Goal: Task Accomplishment & Management: Manage account settings

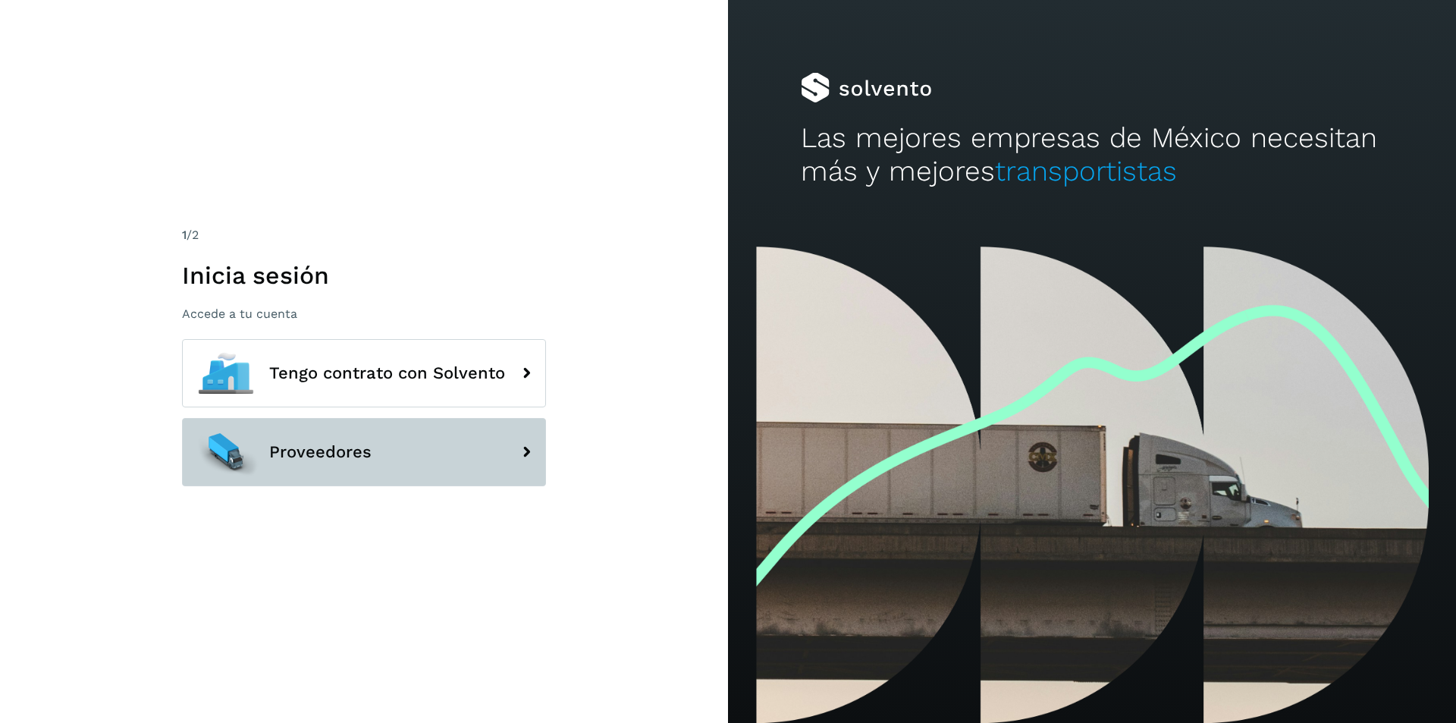
click at [407, 437] on button "Proveedores" at bounding box center [364, 452] width 364 height 68
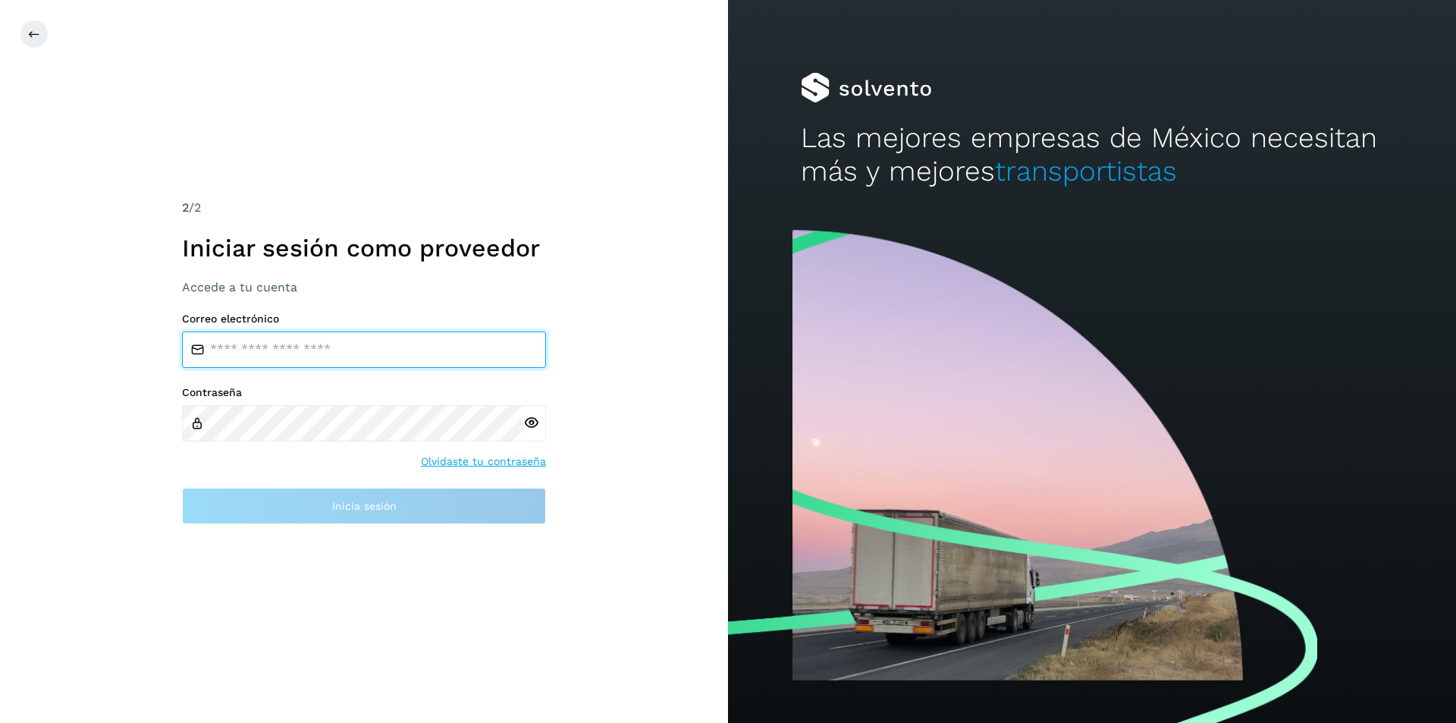
type input "**********"
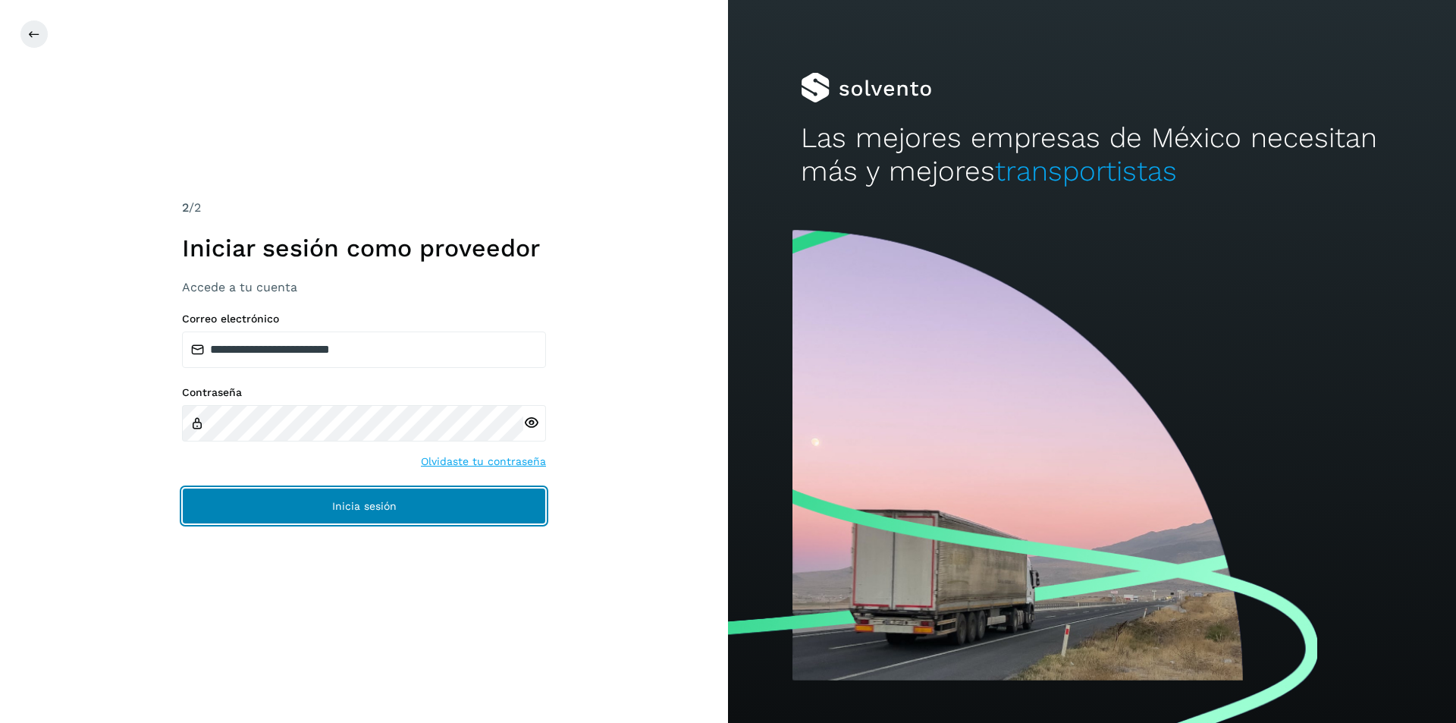
click at [356, 506] on span "Inicia sesión" at bounding box center [364, 506] width 64 height 11
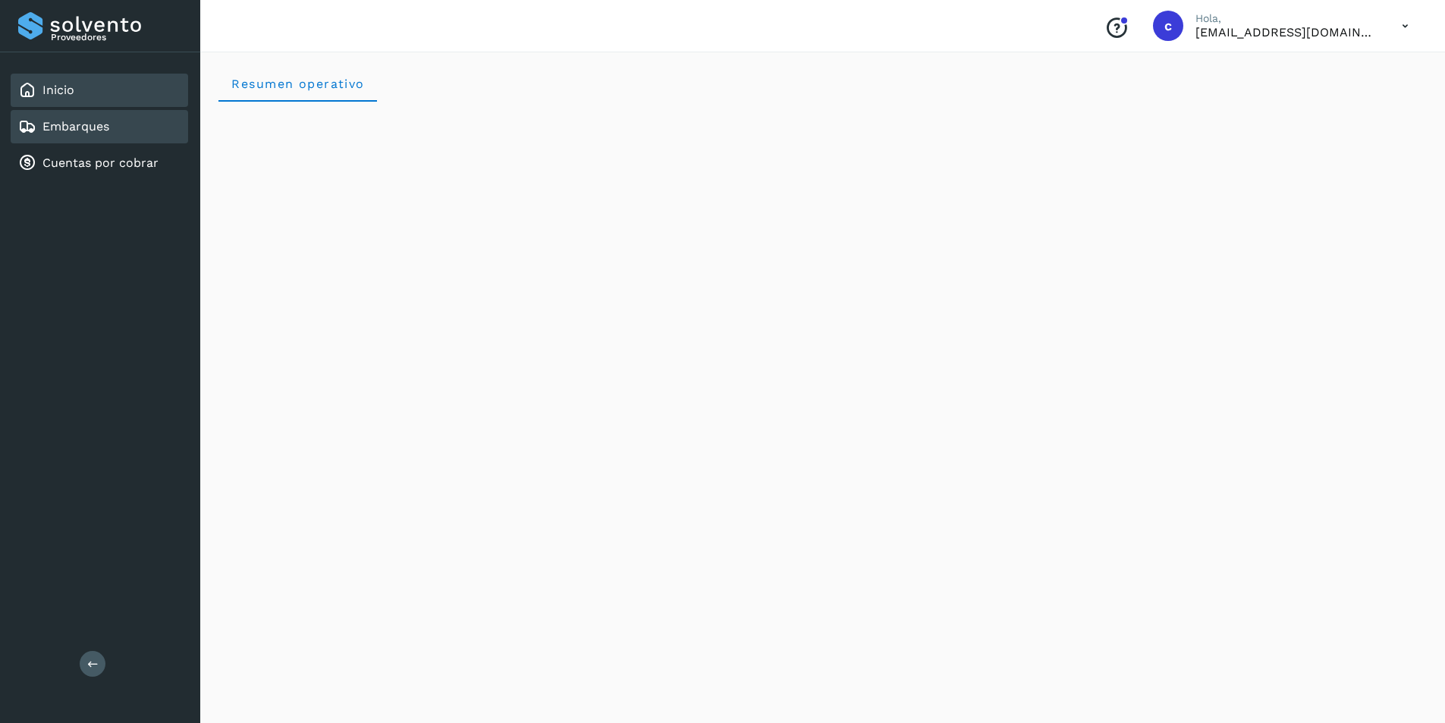
click at [69, 126] on link "Embarques" at bounding box center [75, 126] width 67 height 14
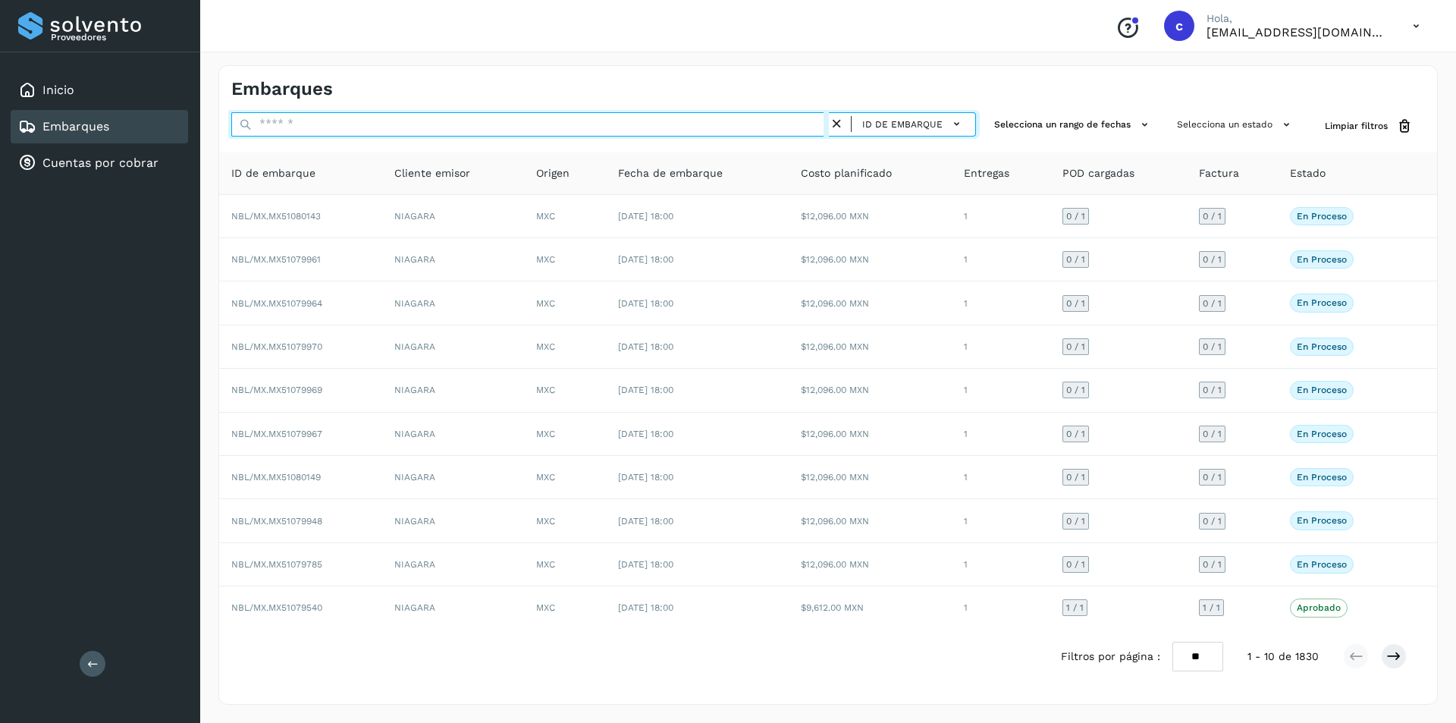
click at [477, 121] on input "text" at bounding box center [530, 124] width 598 height 24
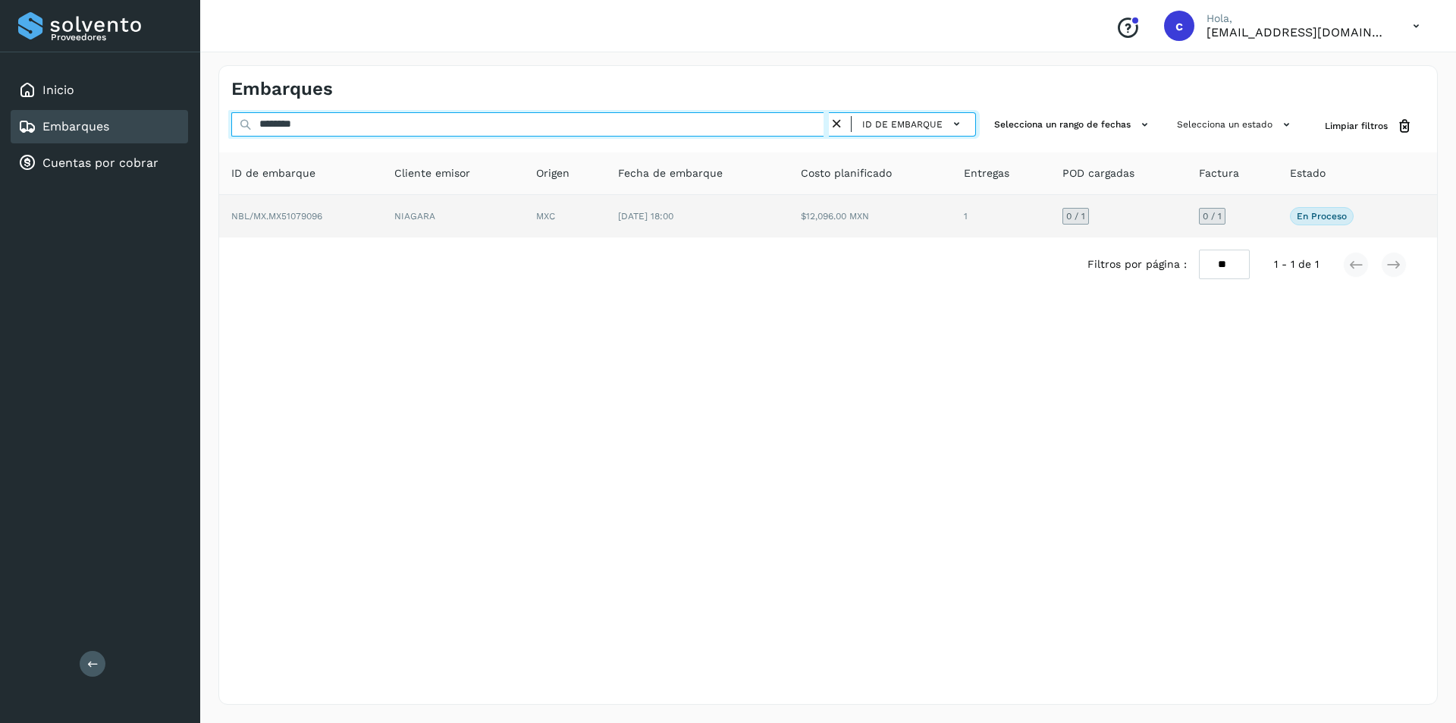
type input "********"
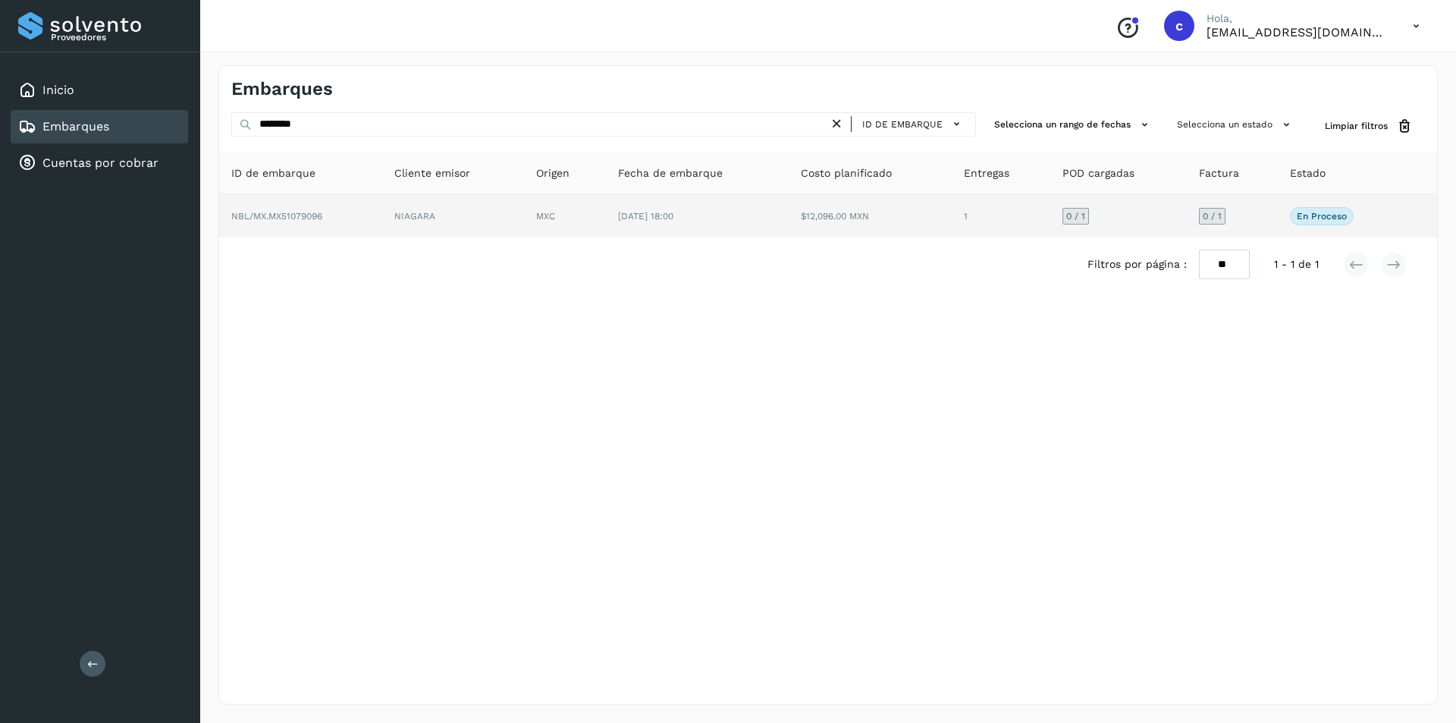
click at [466, 212] on td "NIAGARA" at bounding box center [453, 216] width 142 height 42
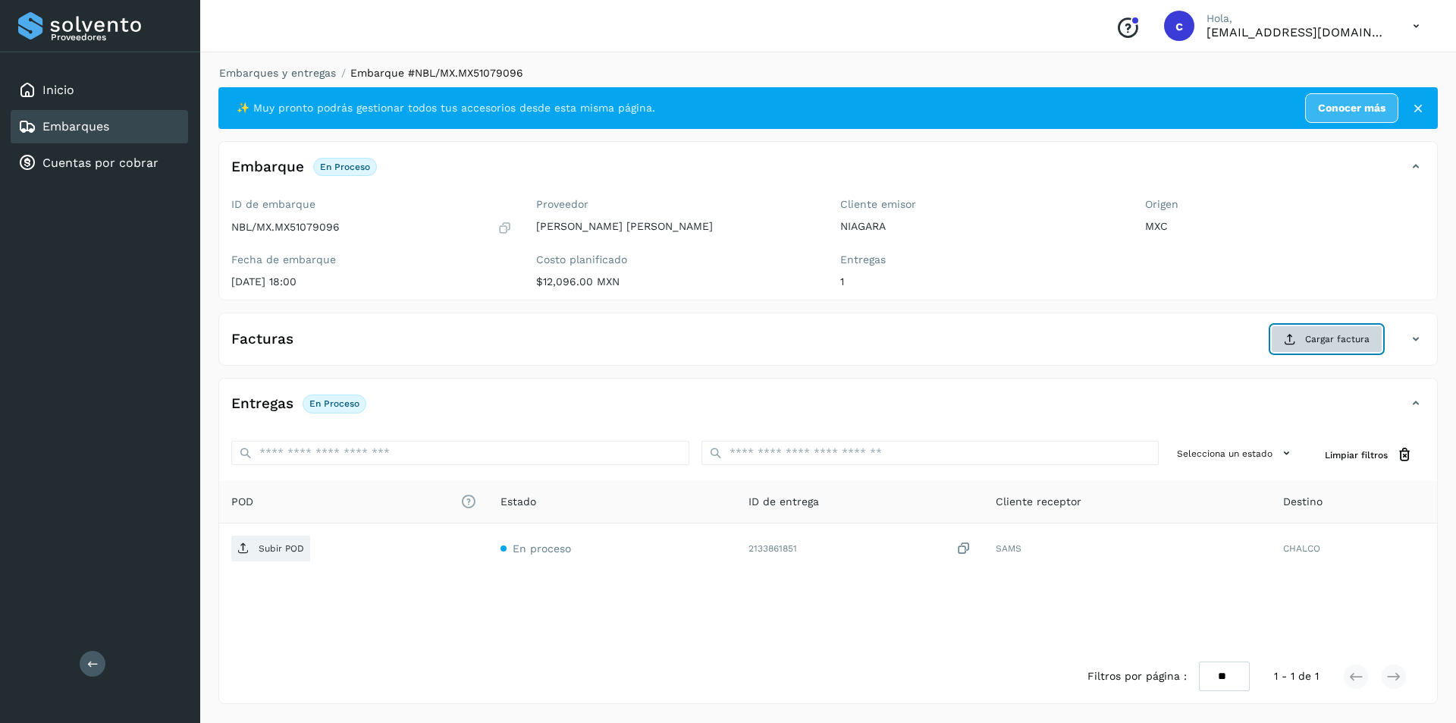
click at [1336, 330] on button "Cargar factura" at bounding box center [1326, 338] width 111 height 27
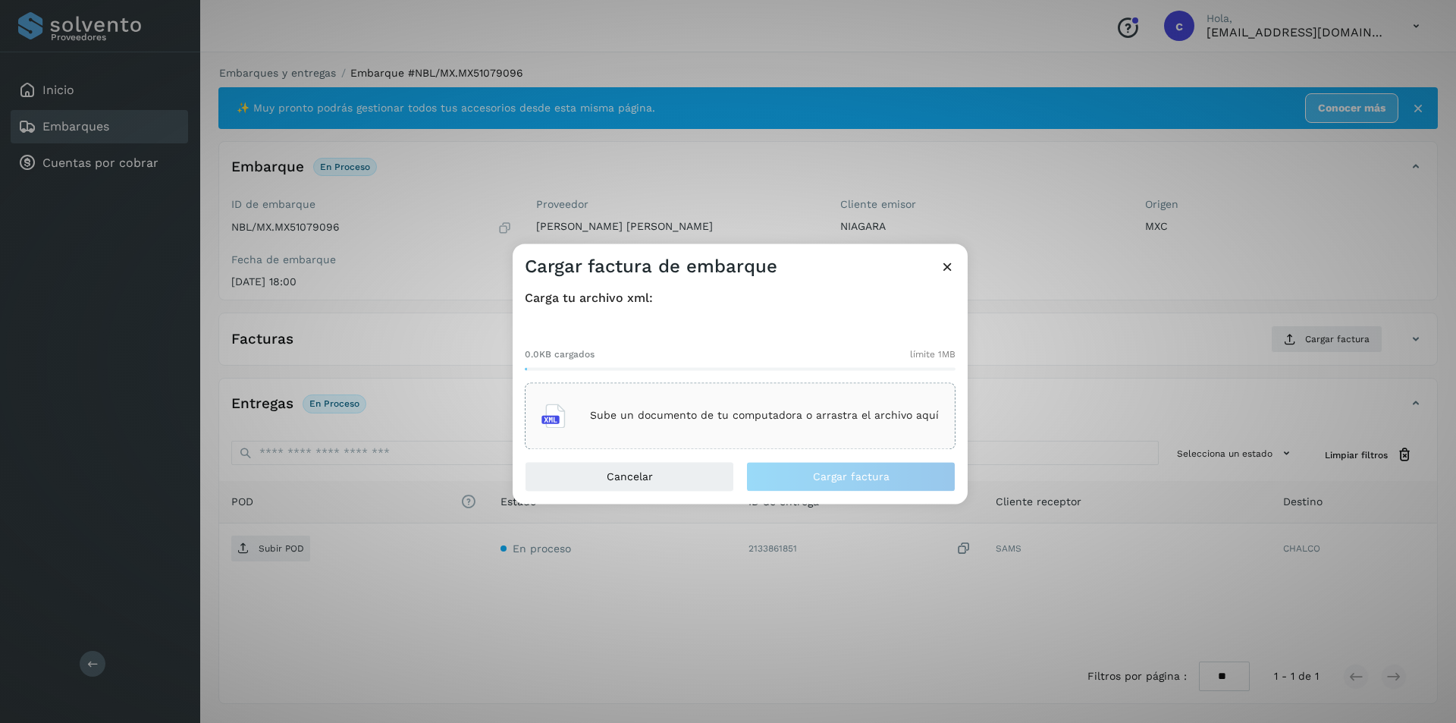
click at [832, 422] on p "Sube un documento de tu computadora o arrastra el archivo aquí" at bounding box center [764, 416] width 349 height 13
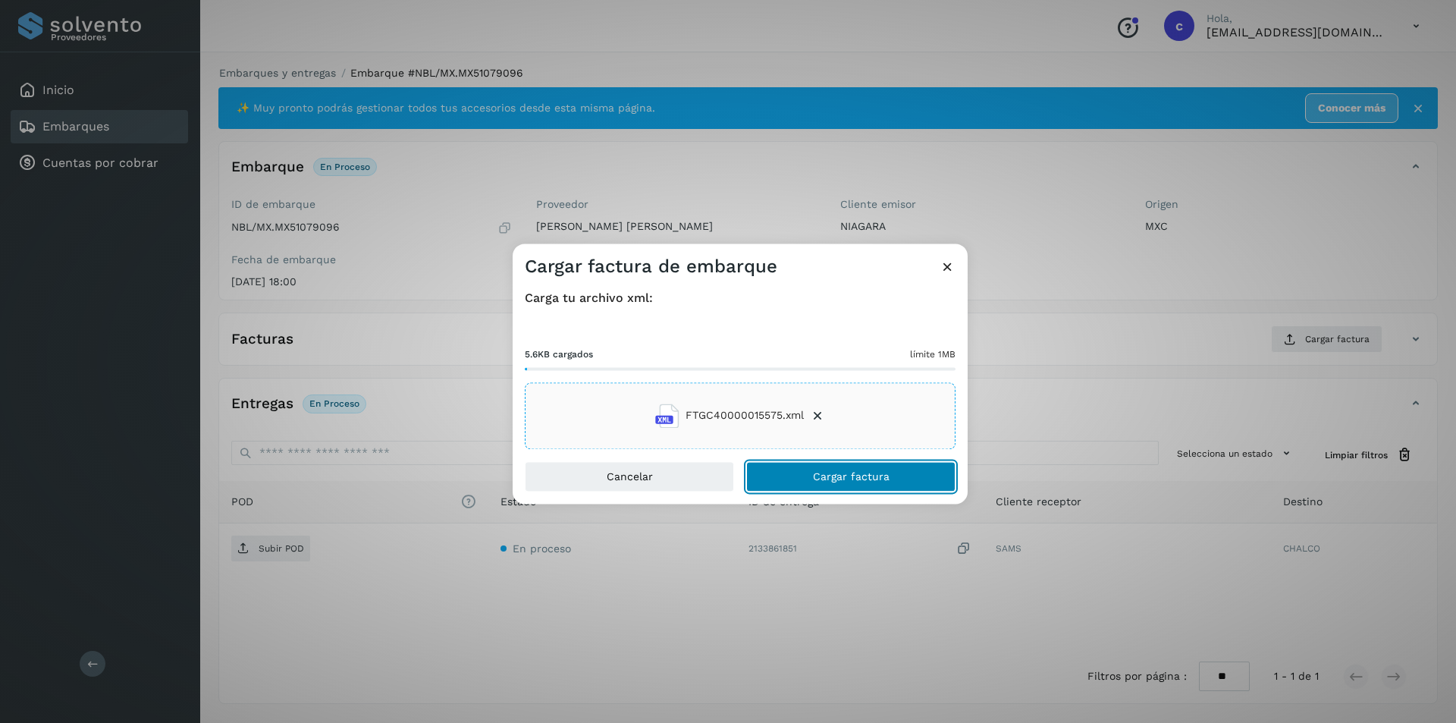
click at [925, 481] on button "Cargar factura" at bounding box center [850, 476] width 209 height 30
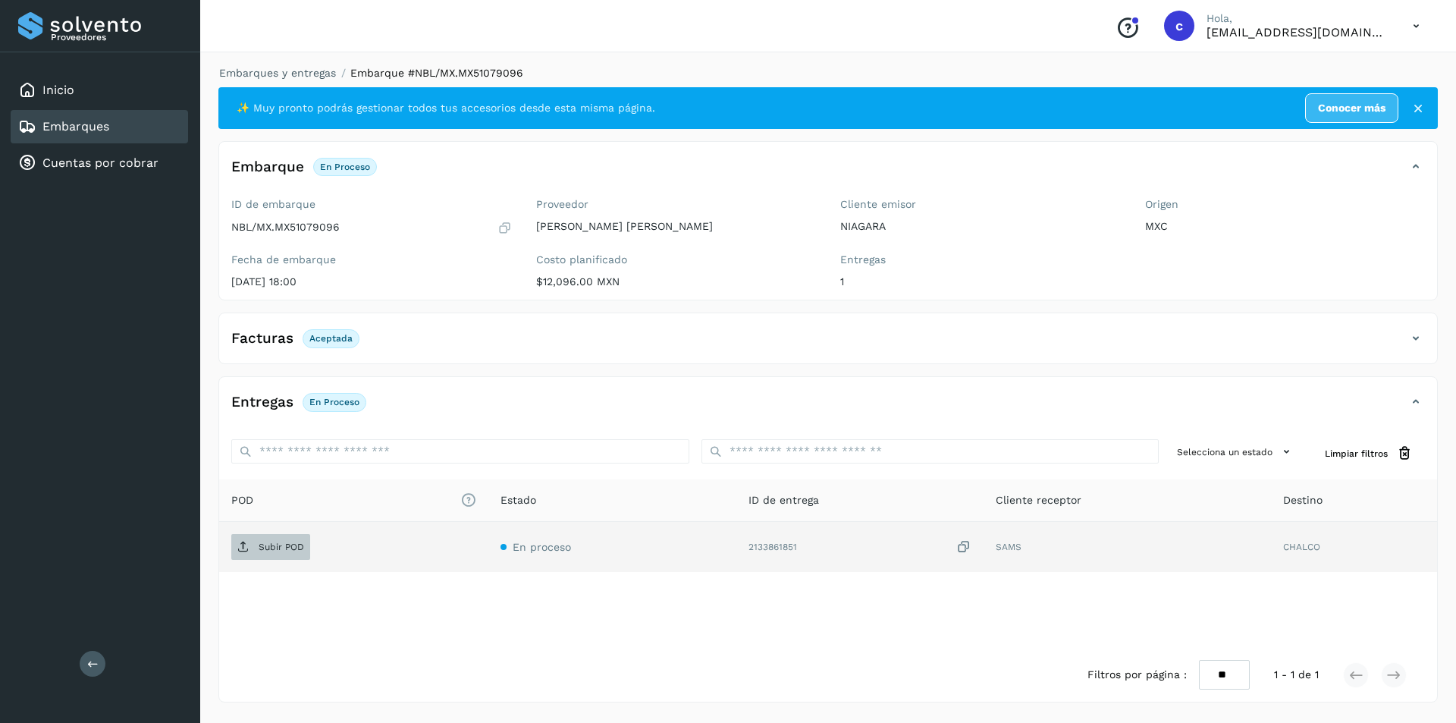
click at [249, 549] on icon at bounding box center [243, 547] width 12 height 12
click at [255, 542] on span "PDF" at bounding box center [256, 547] width 51 height 24
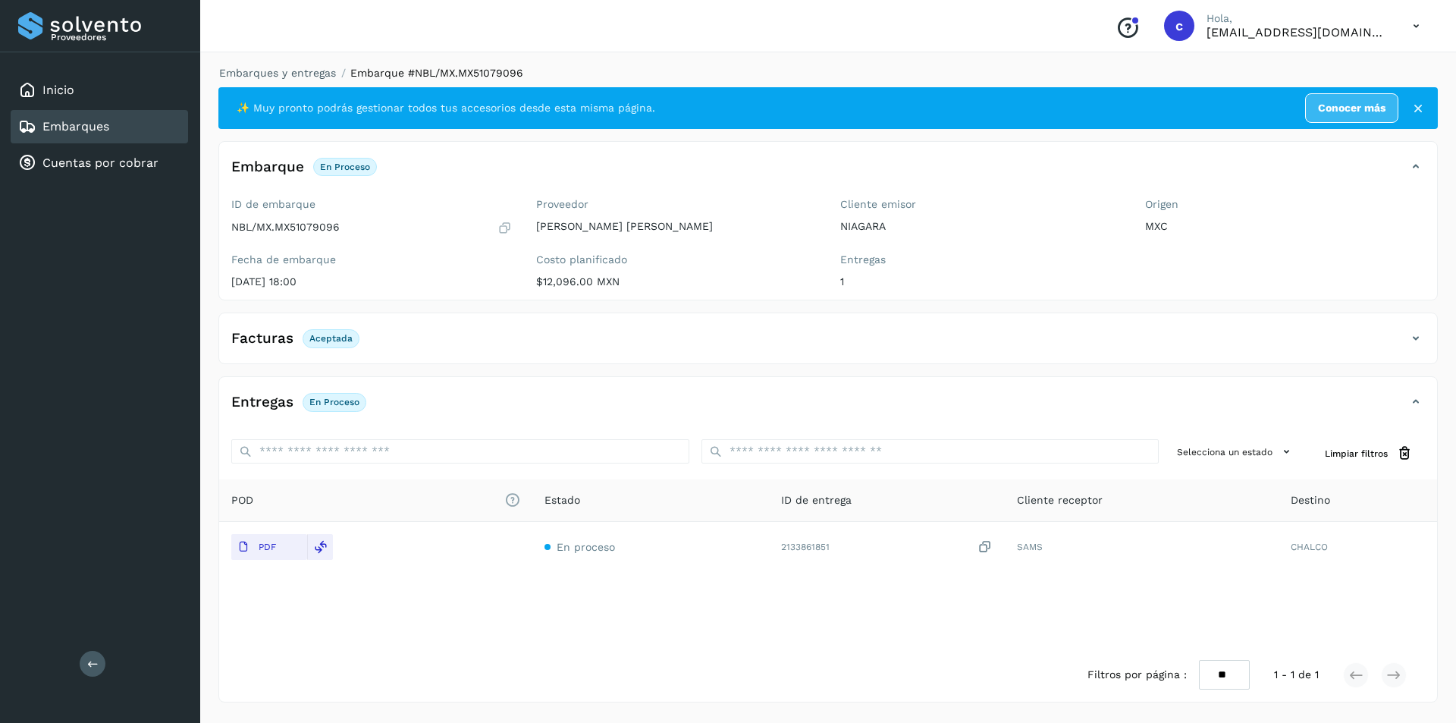
click at [122, 132] on div "Embarques" at bounding box center [99, 126] width 177 height 33
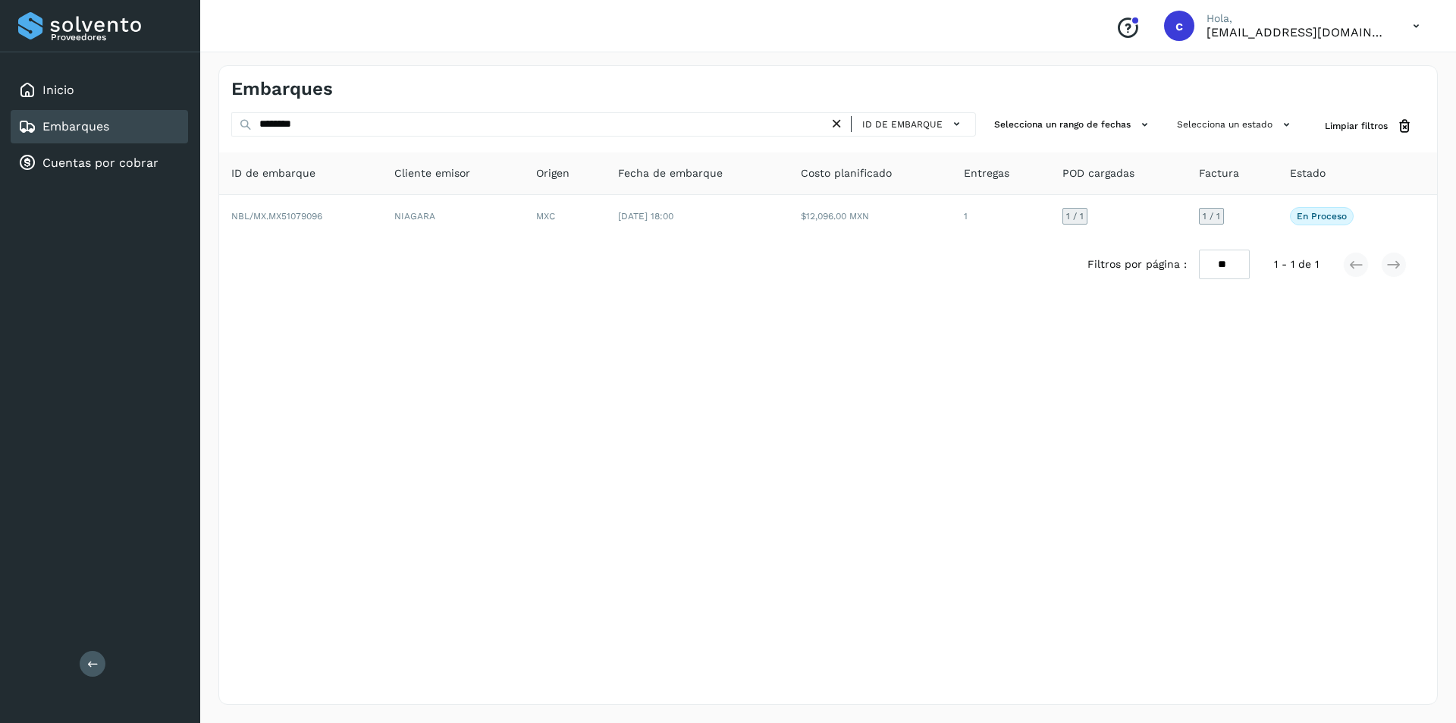
click at [837, 125] on icon at bounding box center [837, 124] width 16 height 16
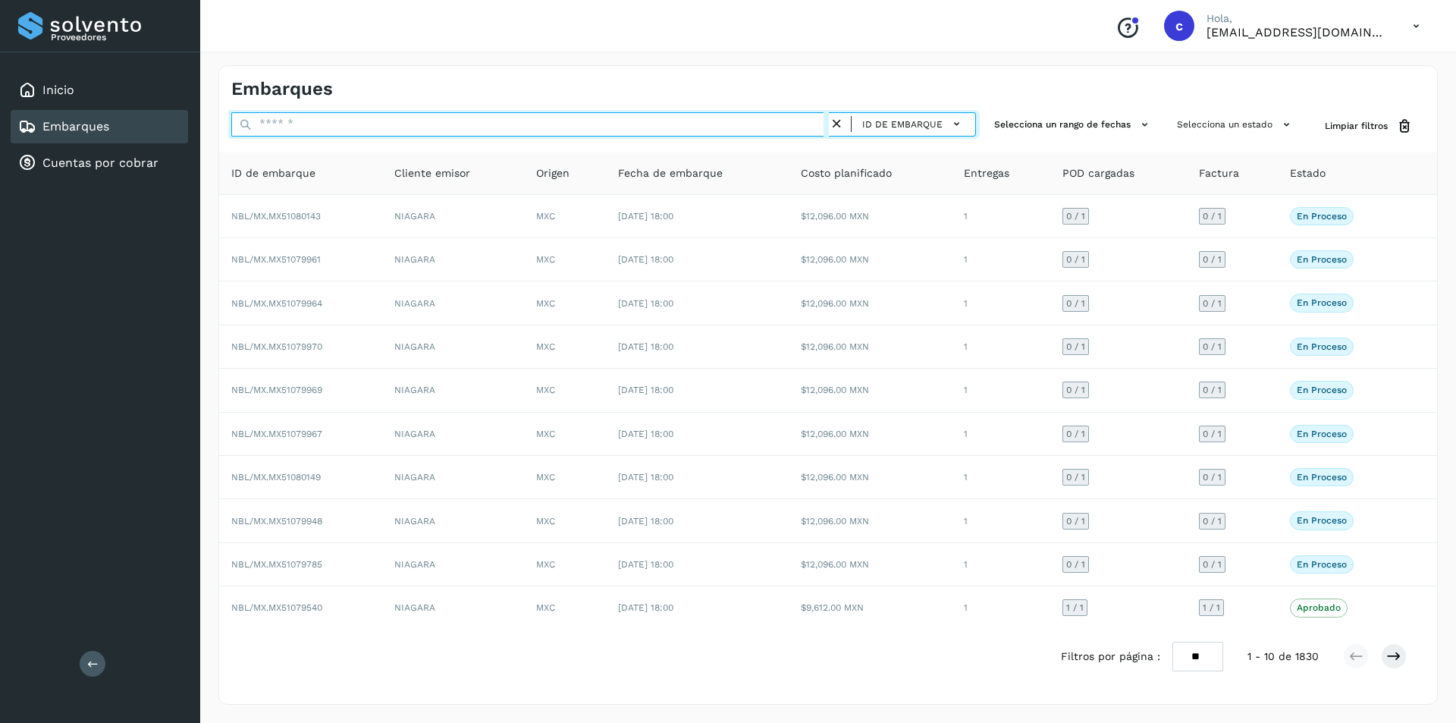
click at [414, 130] on input "text" at bounding box center [530, 124] width 598 height 24
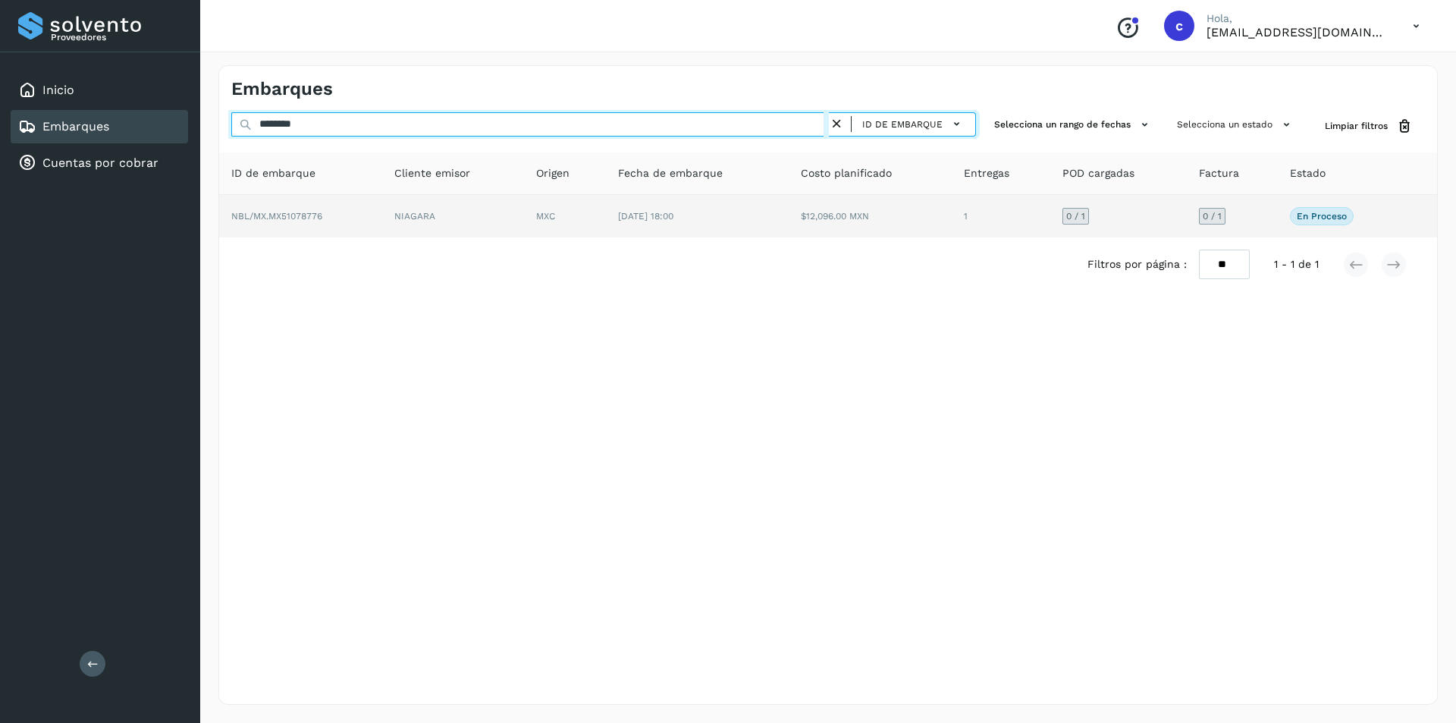
type input "********"
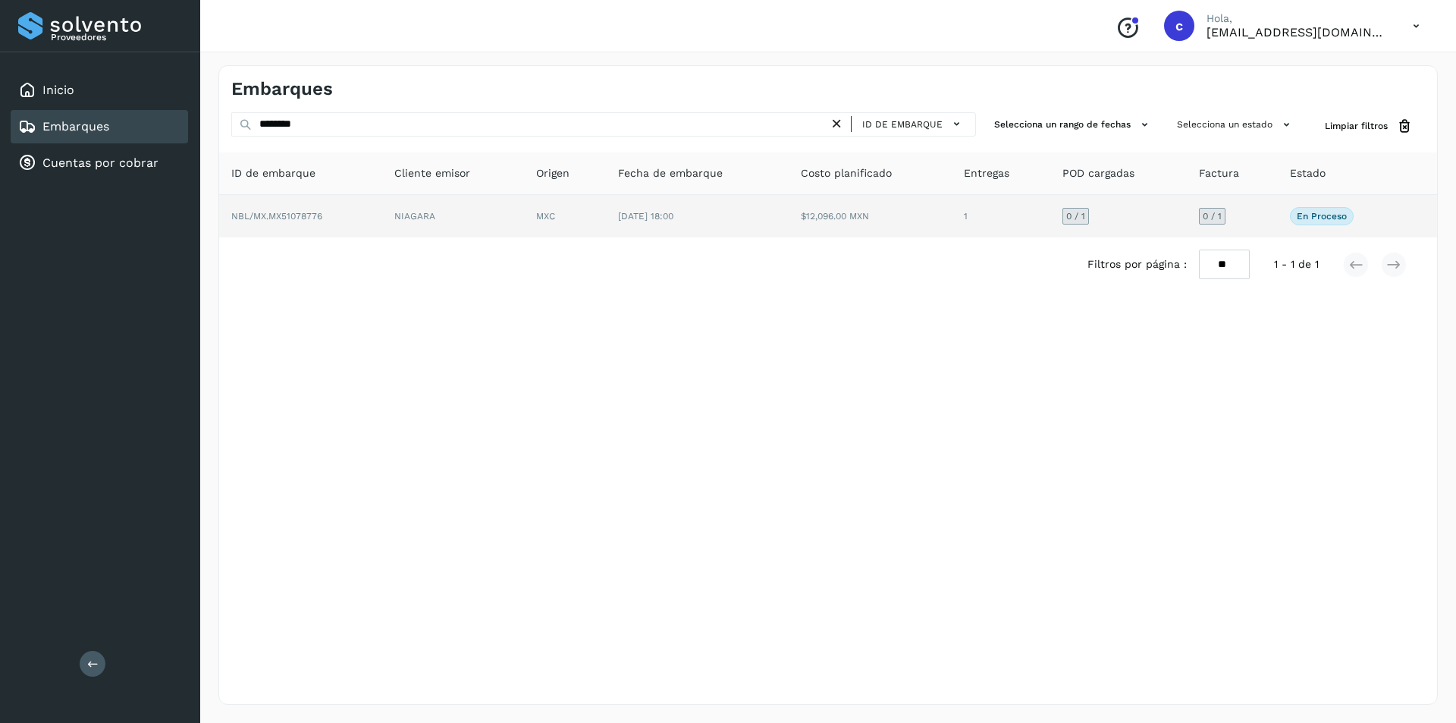
click at [414, 215] on td "NIAGARA" at bounding box center [453, 216] width 142 height 42
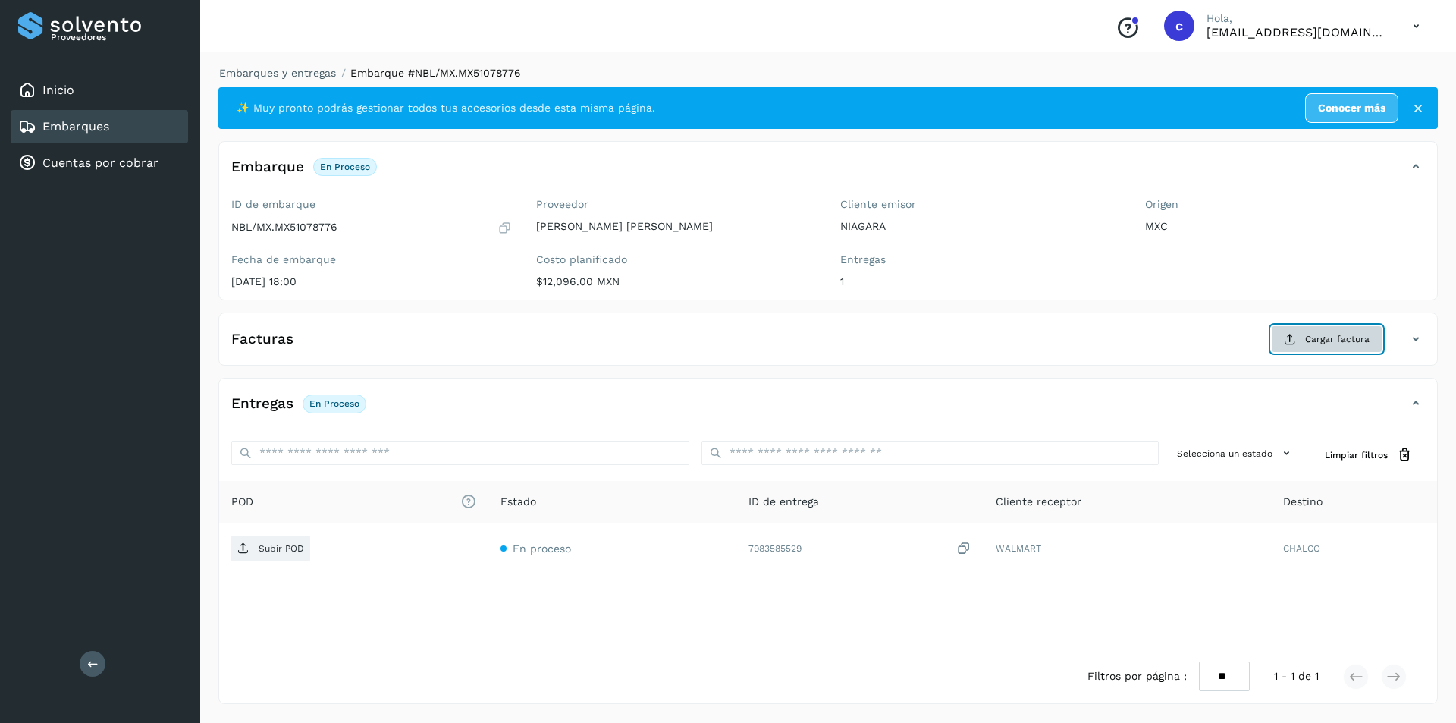
click at [1342, 333] on span "Cargar factura" at bounding box center [1337, 339] width 64 height 14
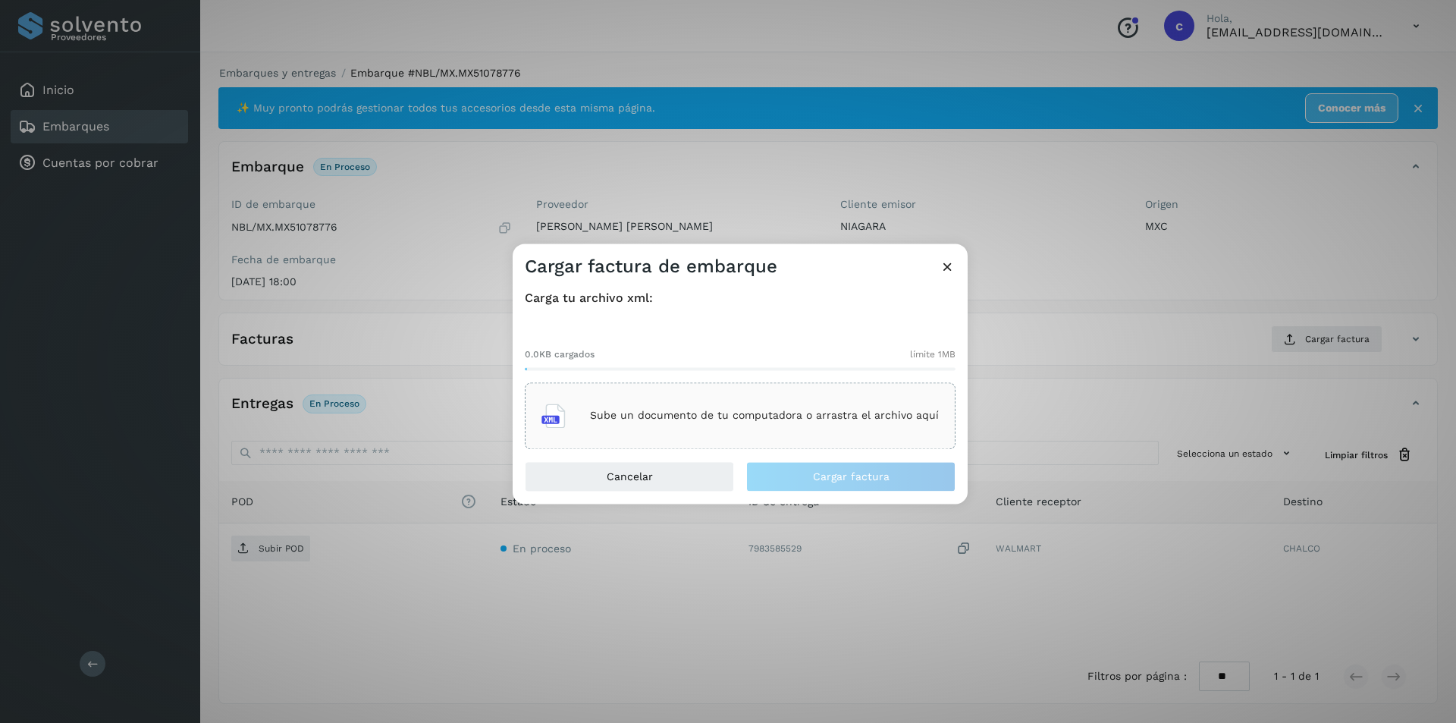
click at [890, 399] on div "Sube un documento de tu computadora o arrastra el archivo aquí" at bounding box center [740, 415] width 397 height 41
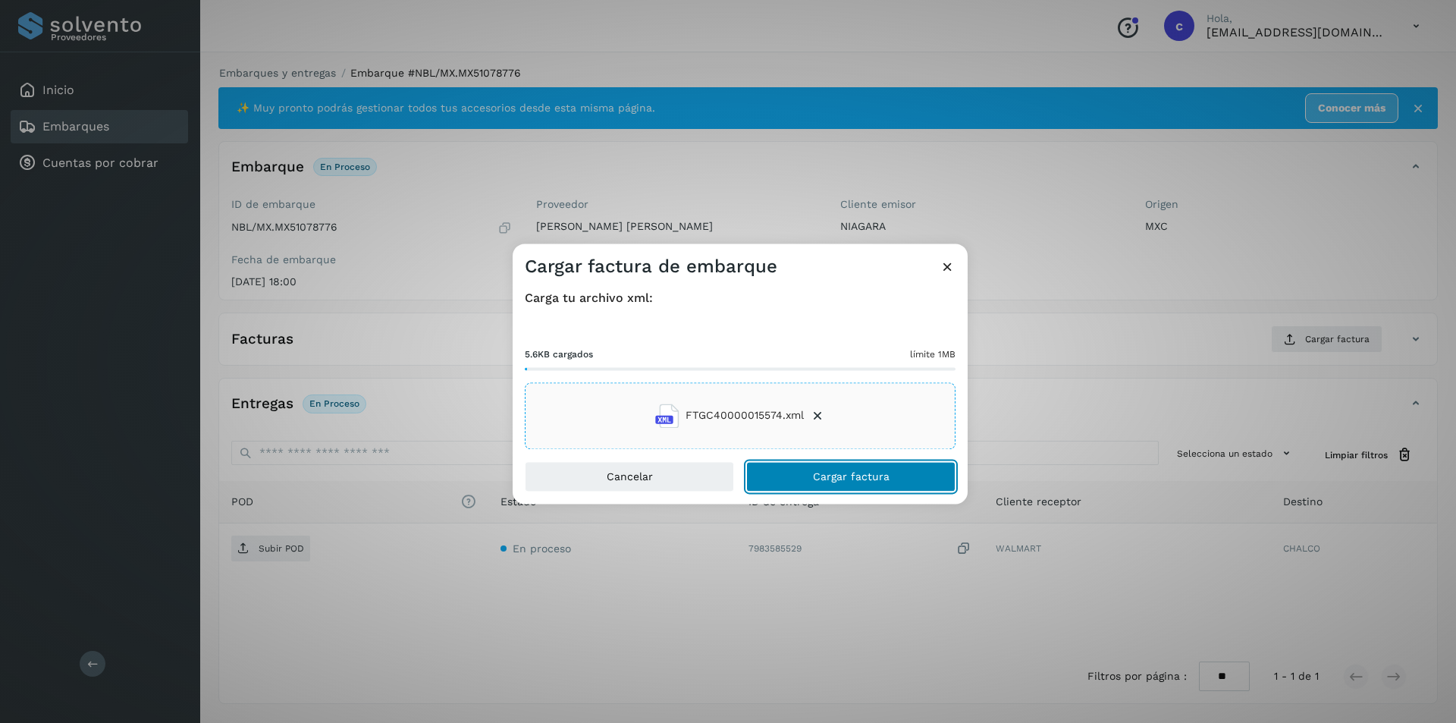
click at [844, 479] on span "Cargar factura" at bounding box center [851, 476] width 77 height 11
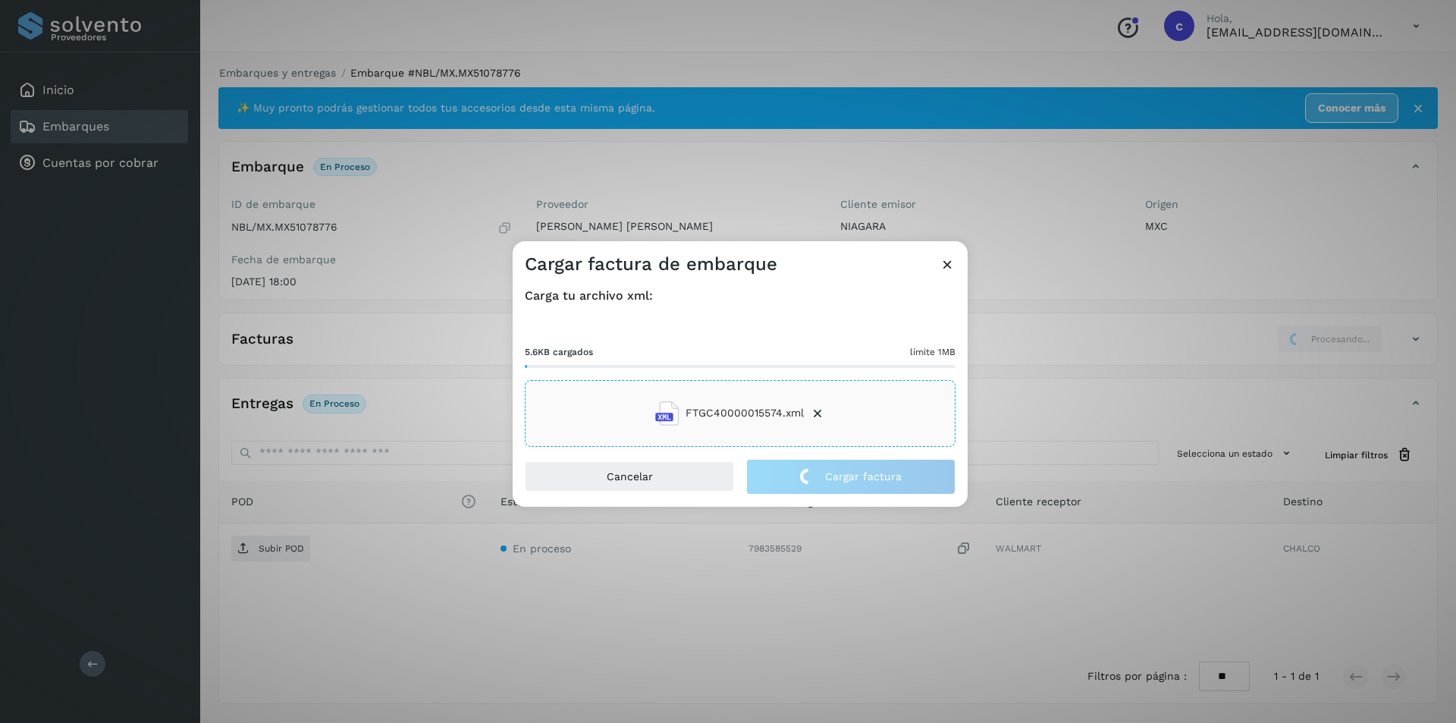
click at [770, 196] on div "Cargar factura de embarque Carga tu archivo xml: 5.6KB cargados límite 1MB FTGC…" at bounding box center [728, 361] width 1456 height 723
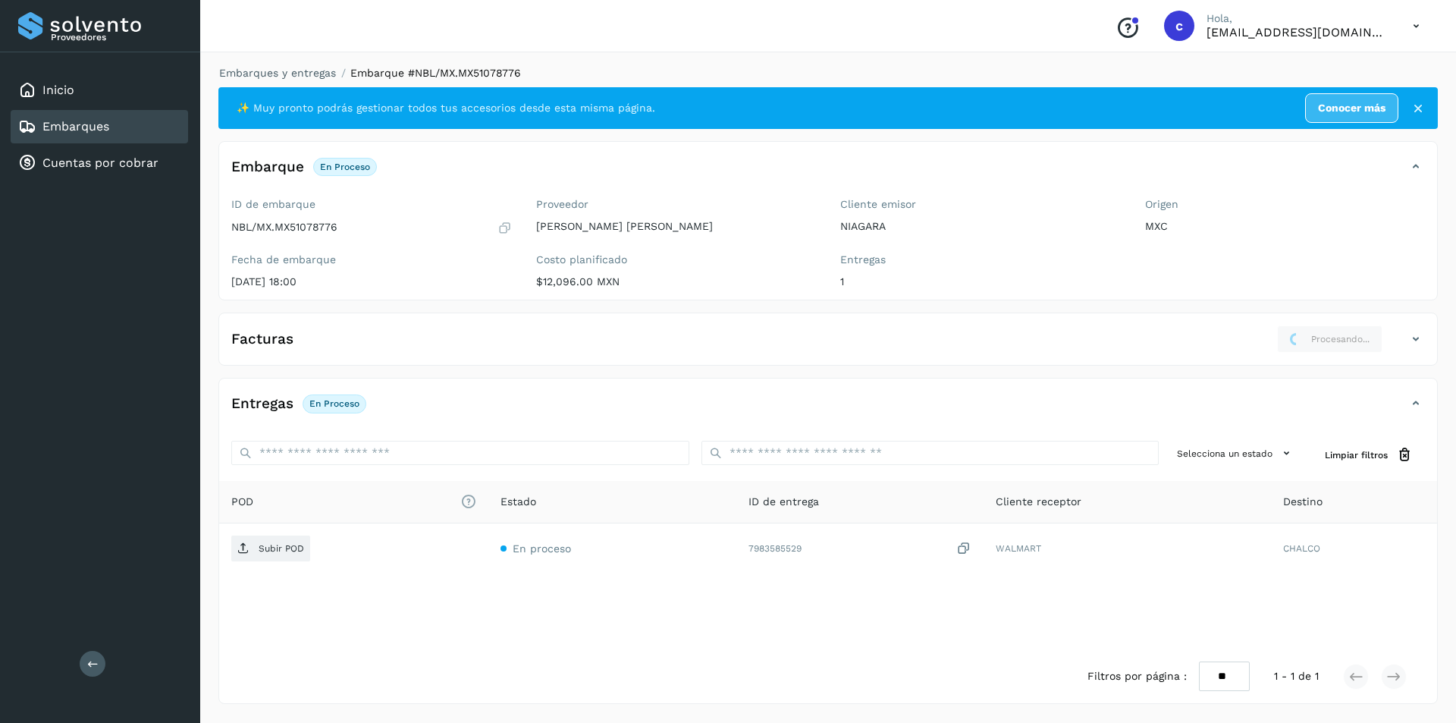
click at [1390, 336] on div "Facturas Procesando..." at bounding box center [813, 338] width 1188 height 27
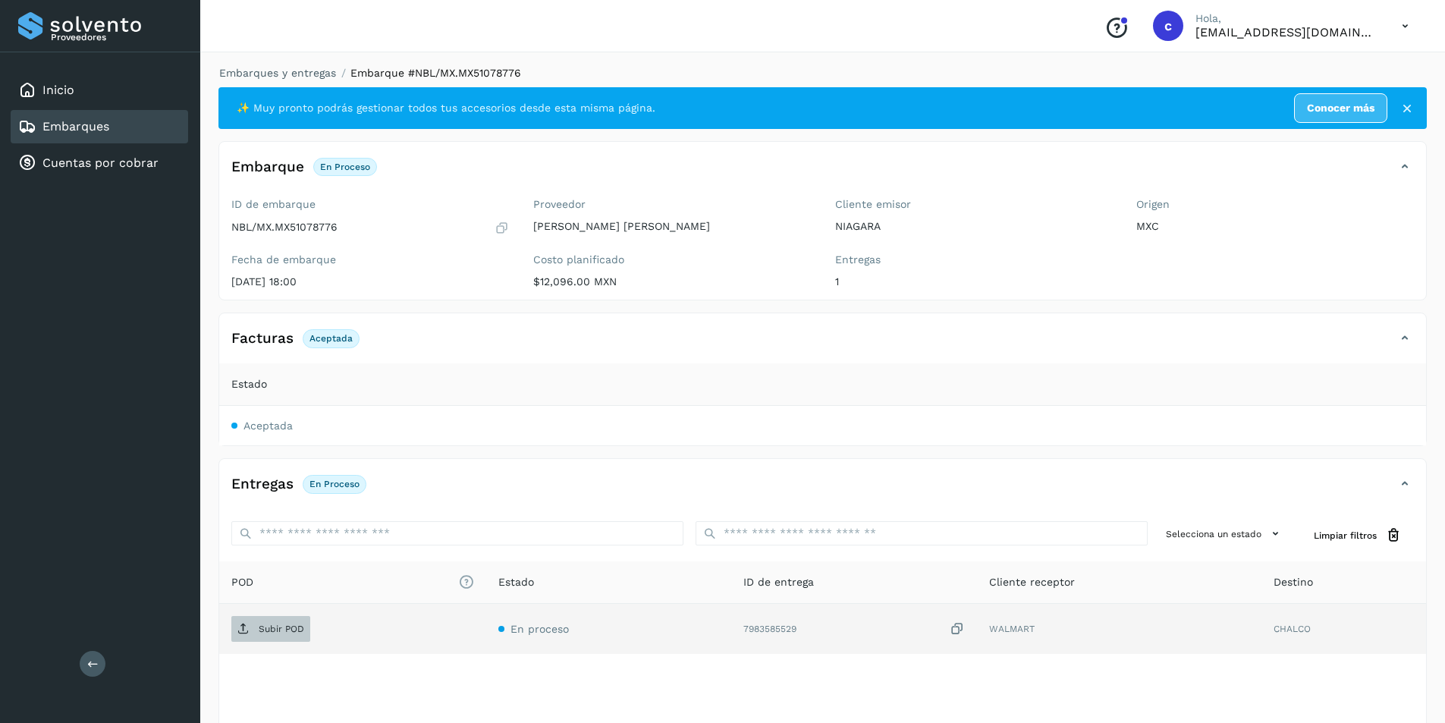
click at [256, 632] on span "Subir POD" at bounding box center [270, 629] width 79 height 24
click at [280, 630] on span "PDF" at bounding box center [256, 629] width 51 height 24
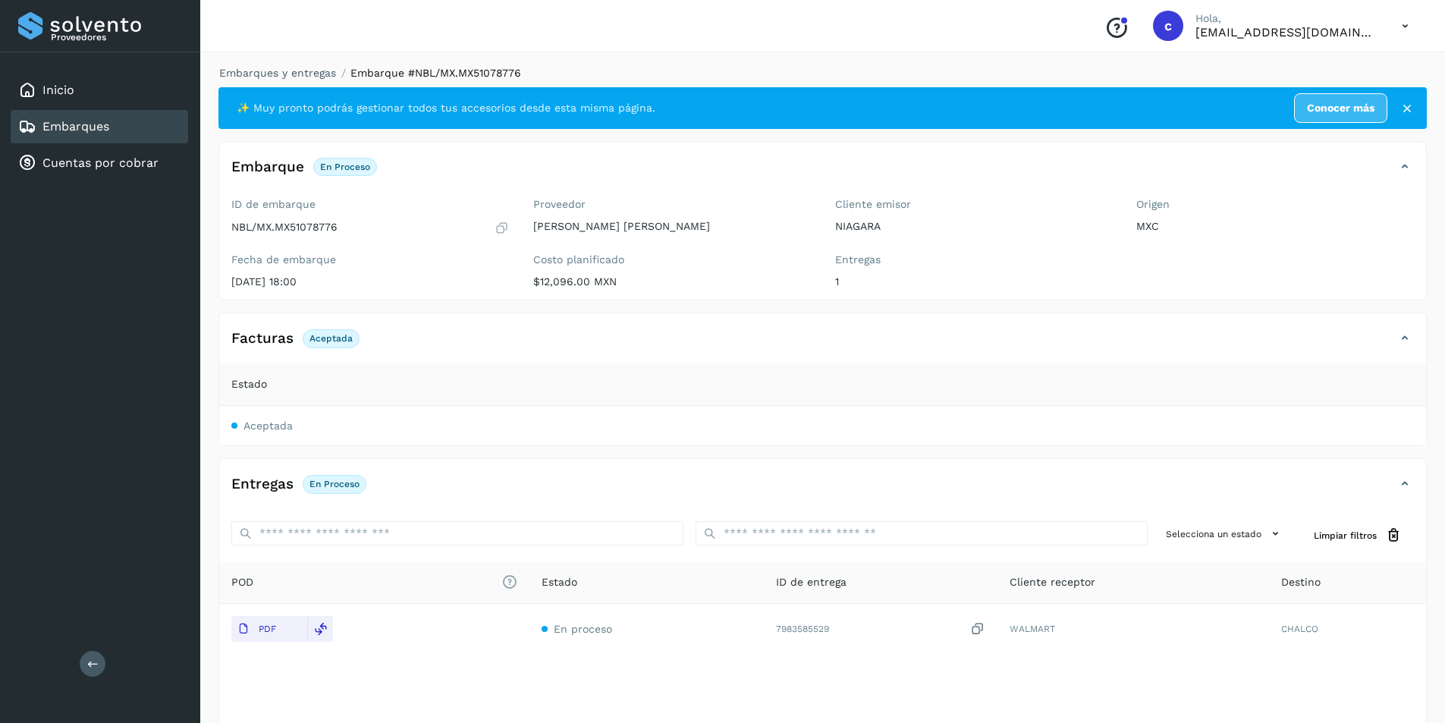
click at [80, 124] on link "Embarques" at bounding box center [75, 126] width 67 height 14
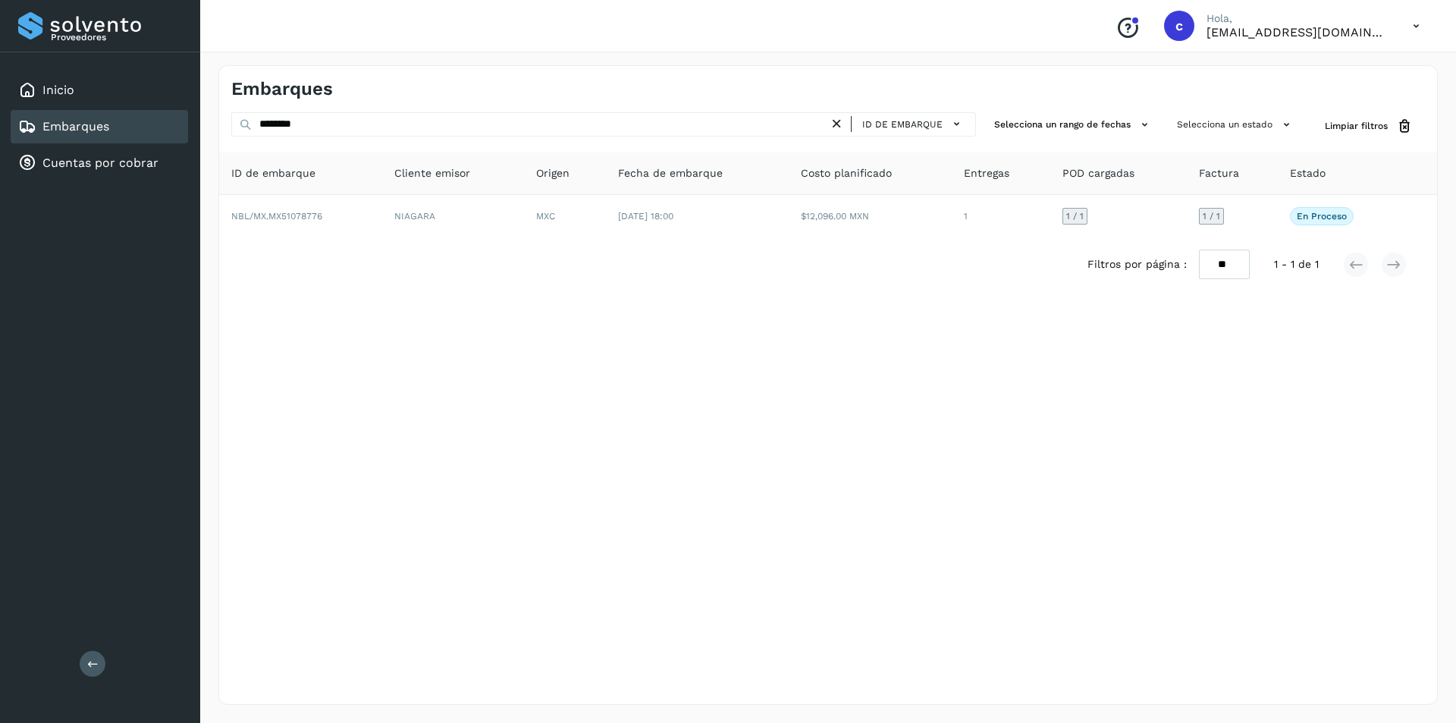
click at [840, 121] on icon at bounding box center [837, 124] width 16 height 16
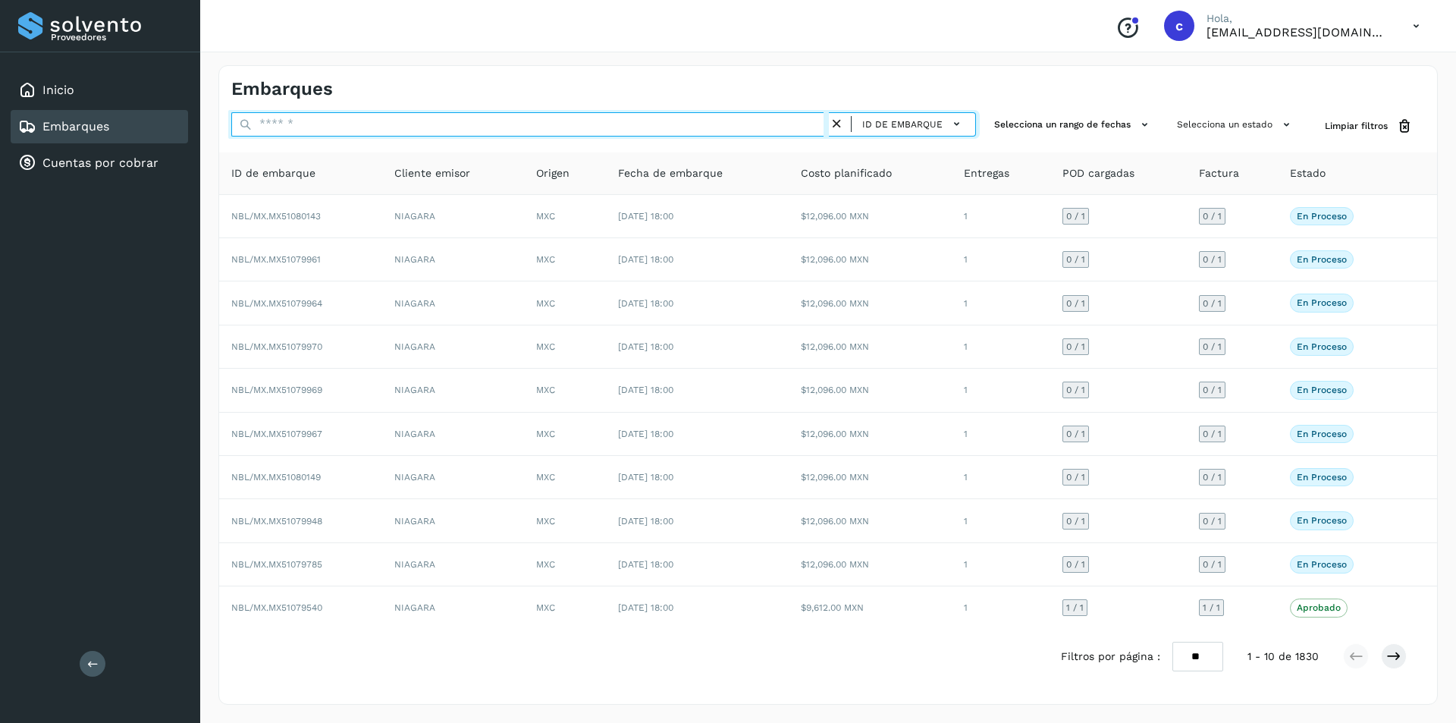
click at [704, 121] on input "text" at bounding box center [530, 124] width 598 height 24
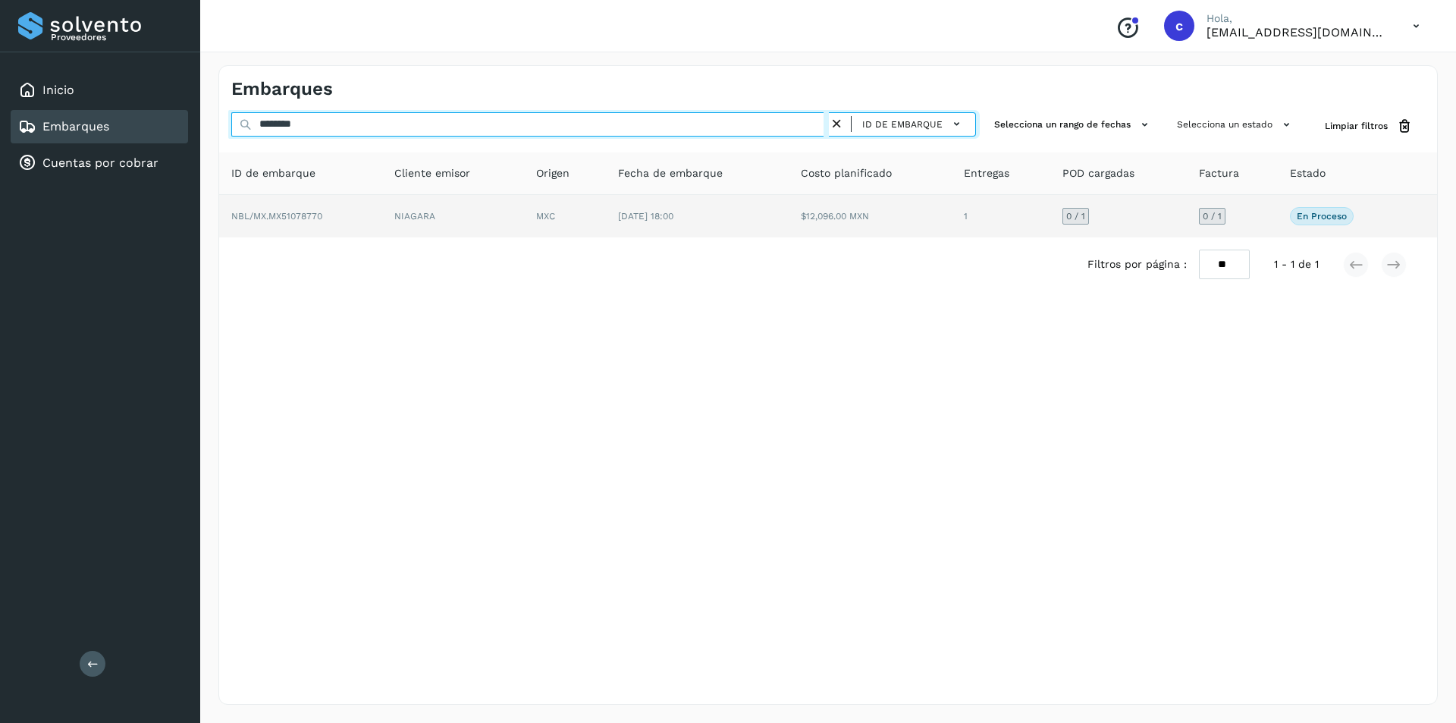
type input "********"
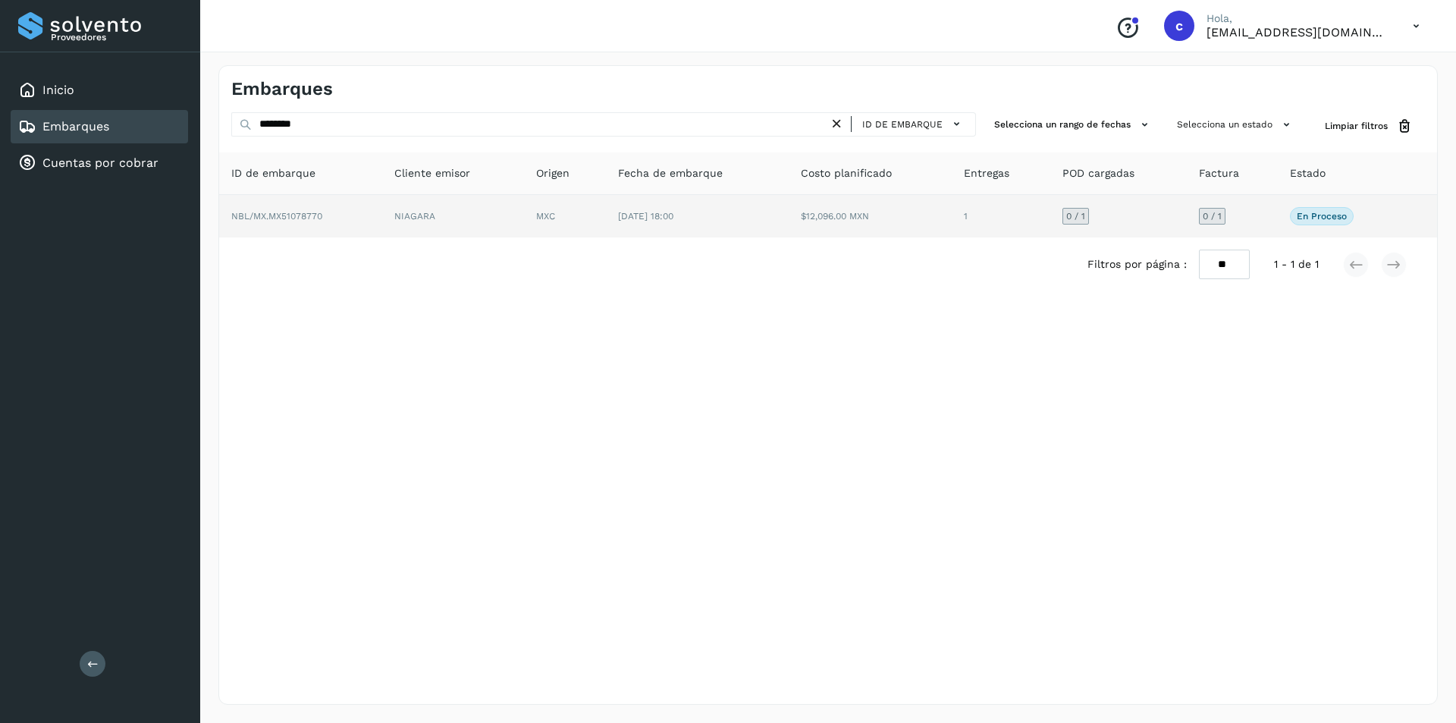
click at [445, 221] on td "NIAGARA" at bounding box center [453, 216] width 142 height 42
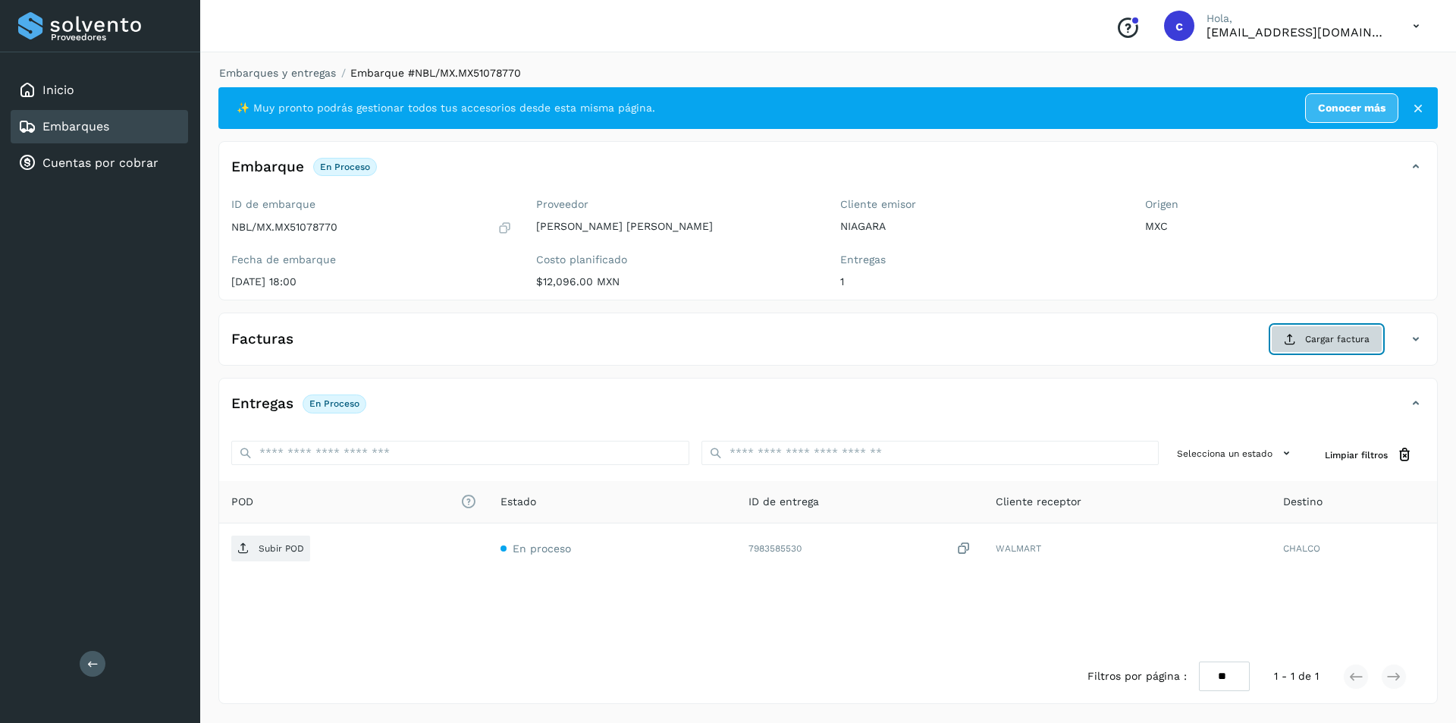
click at [1328, 334] on span "Cargar factura" at bounding box center [1337, 339] width 64 height 14
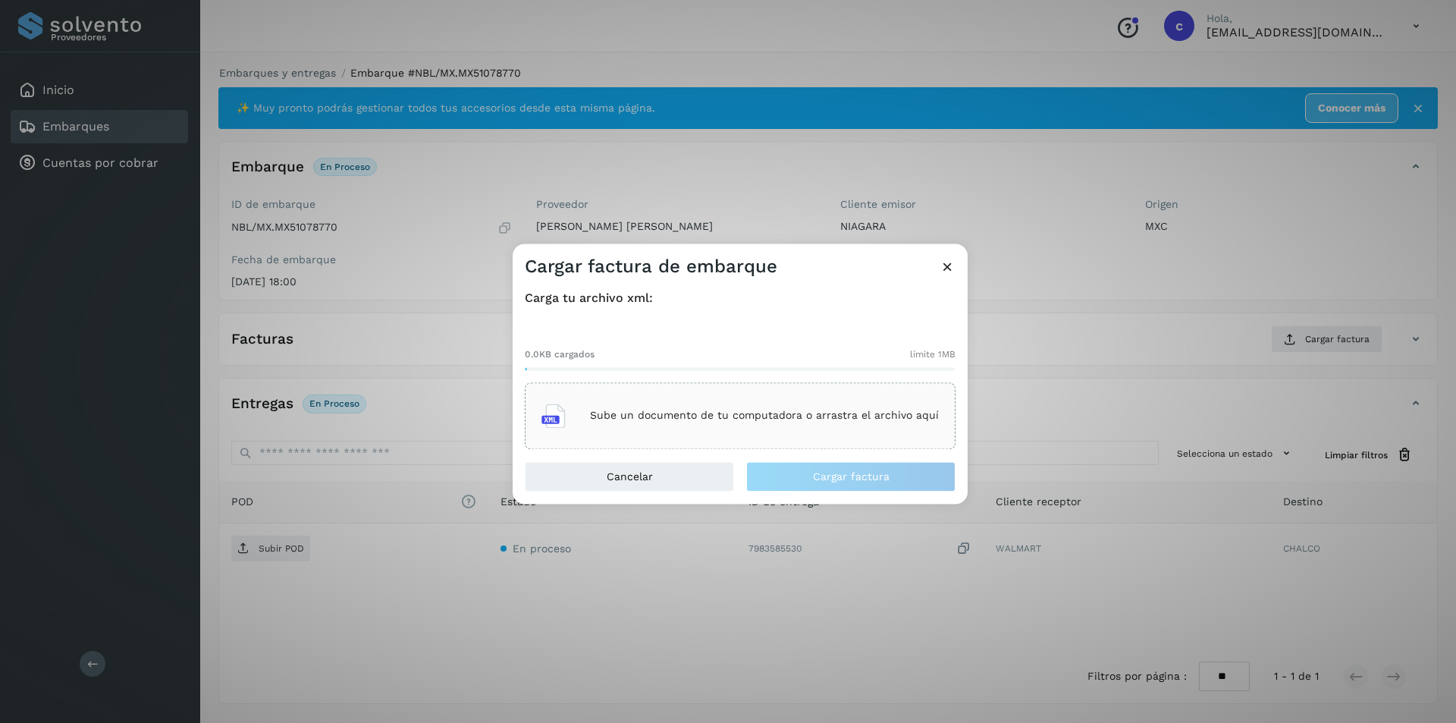
click at [668, 410] on p "Sube un documento de tu computadora o arrastra el archivo aquí" at bounding box center [764, 416] width 349 height 13
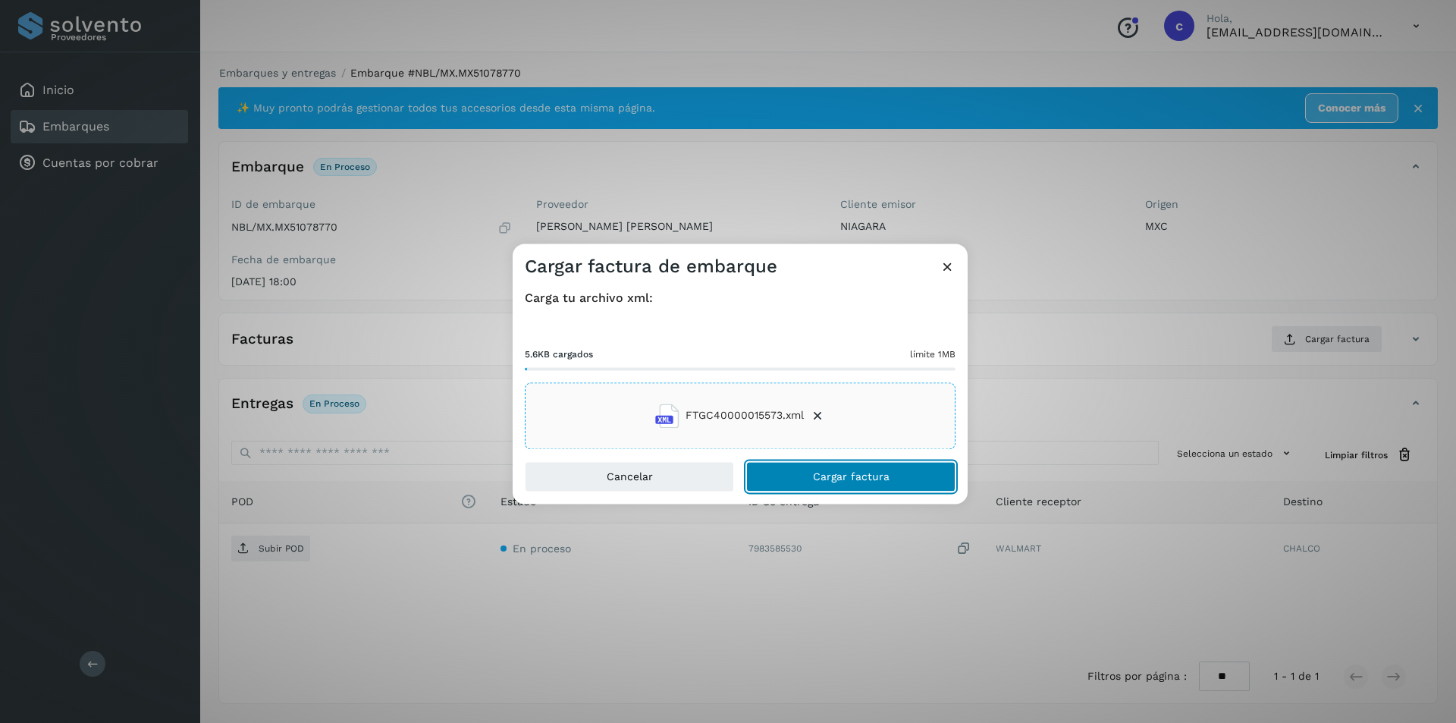
click at [912, 471] on button "Cargar factura" at bounding box center [850, 476] width 209 height 30
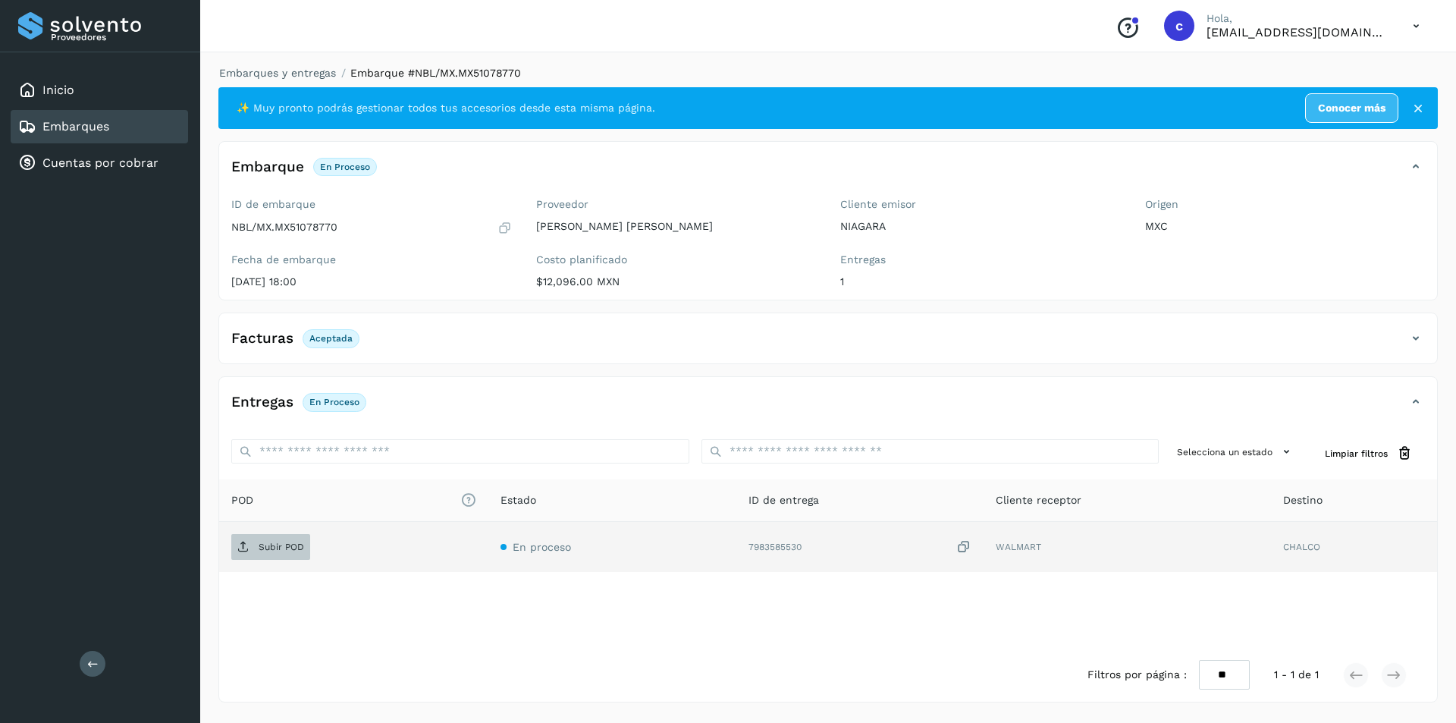
click at [259, 542] on p "Subir POD" at bounding box center [282, 547] width 46 height 11
click at [273, 550] on p "PDF" at bounding box center [267, 547] width 17 height 11
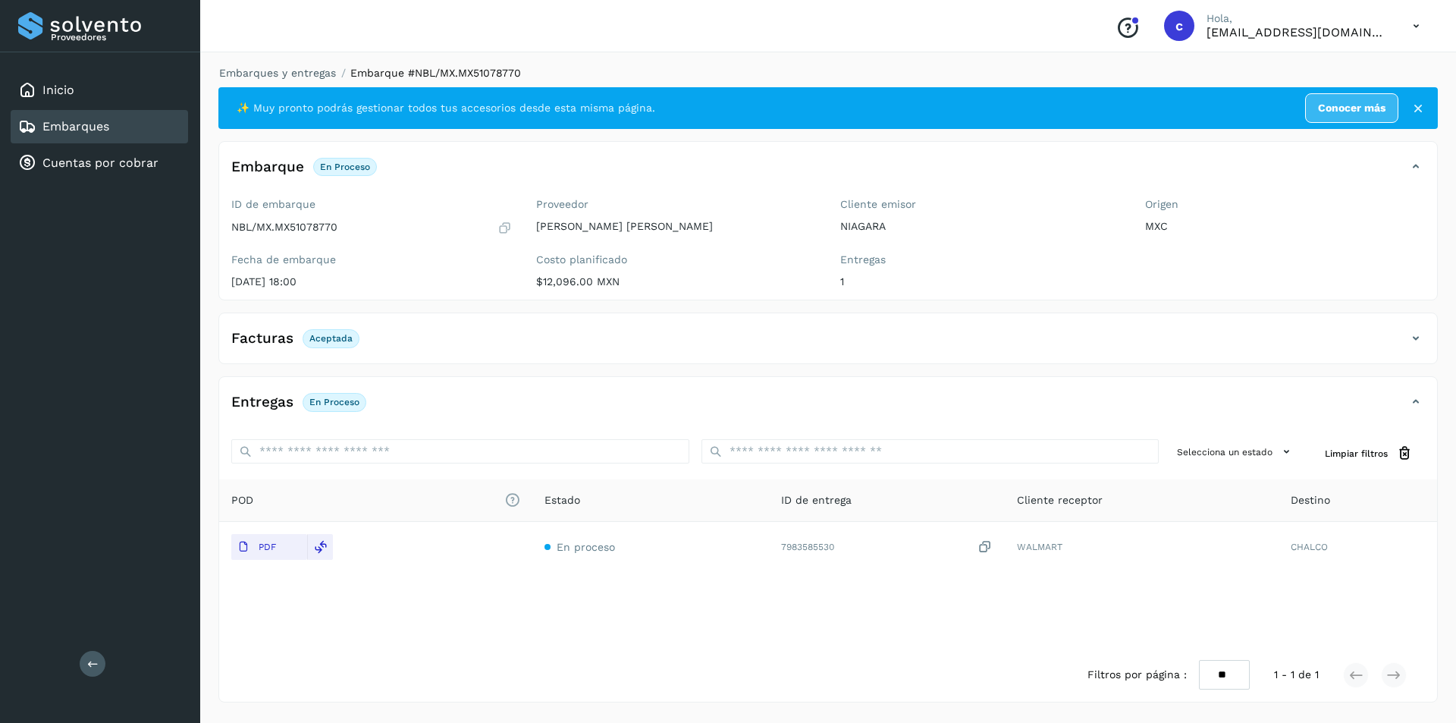
click at [149, 134] on div "Embarques" at bounding box center [99, 126] width 177 height 33
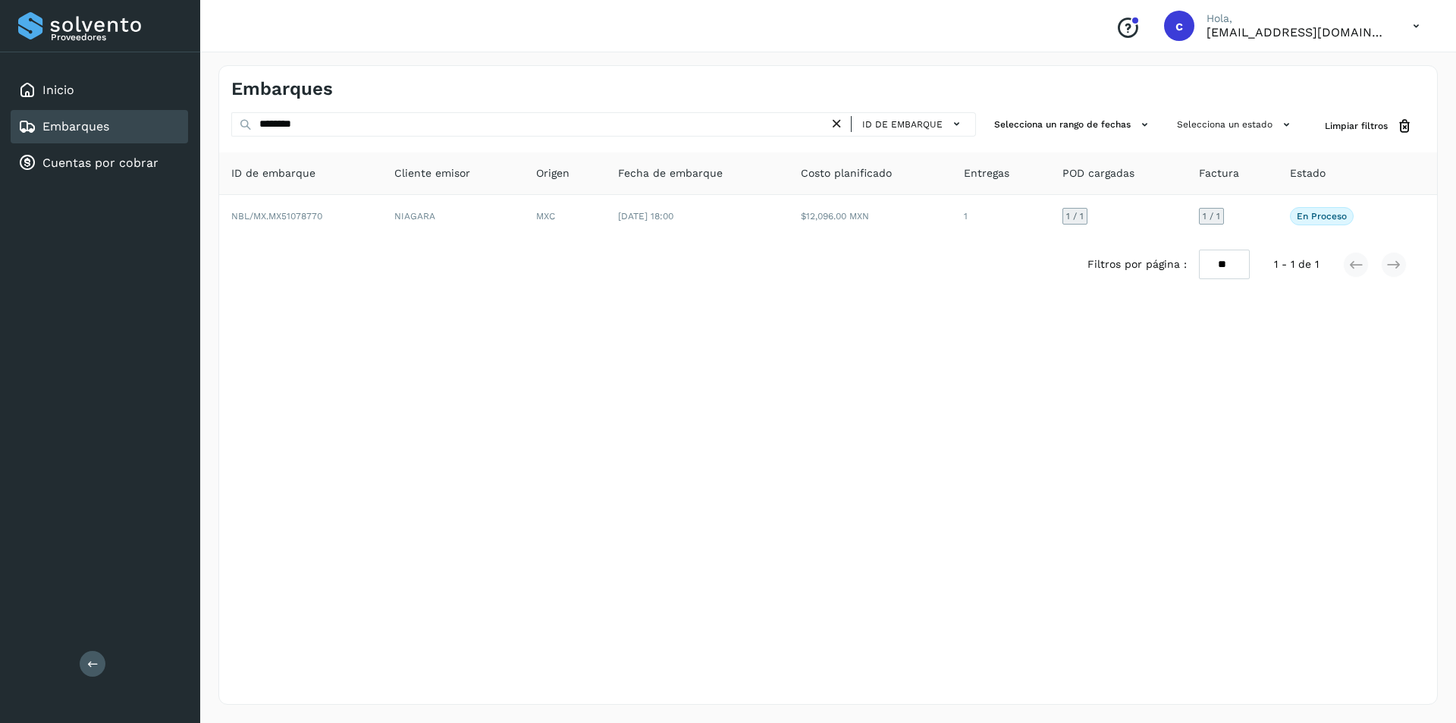
click at [834, 124] on icon at bounding box center [837, 124] width 16 height 16
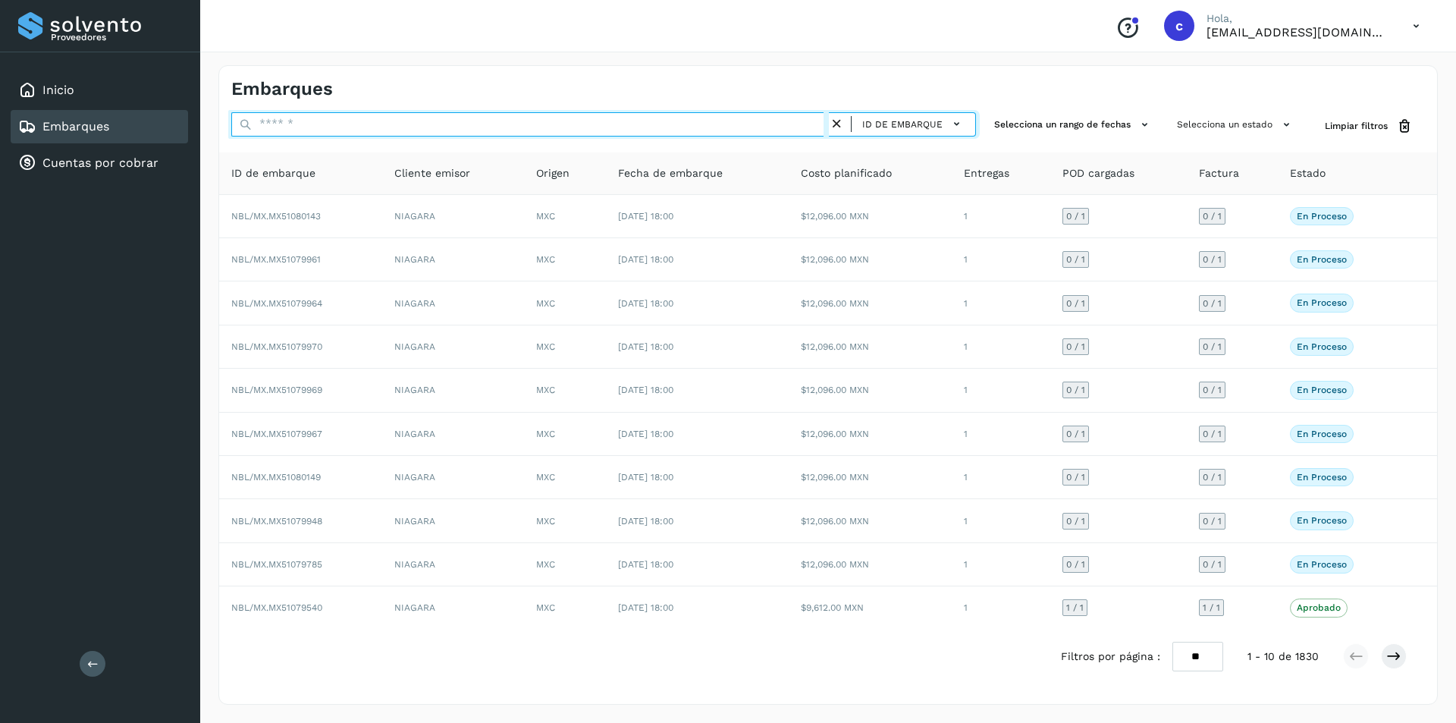
click at [546, 127] on input "text" at bounding box center [530, 124] width 598 height 24
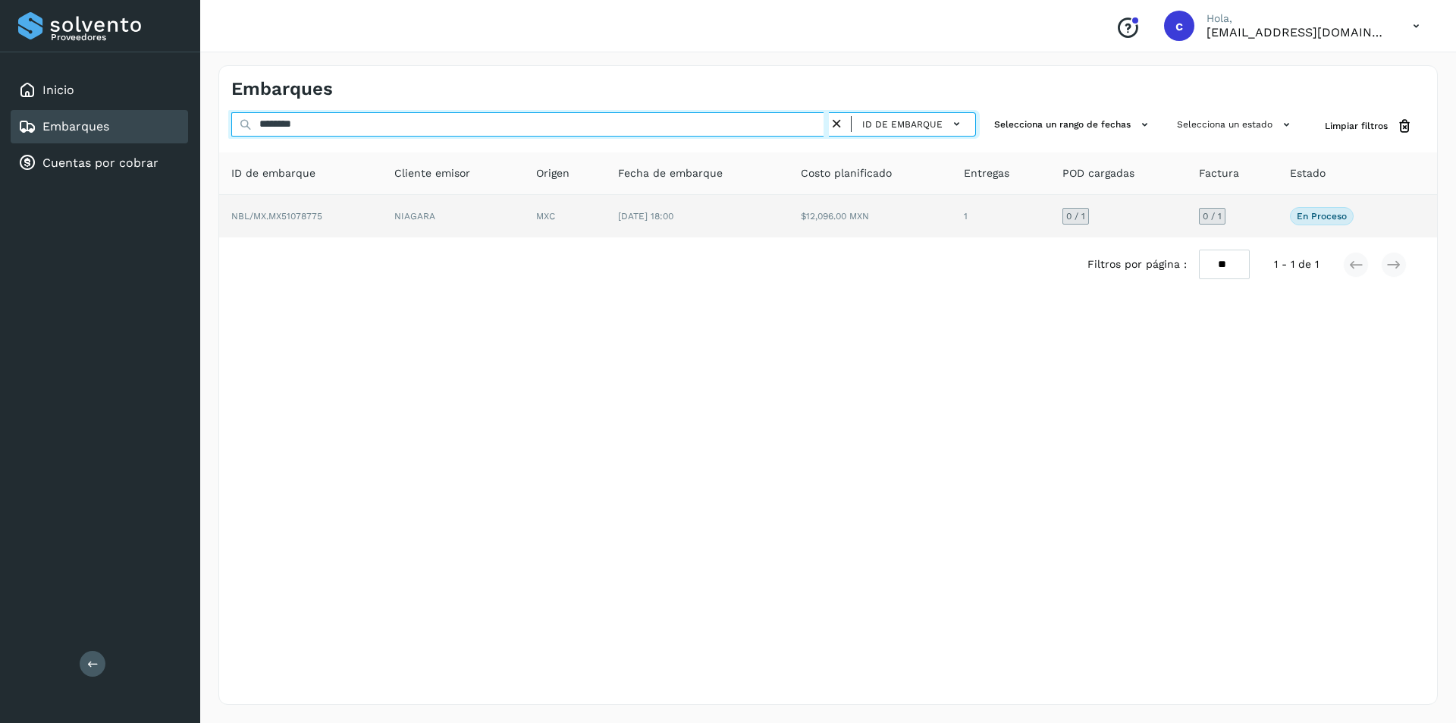
type input "********"
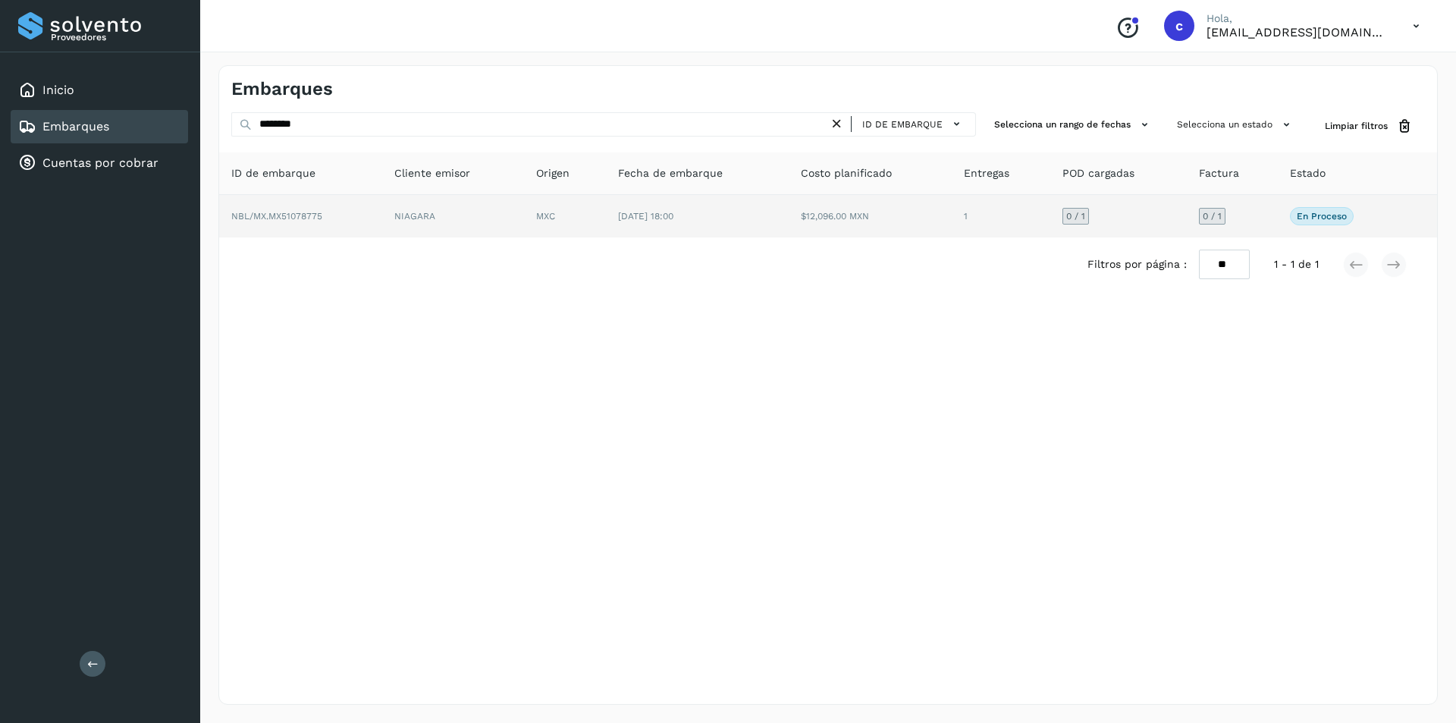
click at [473, 212] on td "NIAGARA" at bounding box center [453, 216] width 142 height 42
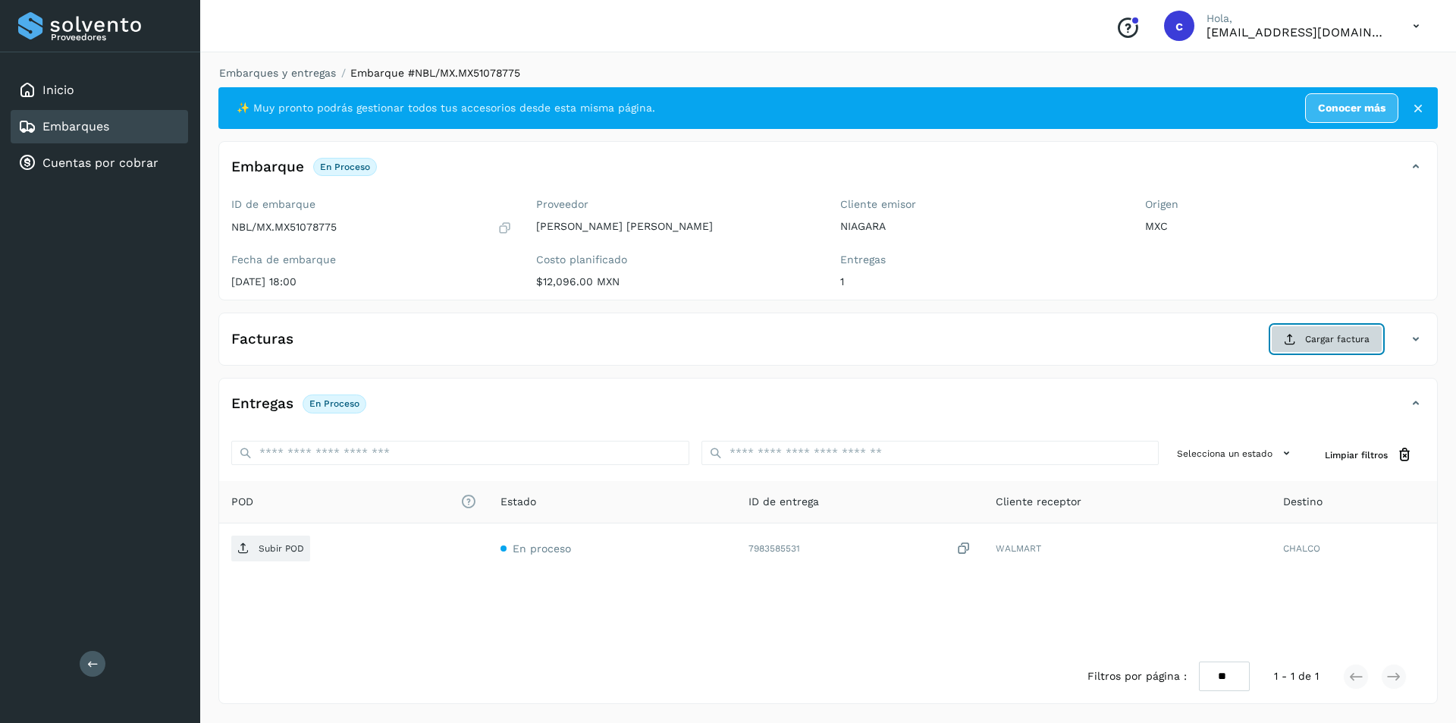
click at [1346, 328] on button "Cargar factura" at bounding box center [1326, 338] width 111 height 27
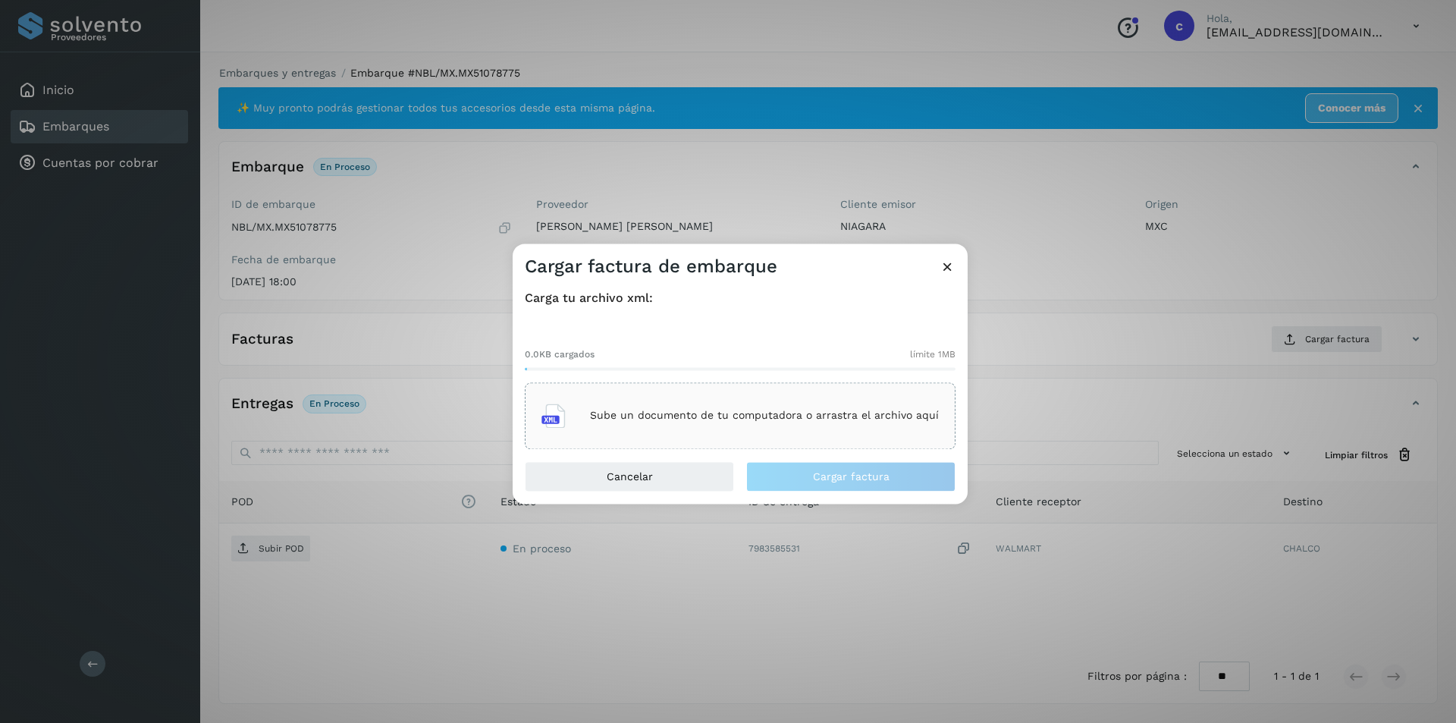
click at [856, 419] on p "Sube un documento de tu computadora o arrastra el archivo aquí" at bounding box center [764, 416] width 349 height 13
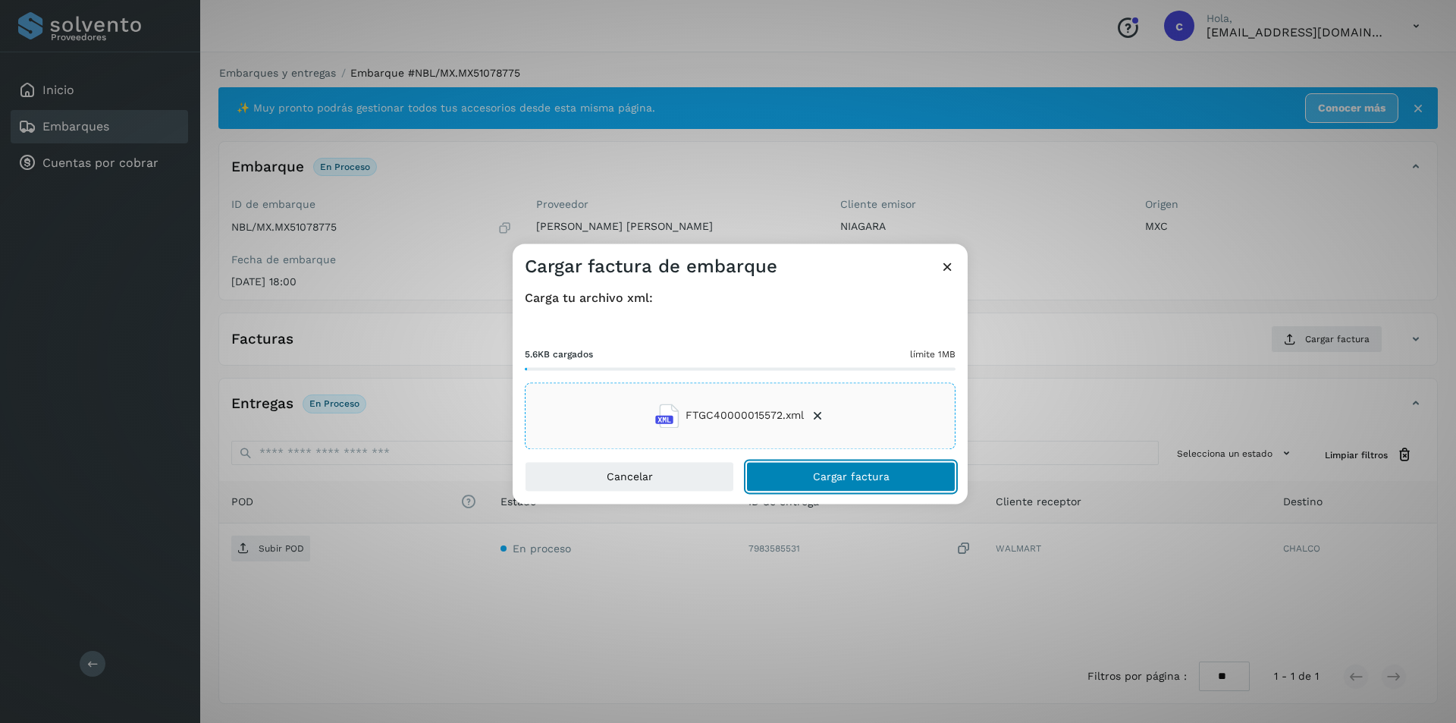
click at [857, 479] on span "Cargar factura" at bounding box center [851, 476] width 77 height 11
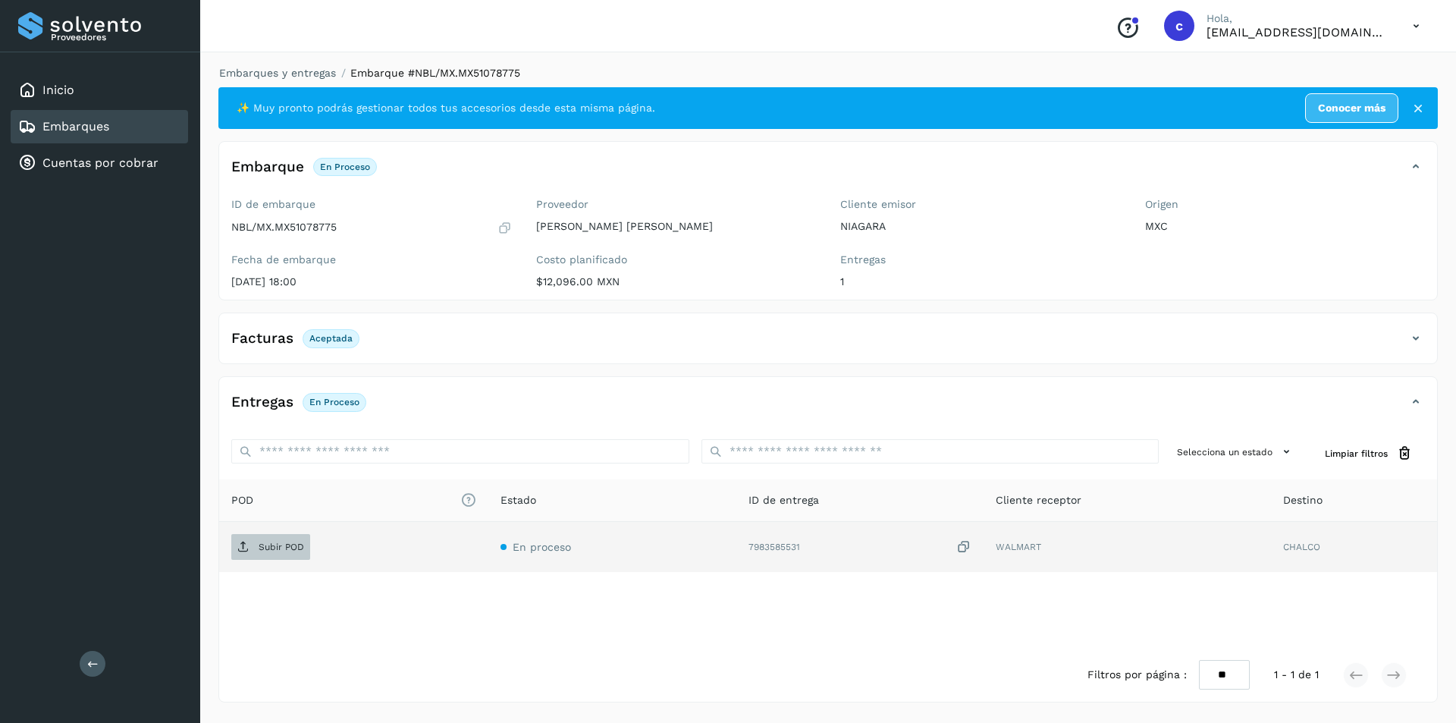
click at [242, 546] on icon at bounding box center [243, 547] width 12 height 12
click at [289, 553] on button "PDF" at bounding box center [269, 547] width 76 height 26
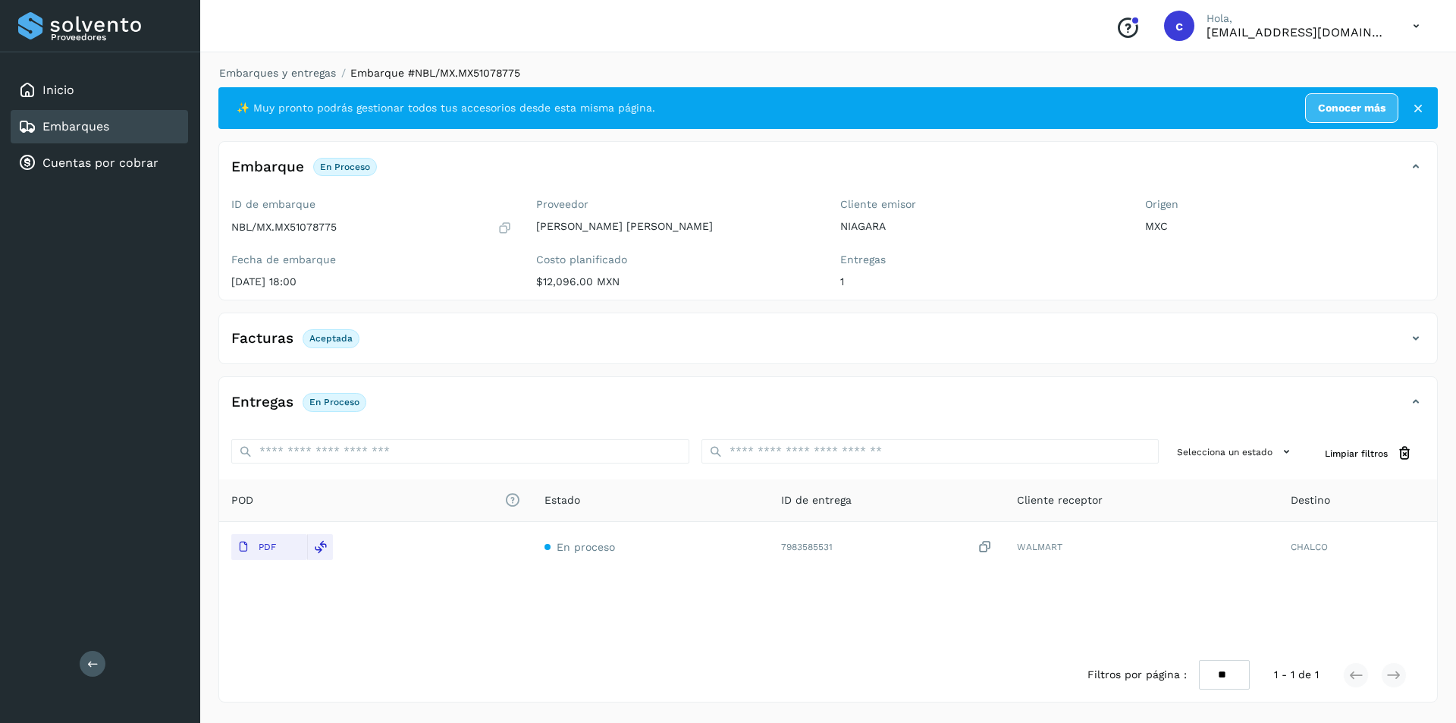
click at [178, 122] on div "Embarques" at bounding box center [99, 126] width 177 height 33
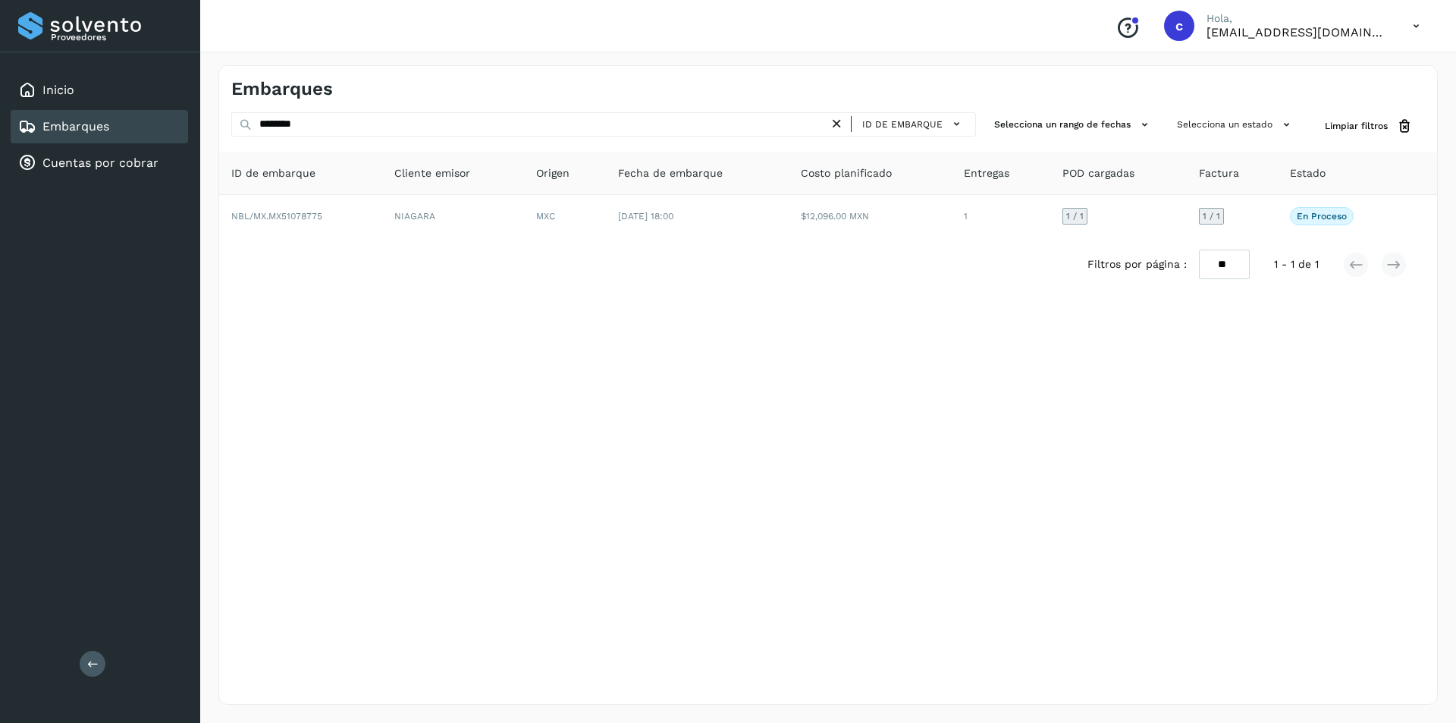
click at [842, 123] on icon at bounding box center [837, 124] width 16 height 16
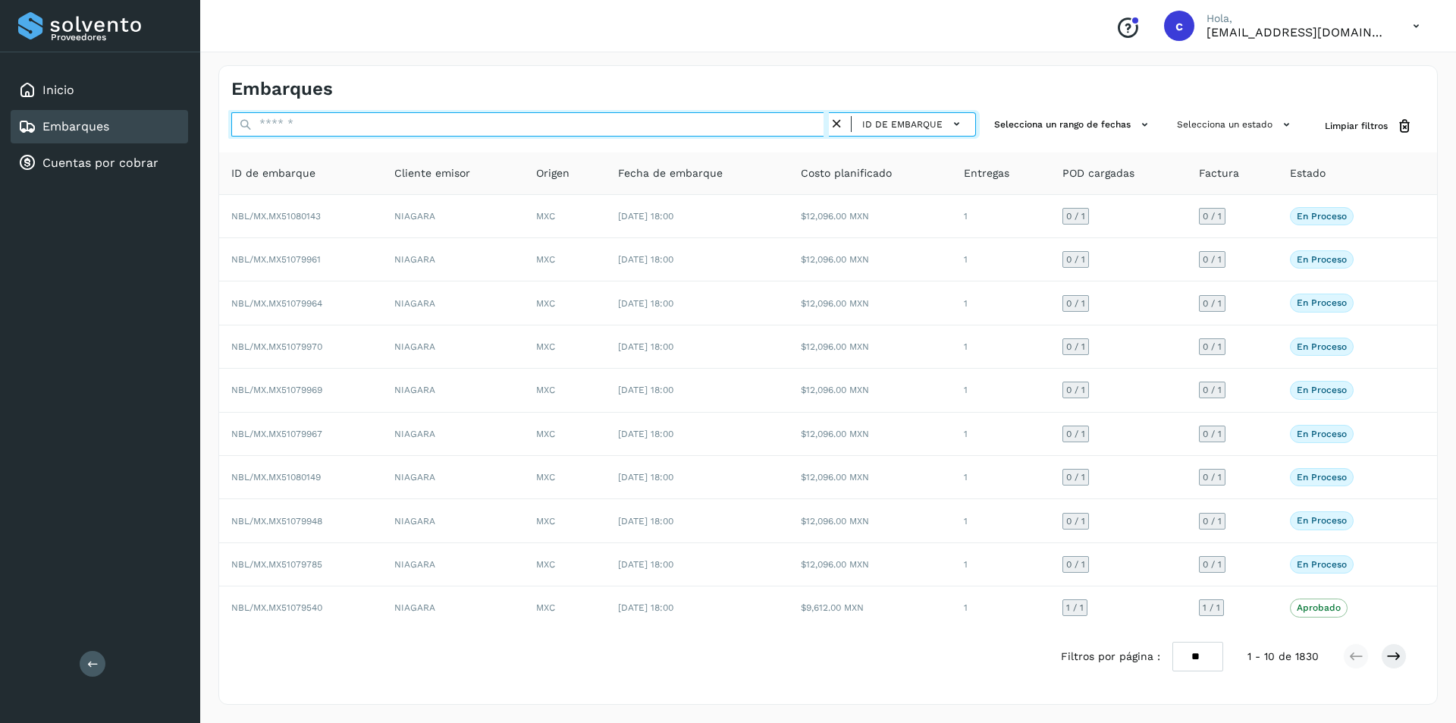
click at [743, 124] on input "text" at bounding box center [530, 124] width 598 height 24
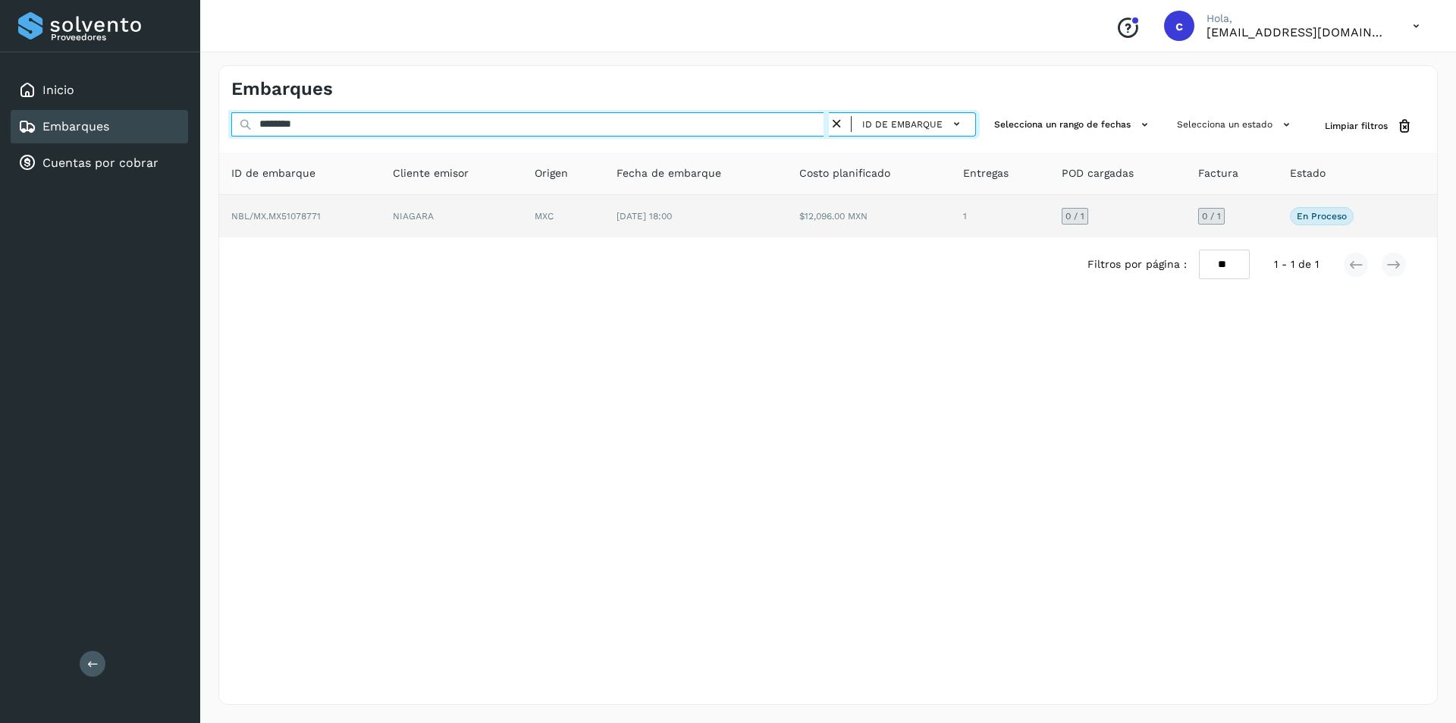
type input "********"
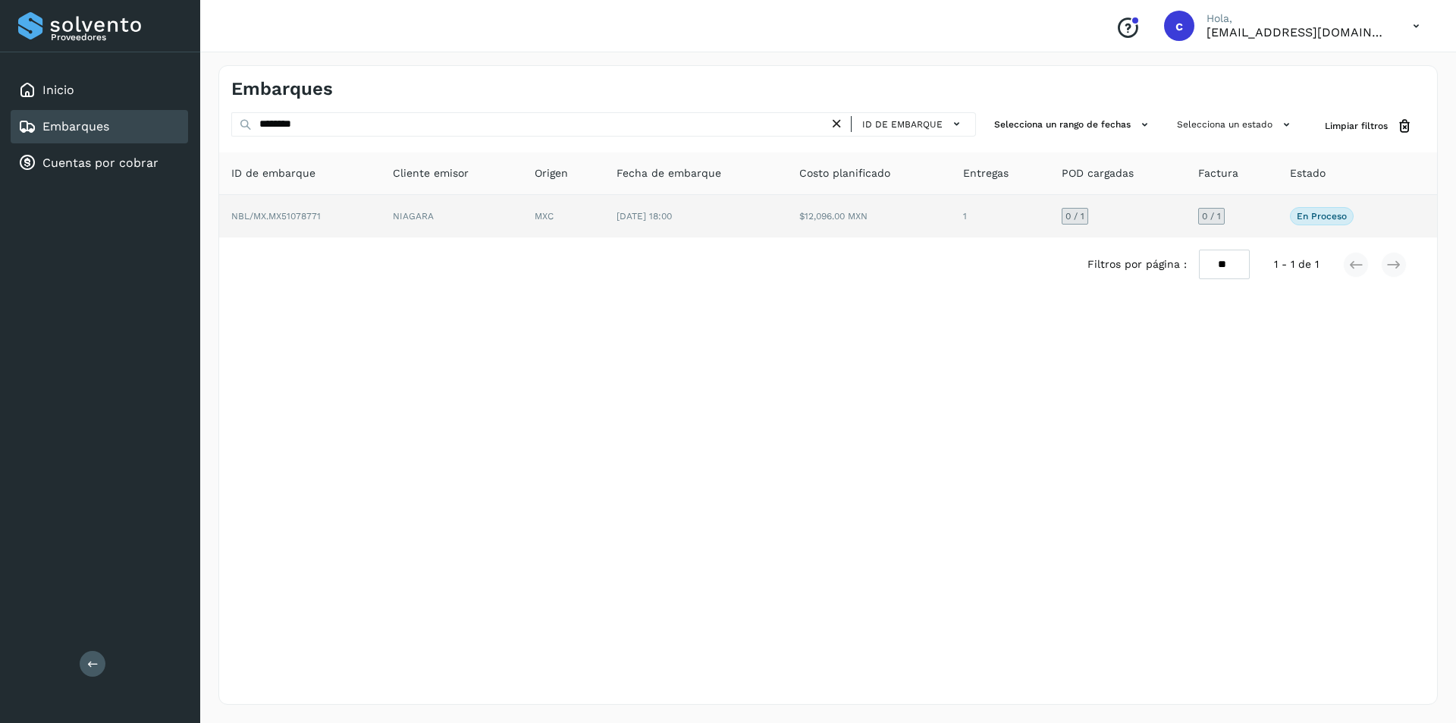
click at [542, 198] on td "MXC" at bounding box center [564, 216] width 82 height 42
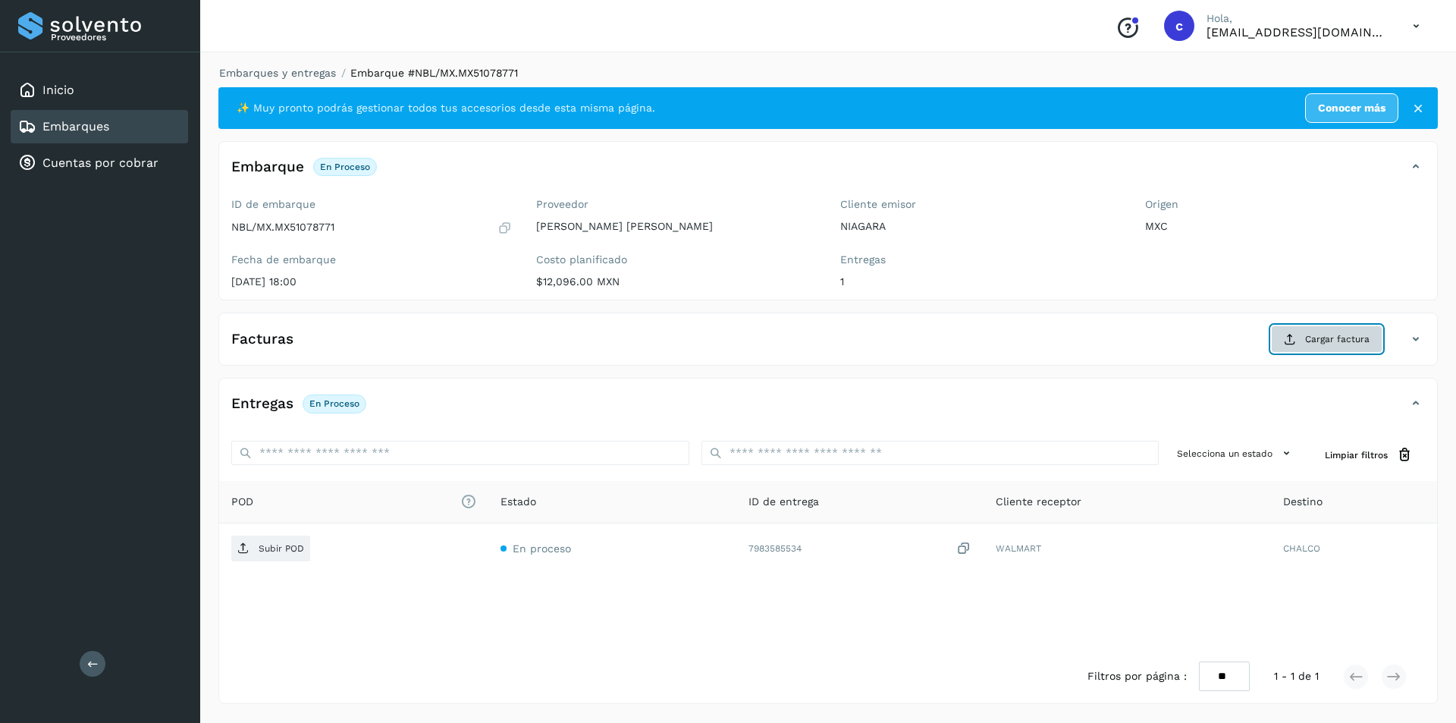
click at [1328, 341] on span "Cargar factura" at bounding box center [1337, 339] width 64 height 14
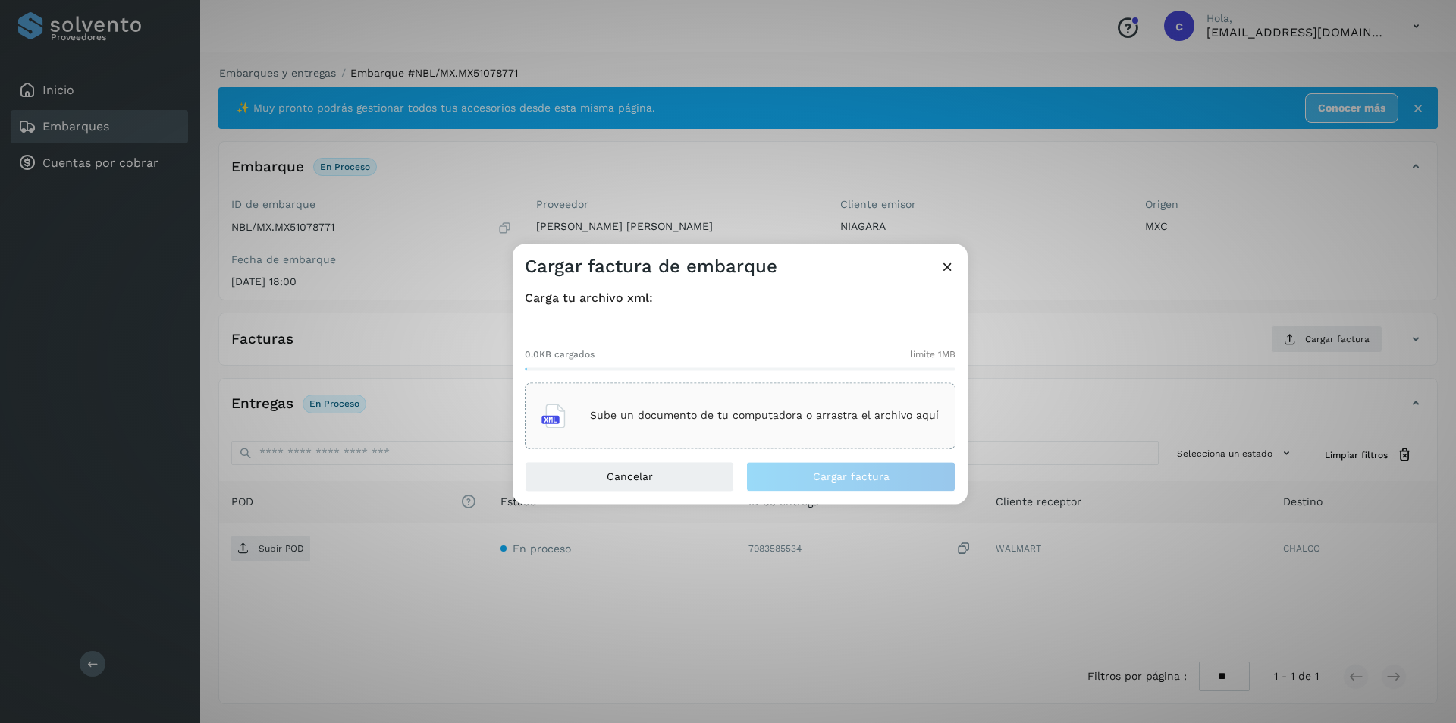
click at [856, 398] on div "Sube un documento de tu computadora o arrastra el archivo aquí" at bounding box center [740, 415] width 397 height 41
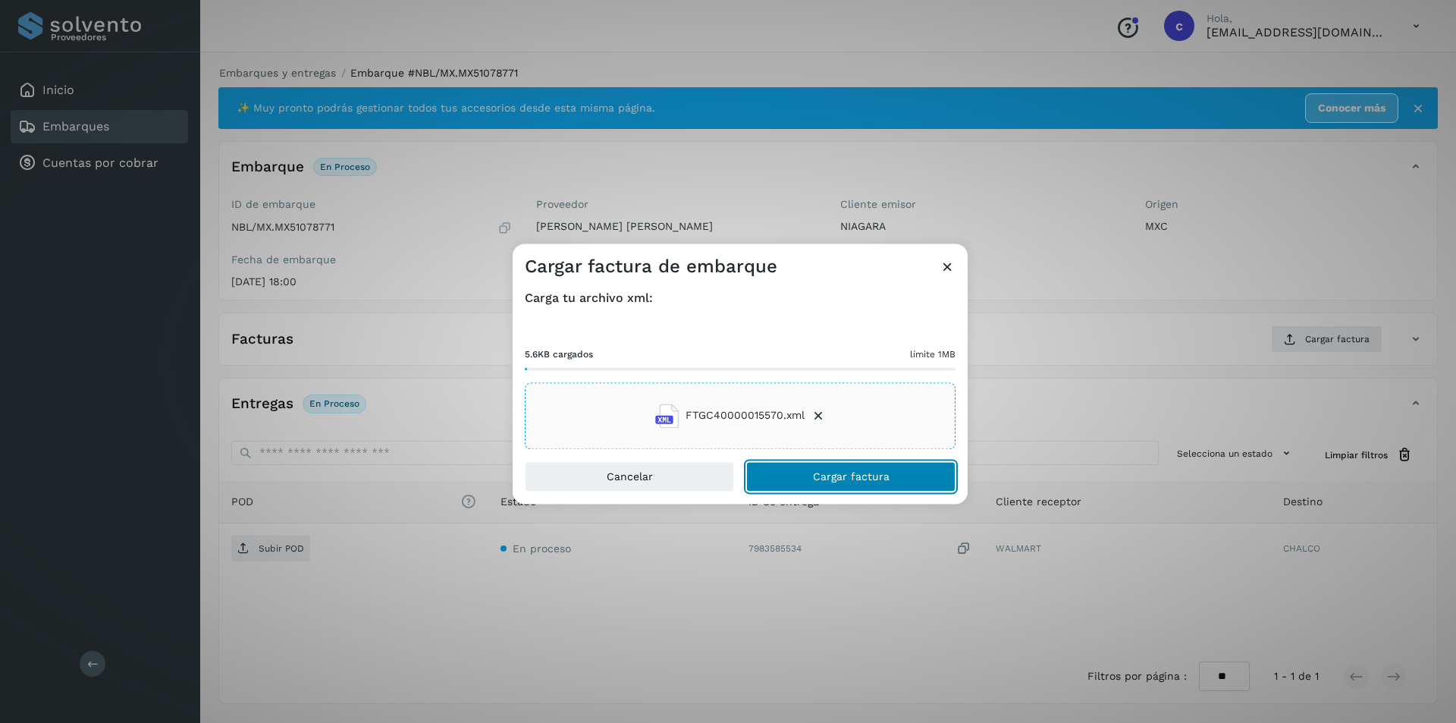
click at [873, 479] on span "Cargar factura" at bounding box center [851, 476] width 77 height 11
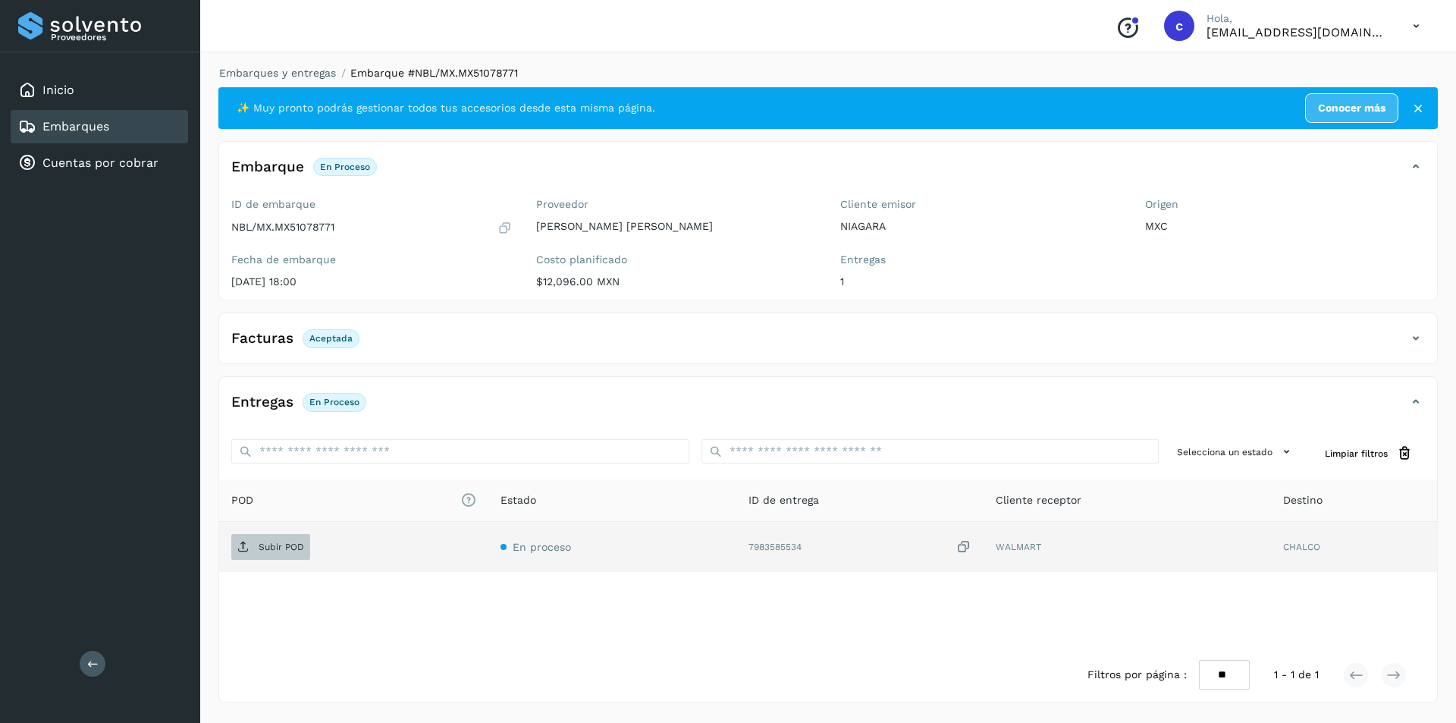
click at [265, 552] on p "Subir POD" at bounding box center [282, 547] width 46 height 11
click at [286, 535] on button "PDF" at bounding box center [269, 547] width 76 height 26
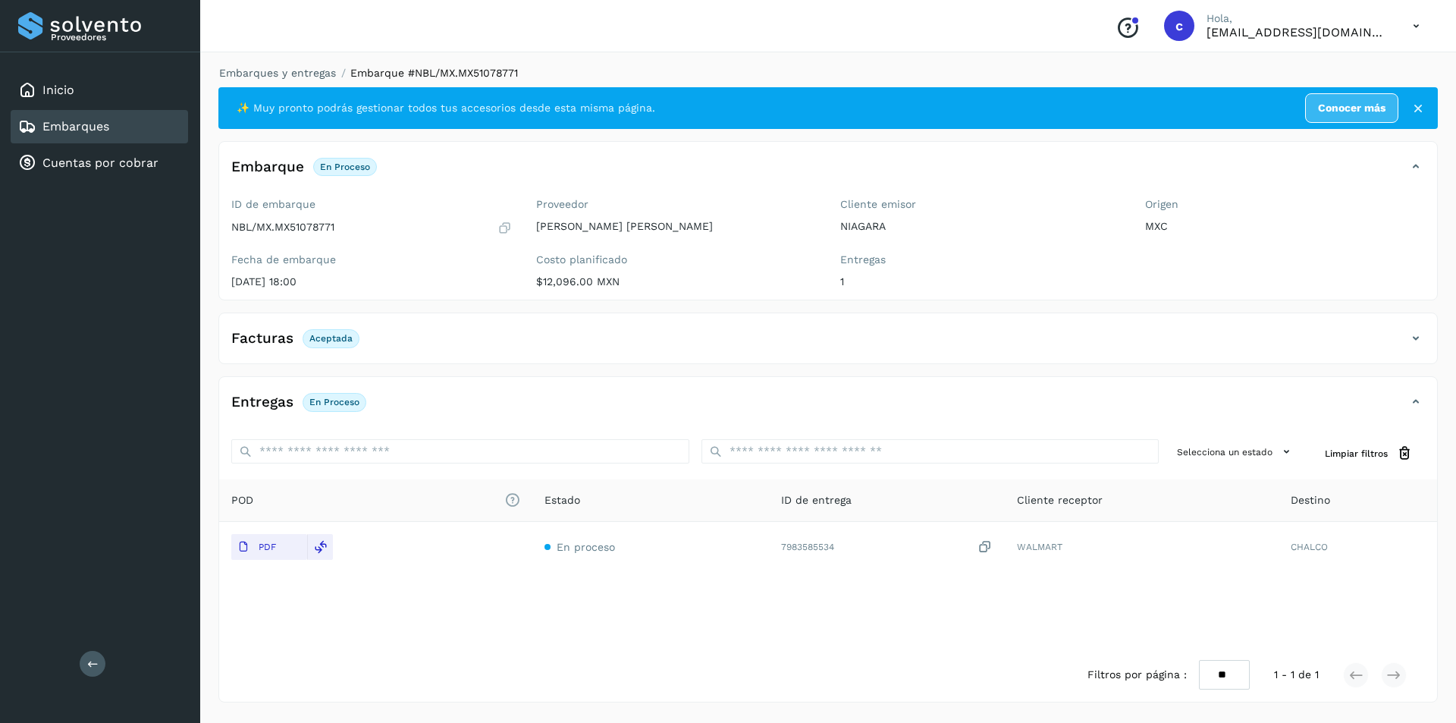
click at [149, 127] on div "Embarques" at bounding box center [99, 126] width 177 height 33
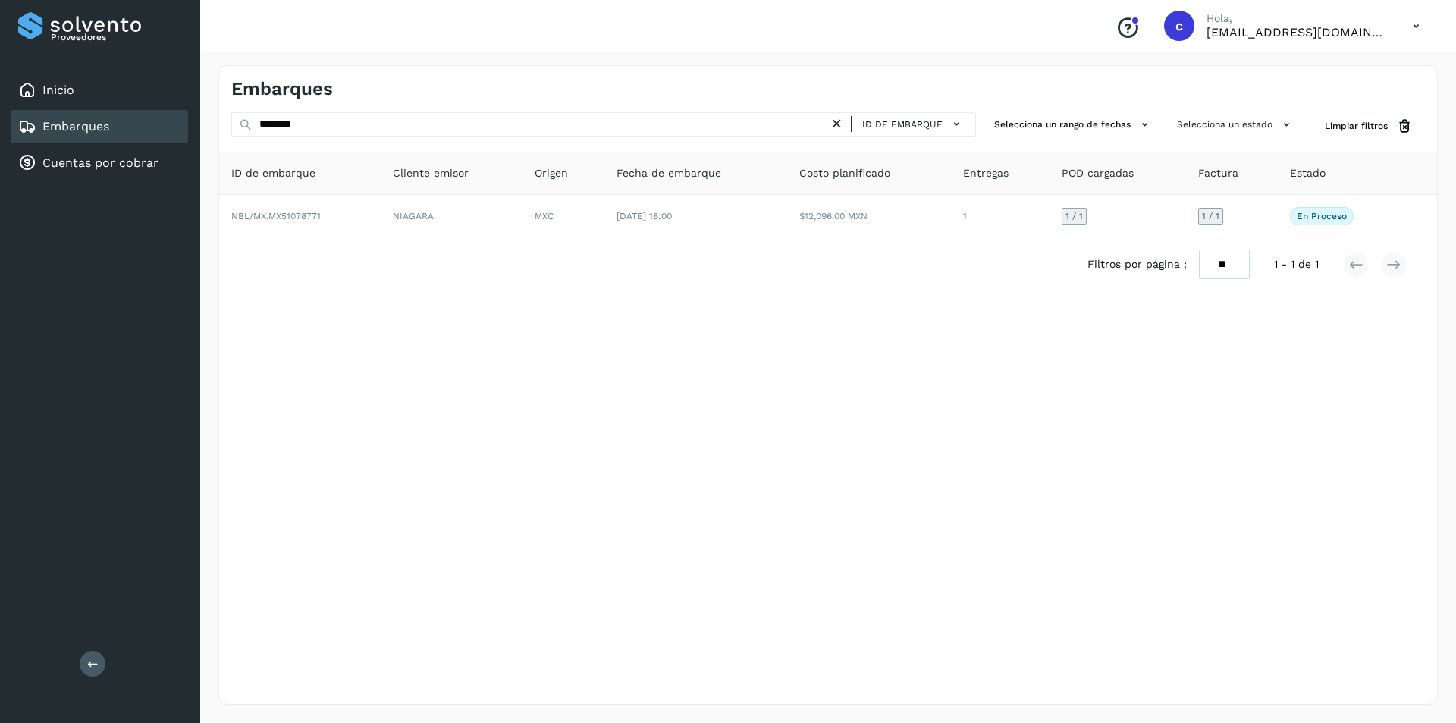
click at [837, 119] on icon at bounding box center [837, 124] width 16 height 16
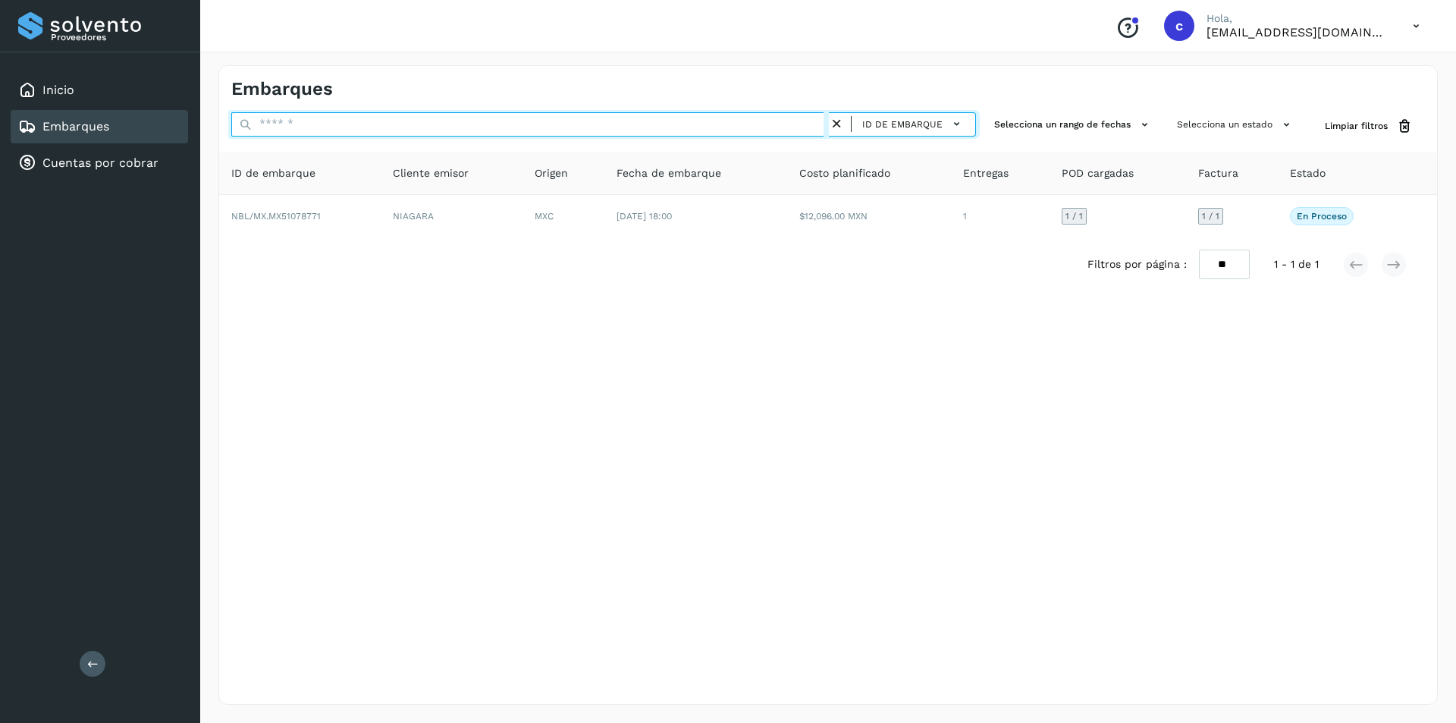
click at [739, 124] on input "text" at bounding box center [530, 124] width 598 height 24
type input "********"
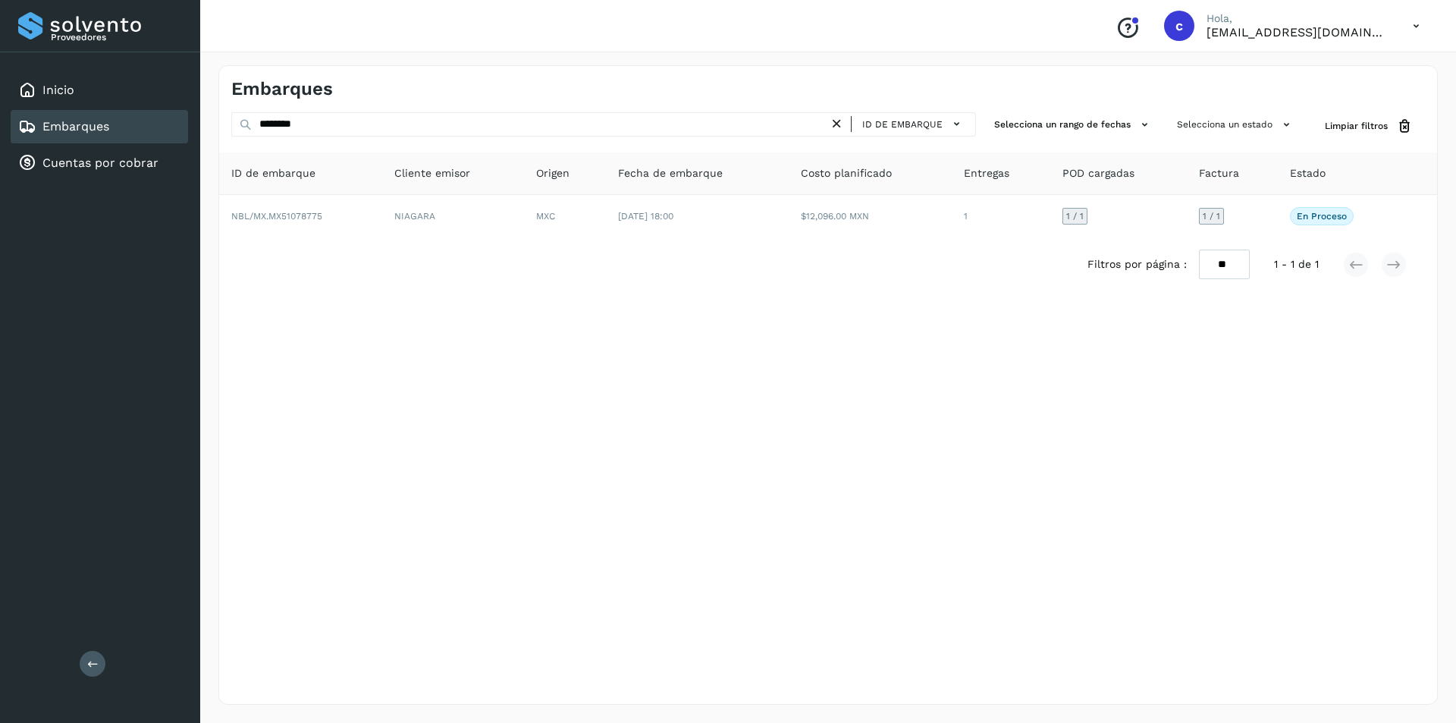
click at [840, 121] on icon at bounding box center [837, 124] width 16 height 16
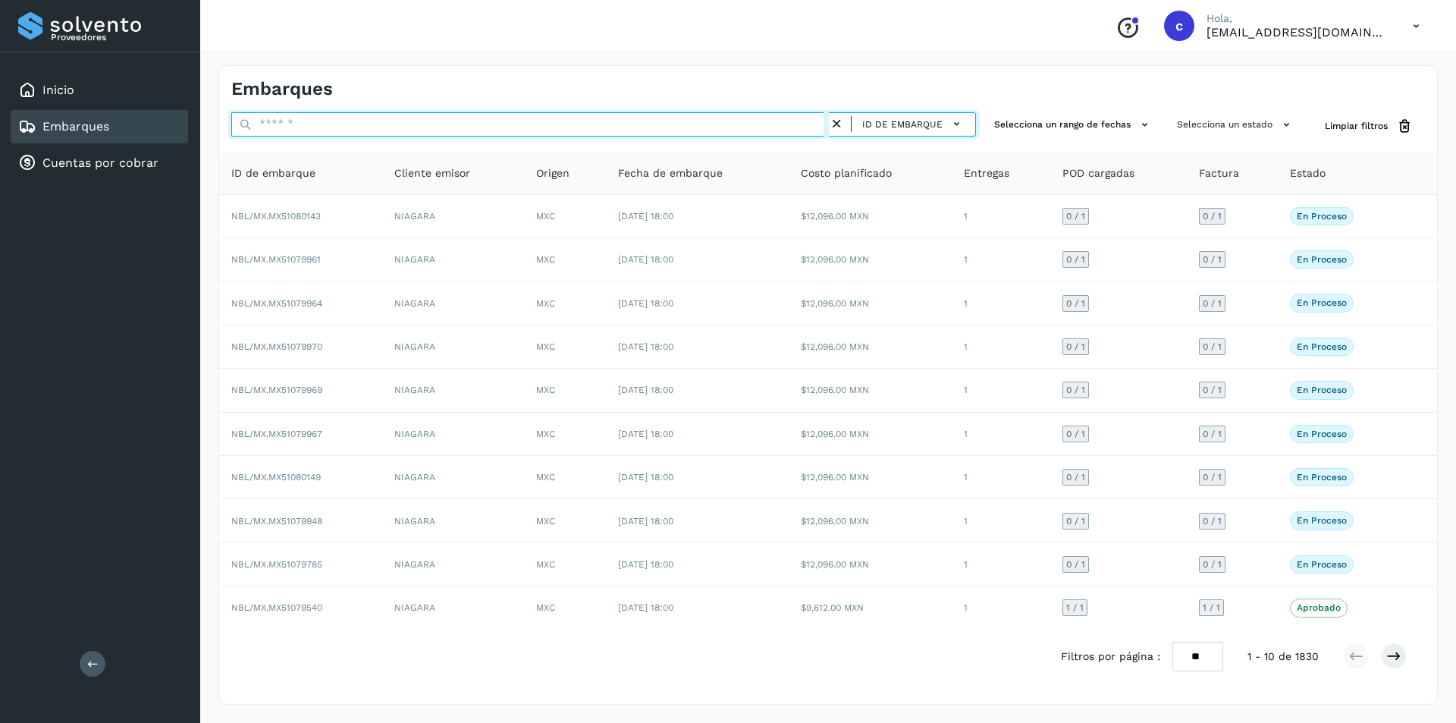
click at [599, 121] on input "text" at bounding box center [530, 124] width 598 height 24
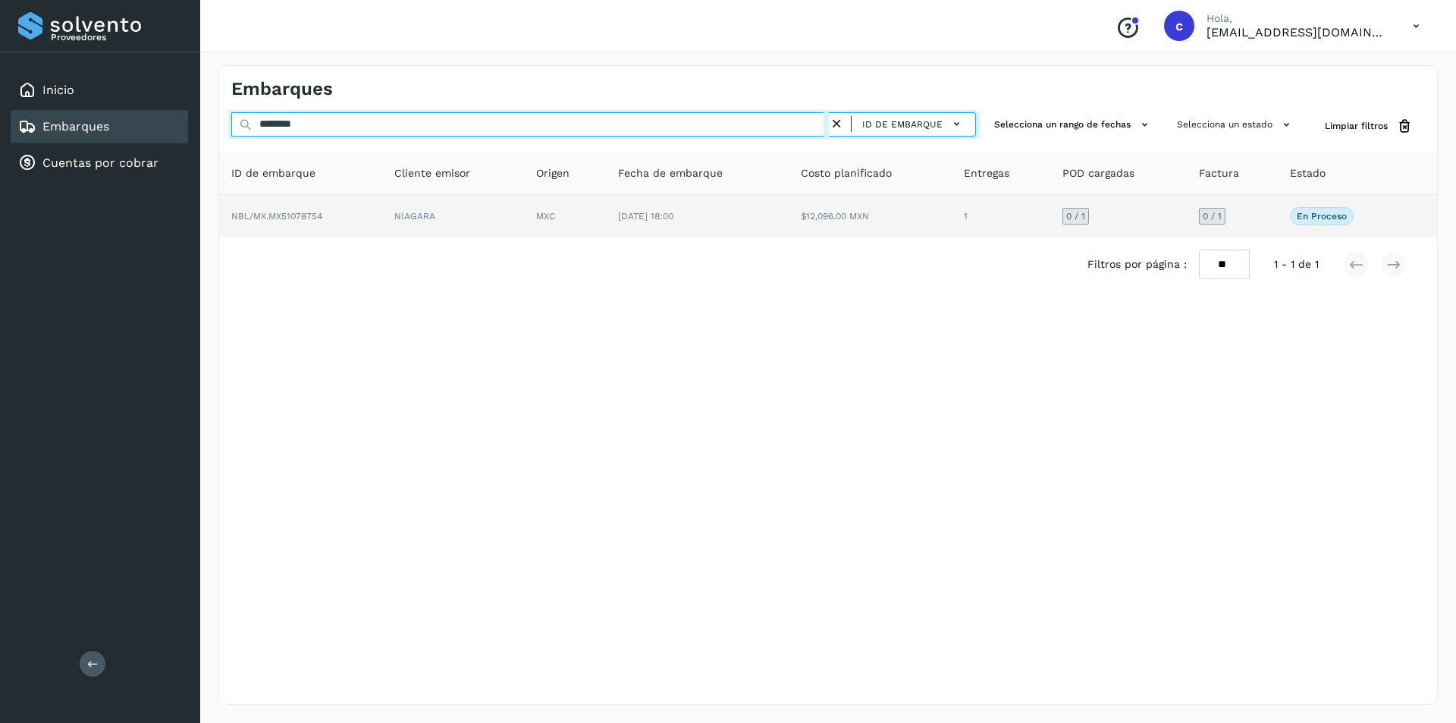
type input "********"
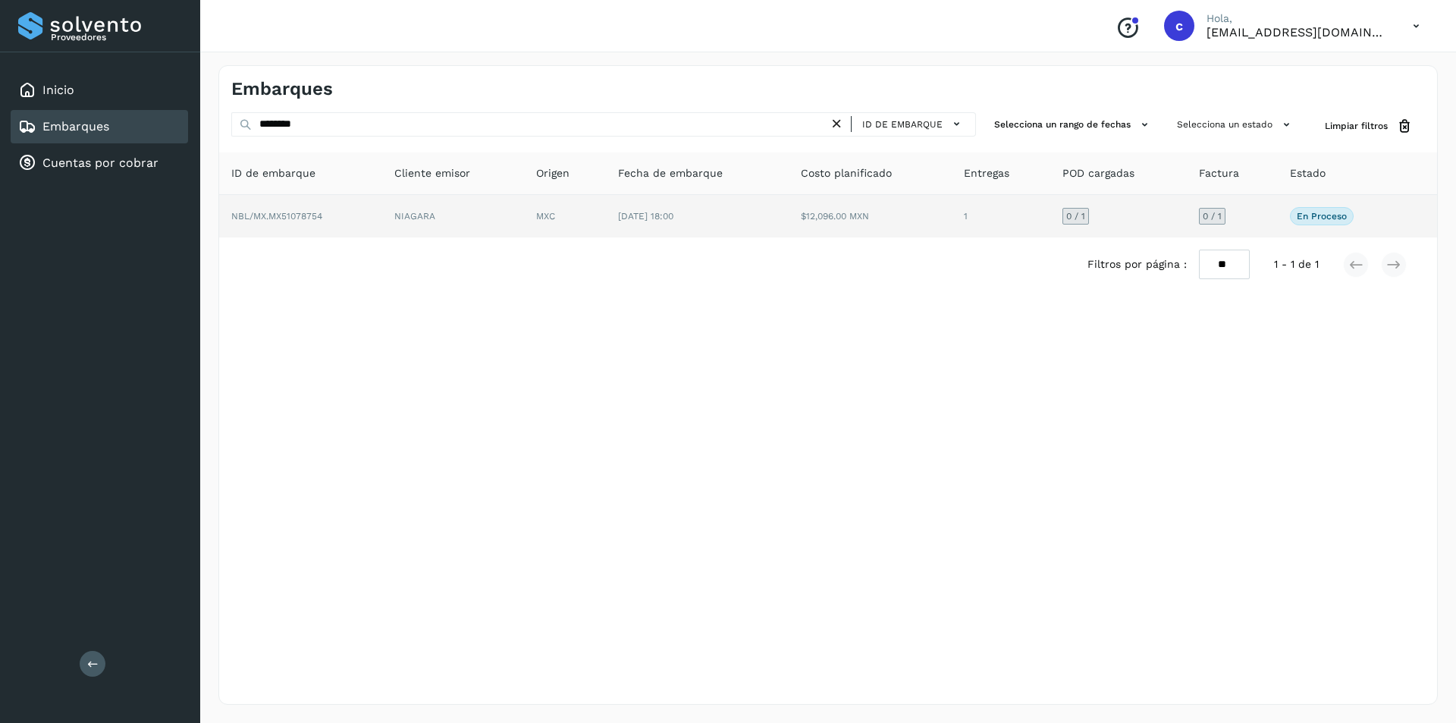
click at [447, 218] on td "NIAGARA" at bounding box center [453, 216] width 142 height 42
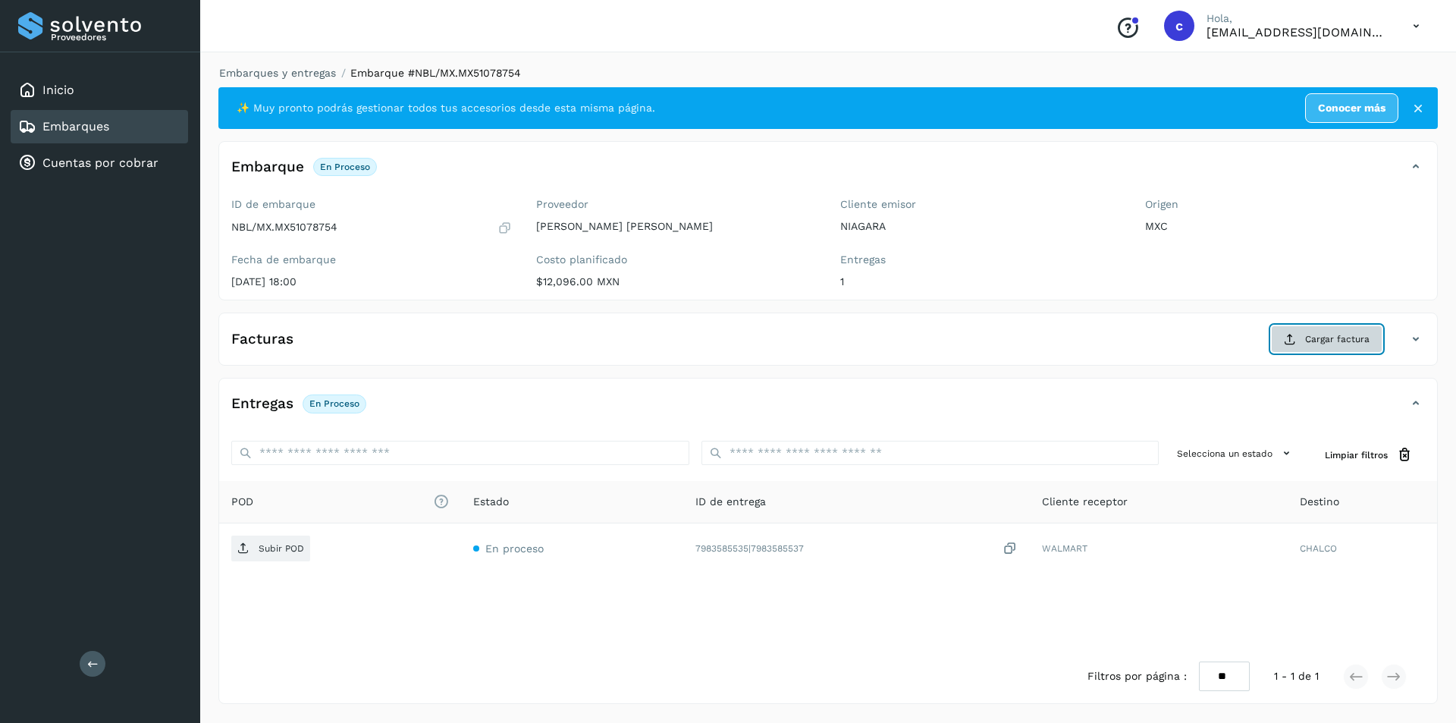
click at [1327, 345] on span "Cargar factura" at bounding box center [1337, 339] width 64 height 14
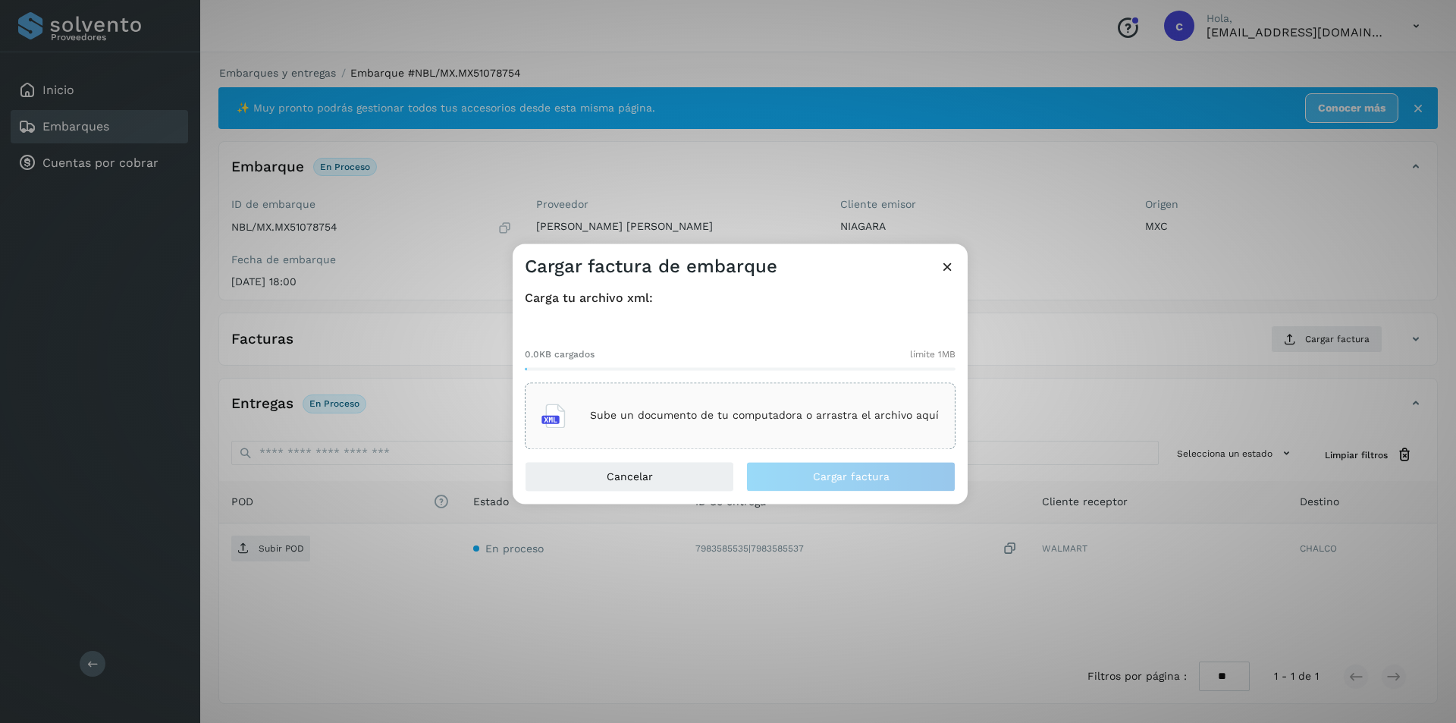
click at [941, 267] on icon at bounding box center [948, 267] width 16 height 16
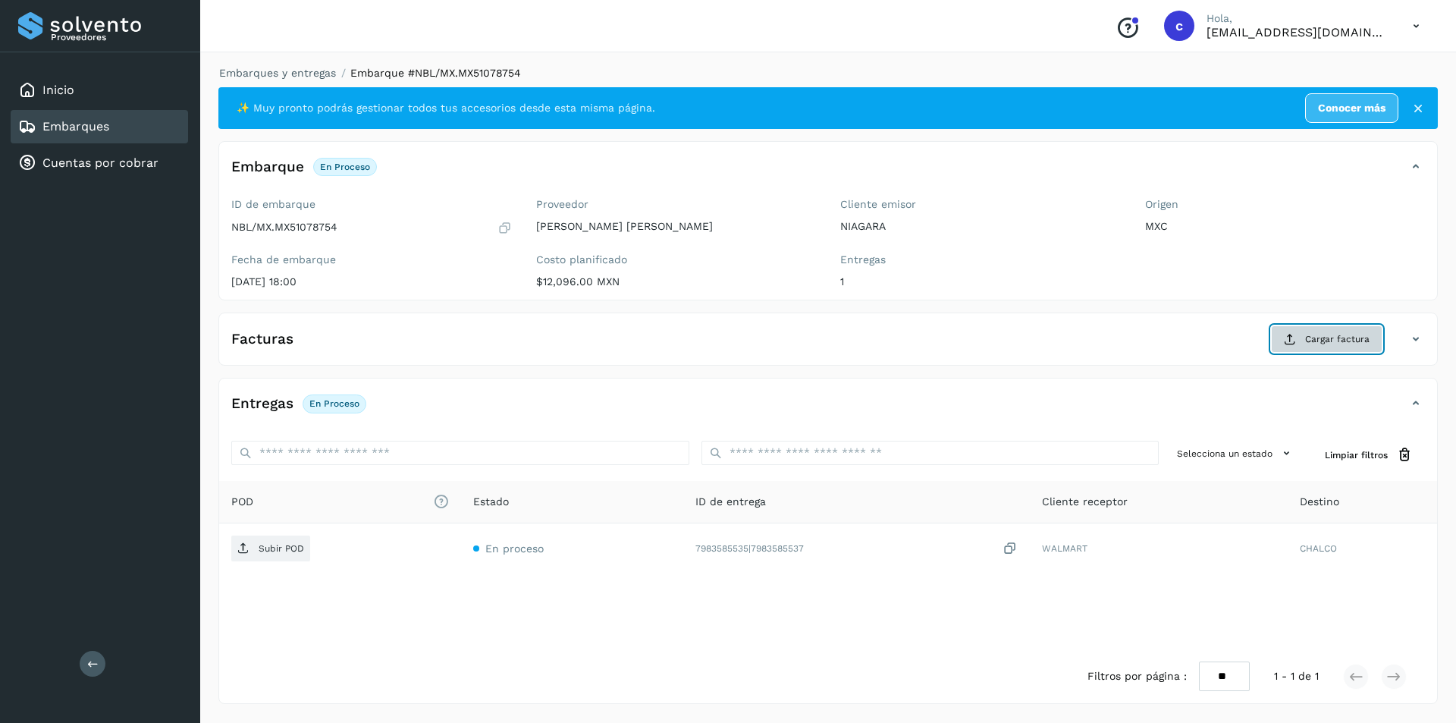
click at [1296, 330] on button "Cargar factura" at bounding box center [1326, 338] width 111 height 27
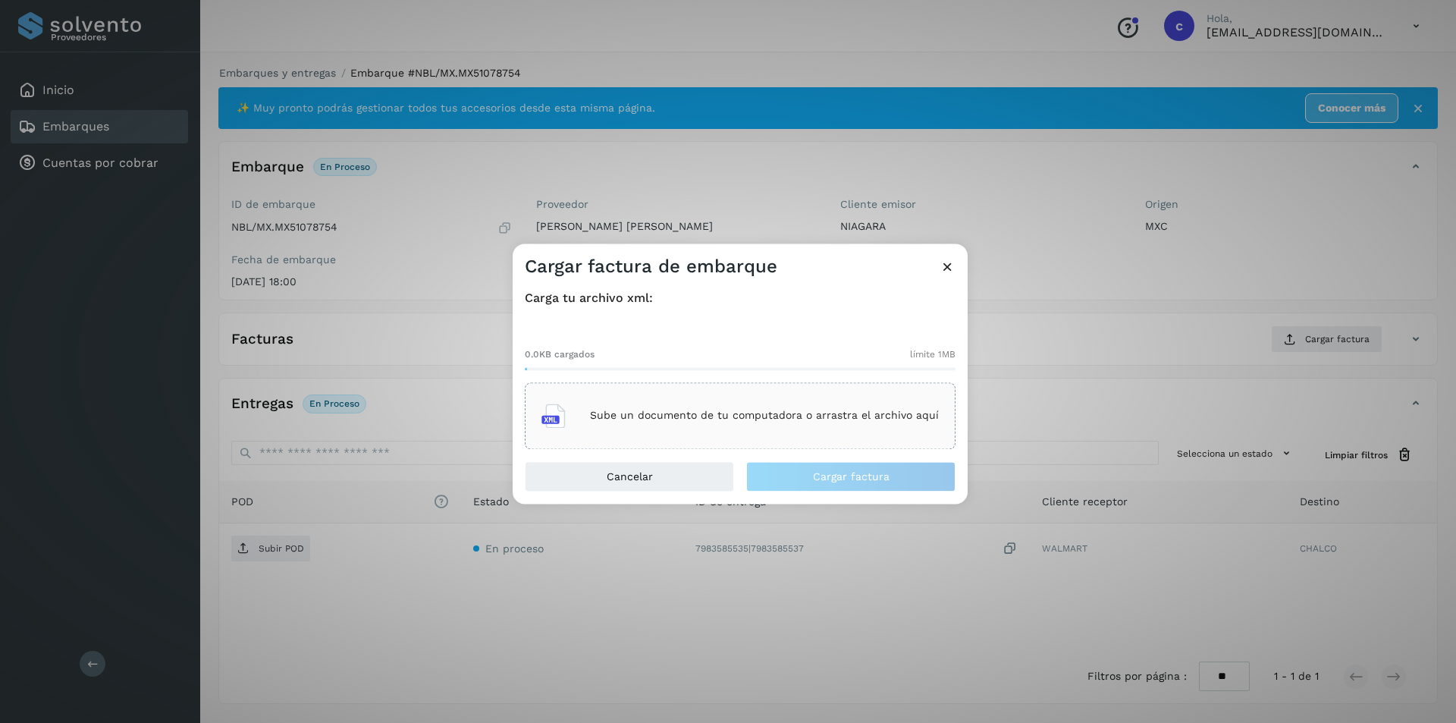
click at [862, 382] on div "Sube un documento de tu computadora o arrastra el archivo aquí" at bounding box center [740, 415] width 431 height 67
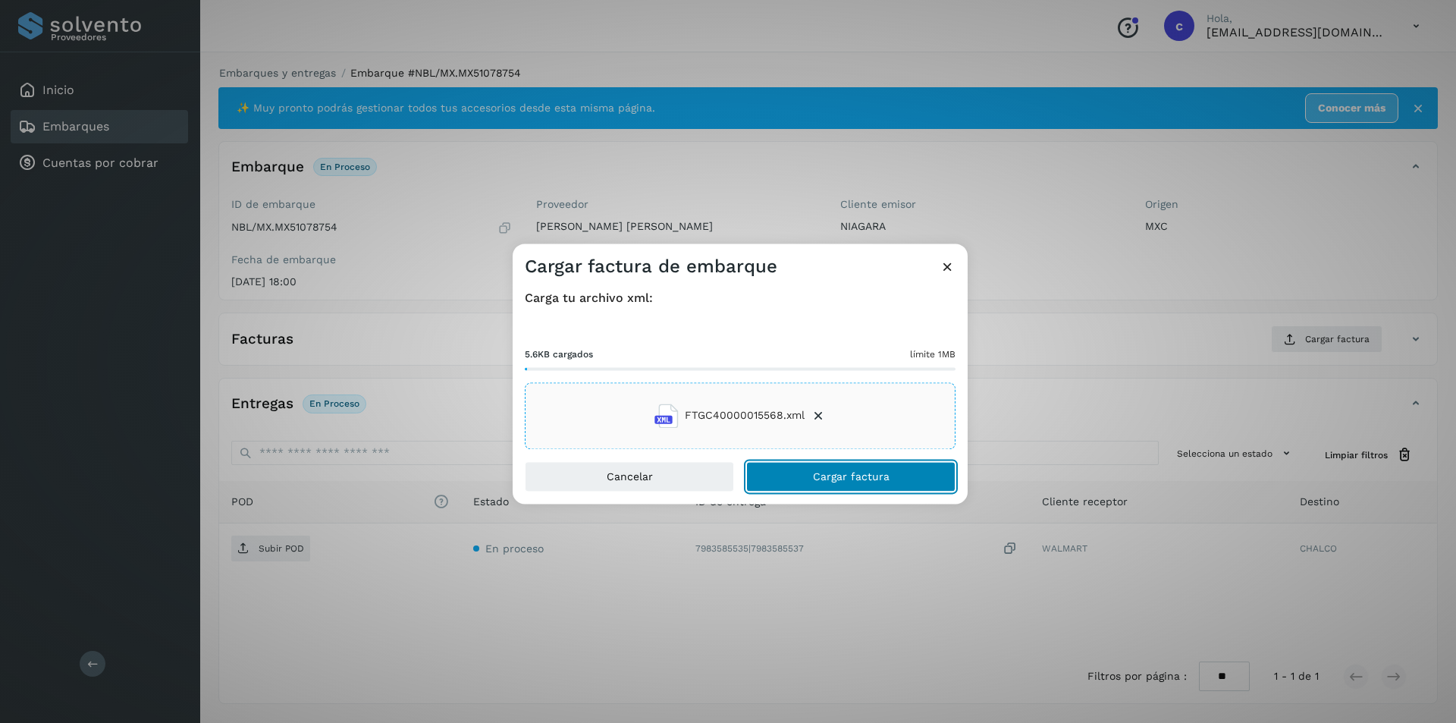
click at [796, 475] on button "Cargar factura" at bounding box center [850, 476] width 209 height 30
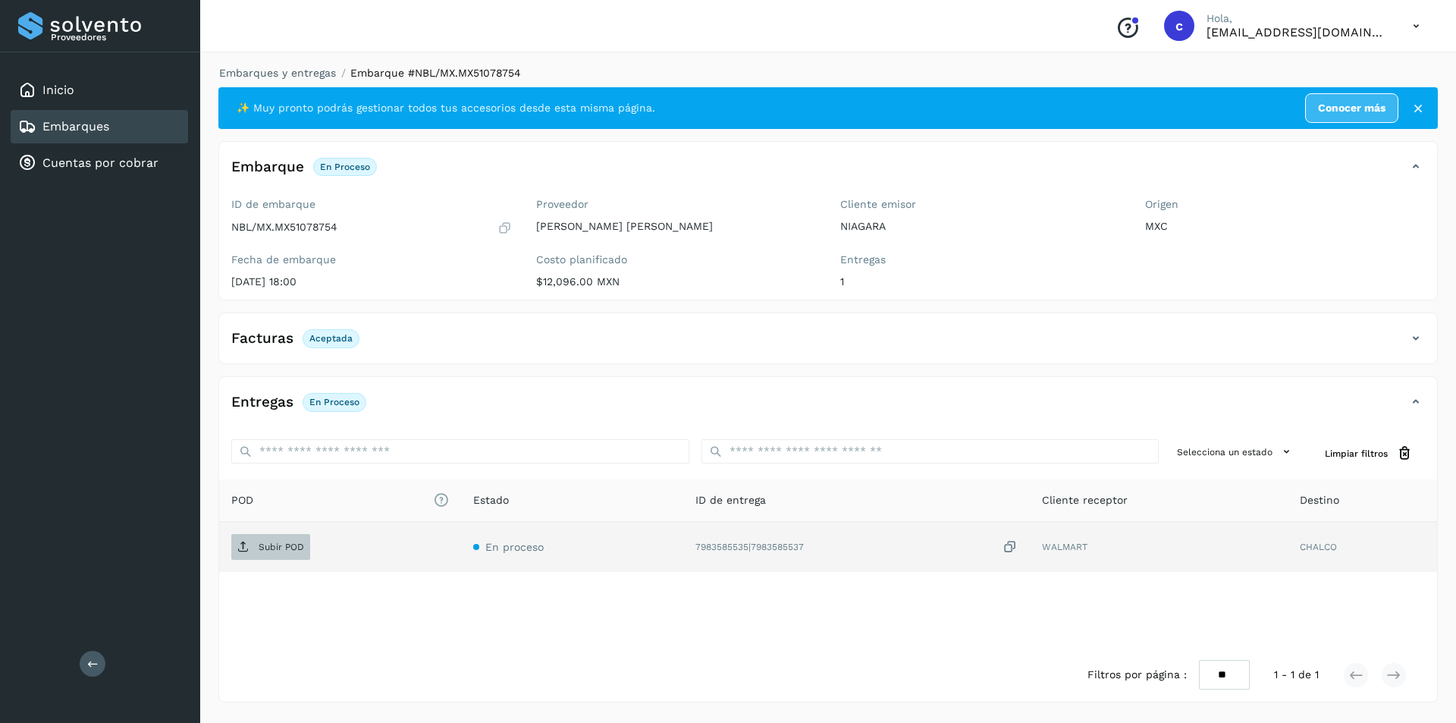
click at [279, 538] on span "Subir POD" at bounding box center [270, 547] width 79 height 24
click at [275, 537] on span "PDF" at bounding box center [256, 547] width 51 height 24
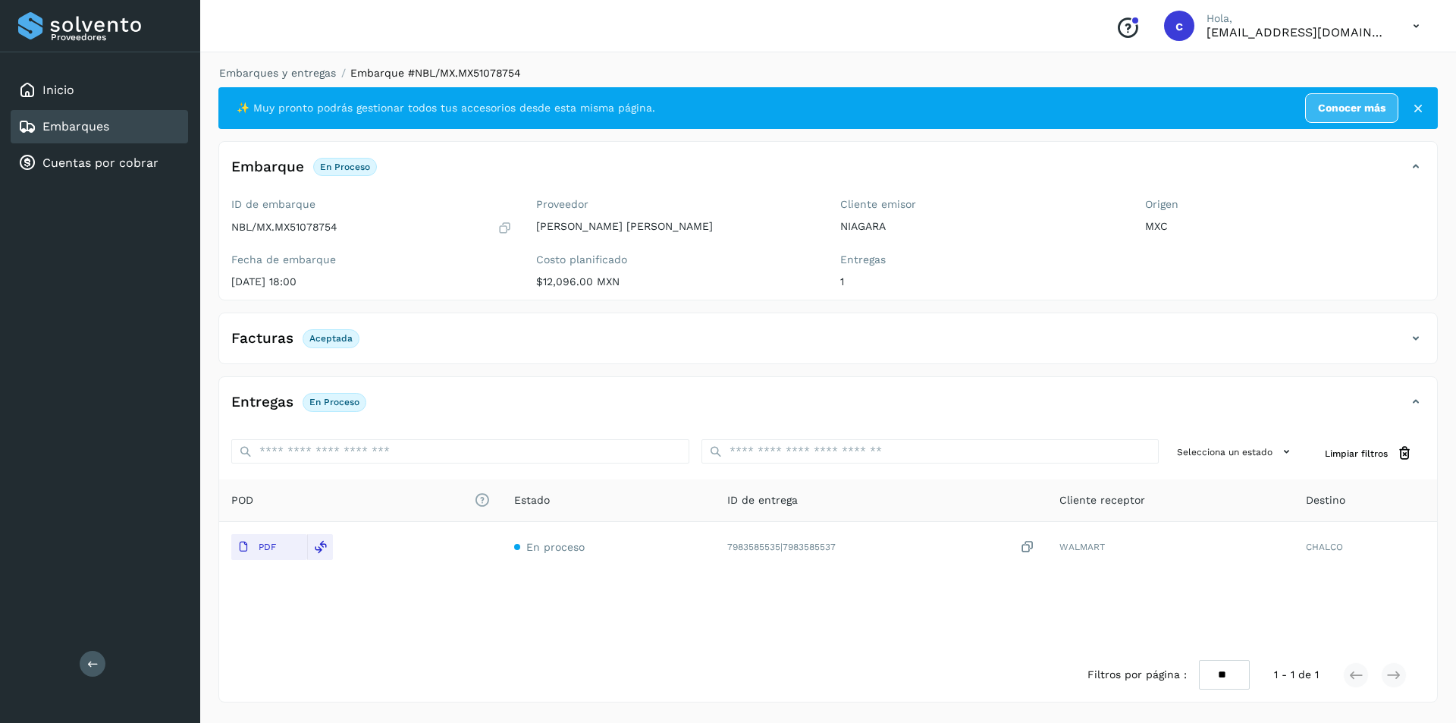
click at [139, 134] on div "Embarques" at bounding box center [99, 126] width 177 height 33
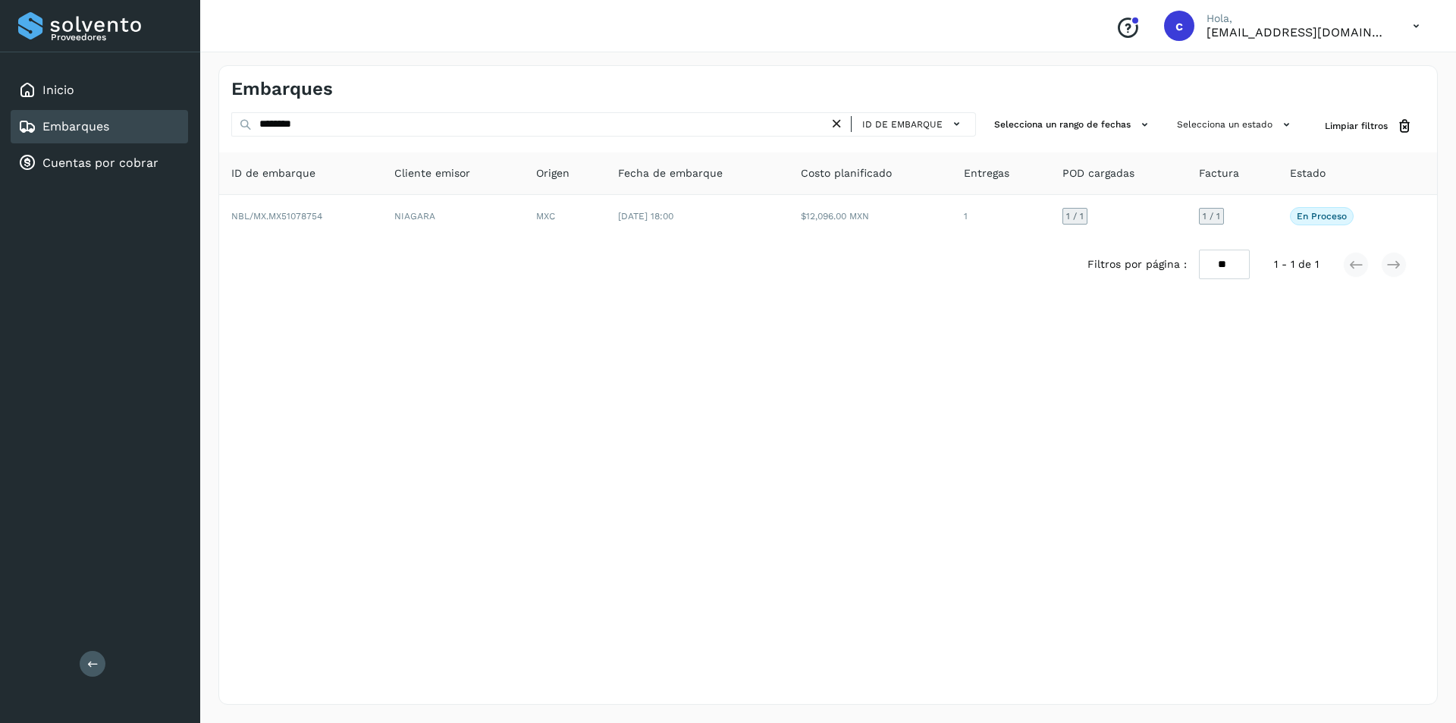
click at [843, 120] on icon at bounding box center [837, 124] width 16 height 16
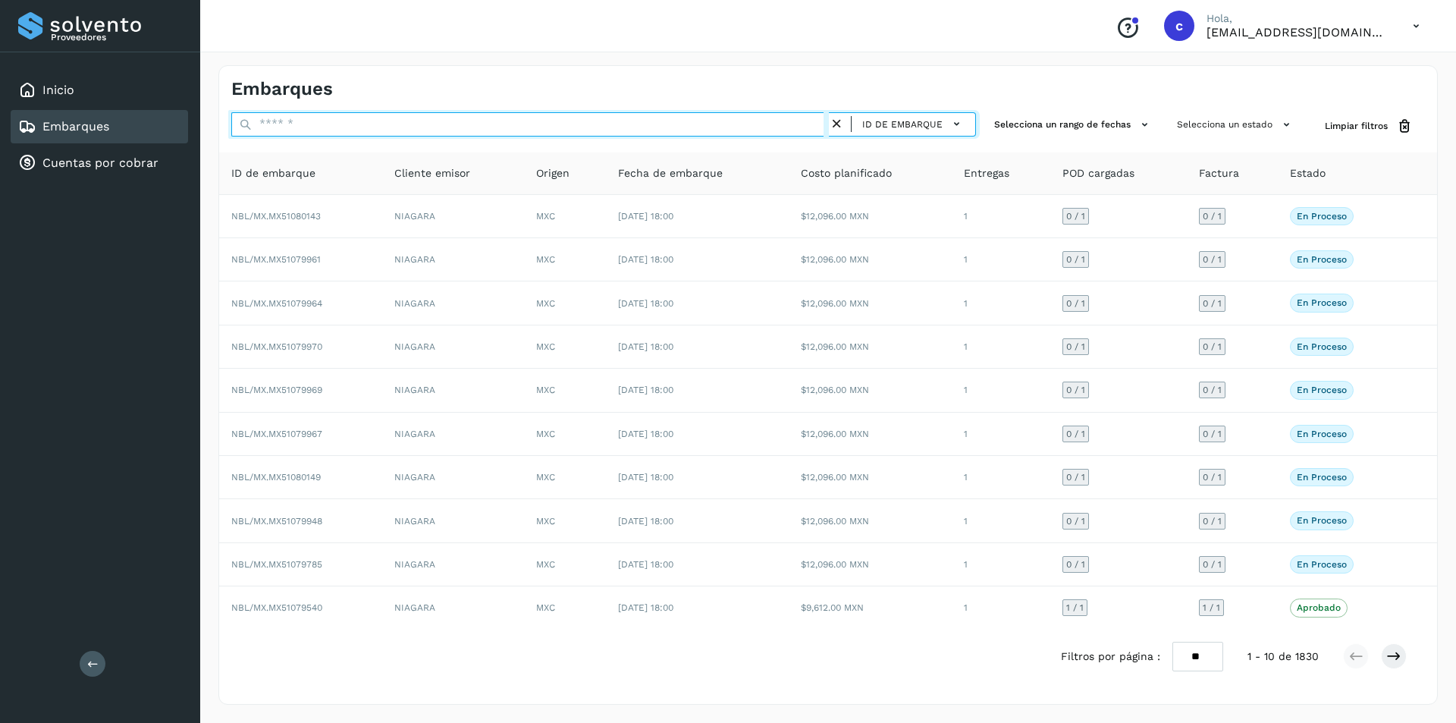
click at [790, 123] on input "text" at bounding box center [530, 124] width 598 height 24
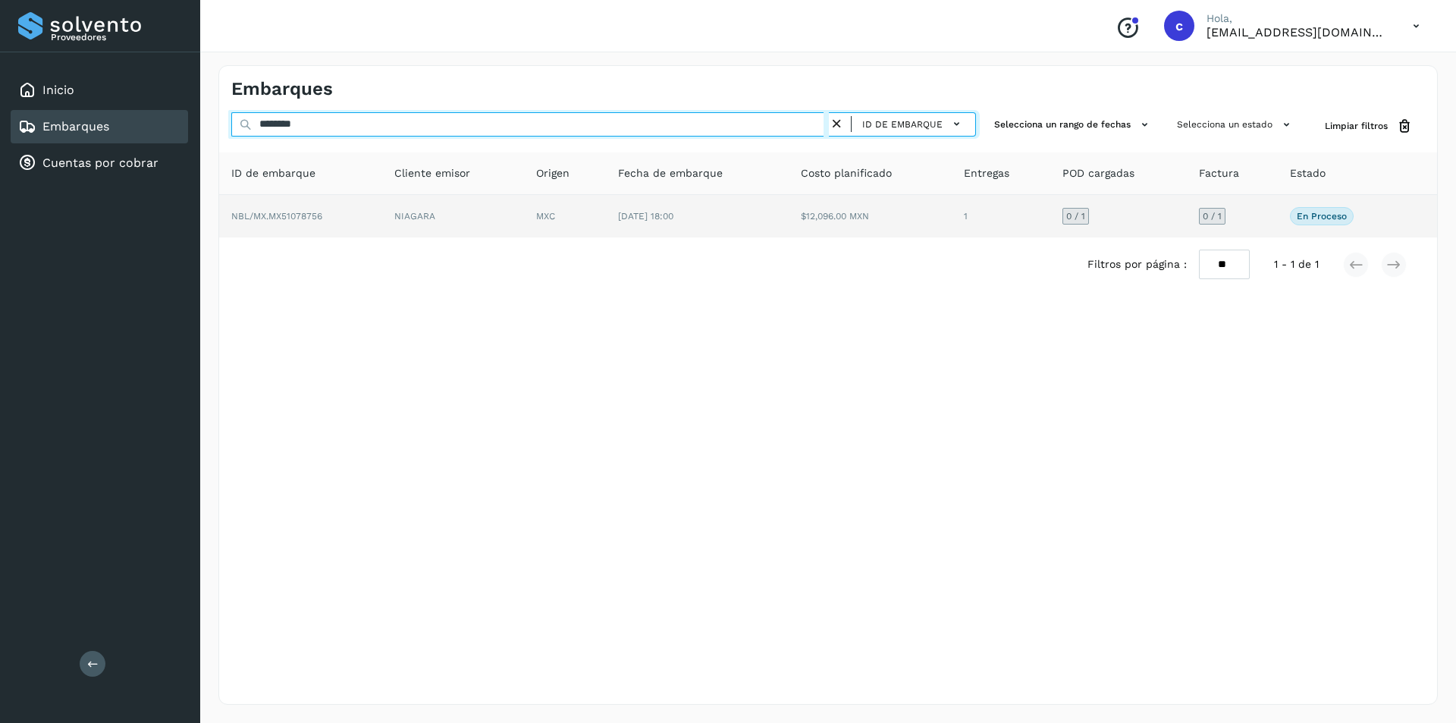
type input "********"
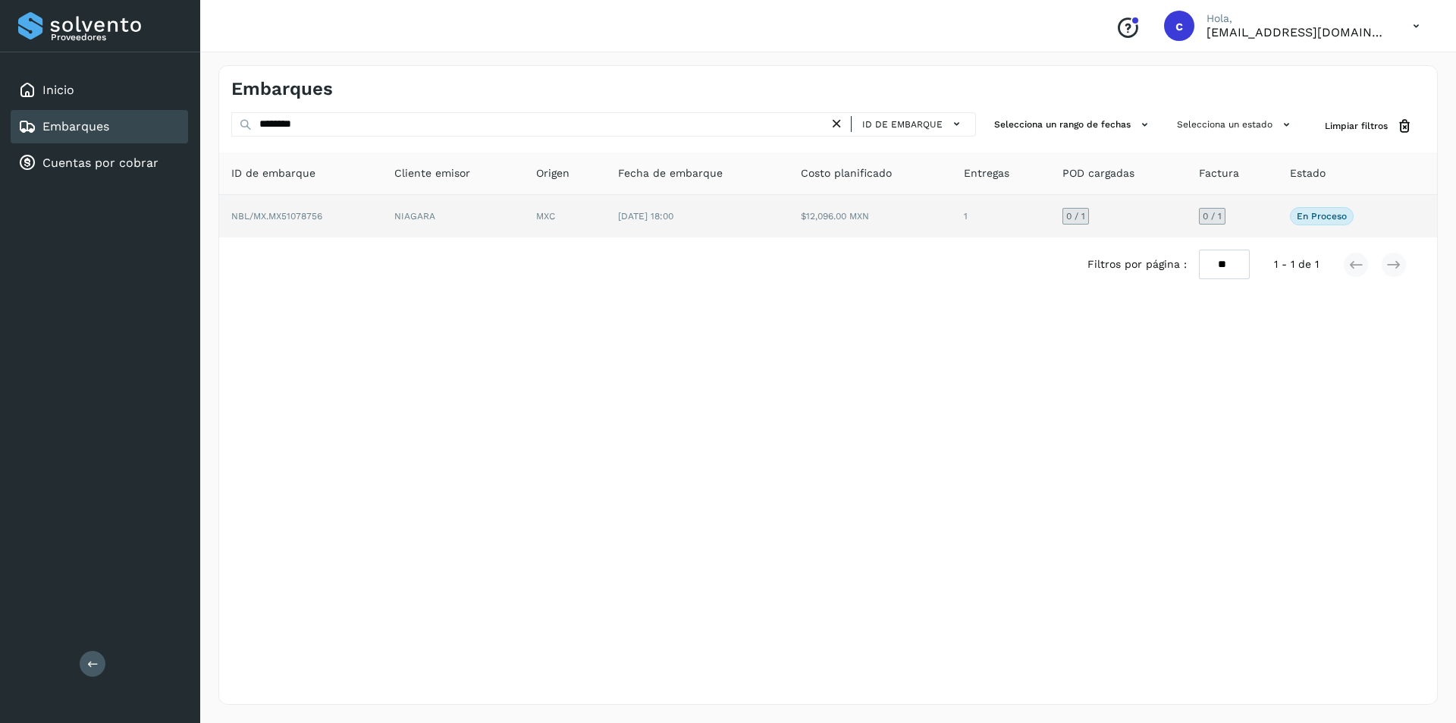
click at [473, 224] on td "NIAGARA" at bounding box center [453, 216] width 142 height 42
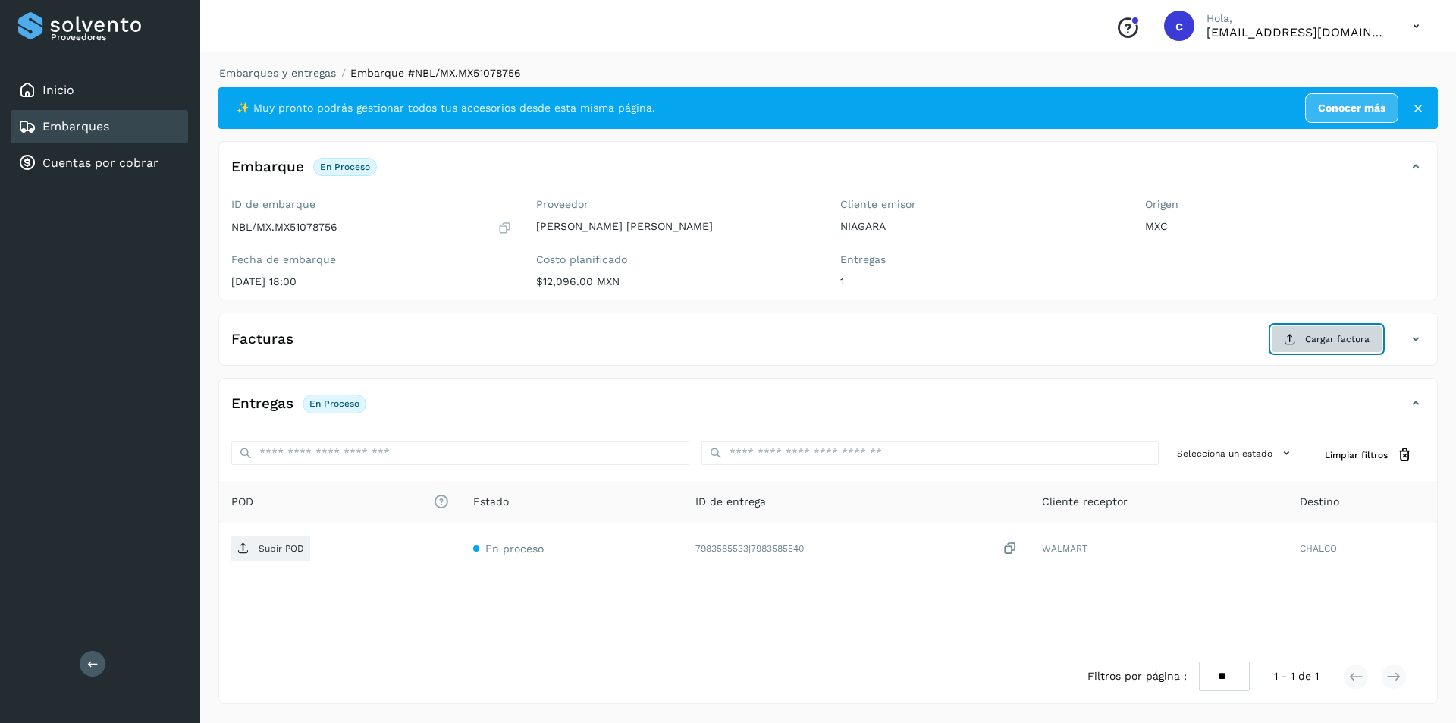
click at [1324, 348] on button "Cargar factura" at bounding box center [1326, 338] width 111 height 27
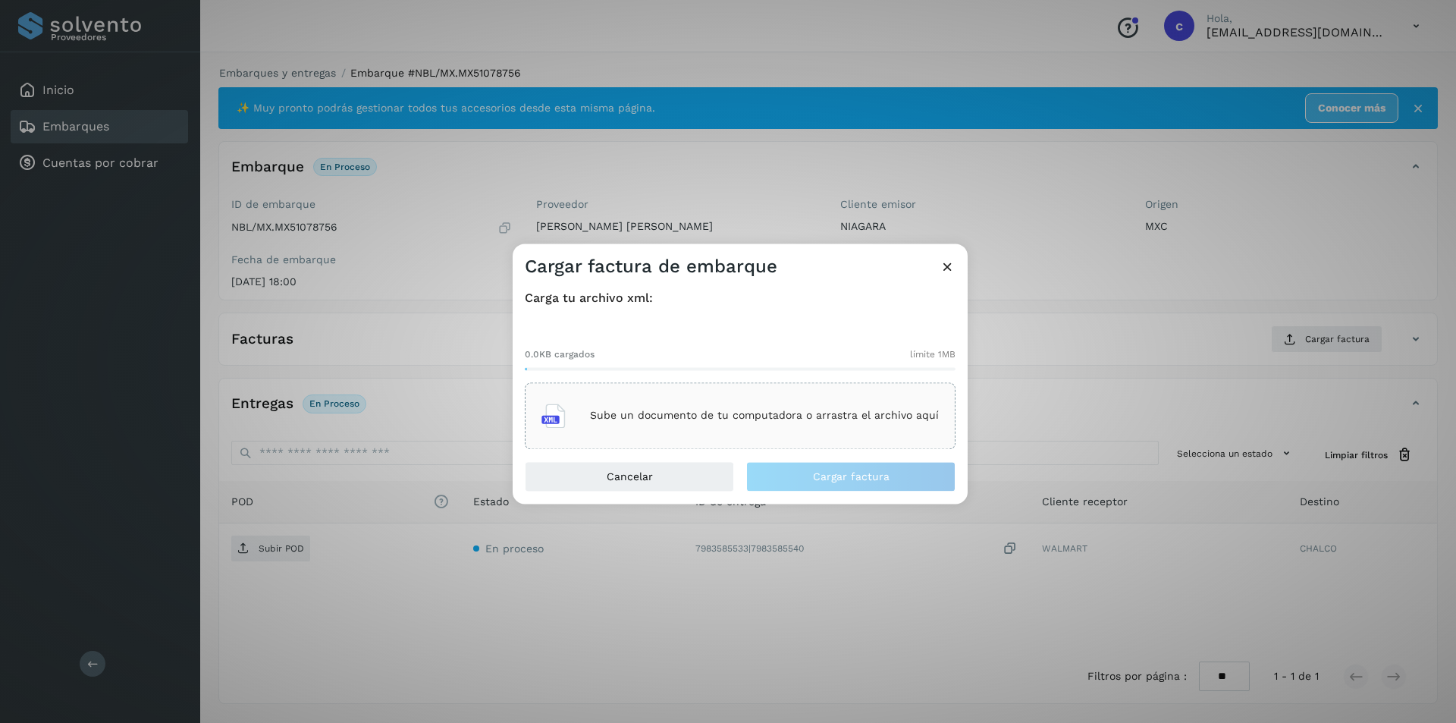
click at [676, 415] on p "Sube un documento de tu computadora o arrastra el archivo aquí" at bounding box center [764, 416] width 349 height 13
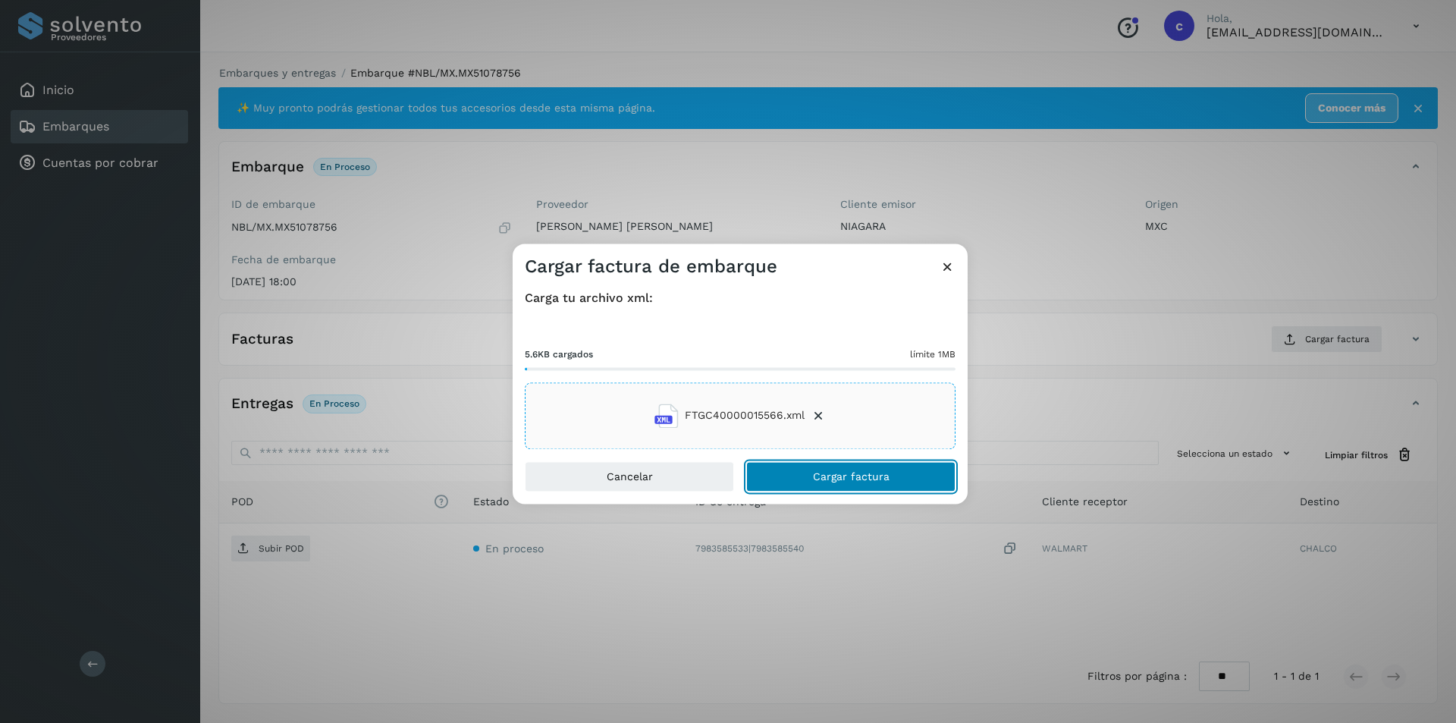
click at [920, 479] on button "Cargar factura" at bounding box center [850, 476] width 209 height 30
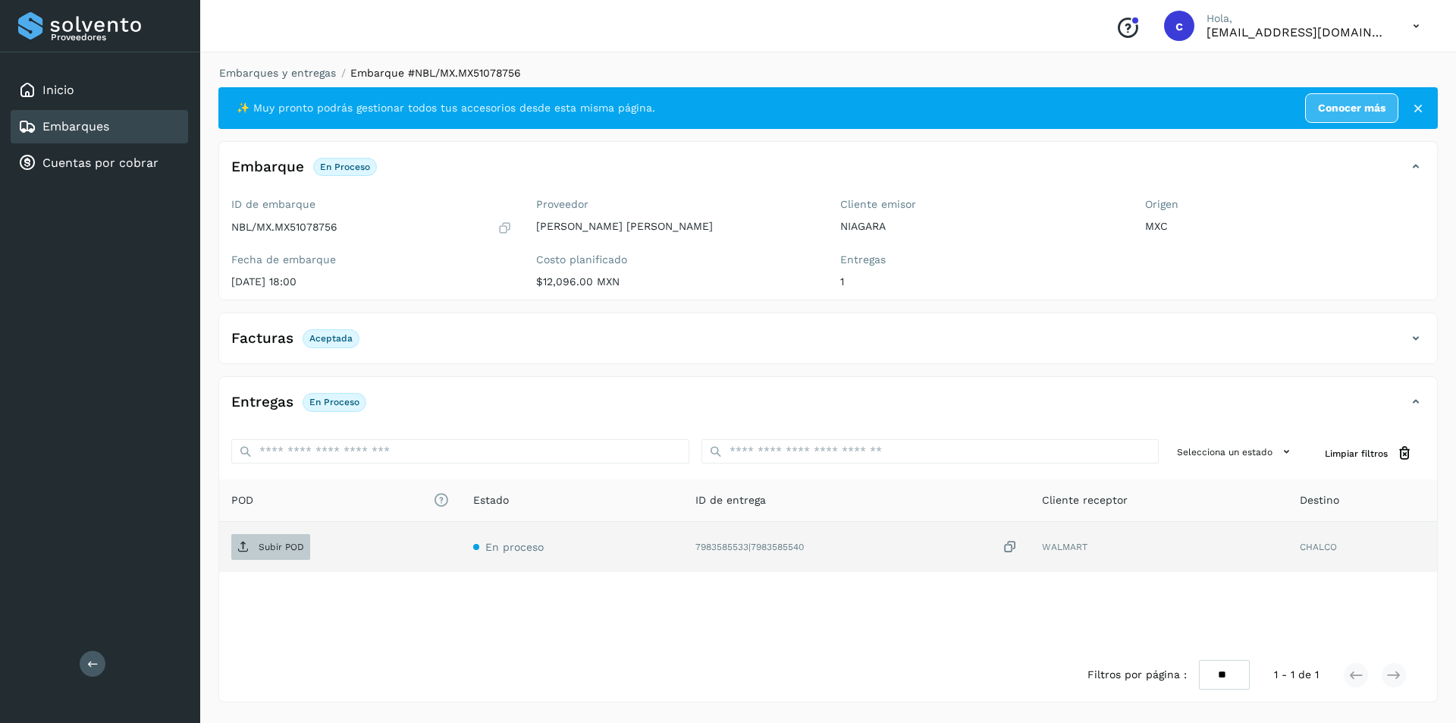
click at [278, 539] on span "Subir POD" at bounding box center [270, 547] width 79 height 24
click at [252, 536] on span "PDF" at bounding box center [256, 547] width 51 height 24
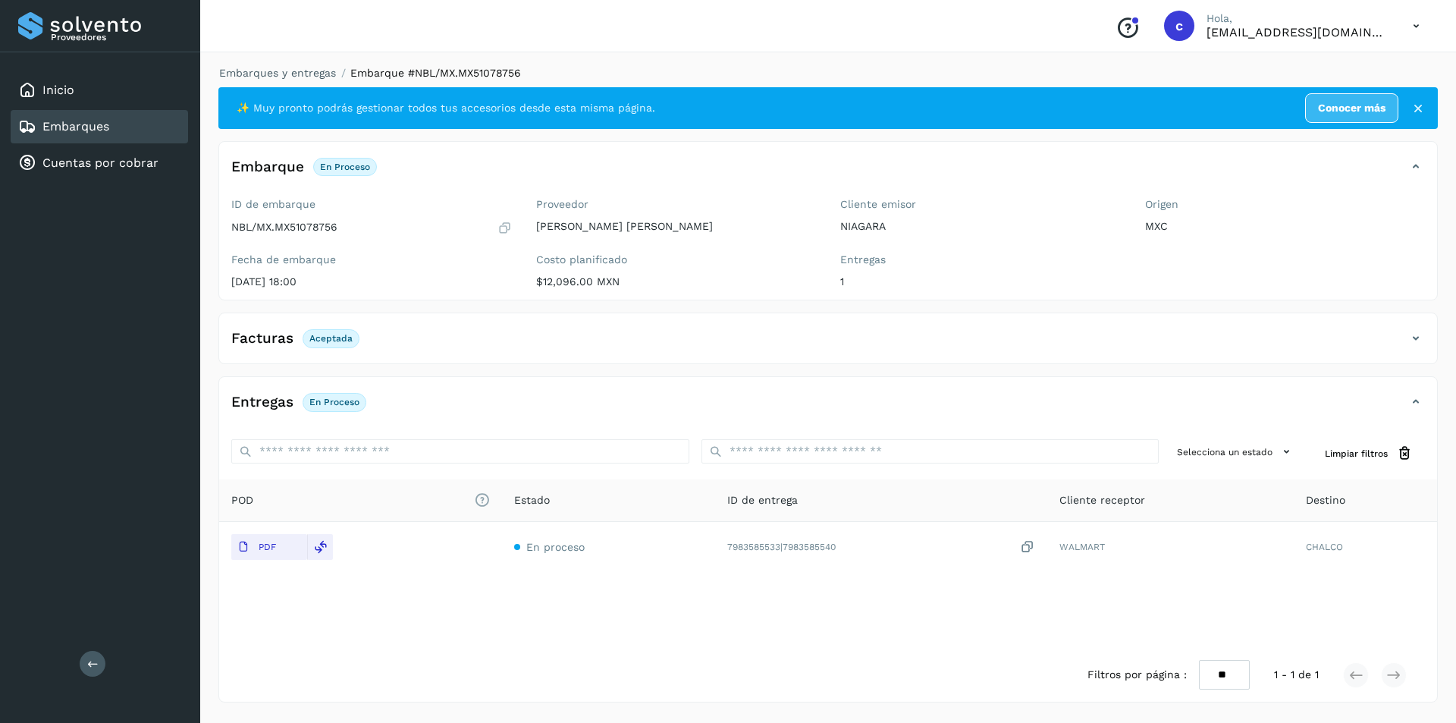
click at [133, 127] on div "Embarques" at bounding box center [99, 126] width 177 height 33
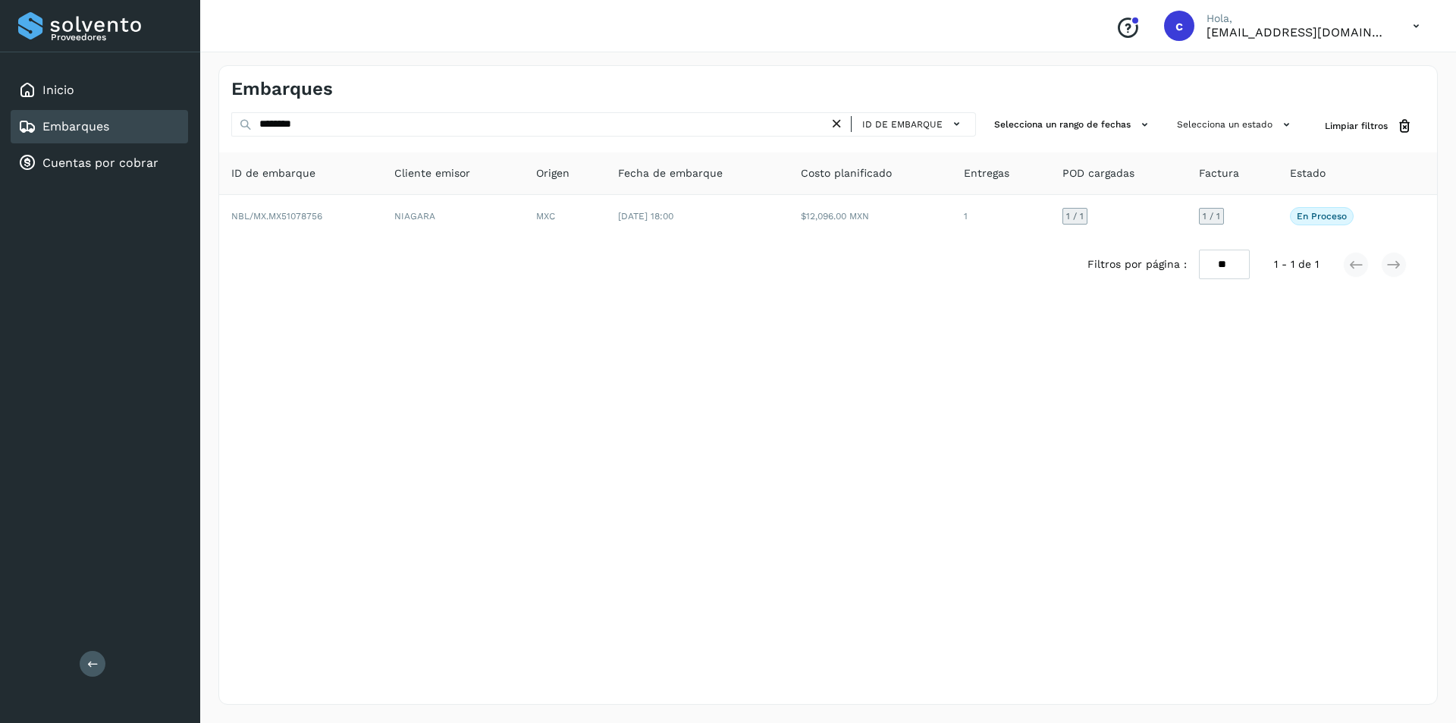
click at [844, 123] on icon at bounding box center [837, 124] width 16 height 16
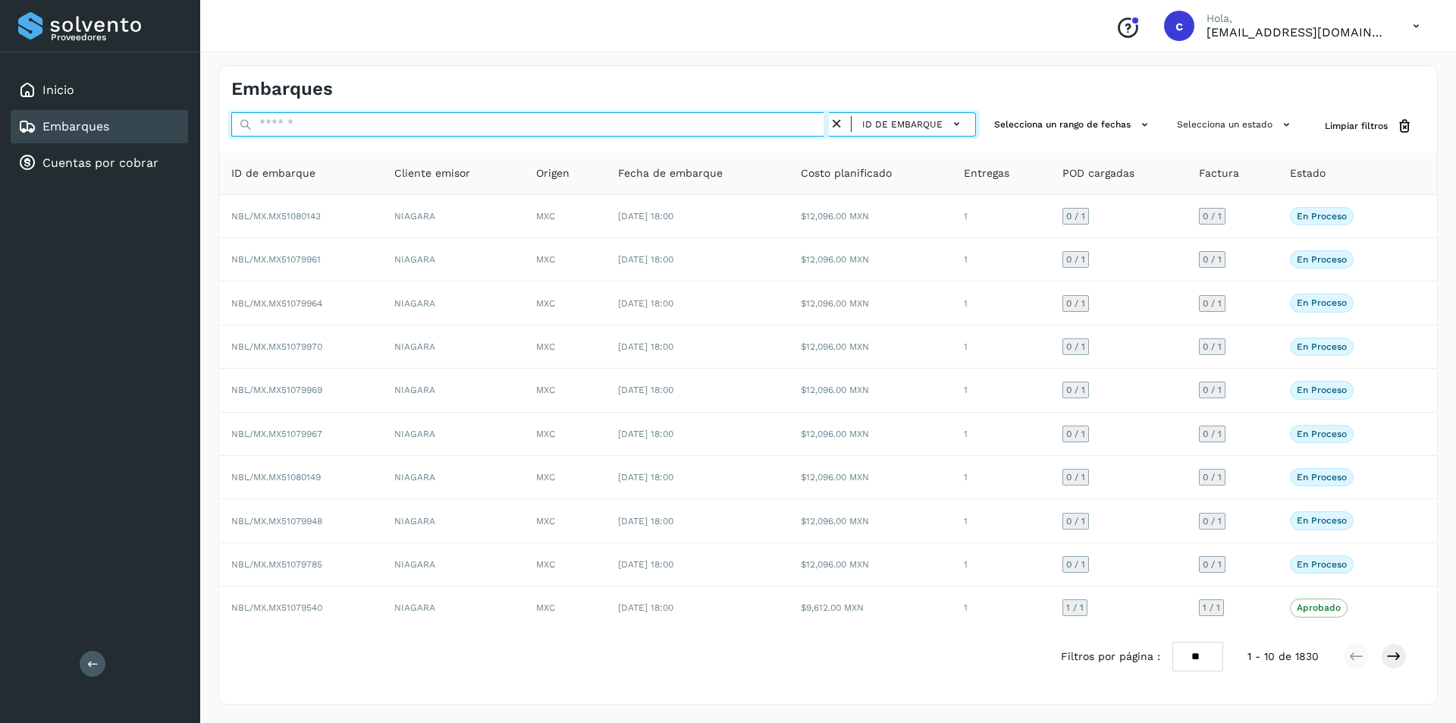
click at [773, 115] on input "text" at bounding box center [530, 124] width 598 height 24
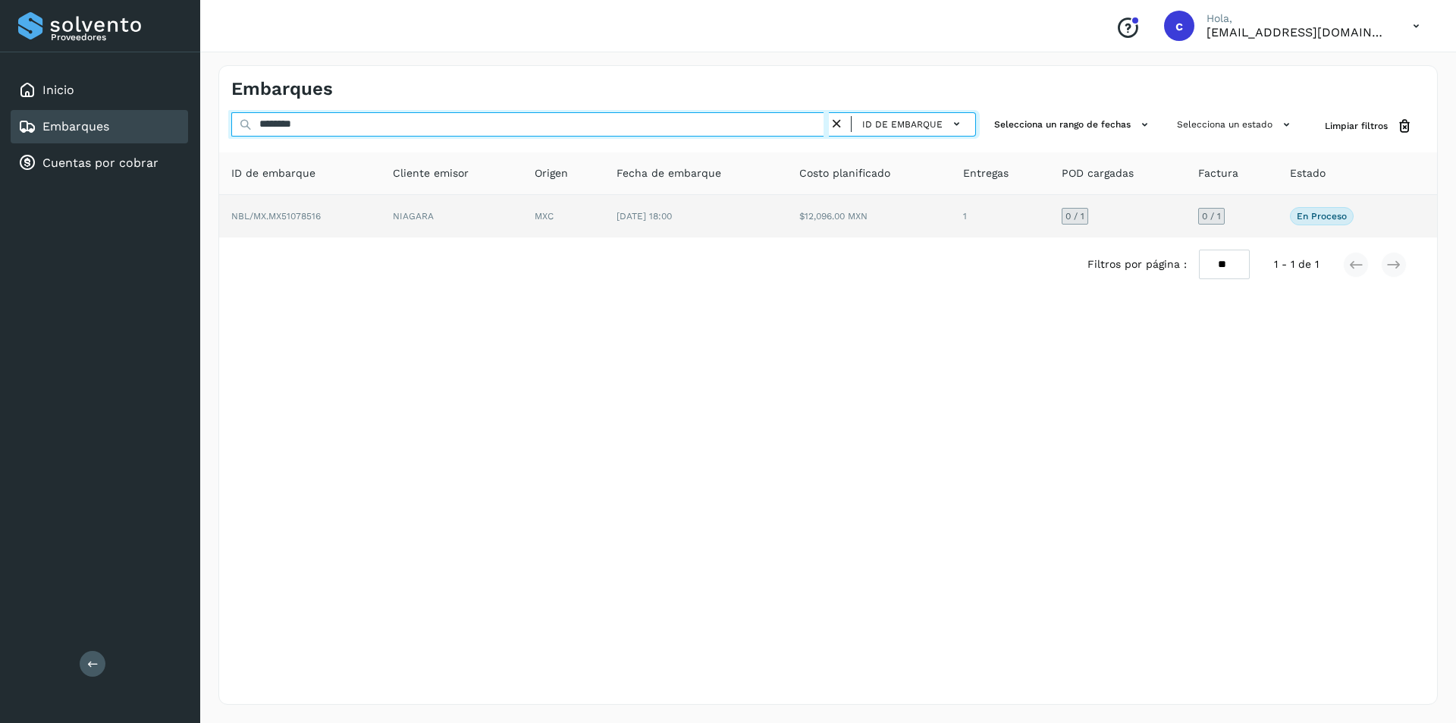
type input "********"
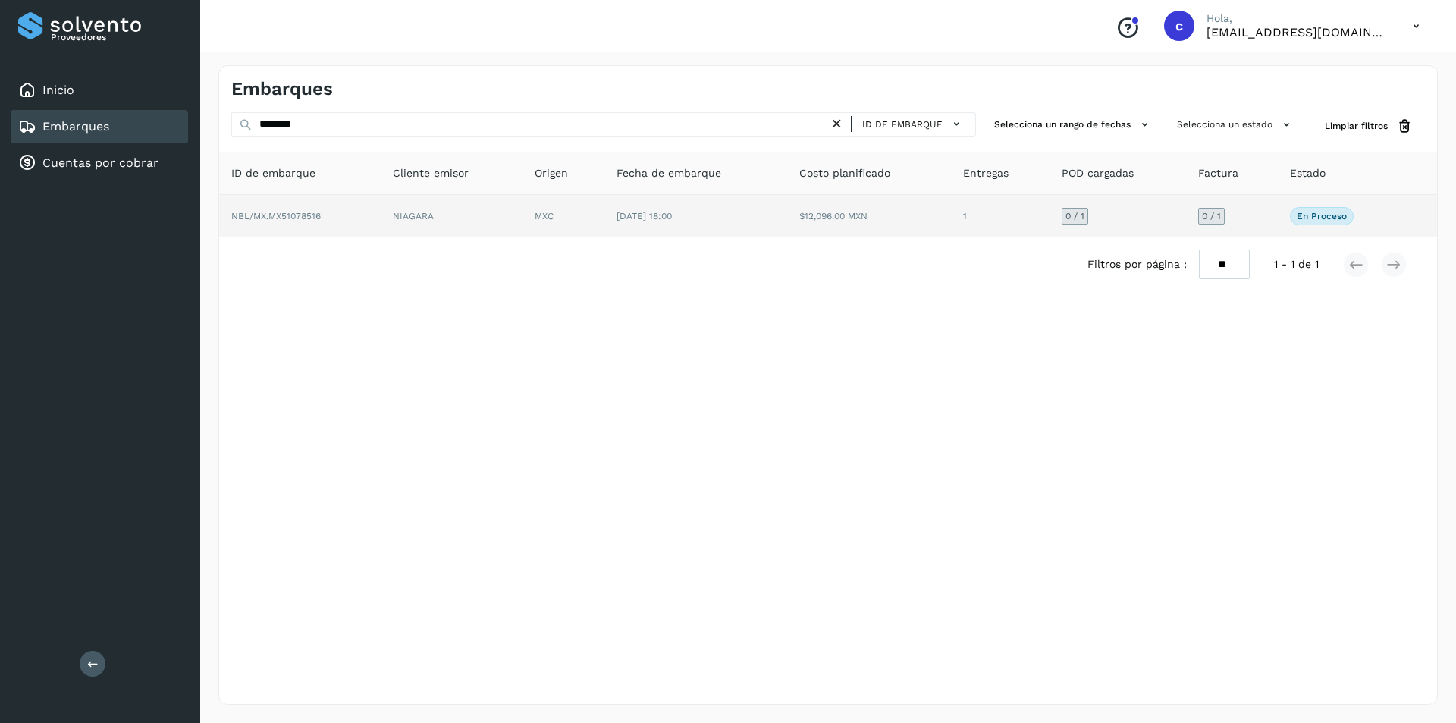
click at [502, 209] on td "NIAGARA" at bounding box center [452, 216] width 142 height 42
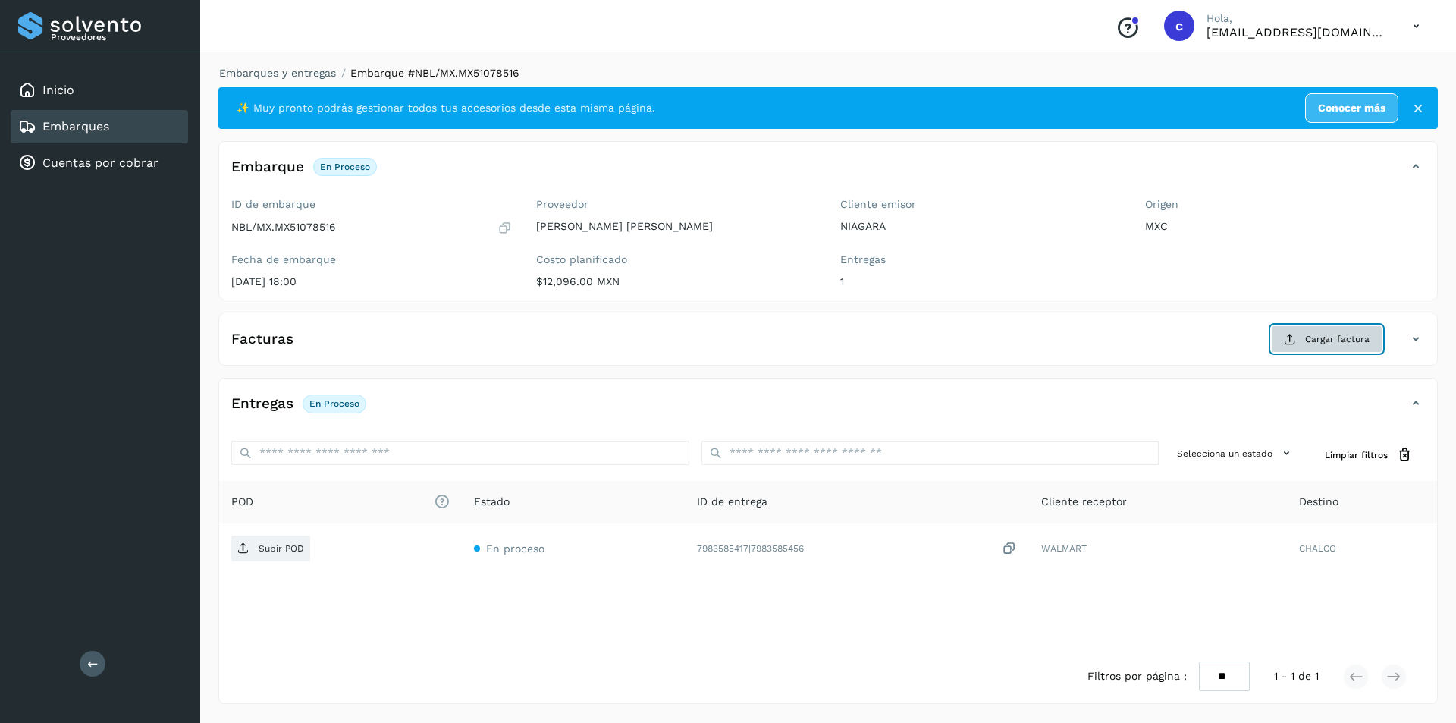
click at [1349, 336] on span "Cargar factura" at bounding box center [1337, 339] width 64 height 14
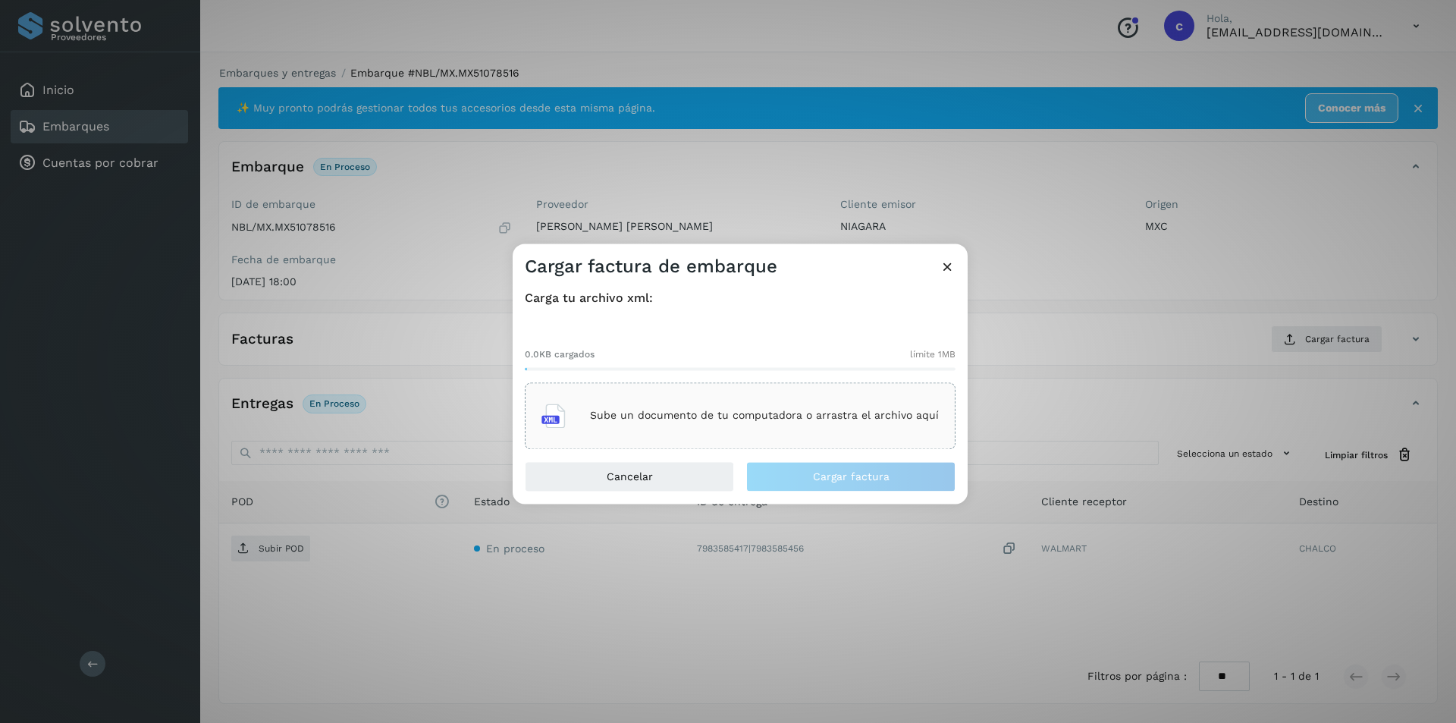
click at [743, 433] on div "Sube un documento de tu computadora o arrastra el archivo aquí" at bounding box center [740, 415] width 397 height 41
click at [776, 404] on div "Sube un documento de tu computadora o arrastra el archivo aquí" at bounding box center [740, 415] width 397 height 41
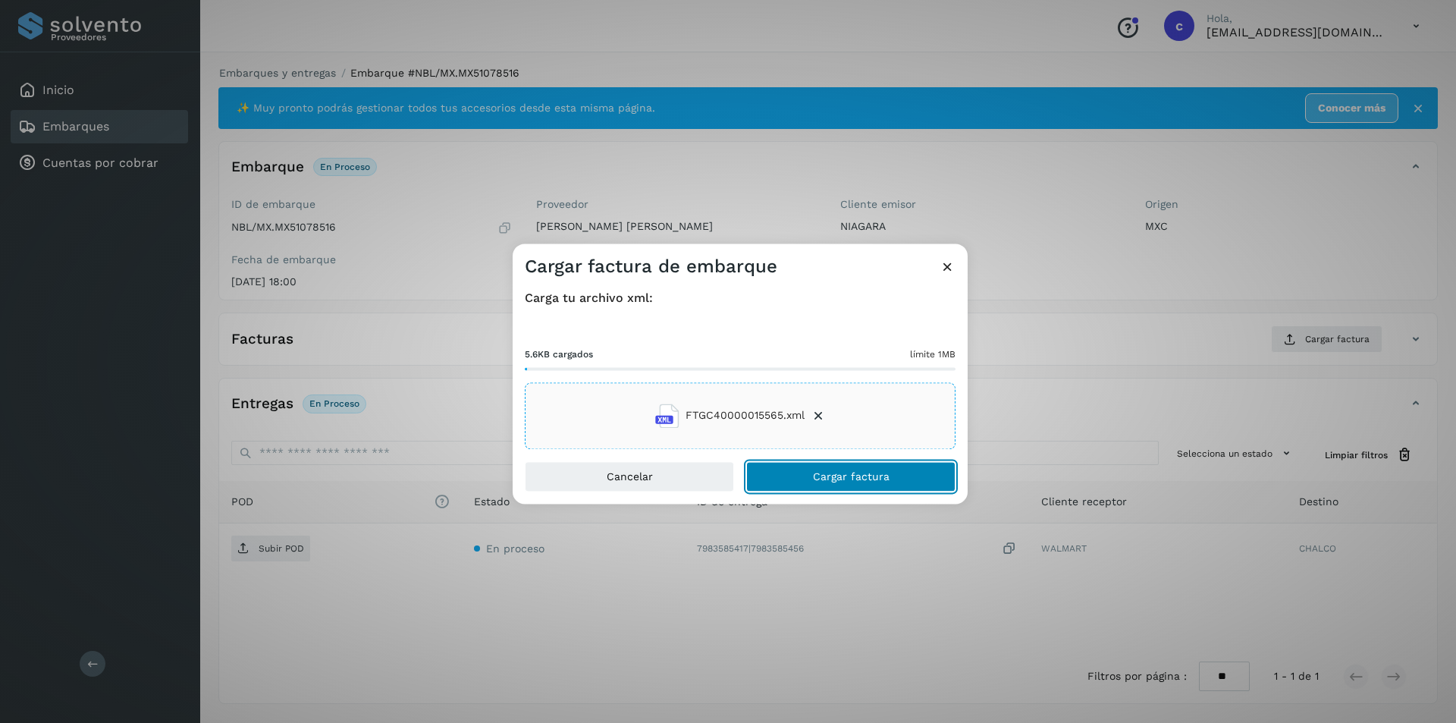
click at [838, 475] on span "Cargar factura" at bounding box center [851, 476] width 77 height 11
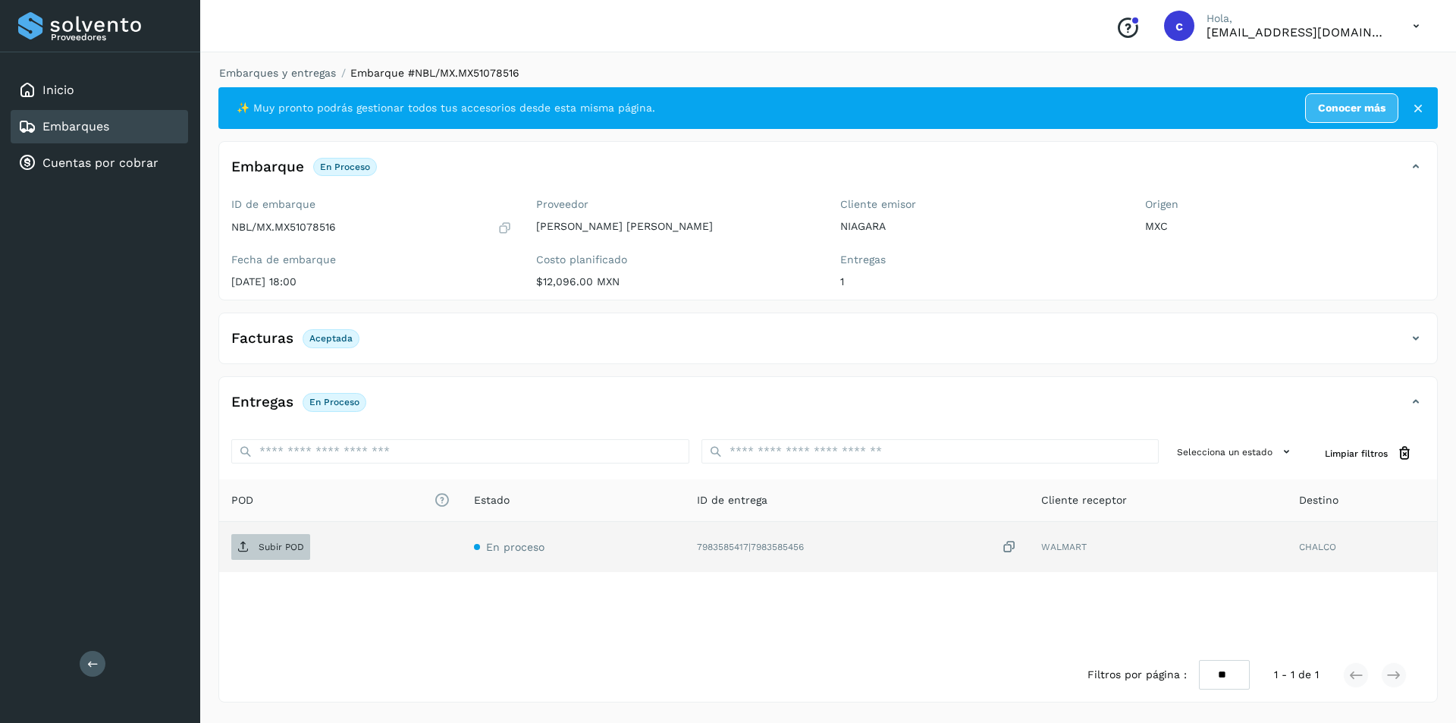
click at [298, 542] on p "Subir POD" at bounding box center [282, 547] width 46 height 11
click at [260, 550] on p "PDF" at bounding box center [267, 547] width 17 height 11
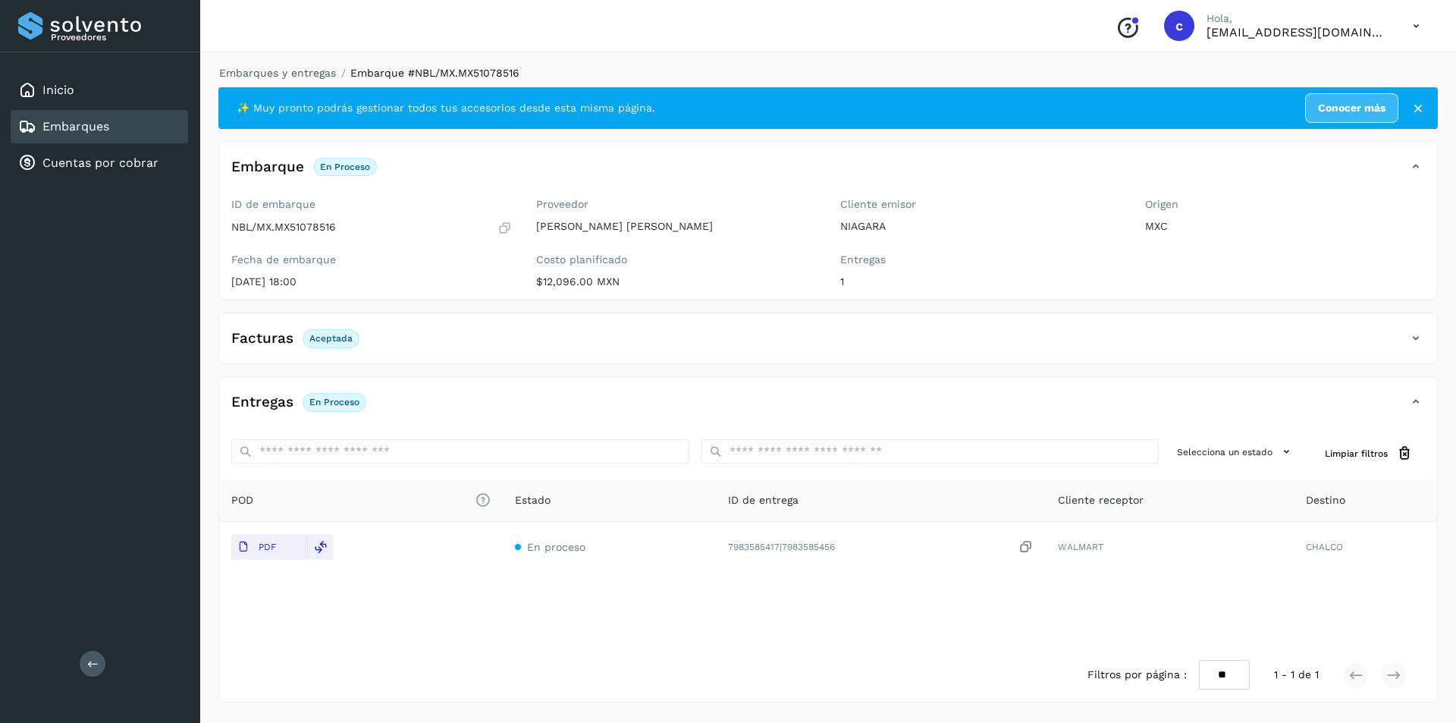
click at [82, 121] on link "Embarques" at bounding box center [75, 126] width 67 height 14
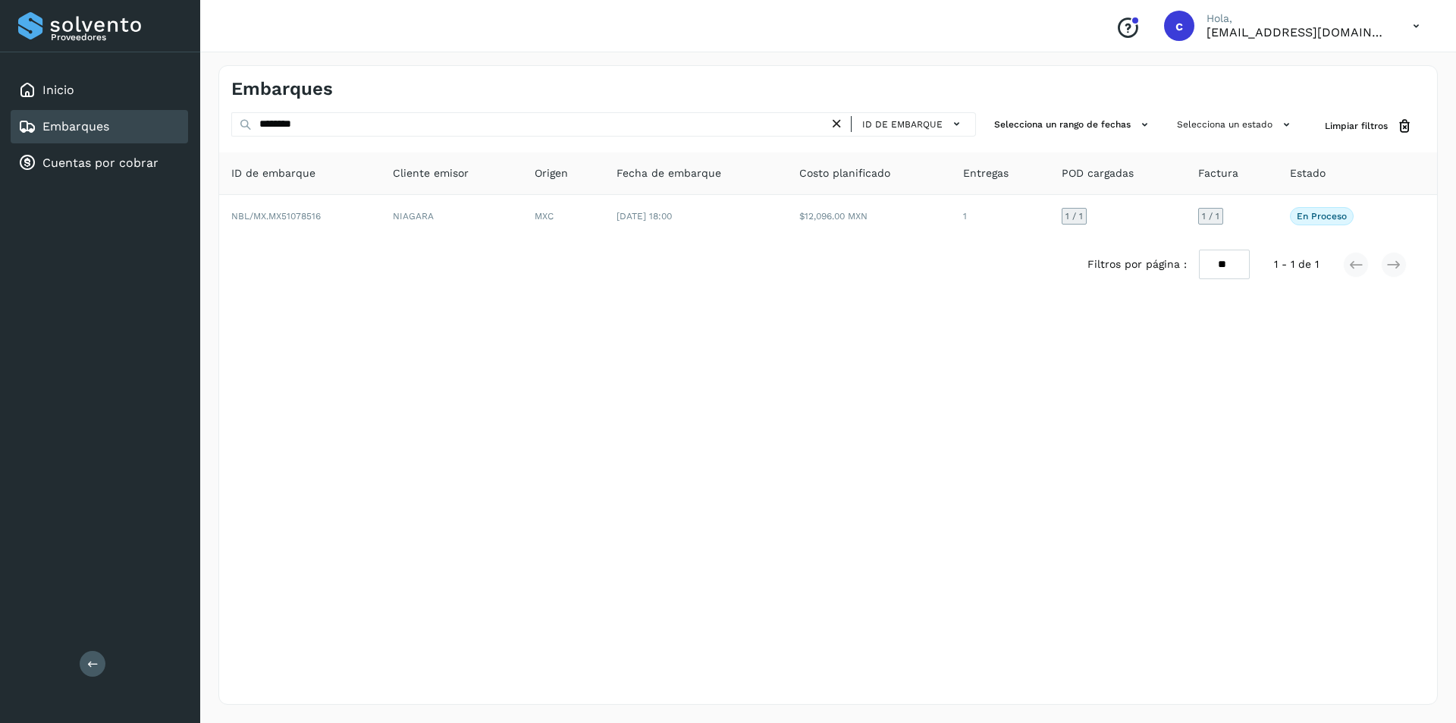
click at [840, 126] on icon at bounding box center [837, 124] width 16 height 16
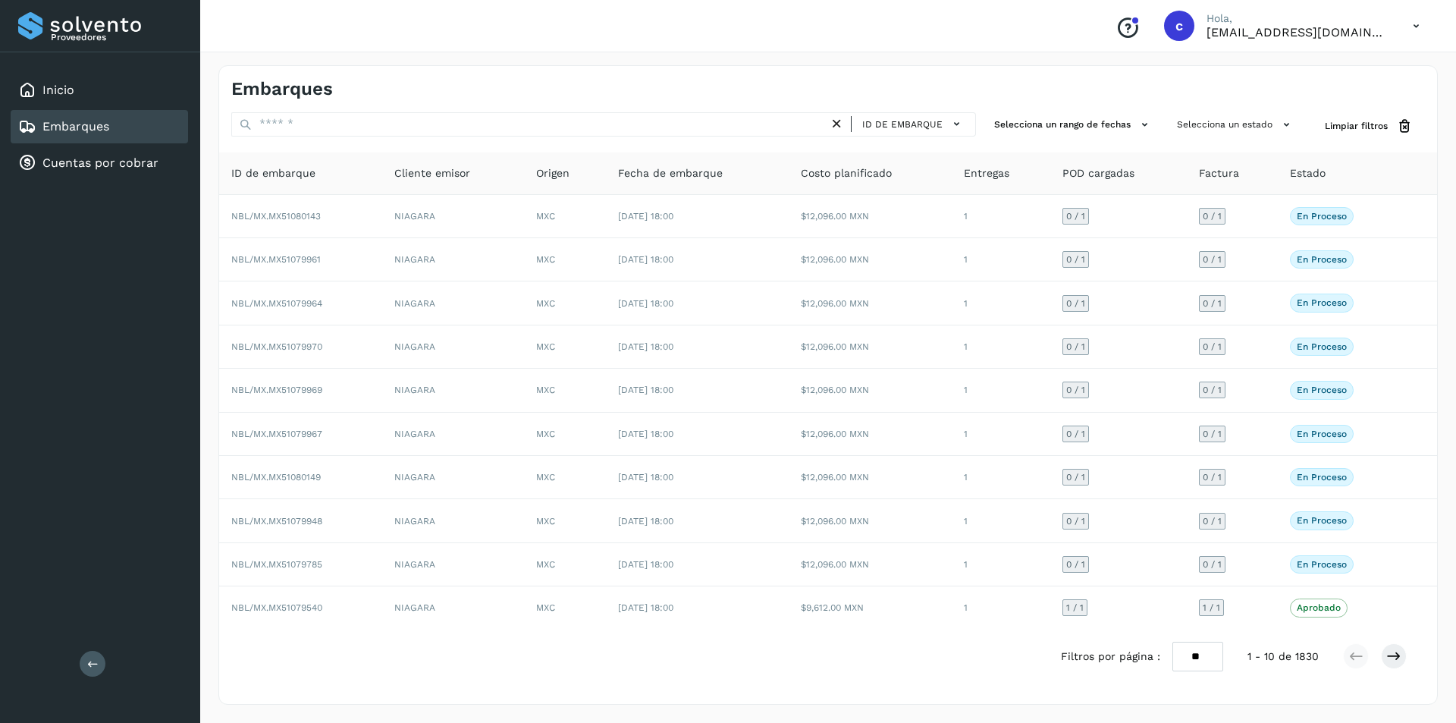
click at [840, 126] on icon at bounding box center [837, 124] width 16 height 16
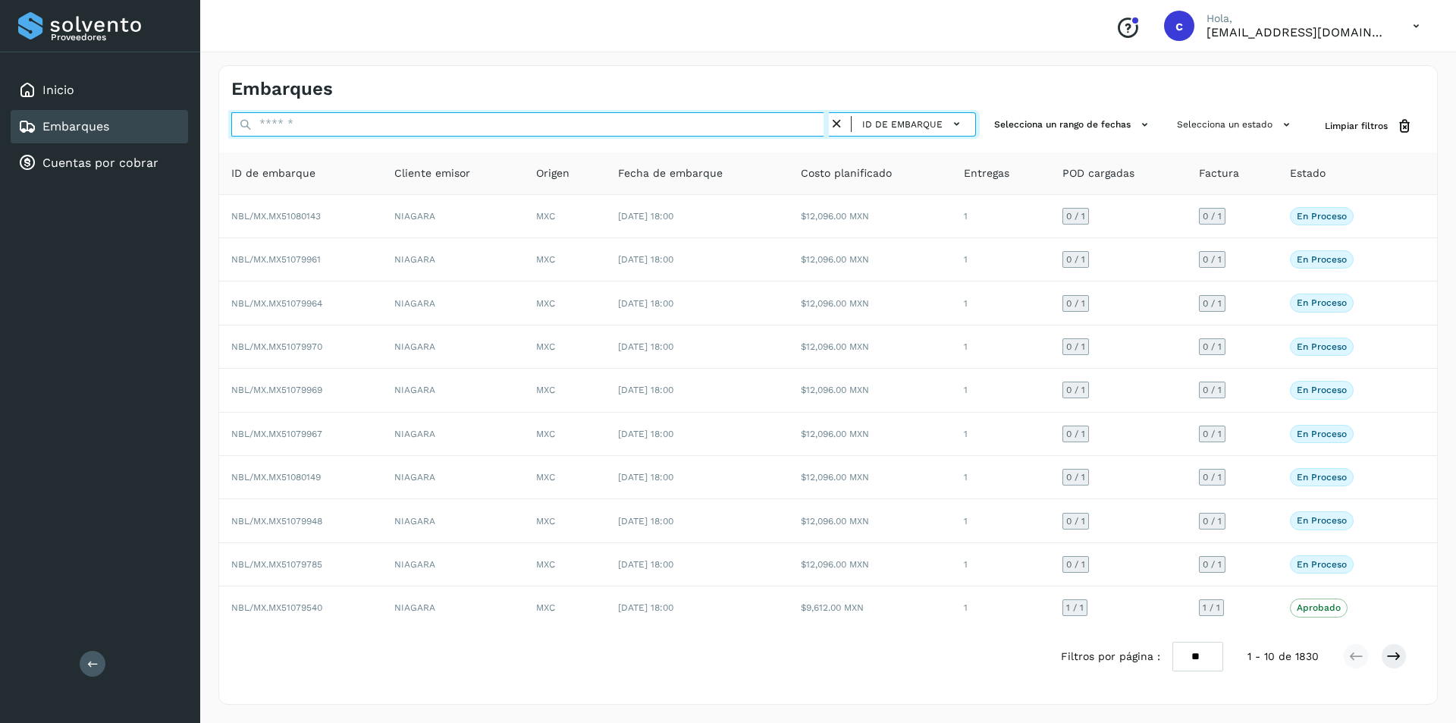
click at [443, 126] on input "text" at bounding box center [530, 124] width 598 height 24
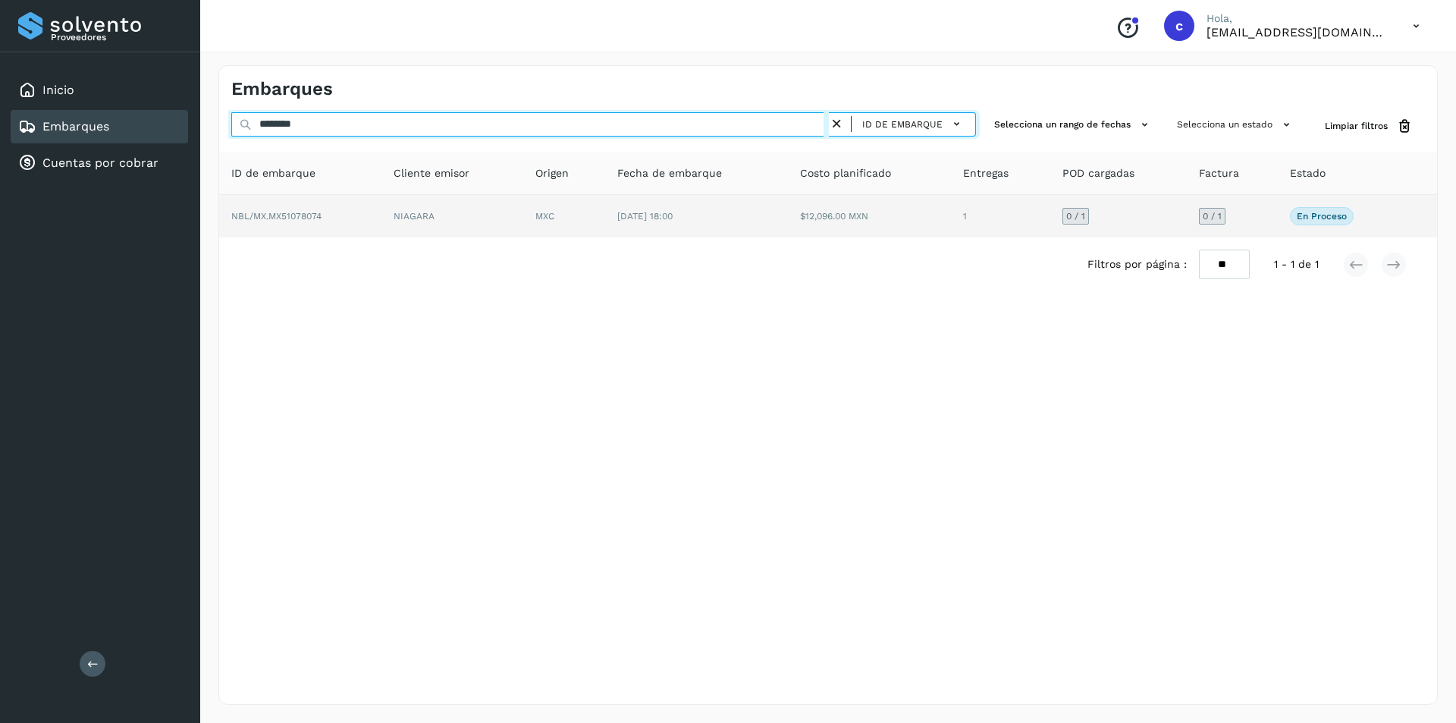
type input "********"
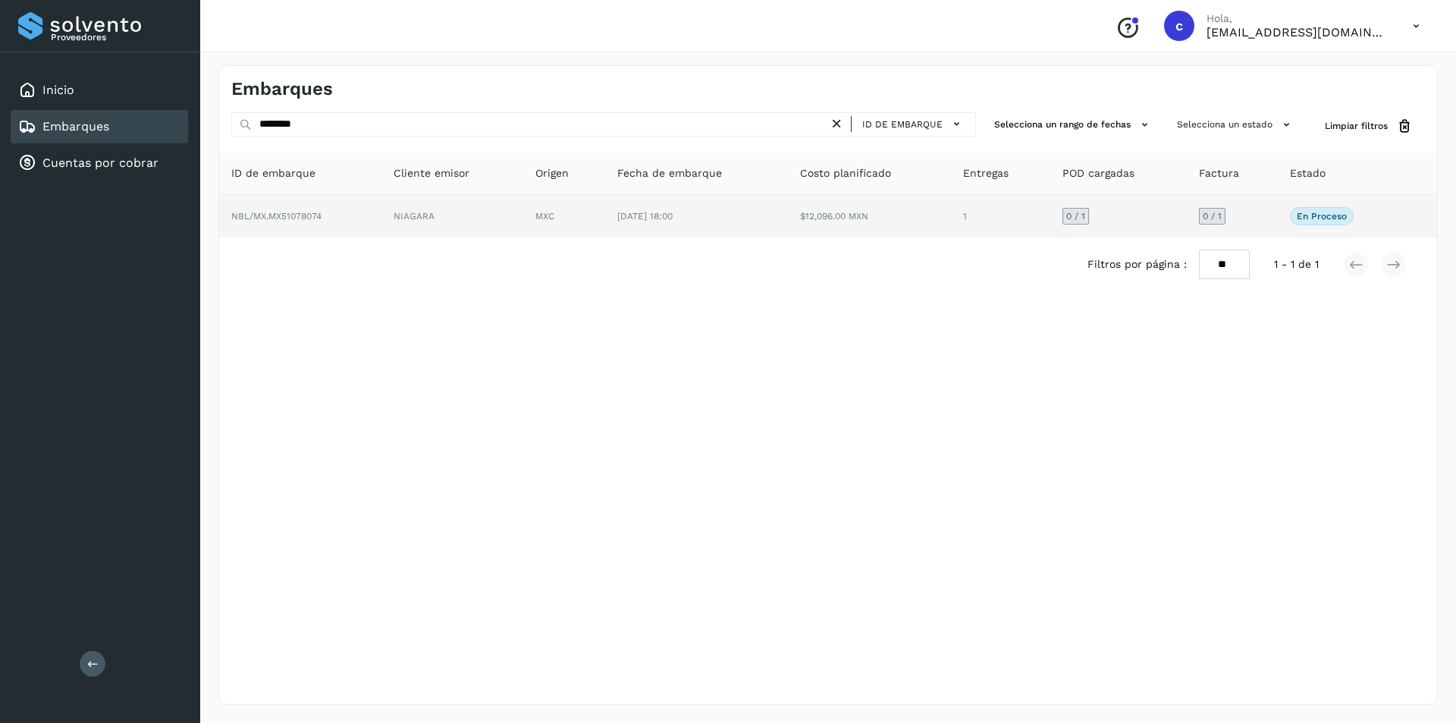
click at [360, 209] on td "NBL/MX.MX51078074" at bounding box center [300, 216] width 162 height 42
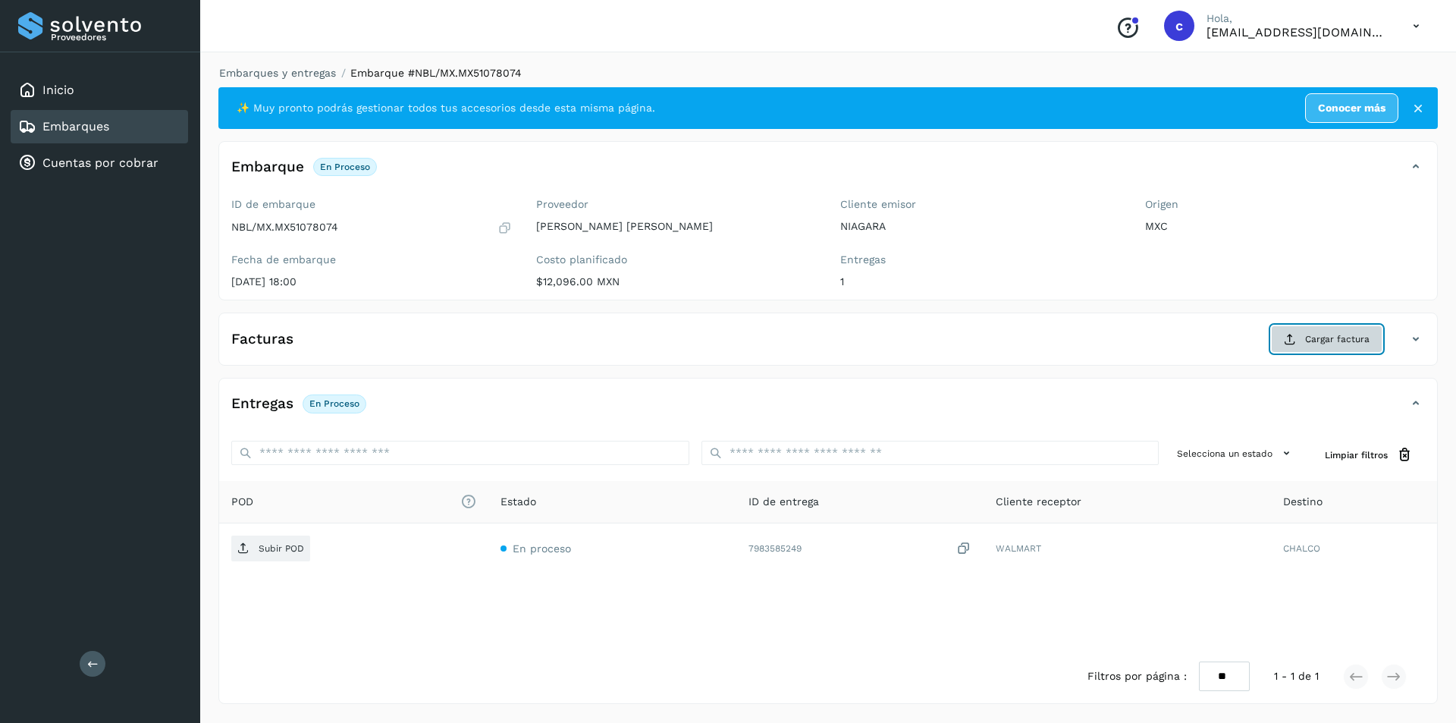
click at [1300, 343] on button "Cargar factura" at bounding box center [1326, 338] width 111 height 27
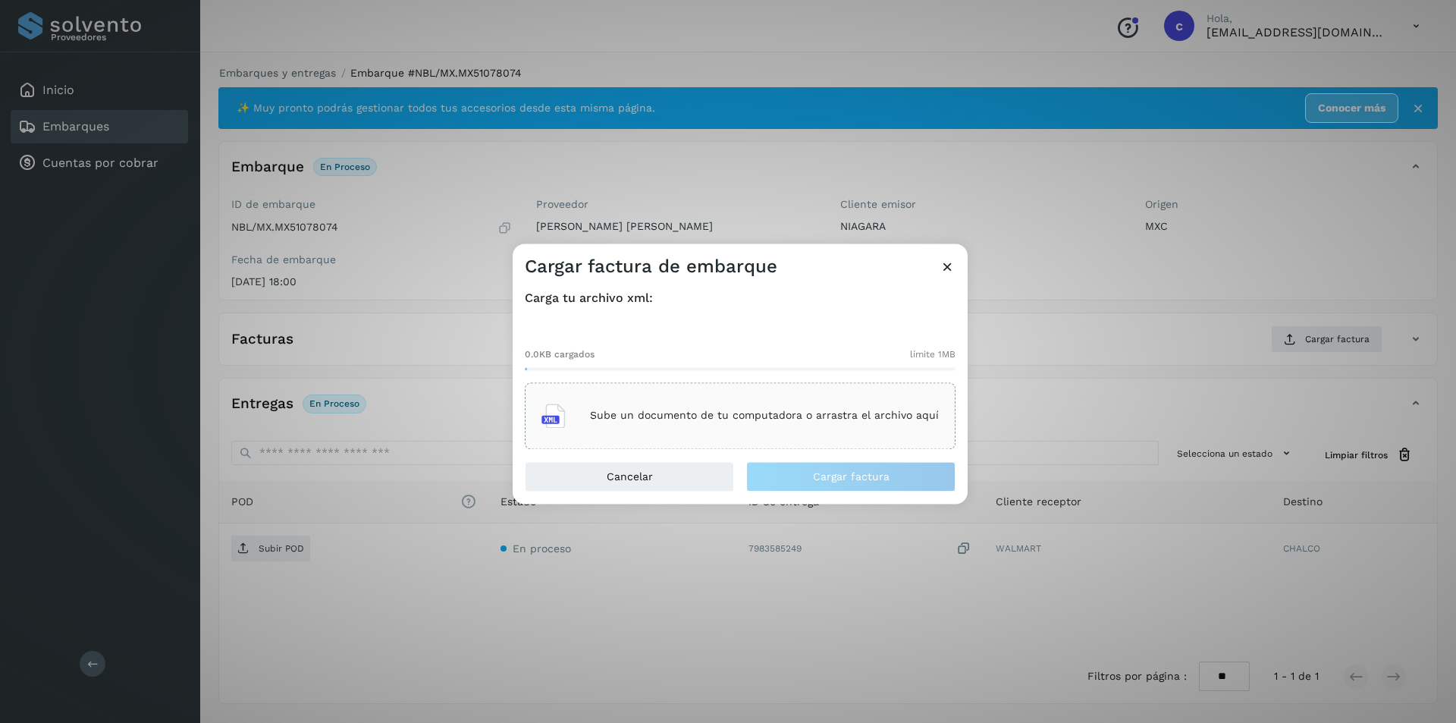
click at [802, 428] on div "Sube un documento de tu computadora o arrastra el archivo aquí" at bounding box center [740, 415] width 397 height 41
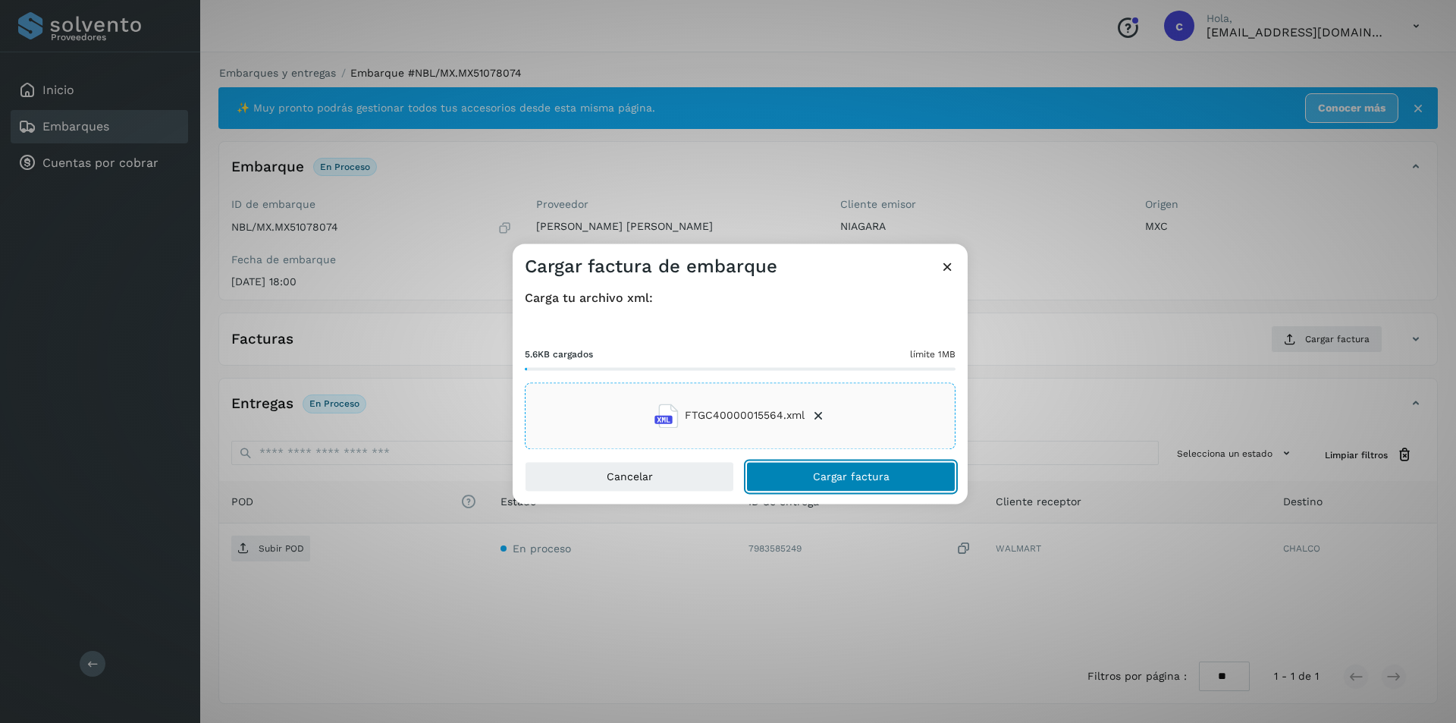
click at [865, 481] on span "Cargar factura" at bounding box center [851, 476] width 77 height 11
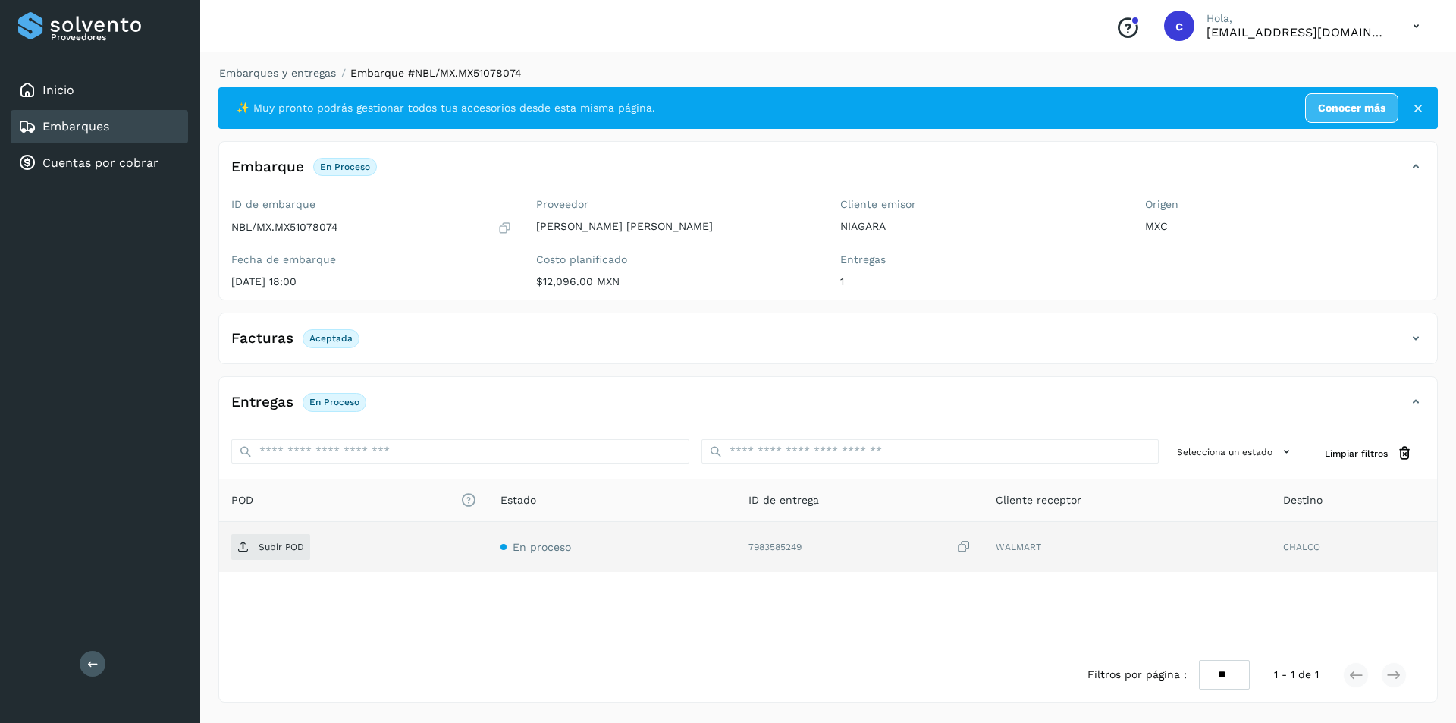
click at [284, 531] on td "Subir POD" at bounding box center [353, 547] width 269 height 50
click at [282, 534] on button "Subir POD" at bounding box center [270, 547] width 79 height 26
click at [263, 550] on p "PDF" at bounding box center [267, 547] width 17 height 11
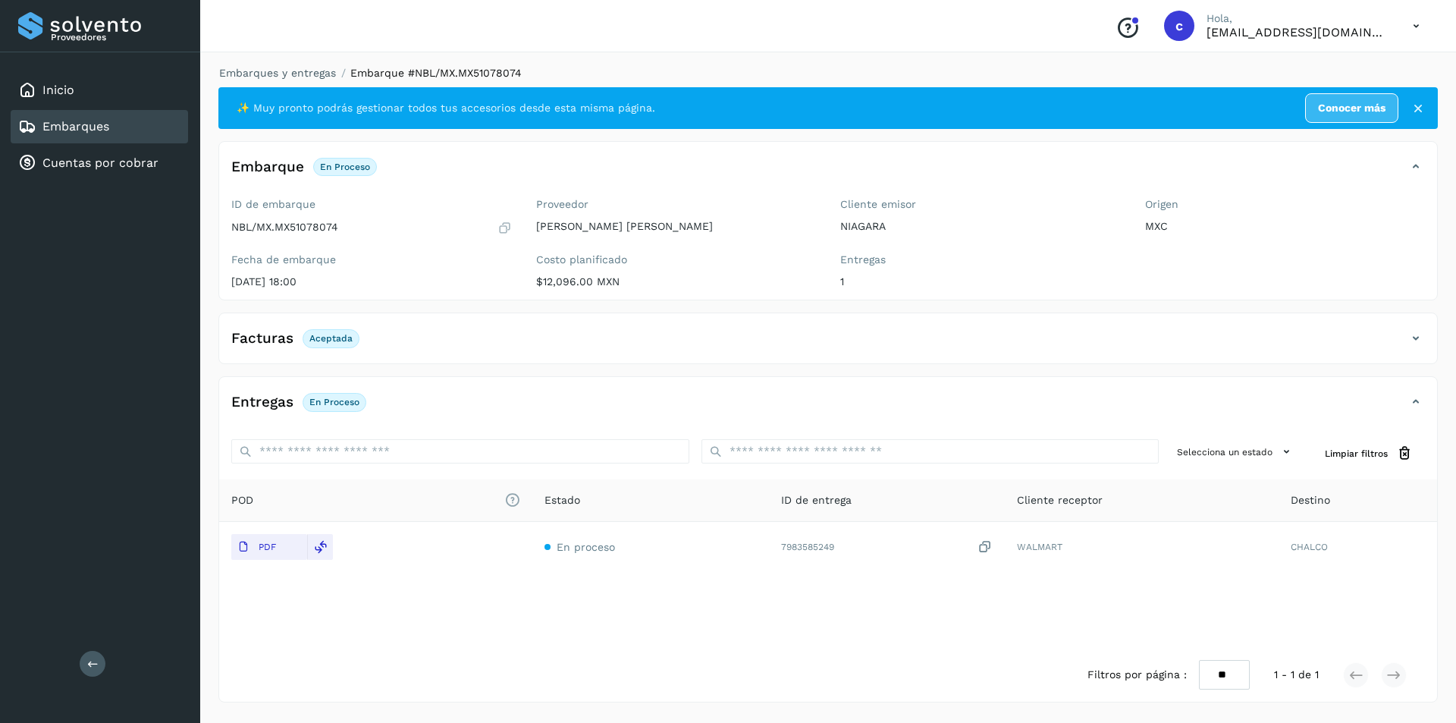
click at [132, 126] on div "Embarques" at bounding box center [99, 126] width 177 height 33
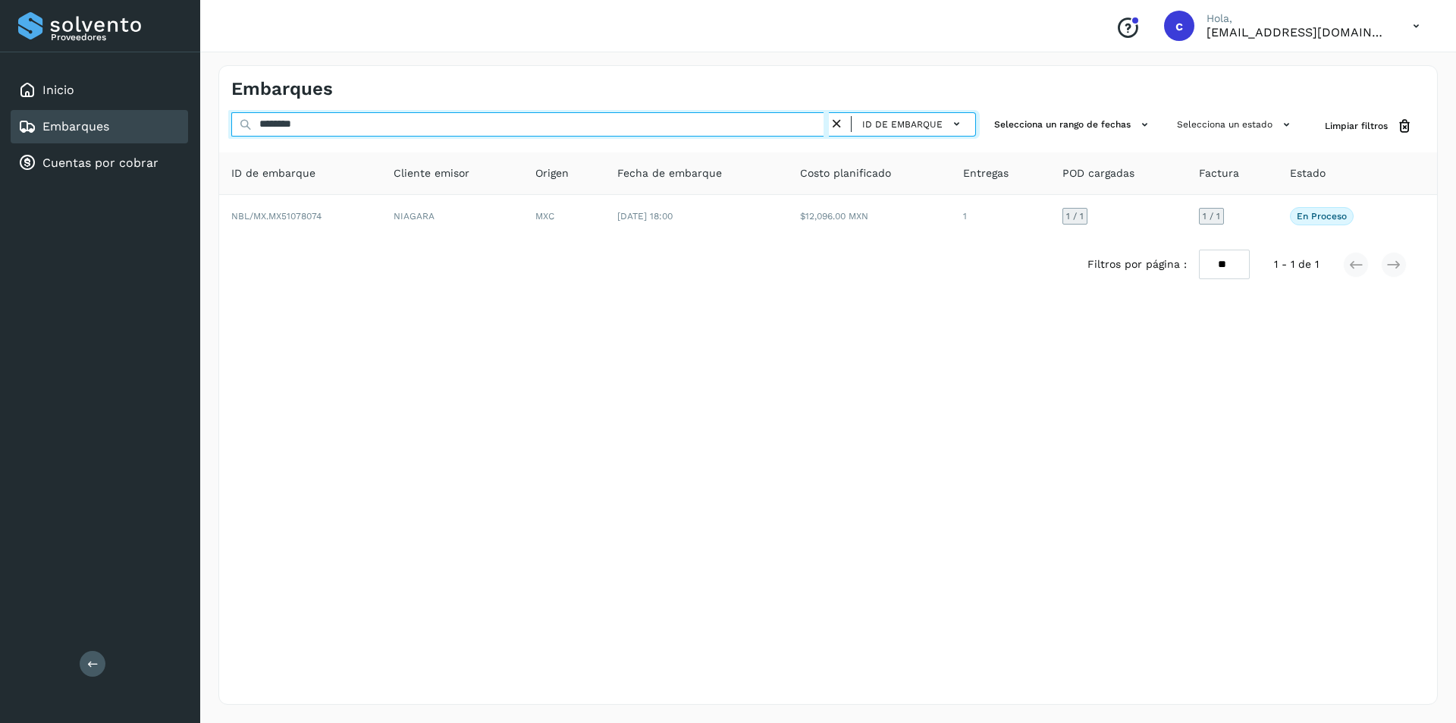
click at [421, 121] on input "********" at bounding box center [530, 124] width 598 height 24
type input "*"
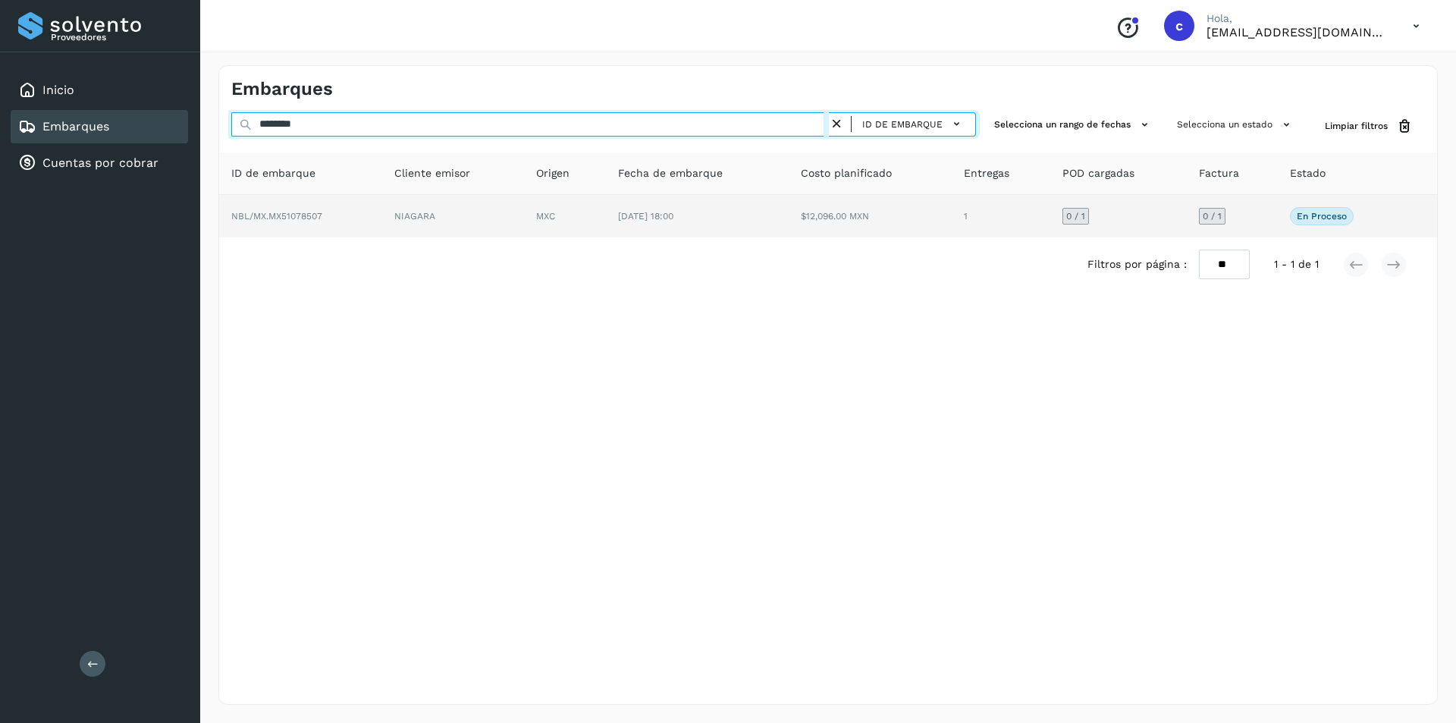
type input "********"
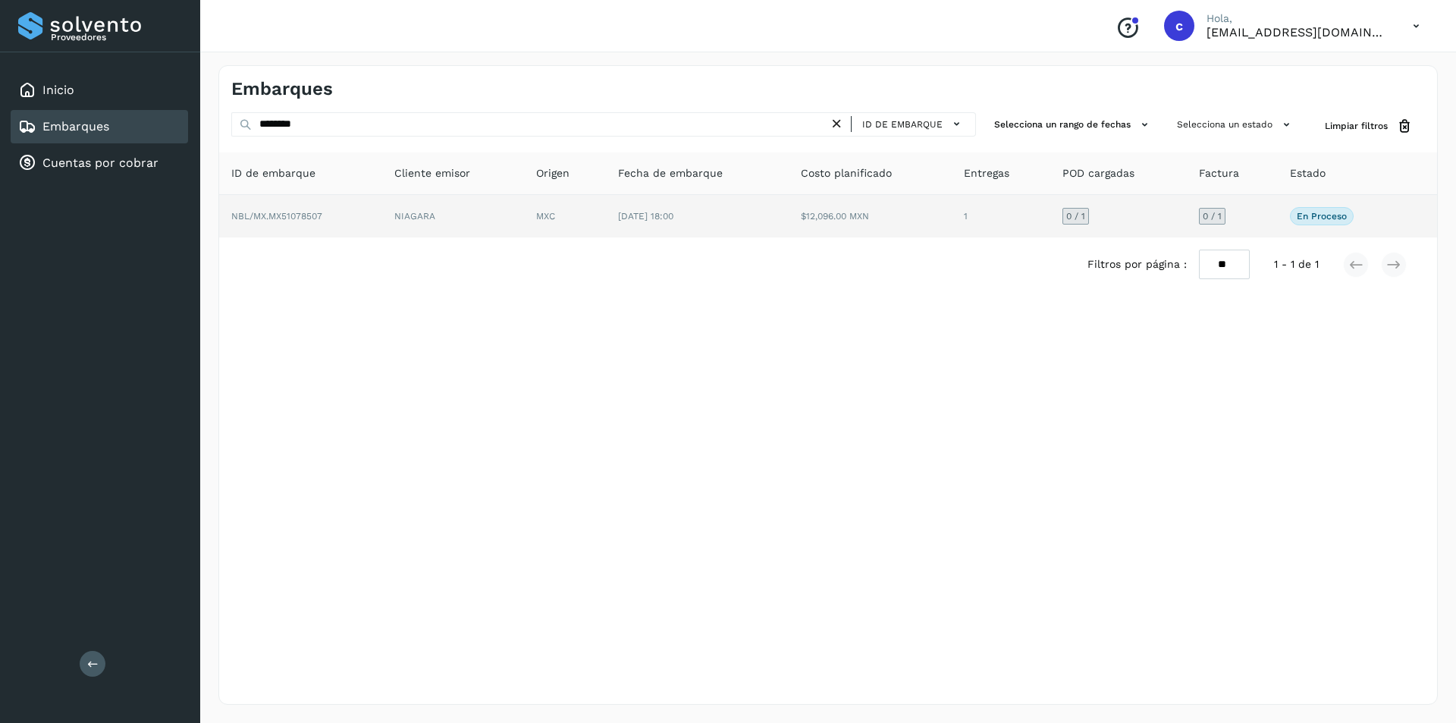
click at [306, 199] on td "NBL/MX.MX51078507" at bounding box center [300, 216] width 163 height 42
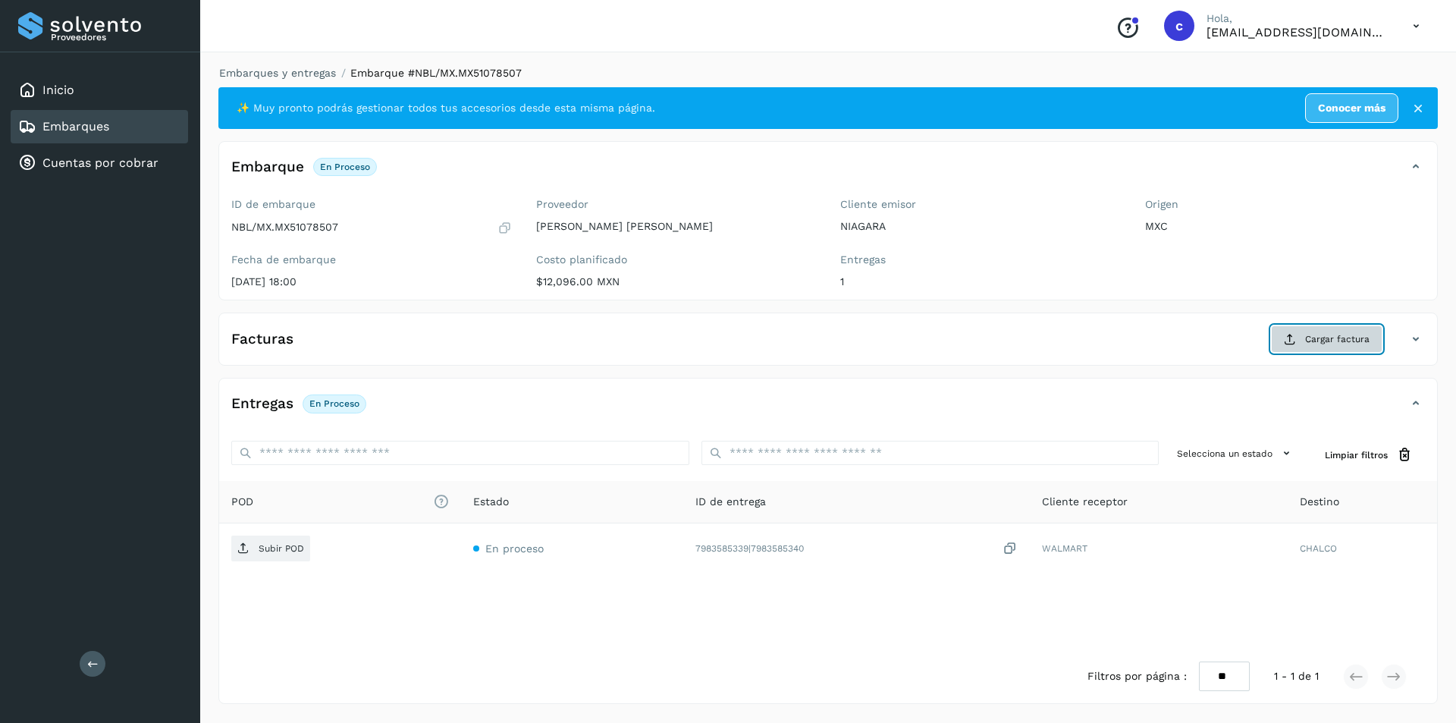
click at [1354, 338] on span "Cargar factura" at bounding box center [1337, 339] width 64 height 14
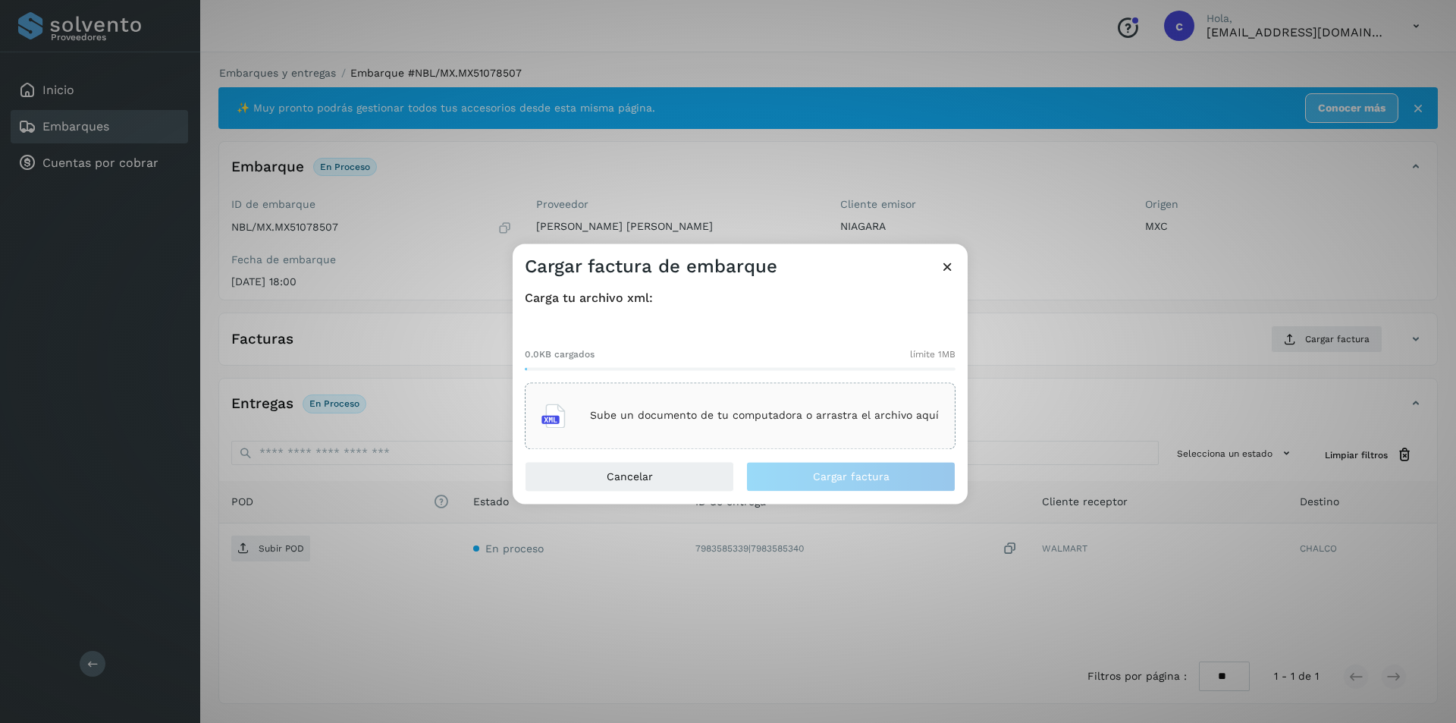
click at [814, 402] on div "Sube un documento de tu computadora o arrastra el archivo aquí" at bounding box center [740, 415] width 397 height 41
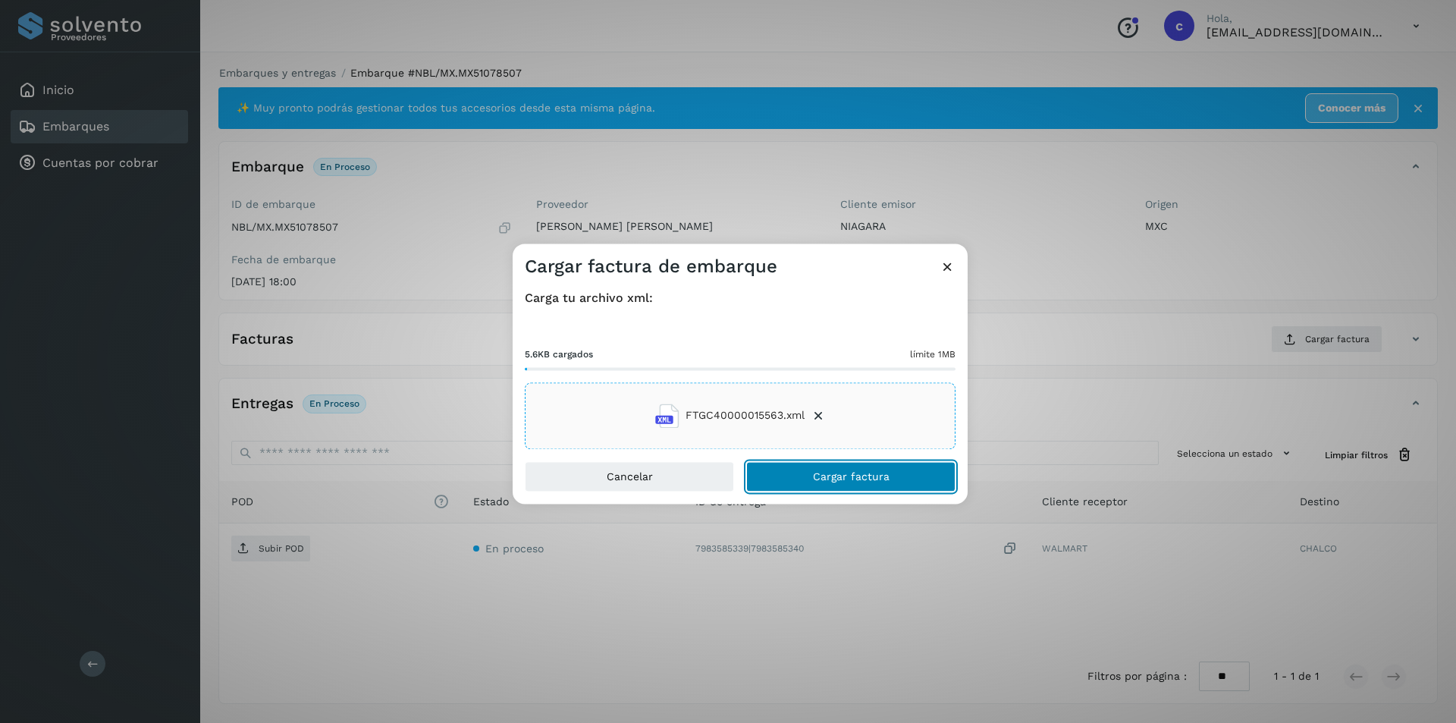
click at [859, 466] on button "Cargar factura" at bounding box center [850, 476] width 209 height 30
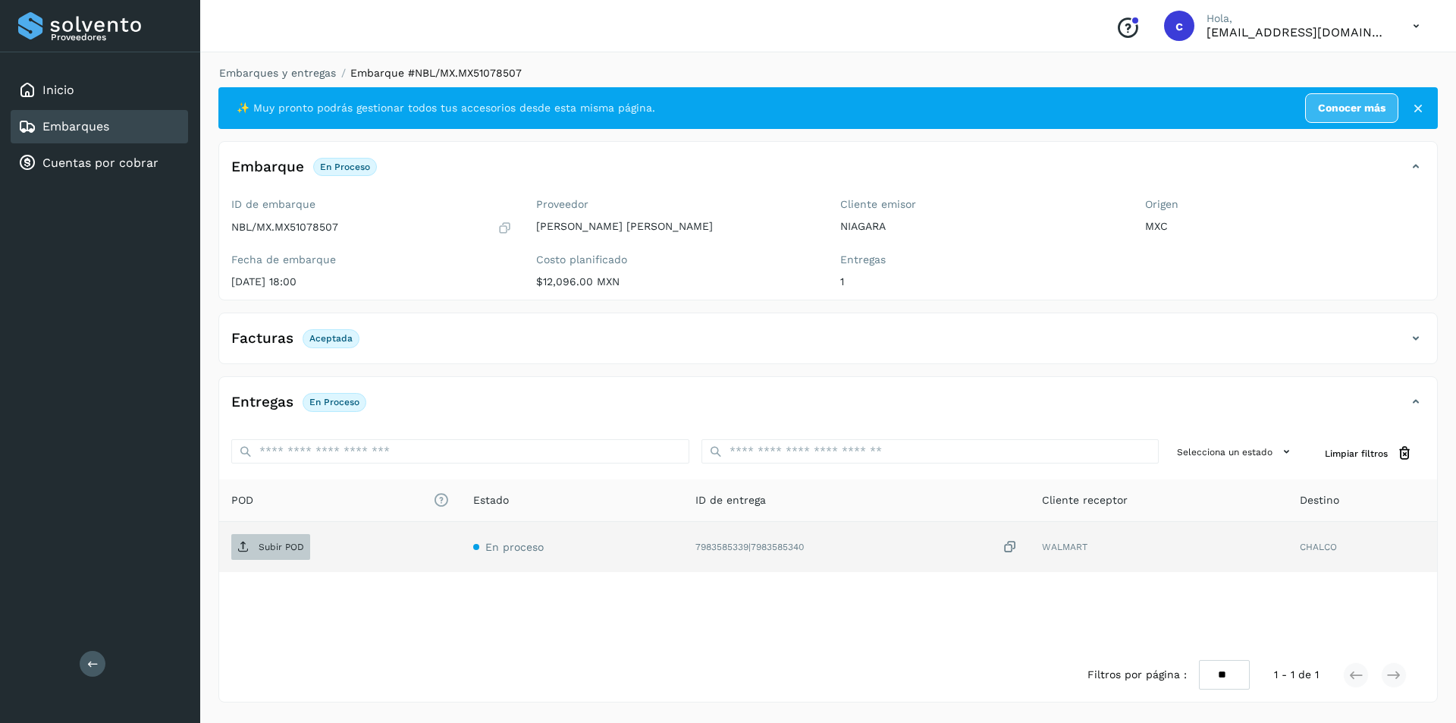
click at [286, 548] on p "Subir POD" at bounding box center [282, 547] width 46 height 11
click at [272, 558] on span "PDF" at bounding box center [256, 547] width 51 height 24
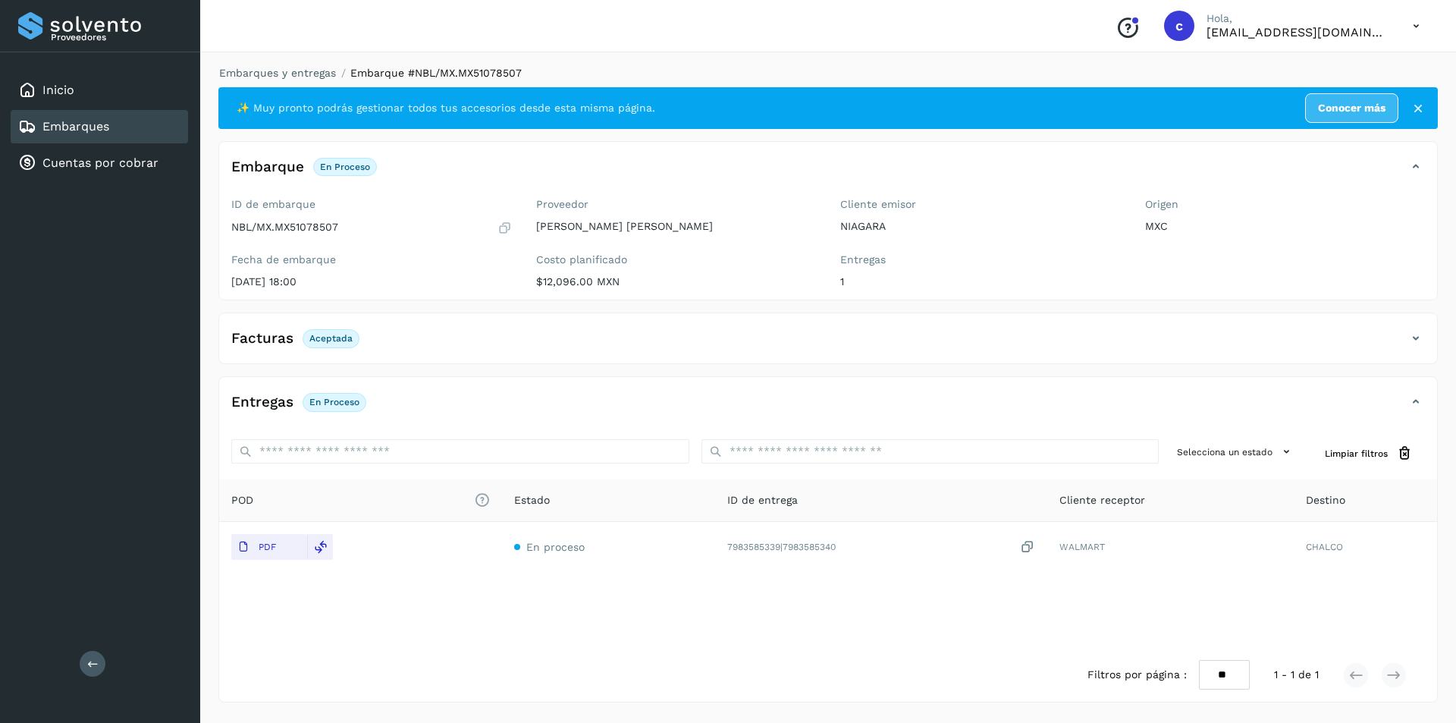
click at [146, 137] on div "Embarques" at bounding box center [99, 126] width 177 height 33
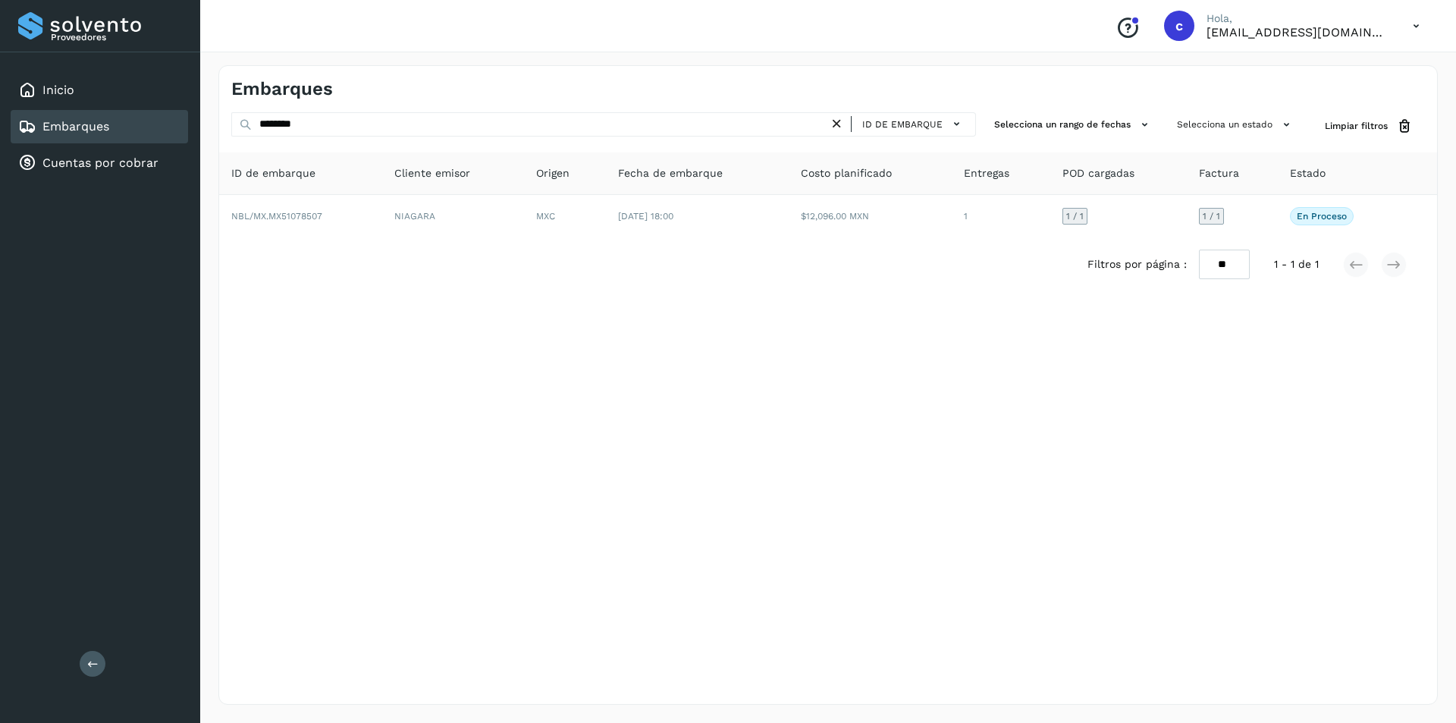
click at [837, 124] on icon at bounding box center [837, 124] width 16 height 16
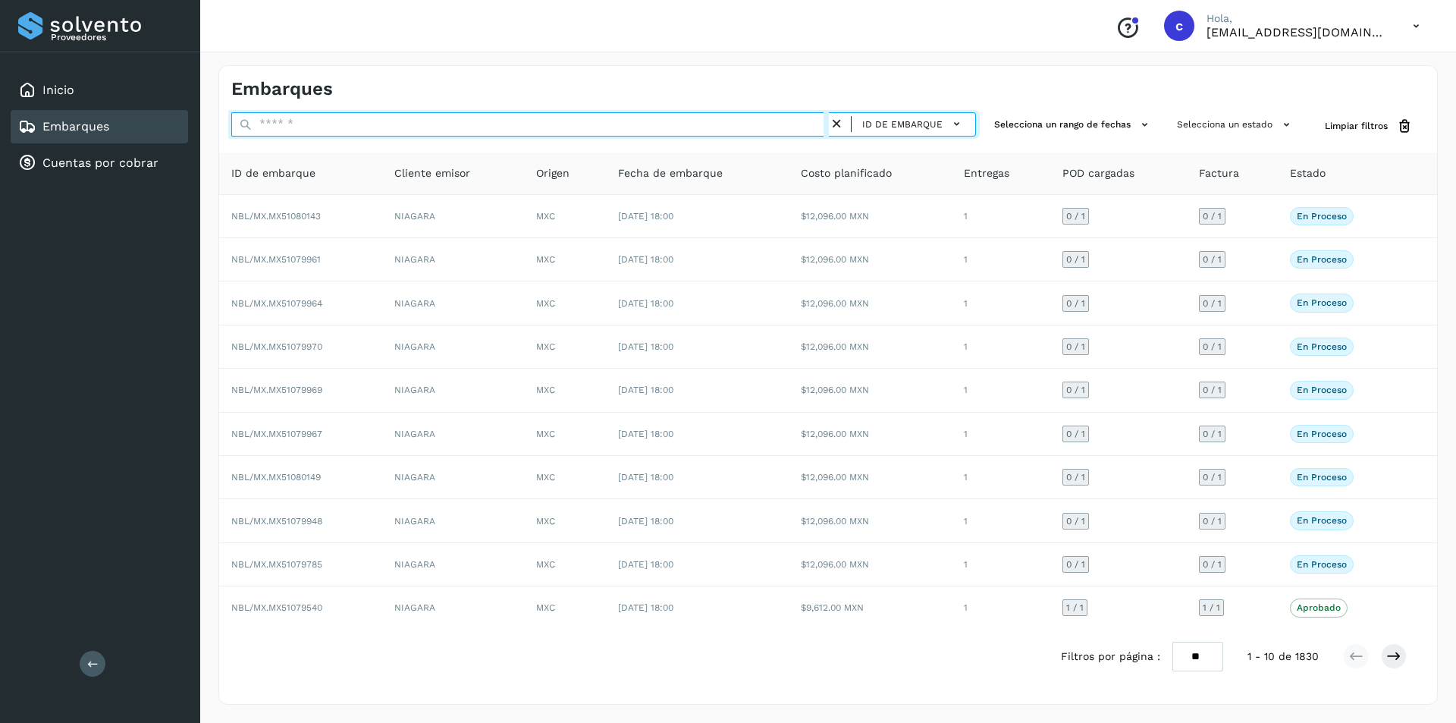
click at [438, 123] on input "text" at bounding box center [530, 124] width 598 height 24
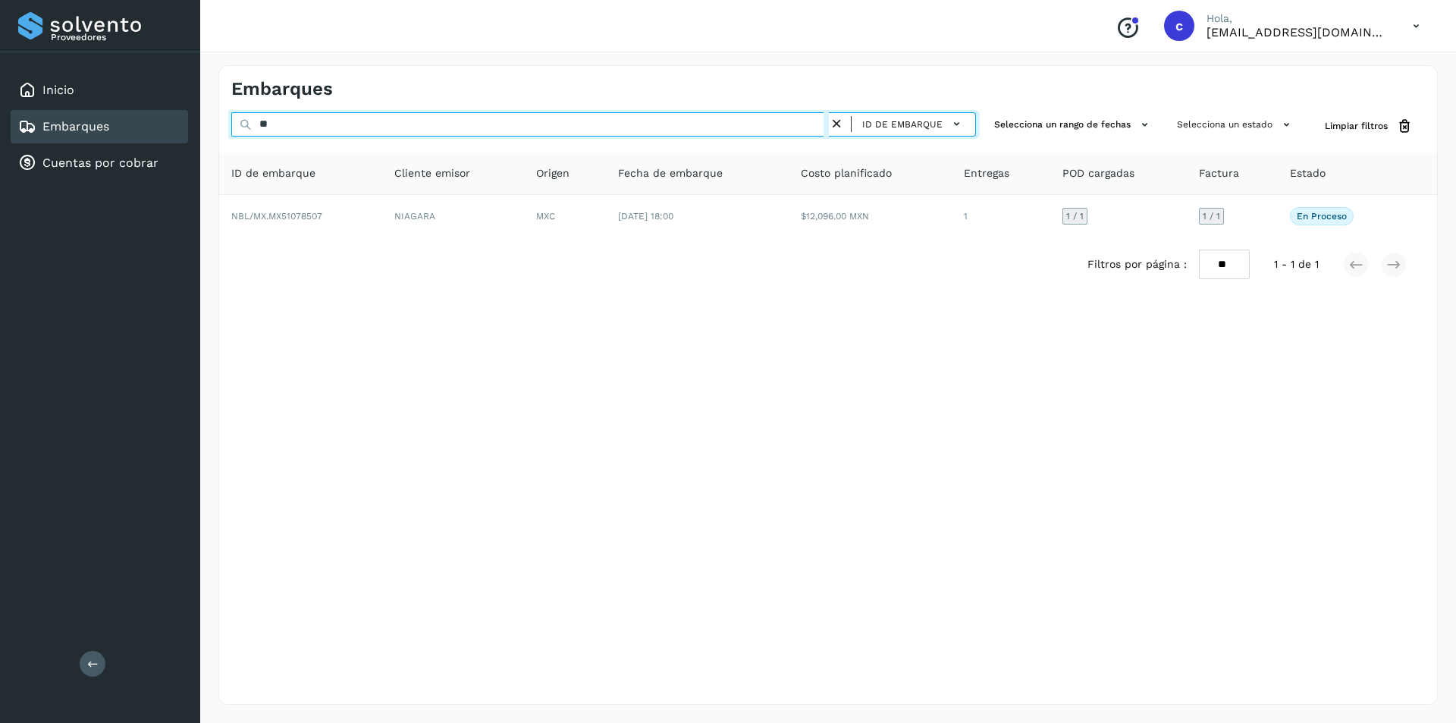
type input "*"
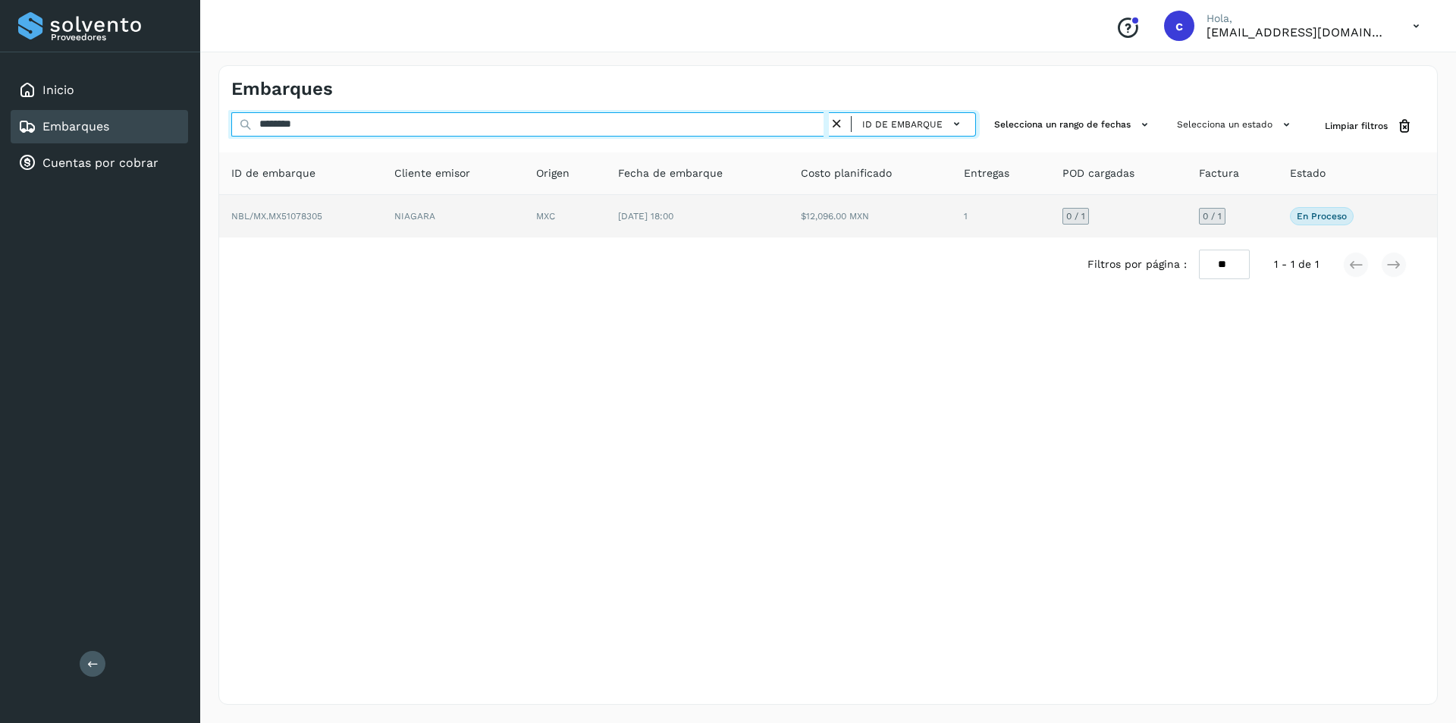
type input "********"
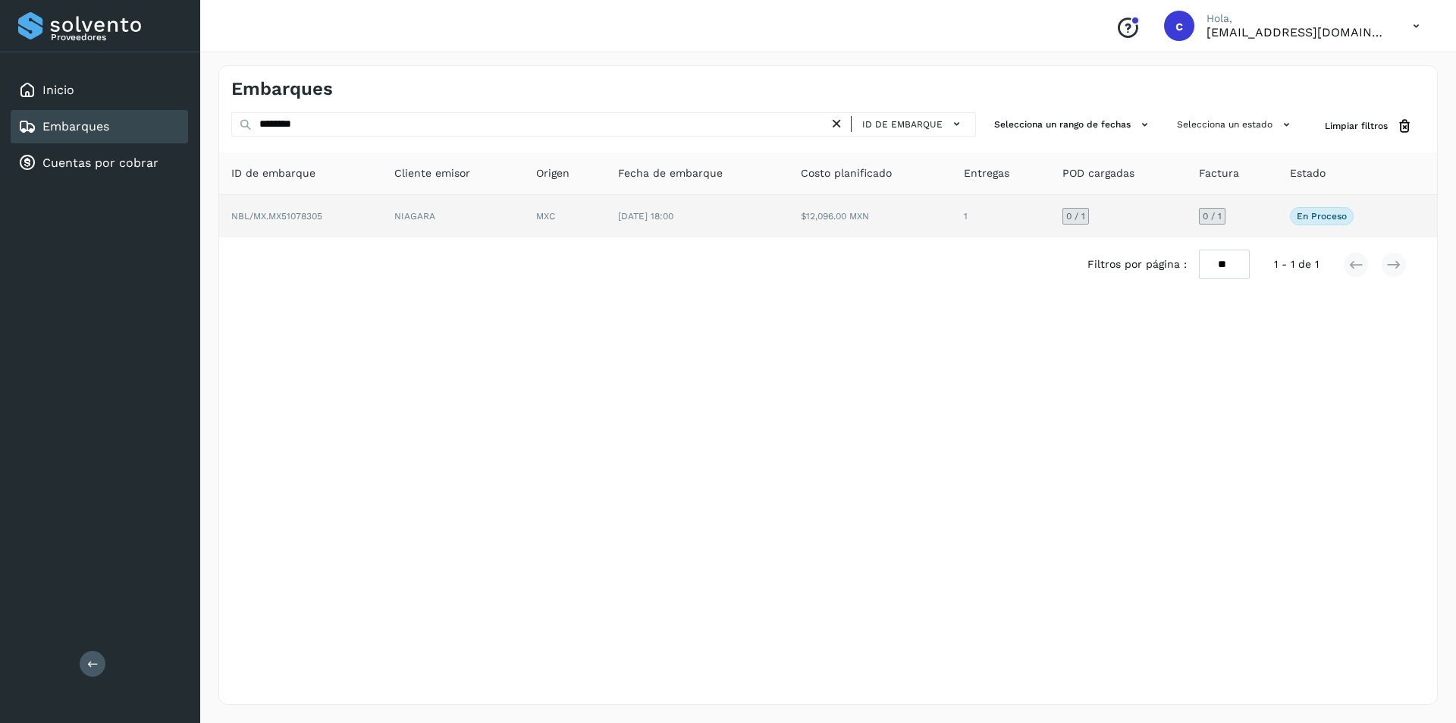
click at [386, 215] on td "NIAGARA" at bounding box center [453, 216] width 142 height 42
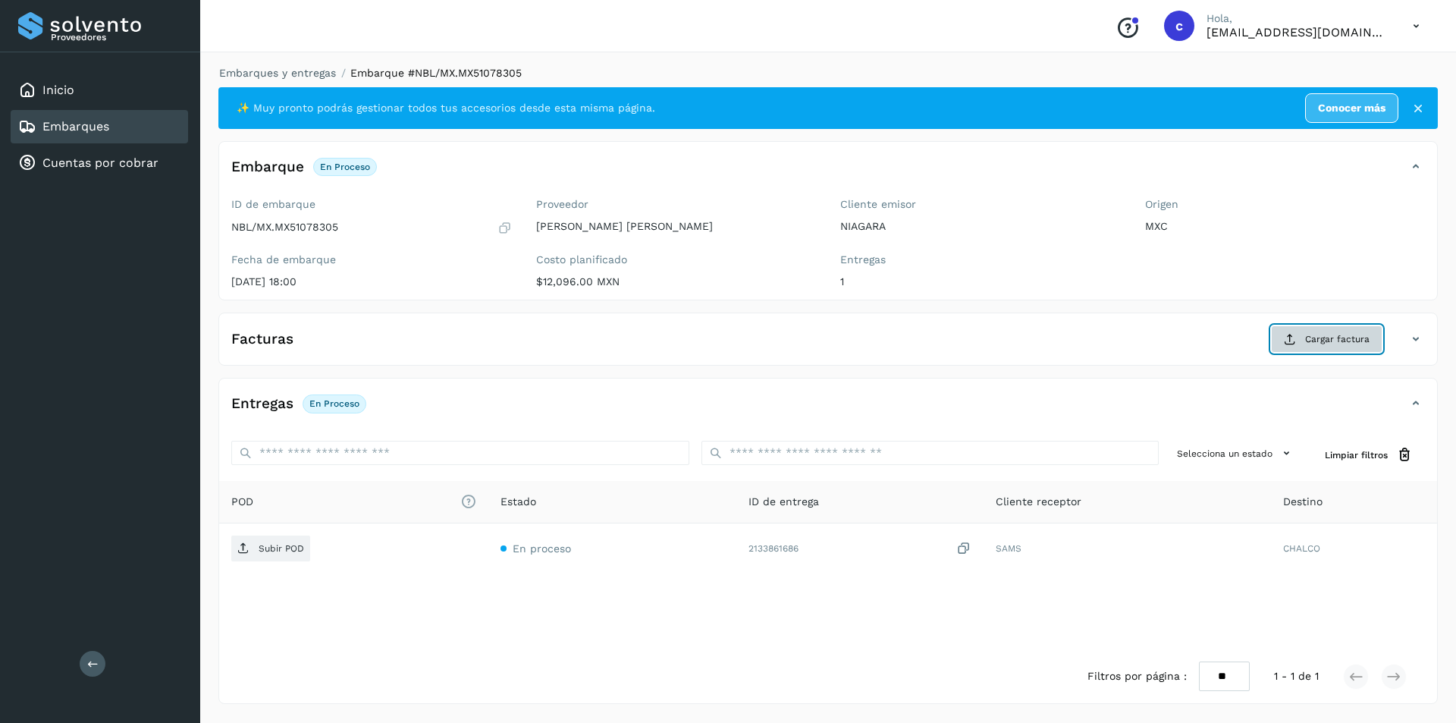
click at [1303, 348] on button "Cargar factura" at bounding box center [1326, 338] width 111 height 27
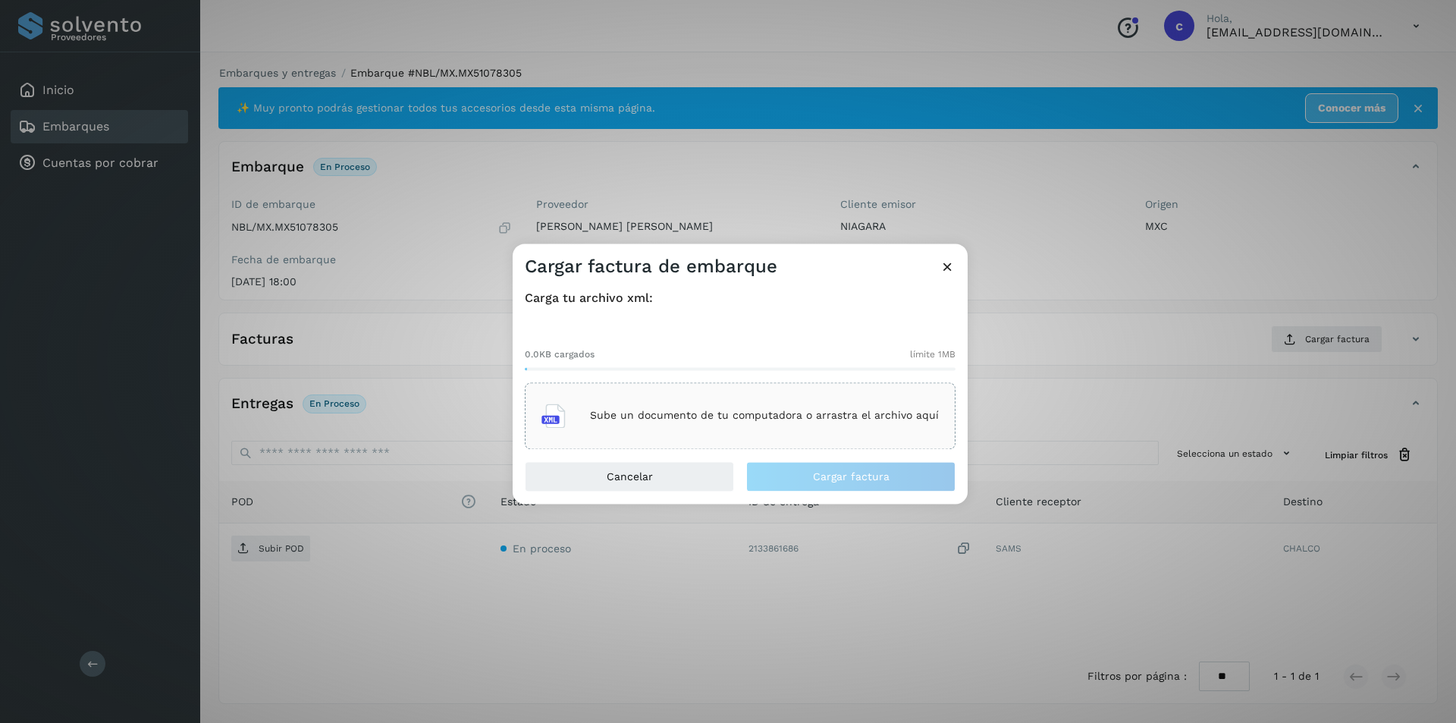
click at [785, 400] on div "Sube un documento de tu computadora o arrastra el archivo aquí" at bounding box center [740, 415] width 397 height 41
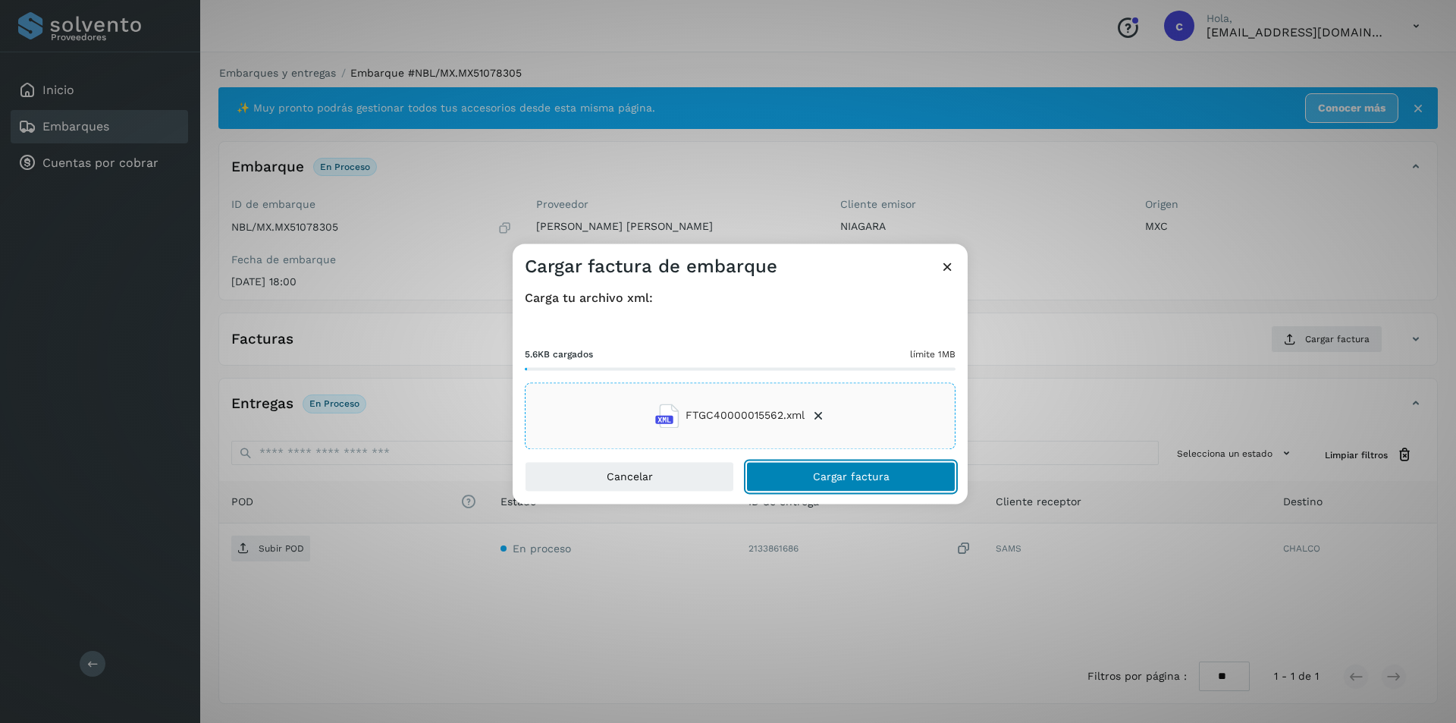
click at [793, 473] on button "Cargar factura" at bounding box center [850, 476] width 209 height 30
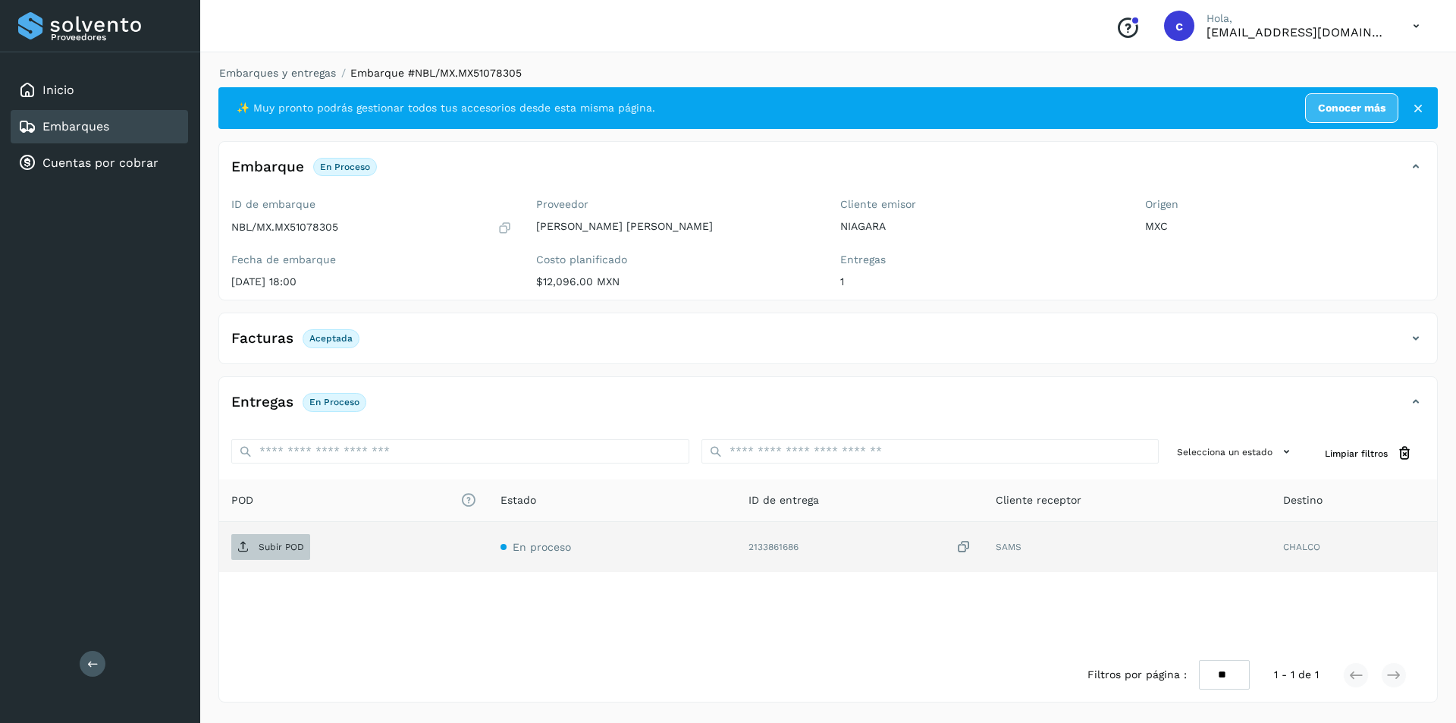
click at [275, 538] on span "Subir POD" at bounding box center [270, 547] width 79 height 24
click at [265, 542] on p "PDF" at bounding box center [267, 547] width 17 height 11
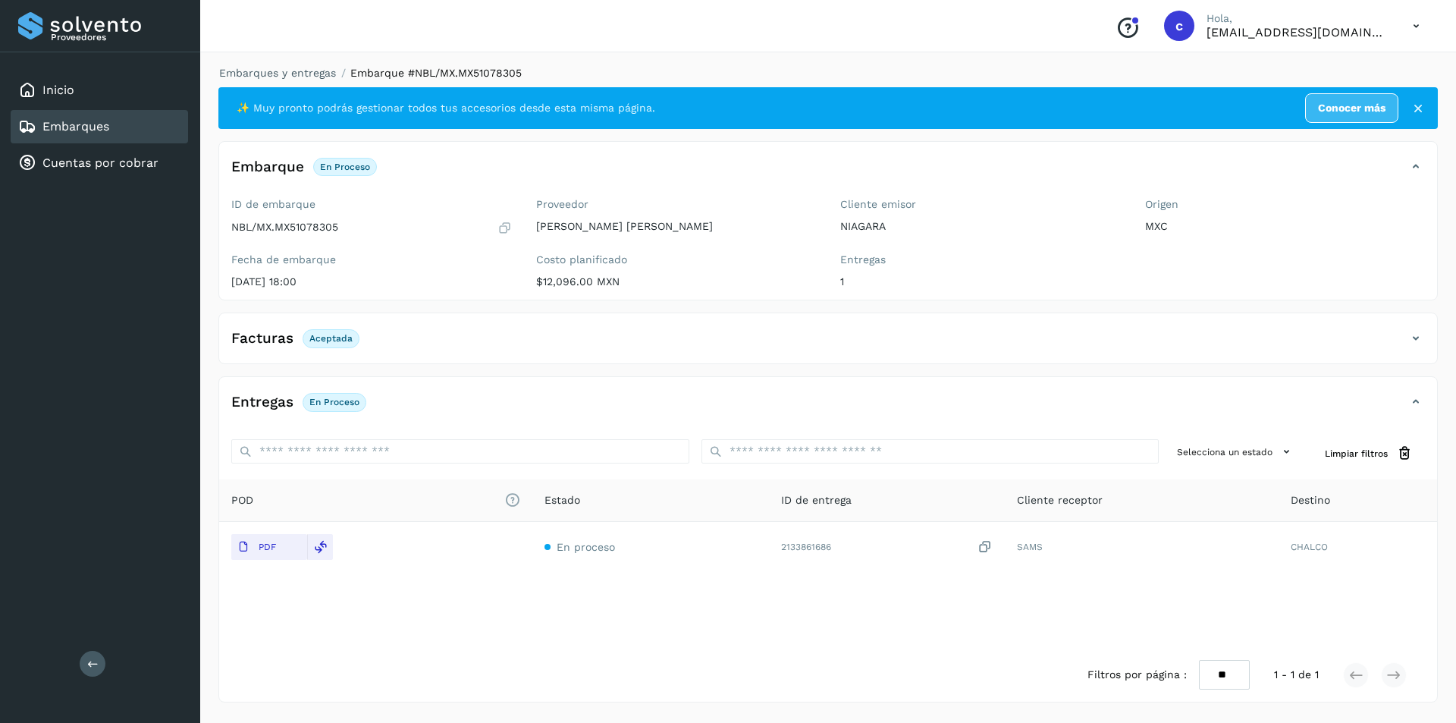
click at [84, 137] on div "Embarques" at bounding box center [99, 126] width 177 height 33
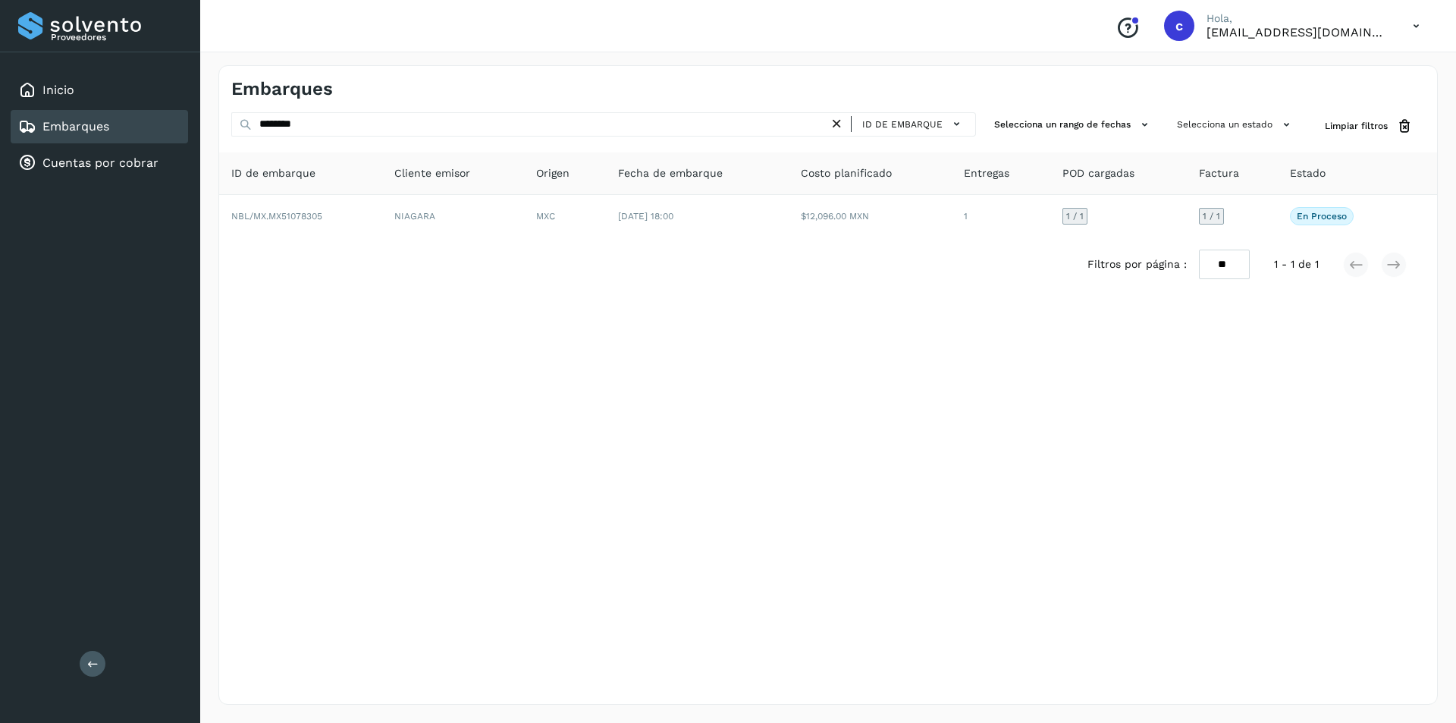
click at [843, 124] on icon at bounding box center [837, 124] width 16 height 16
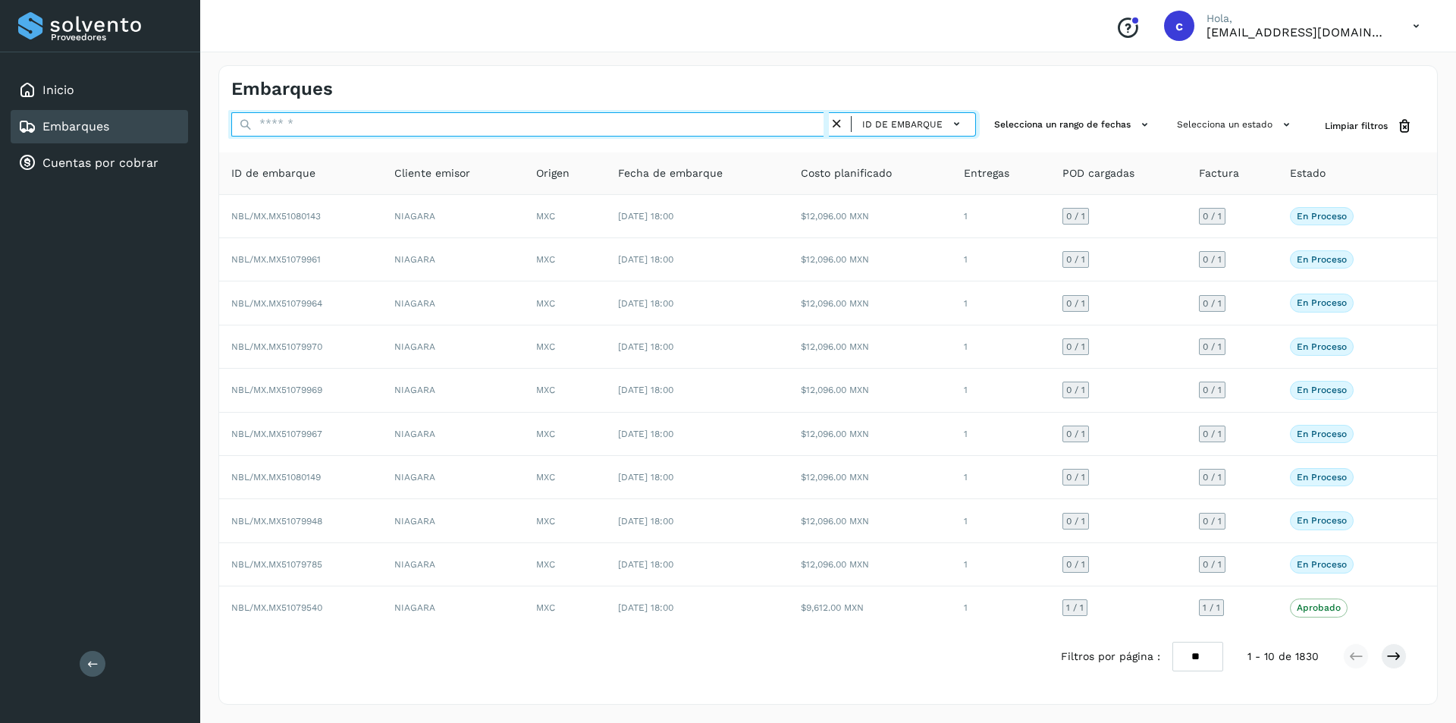
click at [771, 123] on input "text" at bounding box center [530, 124] width 598 height 24
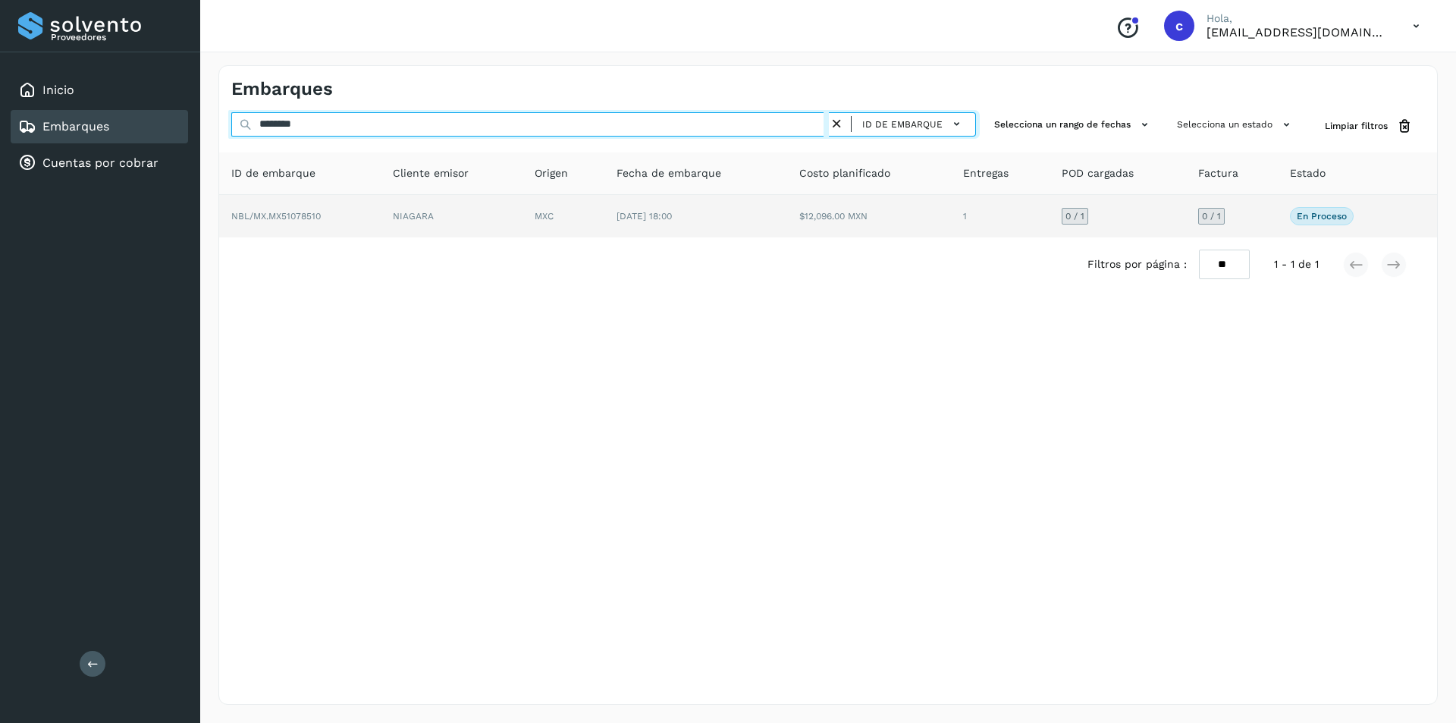
type input "********"
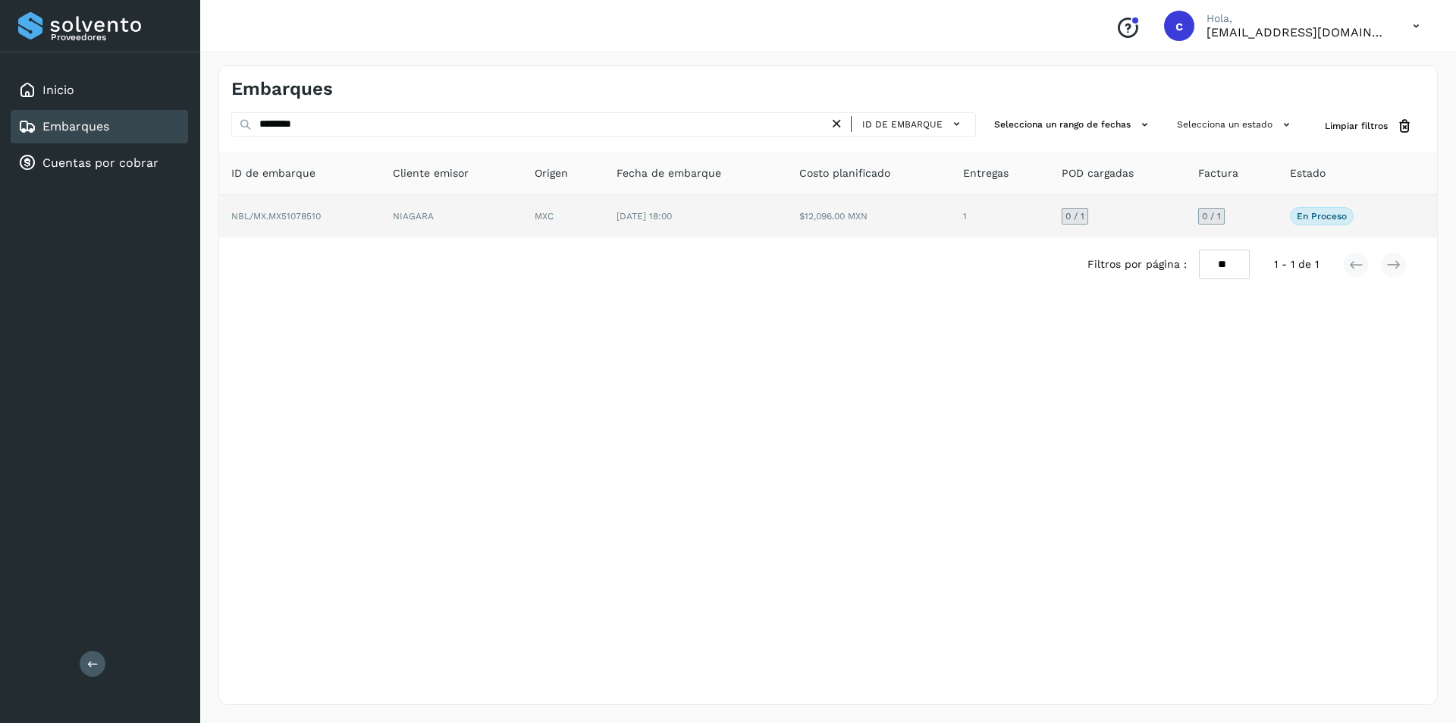
click at [374, 215] on td "NBL/MX.MX51078510" at bounding box center [300, 216] width 162 height 42
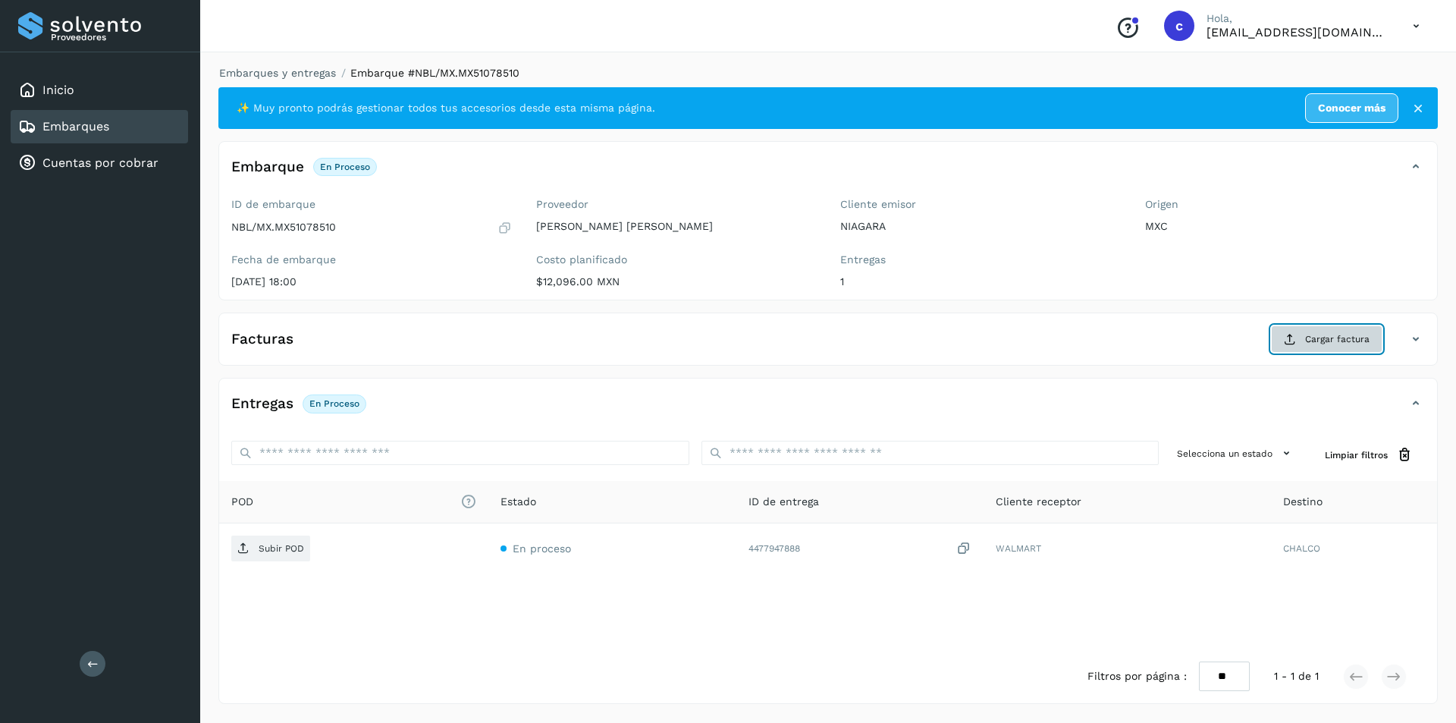
click at [1298, 344] on button "Cargar factura" at bounding box center [1326, 338] width 111 height 27
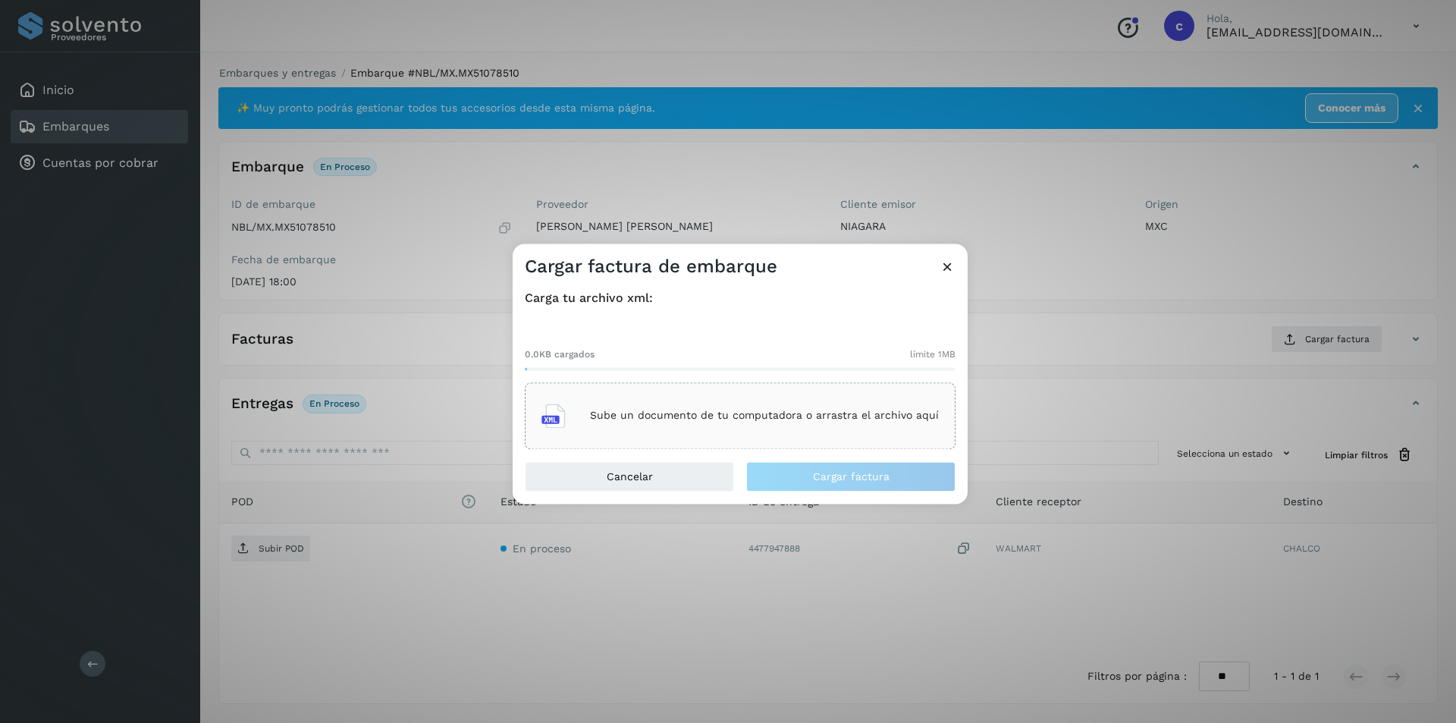
click at [850, 419] on p "Sube un documento de tu computadora o arrastra el archivo aquí" at bounding box center [764, 416] width 349 height 13
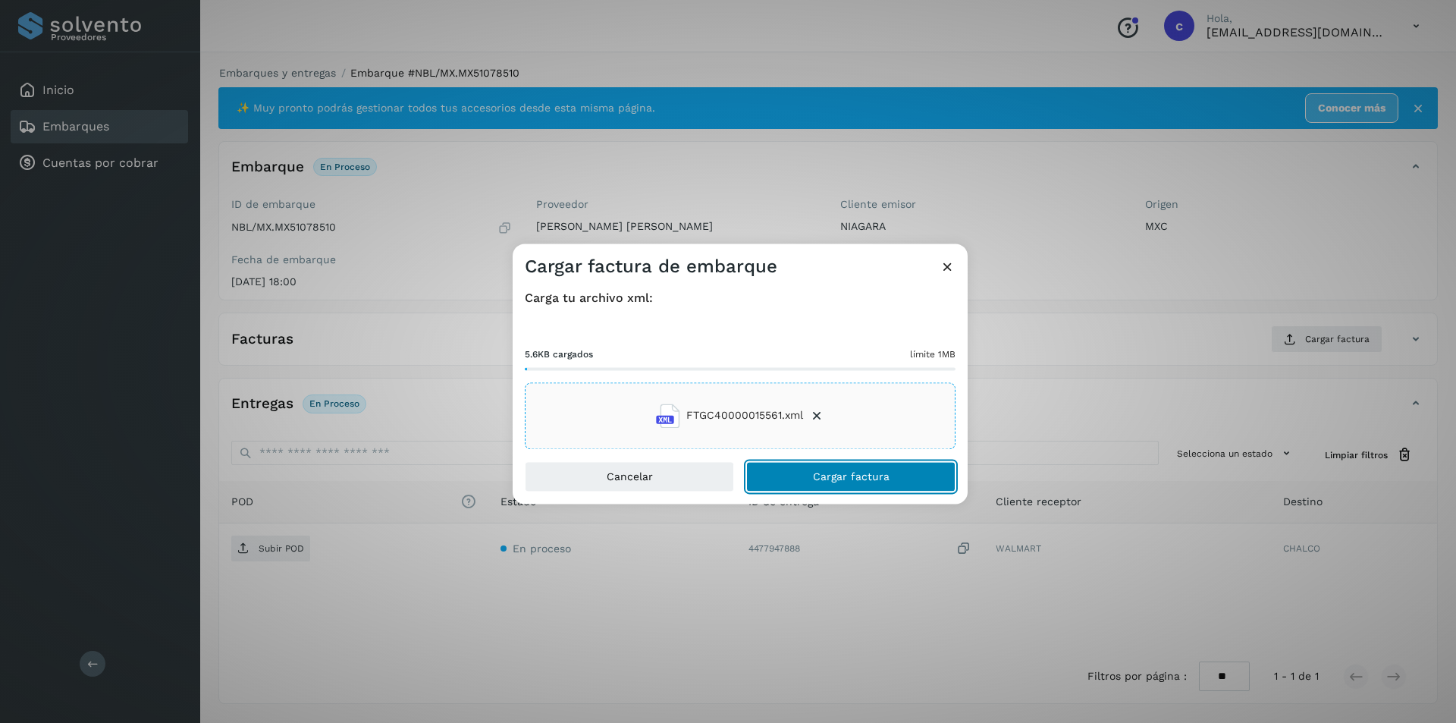
click at [886, 481] on span "Cargar factura" at bounding box center [851, 476] width 77 height 11
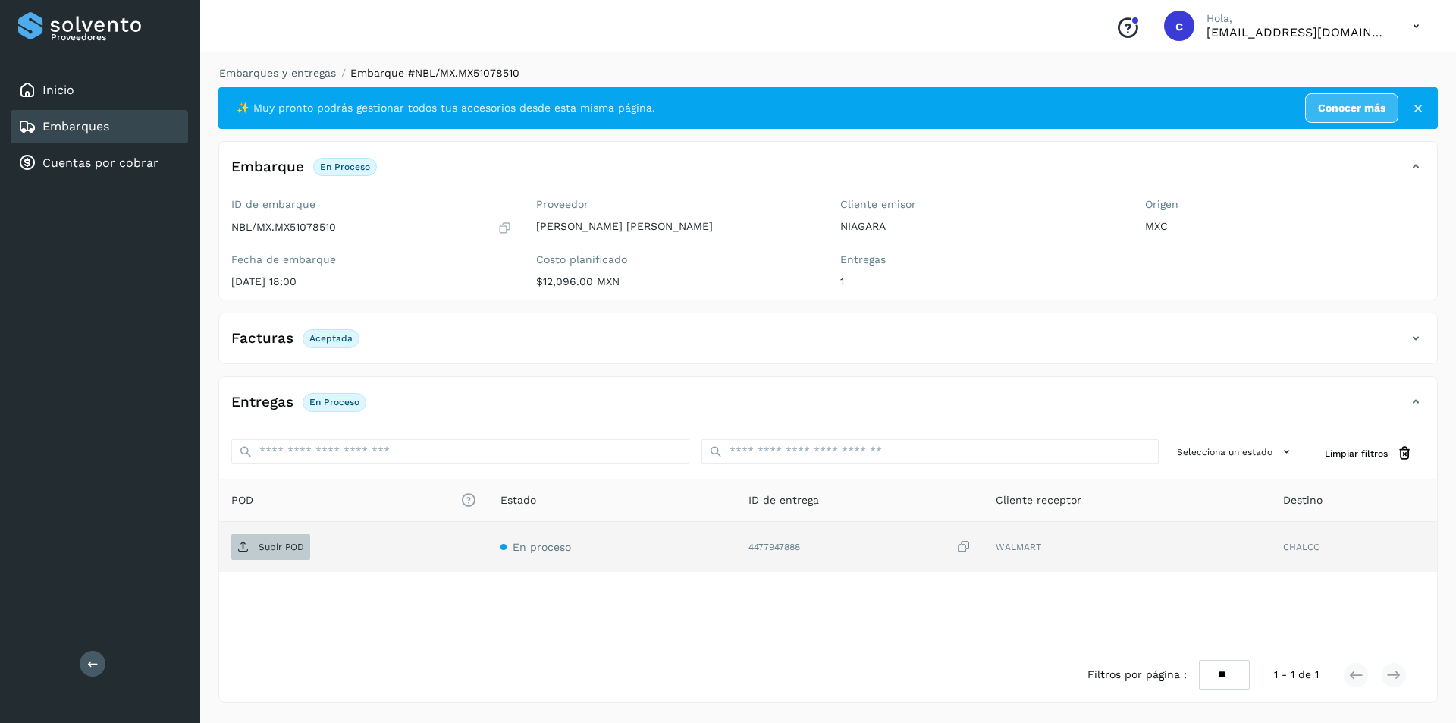
click at [277, 539] on span "Subir POD" at bounding box center [270, 547] width 79 height 24
click at [273, 556] on span "PDF" at bounding box center [256, 547] width 51 height 24
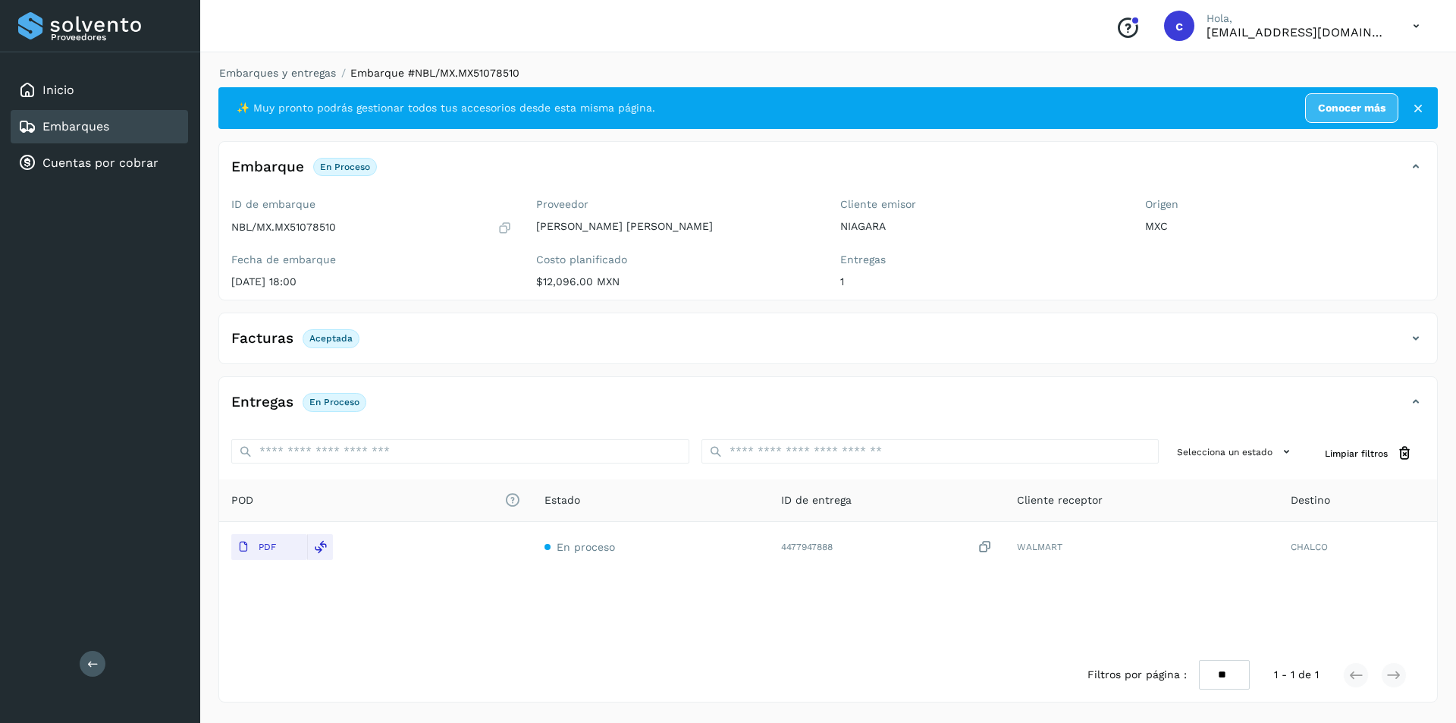
click at [102, 118] on div "Embarques" at bounding box center [63, 127] width 91 height 18
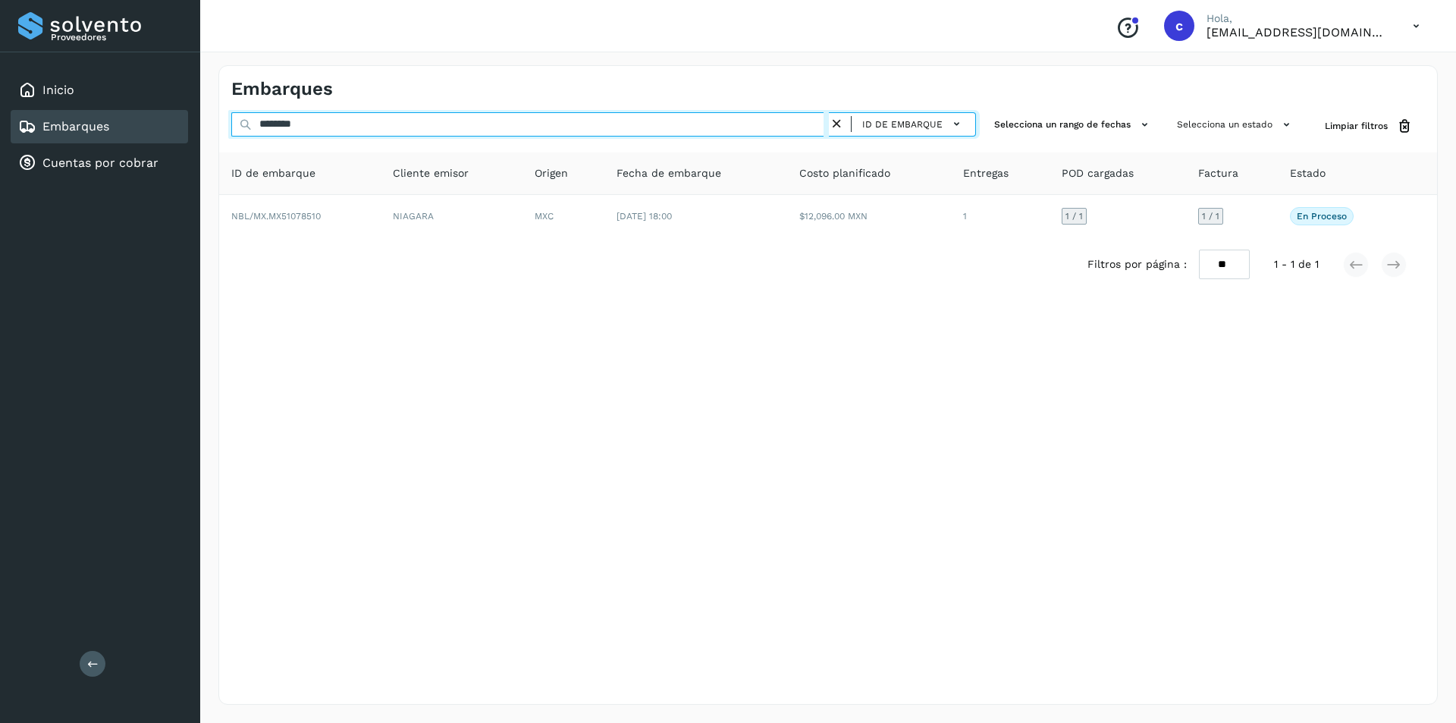
click at [342, 128] on input "********" at bounding box center [530, 124] width 598 height 24
type input "*"
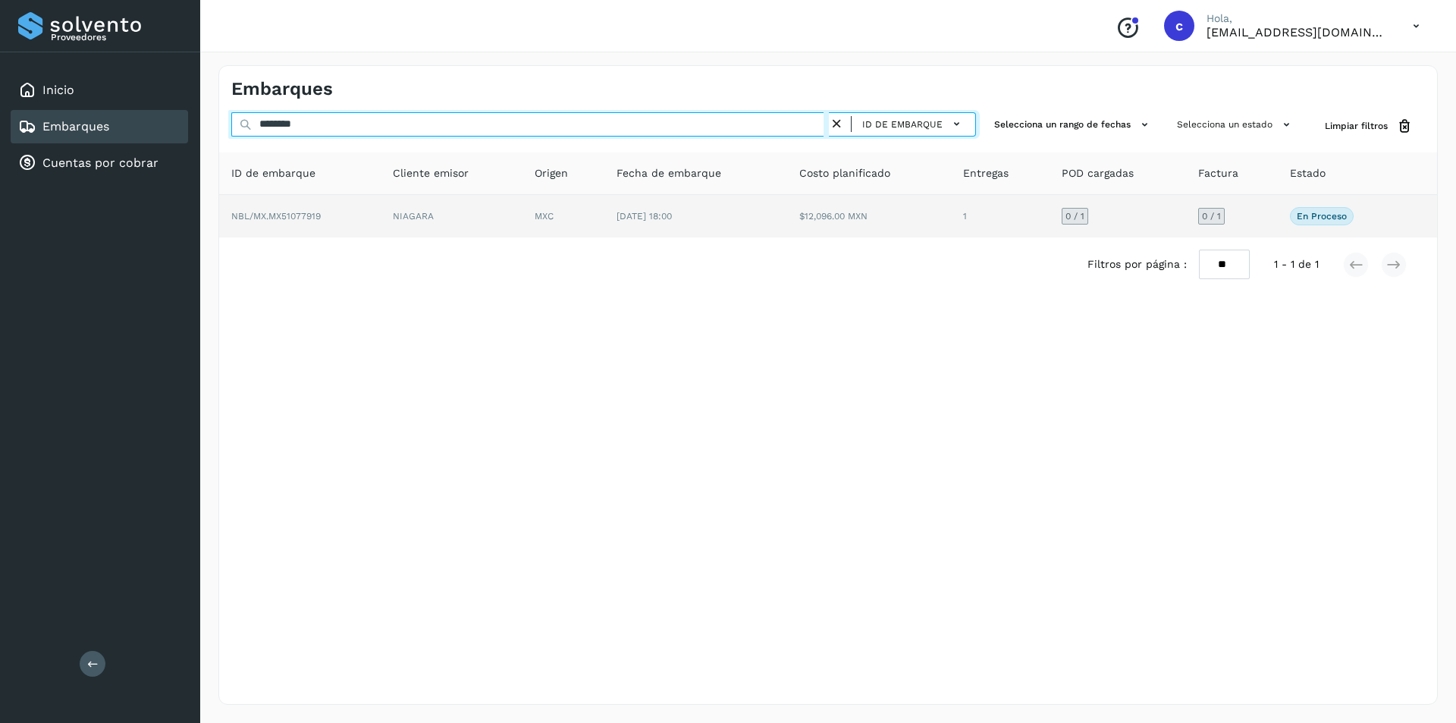
type input "********"
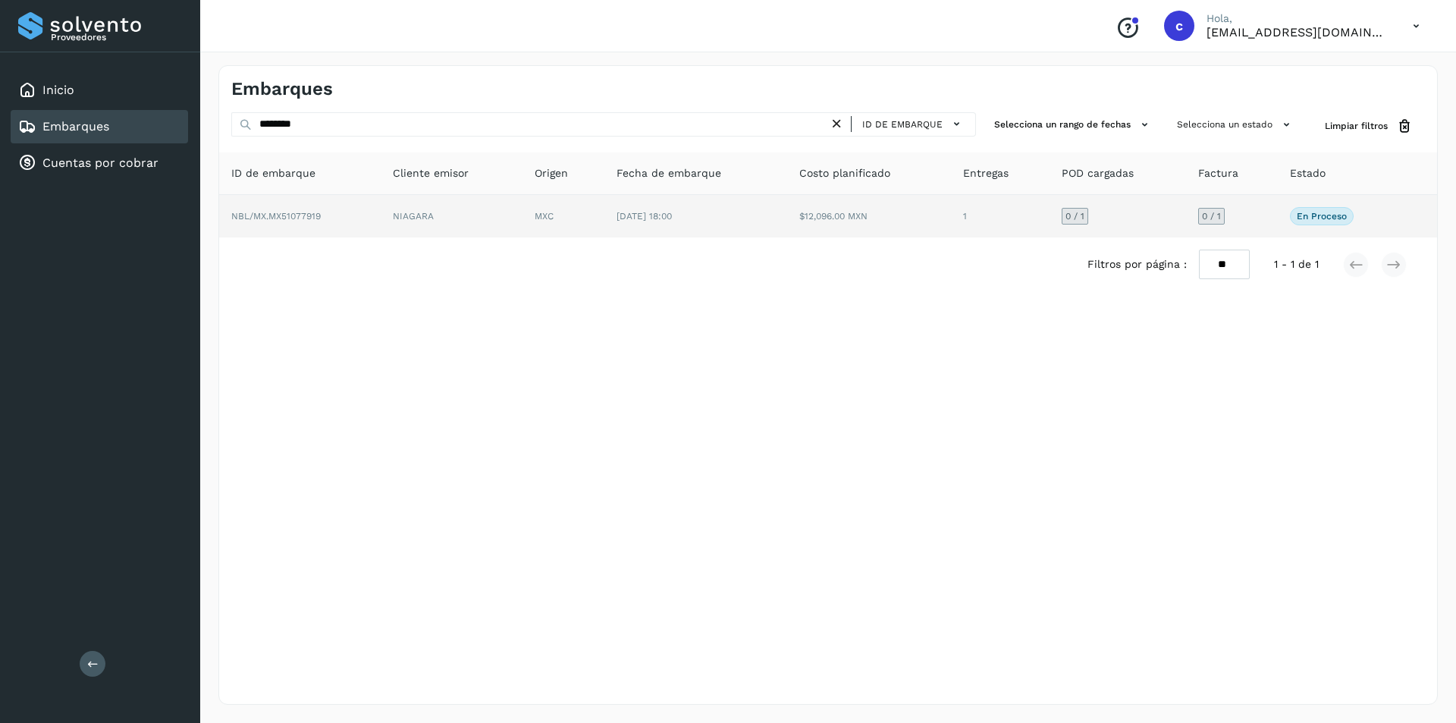
click at [340, 208] on td "NBL/MX.MX51077919" at bounding box center [300, 216] width 162 height 42
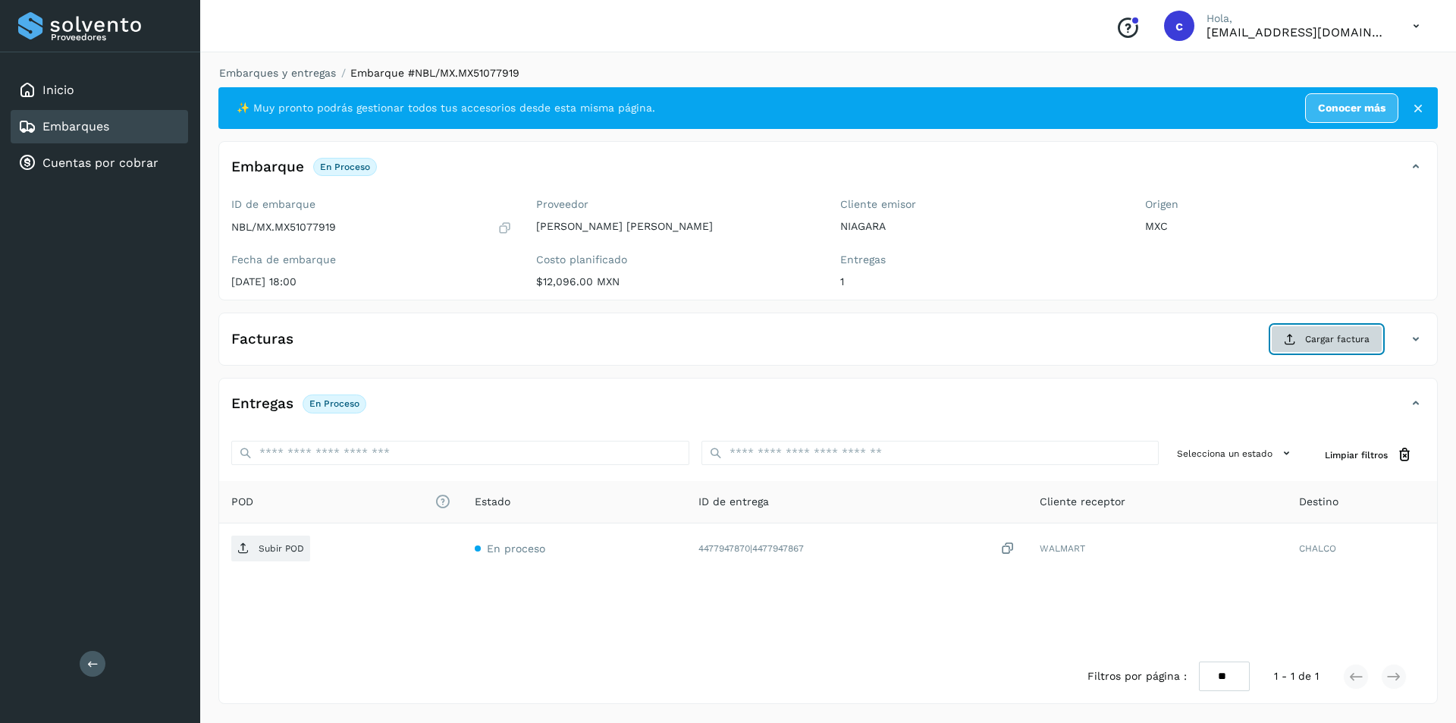
click at [1334, 338] on span "Cargar factura" at bounding box center [1337, 339] width 64 height 14
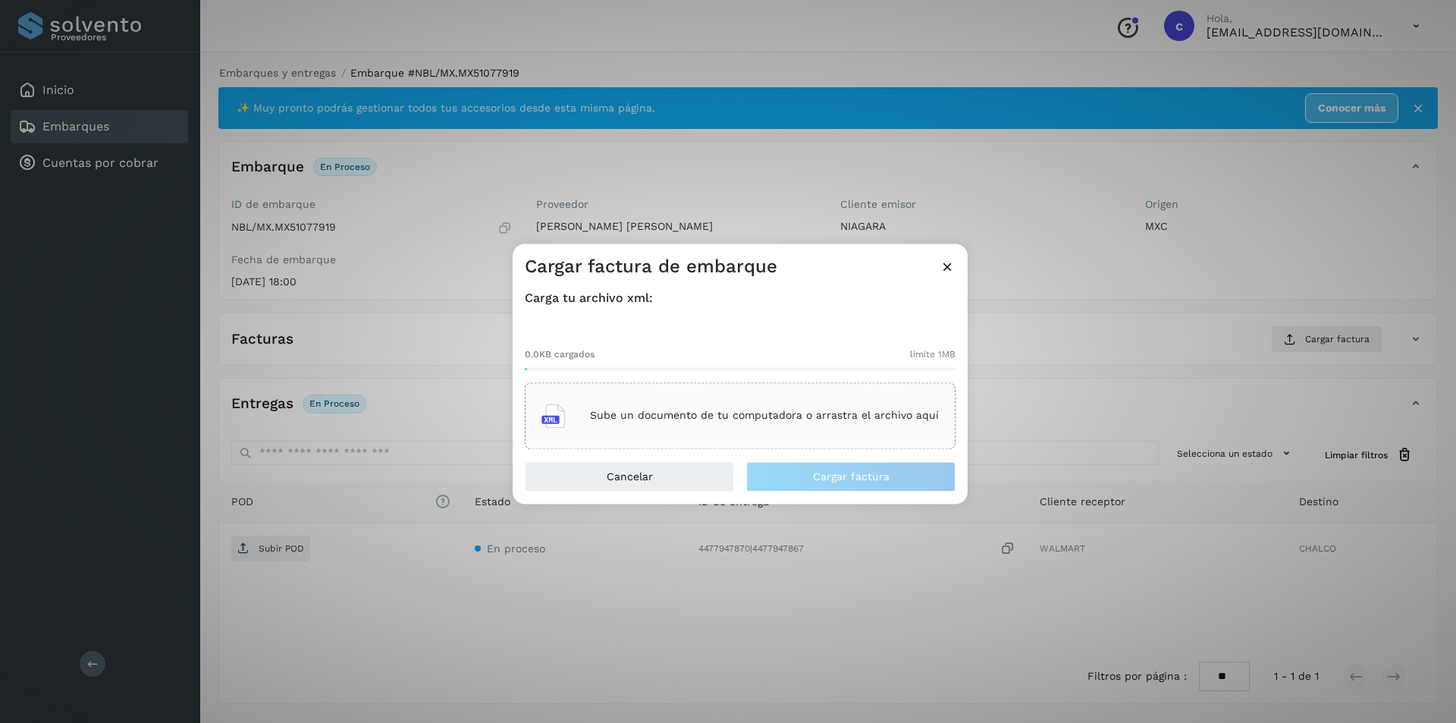
click at [951, 269] on icon at bounding box center [948, 267] width 16 height 16
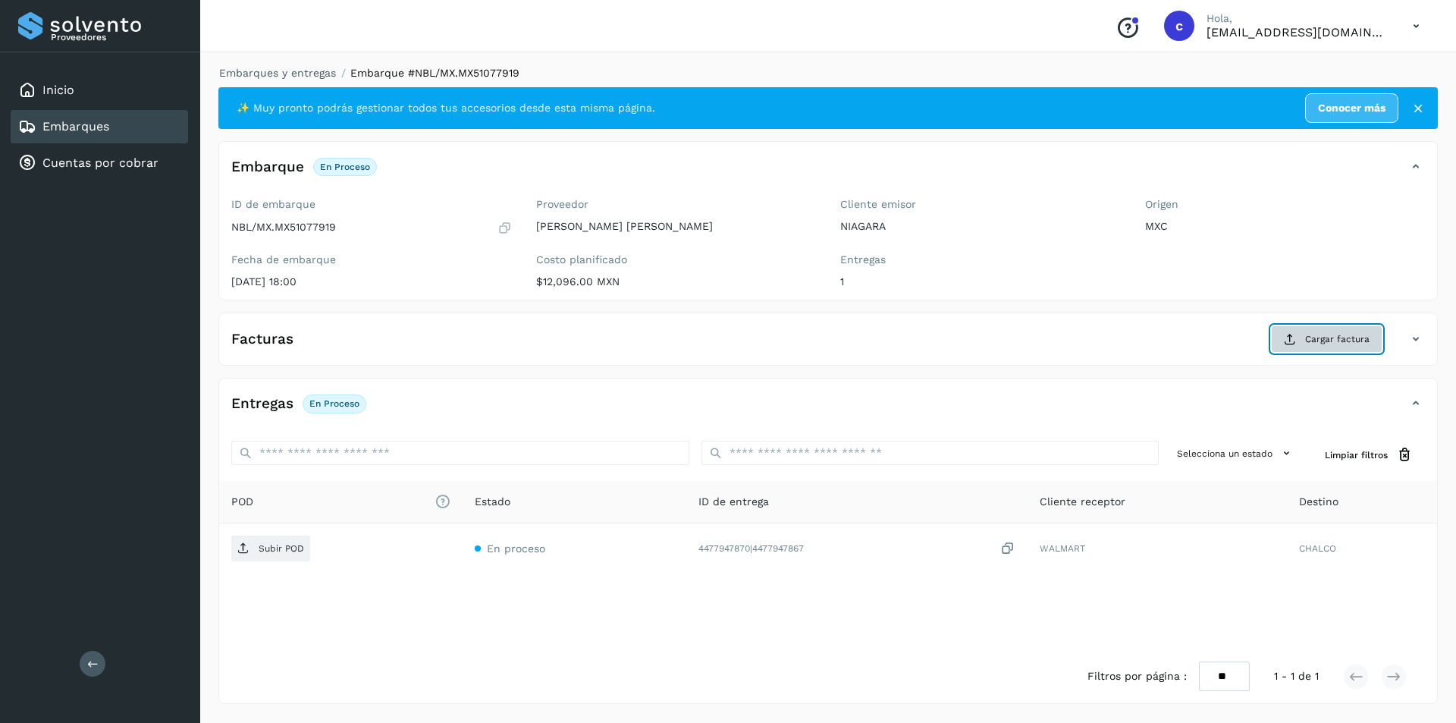
click at [1300, 349] on button "Cargar factura" at bounding box center [1326, 338] width 111 height 27
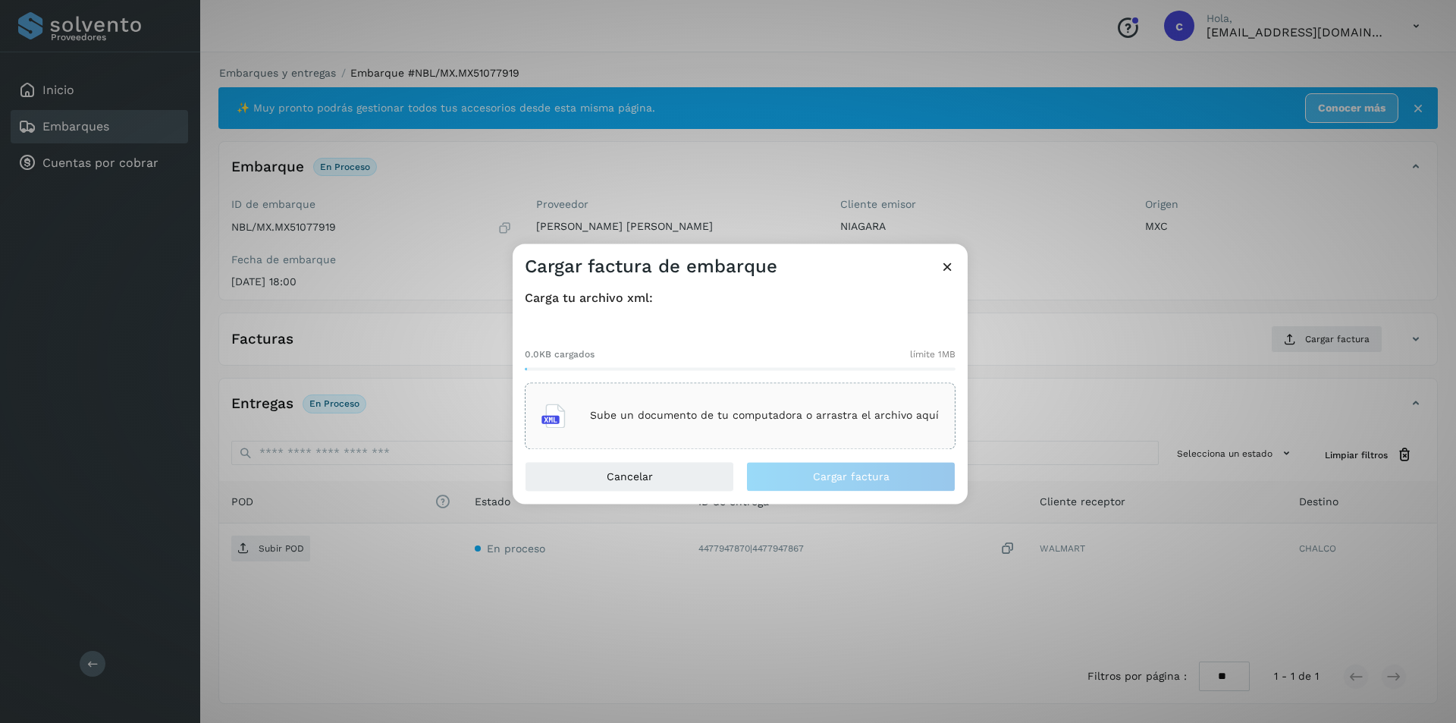
click at [809, 417] on p "Sube un documento de tu computadora o arrastra el archivo aquí" at bounding box center [764, 416] width 349 height 13
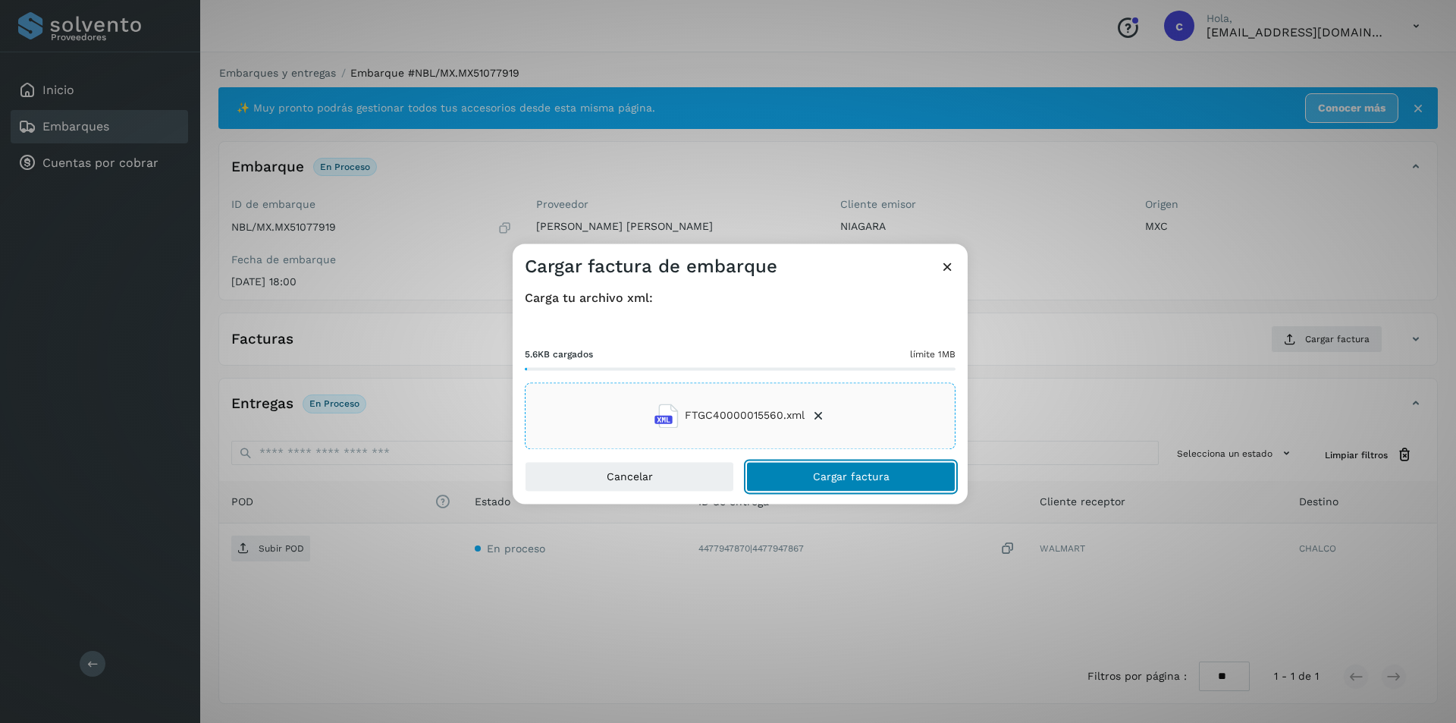
click at [895, 481] on button "Cargar factura" at bounding box center [850, 476] width 209 height 30
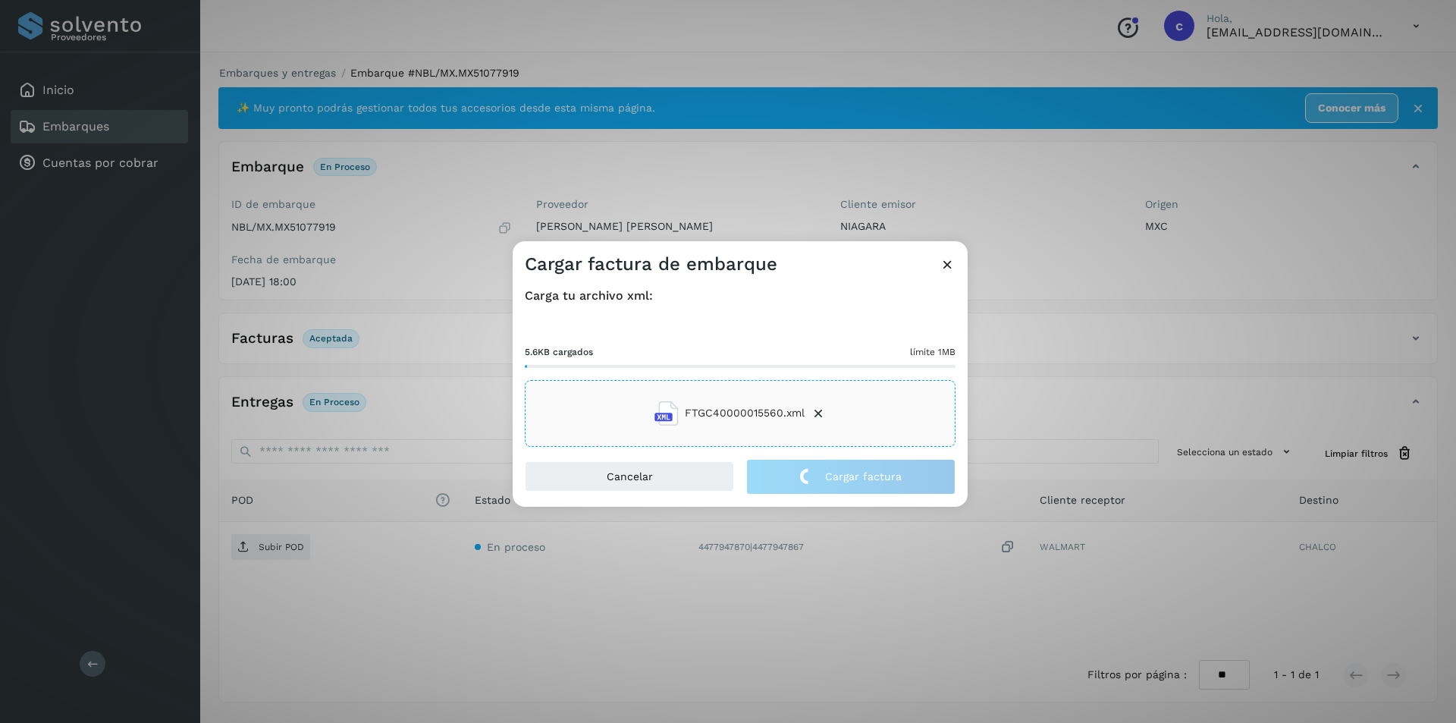
click at [787, 416] on span "FTGC40000015560.xml" at bounding box center [745, 413] width 120 height 16
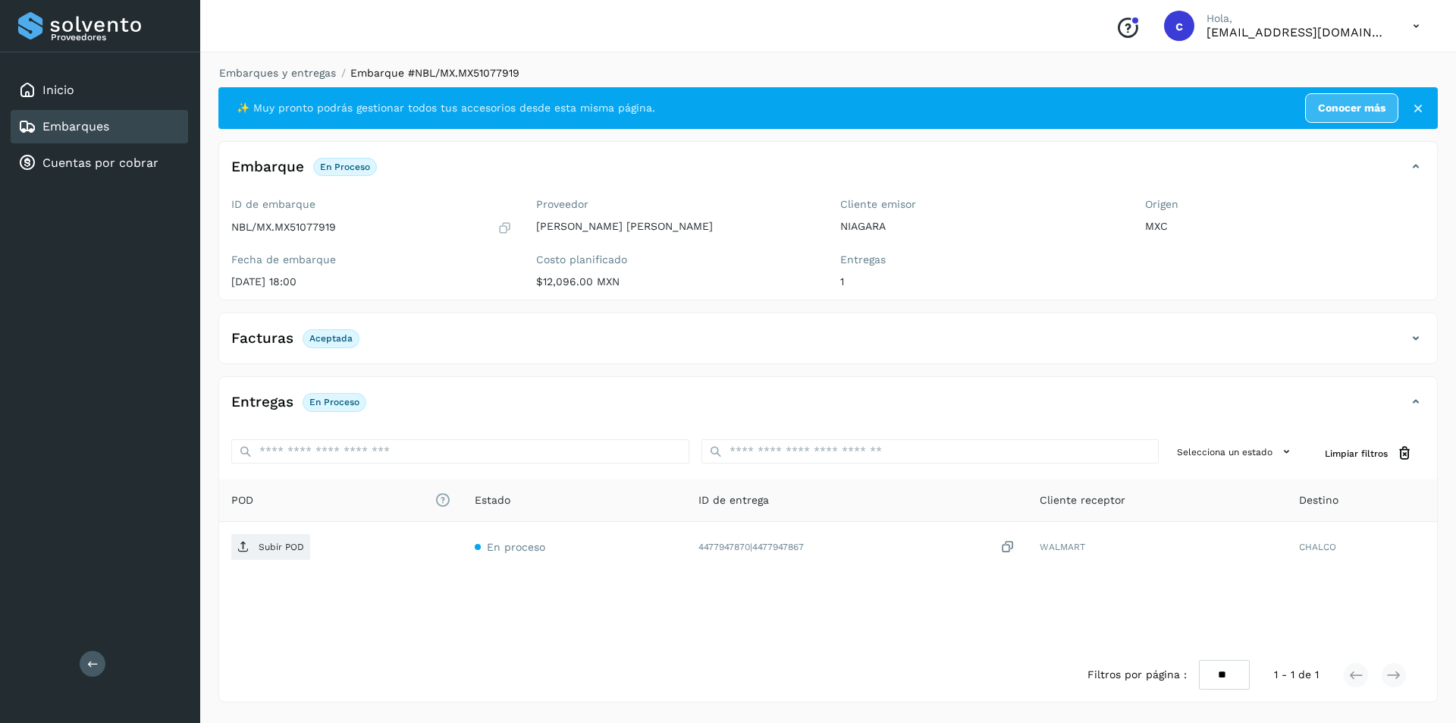
click at [1411, 343] on icon at bounding box center [1416, 338] width 18 height 18
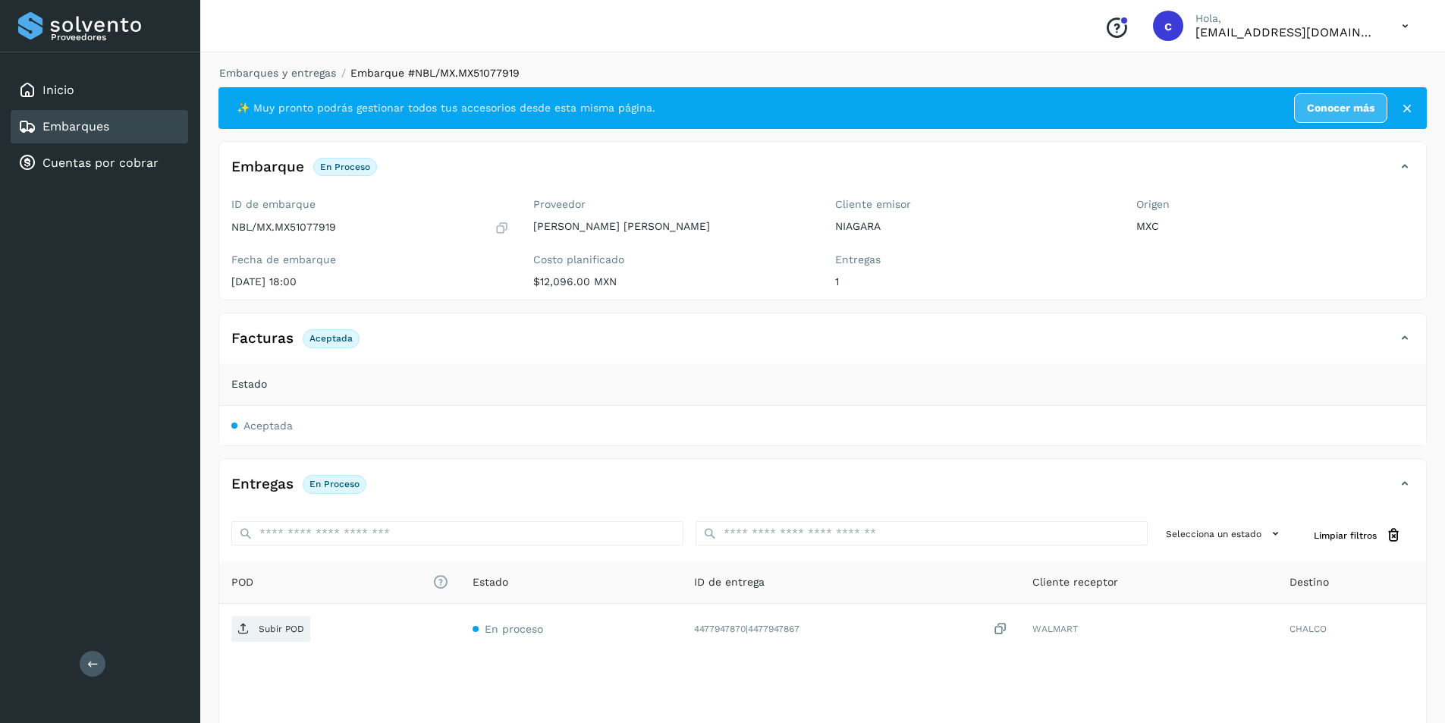
click at [276, 416] on td "Aceptada" at bounding box center [822, 425] width 1207 height 39
click at [270, 427] on span "Aceptada" at bounding box center [267, 425] width 49 height 12
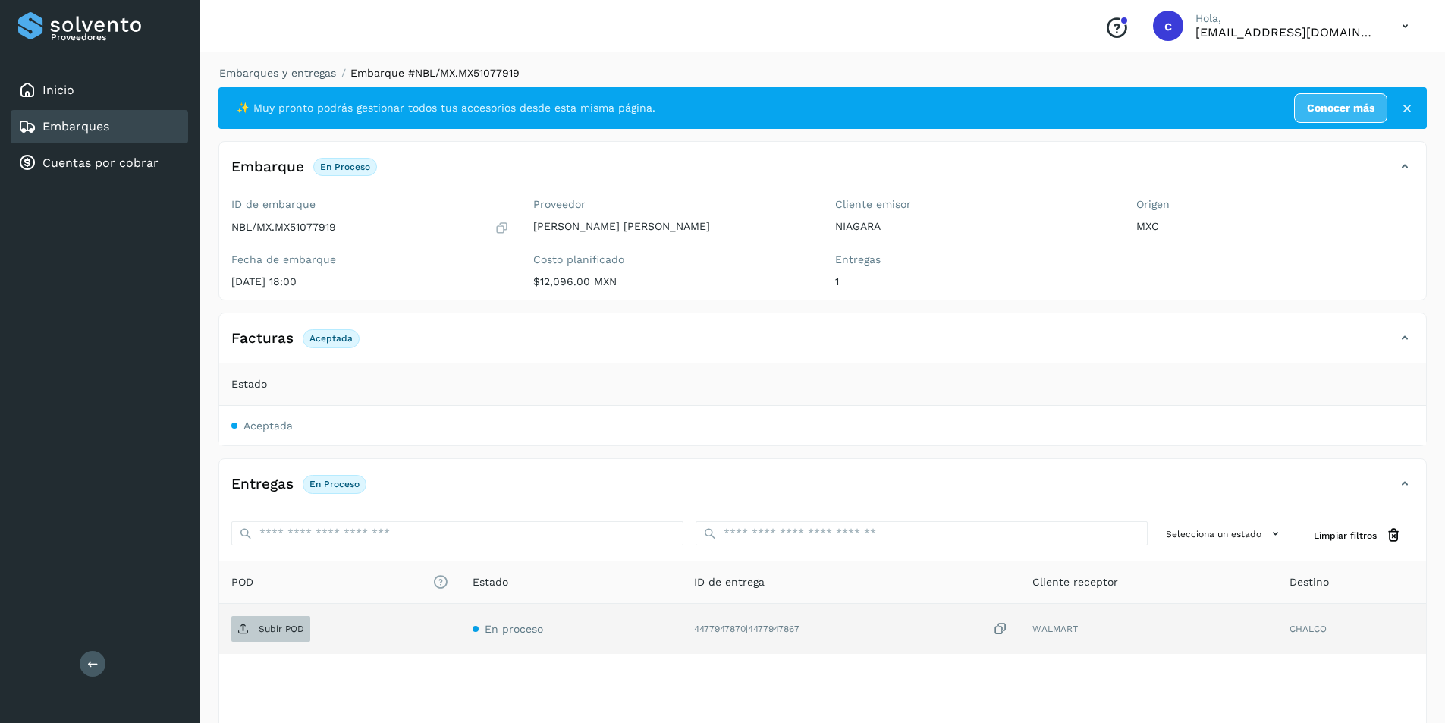
click at [306, 626] on span "Subir POD" at bounding box center [270, 629] width 79 height 24
click at [300, 630] on button "PDF" at bounding box center [269, 629] width 76 height 26
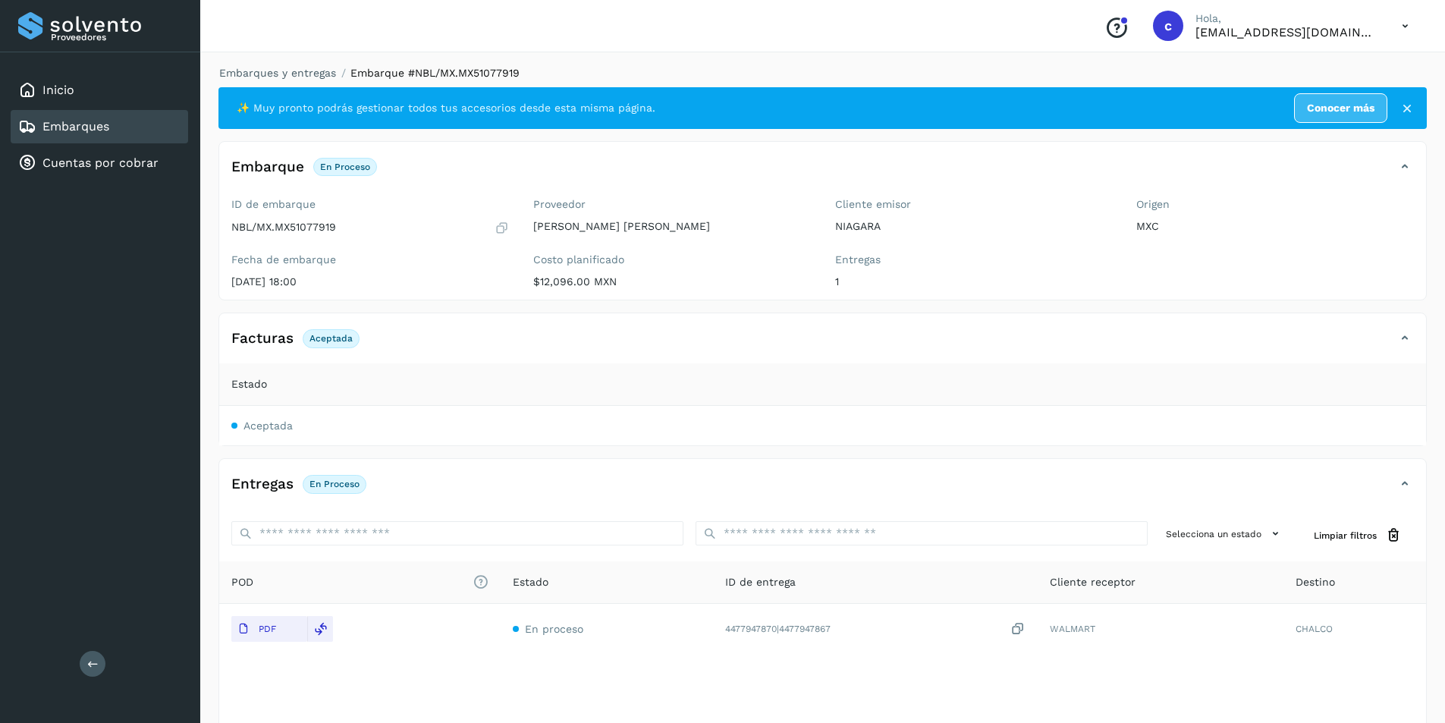
click at [92, 124] on link "Embarques" at bounding box center [75, 126] width 67 height 14
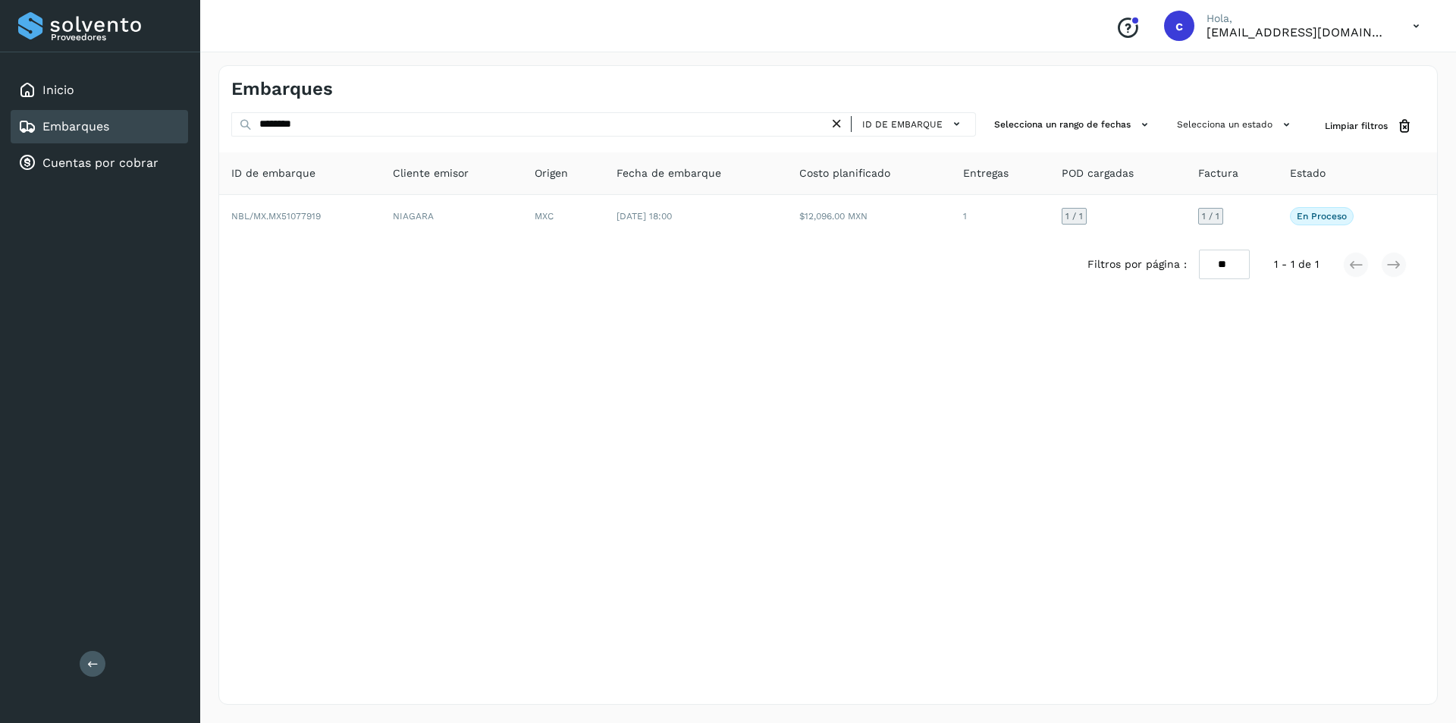
click at [845, 124] on icon at bounding box center [837, 124] width 16 height 16
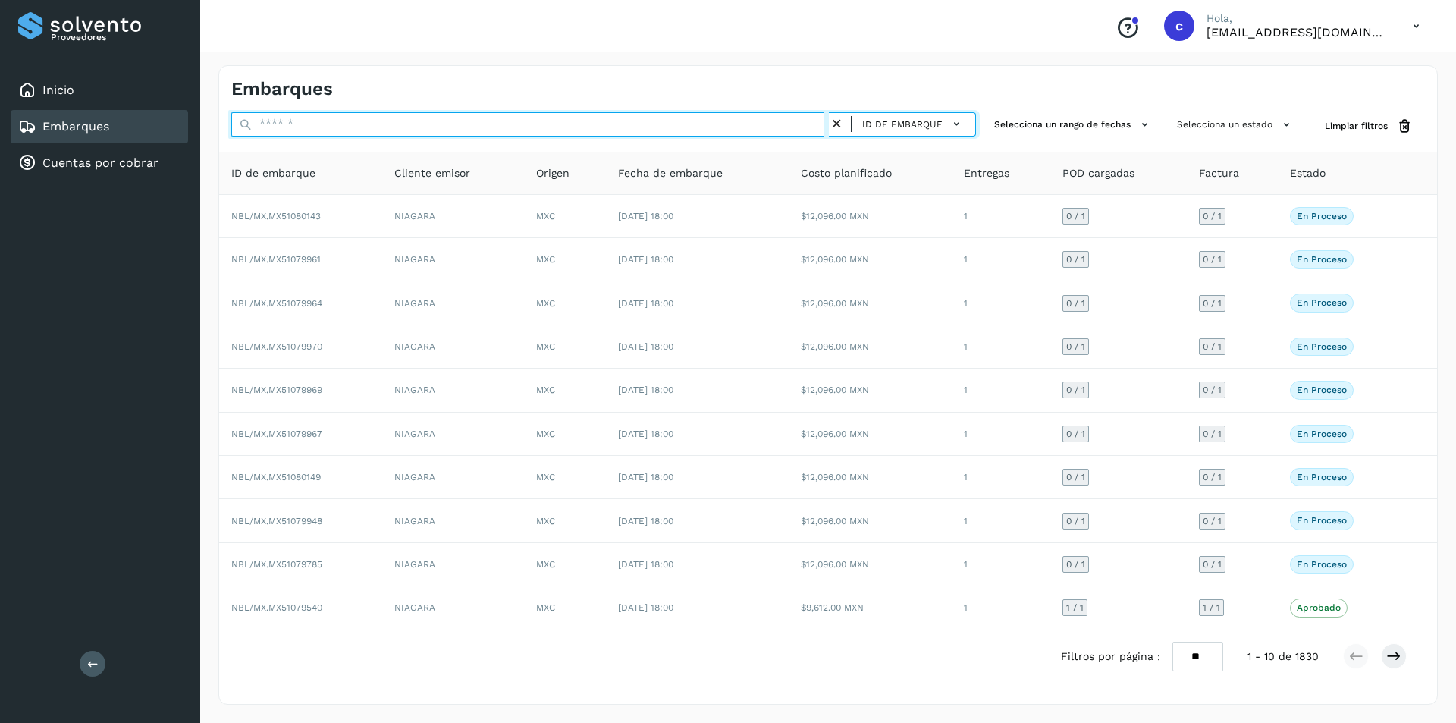
click at [766, 121] on input "text" at bounding box center [530, 124] width 598 height 24
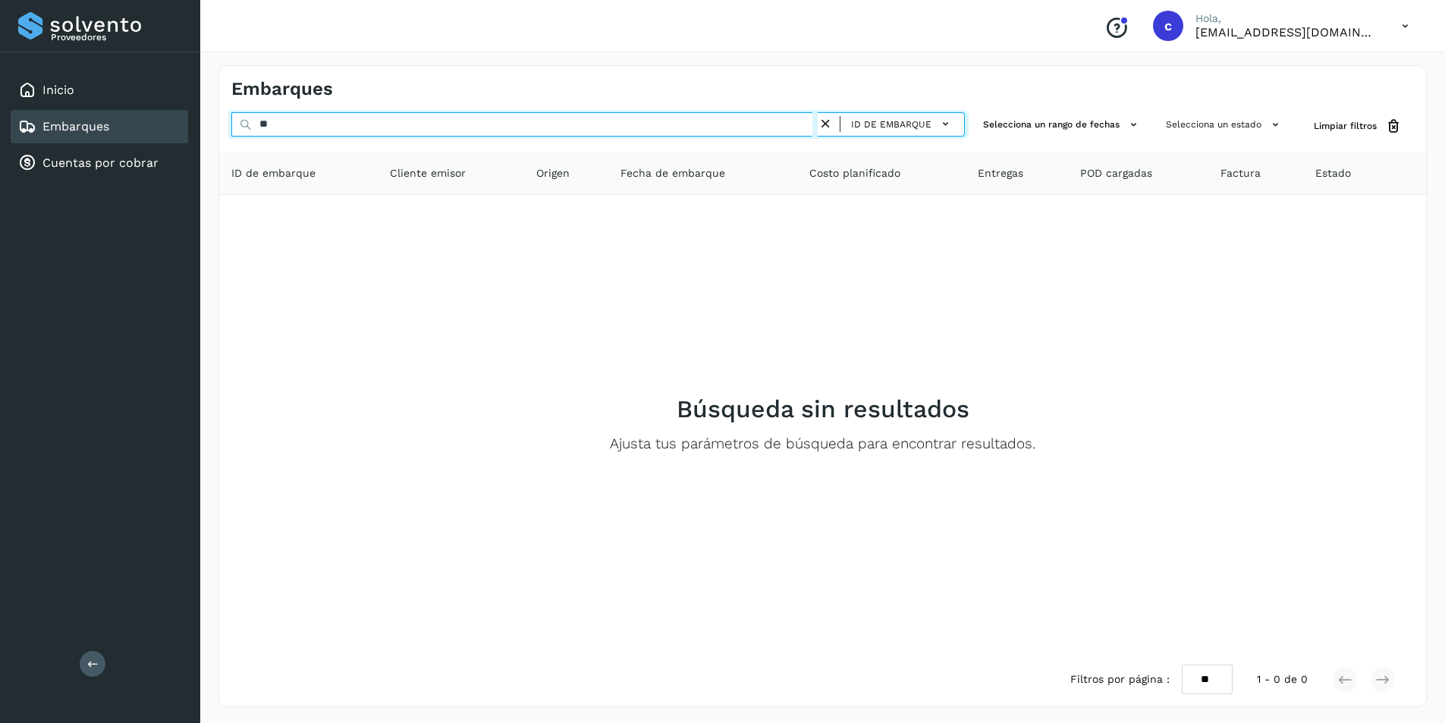
type input "*"
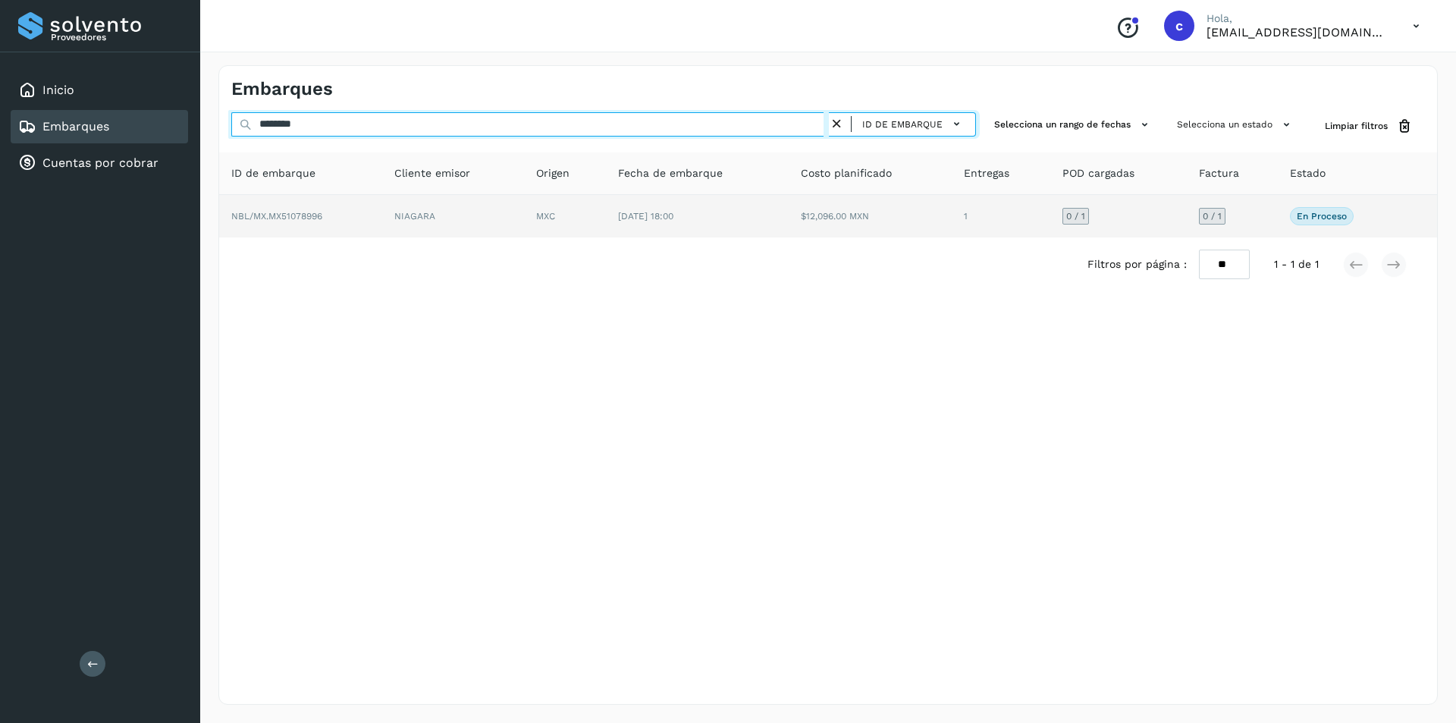
type input "********"
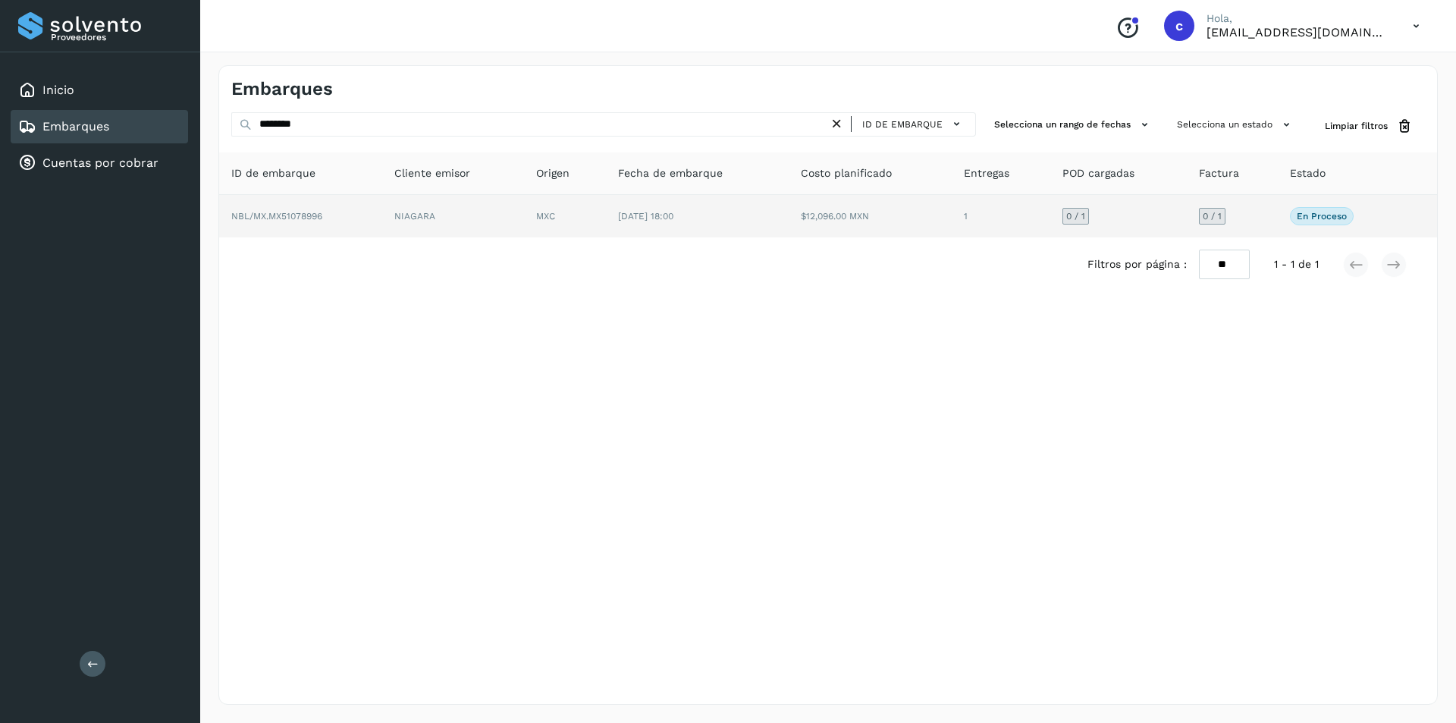
click at [413, 217] on td "NIAGARA" at bounding box center [453, 216] width 142 height 42
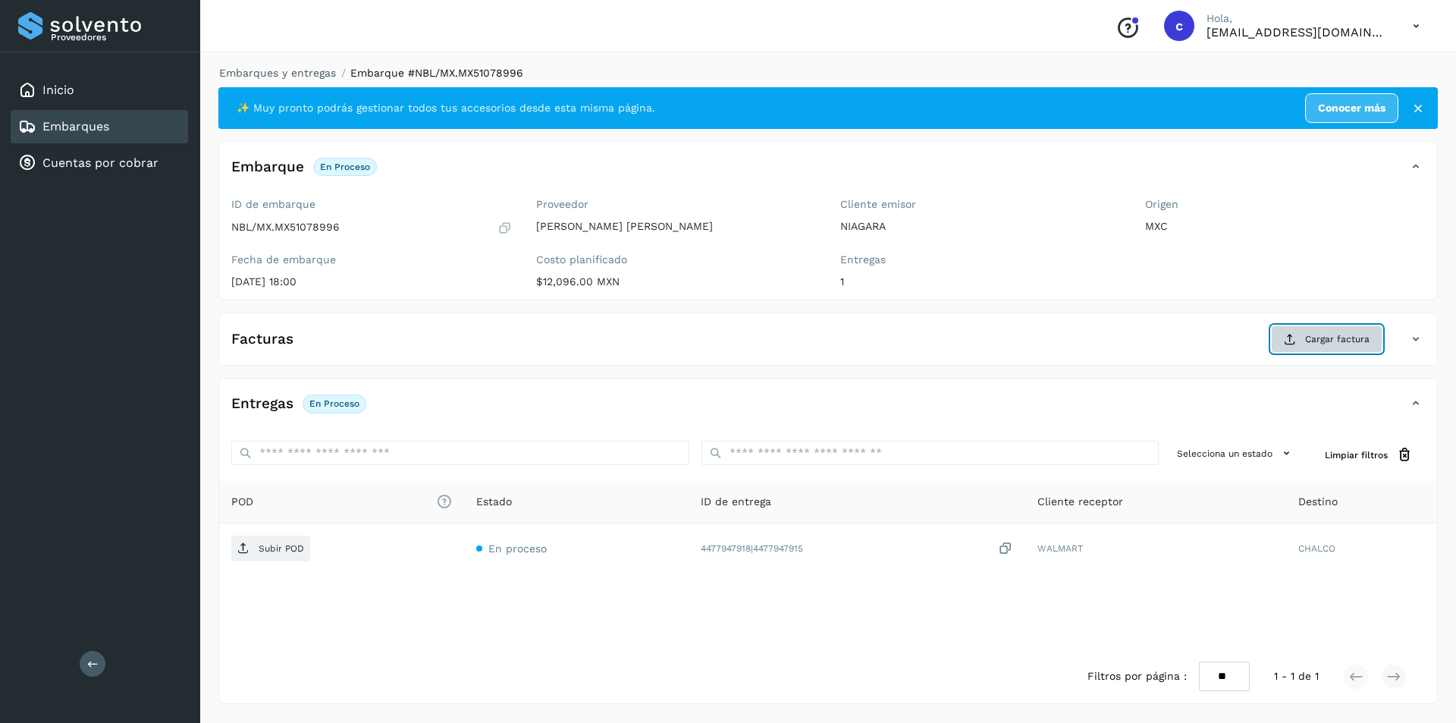
click at [1317, 345] on span "Cargar factura" at bounding box center [1337, 339] width 64 height 14
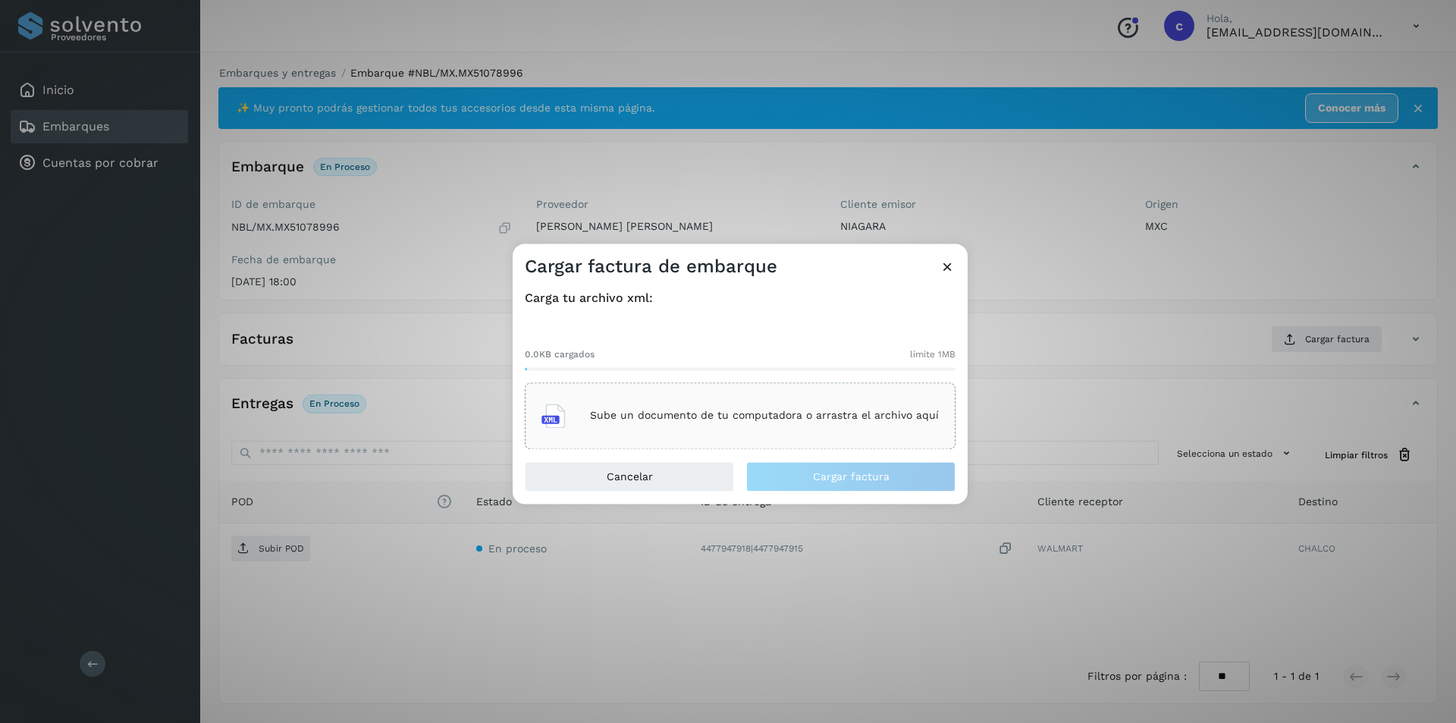
click at [718, 406] on div "Sube un documento de tu computadora o arrastra el archivo aquí" at bounding box center [740, 415] width 397 height 41
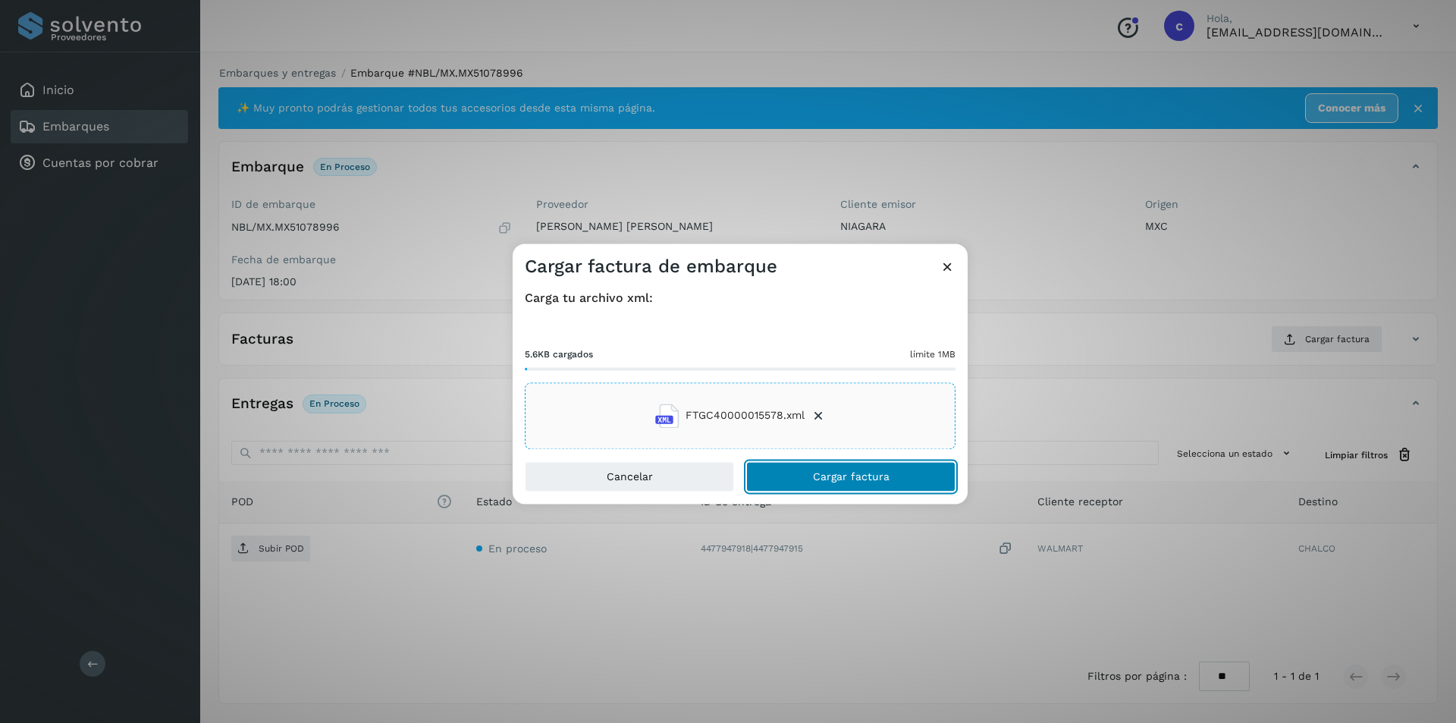
click at [866, 481] on span "Cargar factura" at bounding box center [851, 476] width 77 height 11
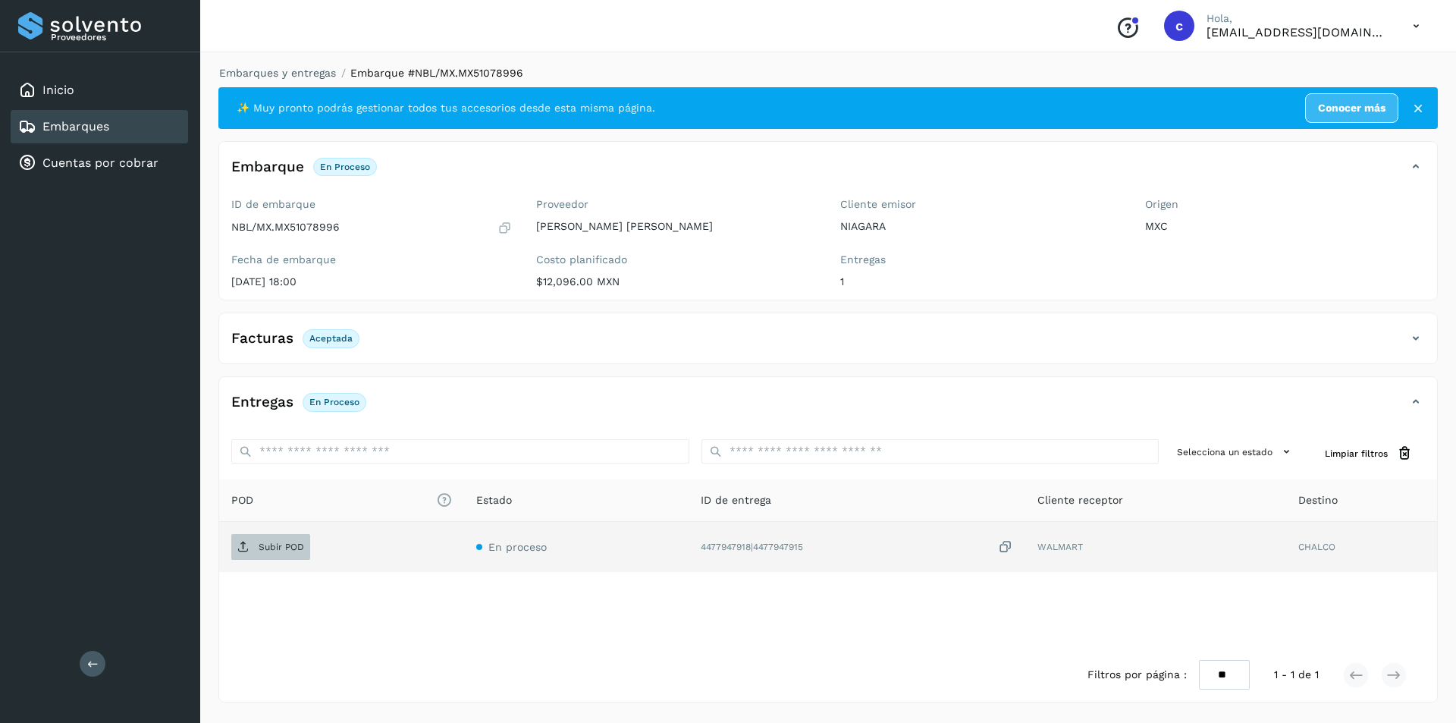
click at [284, 539] on span "Subir POD" at bounding box center [270, 547] width 79 height 24
click at [279, 551] on span "PDF" at bounding box center [256, 547] width 51 height 24
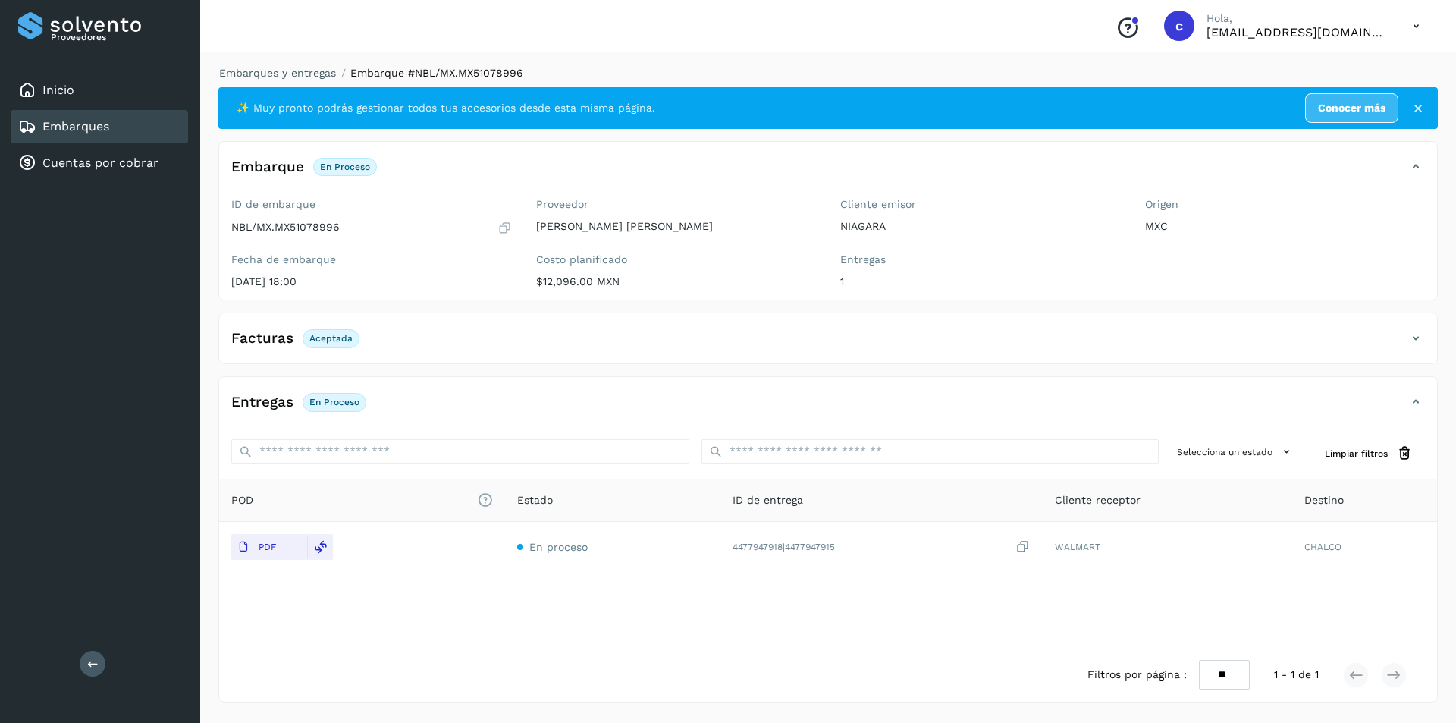
click at [155, 129] on div "Embarques" at bounding box center [99, 126] width 177 height 33
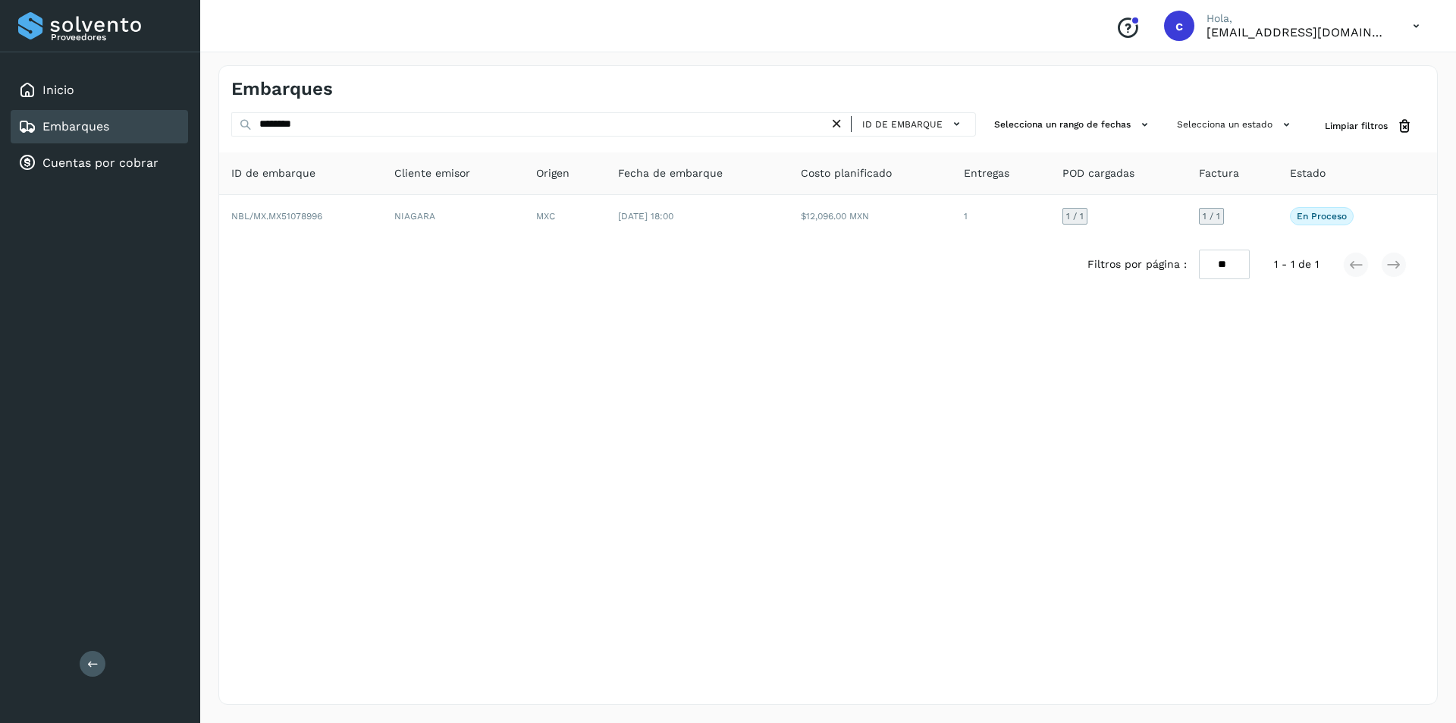
click at [835, 122] on icon at bounding box center [837, 124] width 16 height 16
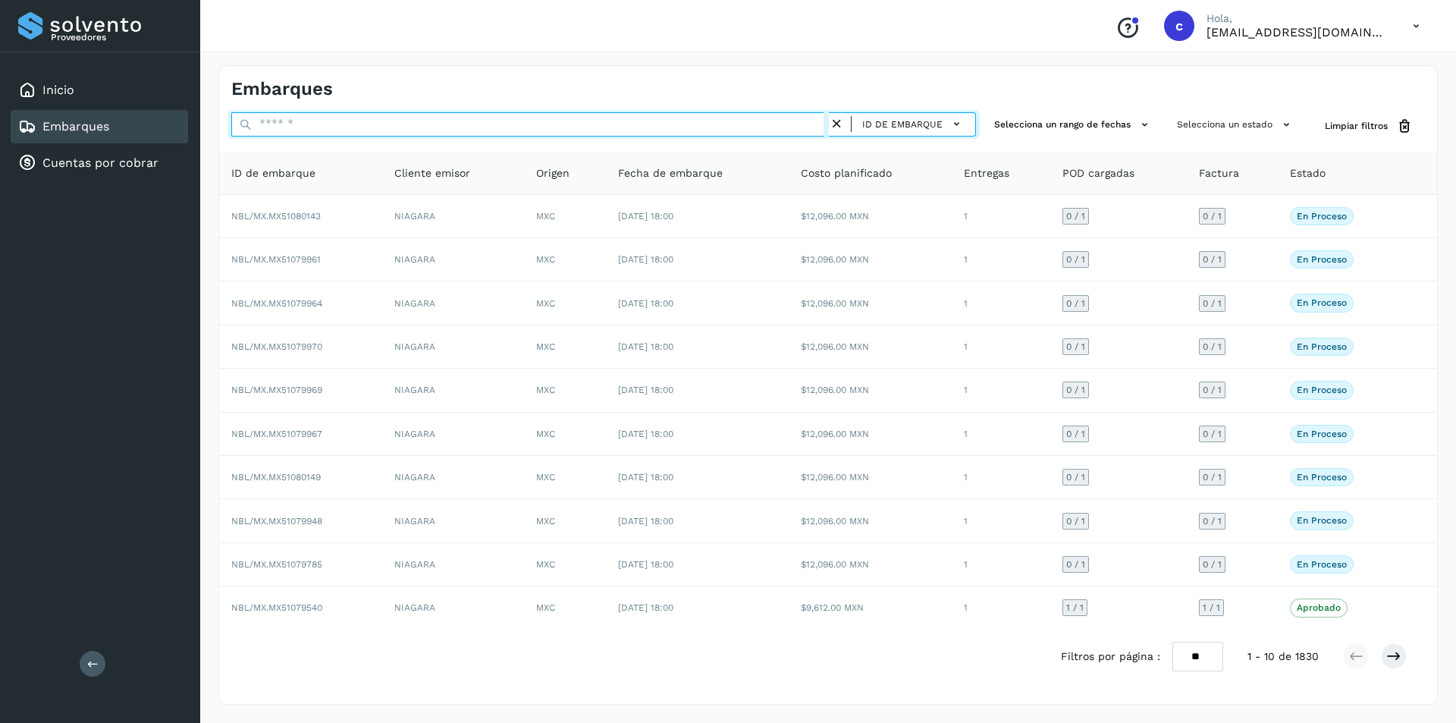
click at [567, 113] on input "text" at bounding box center [530, 124] width 598 height 24
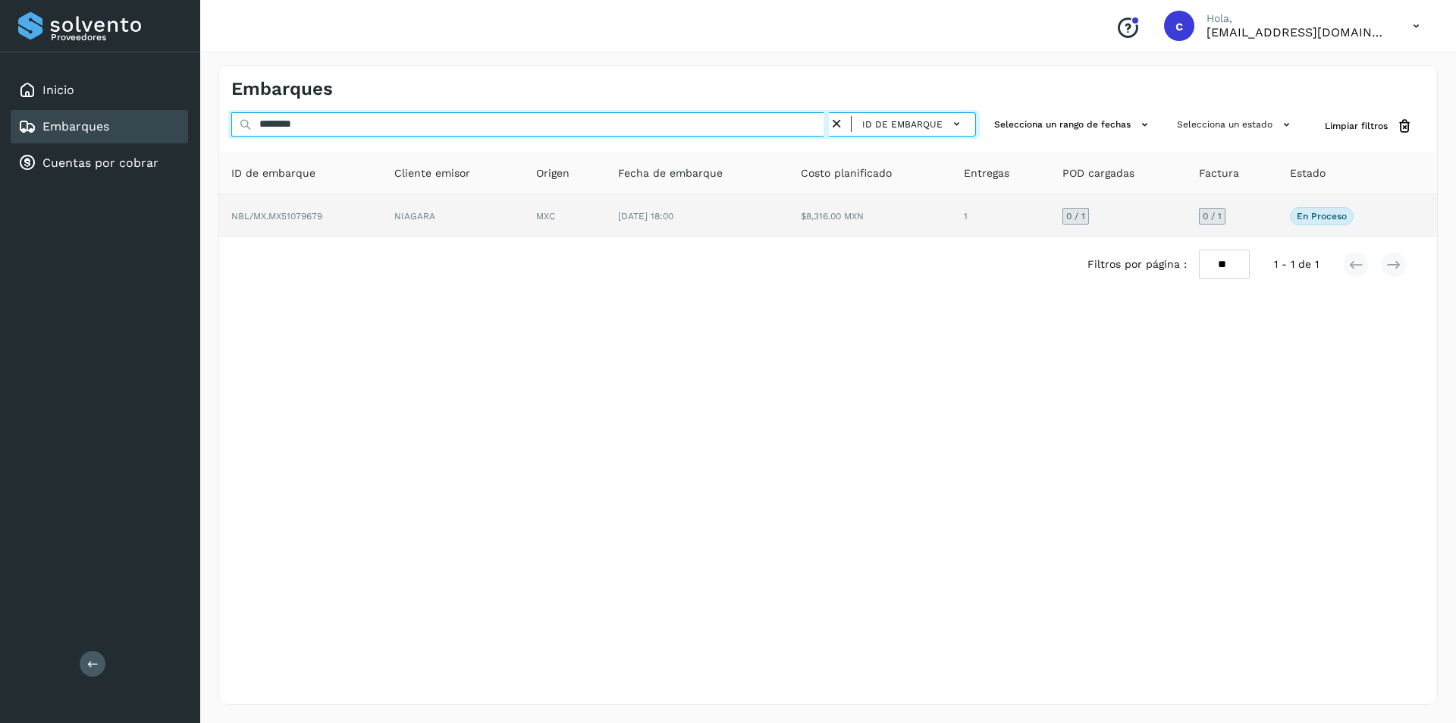
type input "********"
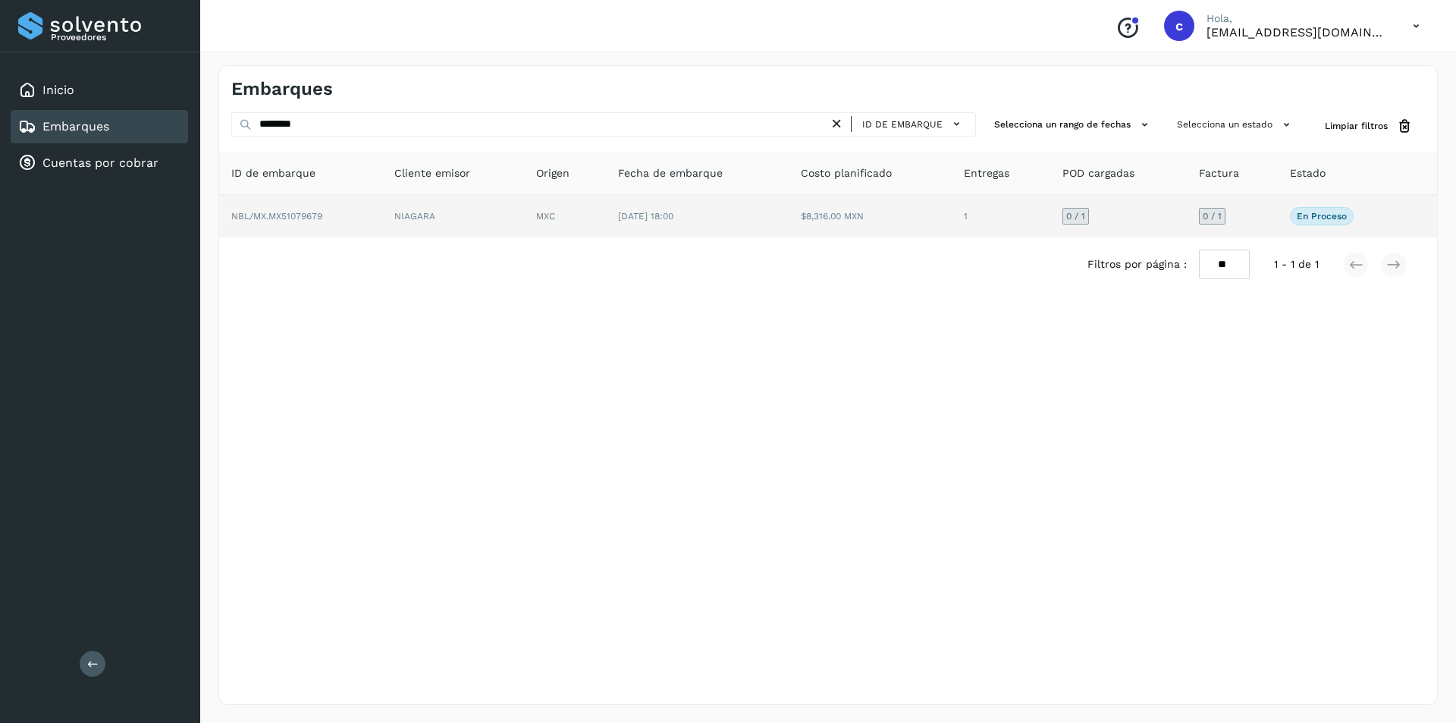
click at [413, 216] on td "NIAGARA" at bounding box center [453, 216] width 142 height 42
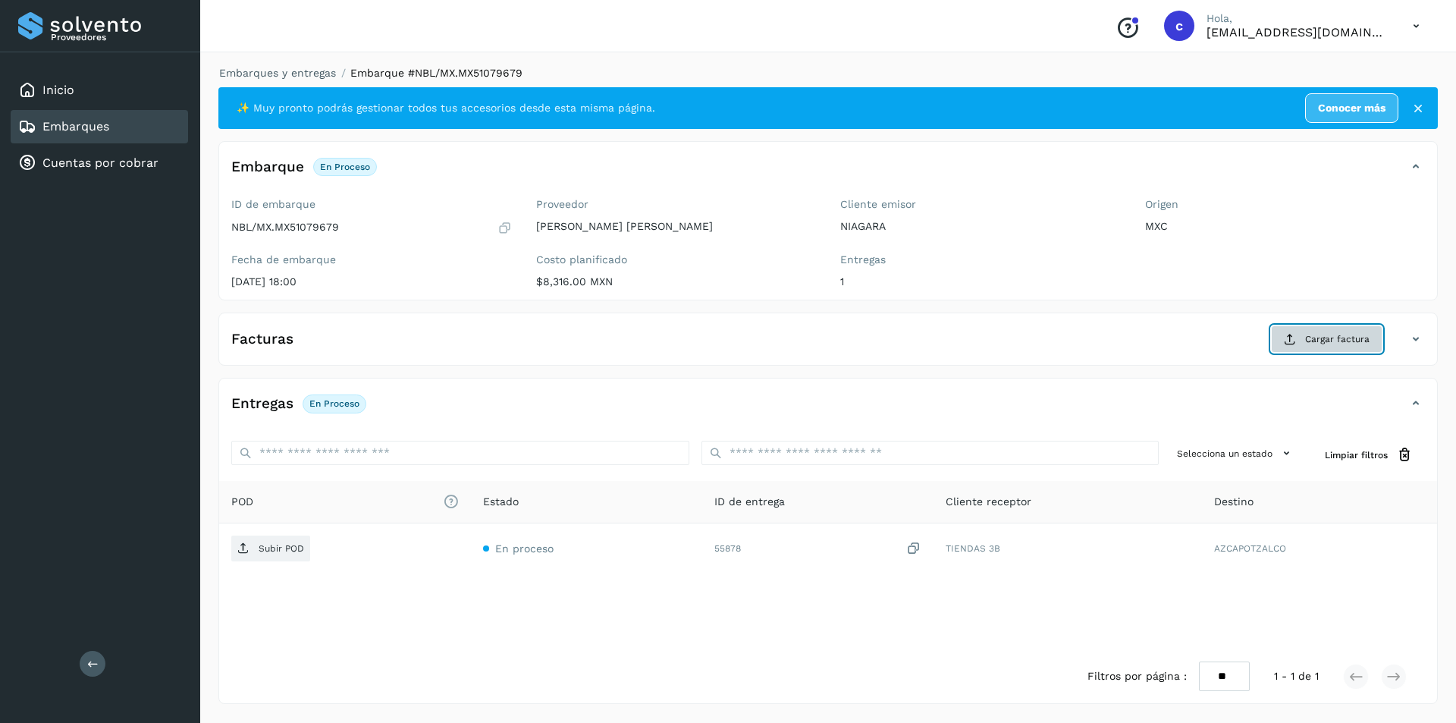
click at [1346, 338] on span "Cargar factura" at bounding box center [1337, 339] width 64 height 14
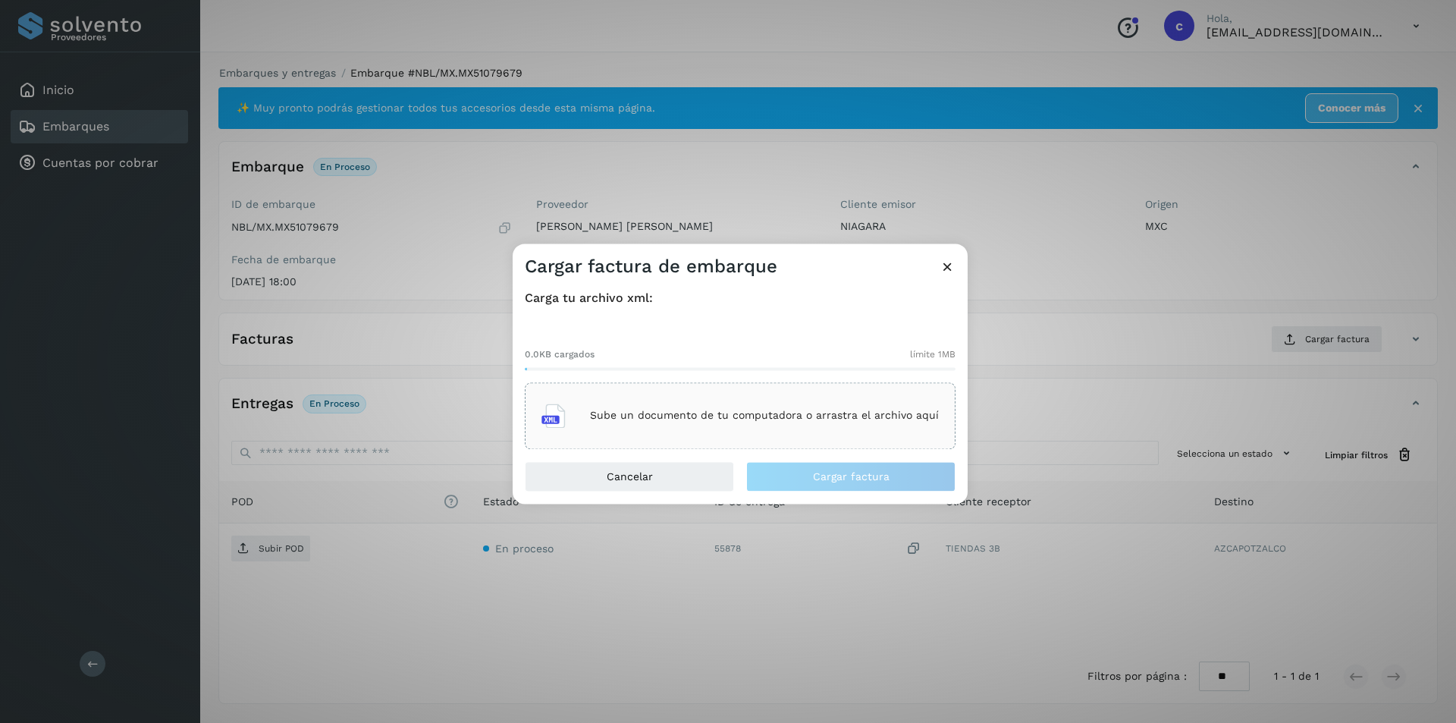
click at [828, 428] on div "Sube un documento de tu computadora o arrastra el archivo aquí" at bounding box center [740, 415] width 397 height 41
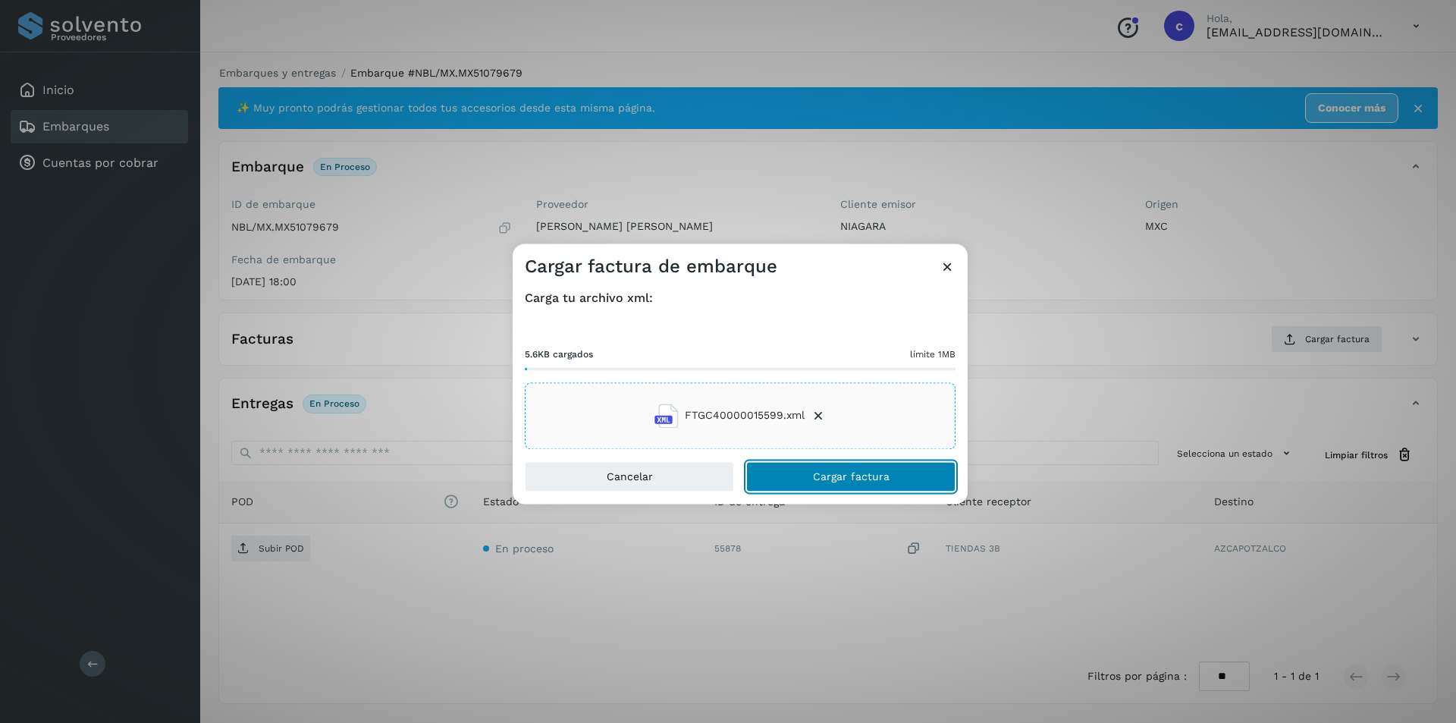
click at [860, 468] on button "Cargar factura" at bounding box center [850, 476] width 209 height 30
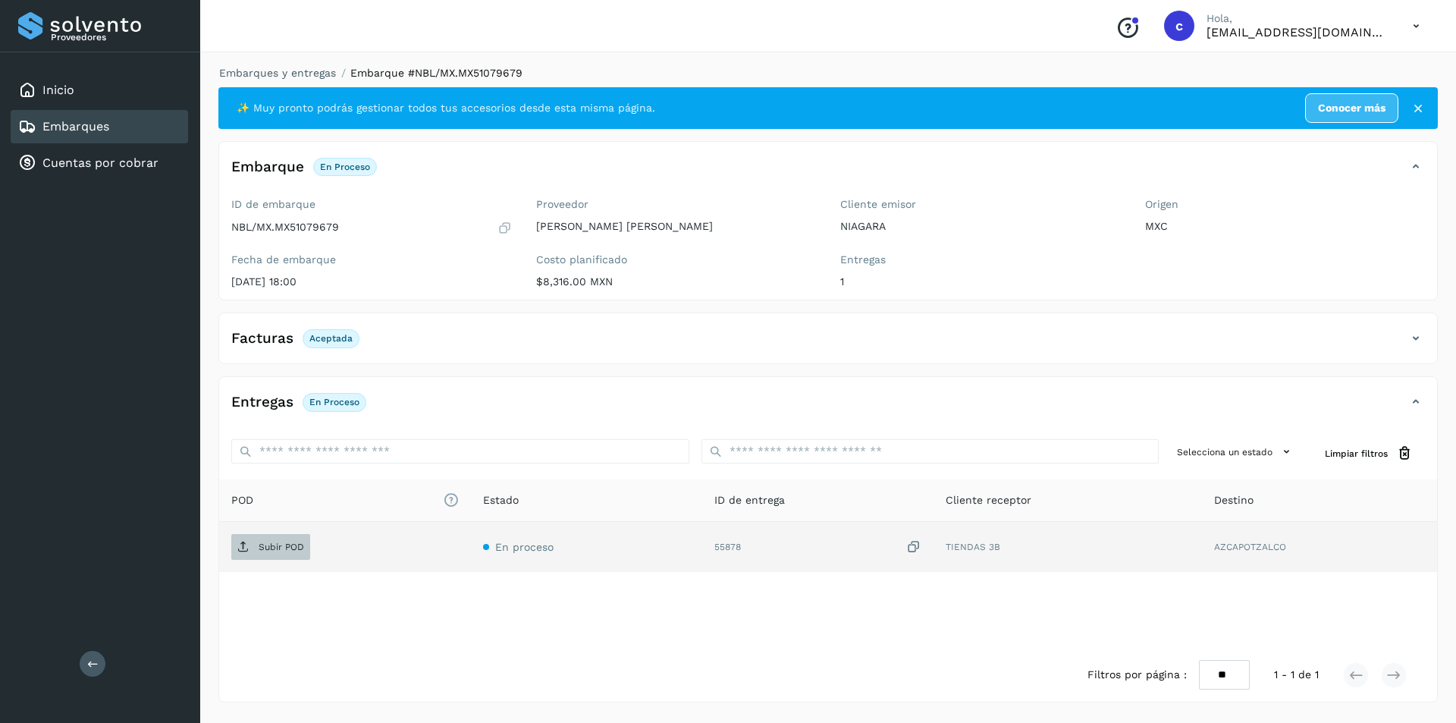
click at [256, 557] on span "Subir POD" at bounding box center [270, 547] width 79 height 24
click at [265, 552] on p "PDF" at bounding box center [267, 547] width 17 height 11
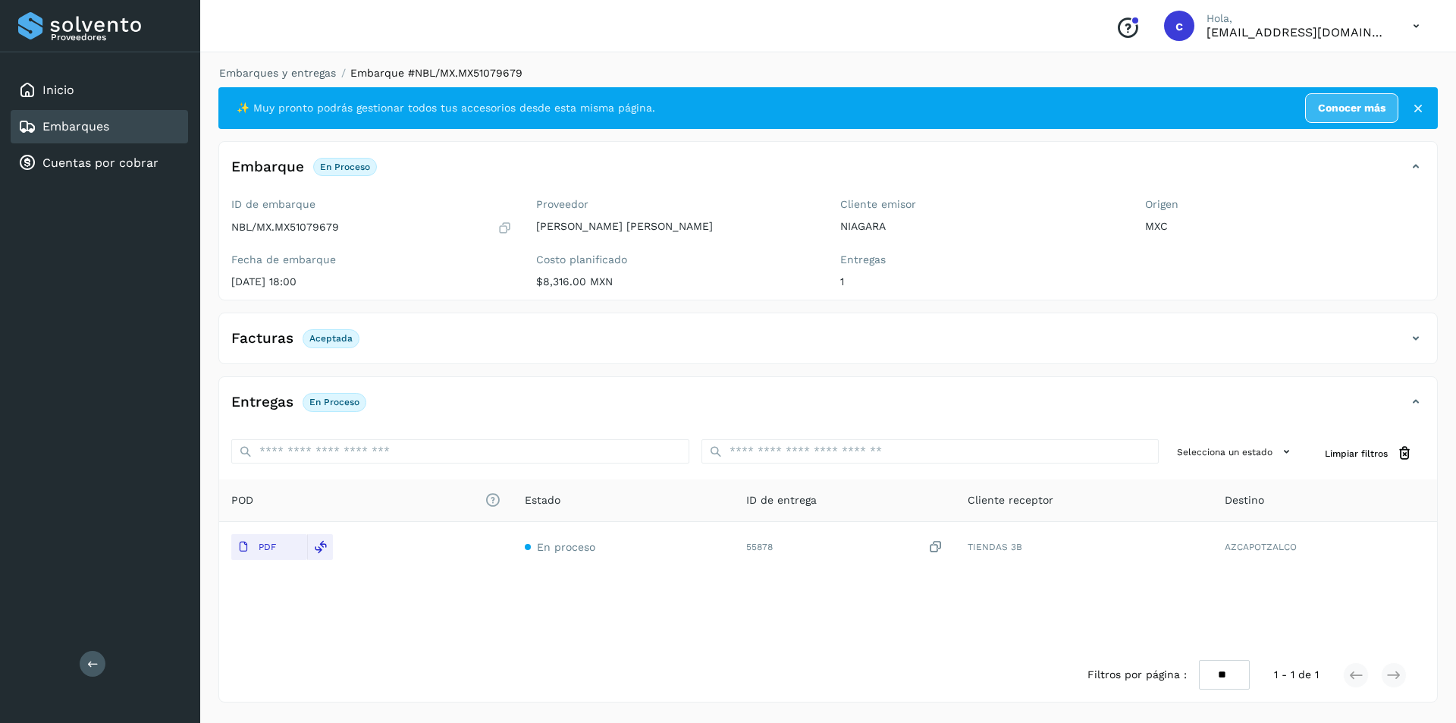
click at [106, 124] on link "Embarques" at bounding box center [75, 126] width 67 height 14
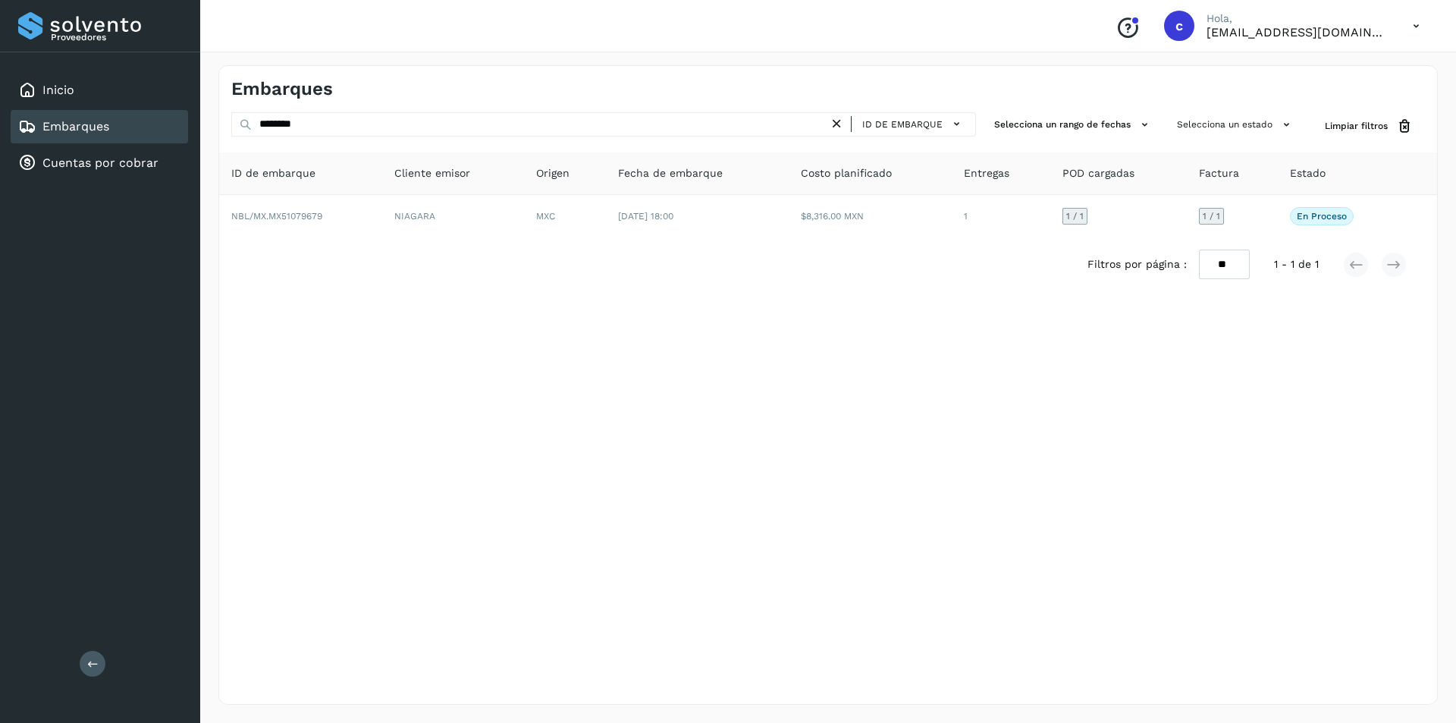
click at [836, 129] on icon at bounding box center [837, 124] width 16 height 16
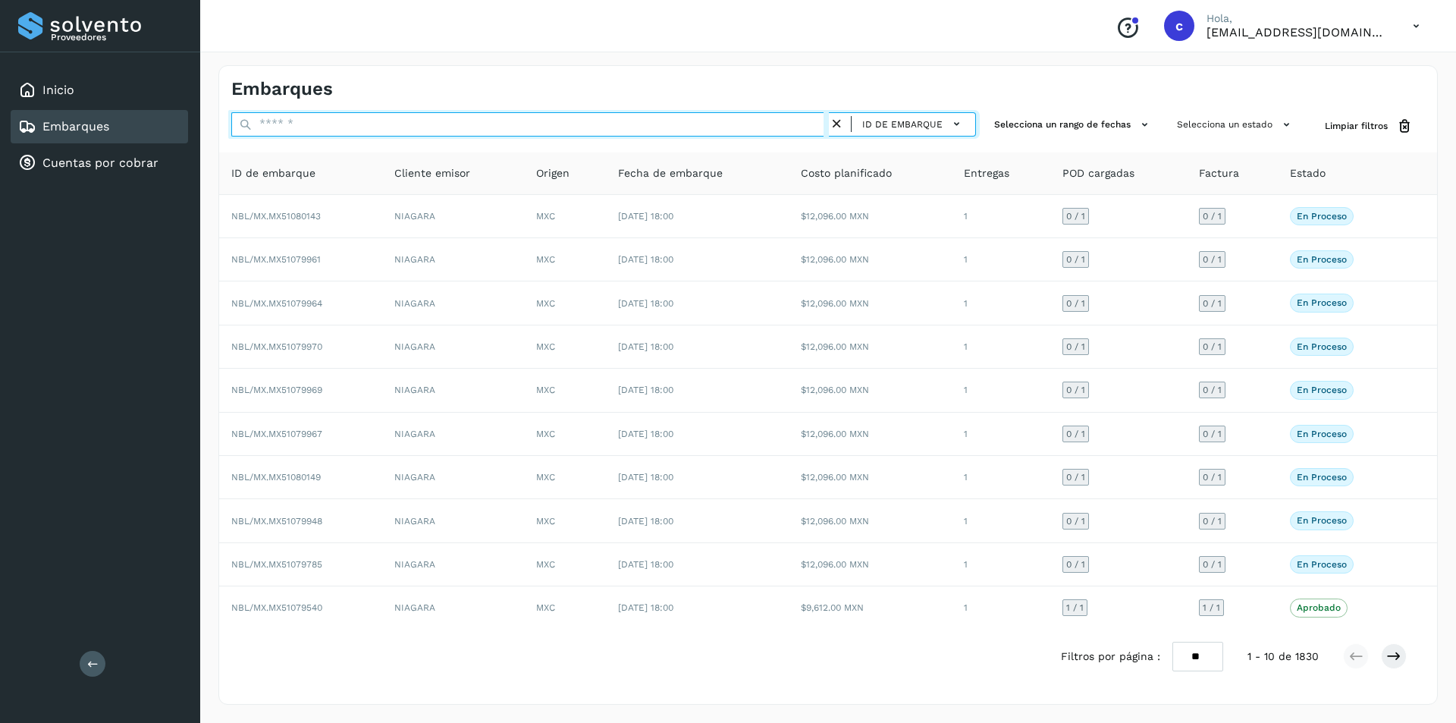
click at [718, 121] on input "text" at bounding box center [530, 124] width 598 height 24
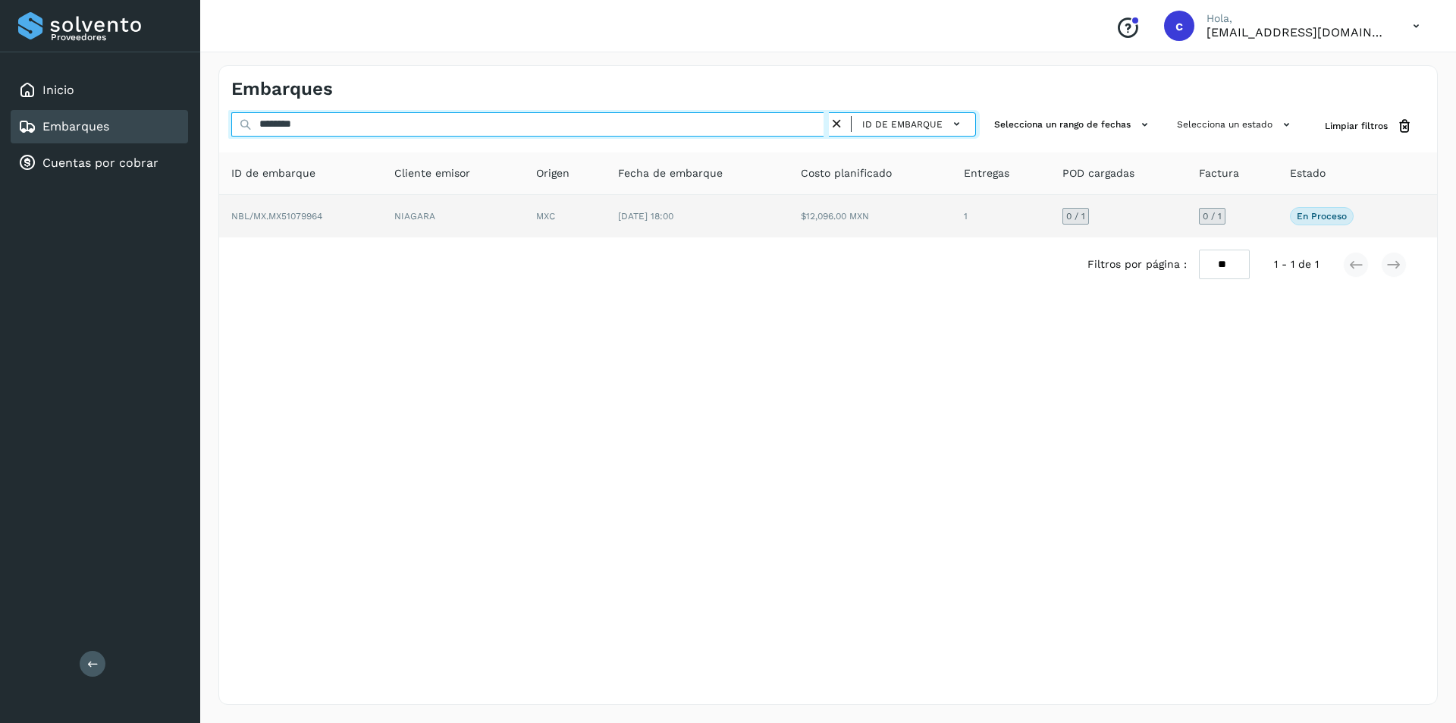
type input "********"
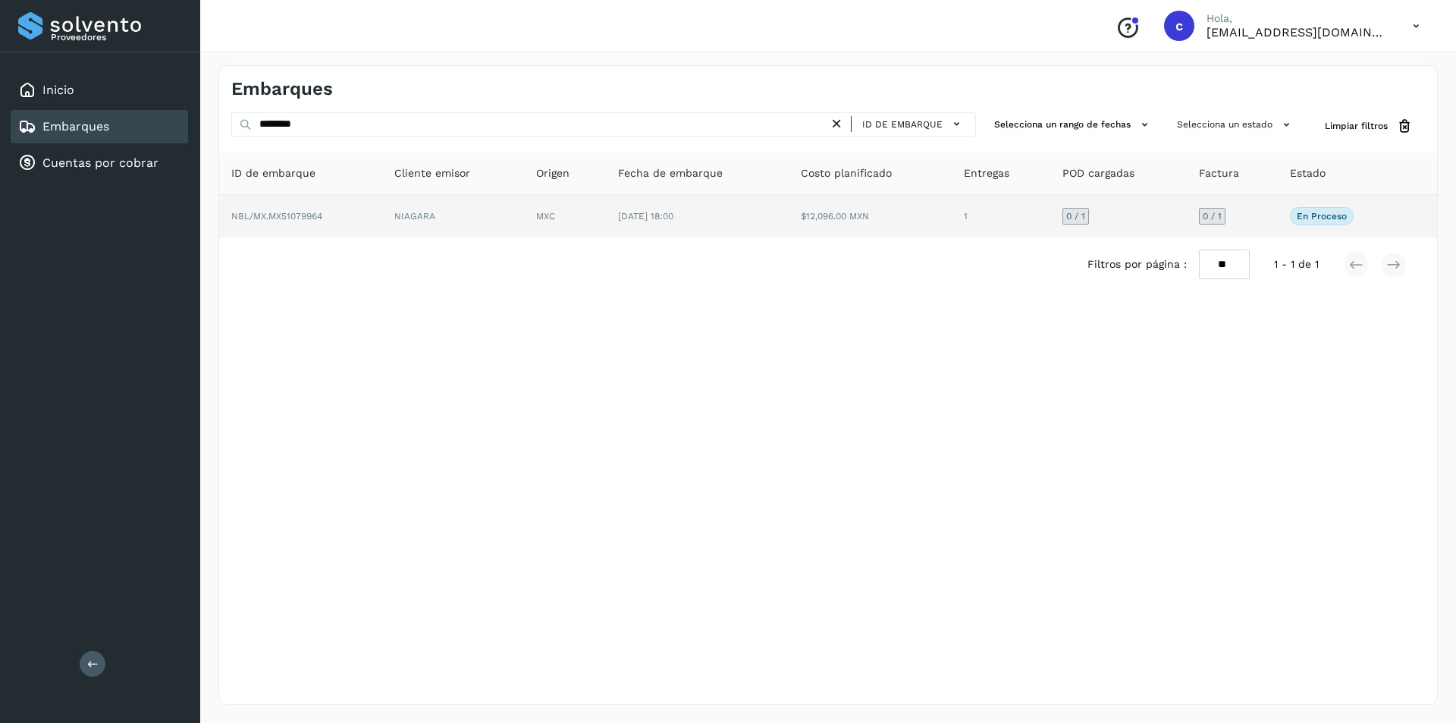
click at [448, 217] on td "NIAGARA" at bounding box center [453, 216] width 142 height 42
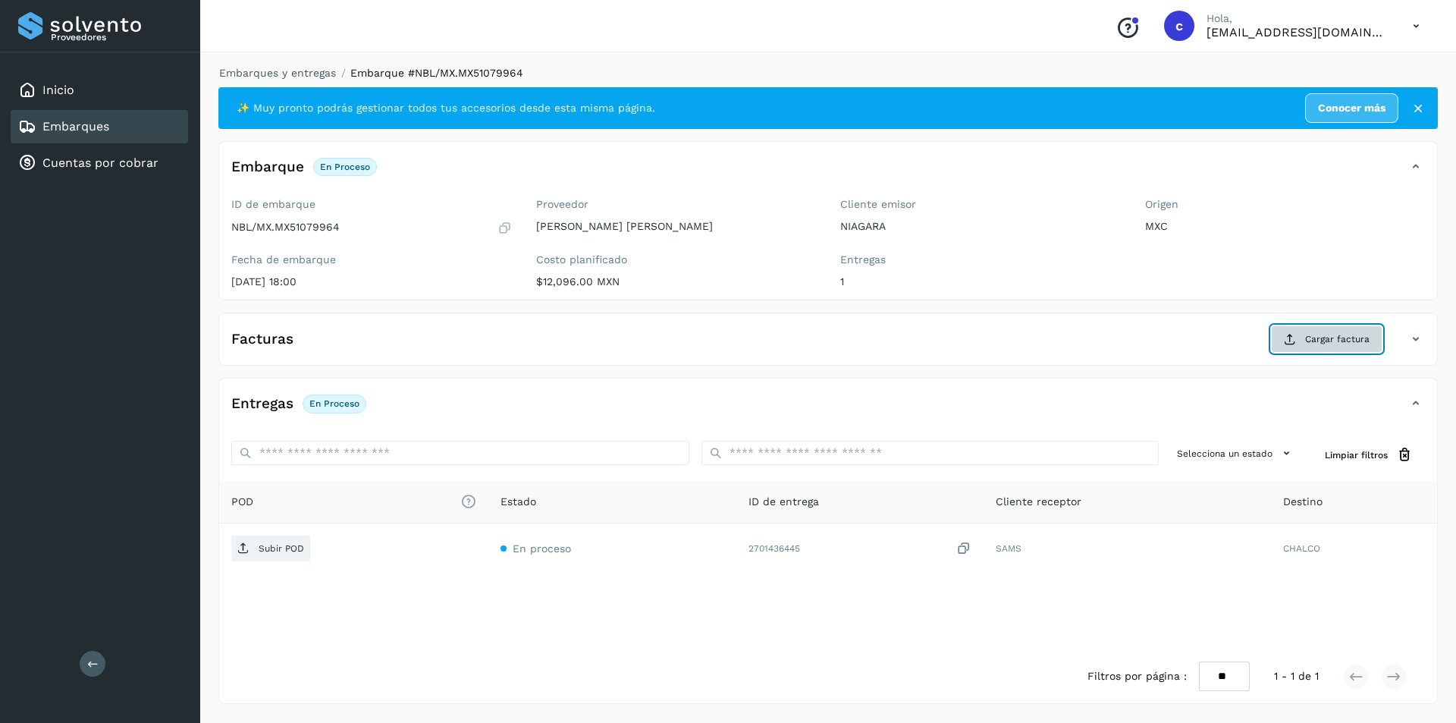
click at [1362, 334] on span "Cargar factura" at bounding box center [1337, 339] width 64 height 14
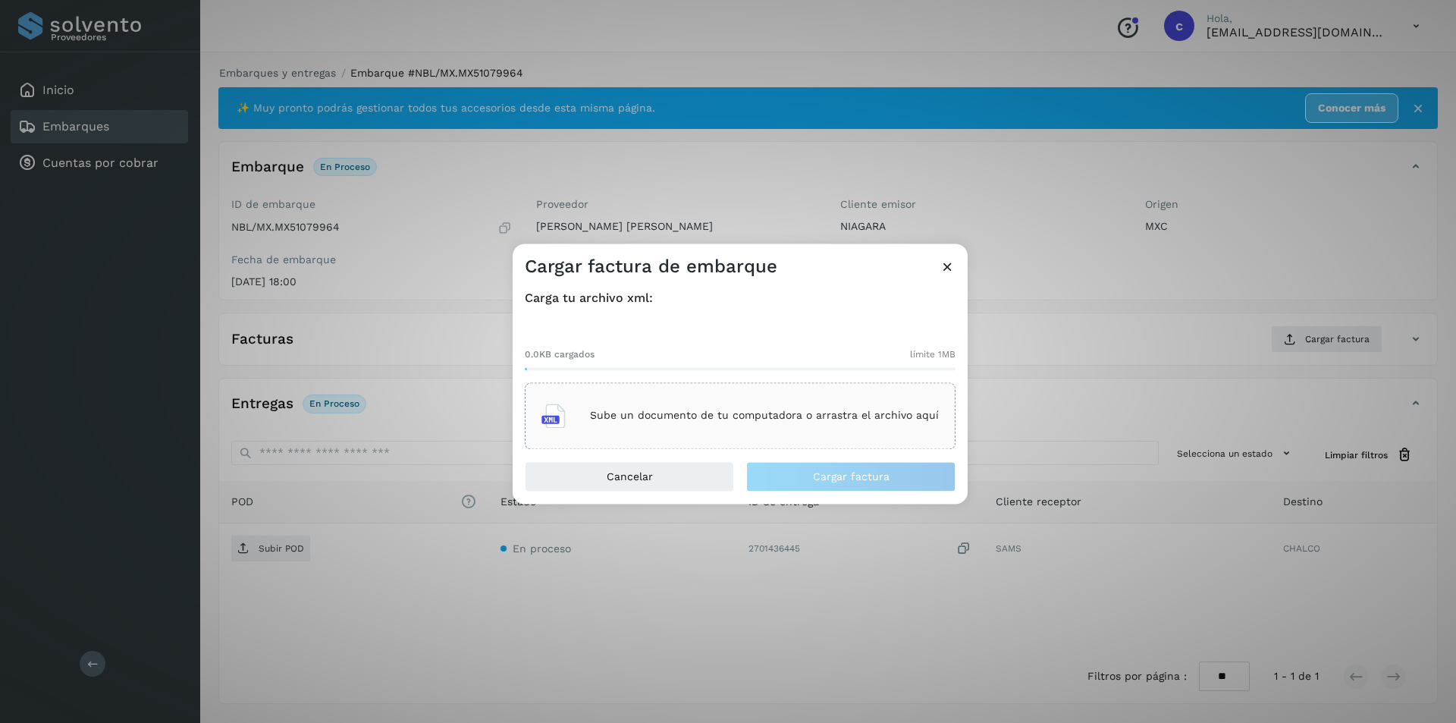
click at [774, 415] on p "Sube un documento de tu computadora o arrastra el archivo aquí" at bounding box center [764, 416] width 349 height 13
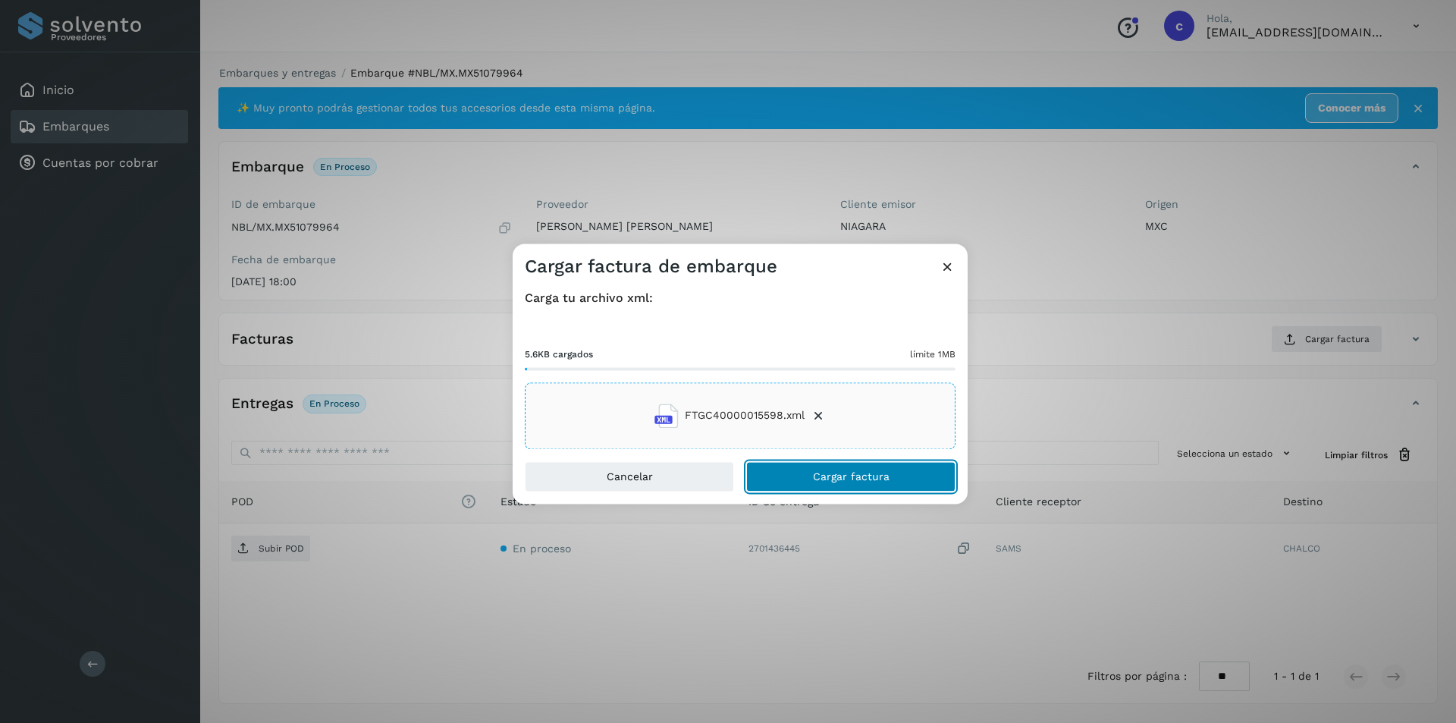
click at [809, 469] on button "Cargar factura" at bounding box center [850, 476] width 209 height 30
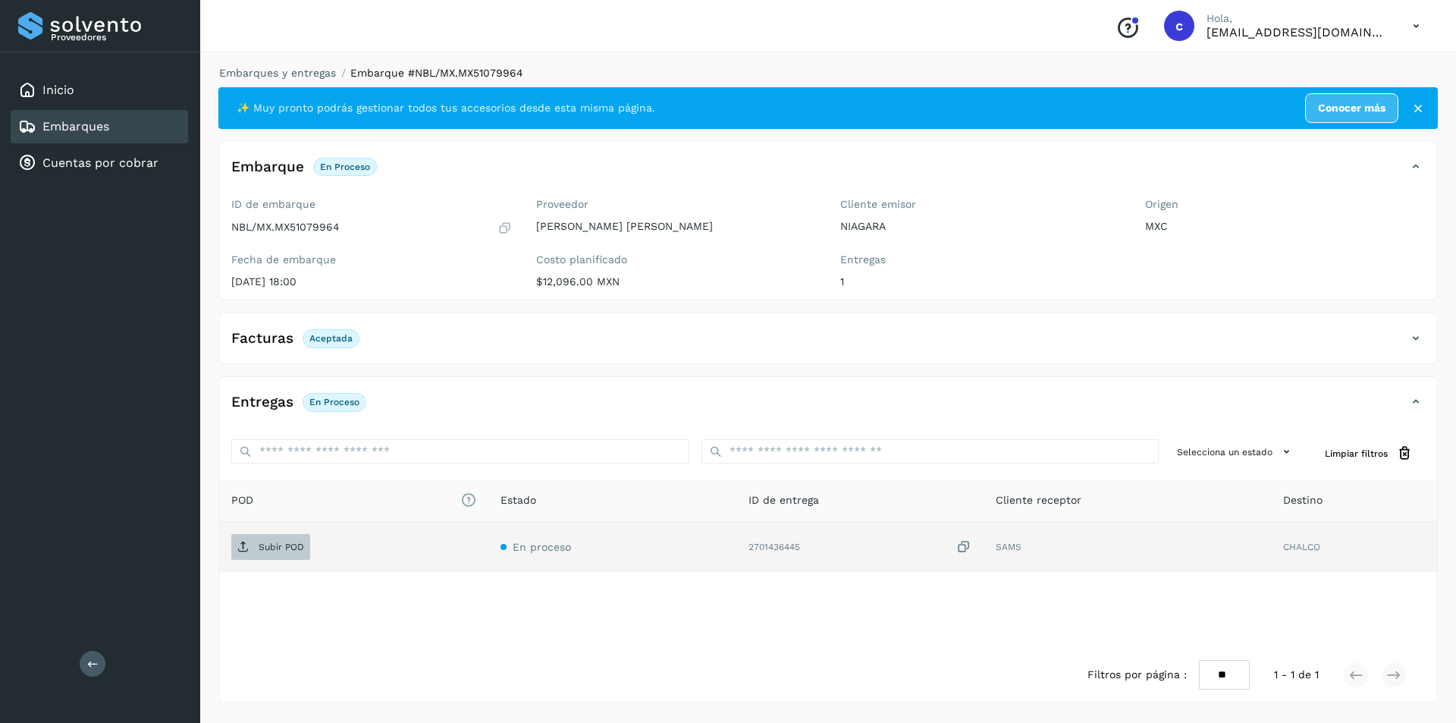
click at [252, 555] on span "Subir POD" at bounding box center [270, 547] width 79 height 24
click at [257, 541] on span "PDF" at bounding box center [256, 547] width 51 height 24
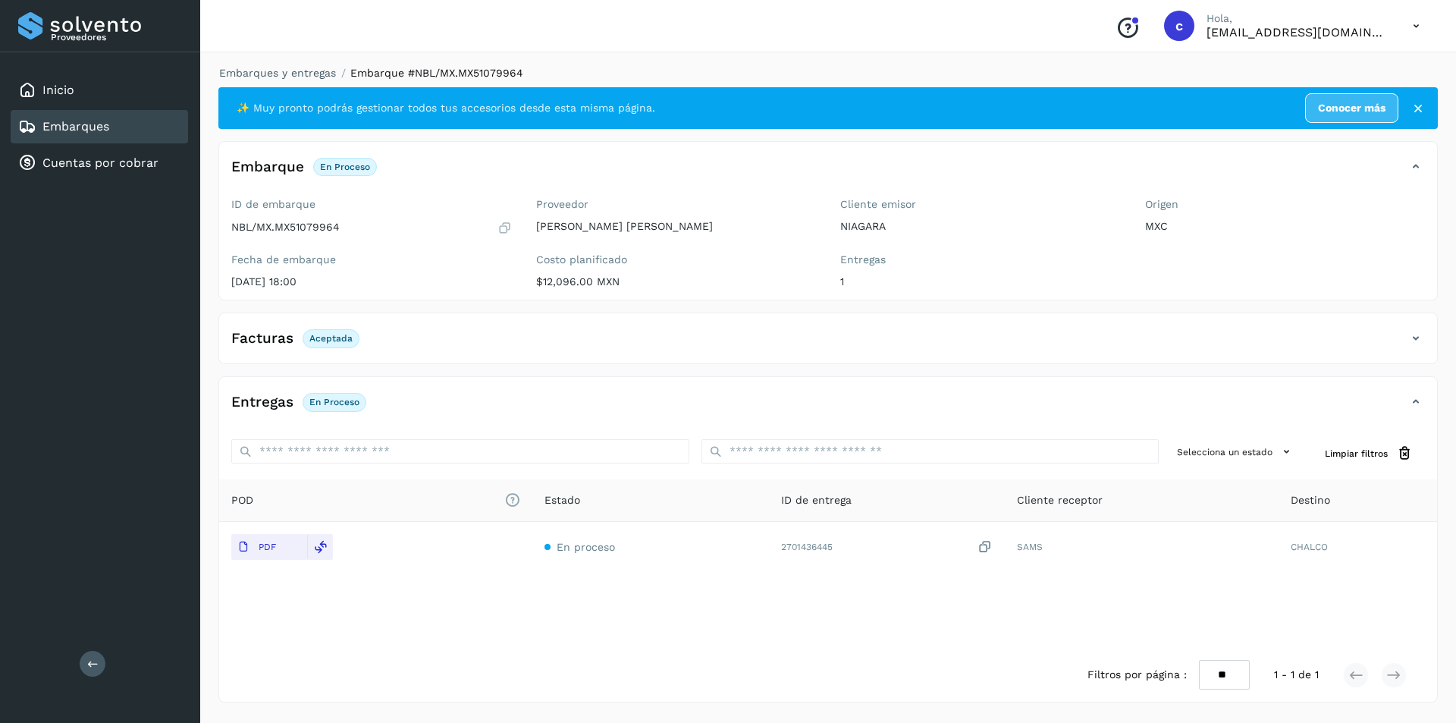
click at [64, 131] on link "Embarques" at bounding box center [75, 126] width 67 height 14
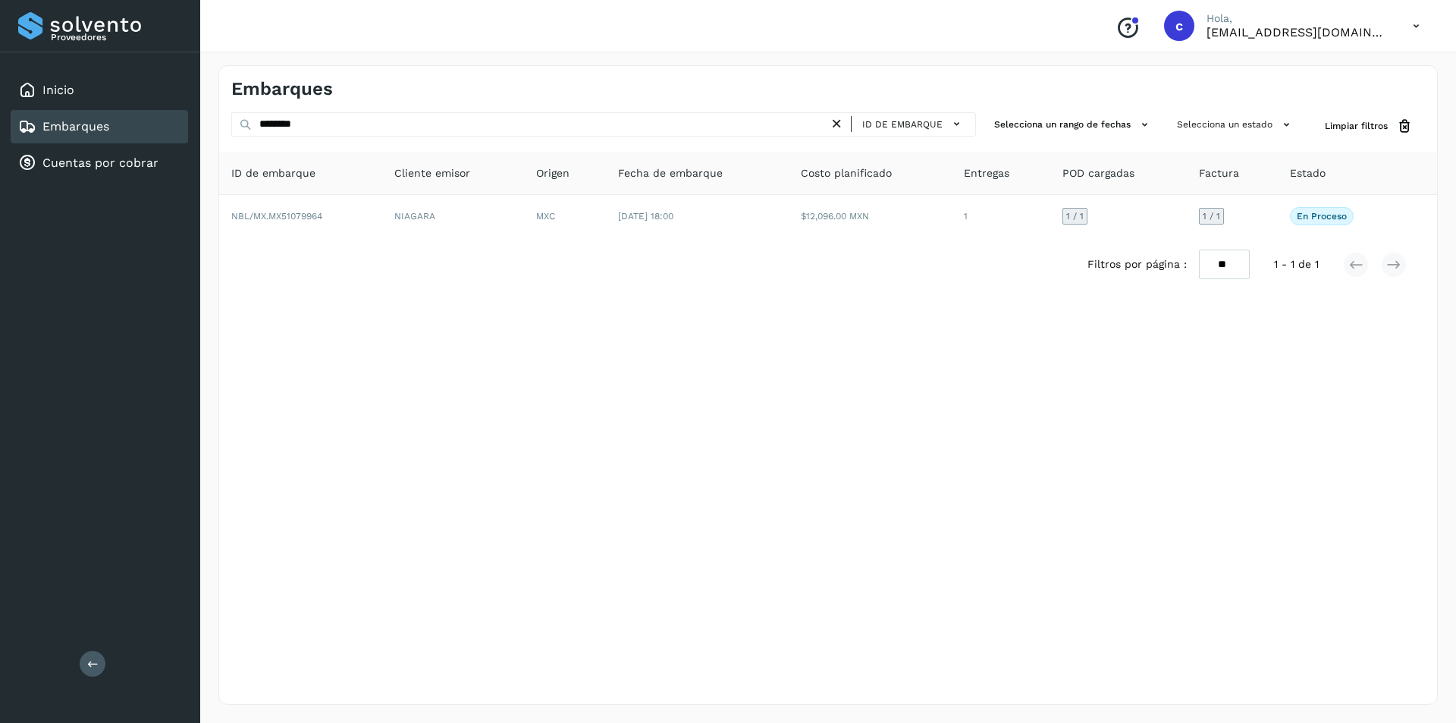
click at [839, 126] on icon at bounding box center [837, 124] width 16 height 16
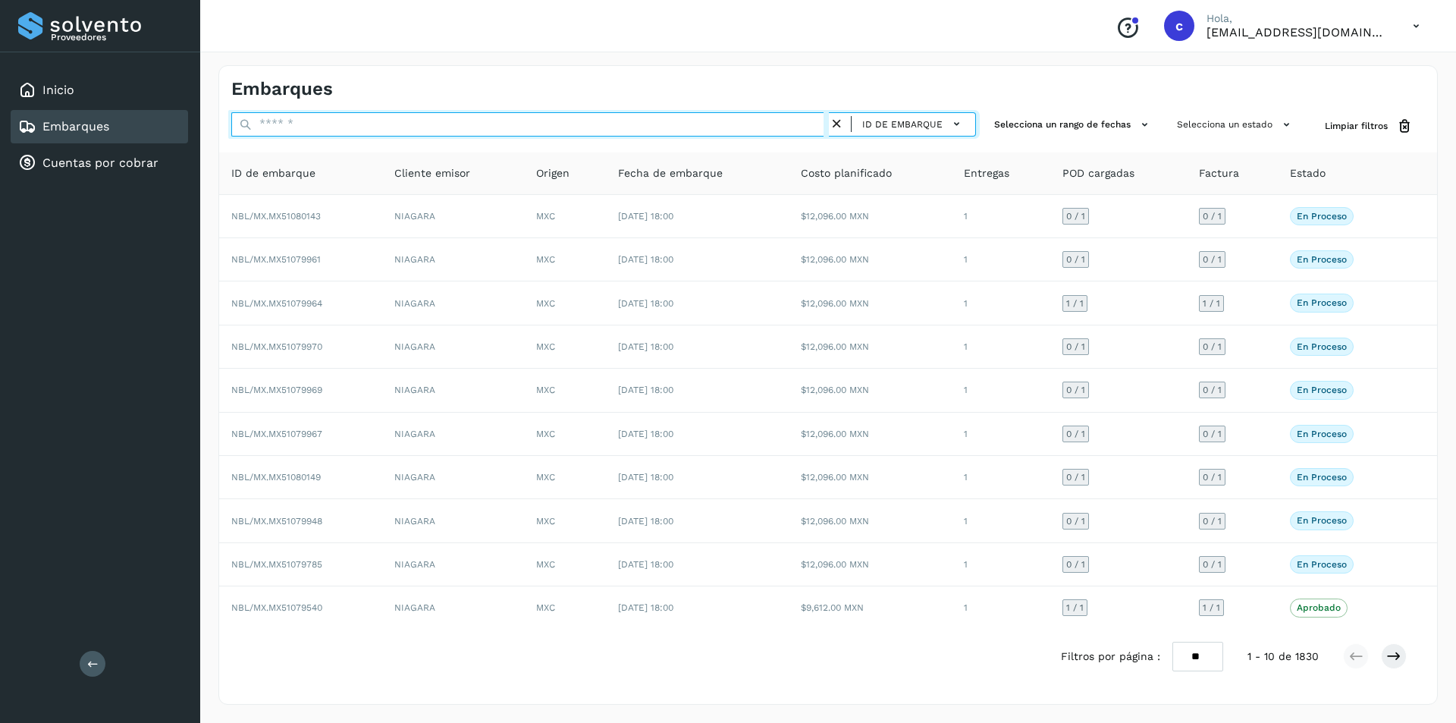
click at [660, 130] on input "text" at bounding box center [530, 124] width 598 height 24
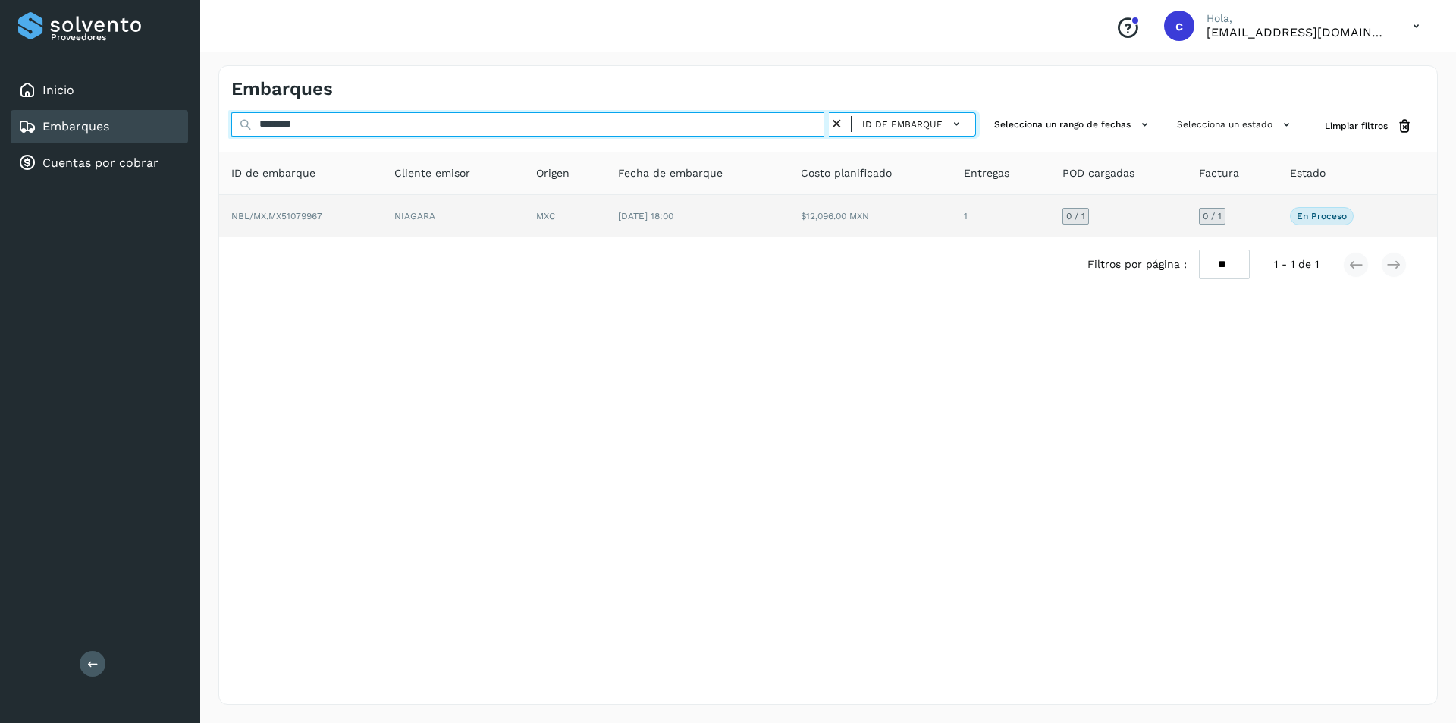
type input "********"
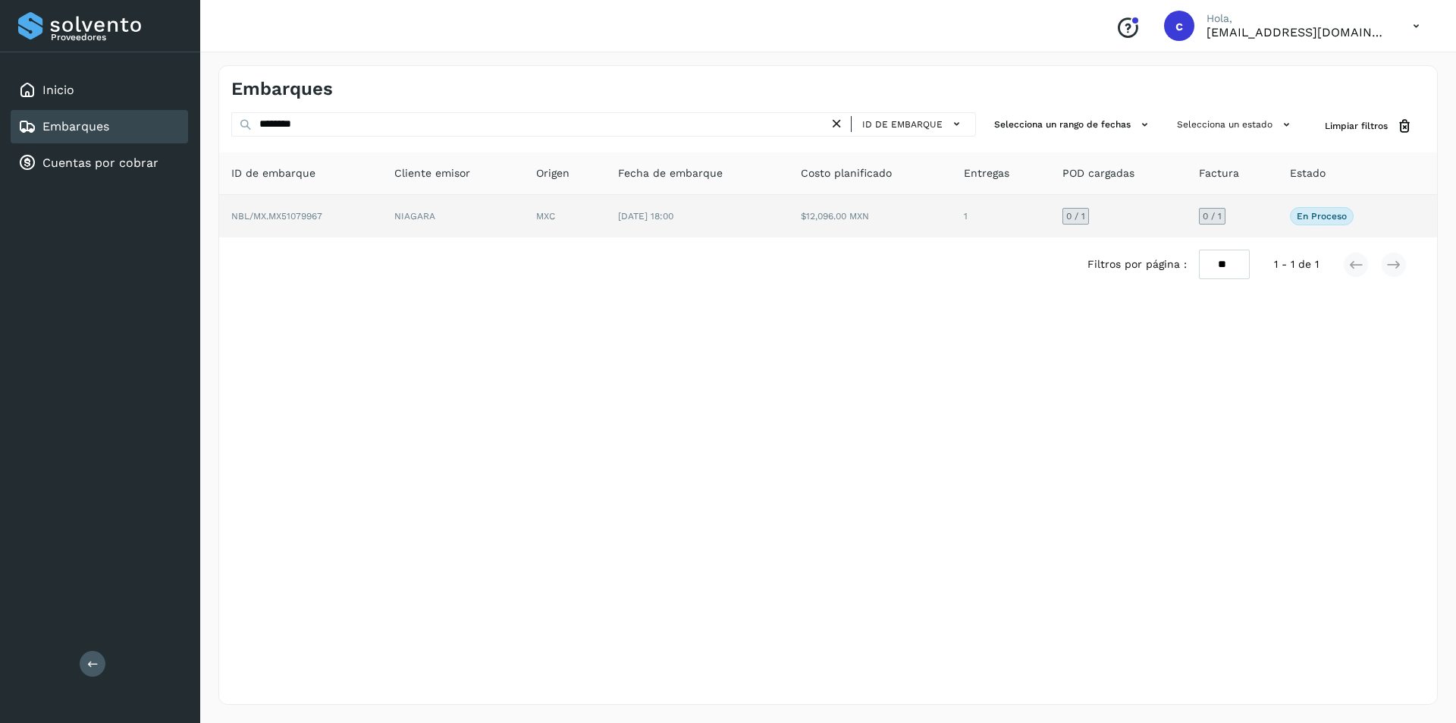
click at [463, 207] on td "NIAGARA" at bounding box center [453, 216] width 142 height 42
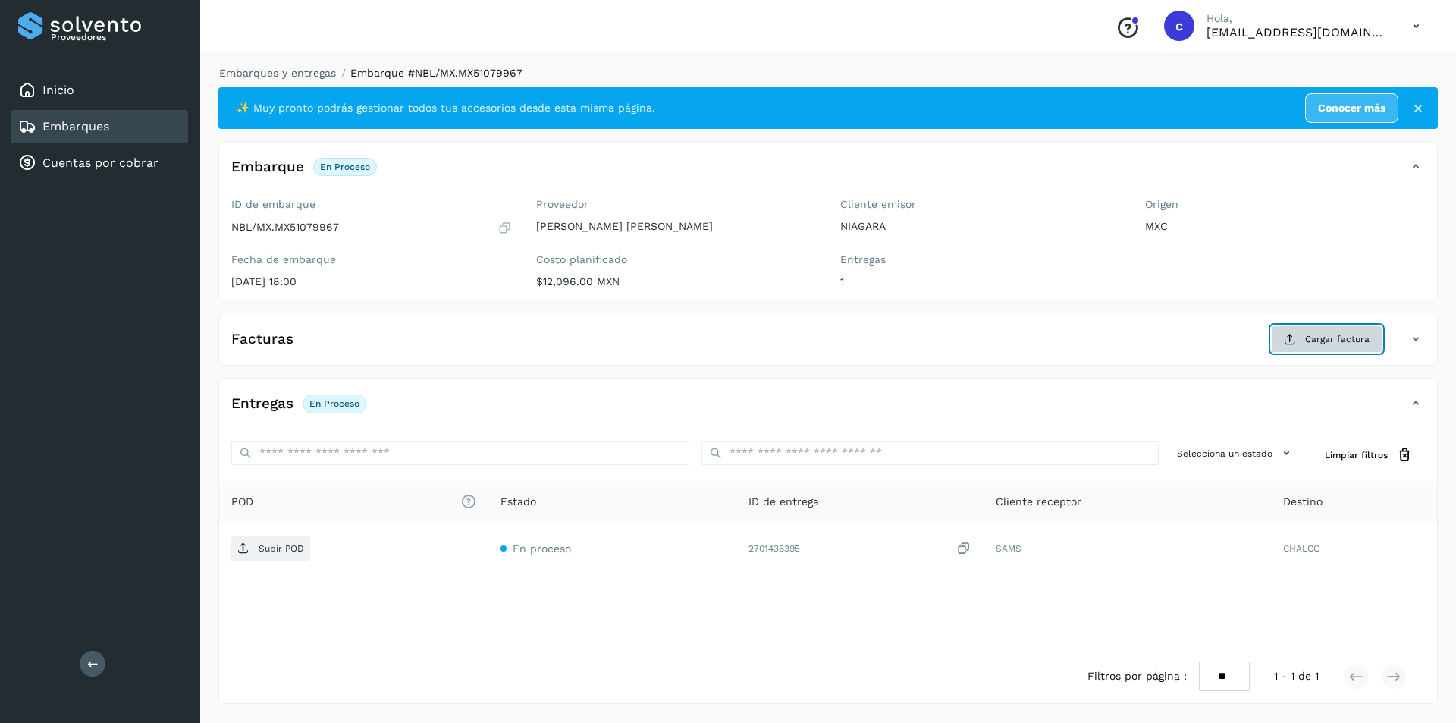
click at [1314, 345] on span "Cargar factura" at bounding box center [1337, 339] width 64 height 14
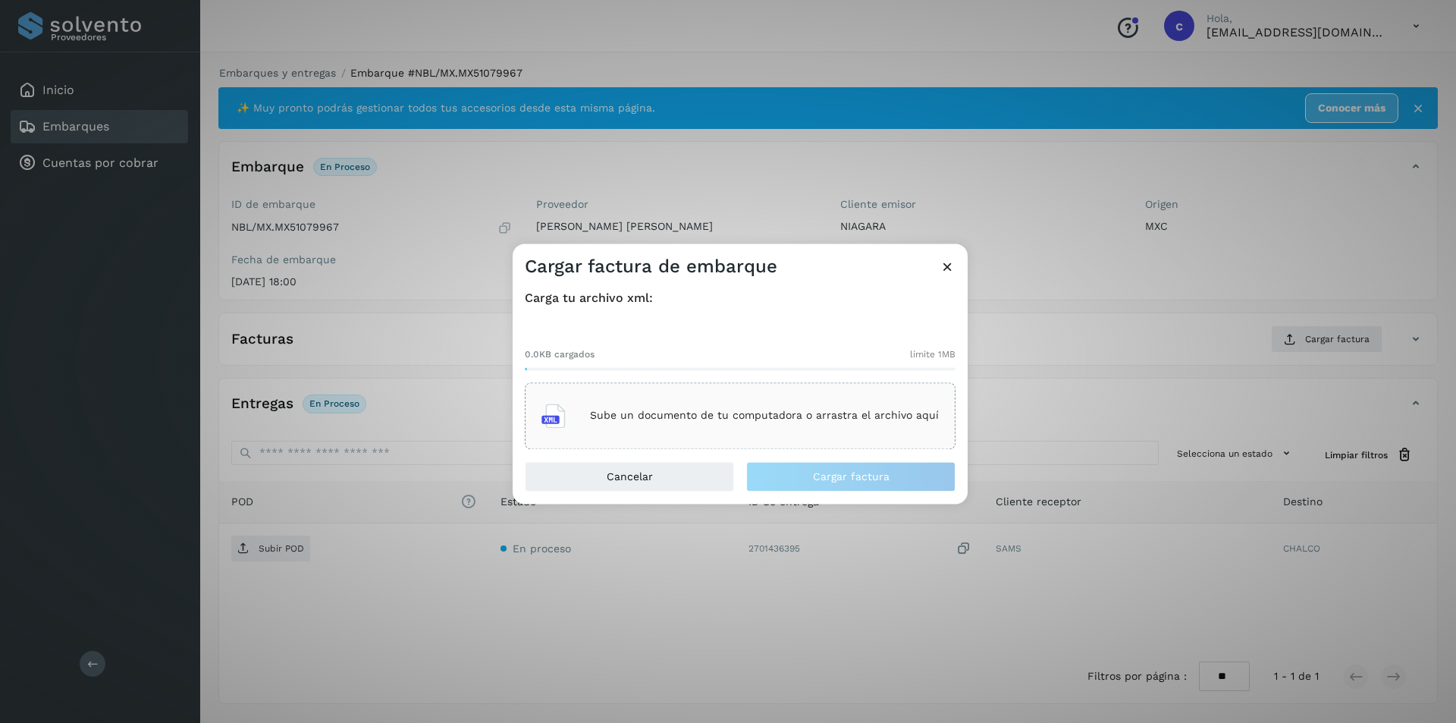
click at [708, 425] on div "Sube un documento de tu computadora o arrastra el archivo aquí" at bounding box center [740, 415] width 397 height 41
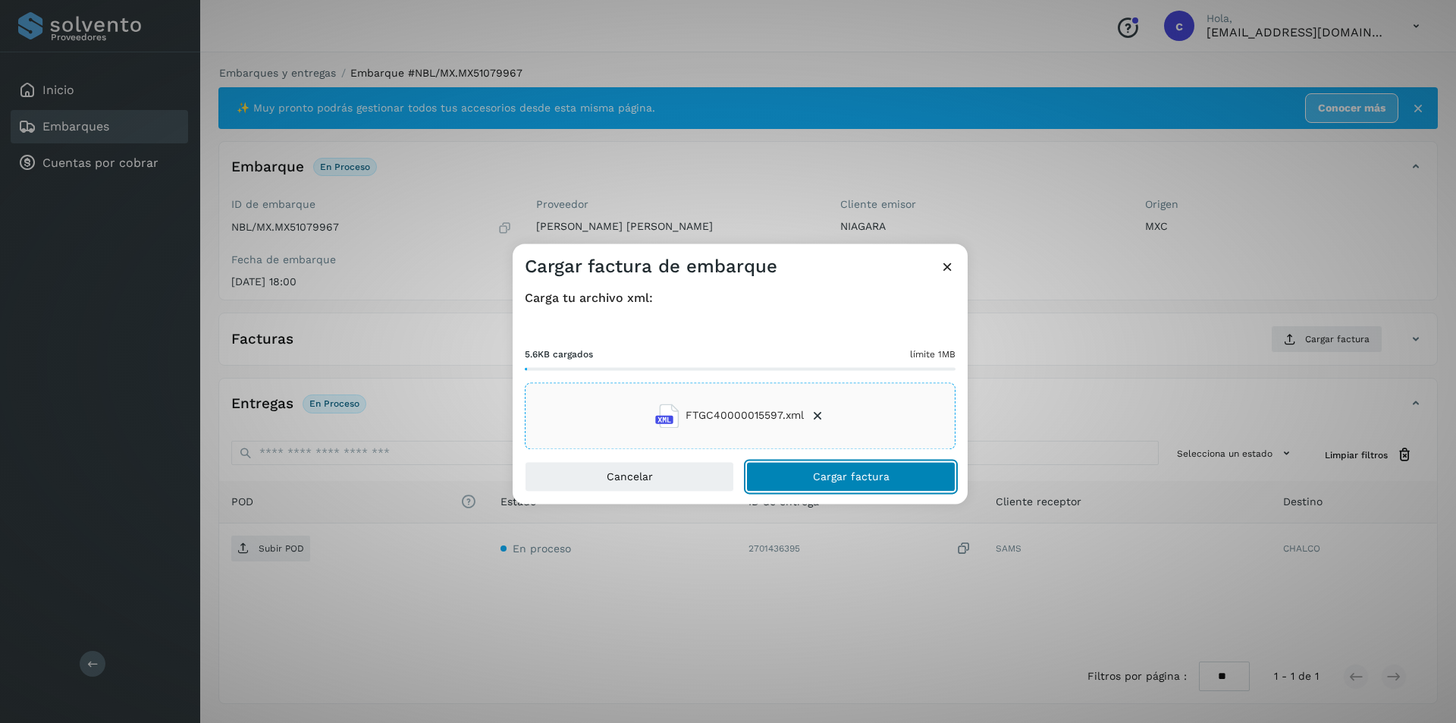
click at [836, 482] on span "Cargar factura" at bounding box center [851, 476] width 77 height 11
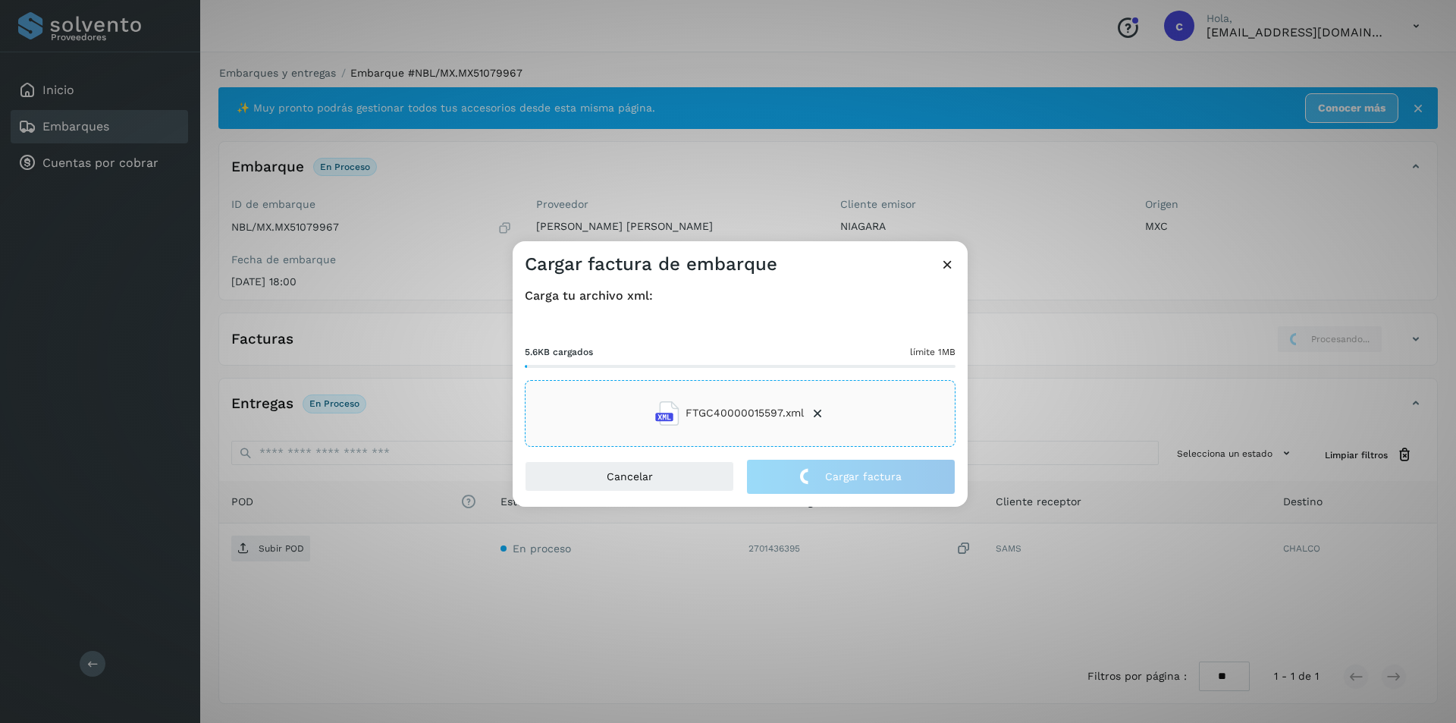
click at [702, 410] on span "FTGC40000015597.xml" at bounding box center [745, 413] width 118 height 16
click at [792, 425] on div "Sube un documento de tu computadora o arrastra el archivo aquí" at bounding box center [740, 413] width 397 height 41
click at [671, 180] on div "Cargar factura de embarque Carga tu archivo xml: 5.6KB cargados límite 1MB FTGC…" at bounding box center [728, 361] width 1456 height 723
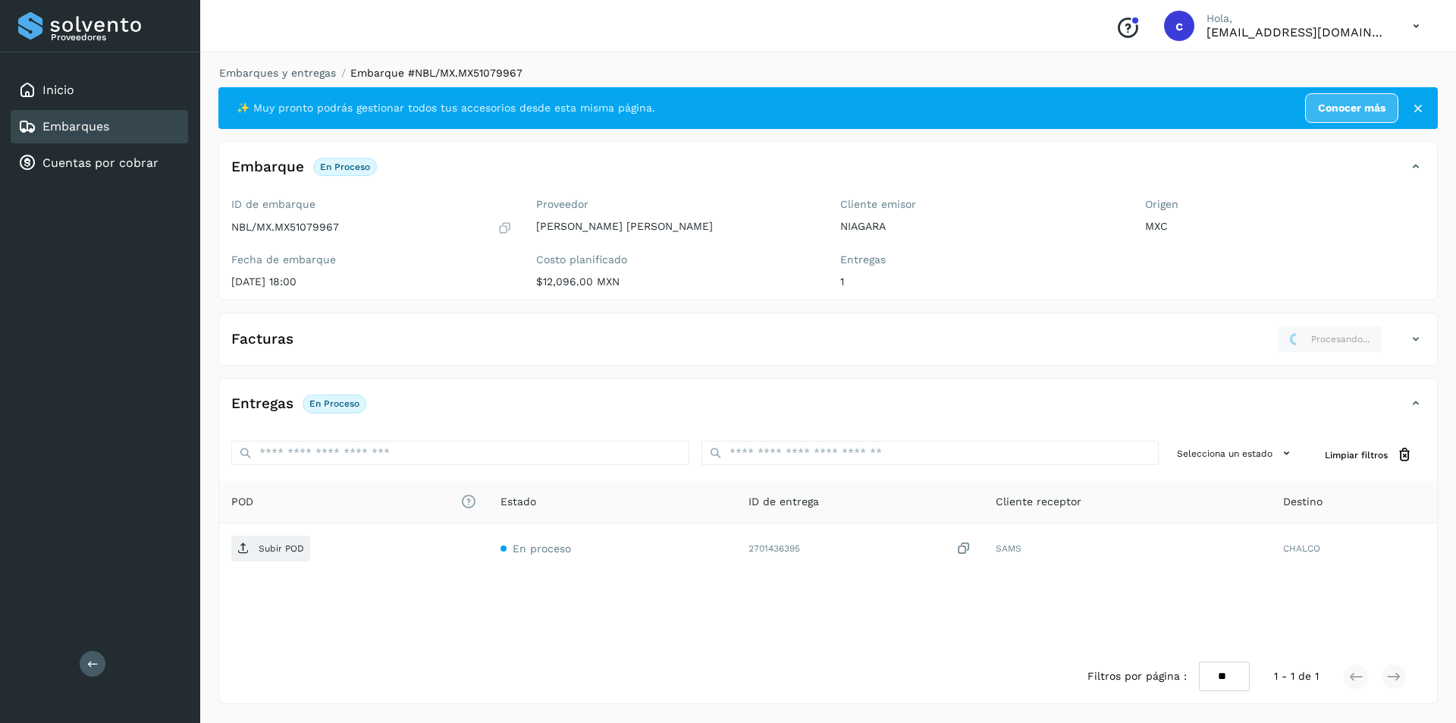
click at [1408, 346] on icon at bounding box center [1416, 339] width 18 height 18
click at [1394, 338] on div "Facturas Procesando..." at bounding box center [813, 338] width 1188 height 27
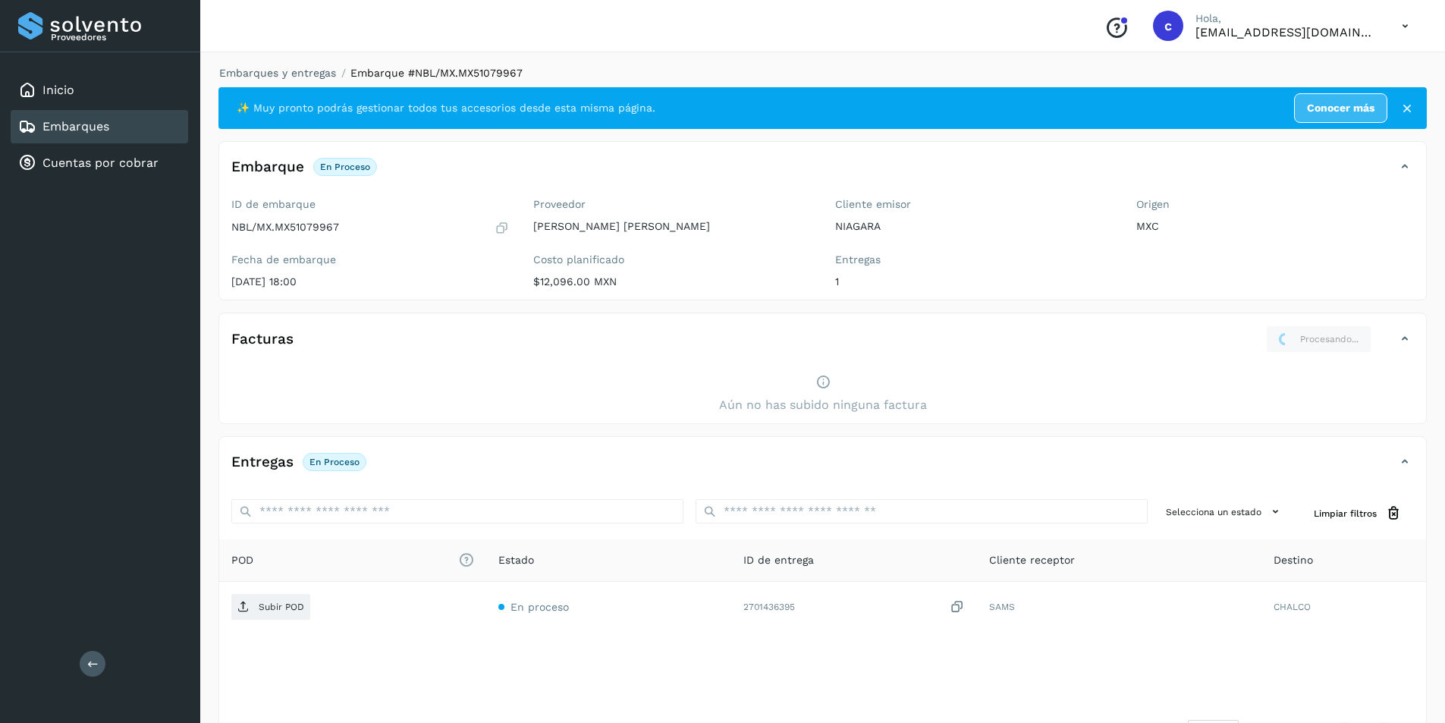
click at [153, 132] on div "Embarques" at bounding box center [99, 126] width 177 height 33
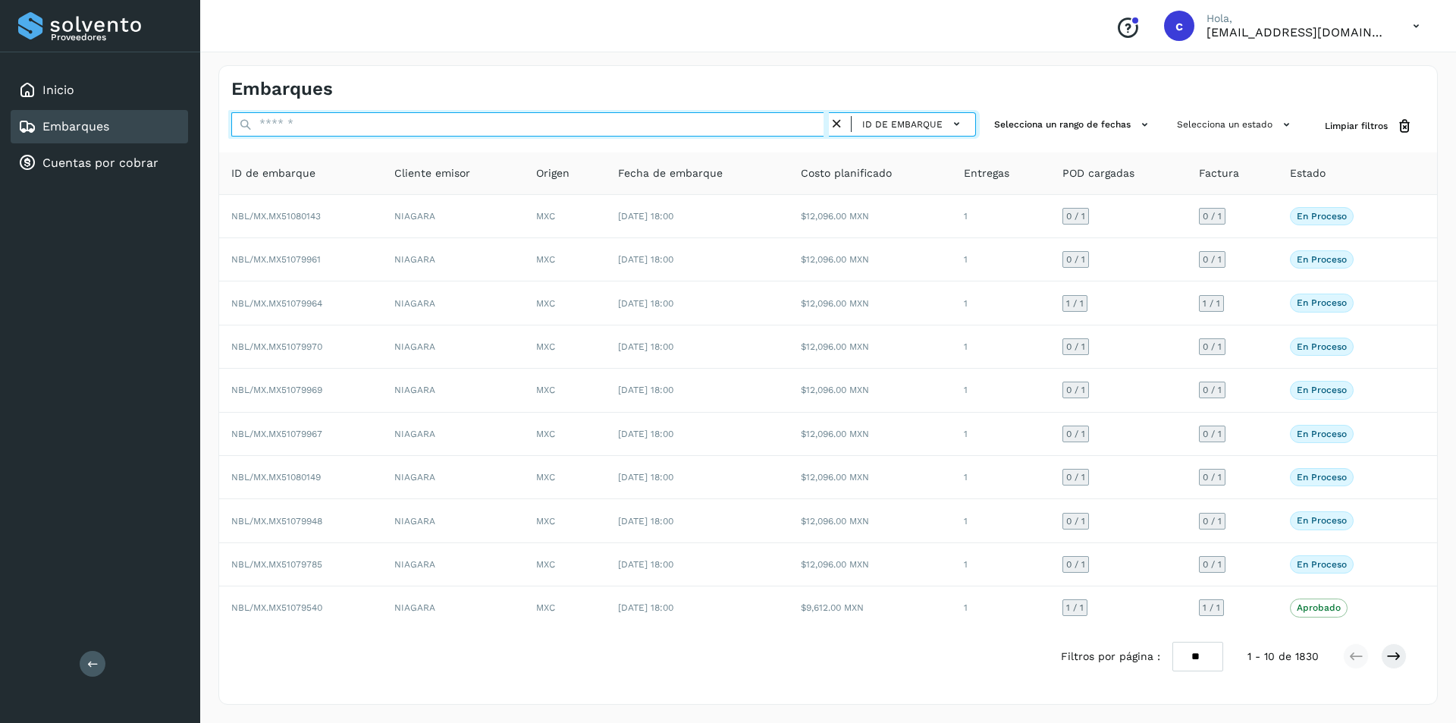
click at [372, 130] on input "text" at bounding box center [530, 124] width 598 height 24
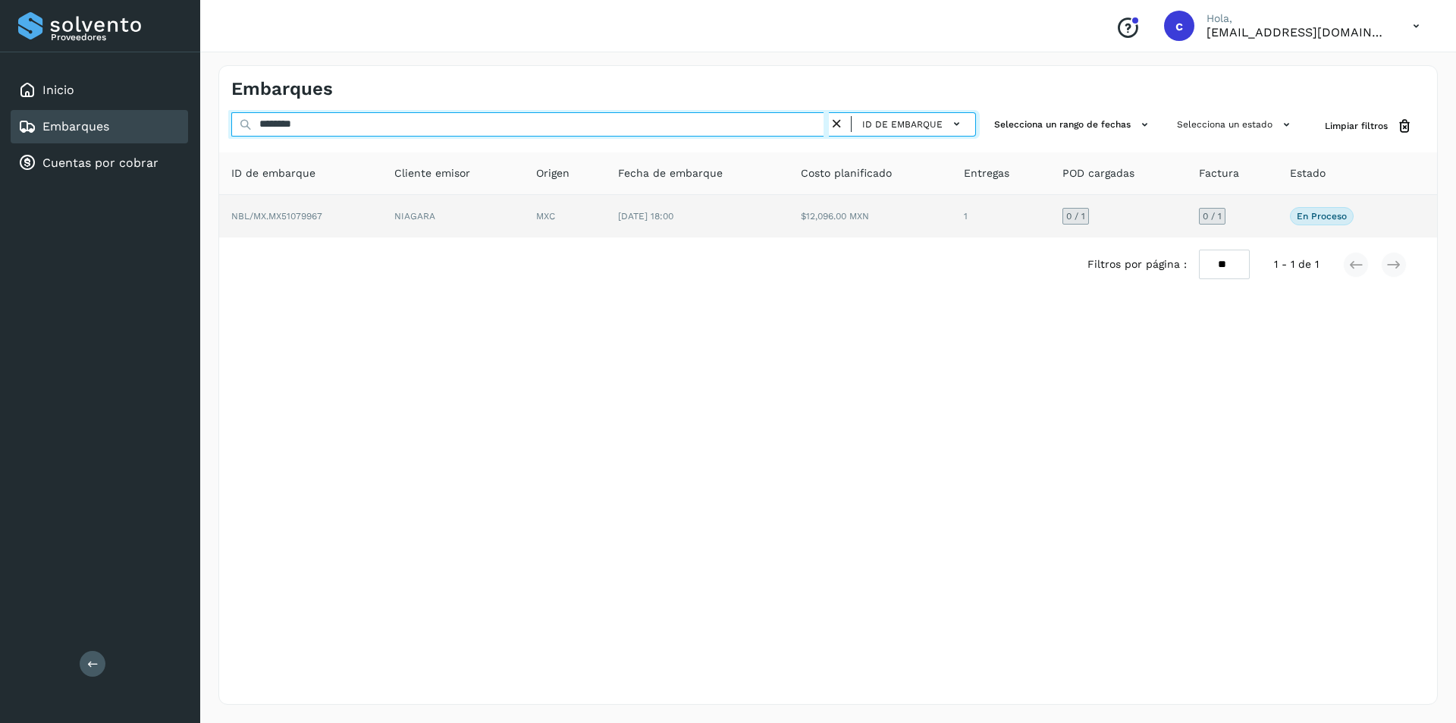
type input "********"
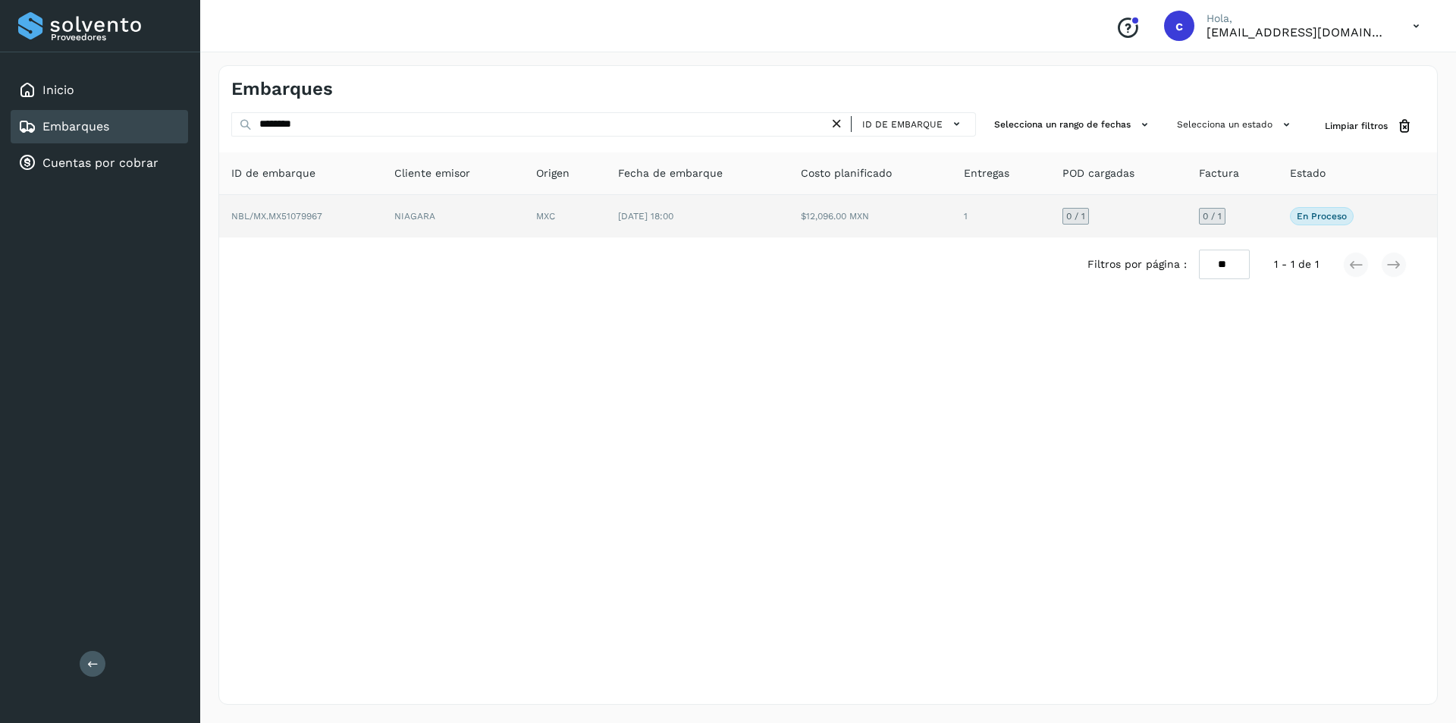
click at [366, 218] on td "NBL/MX.MX51079967" at bounding box center [300, 216] width 163 height 42
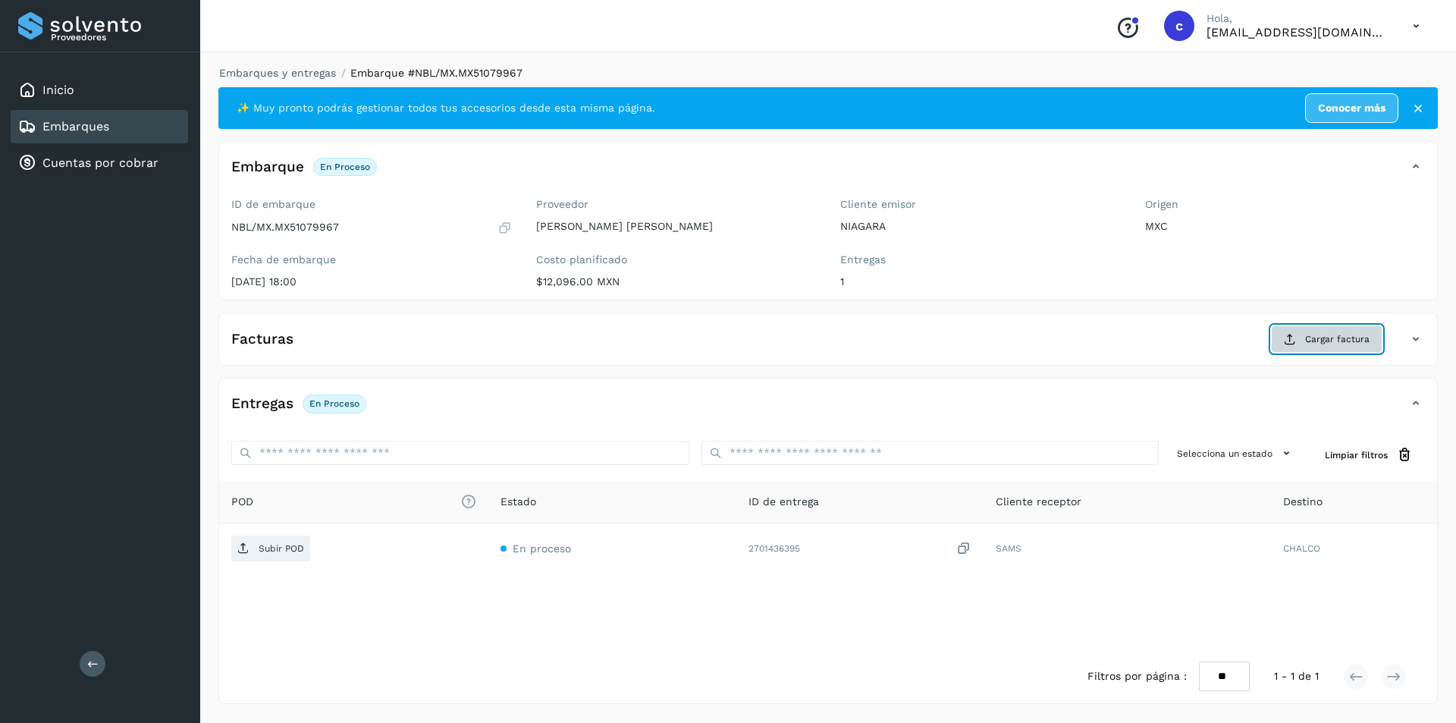
click at [1319, 346] on span "Cargar factura" at bounding box center [1337, 339] width 64 height 14
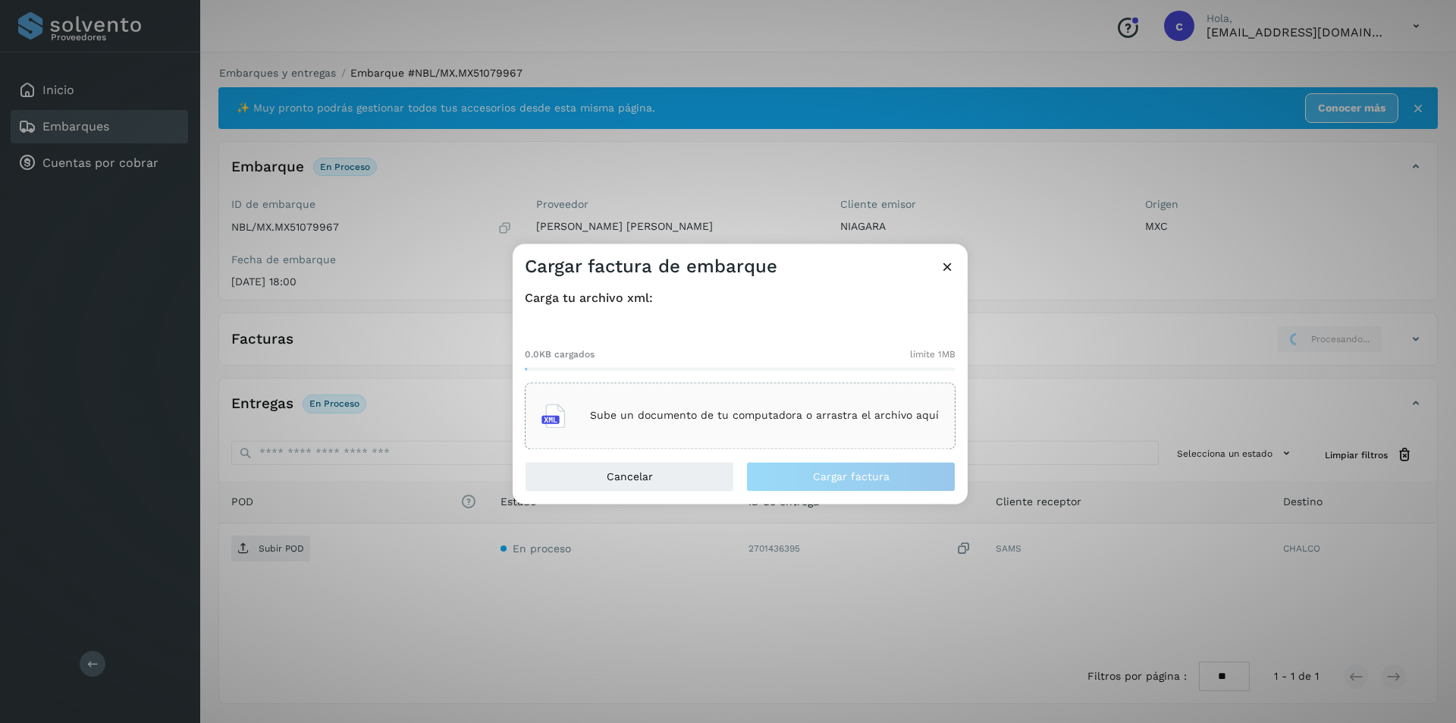
click at [756, 392] on div "Sube un documento de tu computadora o arrastra el archivo aquí" at bounding box center [740, 415] width 431 height 67
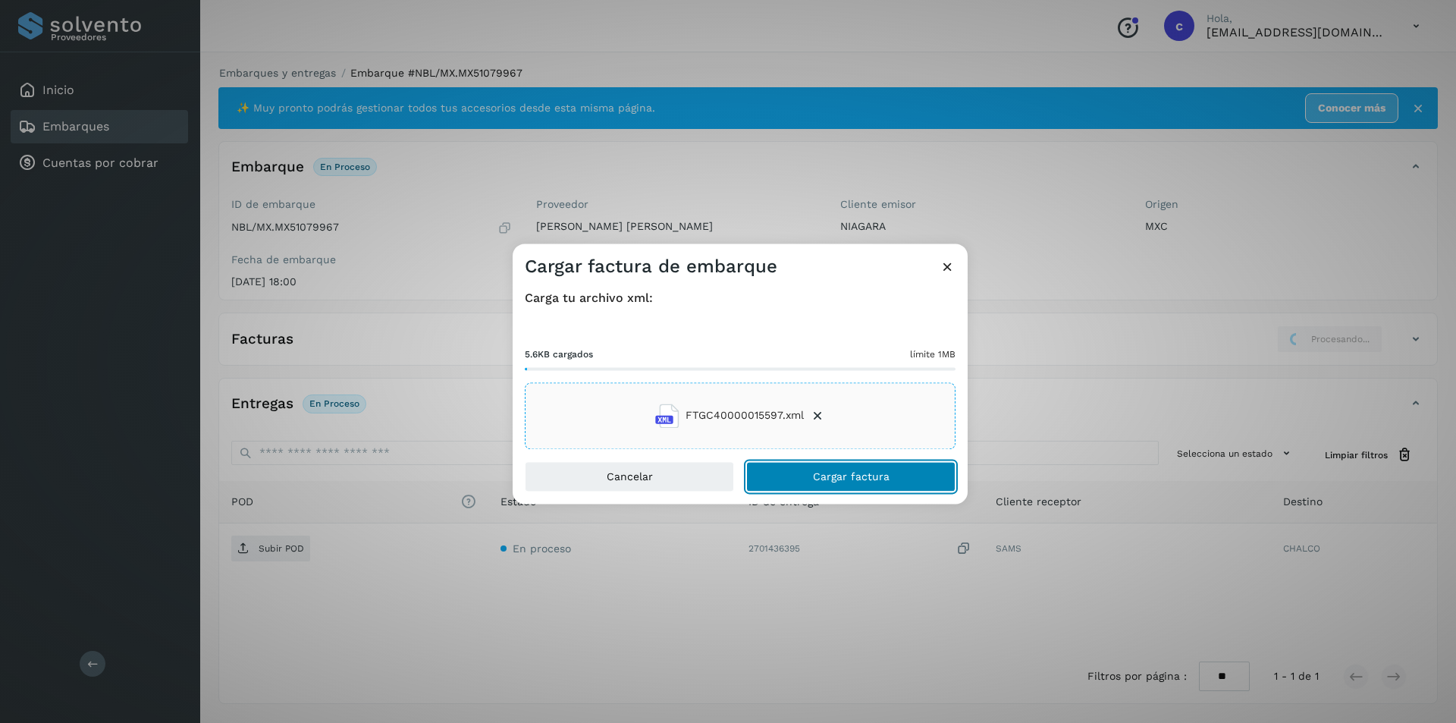
click at [879, 478] on span "Cargar factura" at bounding box center [851, 476] width 77 height 11
click at [907, 433] on div "FTGC40000015597.xml" at bounding box center [740, 413] width 431 height 67
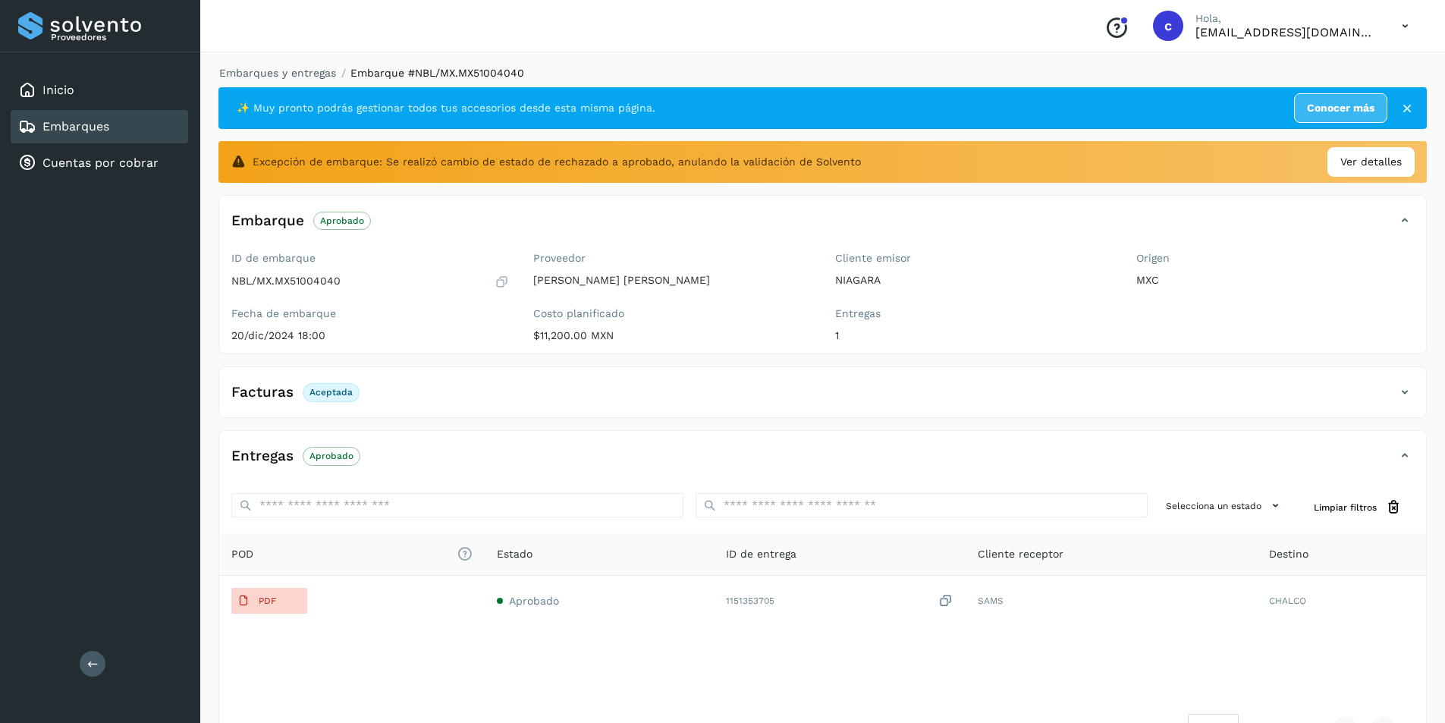
click at [156, 131] on div "Embarques" at bounding box center [99, 126] width 177 height 33
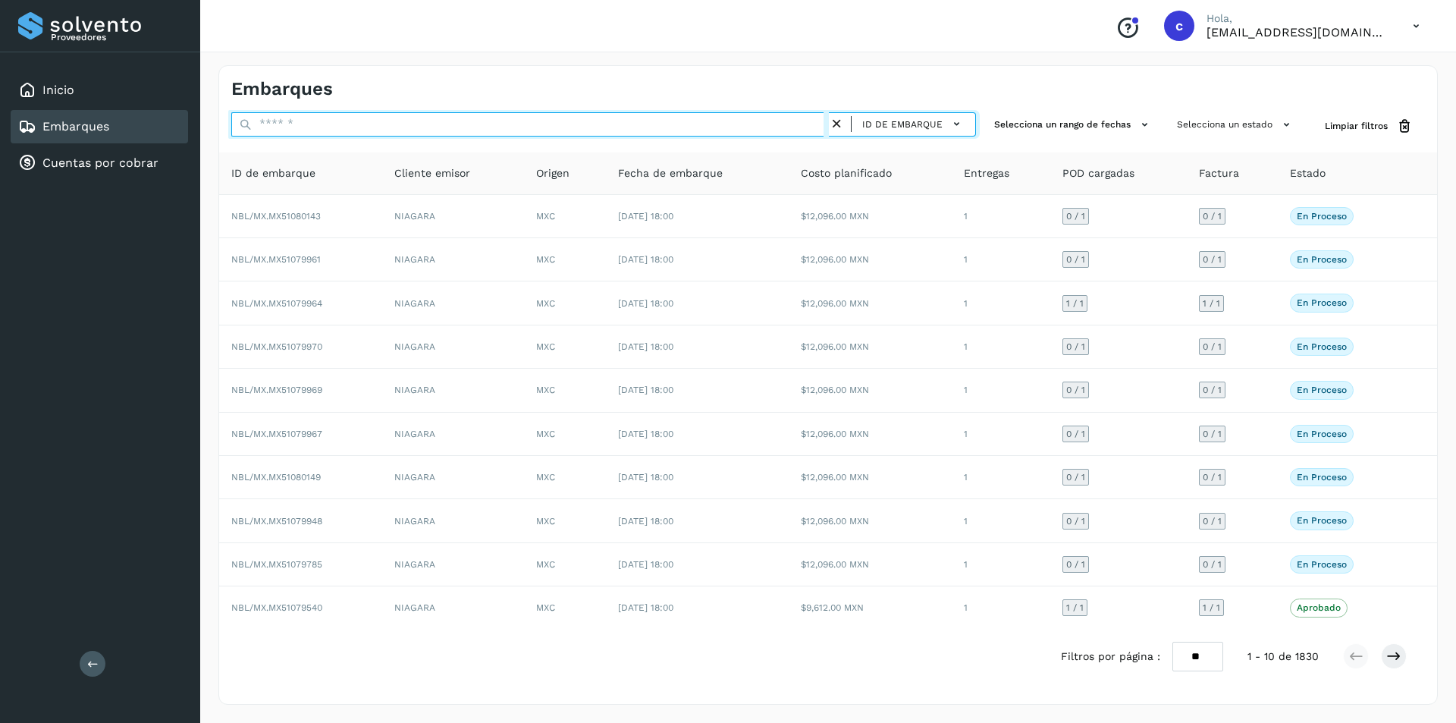
click at [367, 130] on input "text" at bounding box center [530, 124] width 598 height 24
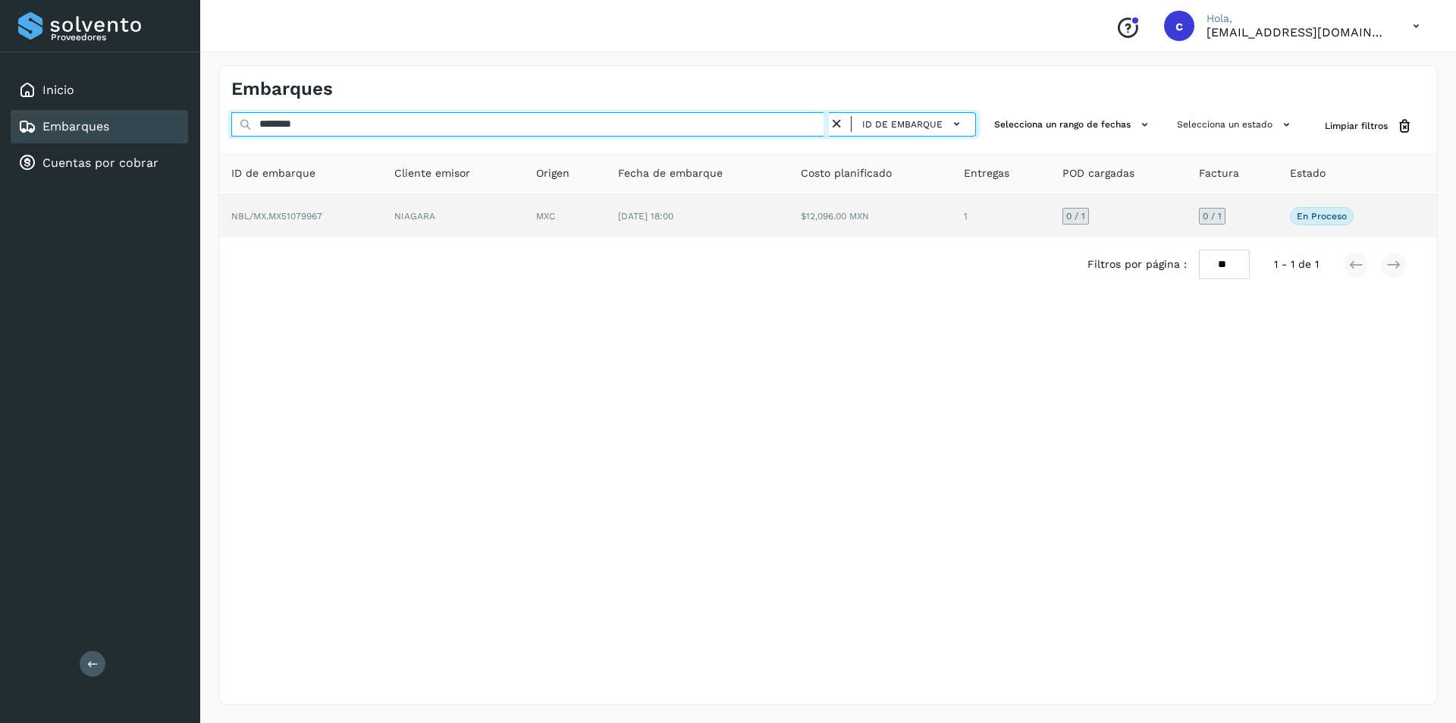
type input "********"
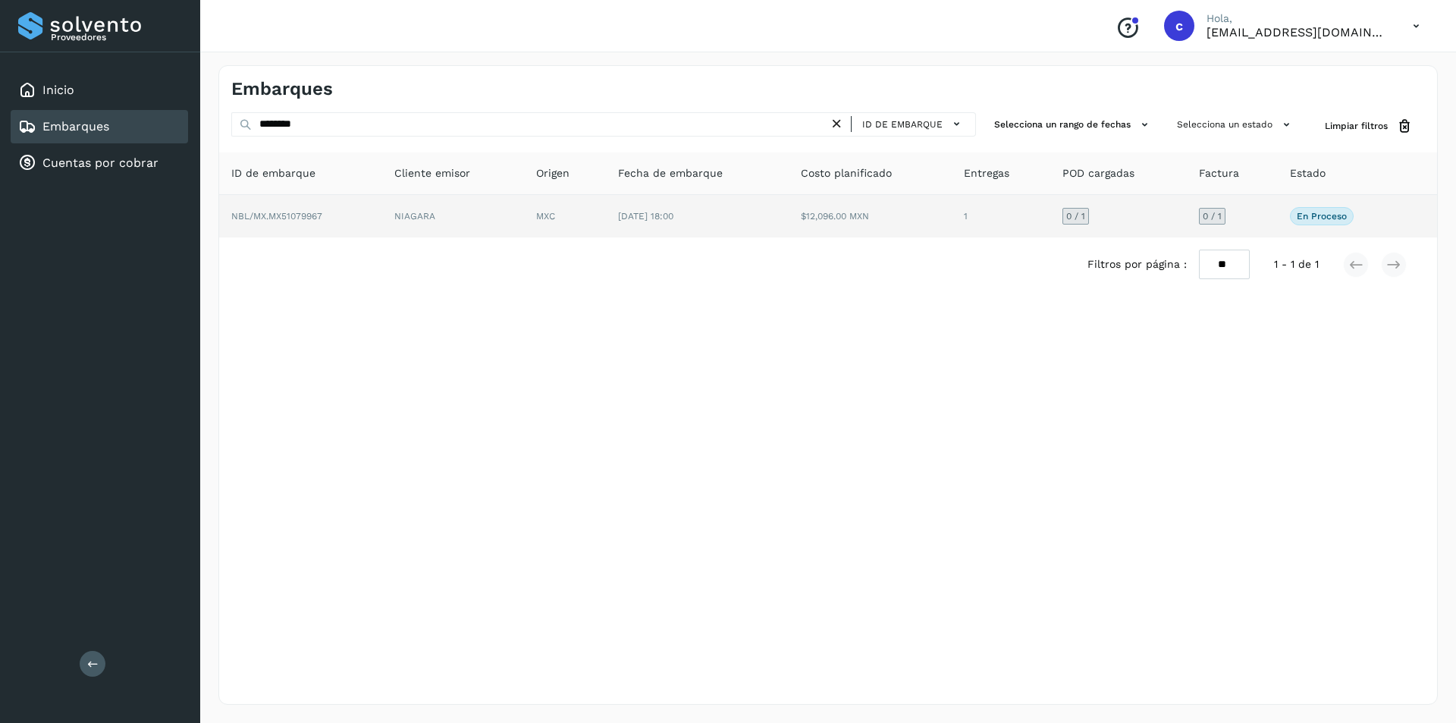
click at [472, 199] on td "NIAGARA" at bounding box center [453, 216] width 142 height 42
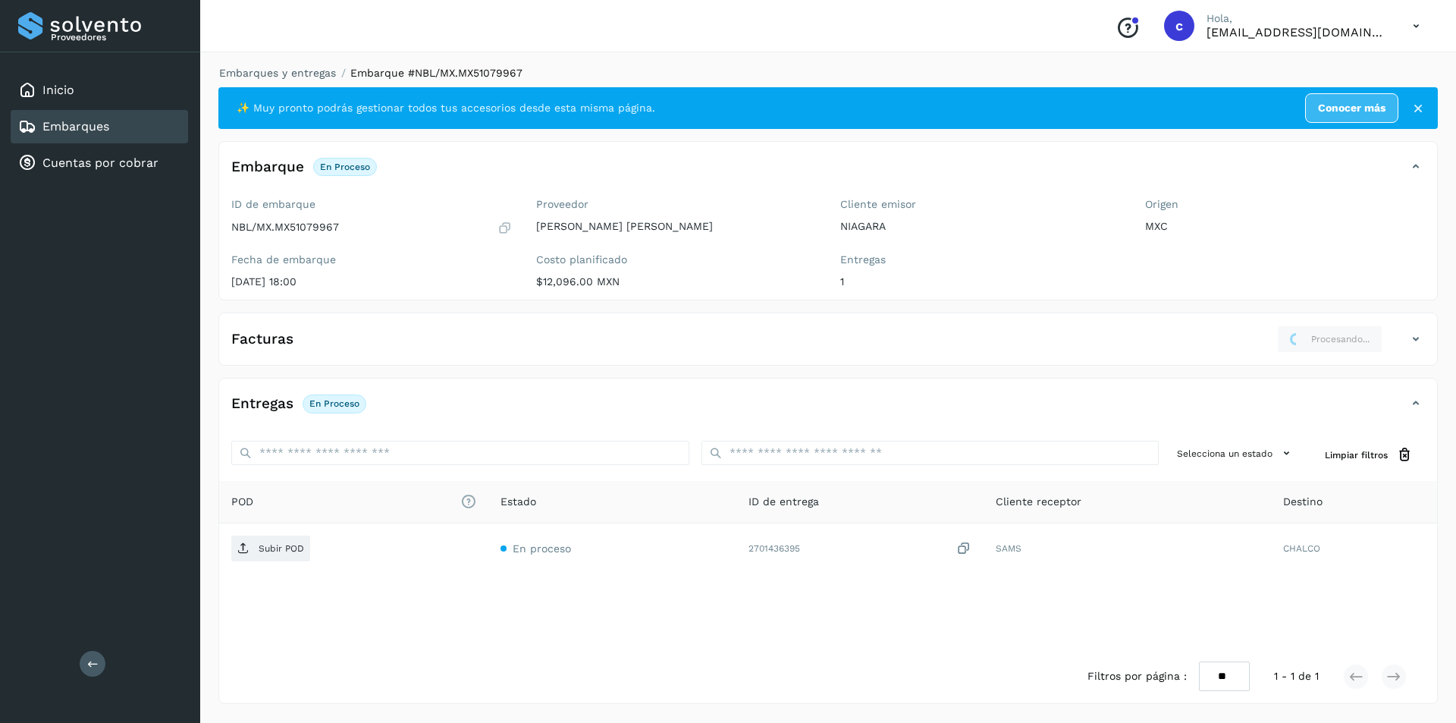
click at [922, 337] on div "Facturas Procesando..." at bounding box center [813, 338] width 1188 height 27
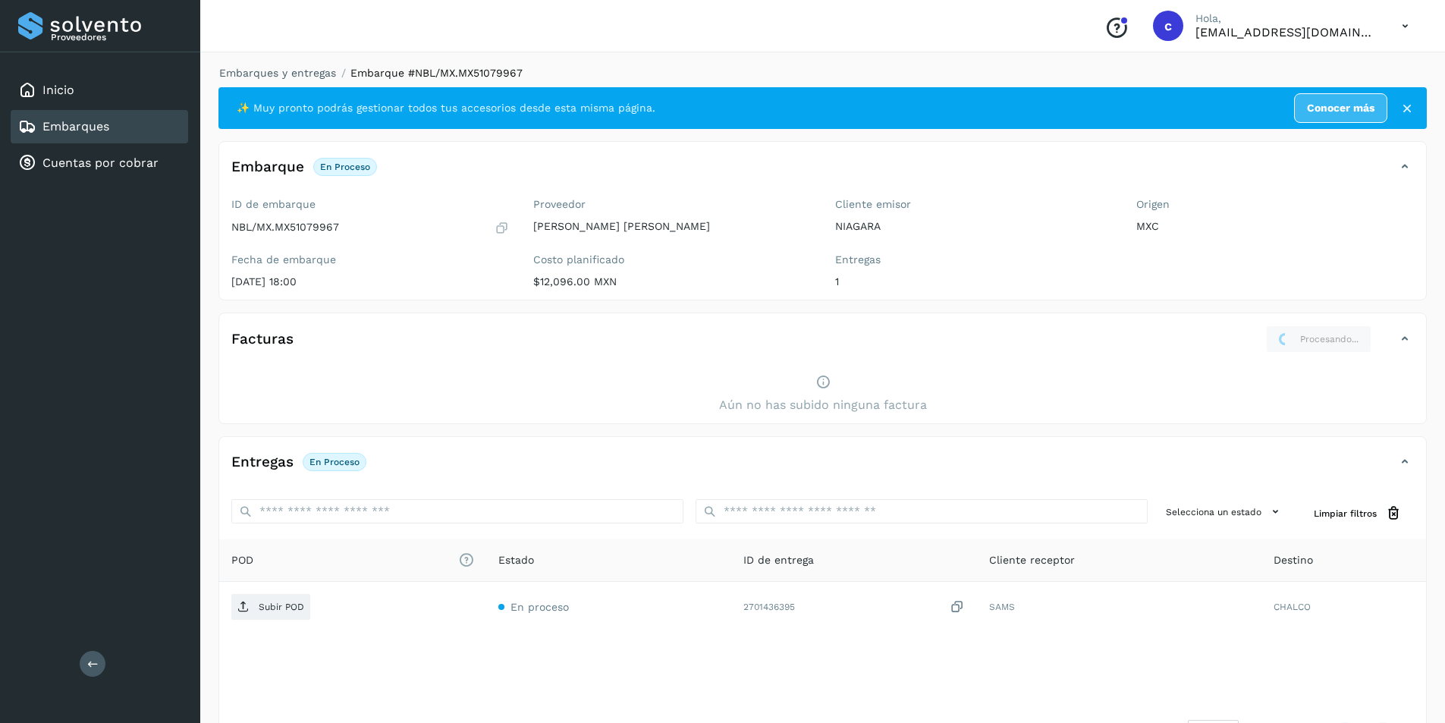
click at [71, 139] on div "Embarques" at bounding box center [99, 126] width 177 height 33
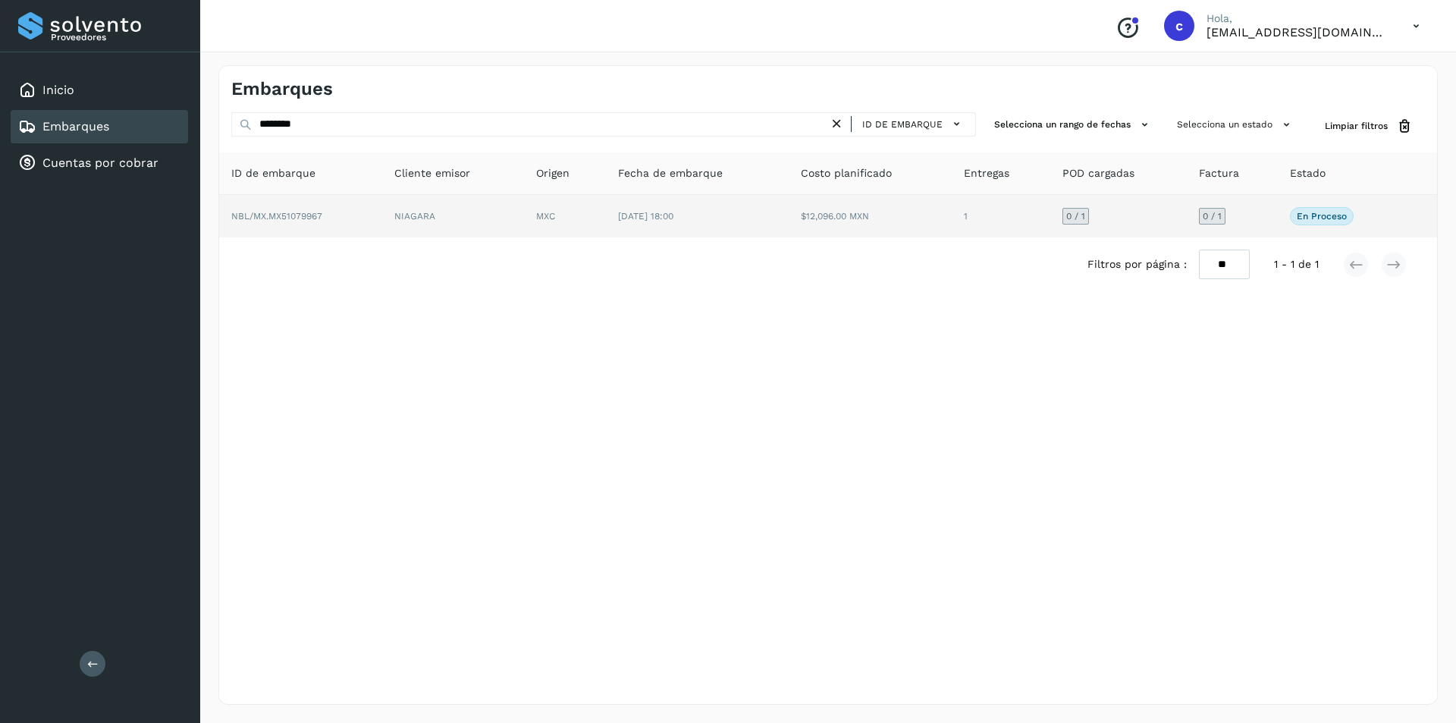
click at [1104, 212] on td "0 / 1" at bounding box center [1118, 216] width 137 height 42
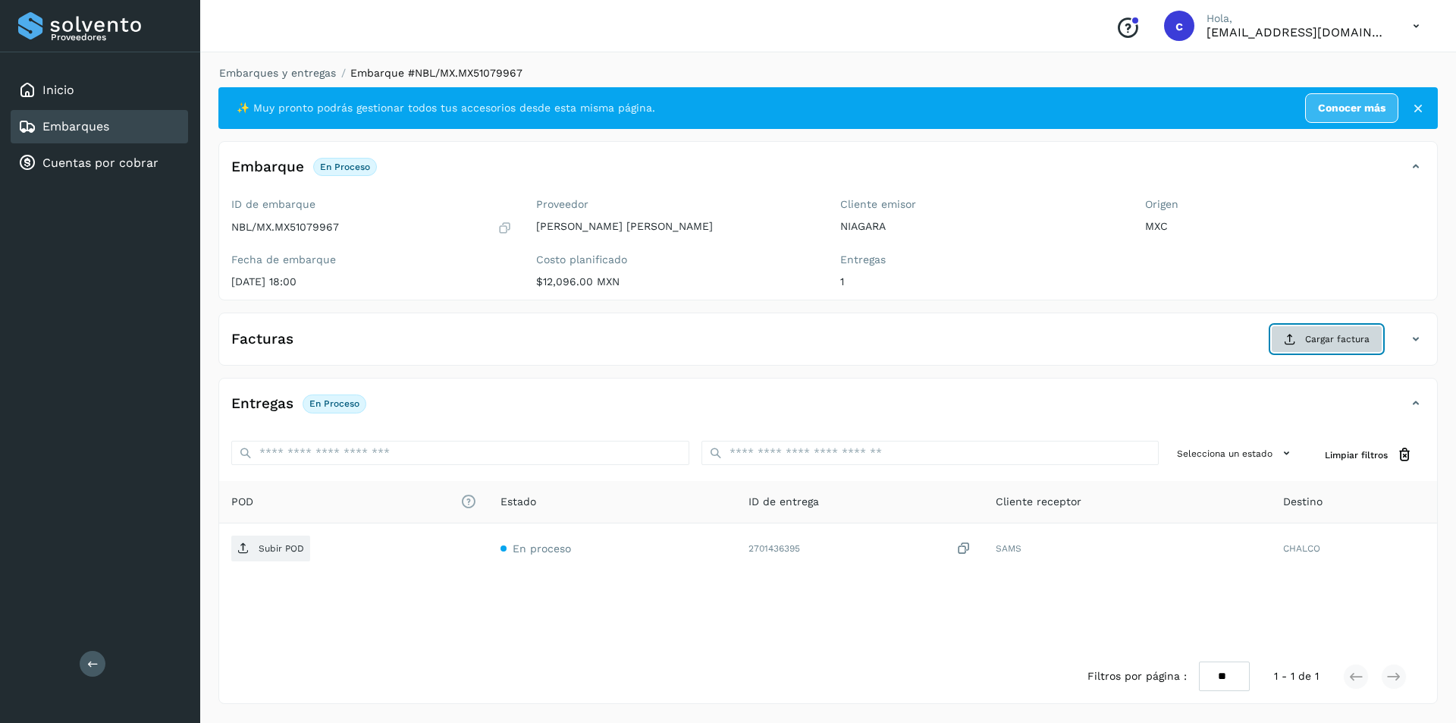
click at [1347, 338] on span "Cargar factura" at bounding box center [1337, 339] width 64 height 14
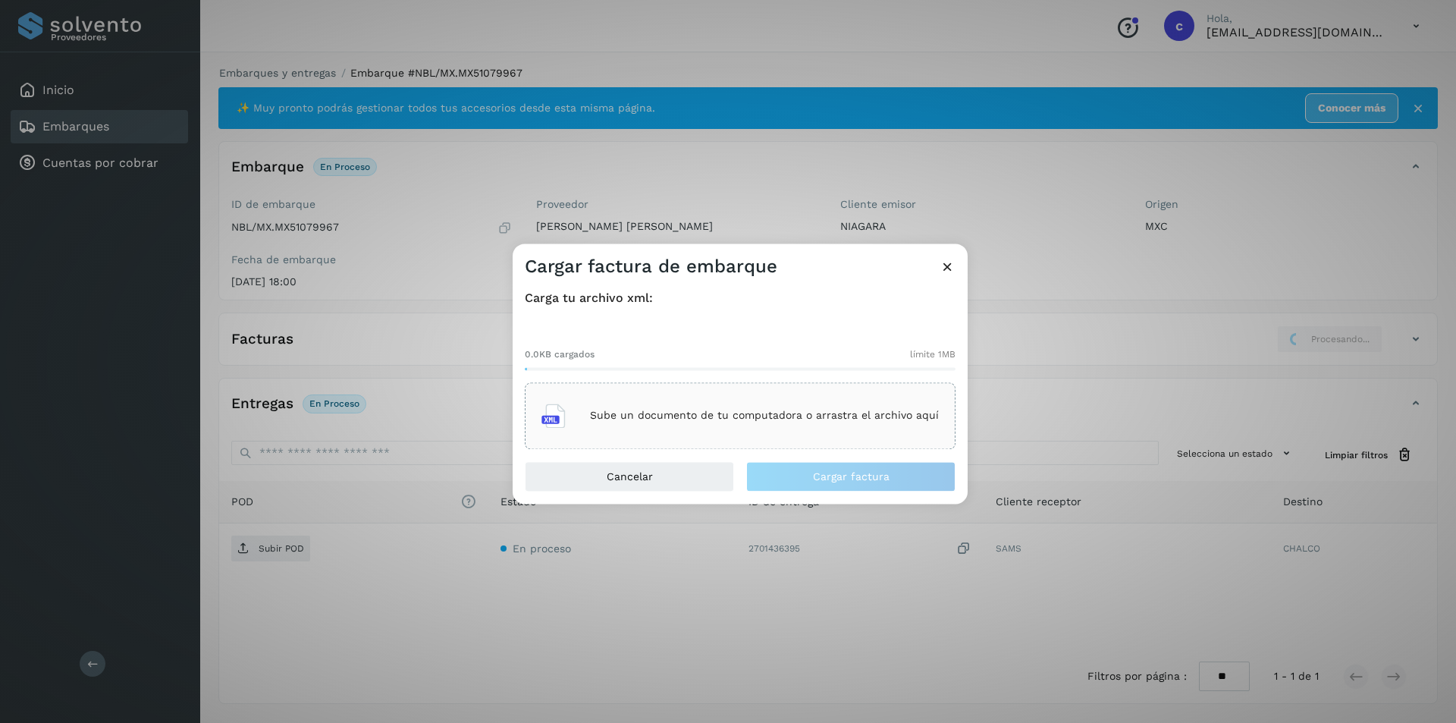
click at [946, 265] on icon at bounding box center [948, 267] width 16 height 16
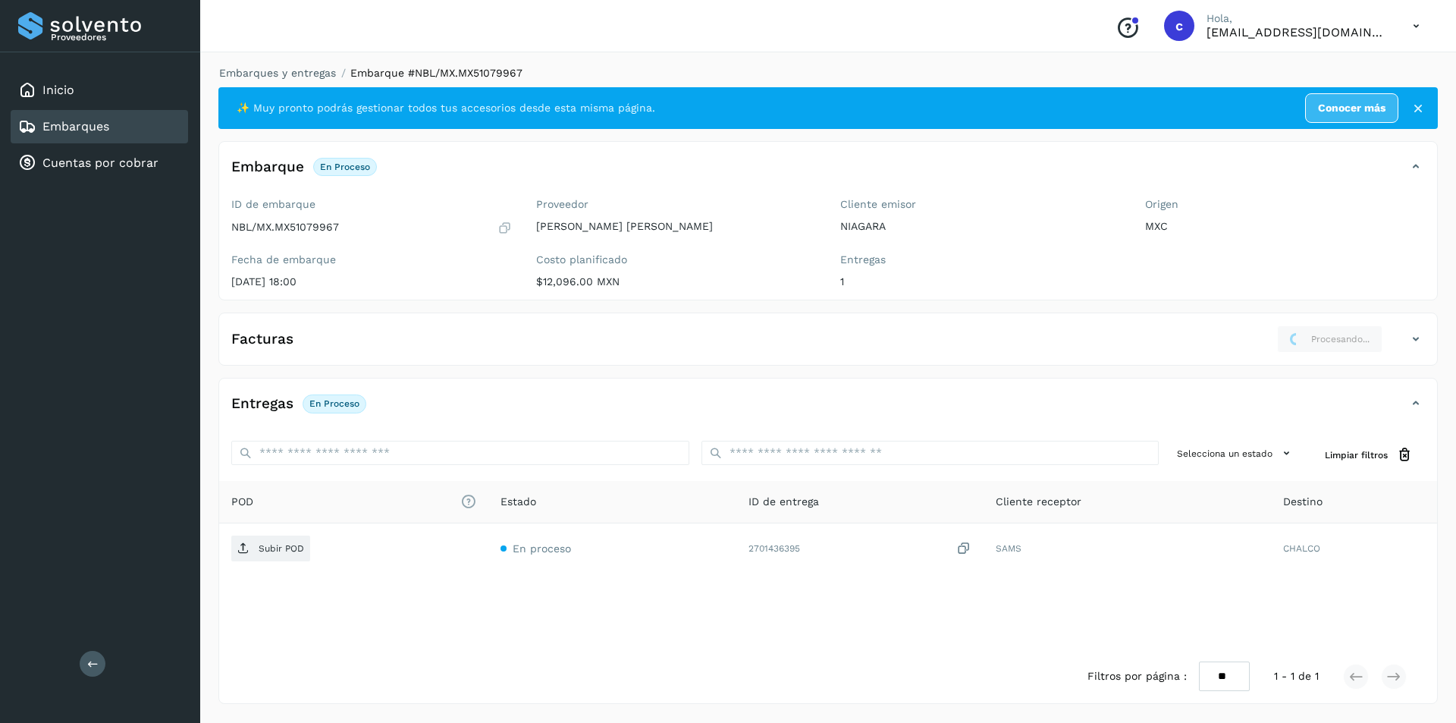
click at [1408, 341] on icon at bounding box center [1416, 339] width 18 height 18
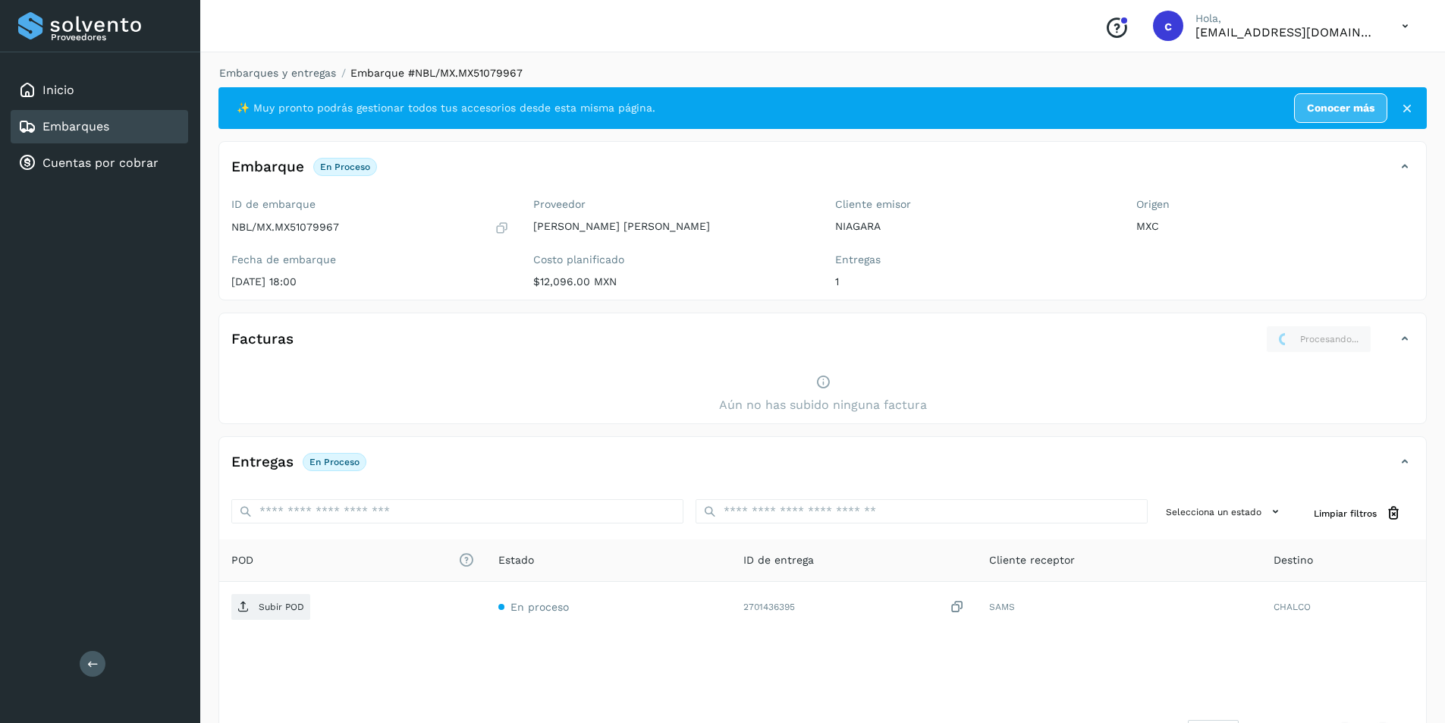
click at [1408, 341] on icon at bounding box center [1405, 339] width 18 height 18
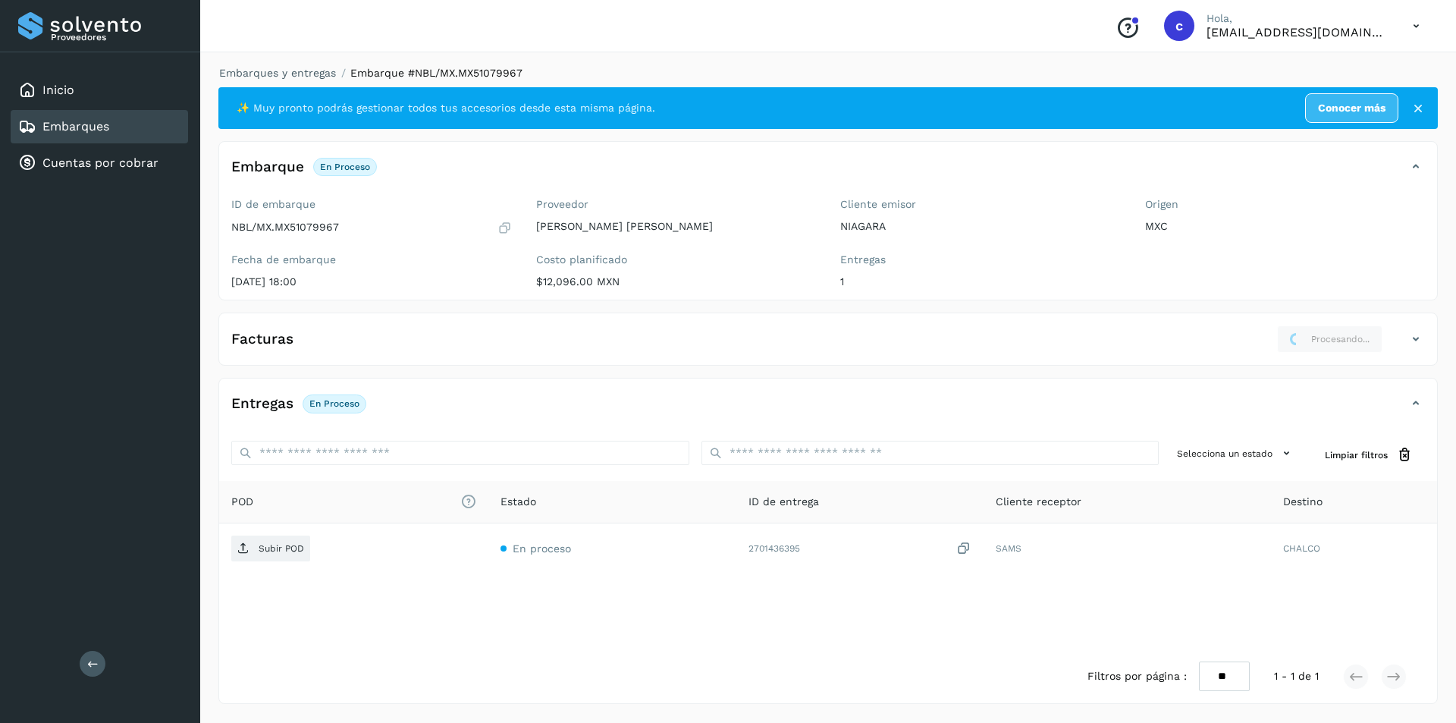
click at [1223, 218] on div "Origen MXC" at bounding box center [1285, 215] width 281 height 35
click at [118, 124] on div "Embarques" at bounding box center [99, 126] width 177 height 33
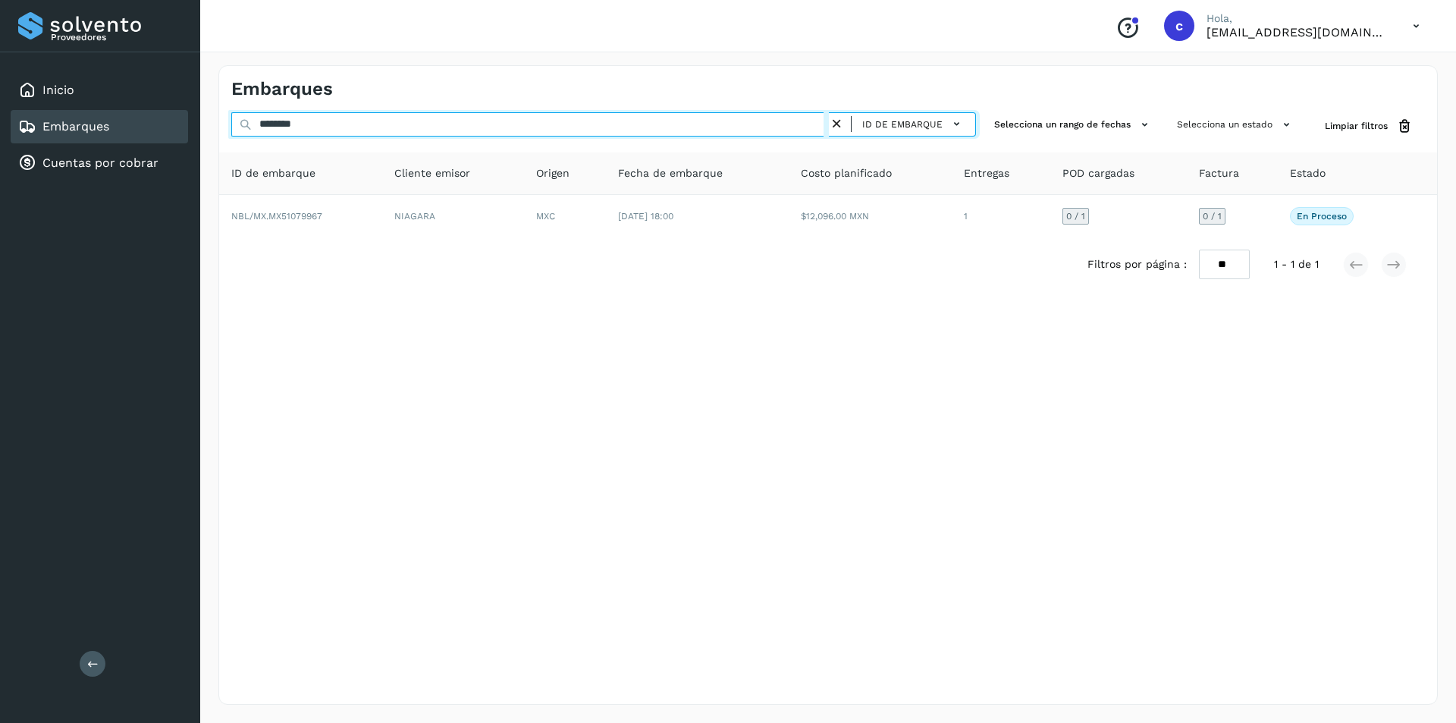
click at [398, 117] on input "********" at bounding box center [530, 124] width 598 height 24
type input "*"
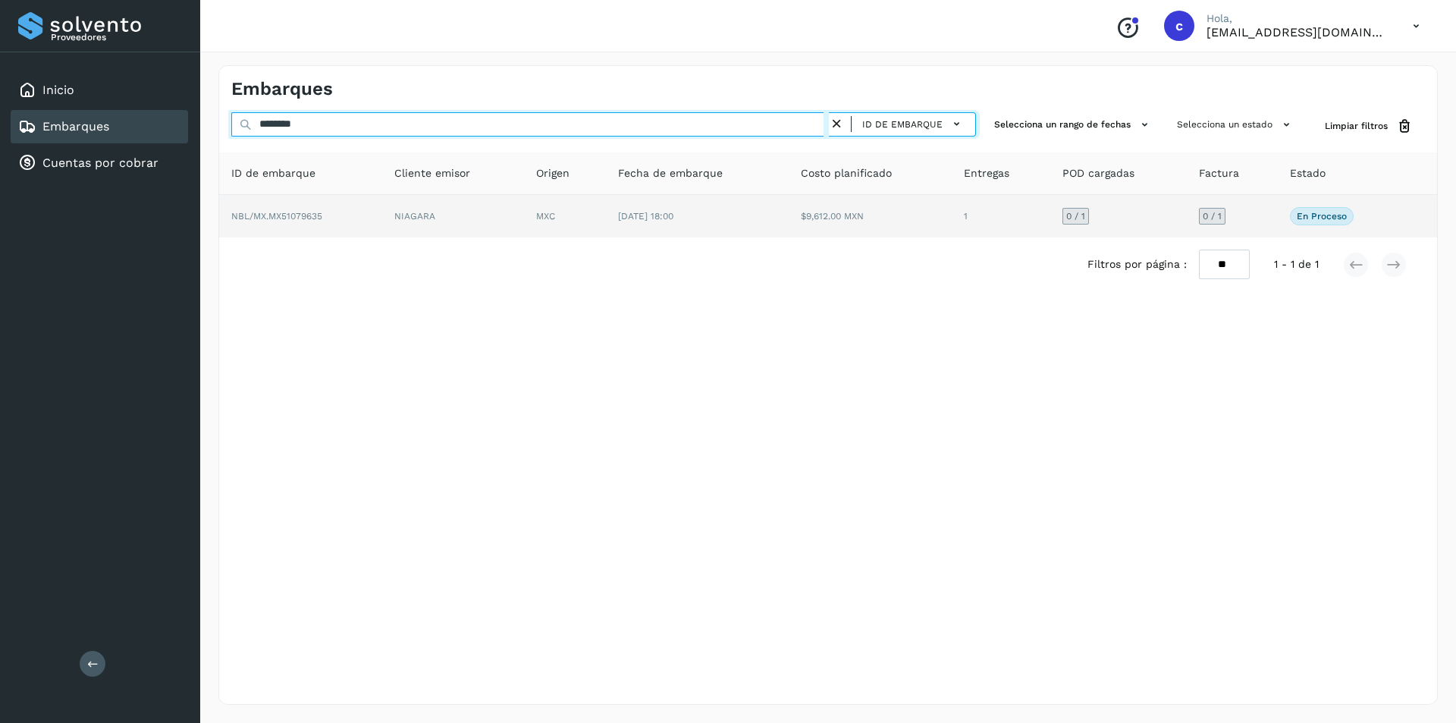
type input "********"
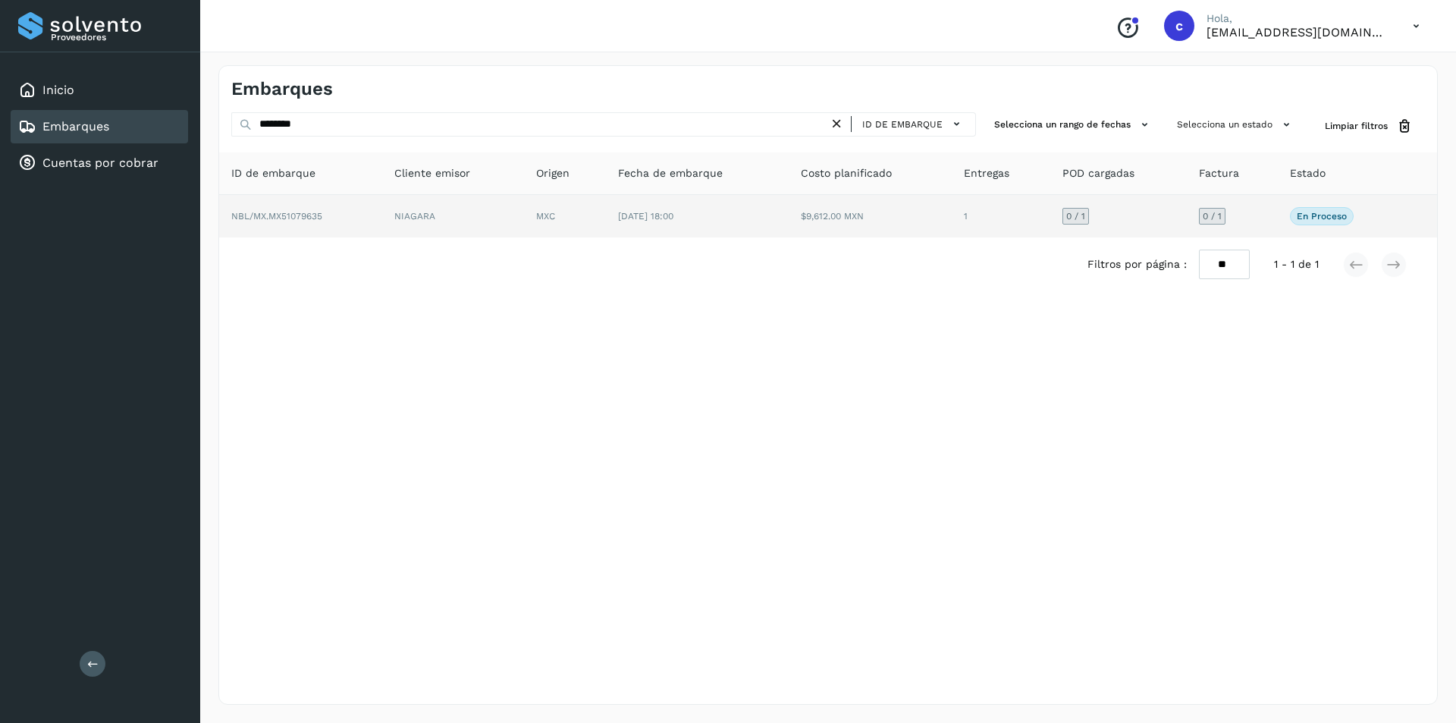
click at [394, 203] on td "NIAGARA" at bounding box center [453, 216] width 142 height 42
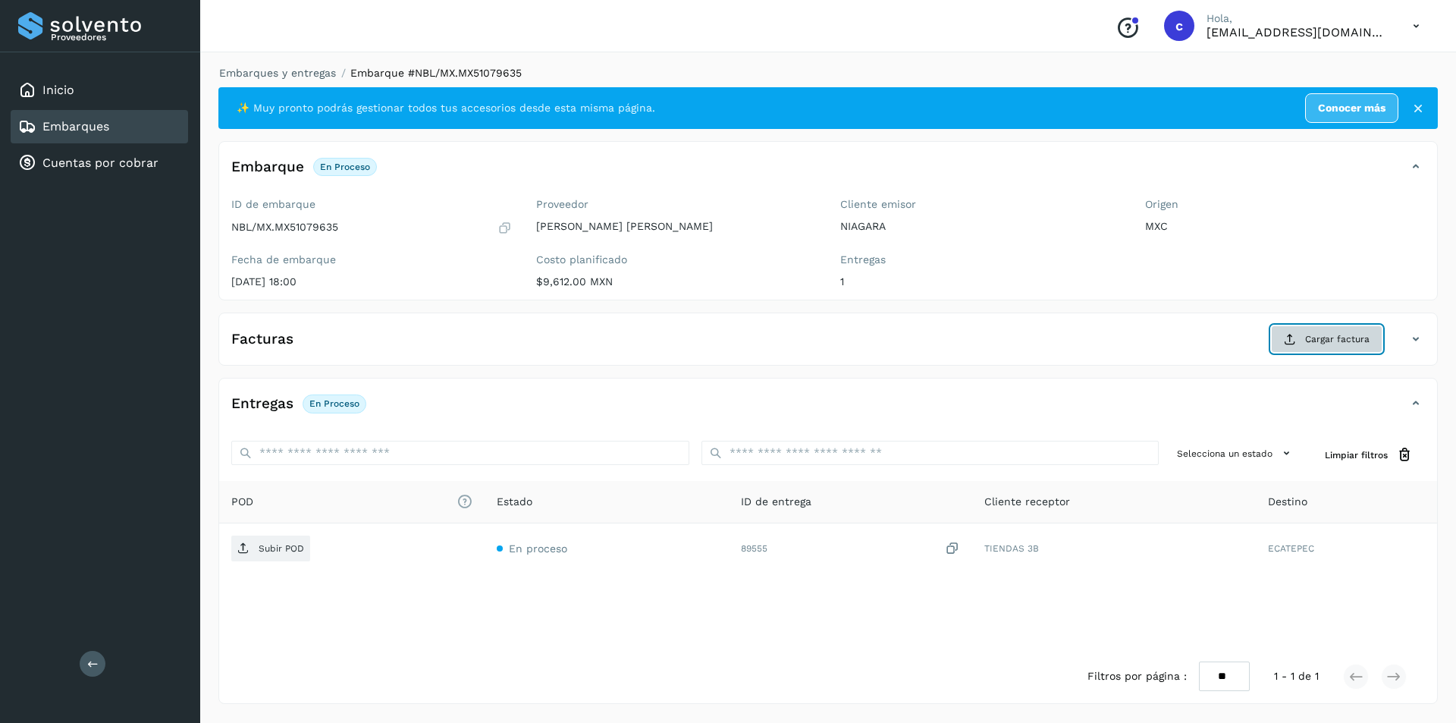
click at [1293, 349] on button "Cargar factura" at bounding box center [1326, 338] width 111 height 27
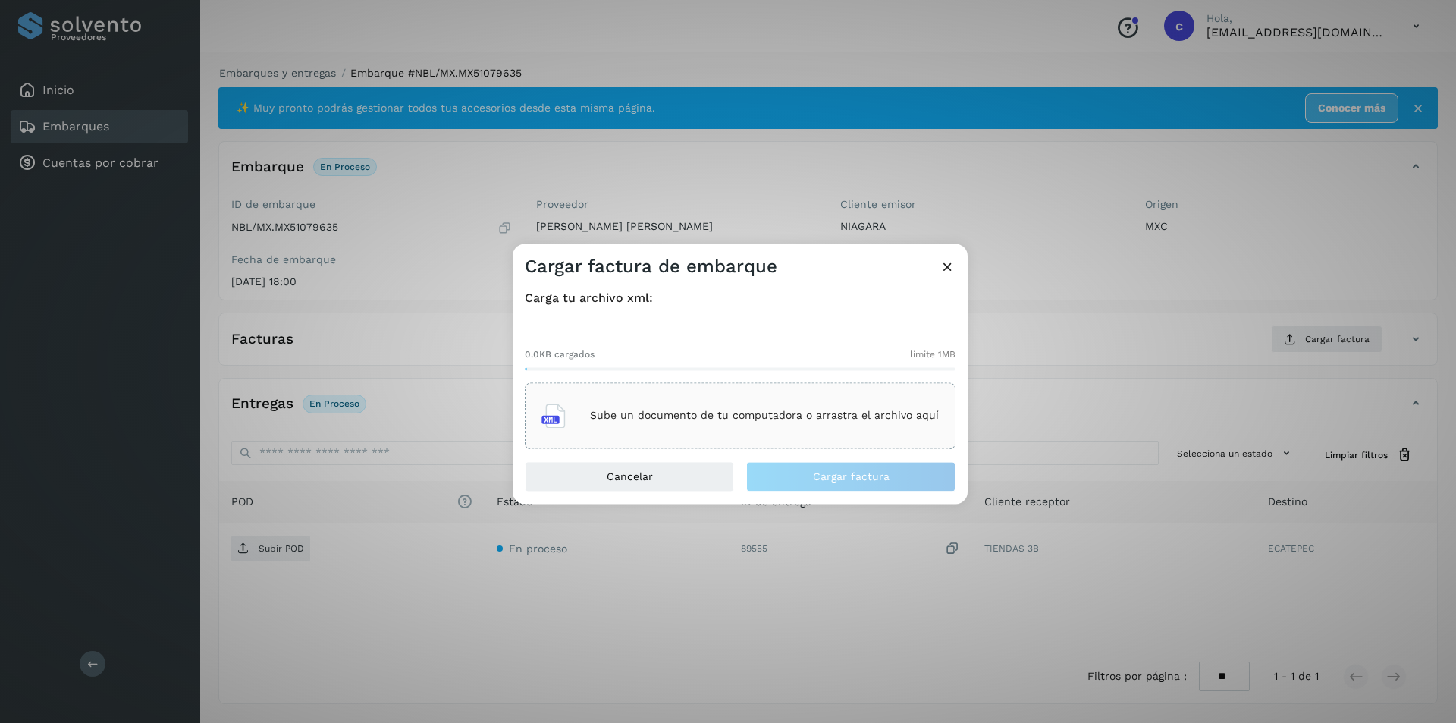
click at [928, 400] on div "Sube un documento de tu computadora o arrastra el archivo aquí" at bounding box center [740, 415] width 397 height 41
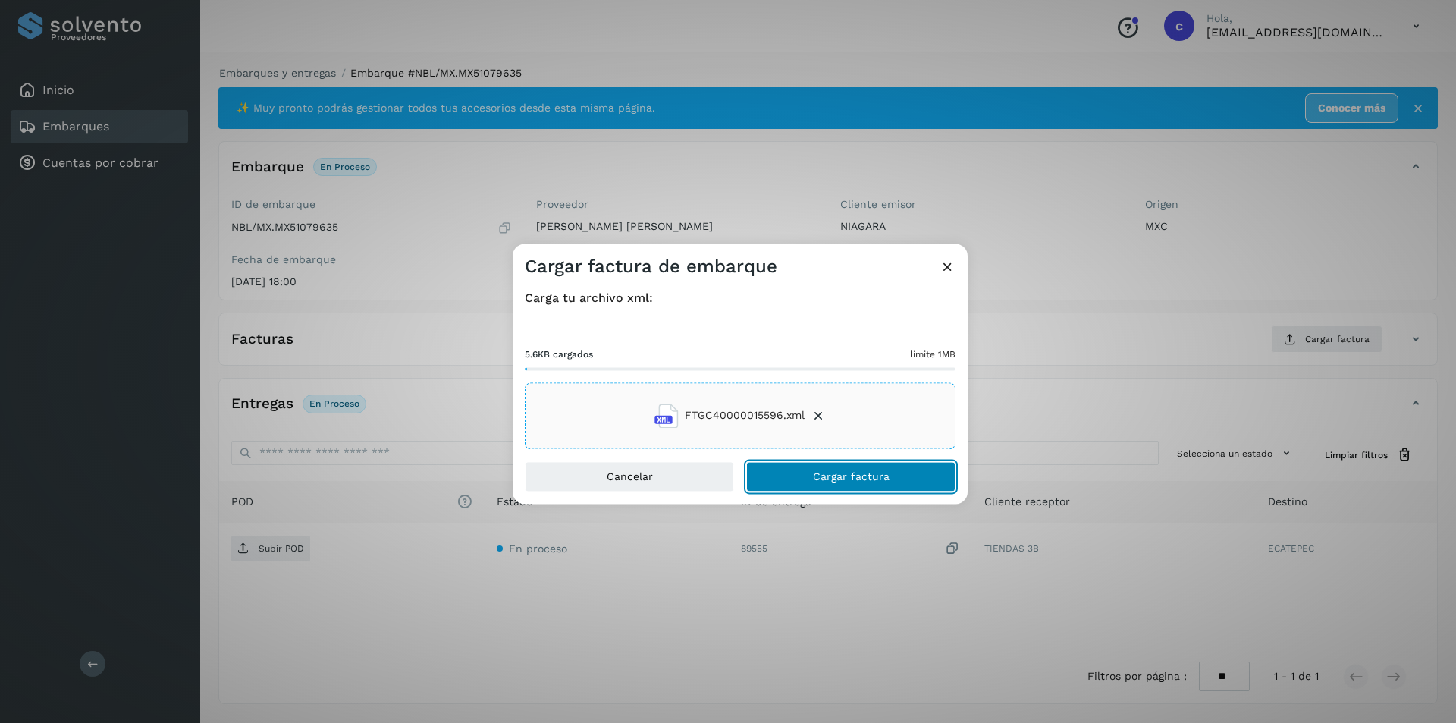
click at [917, 486] on button "Cargar factura" at bounding box center [850, 476] width 209 height 30
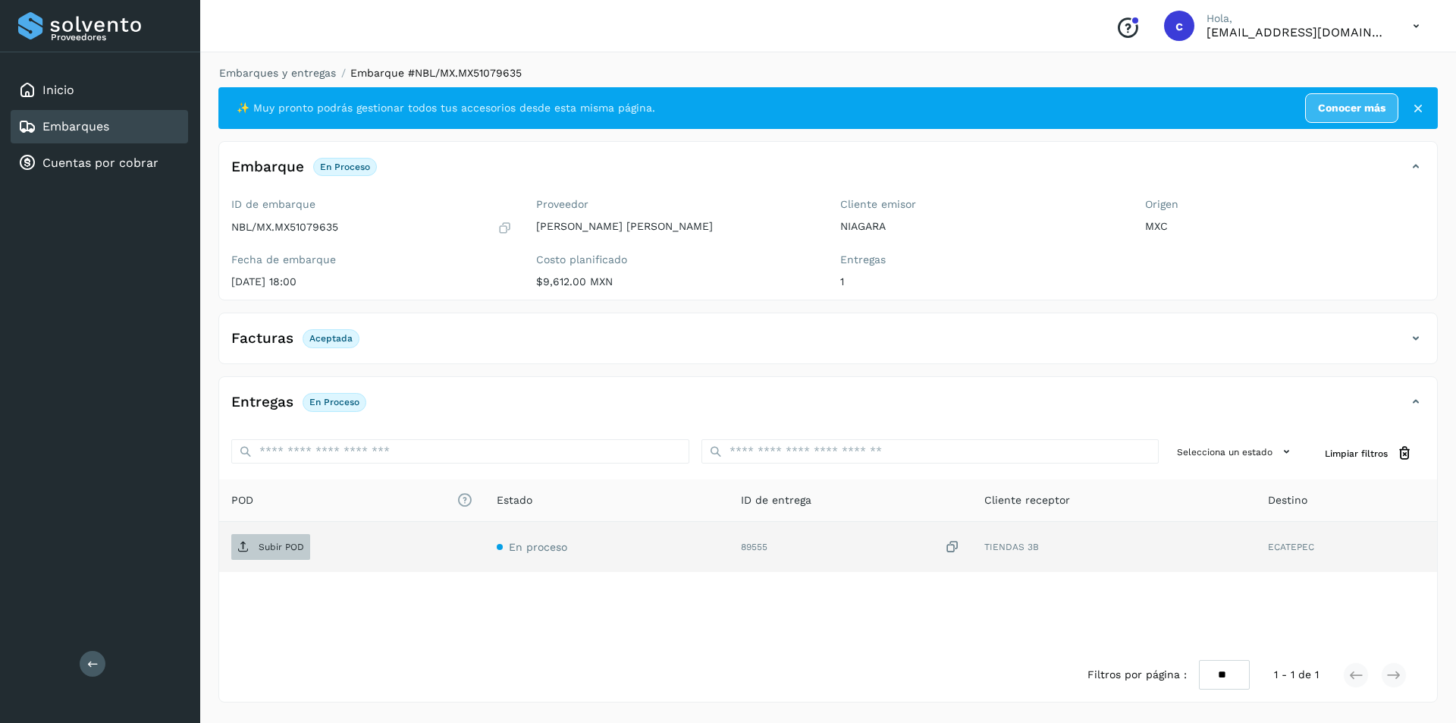
click at [253, 537] on span "Subir POD" at bounding box center [270, 547] width 79 height 24
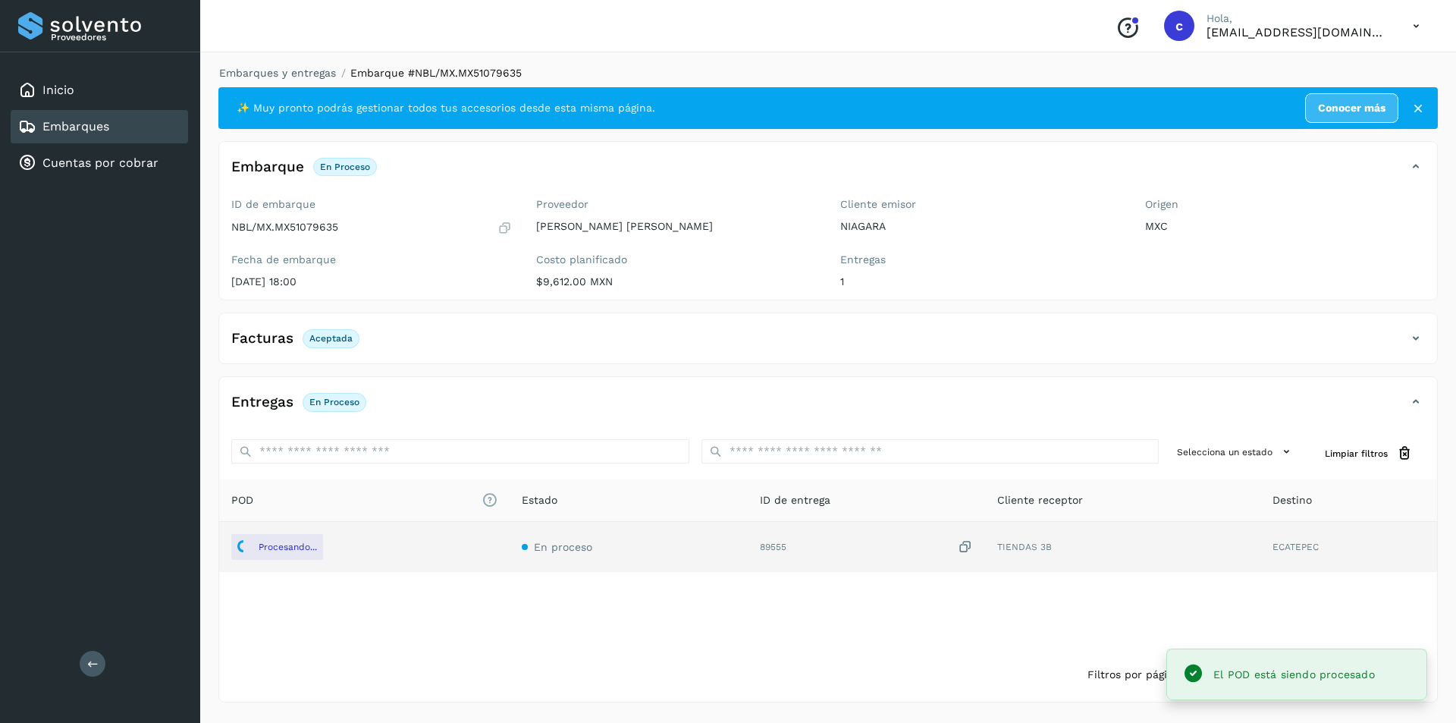
click at [1327, 333] on div "Facturas Aceptada" at bounding box center [813, 338] width 1188 height 26
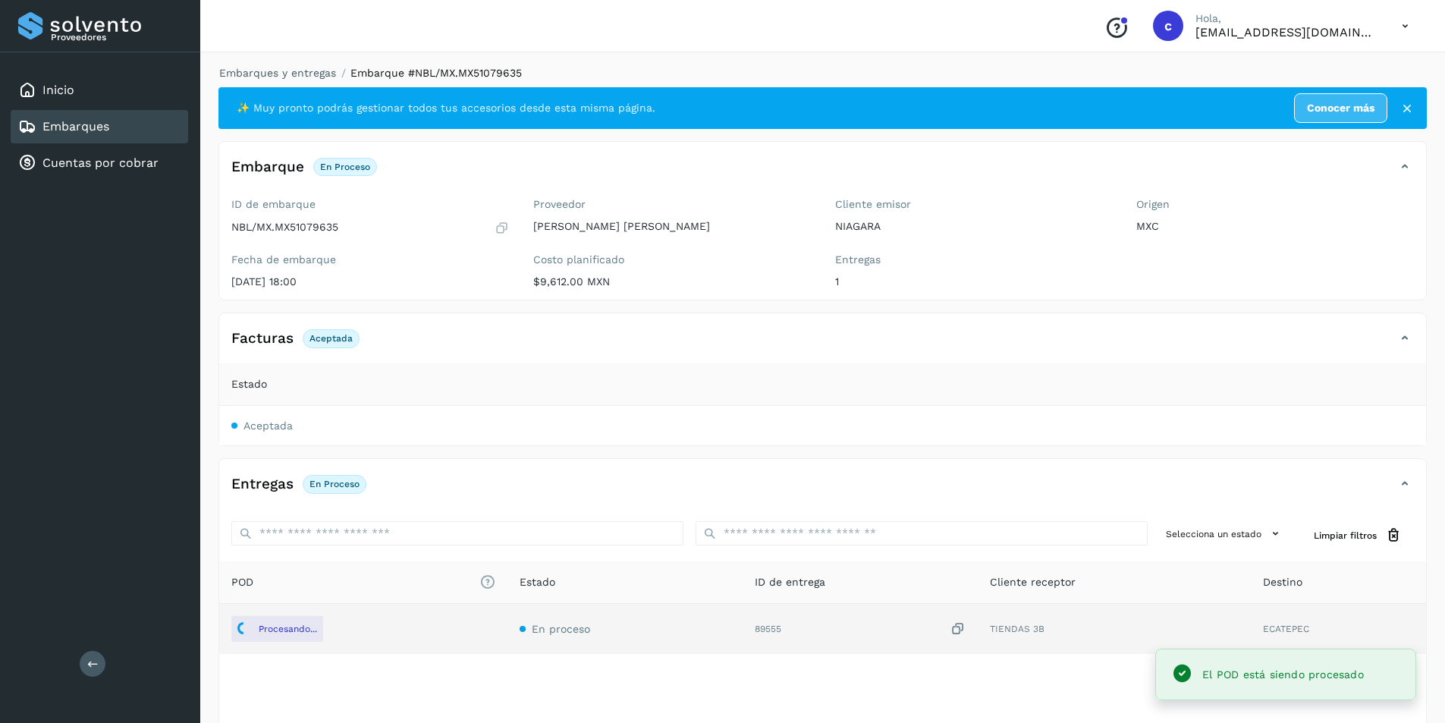
click at [255, 423] on span "Aceptada" at bounding box center [267, 425] width 49 height 12
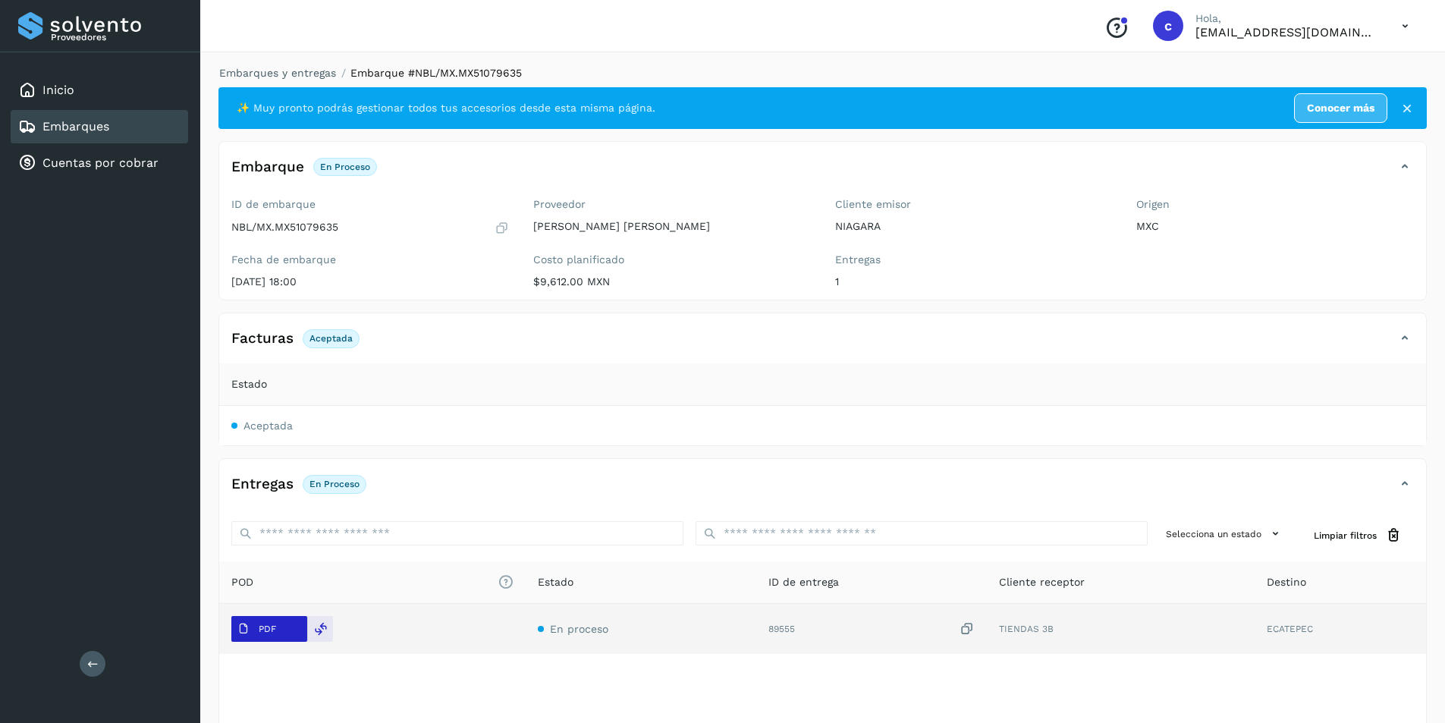
click at [291, 639] on button "PDF" at bounding box center [269, 629] width 76 height 26
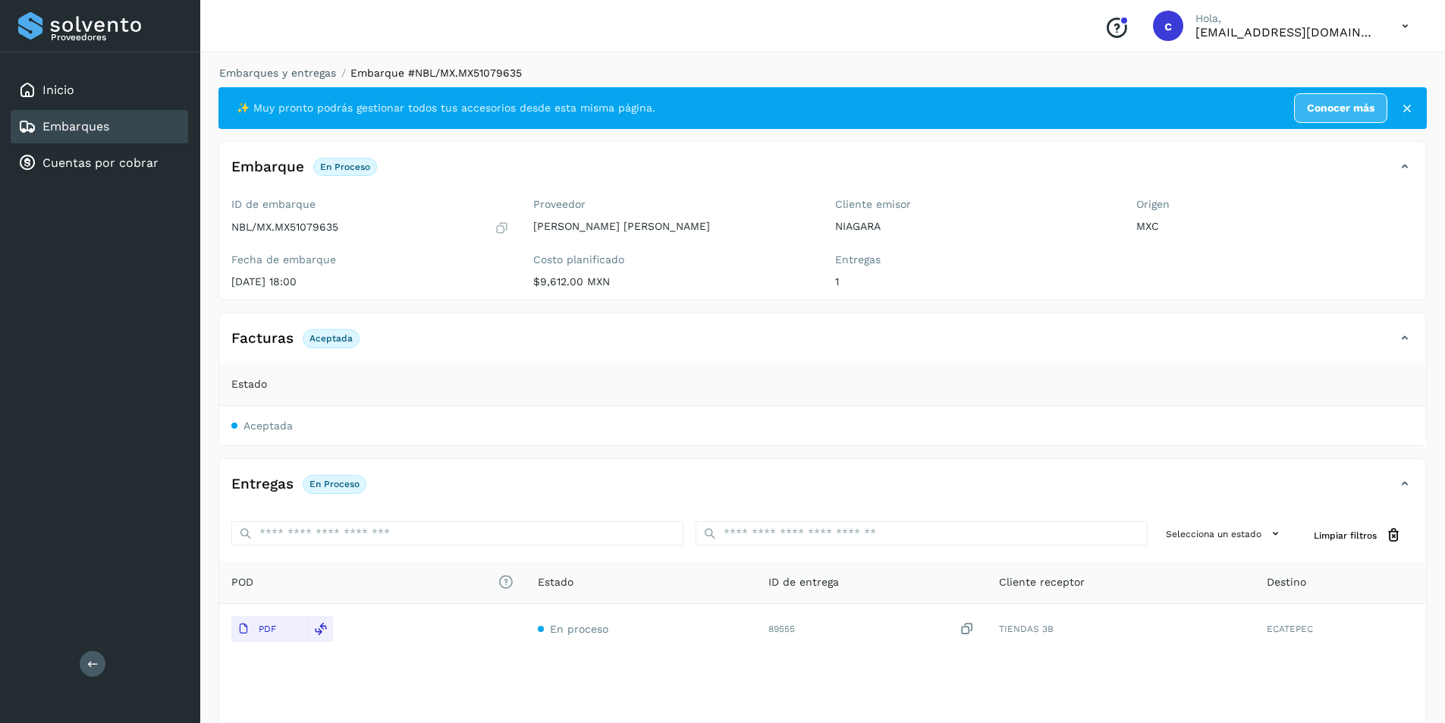
click at [108, 133] on link "Embarques" at bounding box center [75, 126] width 67 height 14
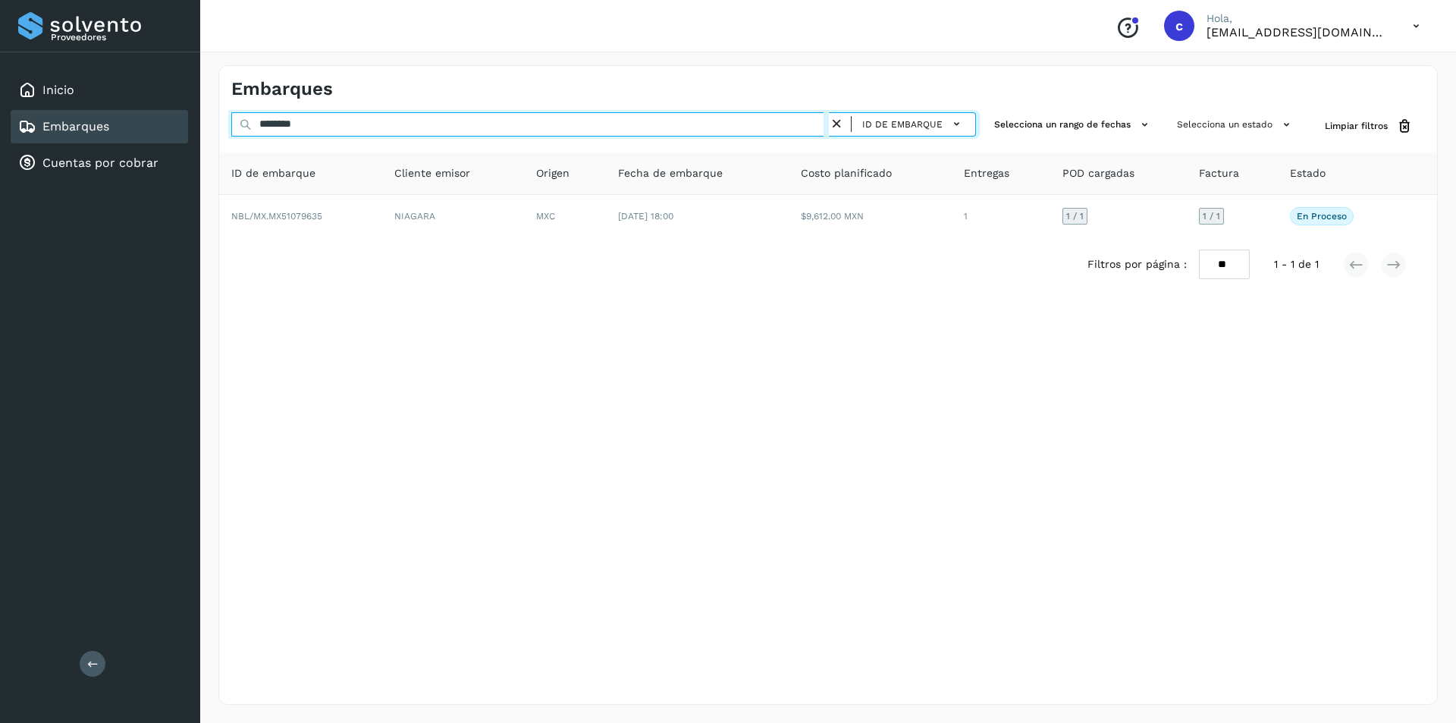
click at [410, 127] on input "********" at bounding box center [530, 124] width 598 height 24
type input "*"
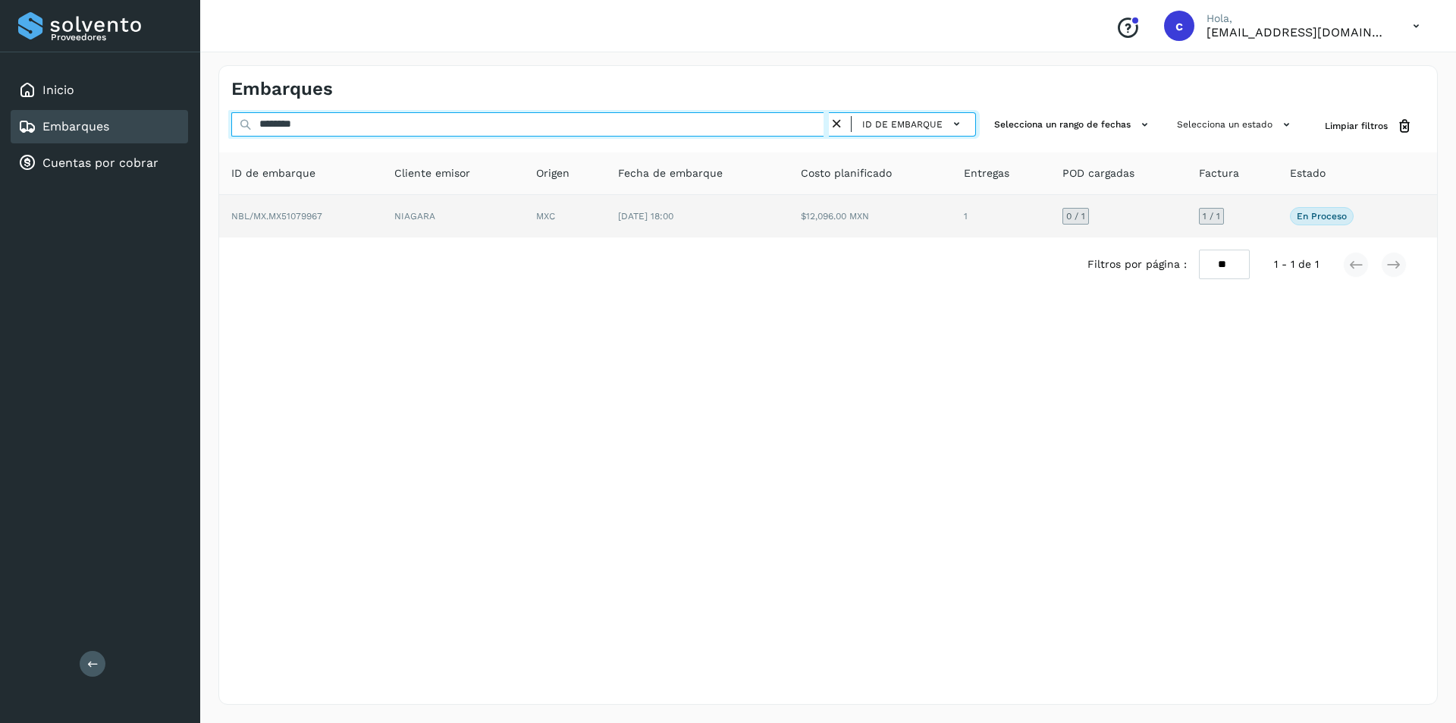
type input "********"
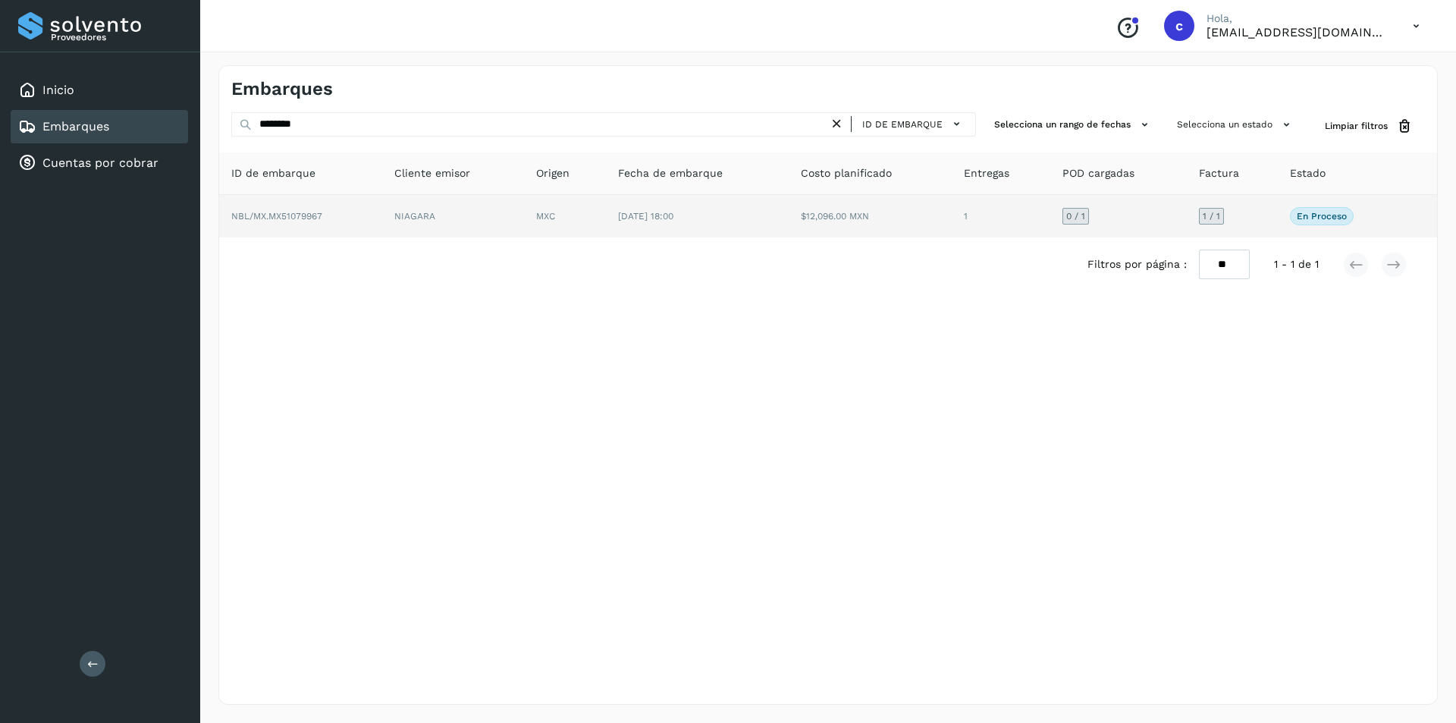
click at [378, 234] on td "NBL/MX.MX51079967" at bounding box center [300, 216] width 163 height 42
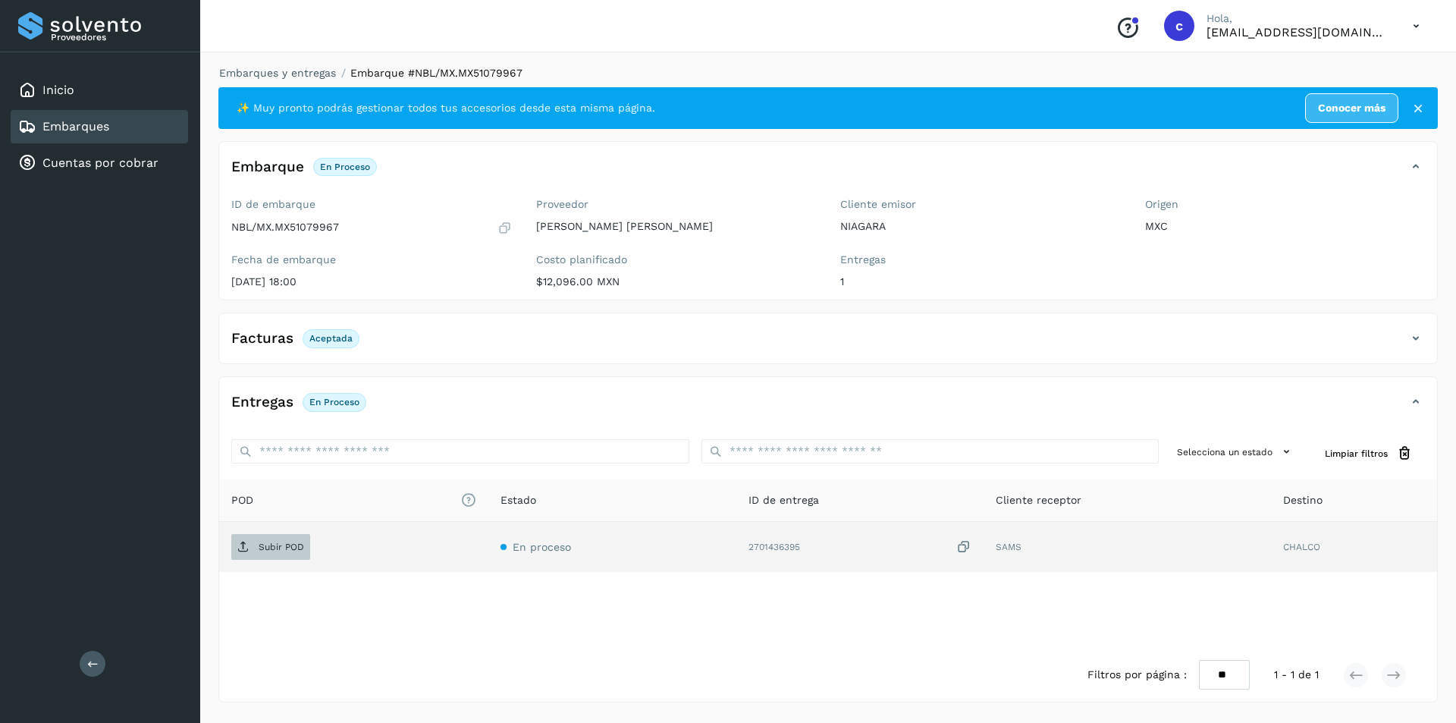
click at [272, 545] on p "Subir POD" at bounding box center [282, 547] width 46 height 11
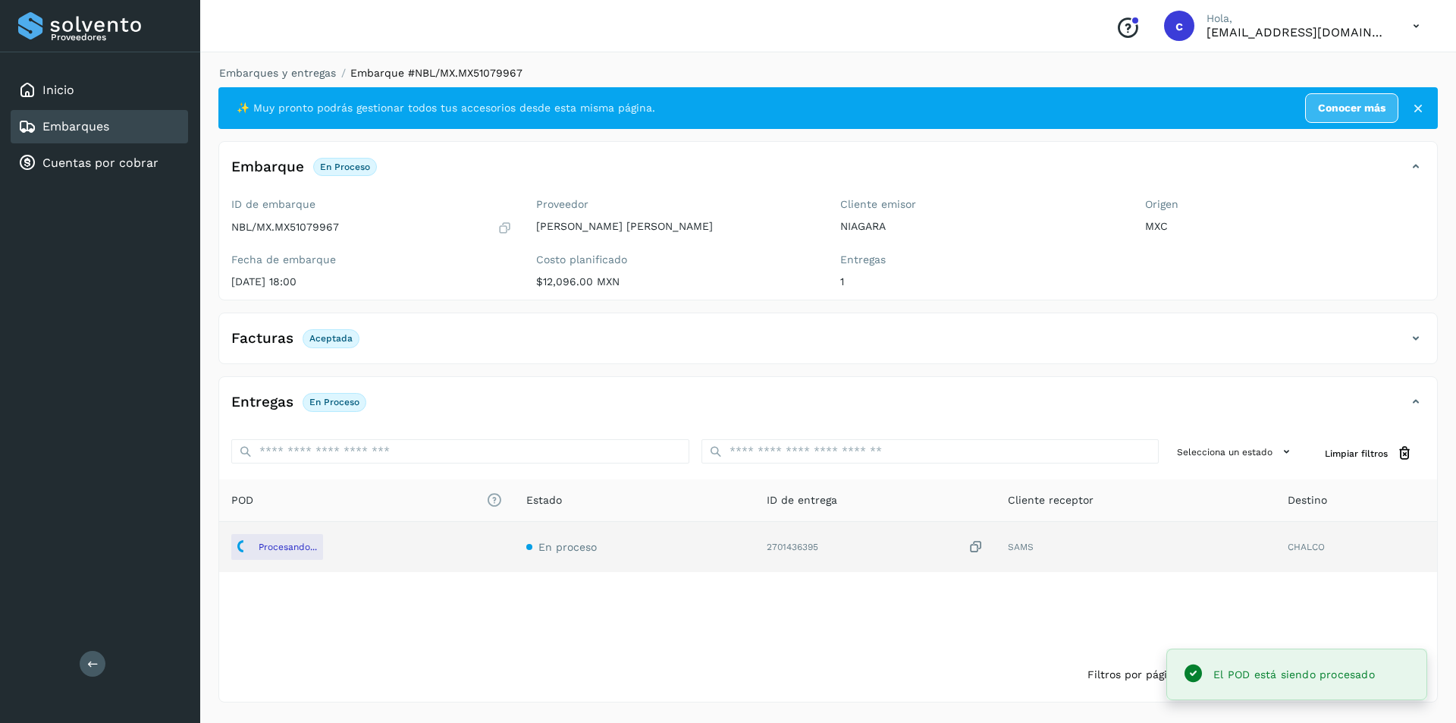
click at [523, 331] on div "Facturas Aceptada" at bounding box center [813, 338] width 1188 height 26
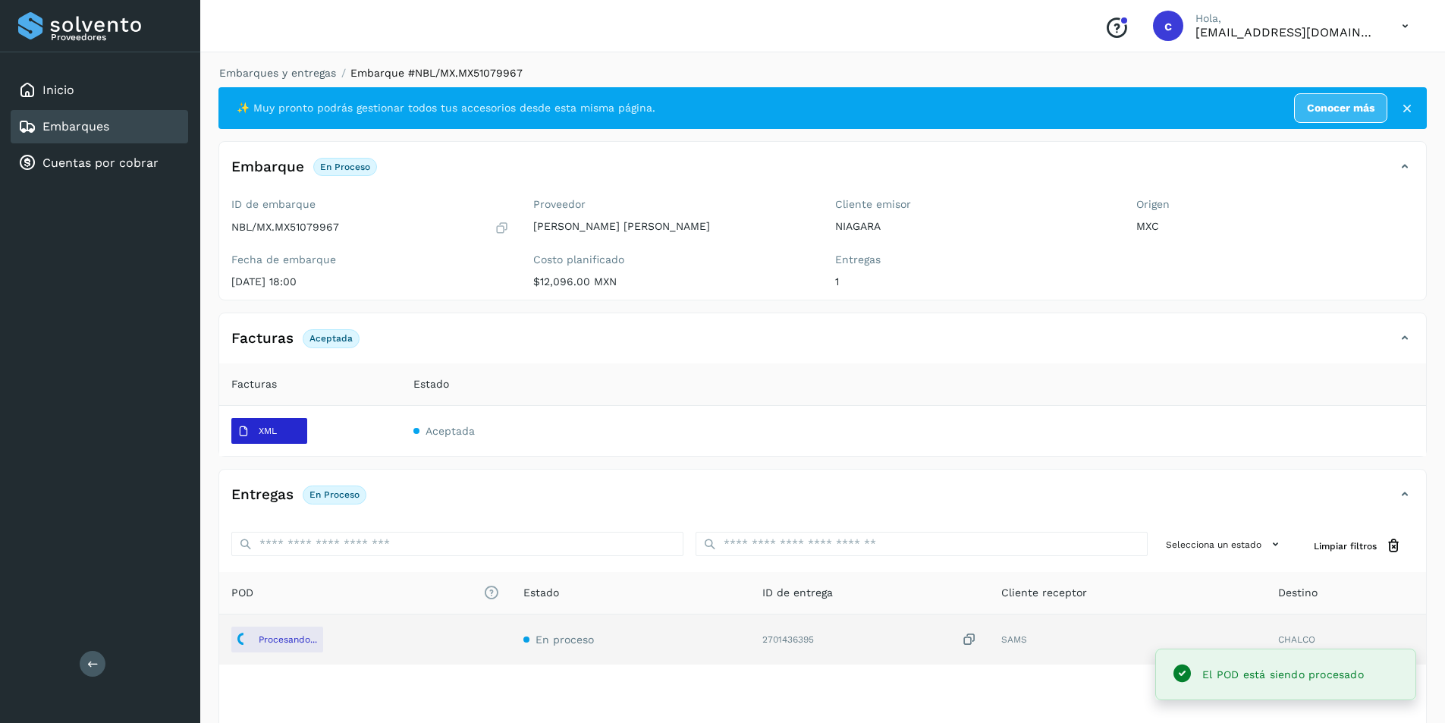
click at [262, 429] on p "XML" at bounding box center [268, 430] width 18 height 11
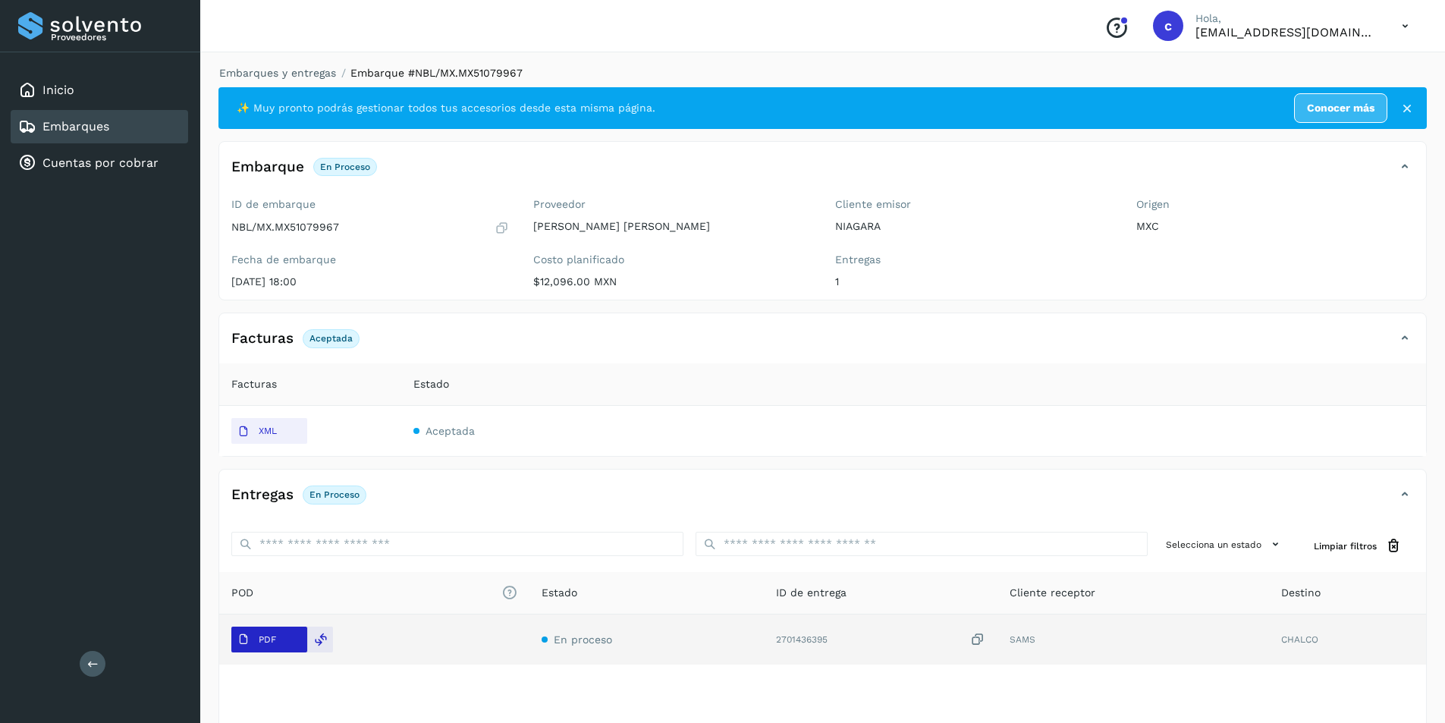
click at [261, 628] on span "PDF" at bounding box center [256, 639] width 51 height 24
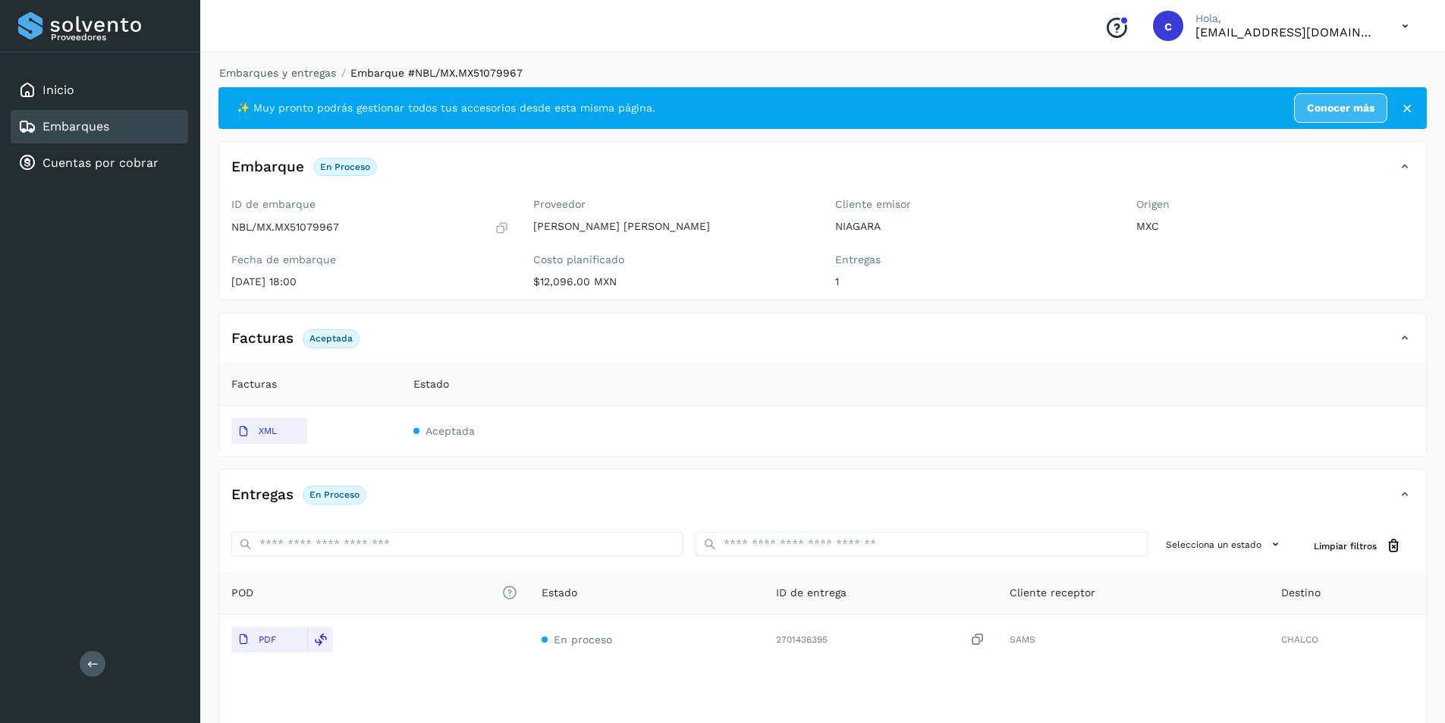
click at [143, 126] on div "Embarques" at bounding box center [99, 126] width 177 height 33
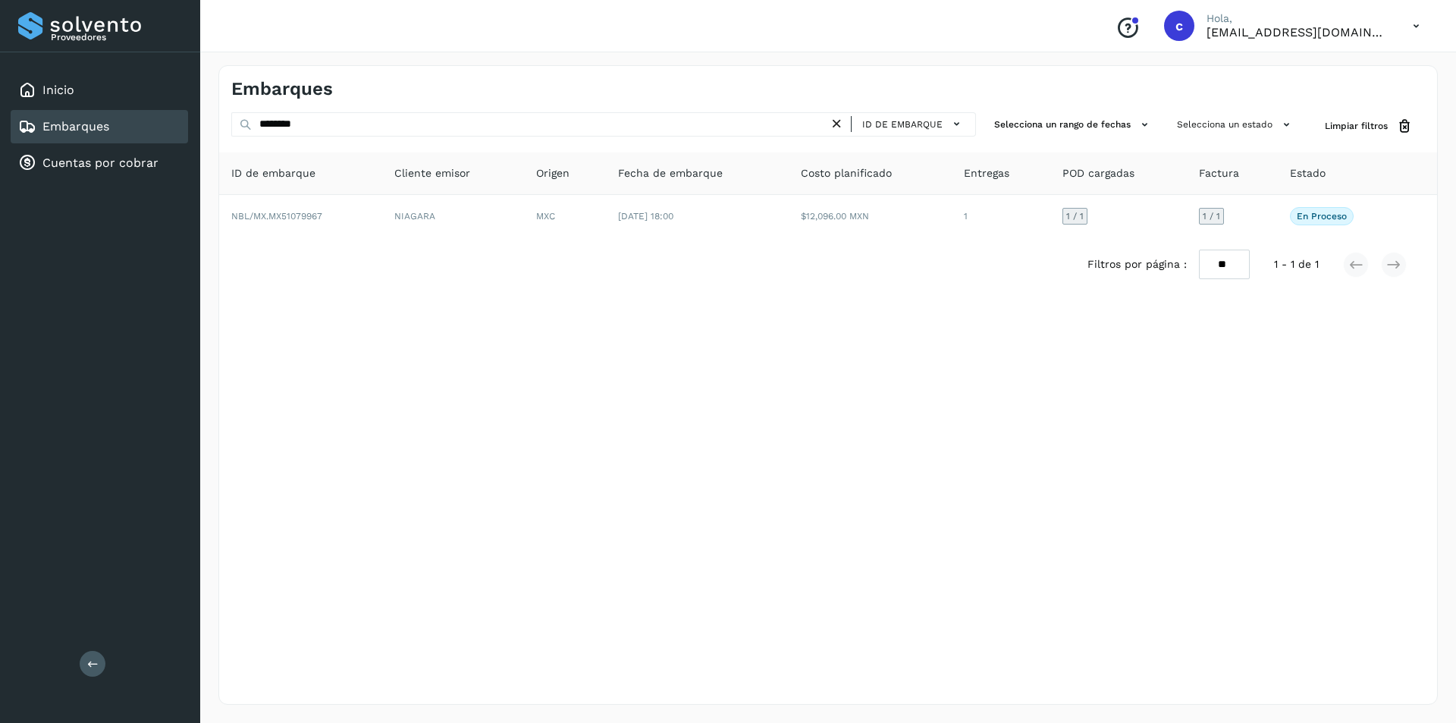
click at [843, 124] on icon at bounding box center [837, 124] width 16 height 16
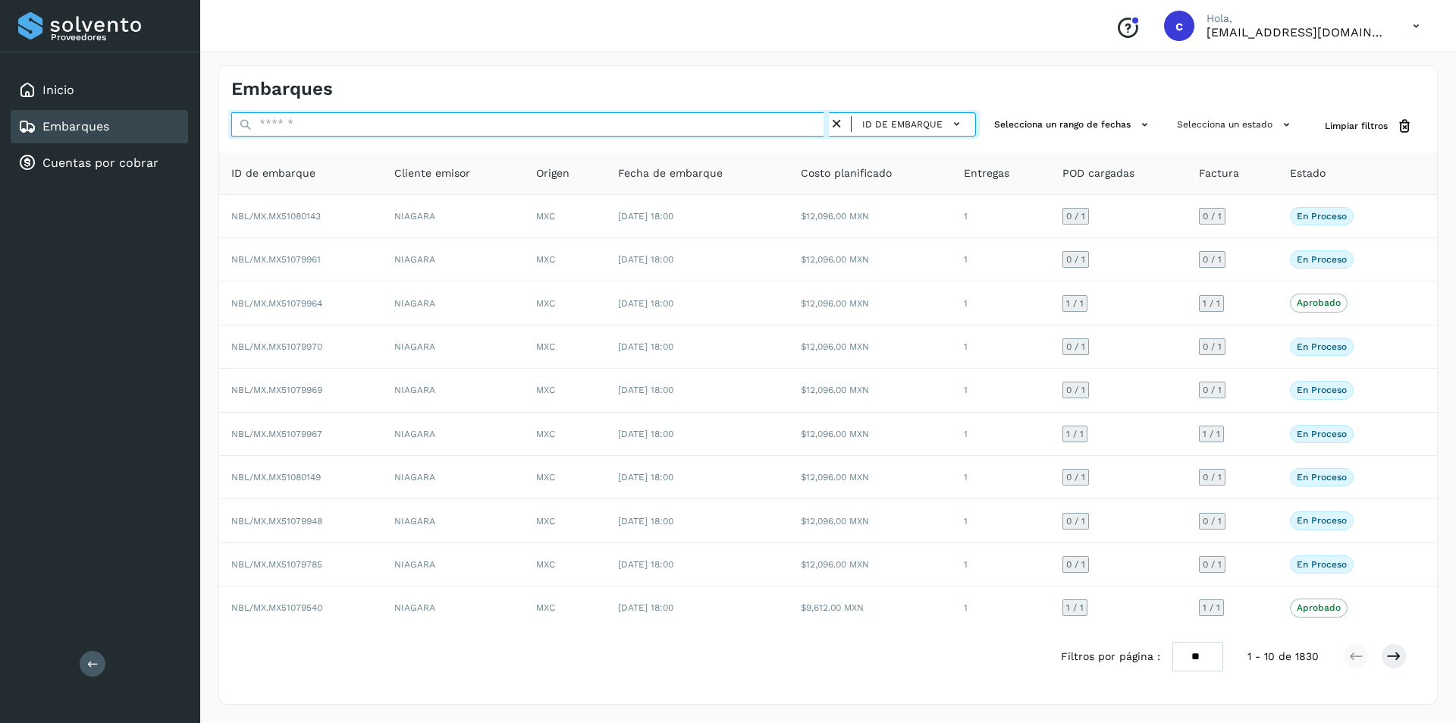
click at [756, 130] on input "text" at bounding box center [530, 124] width 598 height 24
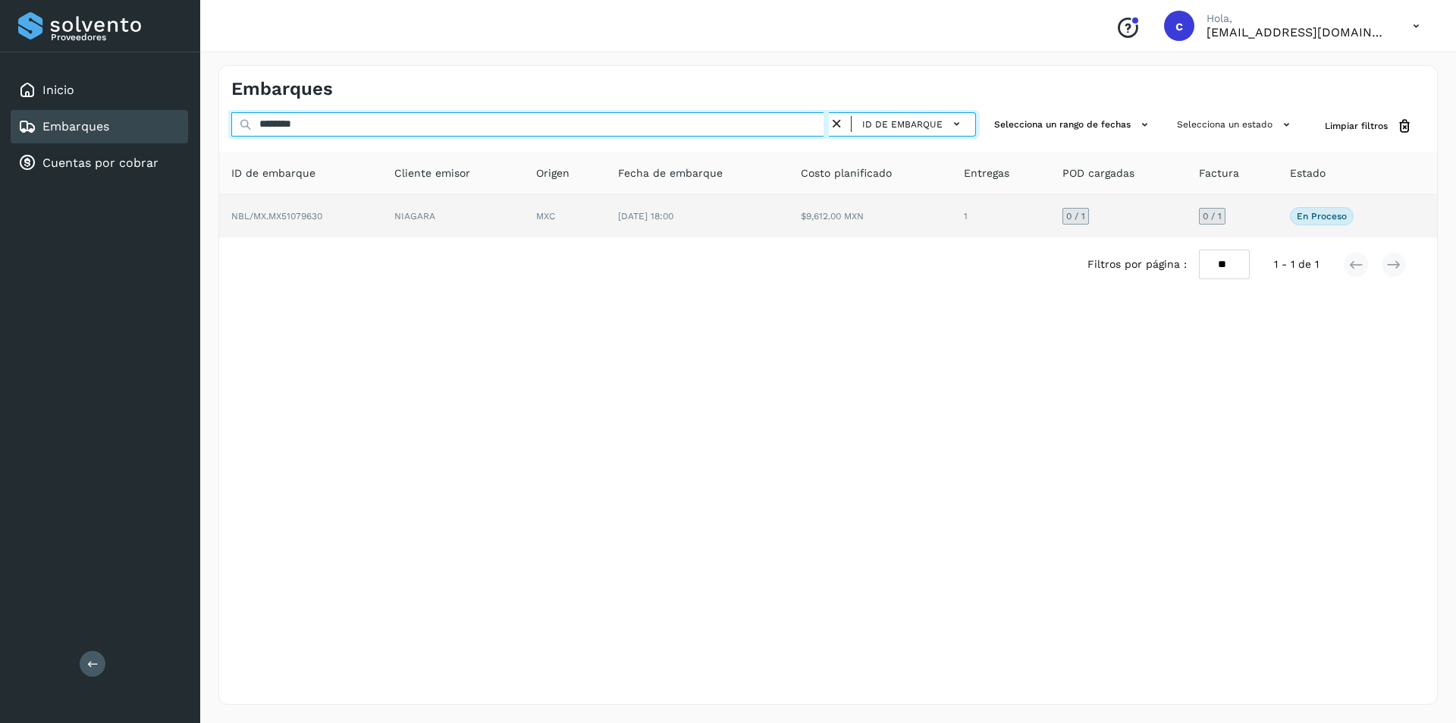
type input "********"
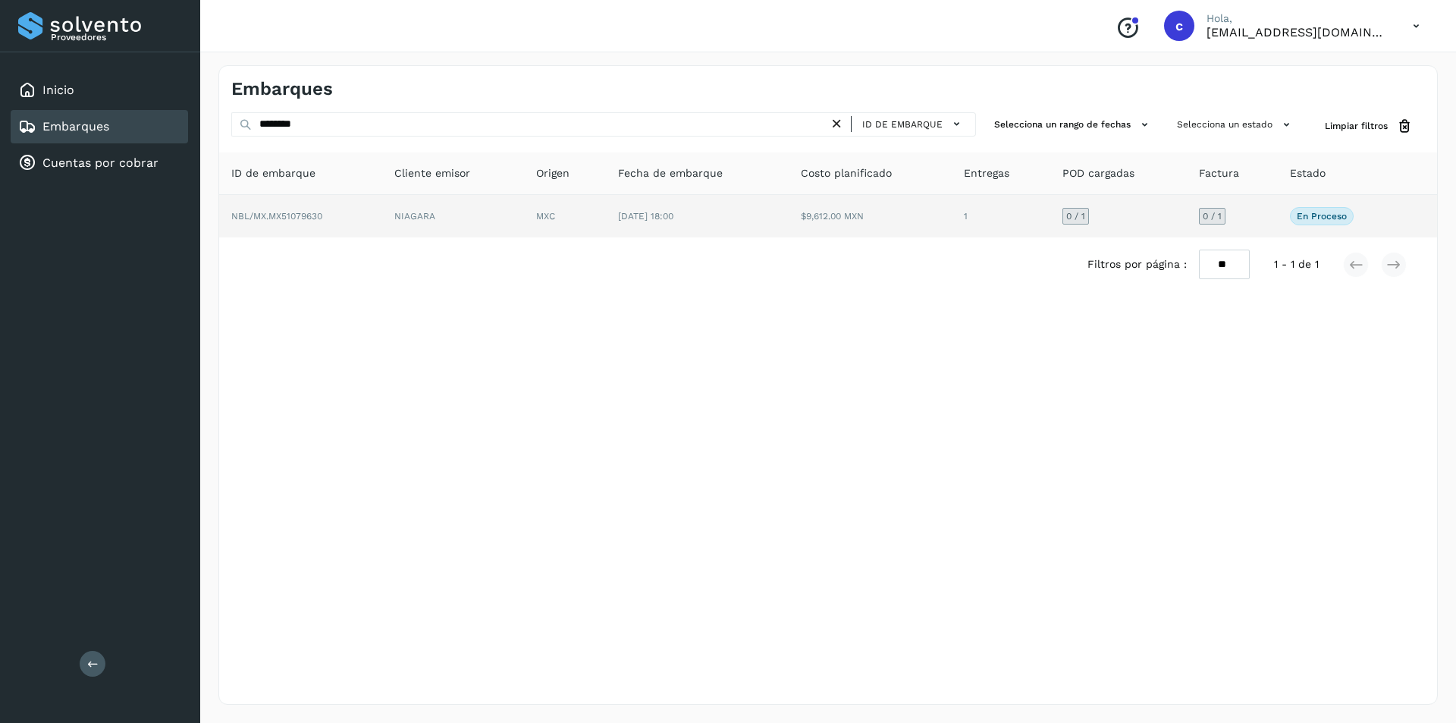
click at [391, 203] on td "NIAGARA" at bounding box center [453, 216] width 142 height 42
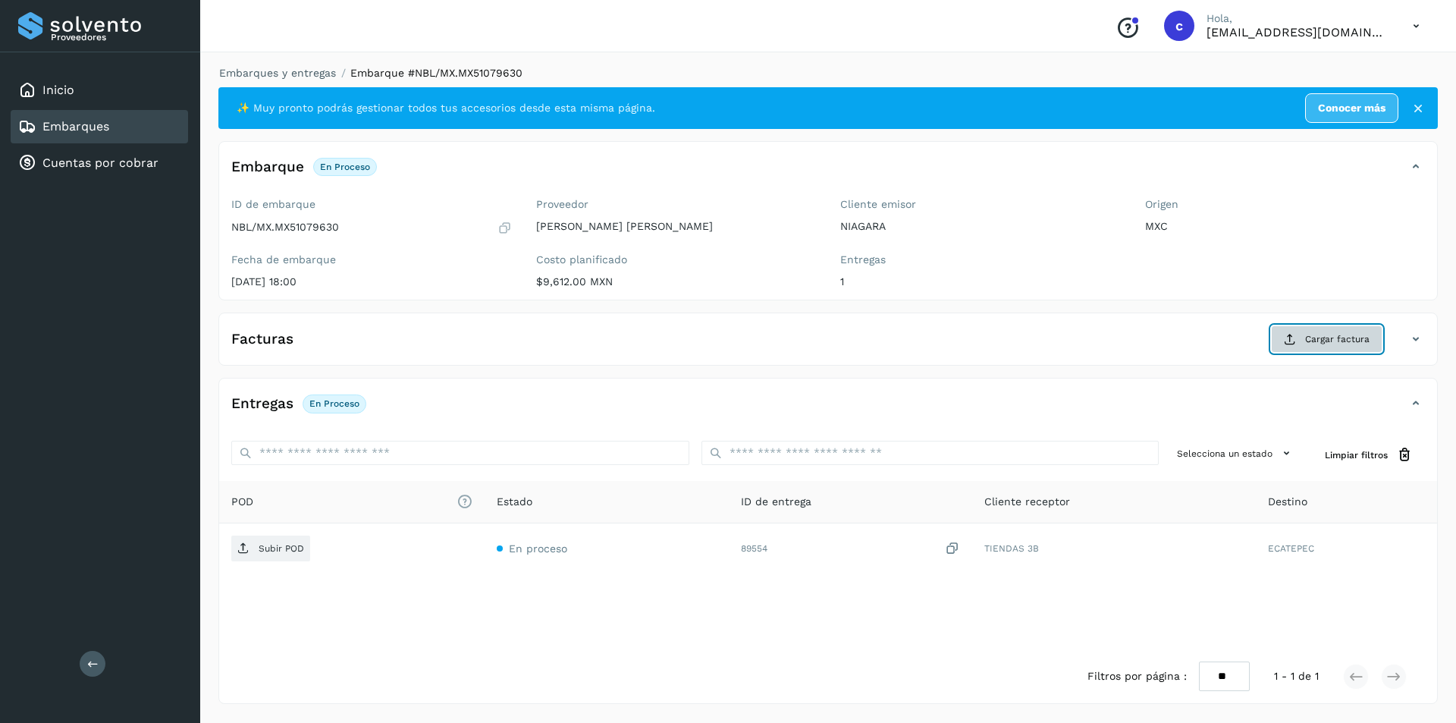
click at [1315, 337] on span "Cargar factura" at bounding box center [1337, 339] width 64 height 14
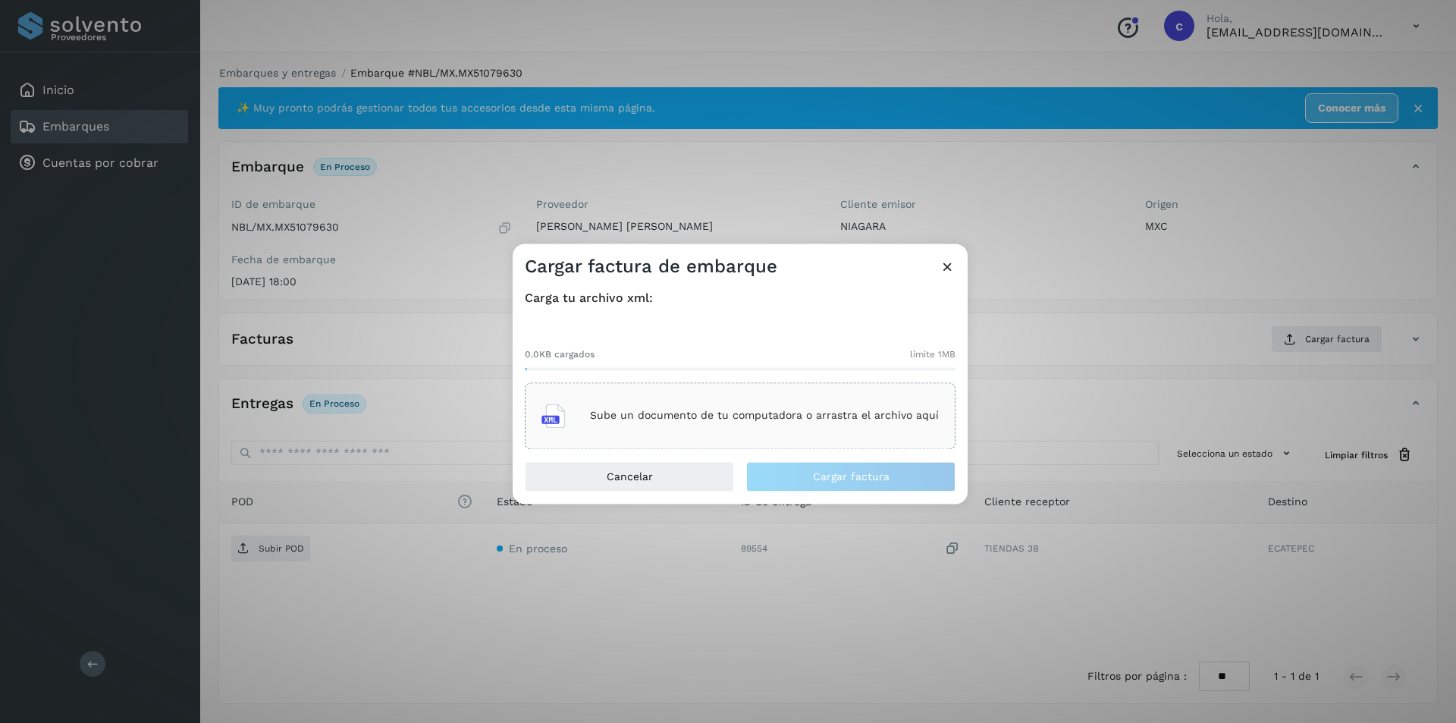
click at [802, 397] on div "Sube un documento de tu computadora o arrastra el archivo aquí" at bounding box center [740, 415] width 397 height 41
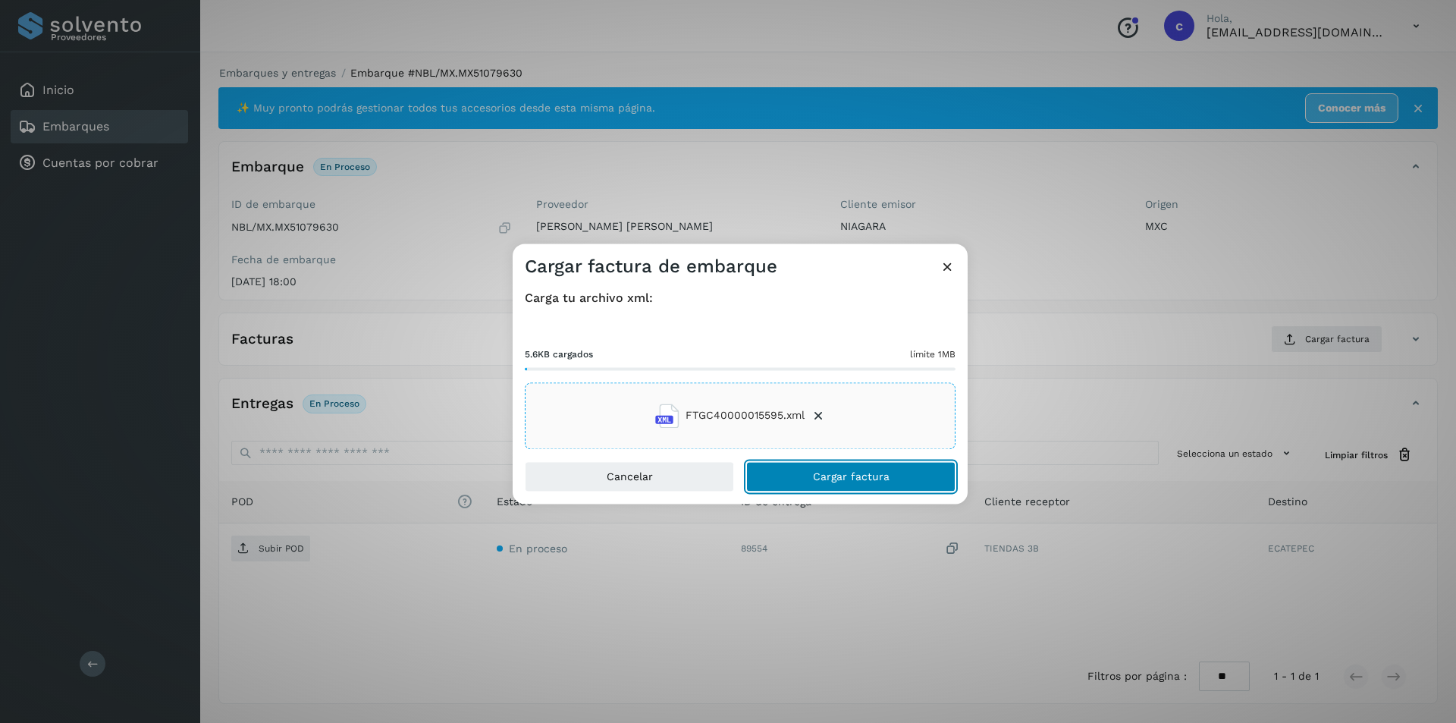
click at [813, 479] on button "Cargar factura" at bounding box center [850, 476] width 209 height 30
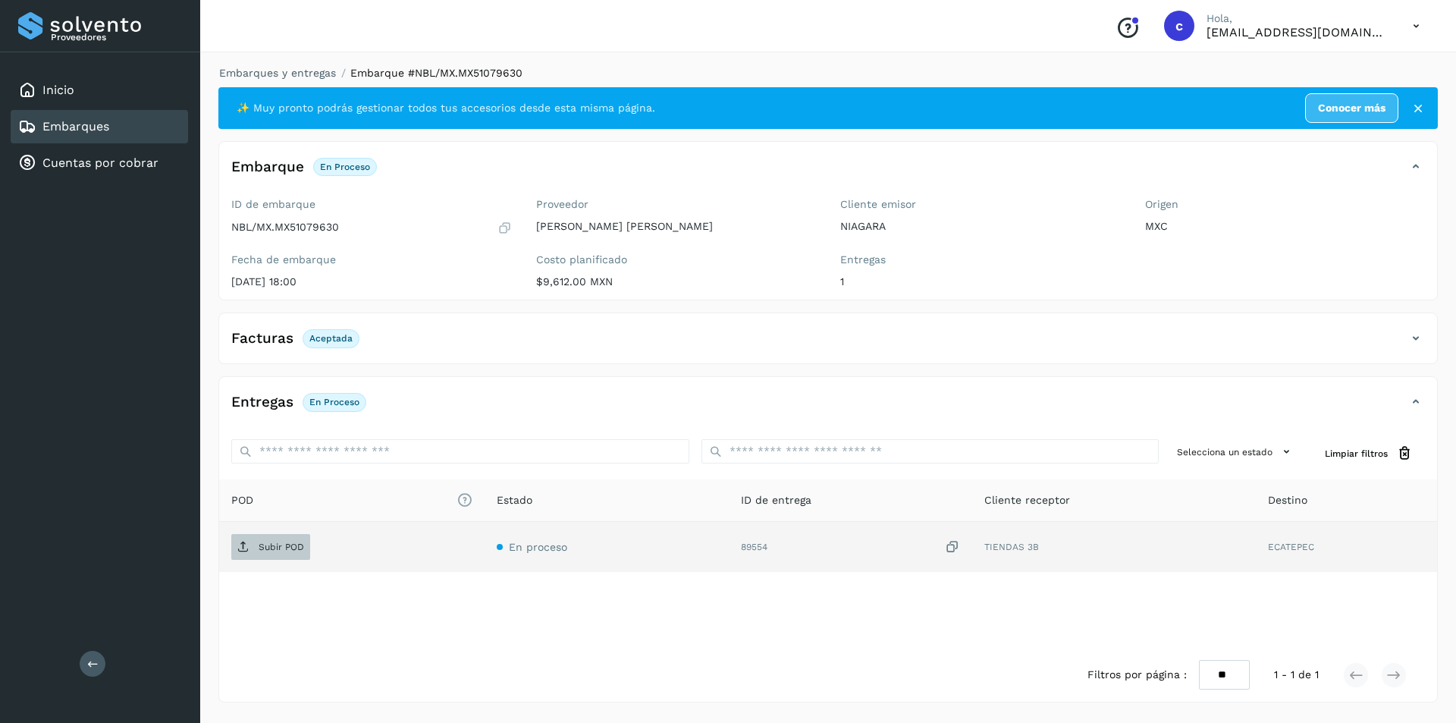
click at [238, 536] on span "Subir POD" at bounding box center [270, 547] width 79 height 24
click at [271, 542] on p "PDF" at bounding box center [267, 547] width 17 height 11
click at [72, 124] on link "Embarques" at bounding box center [75, 126] width 67 height 14
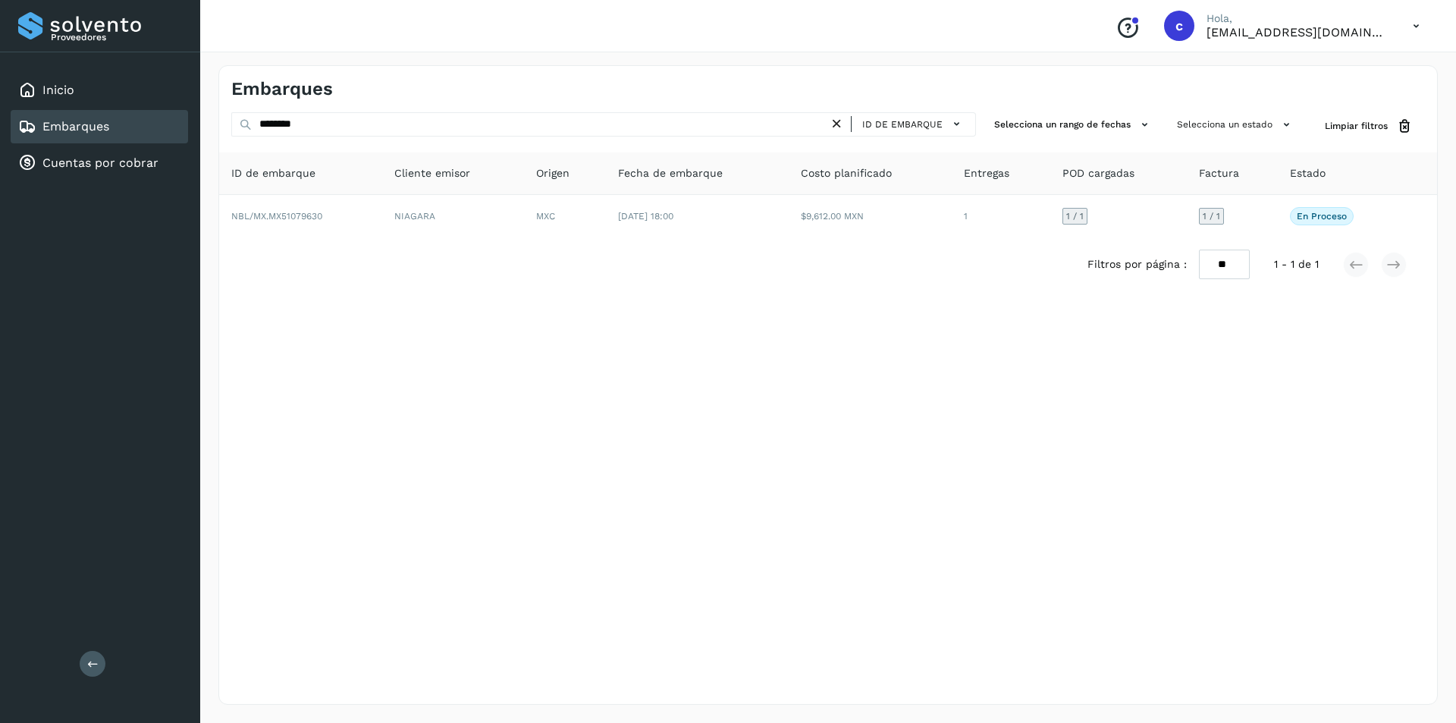
click at [841, 121] on icon at bounding box center [837, 124] width 16 height 16
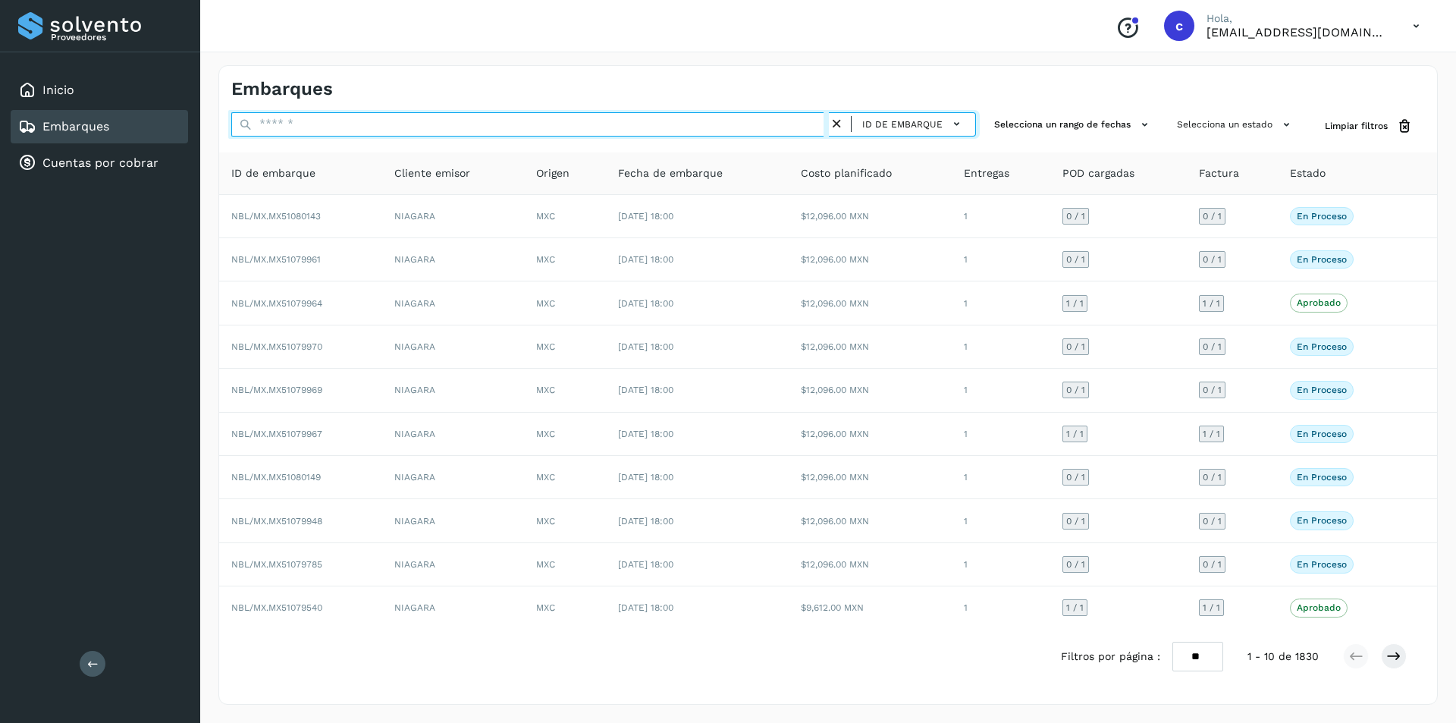
click at [746, 130] on input "text" at bounding box center [530, 124] width 598 height 24
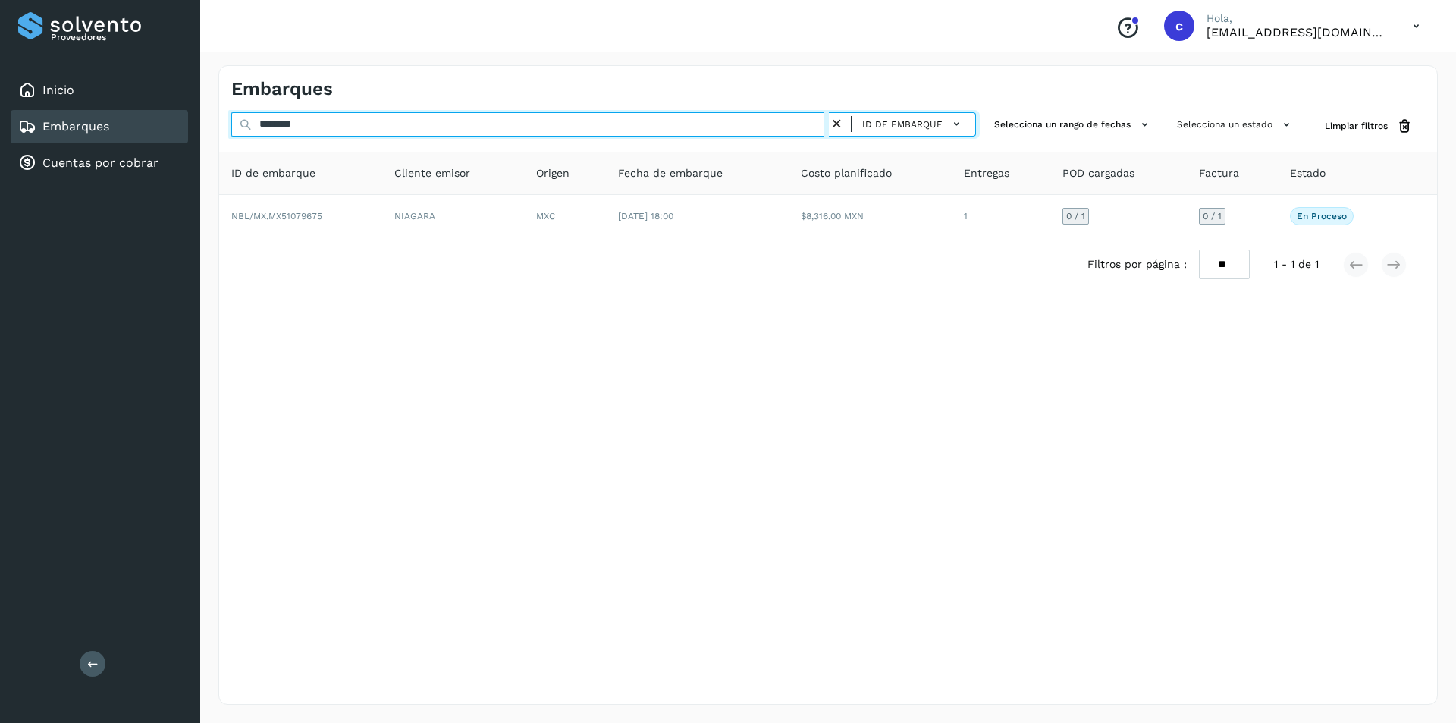
type input "********"
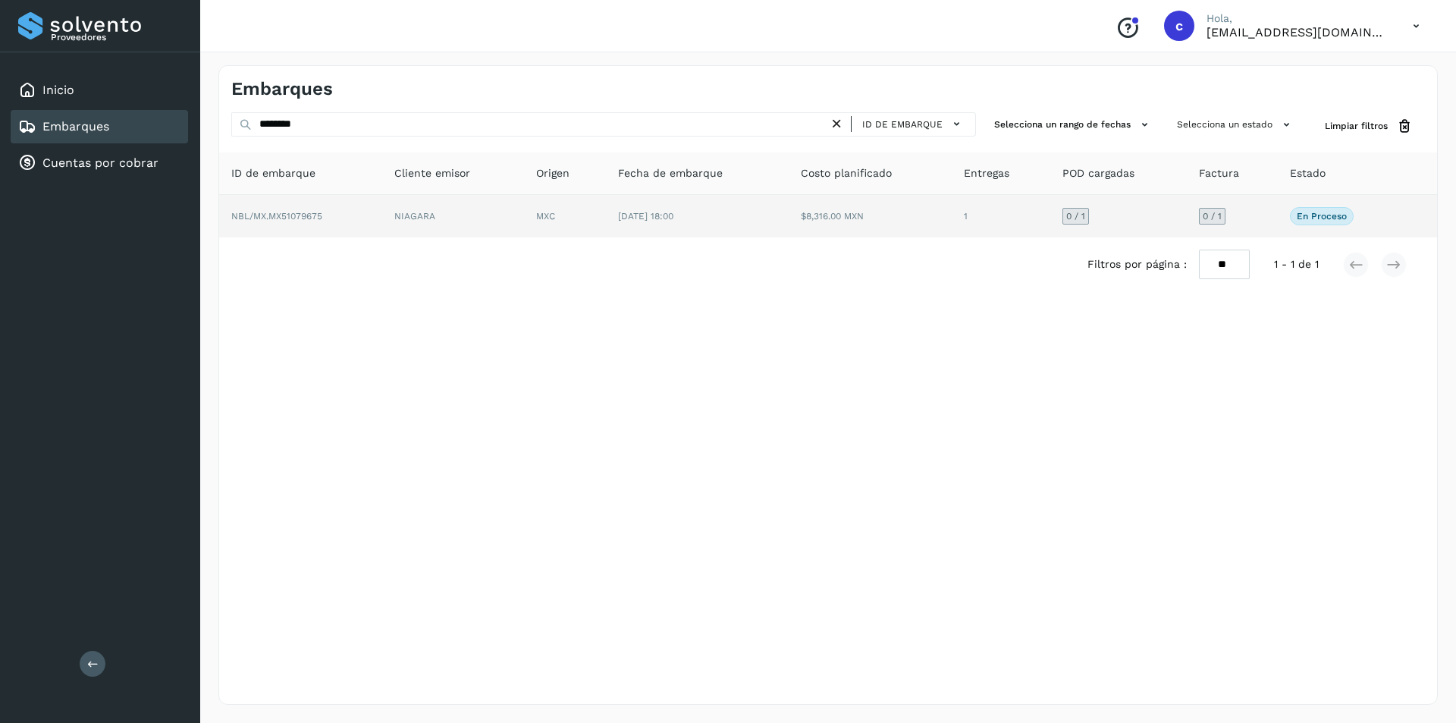
click at [633, 232] on td "07/sep/2025 18:00" at bounding box center [697, 216] width 183 height 42
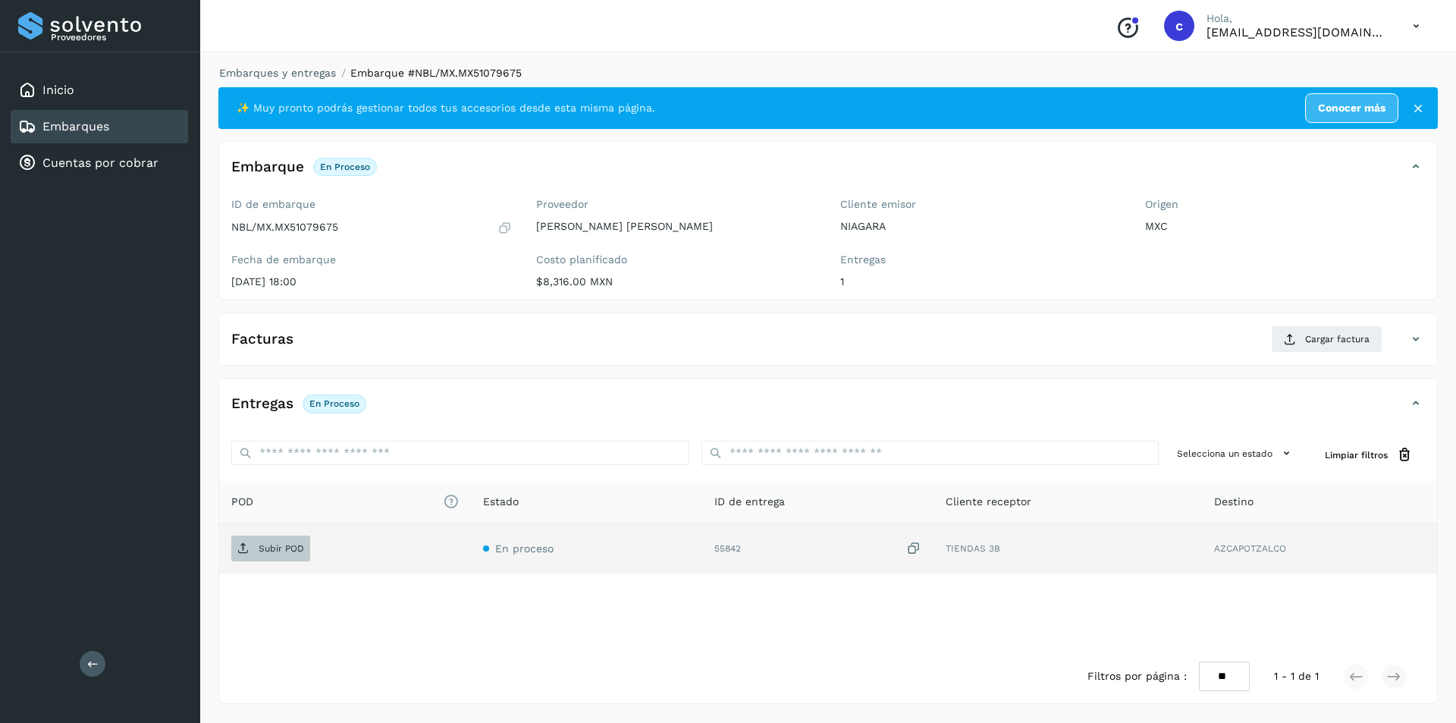
click at [256, 548] on span "Subir POD" at bounding box center [270, 548] width 79 height 24
click at [272, 548] on p "PDF" at bounding box center [267, 548] width 17 height 11
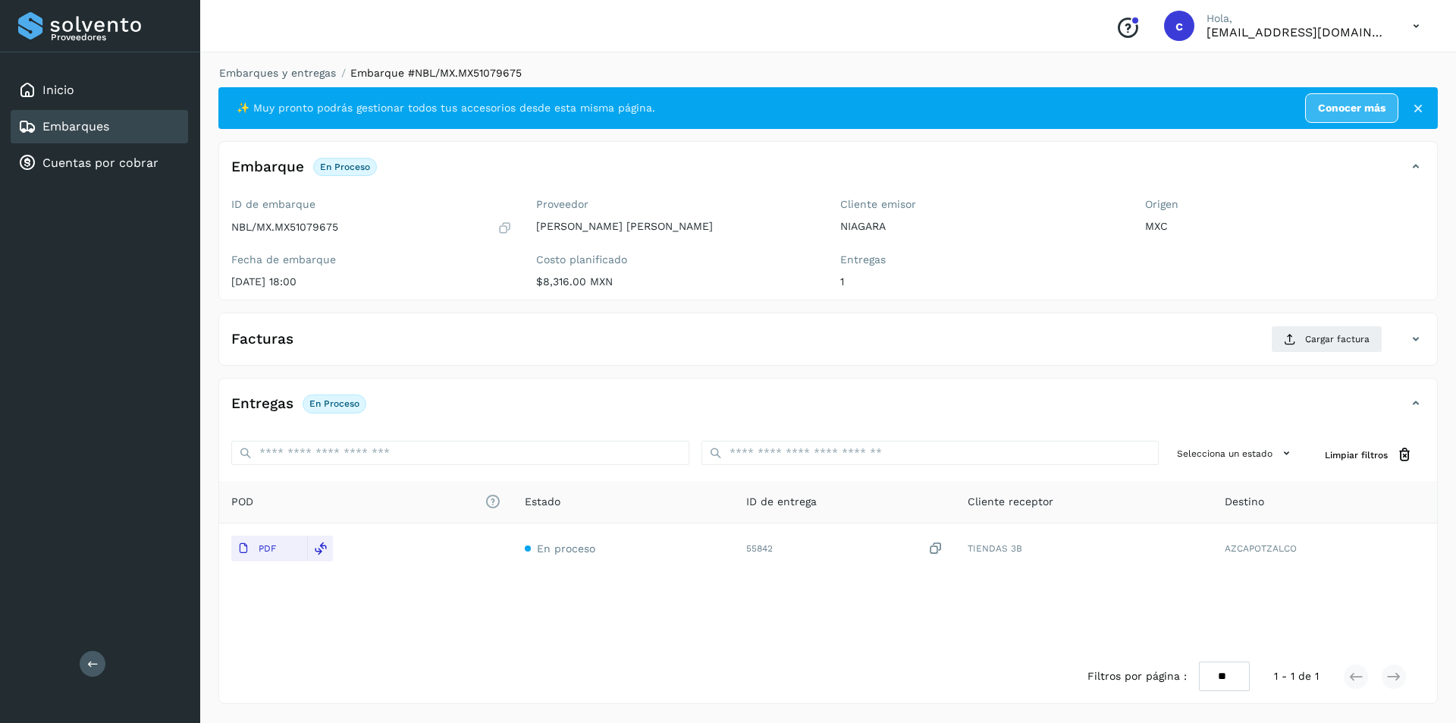
click at [93, 118] on div "Embarques" at bounding box center [99, 126] width 177 height 33
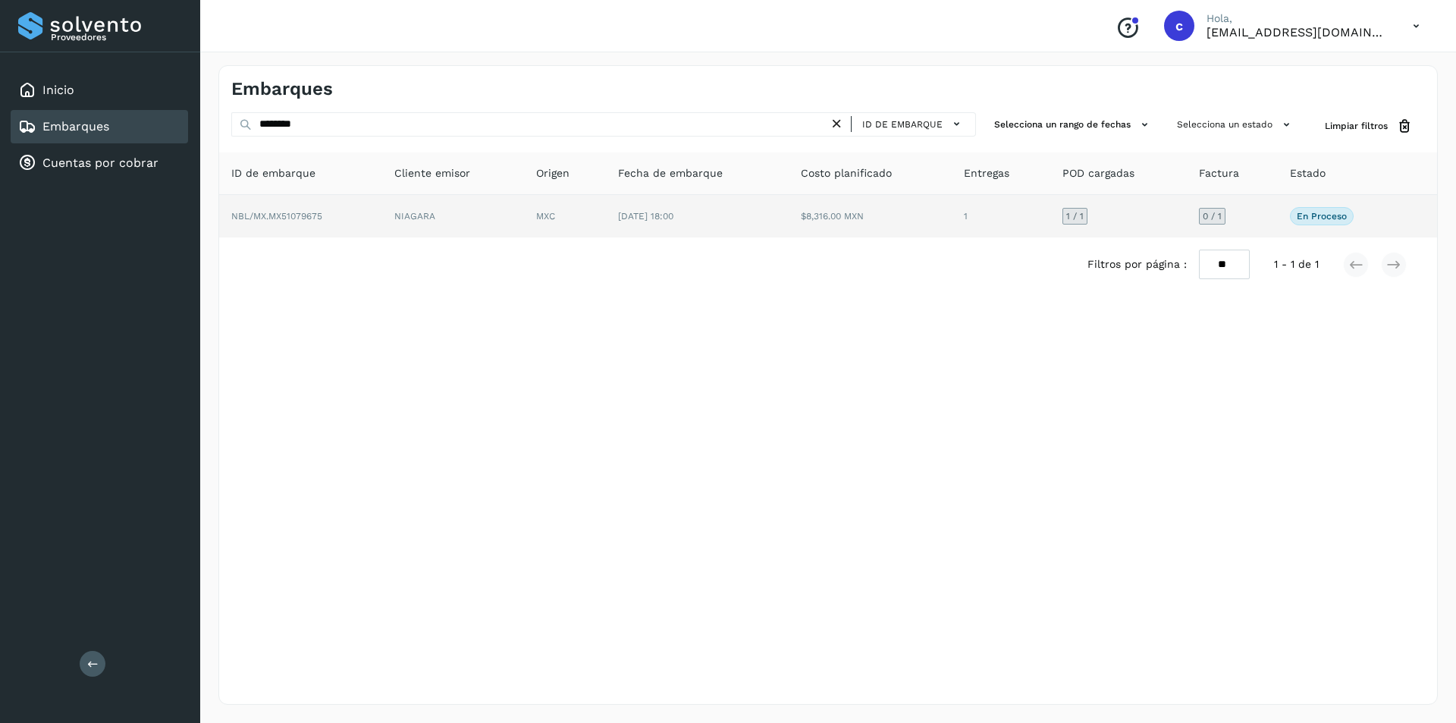
click at [1025, 199] on td "1" at bounding box center [1001, 216] width 99 height 42
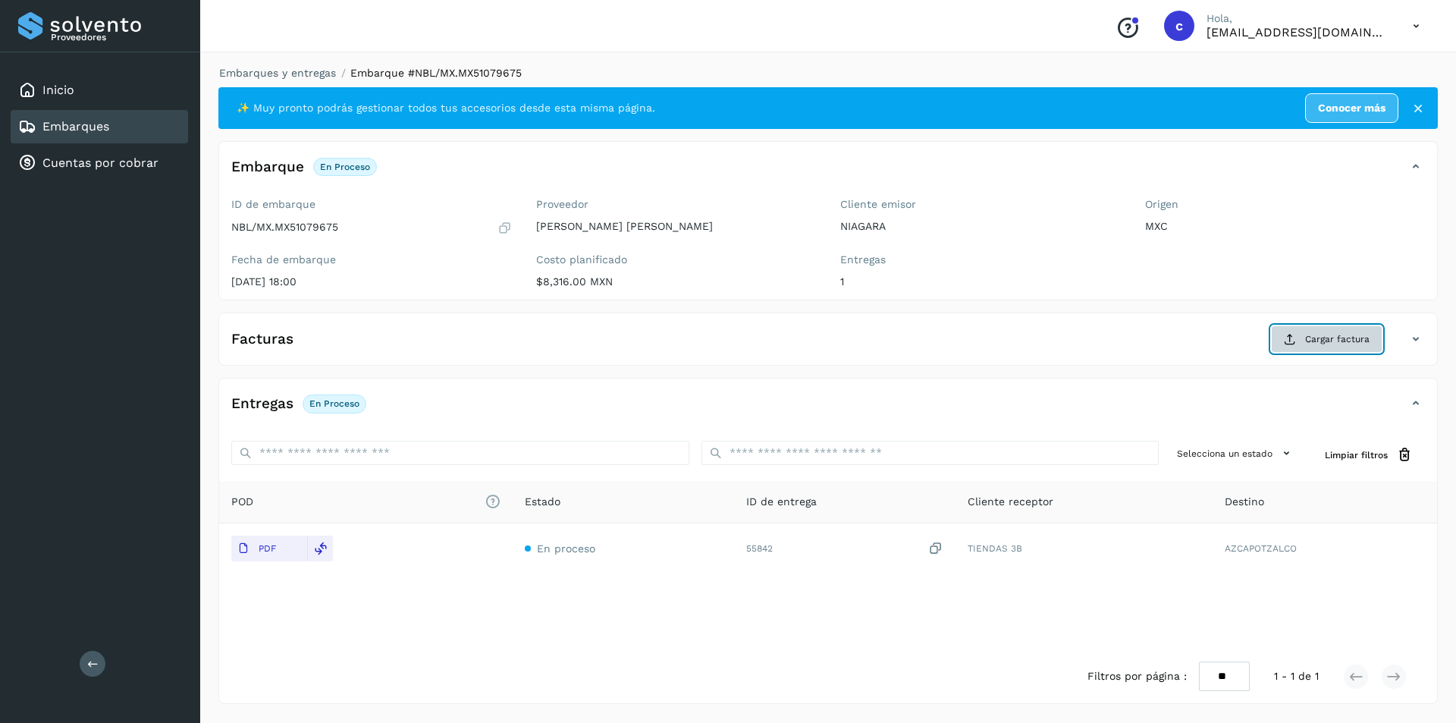
click at [1354, 338] on span "Cargar factura" at bounding box center [1337, 339] width 64 height 14
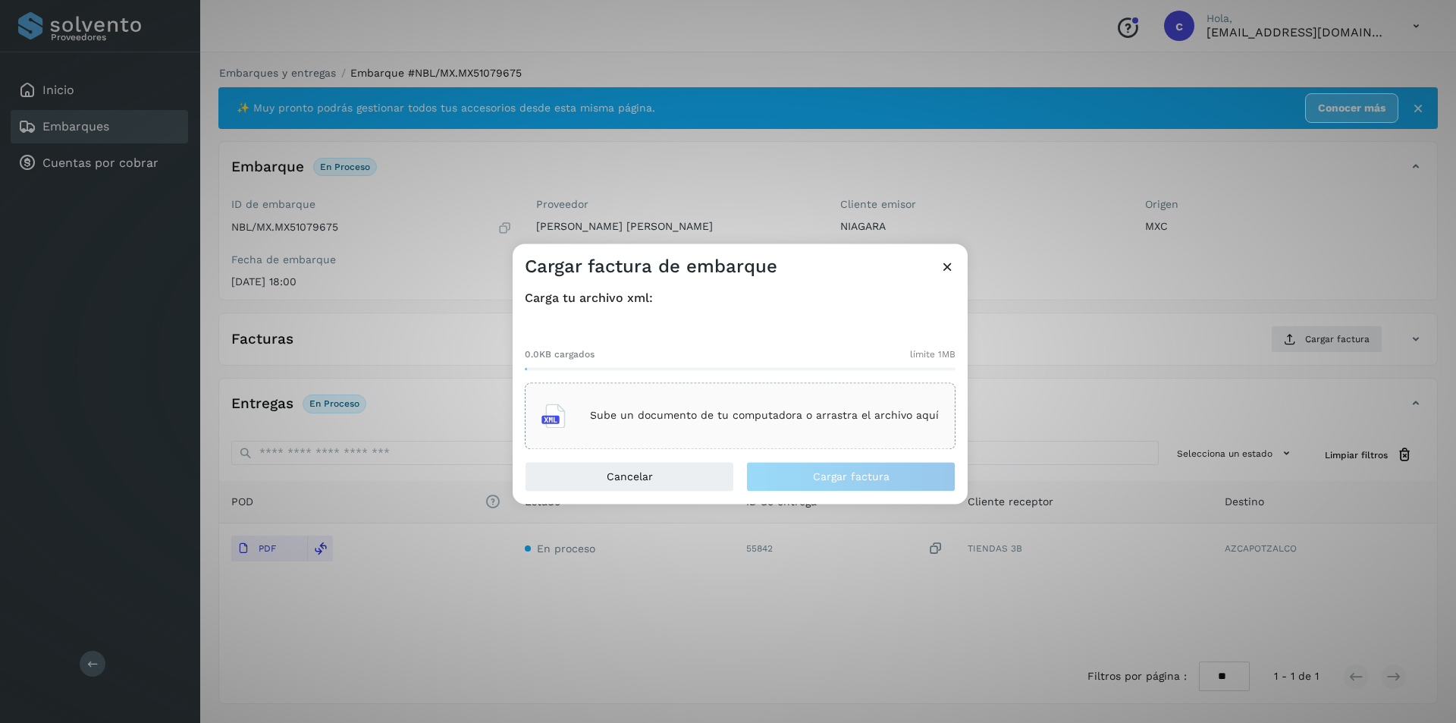
click at [867, 408] on div "Sube un documento de tu computadora o arrastra el archivo aquí" at bounding box center [740, 415] width 397 height 41
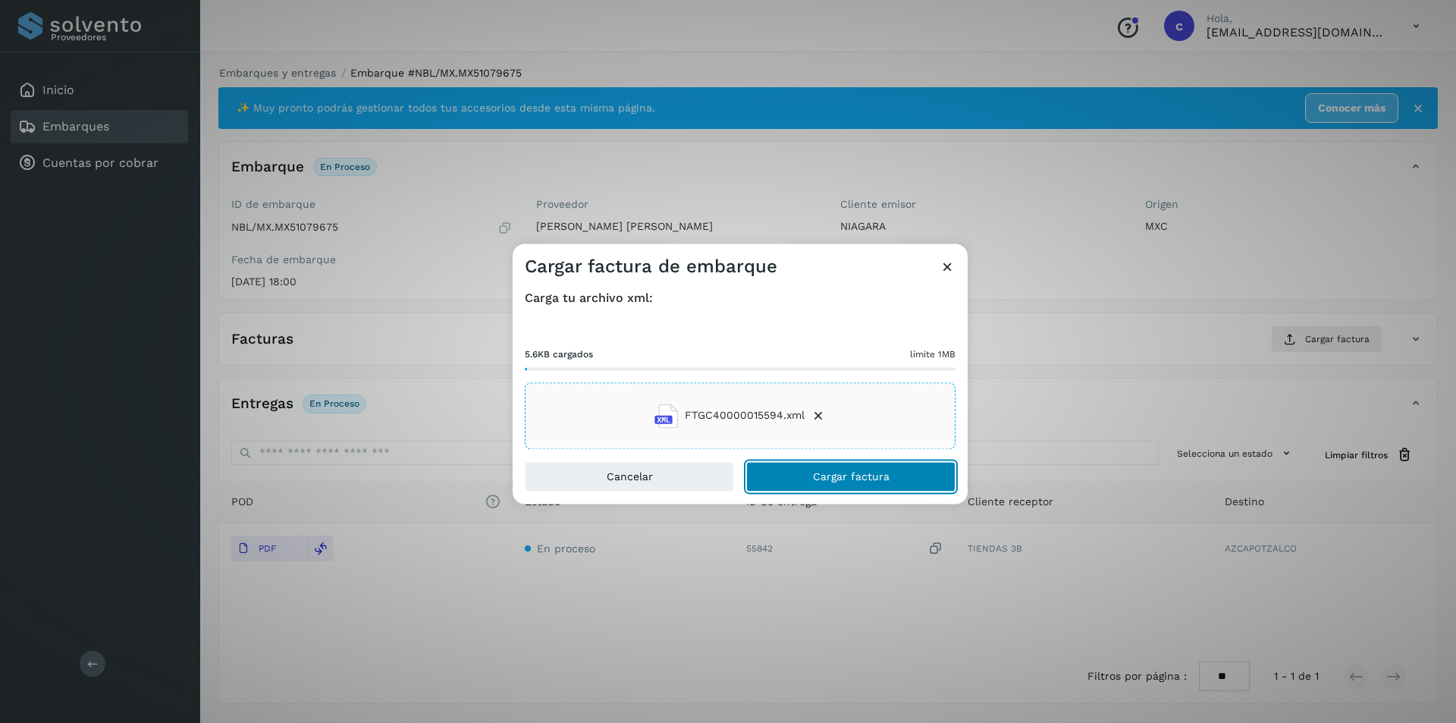
click at [903, 467] on button "Cargar factura" at bounding box center [850, 476] width 209 height 30
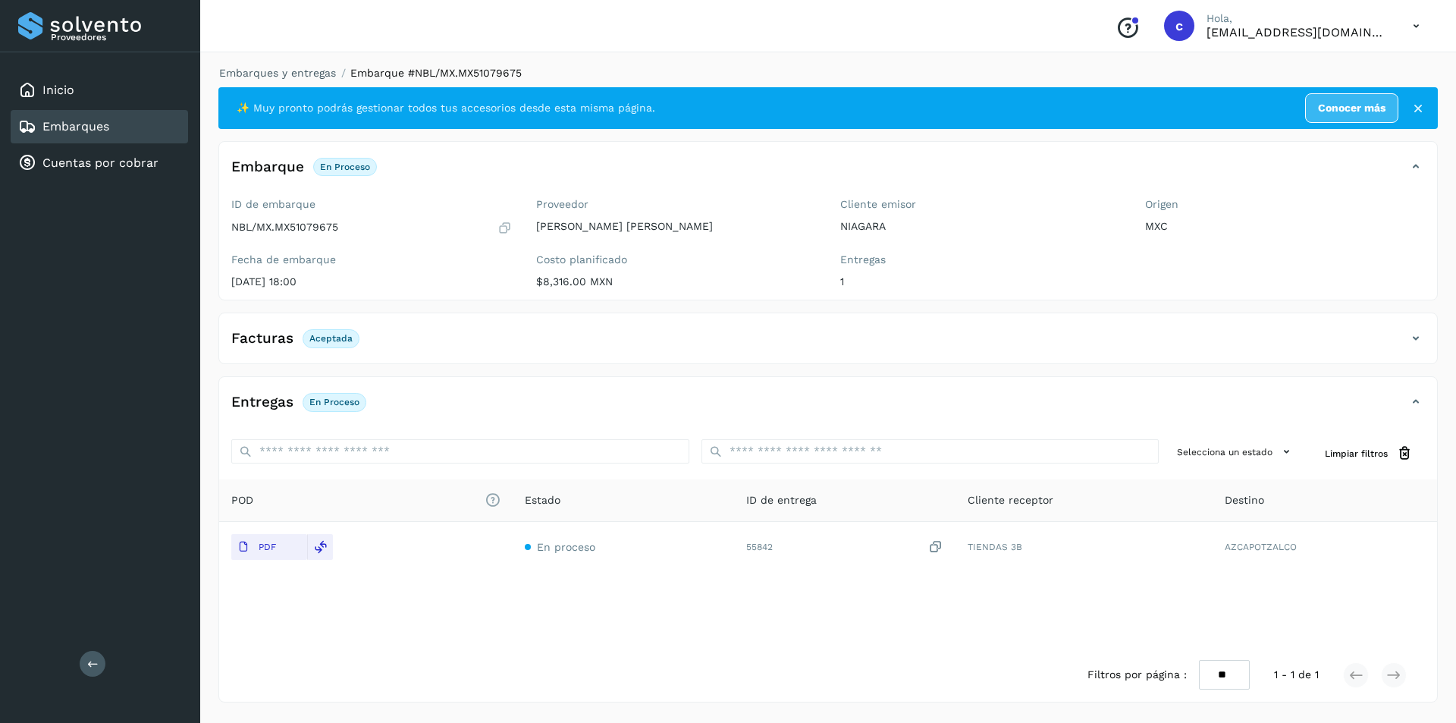
click at [115, 127] on div "Embarques" at bounding box center [99, 126] width 177 height 33
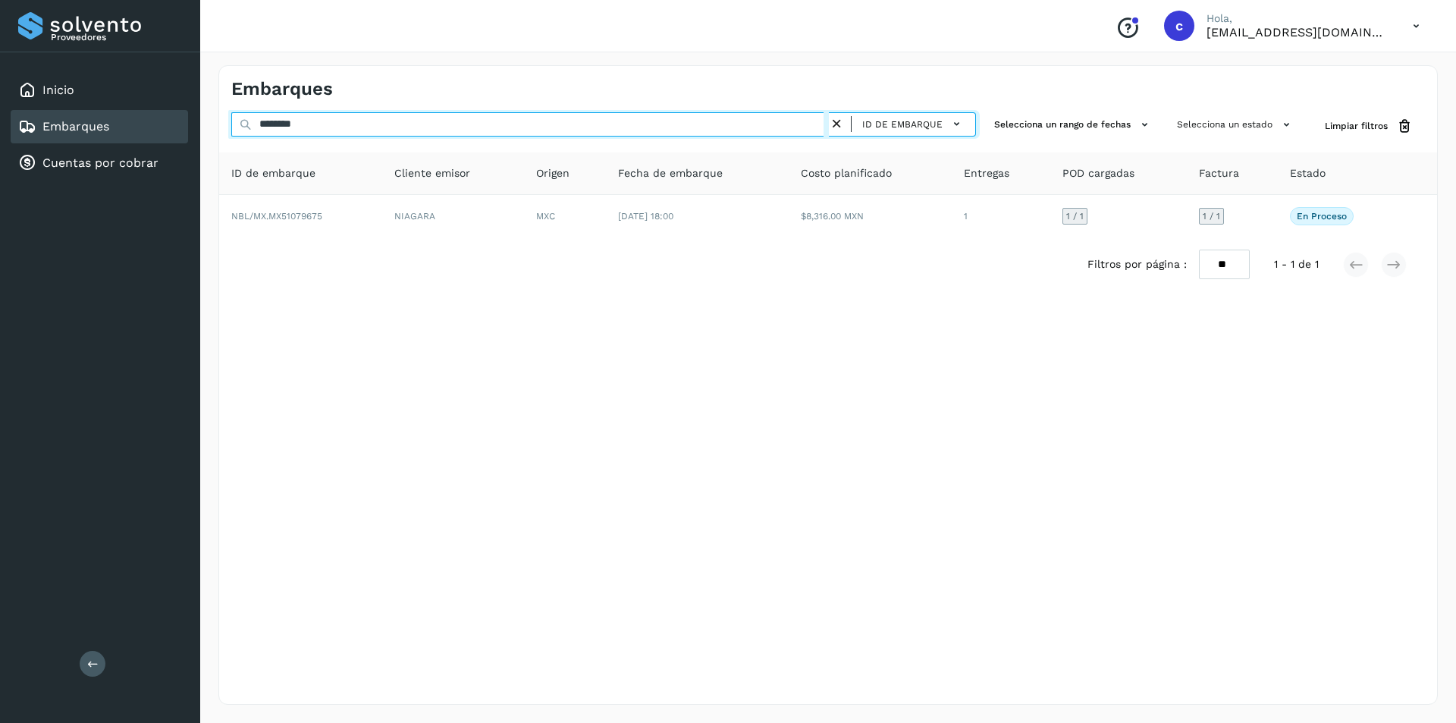
click at [446, 118] on input "********" at bounding box center [530, 124] width 598 height 24
type input "*"
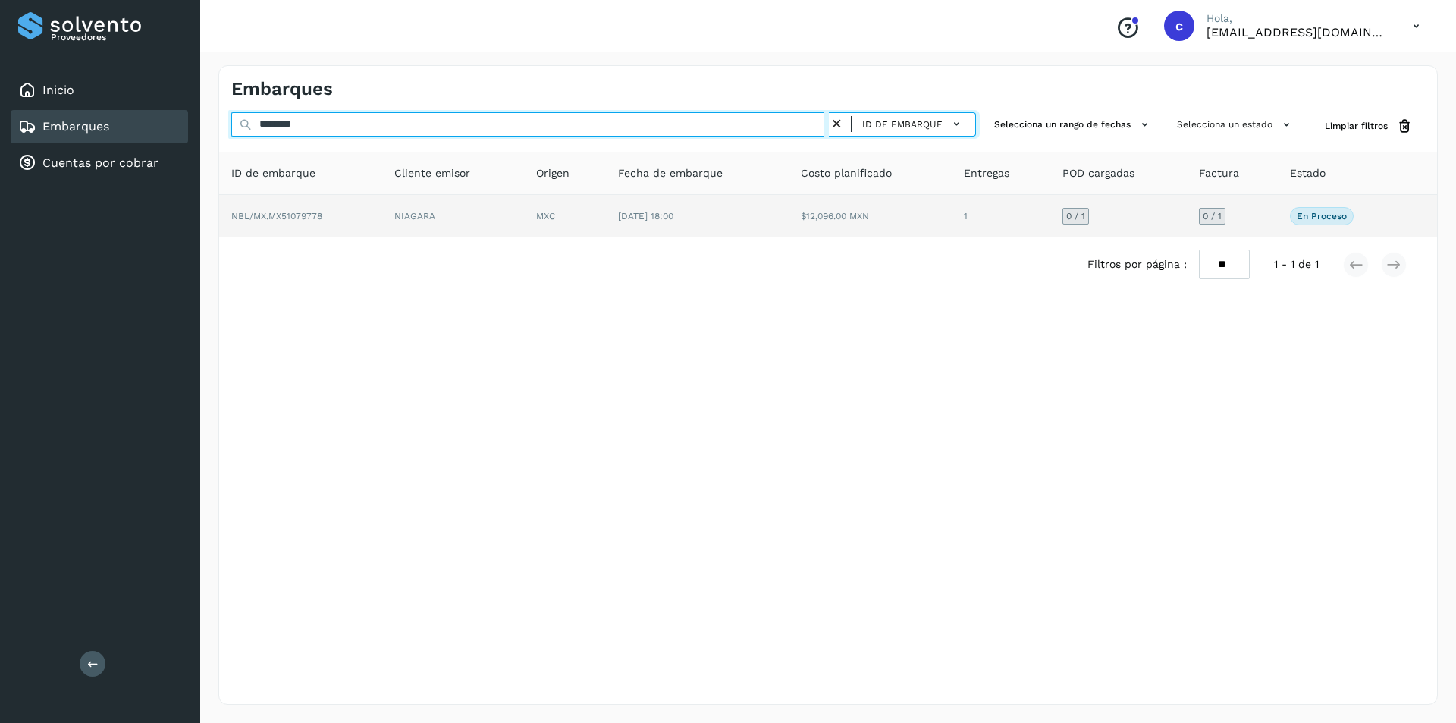
type input "********"
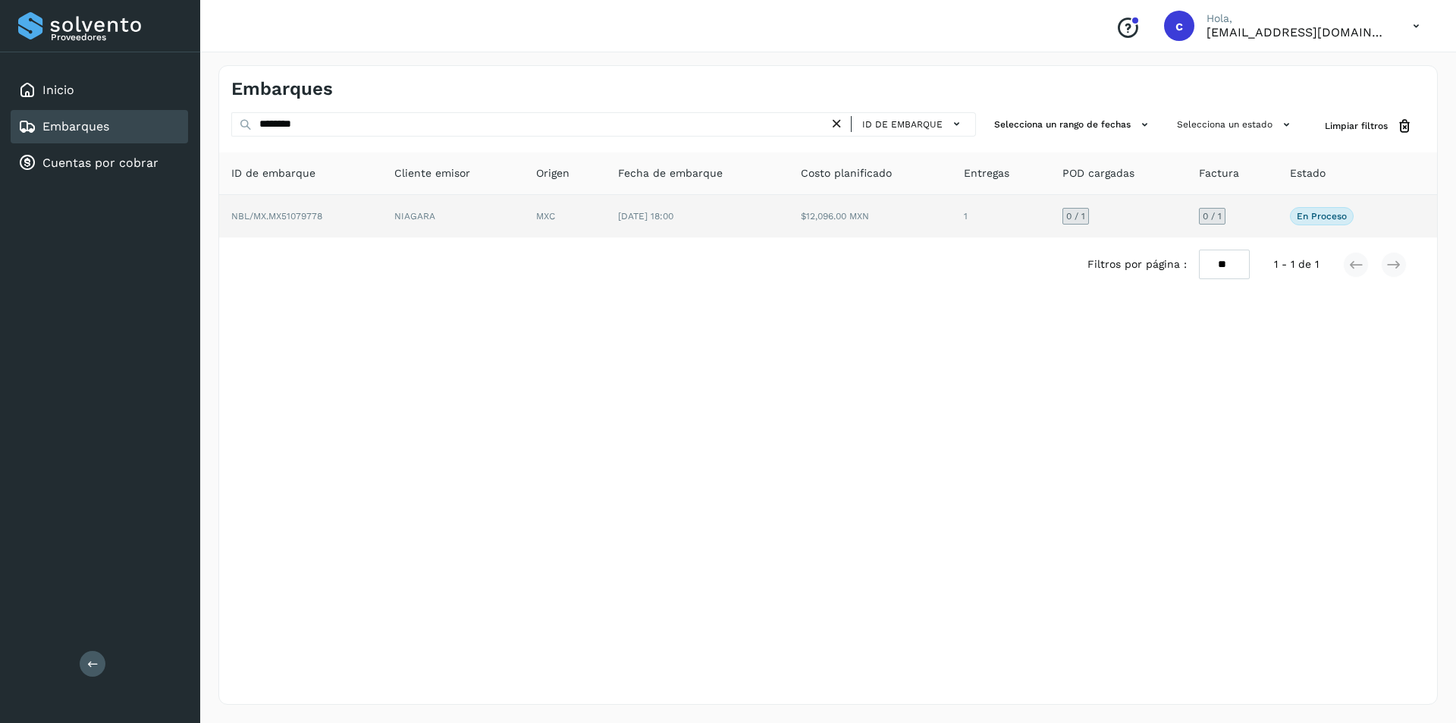
click at [416, 228] on td "NIAGARA" at bounding box center [453, 216] width 142 height 42
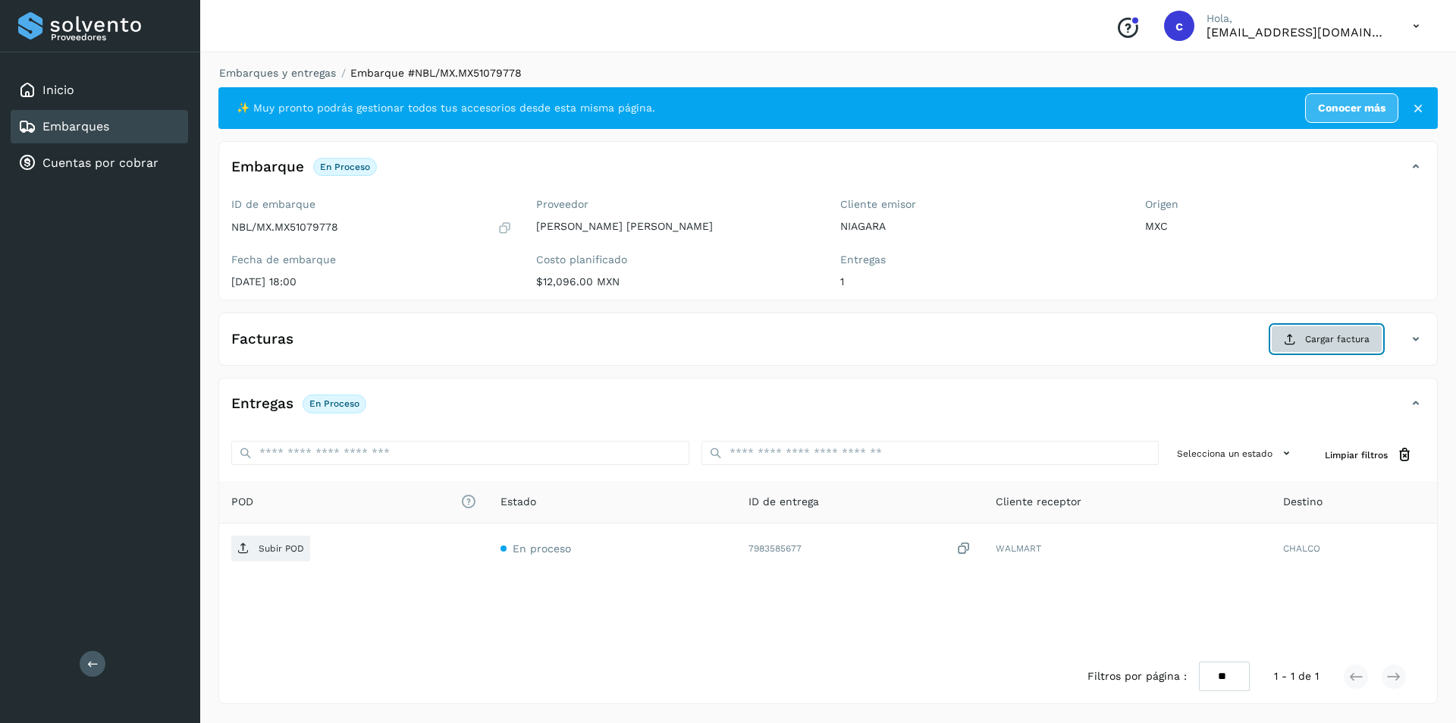
click at [1314, 342] on span "Cargar factura" at bounding box center [1337, 339] width 64 height 14
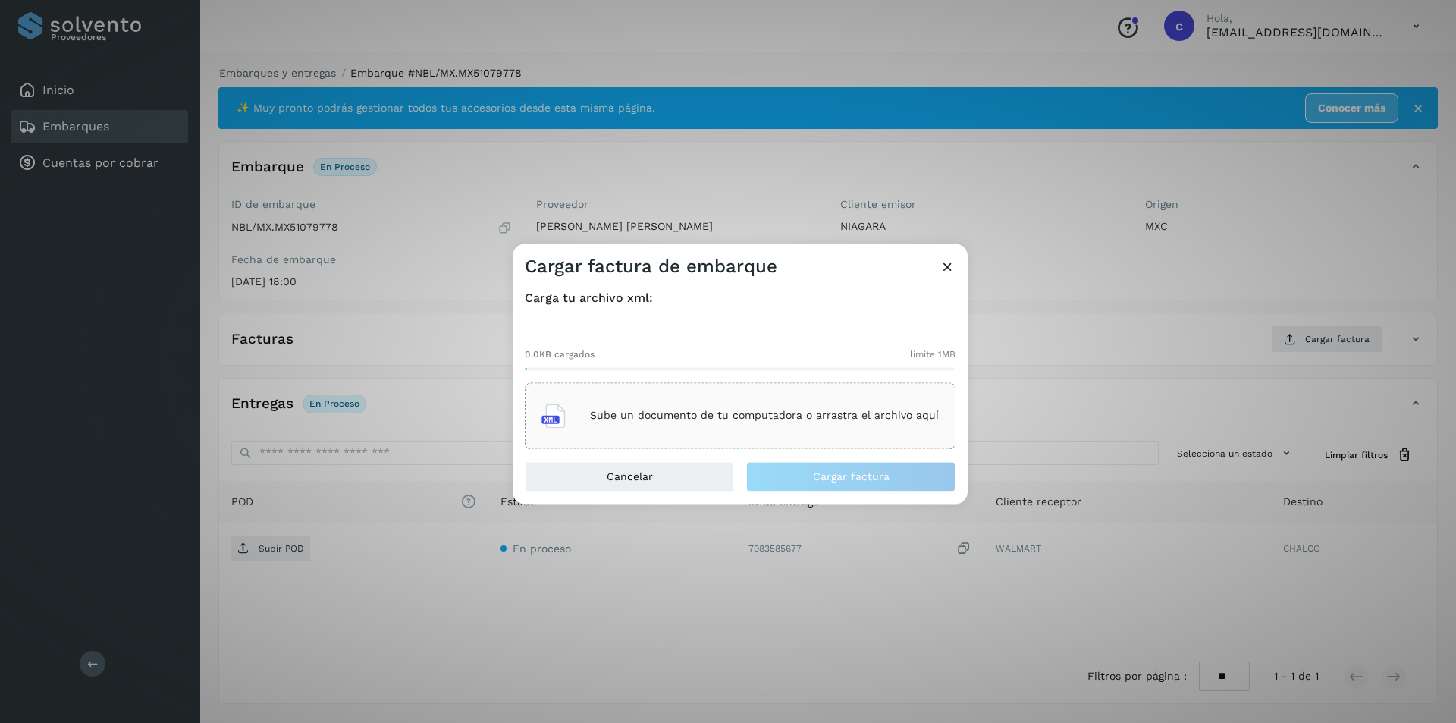
click at [845, 407] on div "Sube un documento de tu computadora o arrastra el archivo aquí" at bounding box center [740, 415] width 397 height 41
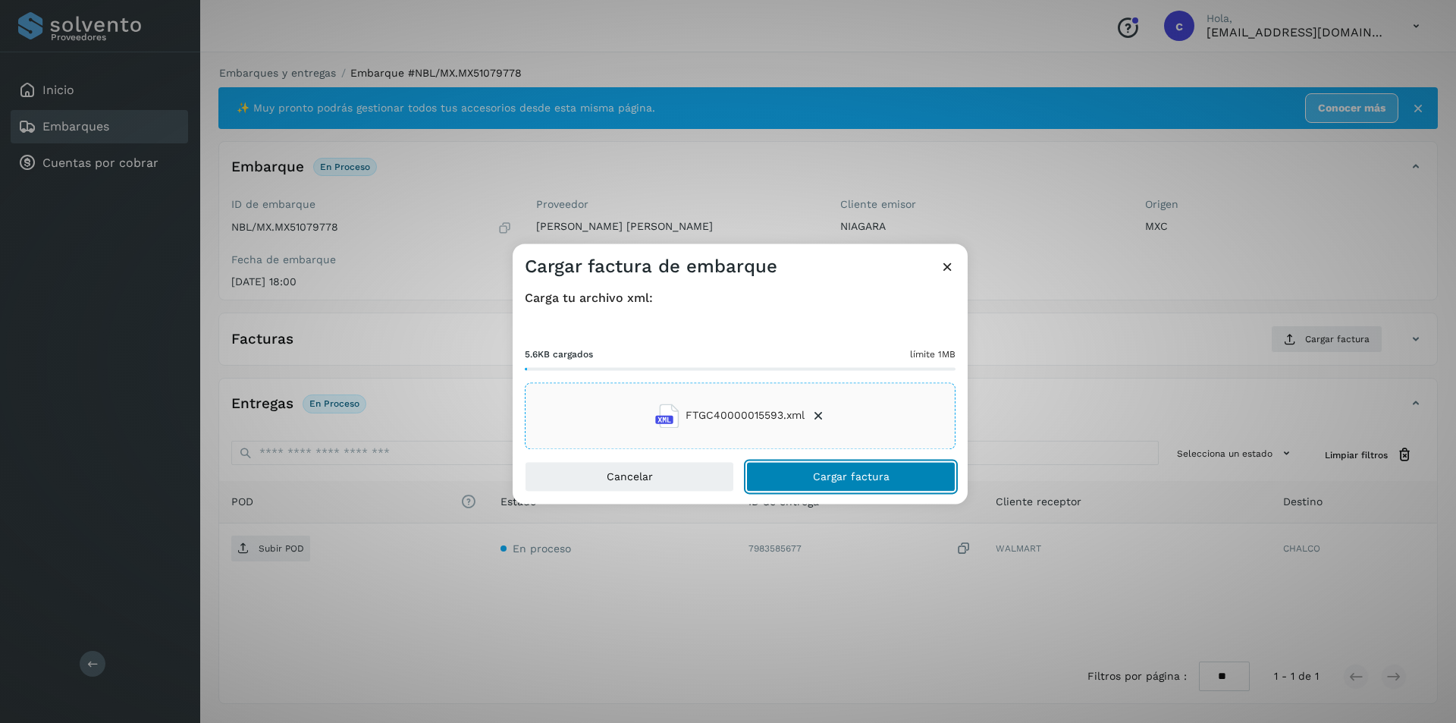
click at [893, 482] on button "Cargar factura" at bounding box center [850, 476] width 209 height 30
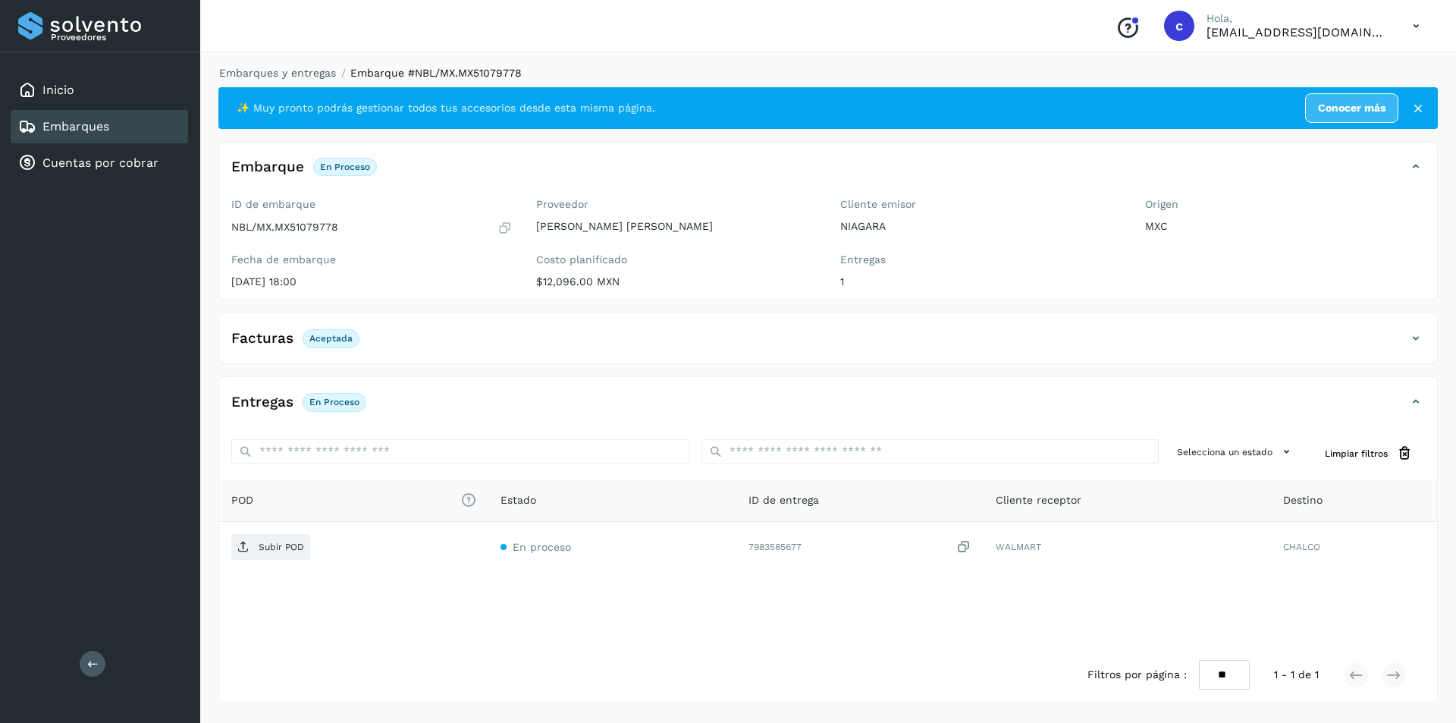
click at [1423, 336] on icon at bounding box center [1416, 338] width 18 height 18
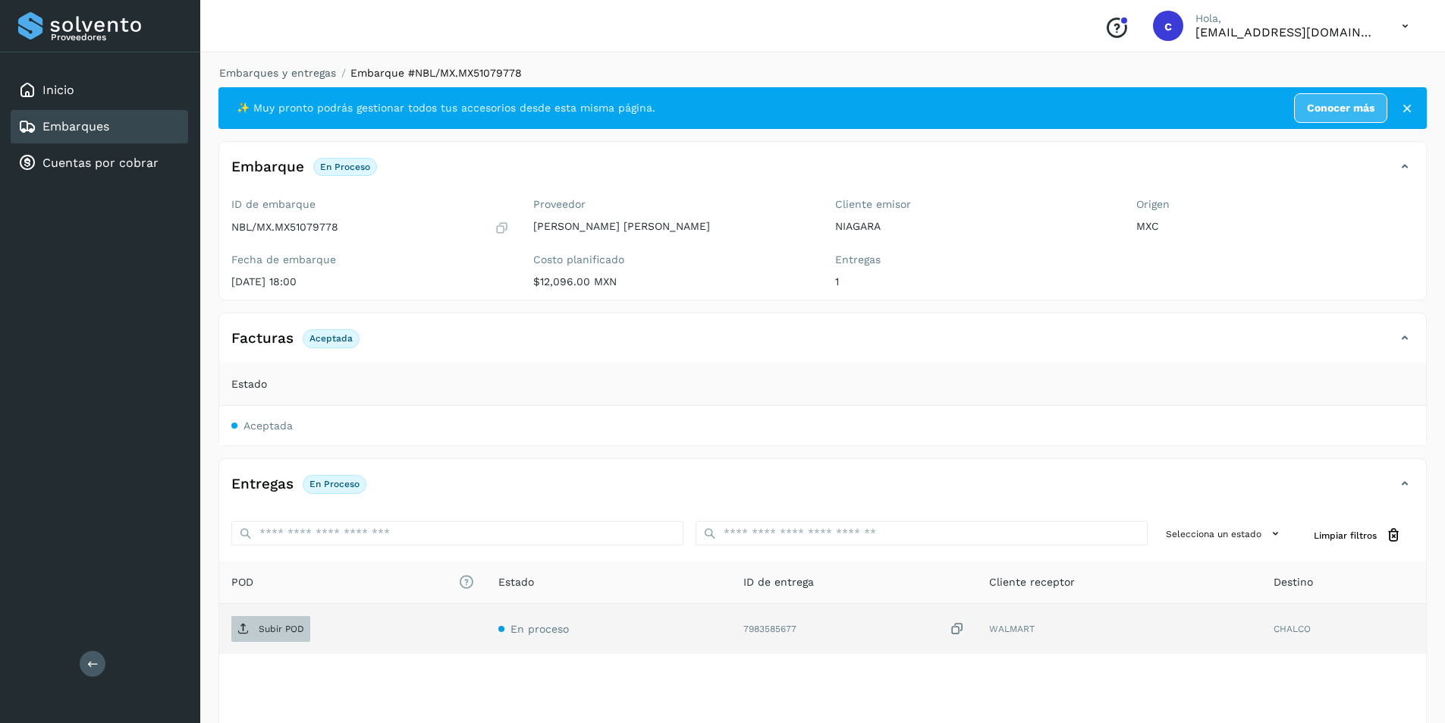
click at [262, 636] on span "Subir POD" at bounding box center [270, 629] width 79 height 24
click at [281, 622] on span "PDF" at bounding box center [256, 629] width 51 height 24
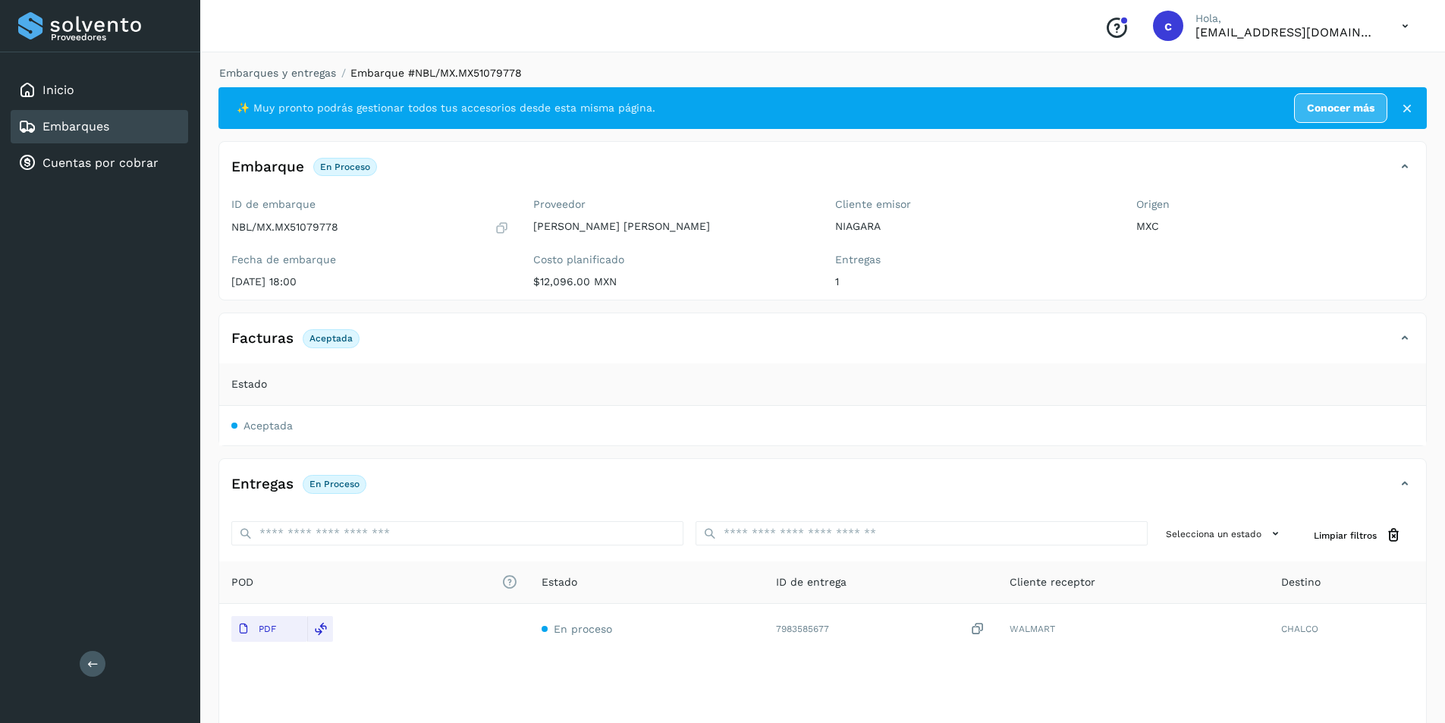
click at [107, 125] on link "Embarques" at bounding box center [75, 126] width 67 height 14
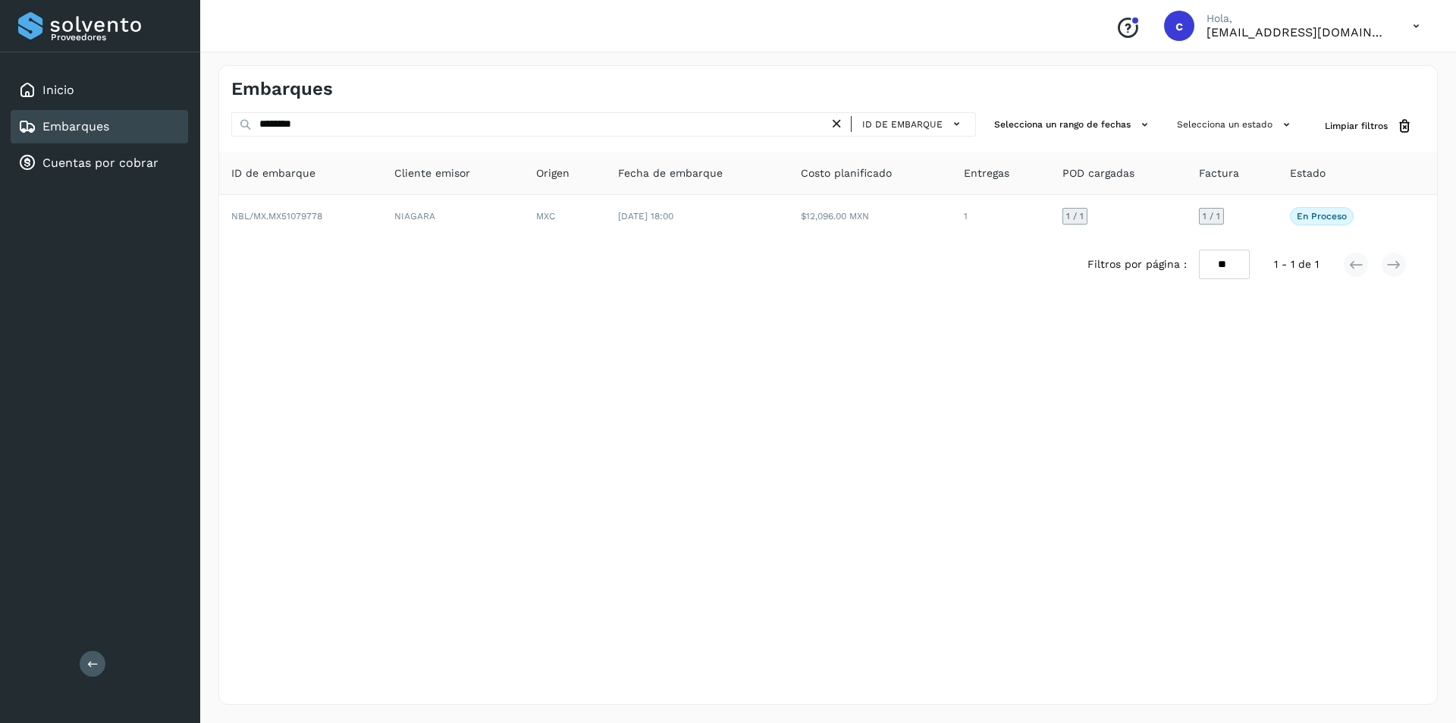
click at [840, 124] on icon at bounding box center [837, 124] width 16 height 16
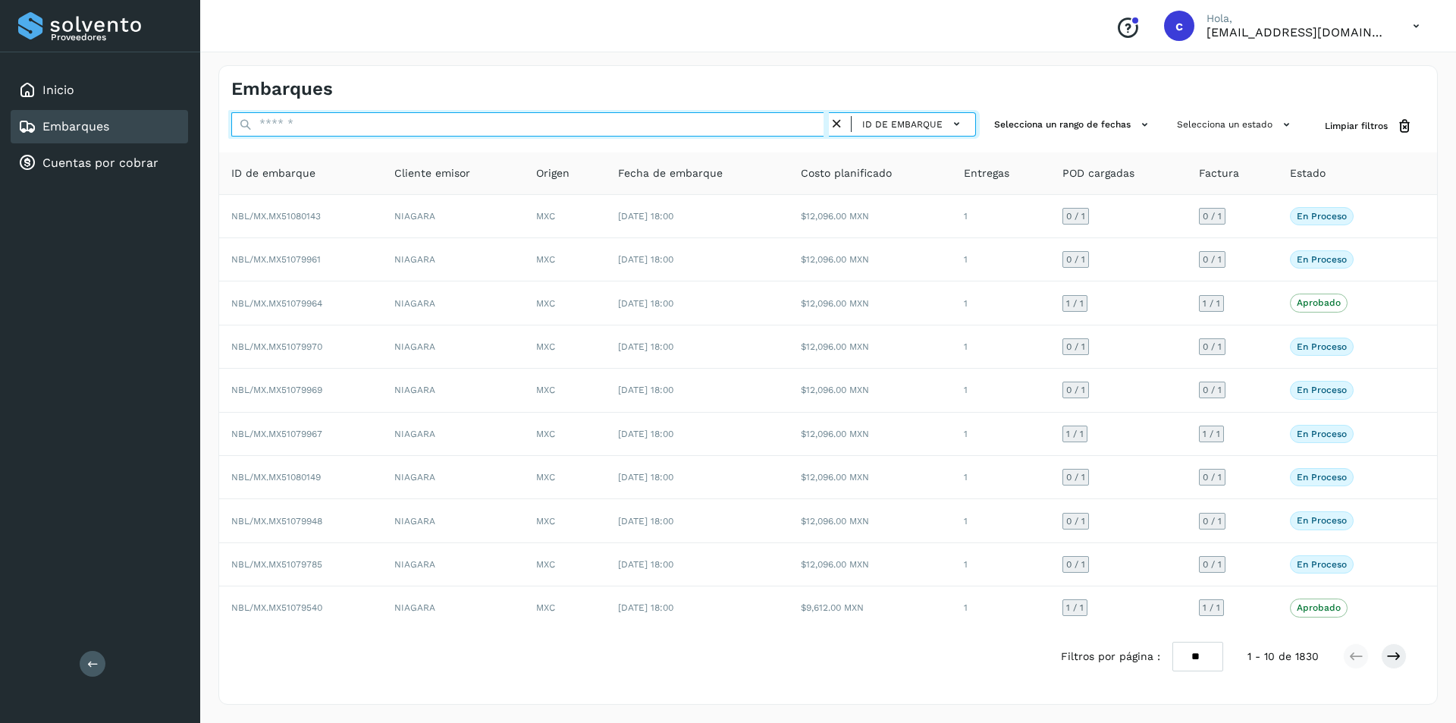
click at [708, 127] on input "text" at bounding box center [530, 124] width 598 height 24
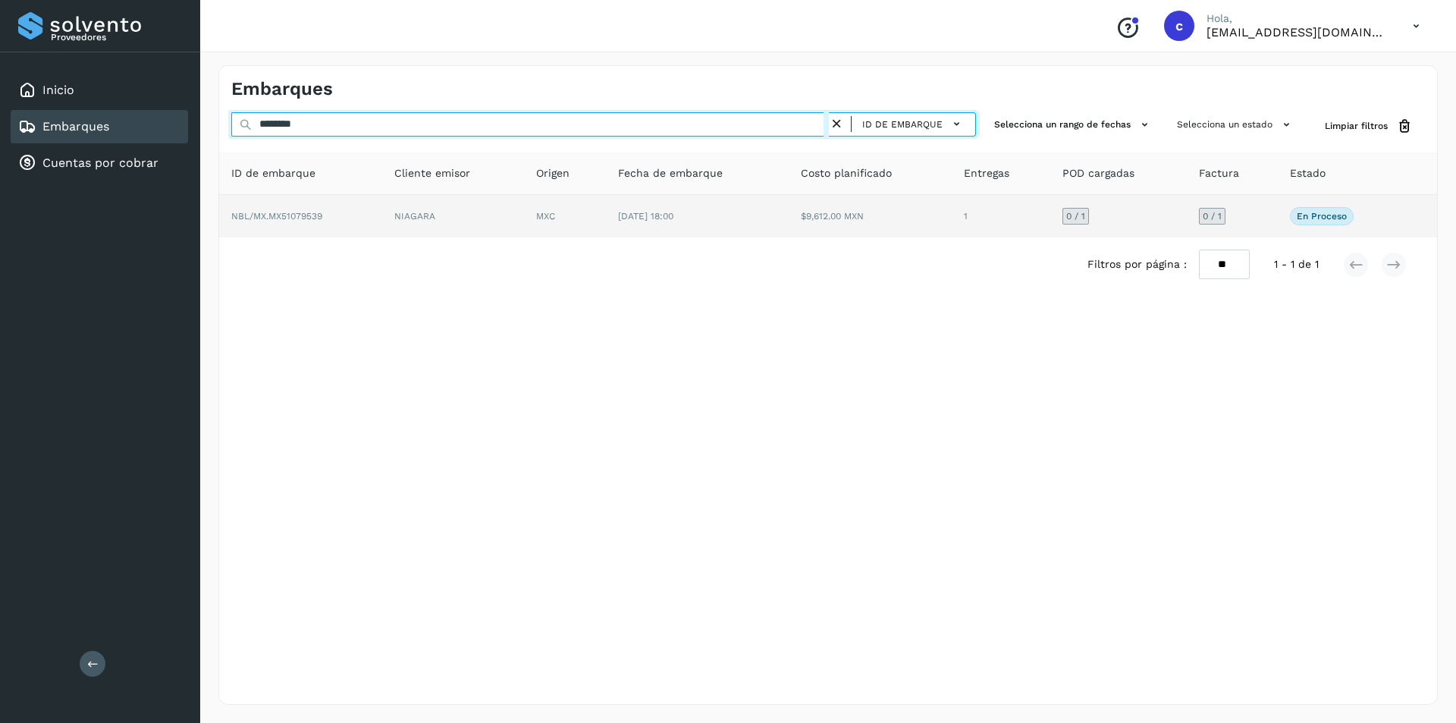
type input "********"
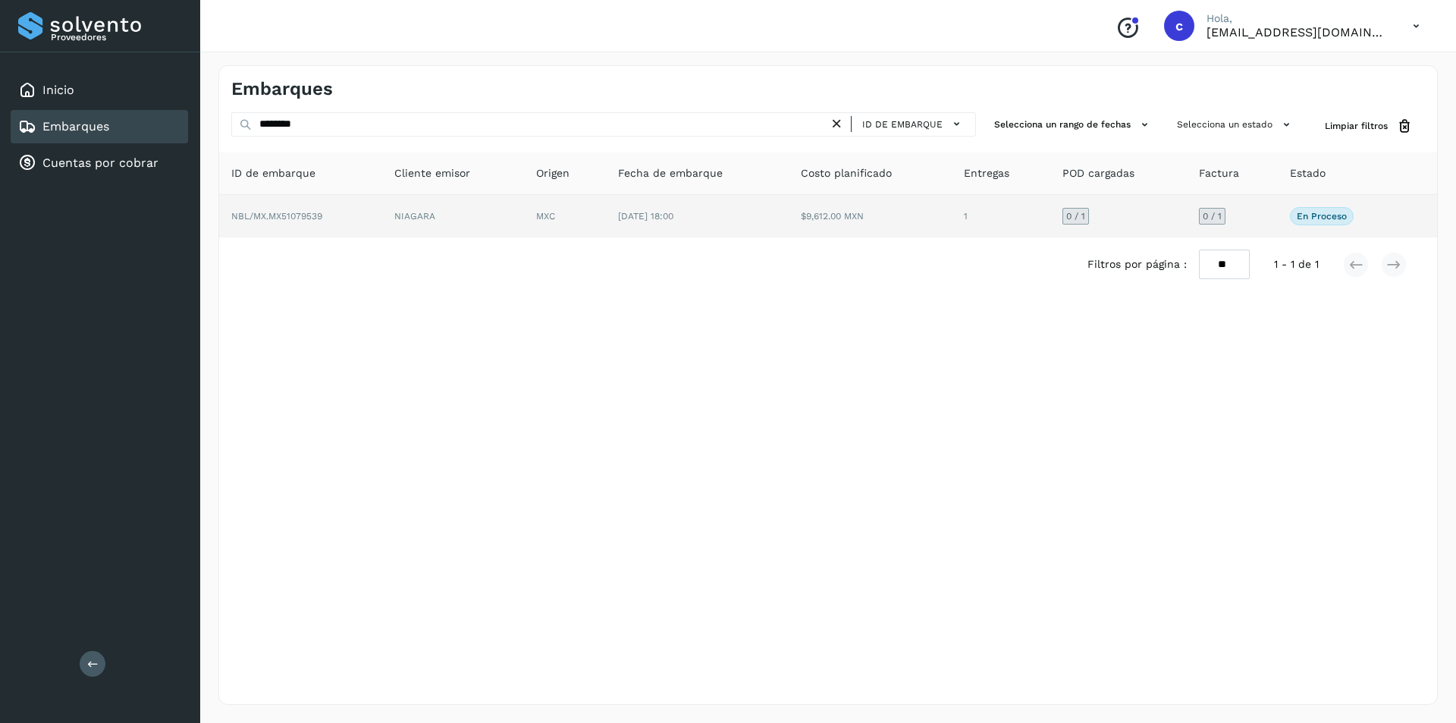
click at [545, 202] on td "MXC" at bounding box center [565, 216] width 82 height 42
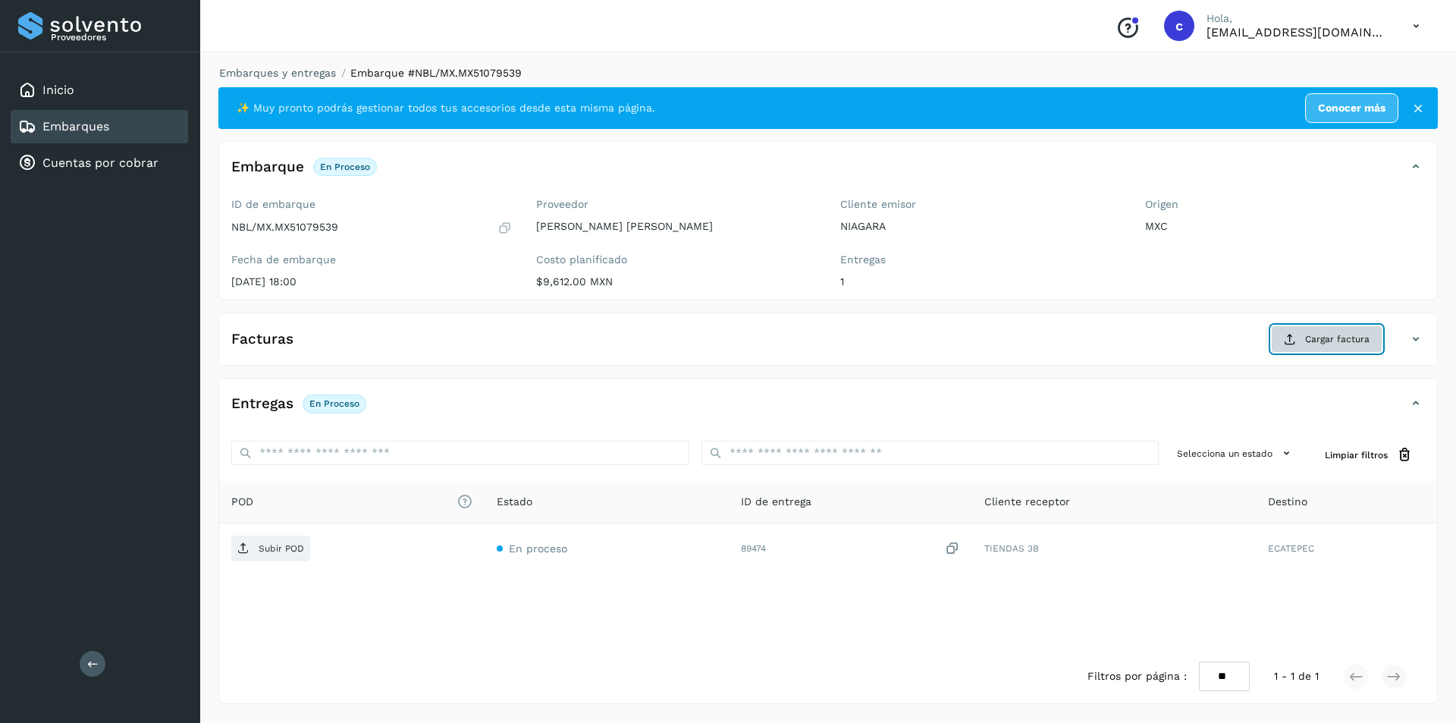
click at [1314, 328] on button "Cargar factura" at bounding box center [1326, 338] width 111 height 27
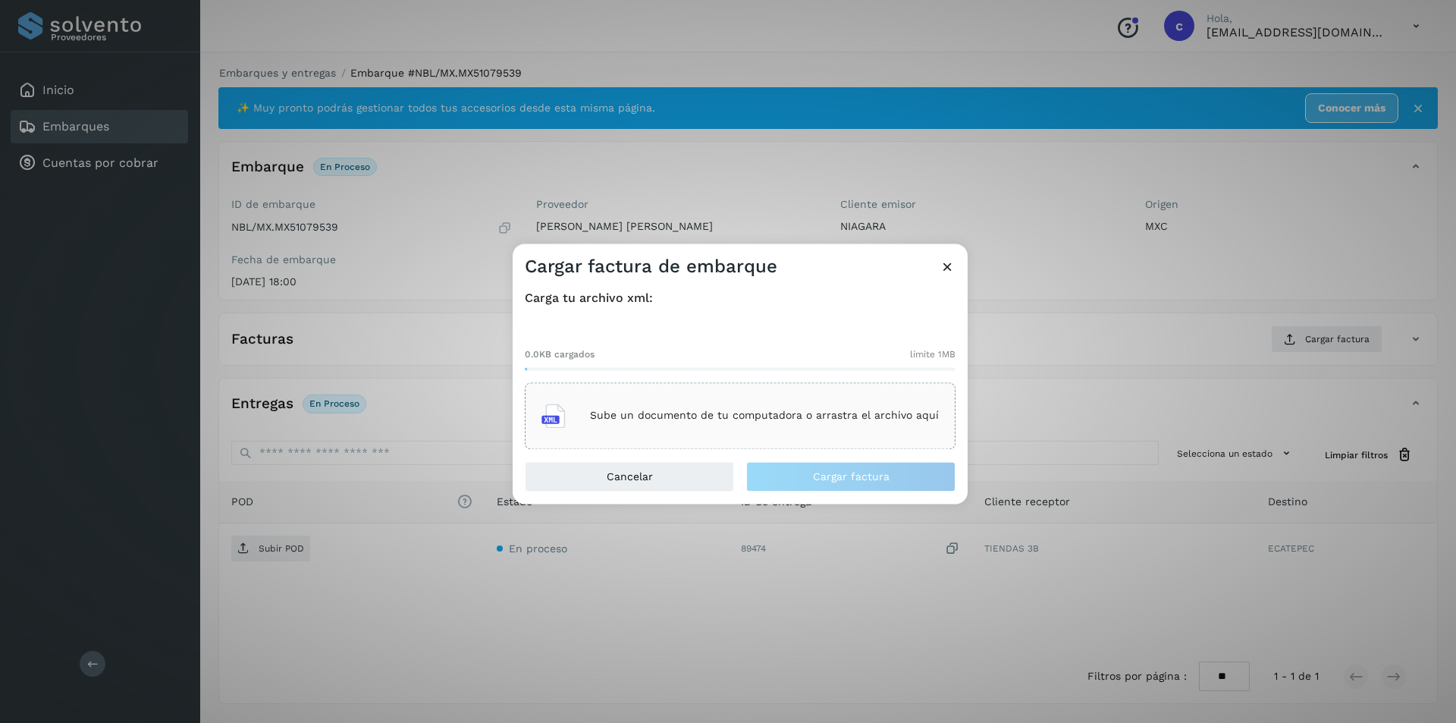
click at [765, 408] on div "Sube un documento de tu computadora o arrastra el archivo aquí" at bounding box center [740, 415] width 397 height 41
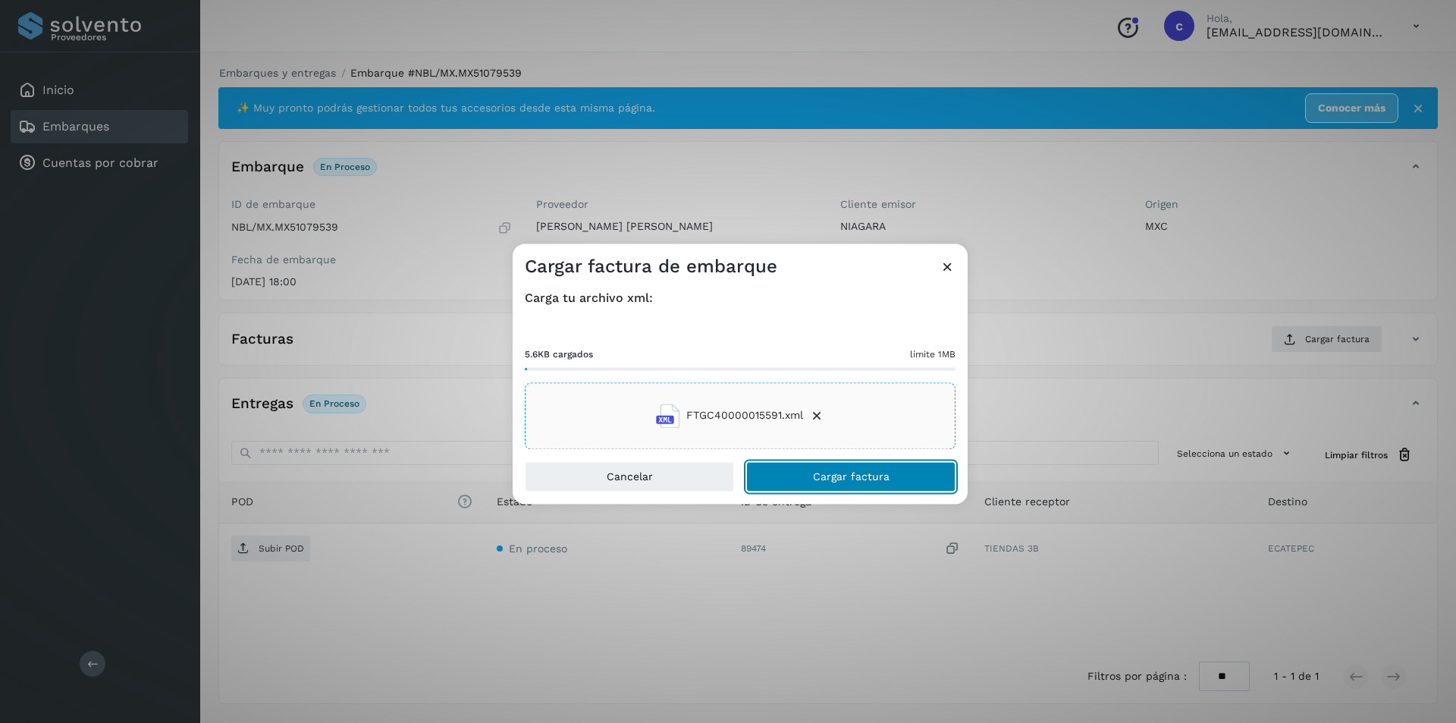
click at [909, 479] on button "Cargar factura" at bounding box center [850, 476] width 209 height 30
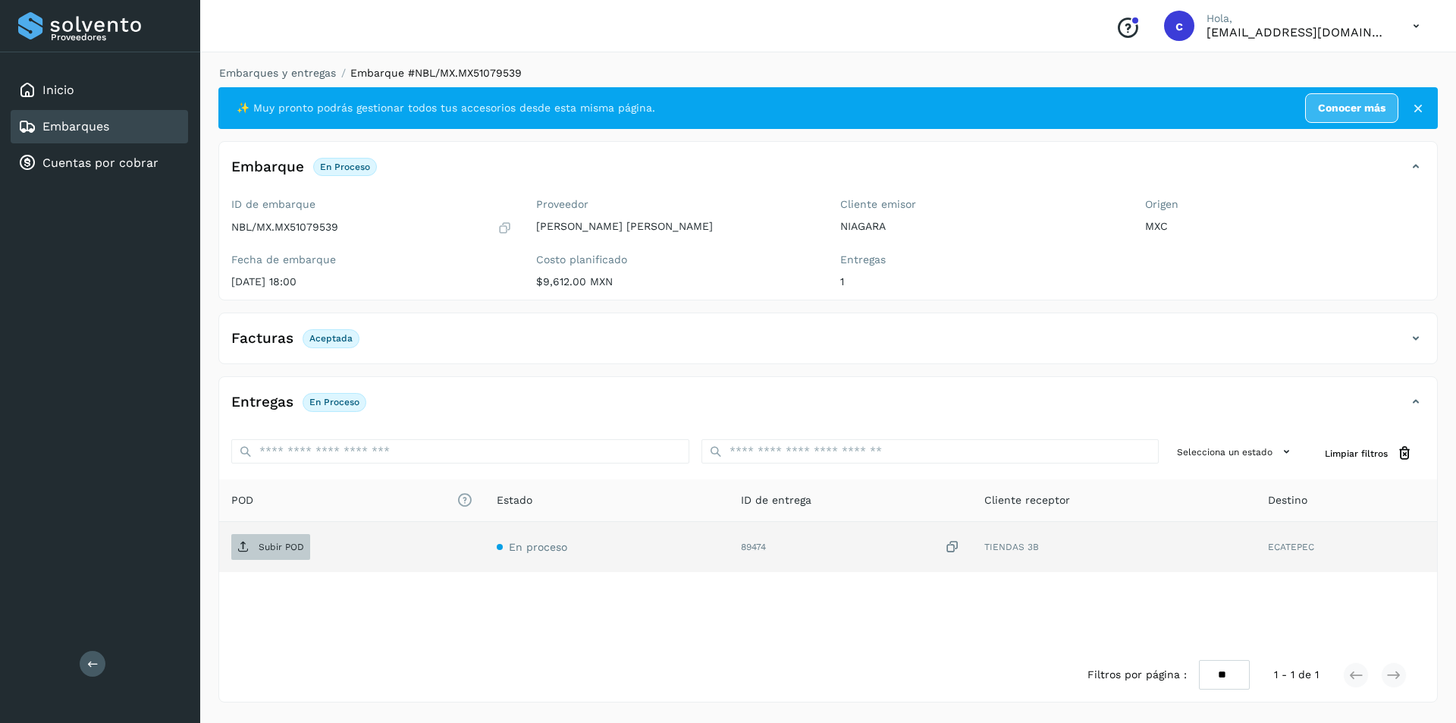
click at [272, 536] on span "Subir POD" at bounding box center [270, 547] width 79 height 24
click at [282, 557] on button "PDF" at bounding box center [269, 547] width 76 height 26
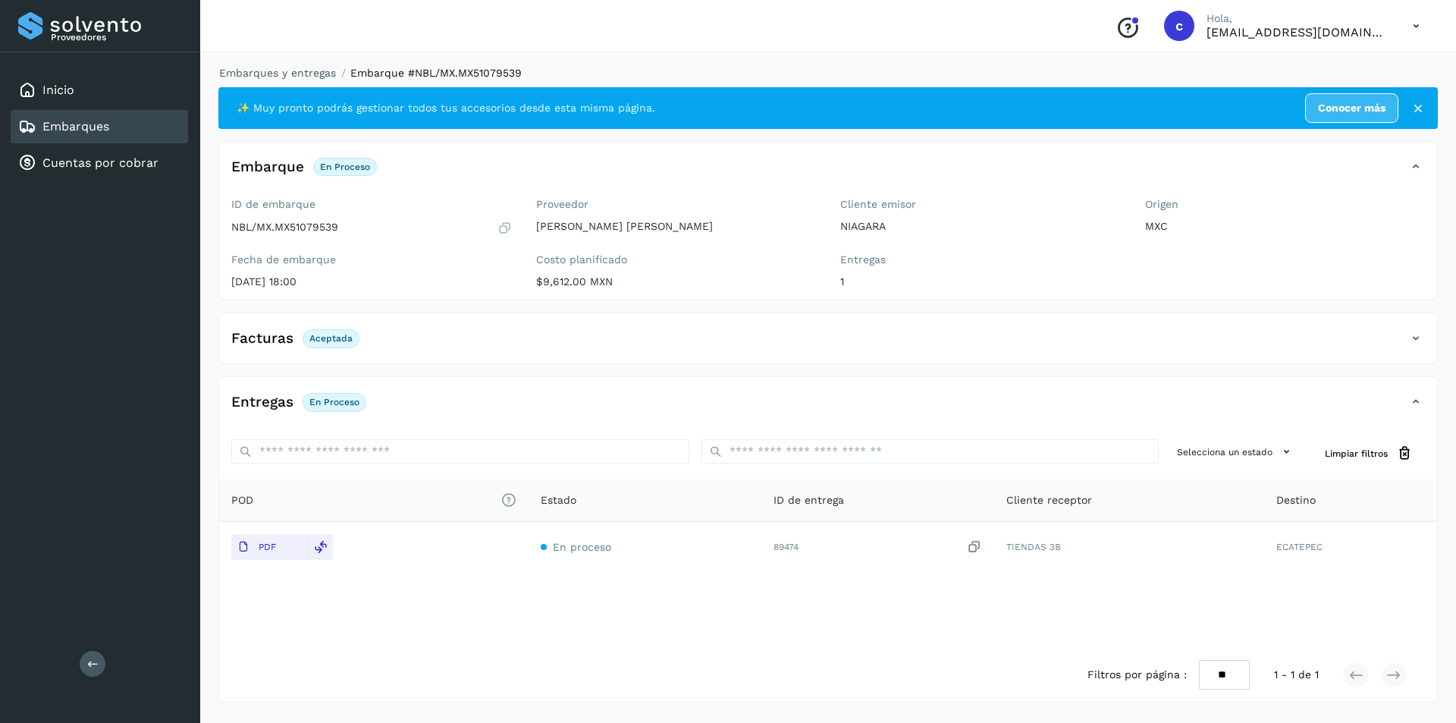
click at [154, 130] on div "Embarques" at bounding box center [99, 126] width 177 height 33
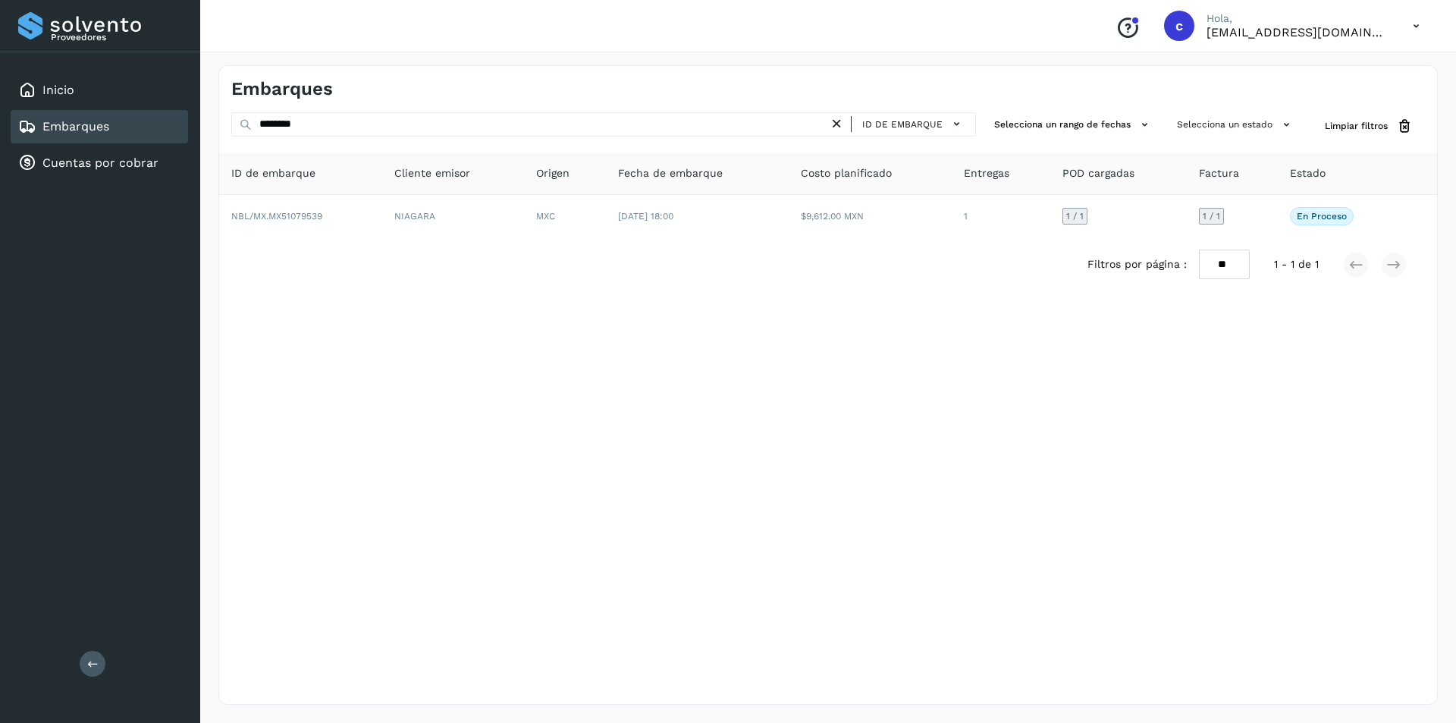
click at [834, 117] on icon at bounding box center [837, 124] width 16 height 16
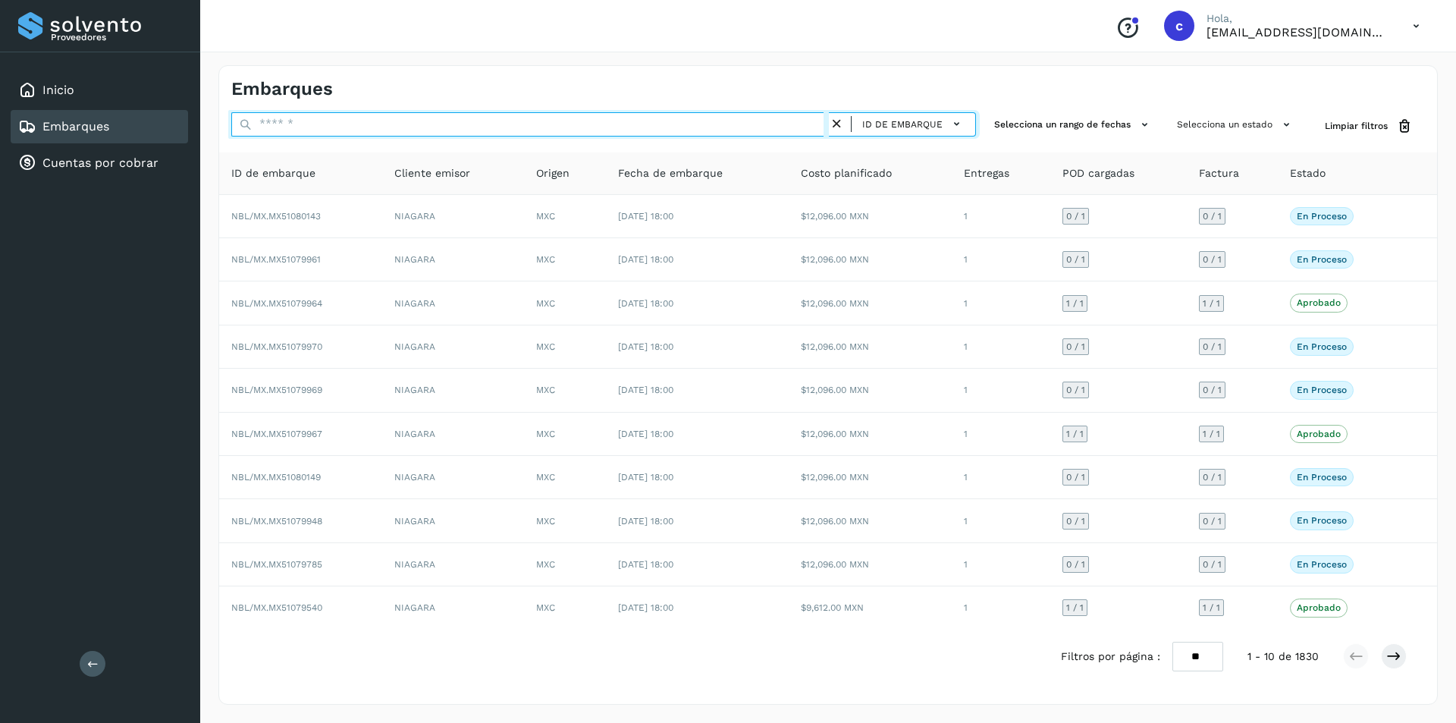
click at [741, 119] on input "text" at bounding box center [530, 124] width 598 height 24
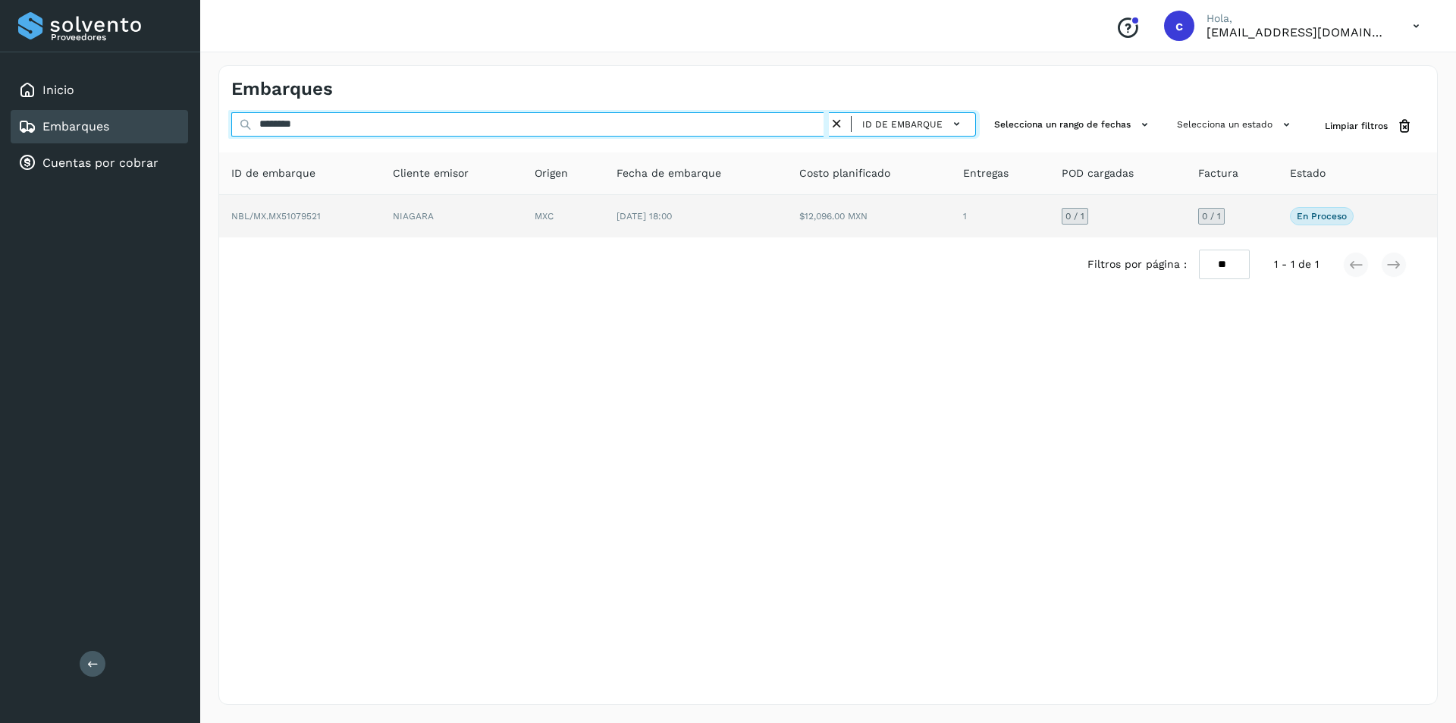
type input "********"
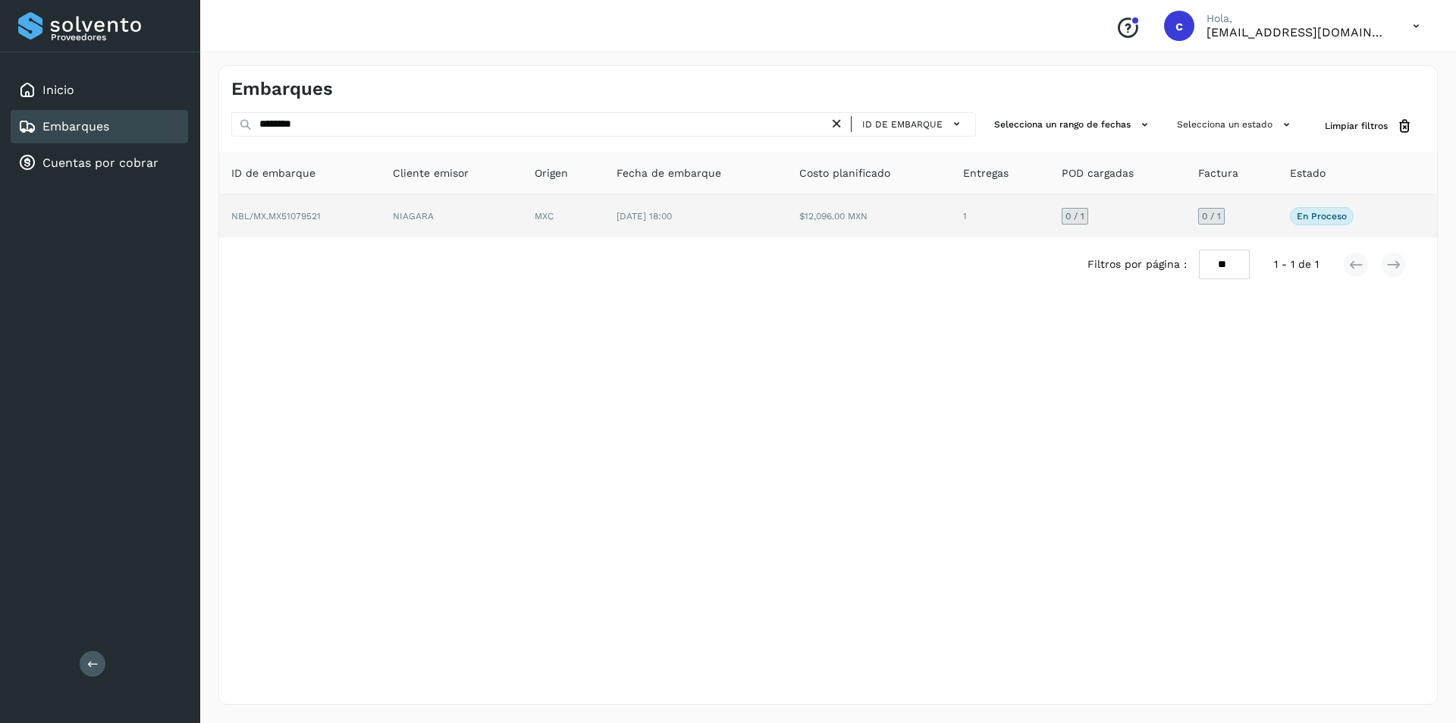
click at [422, 207] on td "NIAGARA" at bounding box center [452, 216] width 142 height 42
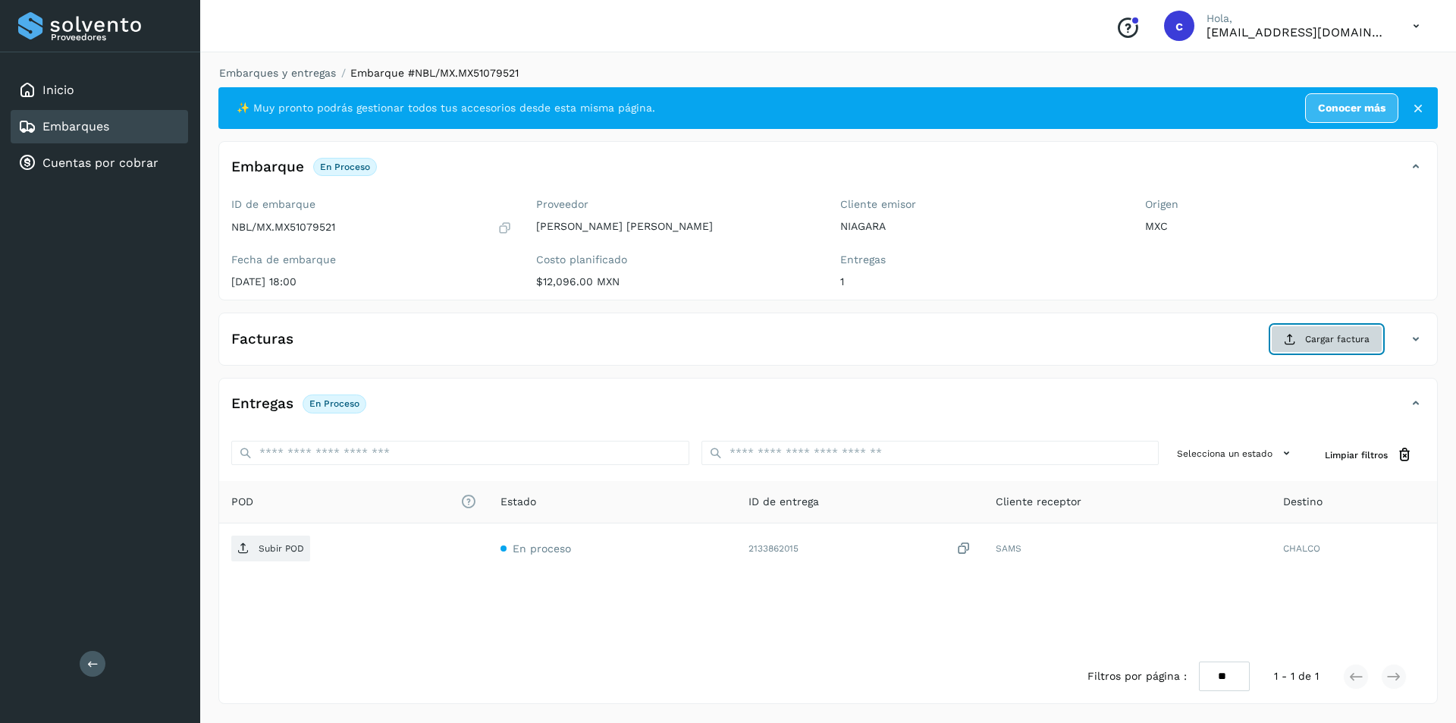
click at [1323, 340] on span "Cargar factura" at bounding box center [1337, 339] width 64 height 14
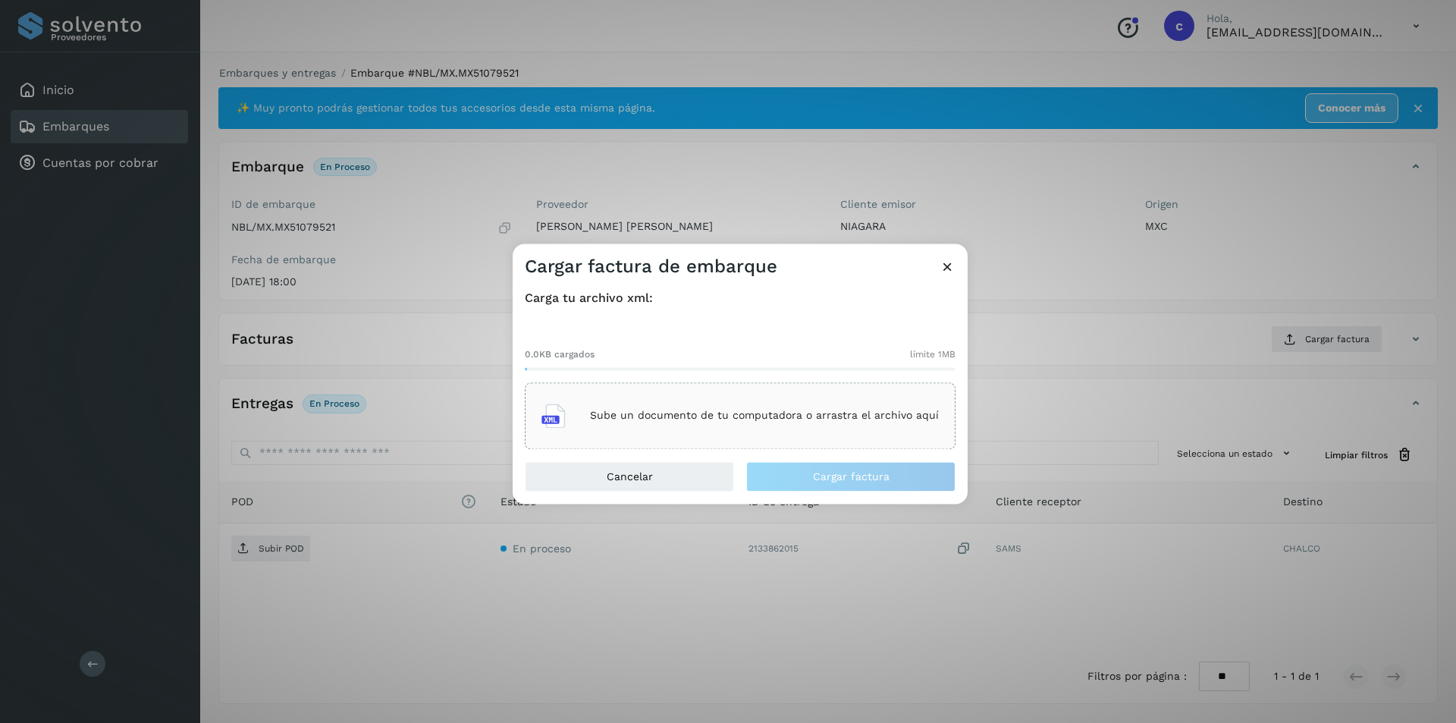
click at [950, 259] on icon at bounding box center [948, 267] width 16 height 16
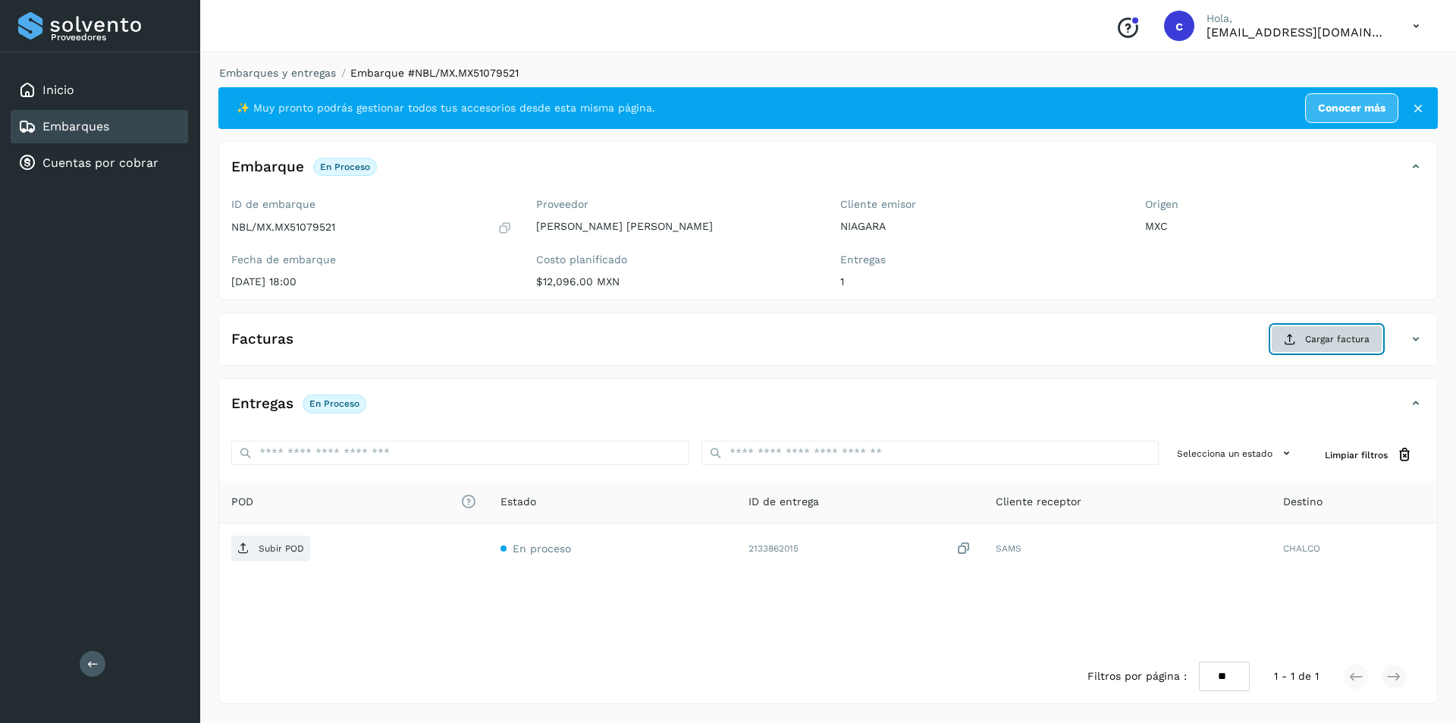
click at [1326, 335] on span "Cargar factura" at bounding box center [1337, 339] width 64 height 14
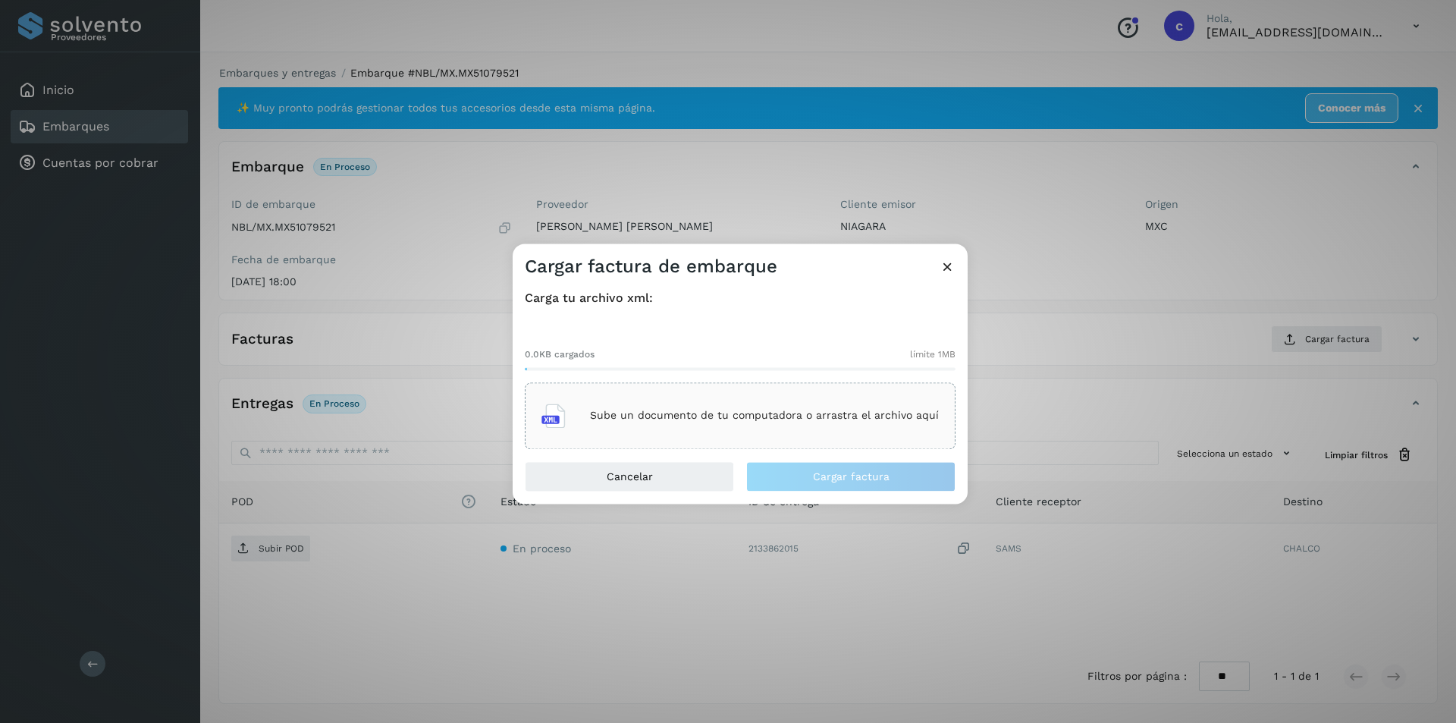
click at [806, 421] on p "Sube un documento de tu computadora o arrastra el archivo aquí" at bounding box center [764, 416] width 349 height 13
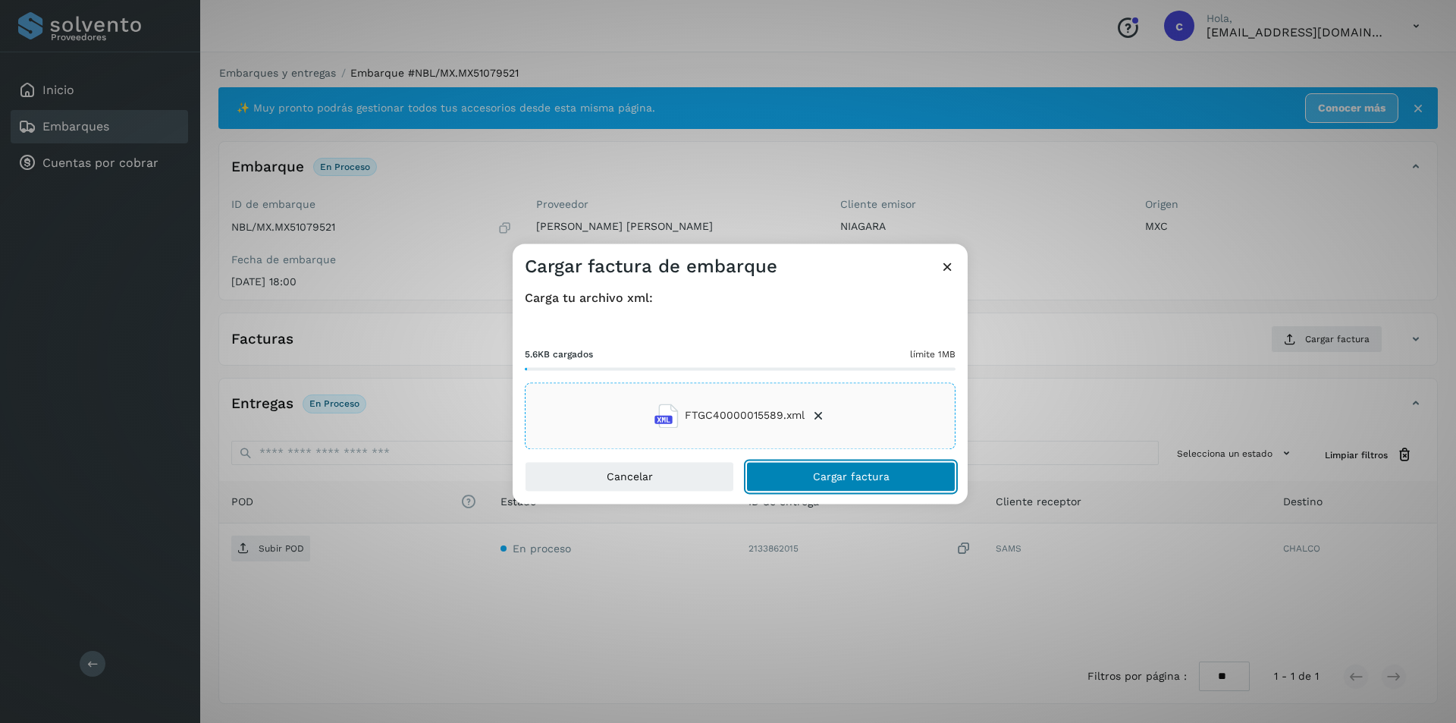
click at [928, 483] on button "Cargar factura" at bounding box center [850, 476] width 209 height 30
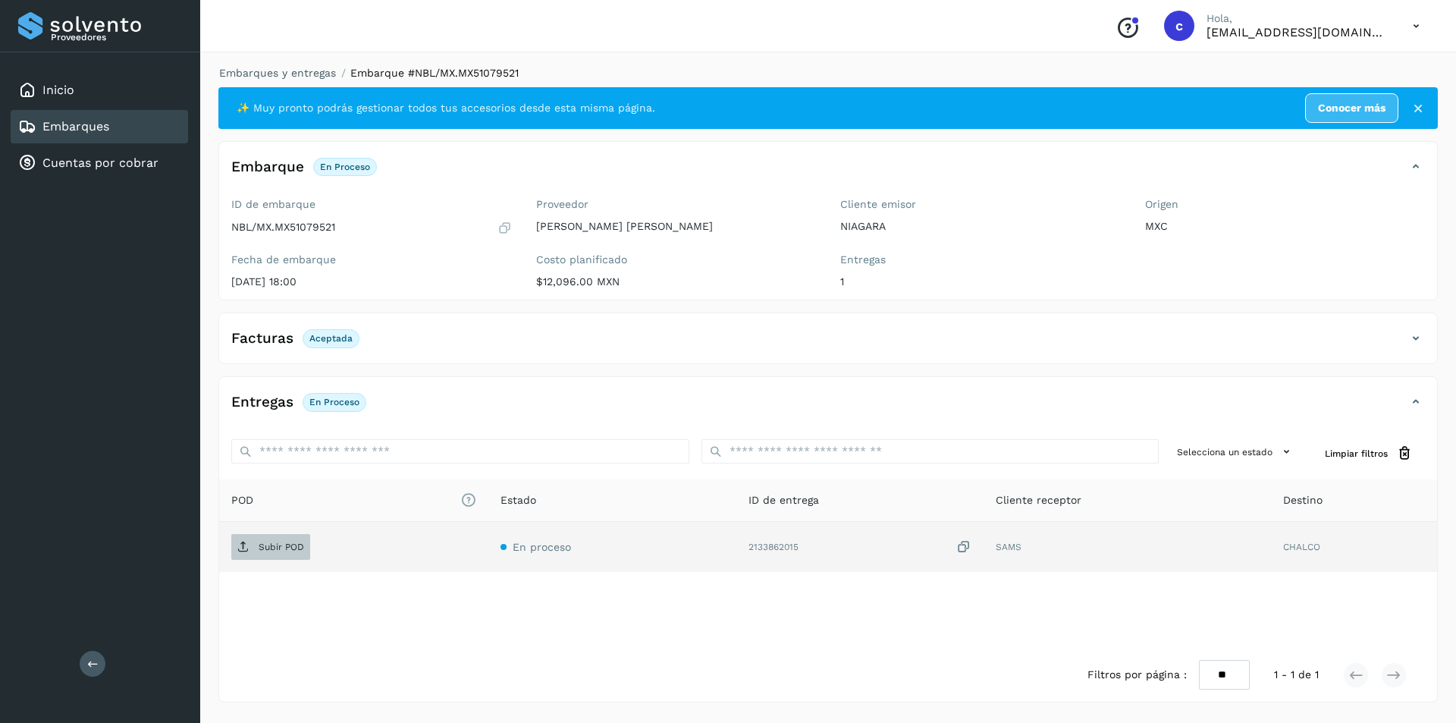
click at [282, 543] on p "Subir POD" at bounding box center [282, 547] width 46 height 11
click at [284, 551] on button "PDF" at bounding box center [269, 547] width 76 height 26
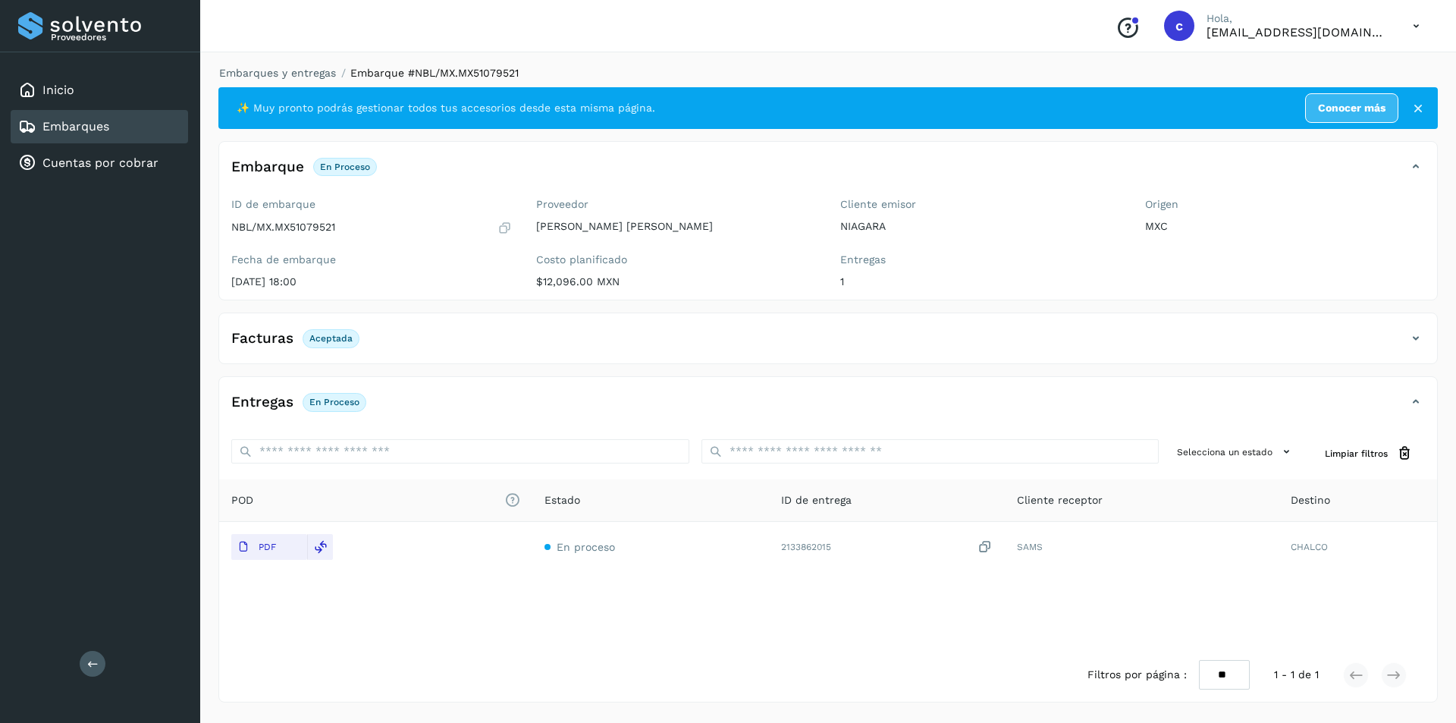
click at [97, 128] on link "Embarques" at bounding box center [75, 126] width 67 height 14
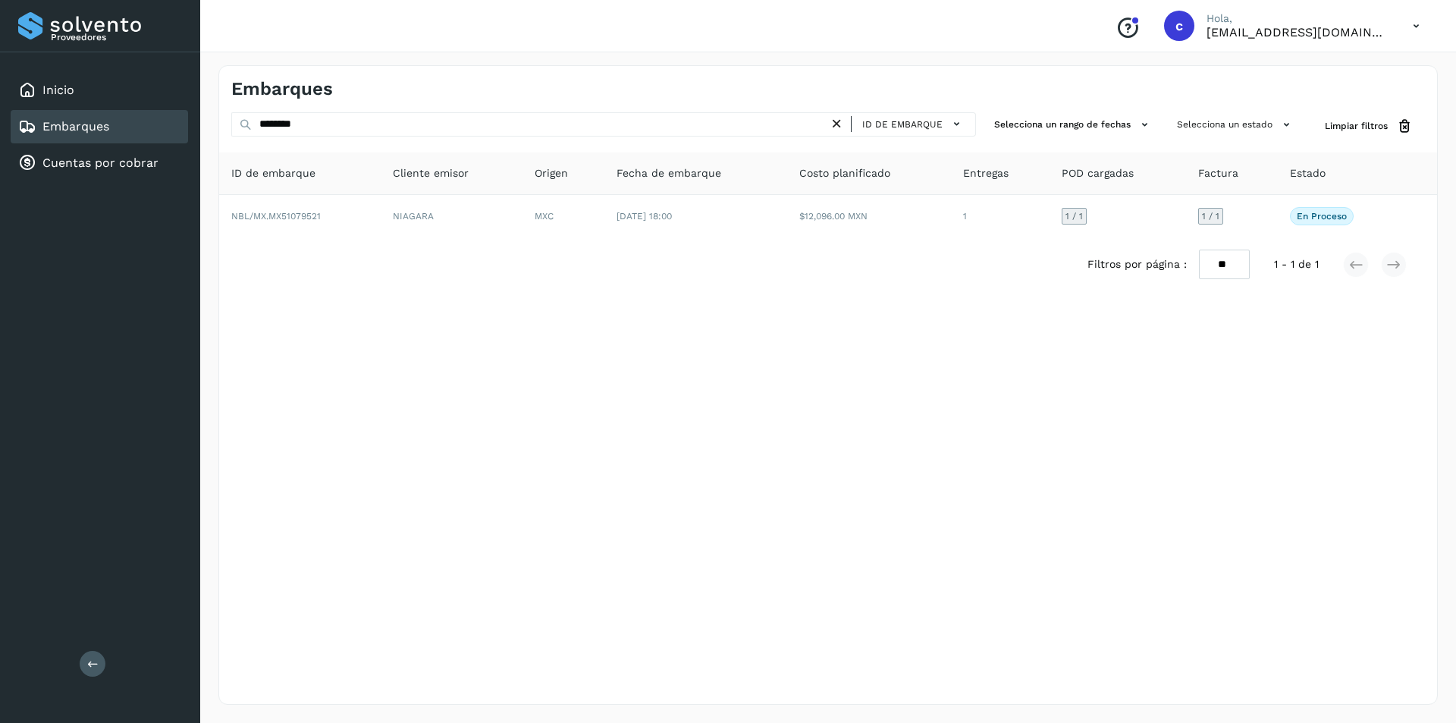
click at [99, 124] on link "Embarques" at bounding box center [75, 126] width 67 height 14
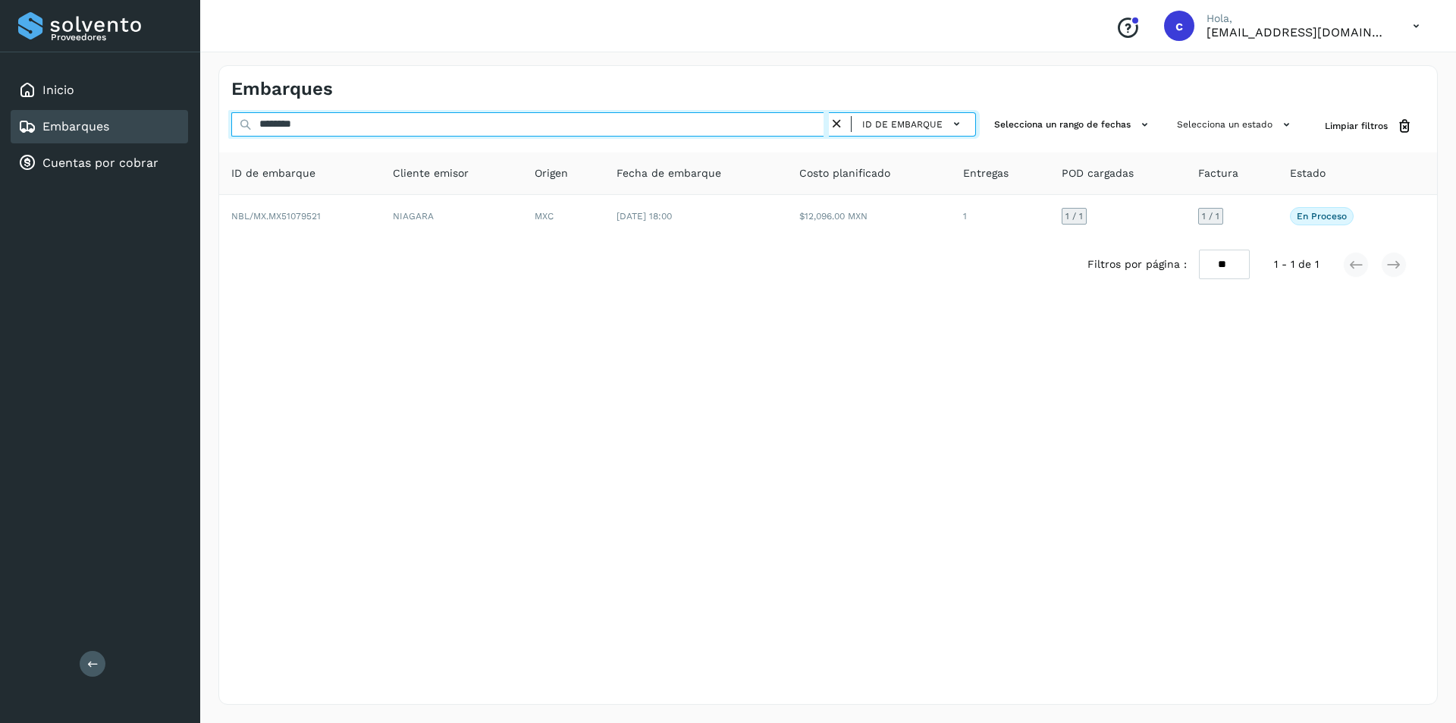
click at [316, 125] on input "********" at bounding box center [530, 124] width 598 height 24
type input "*"
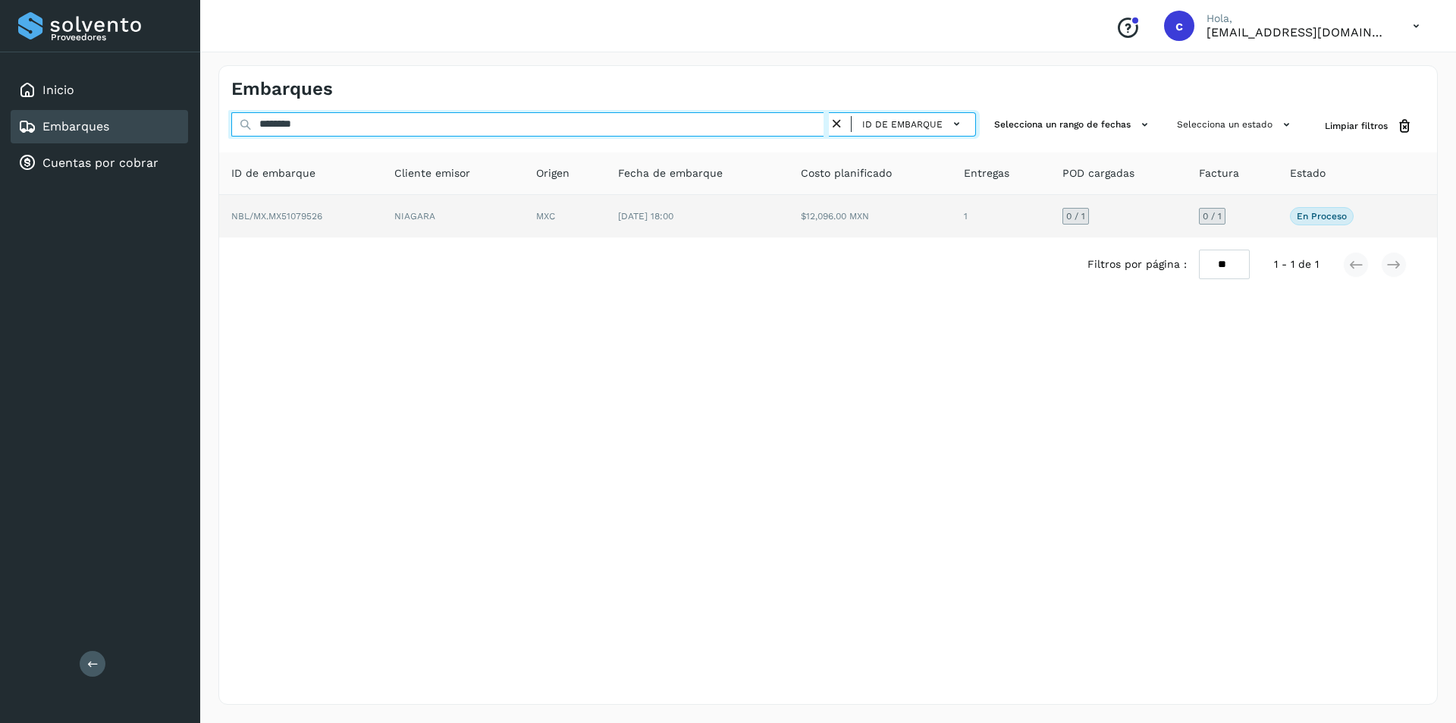
type input "********"
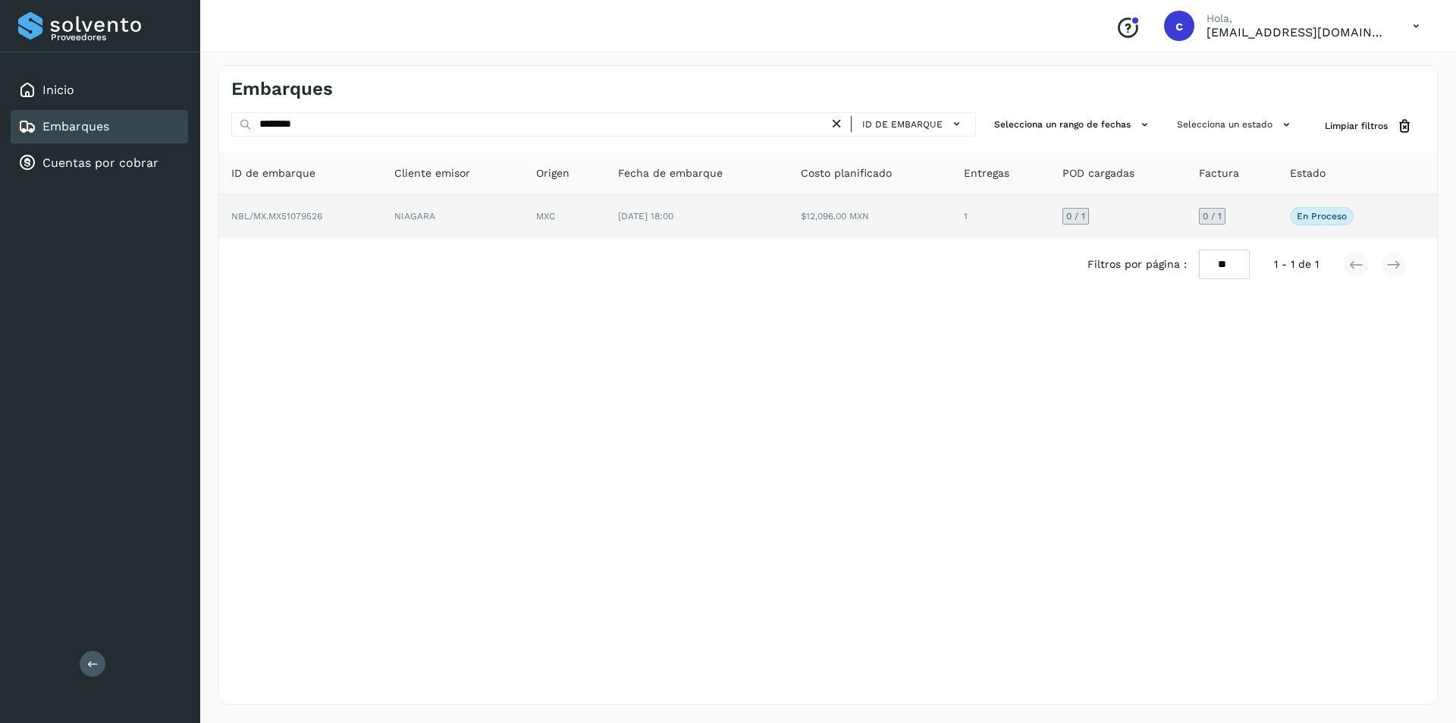
click at [314, 212] on span "NBL/MX.MX51079526" at bounding box center [276, 216] width 91 height 11
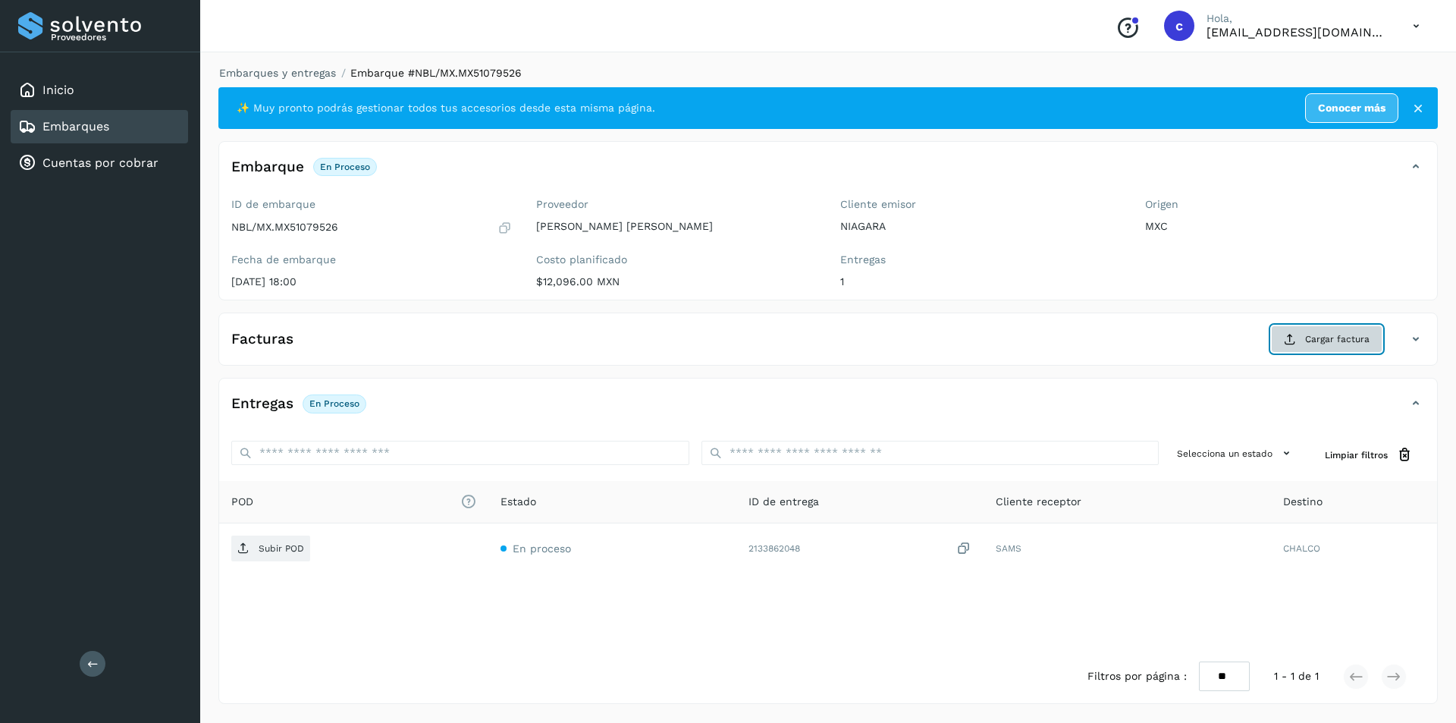
click at [1325, 347] on button "Cargar factura" at bounding box center [1326, 338] width 111 height 27
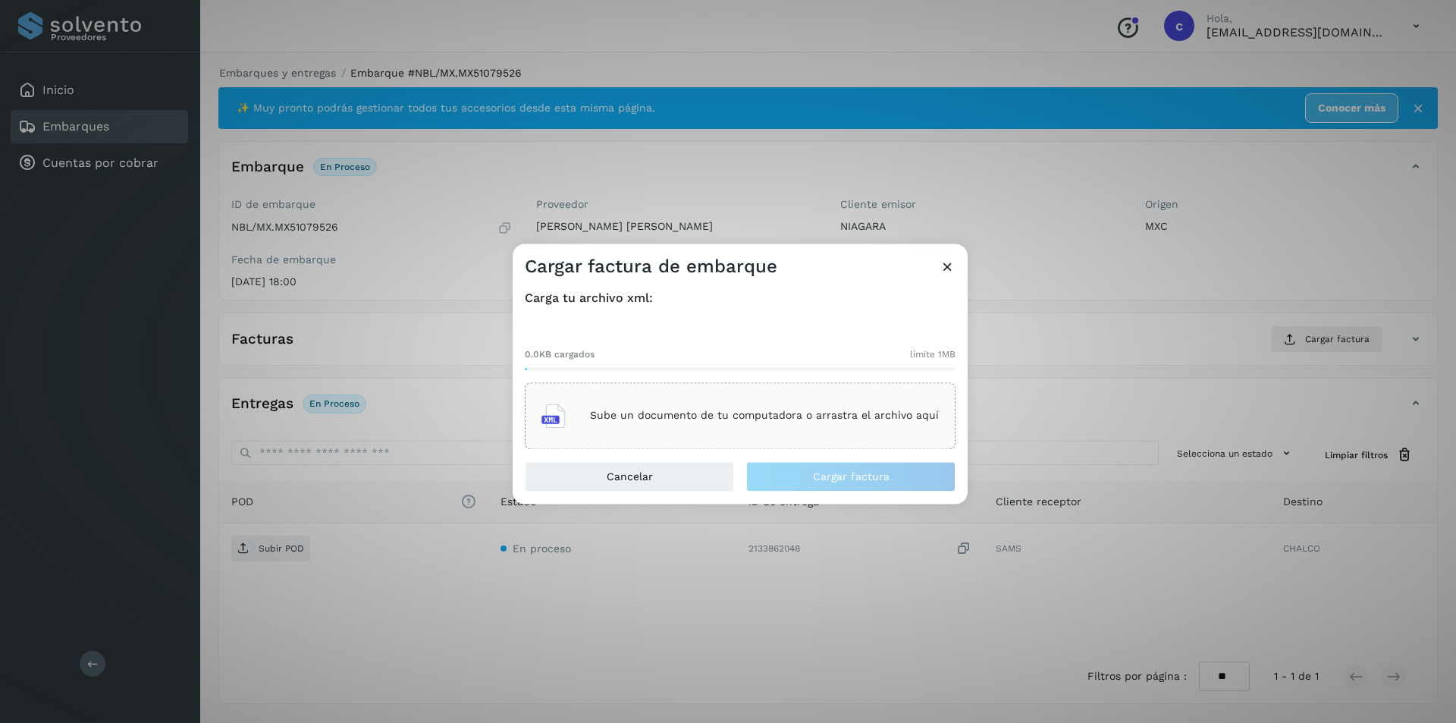
click at [917, 418] on p "Sube un documento de tu computadora o arrastra el archivo aquí" at bounding box center [764, 416] width 349 height 13
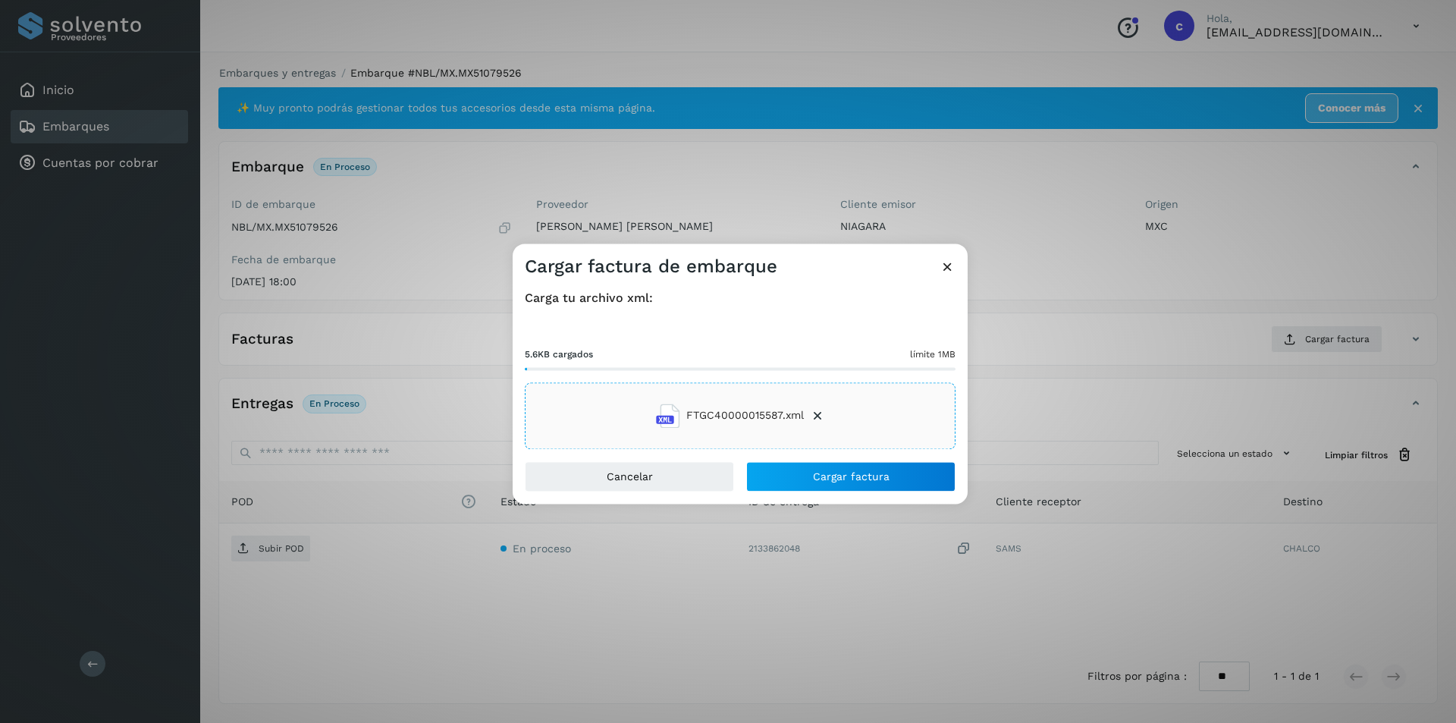
click at [812, 458] on div "Carga tu archivo xml: 5.6KB cargados límite 1MB FTGC40000015587.xml" at bounding box center [740, 369] width 455 height 183
click at [816, 469] on button "Cargar factura" at bounding box center [850, 476] width 209 height 30
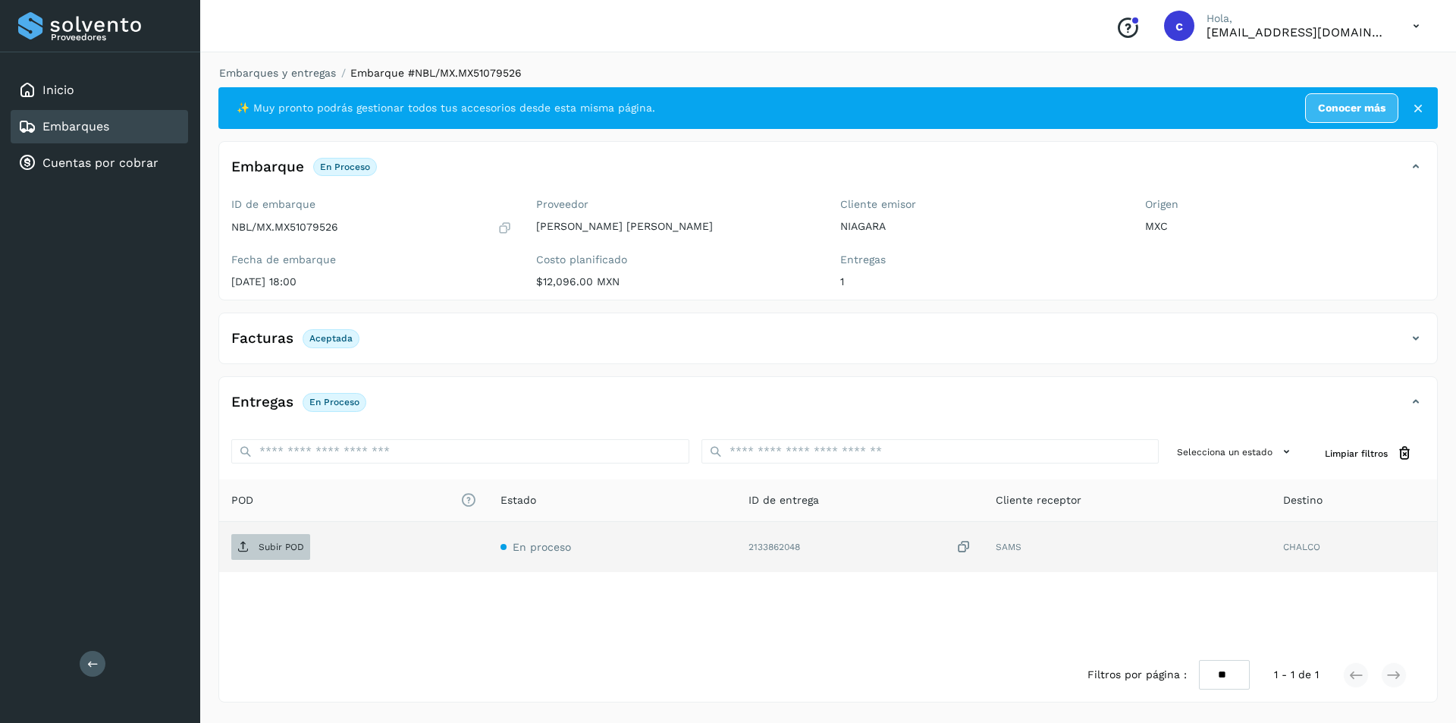
click at [234, 545] on span "Subir POD" at bounding box center [270, 547] width 79 height 24
click at [270, 557] on span "PDF" at bounding box center [256, 547] width 51 height 24
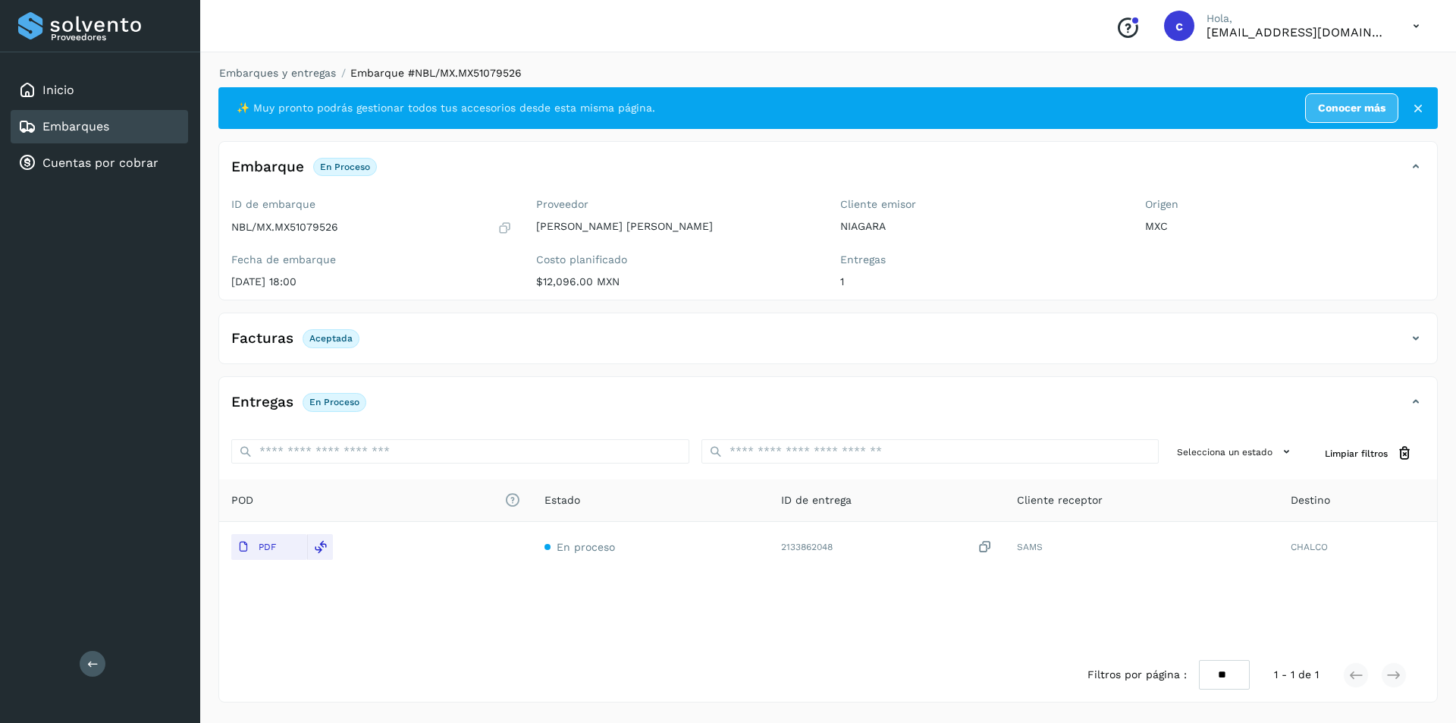
click at [49, 122] on link "Embarques" at bounding box center [75, 126] width 67 height 14
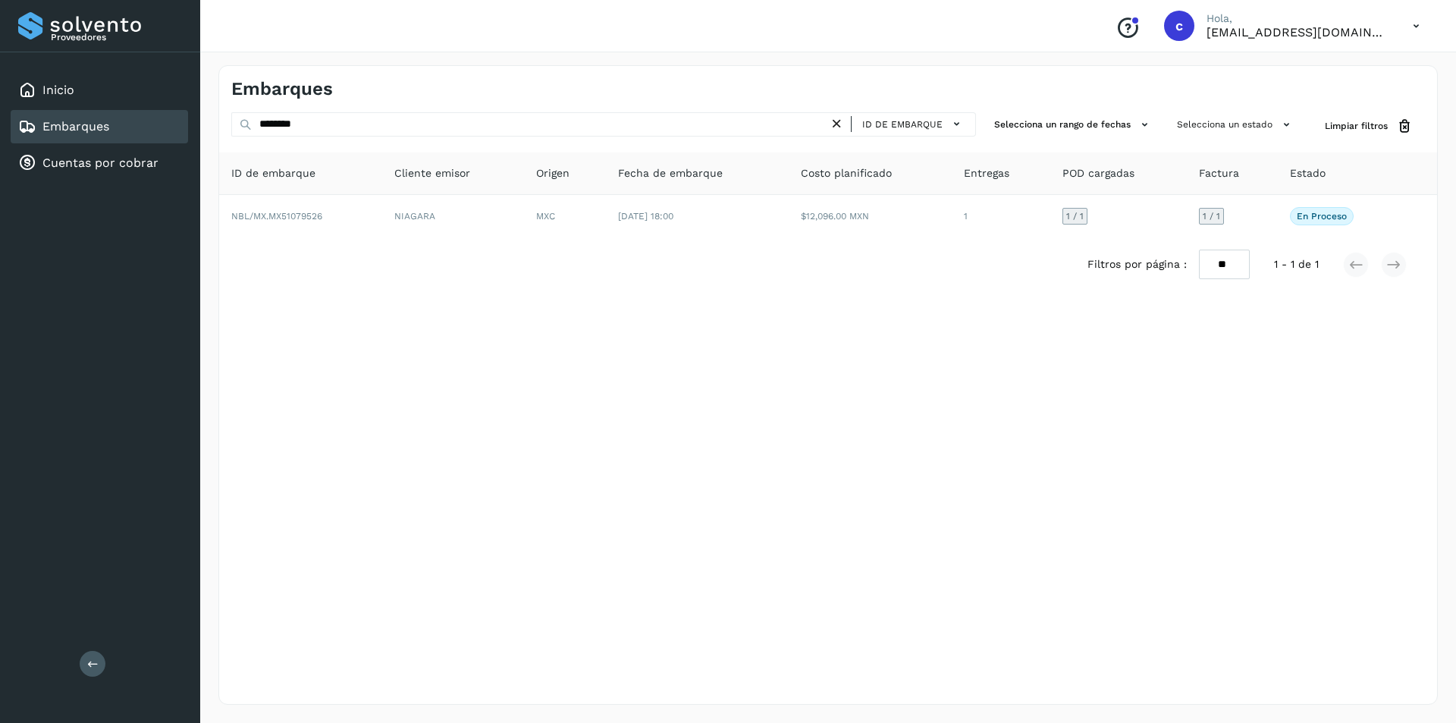
click at [837, 123] on icon at bounding box center [837, 124] width 16 height 16
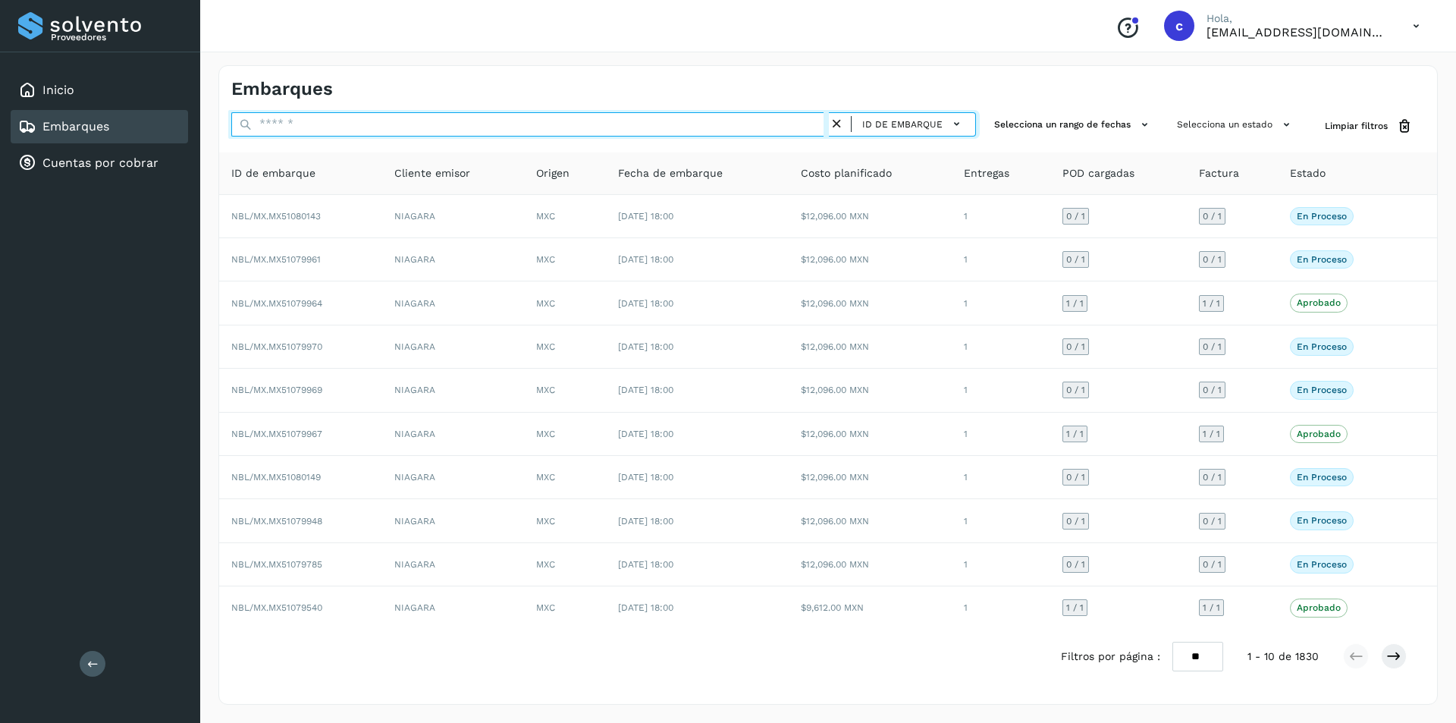
click at [750, 127] on input "text" at bounding box center [530, 124] width 598 height 24
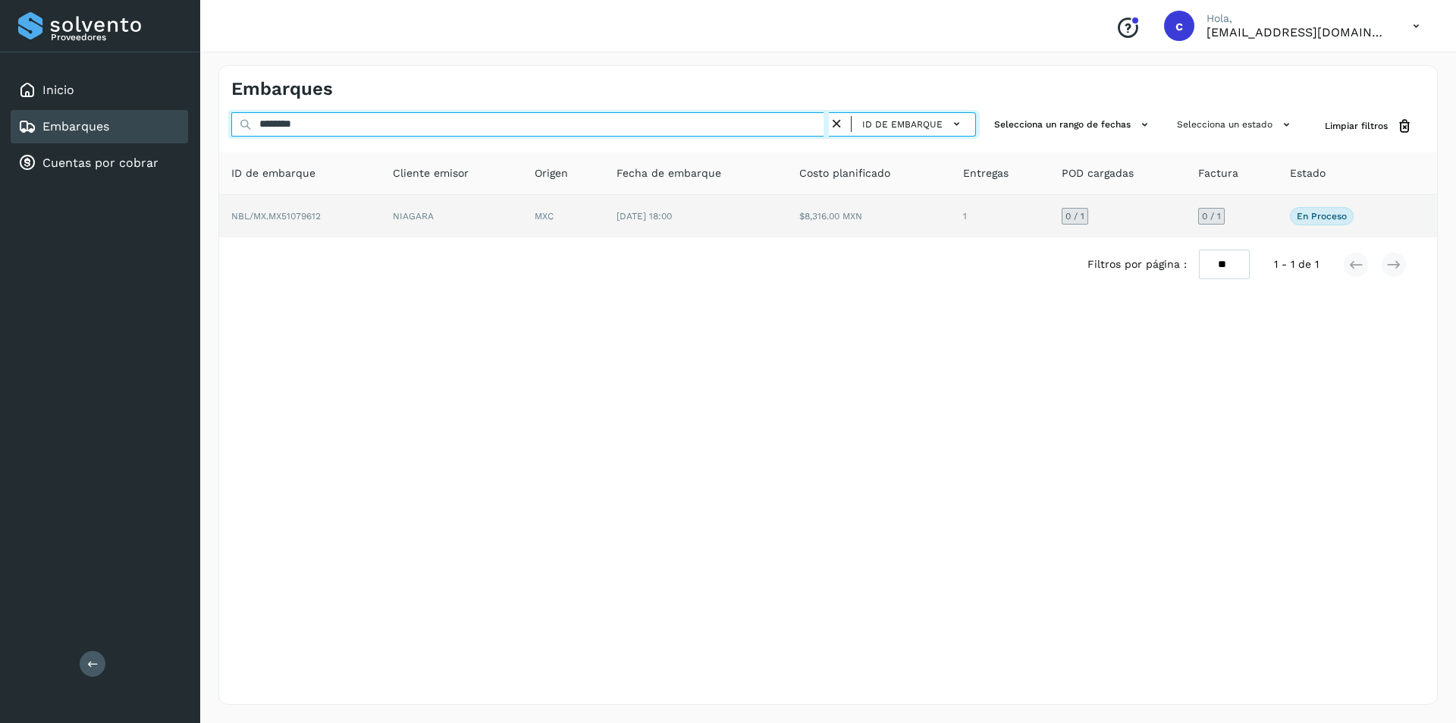
type input "********"
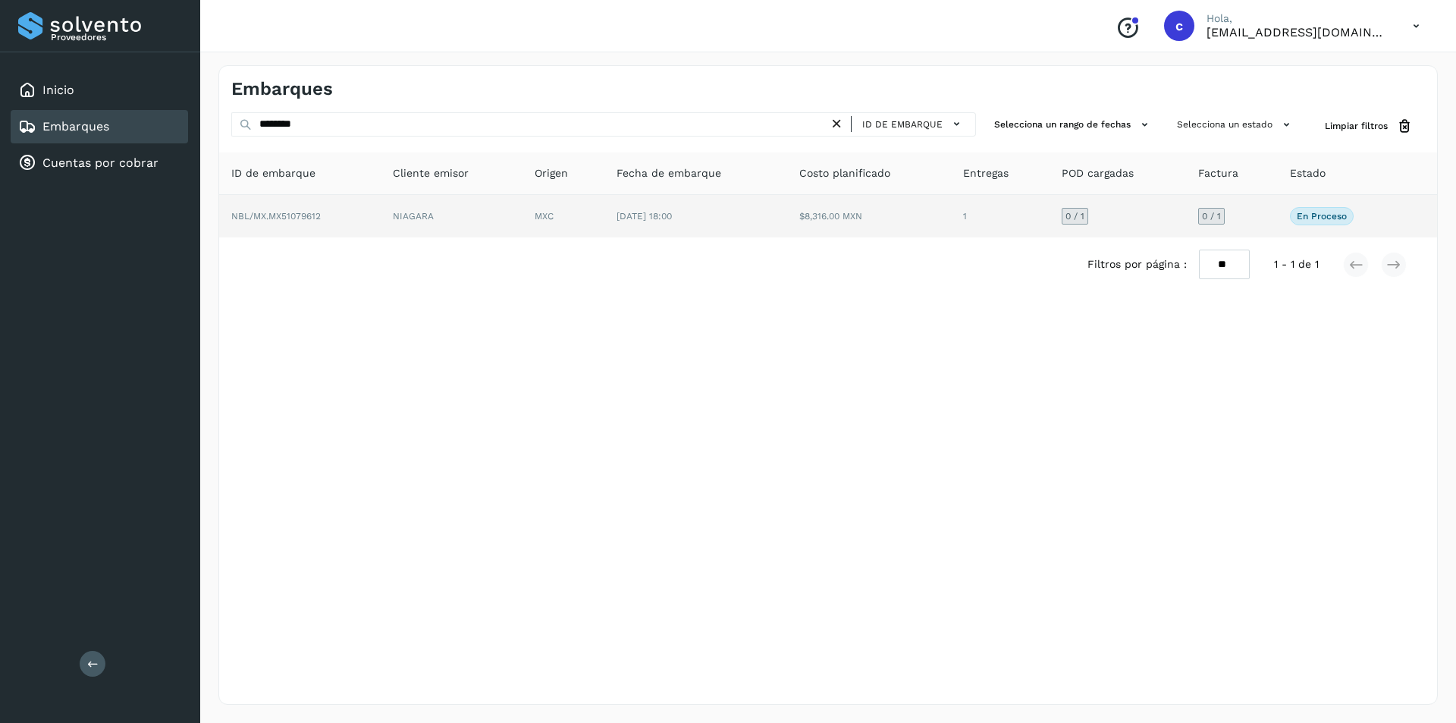
click at [425, 213] on td "NIAGARA" at bounding box center [452, 216] width 142 height 42
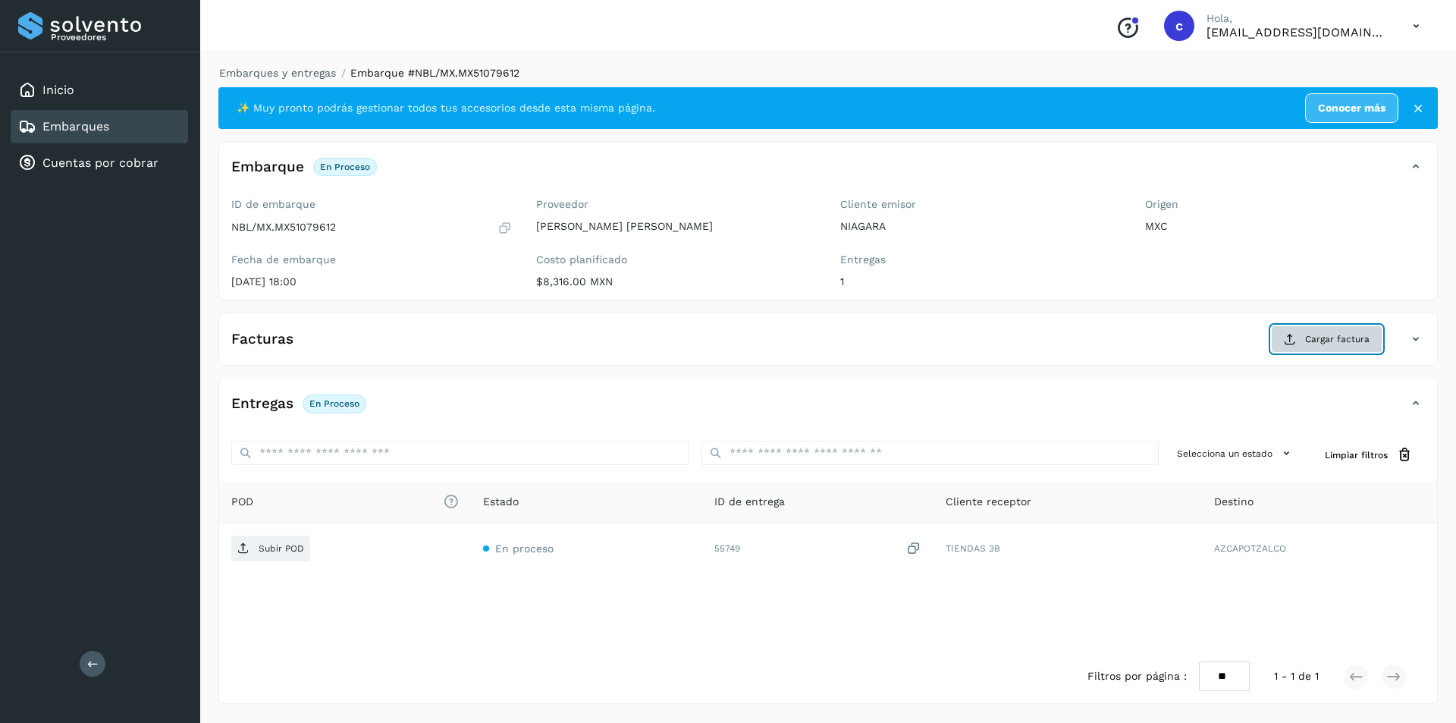
click at [1324, 346] on span "Cargar factura" at bounding box center [1337, 339] width 64 height 14
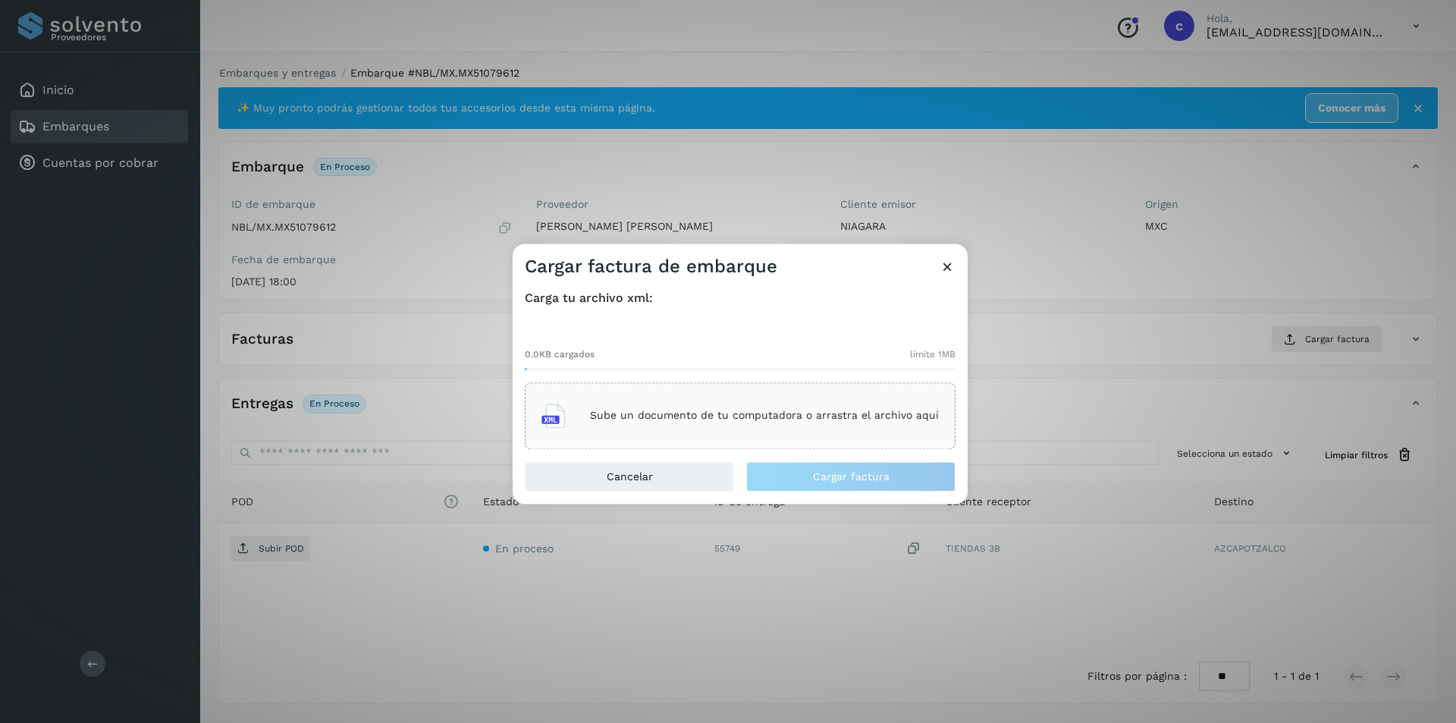
click at [734, 413] on p "Sube un documento de tu computadora o arrastra el archivo aquí" at bounding box center [764, 416] width 349 height 13
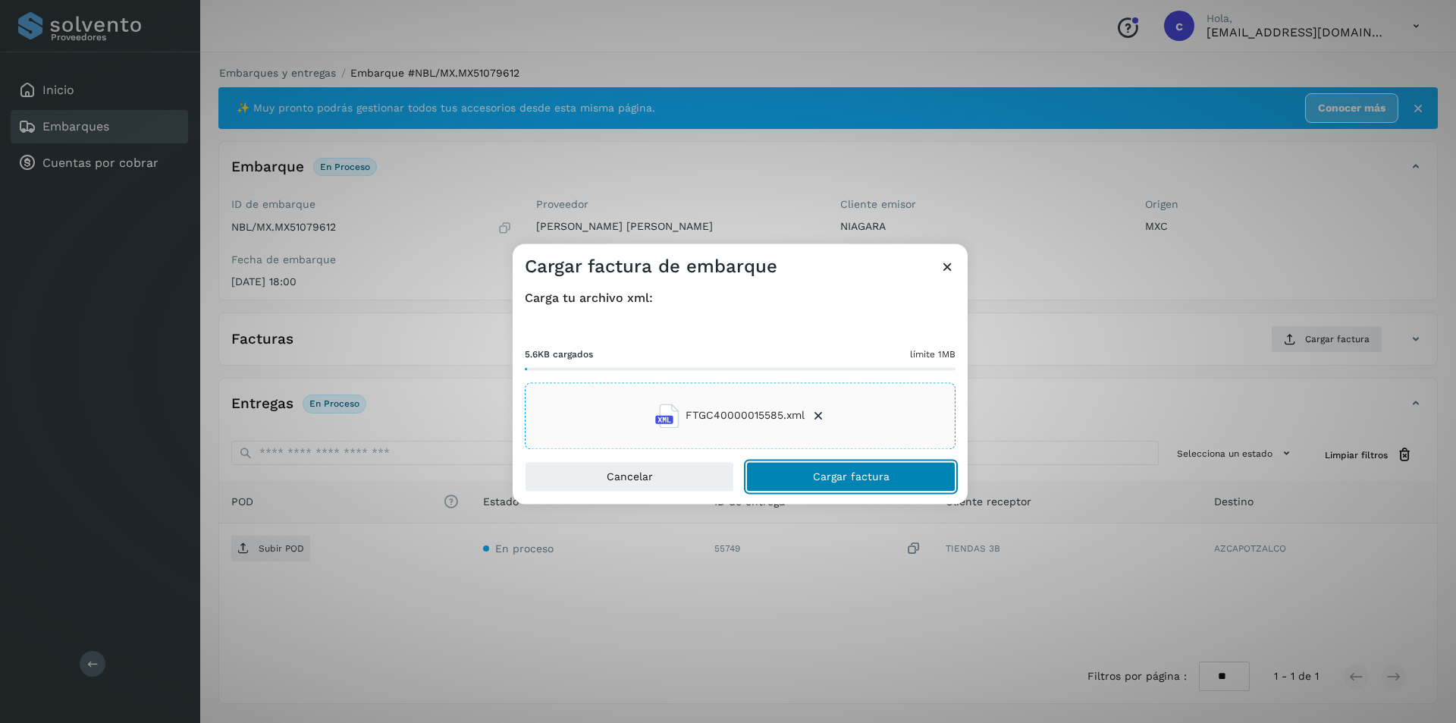
click at [934, 486] on button "Cargar factura" at bounding box center [850, 476] width 209 height 30
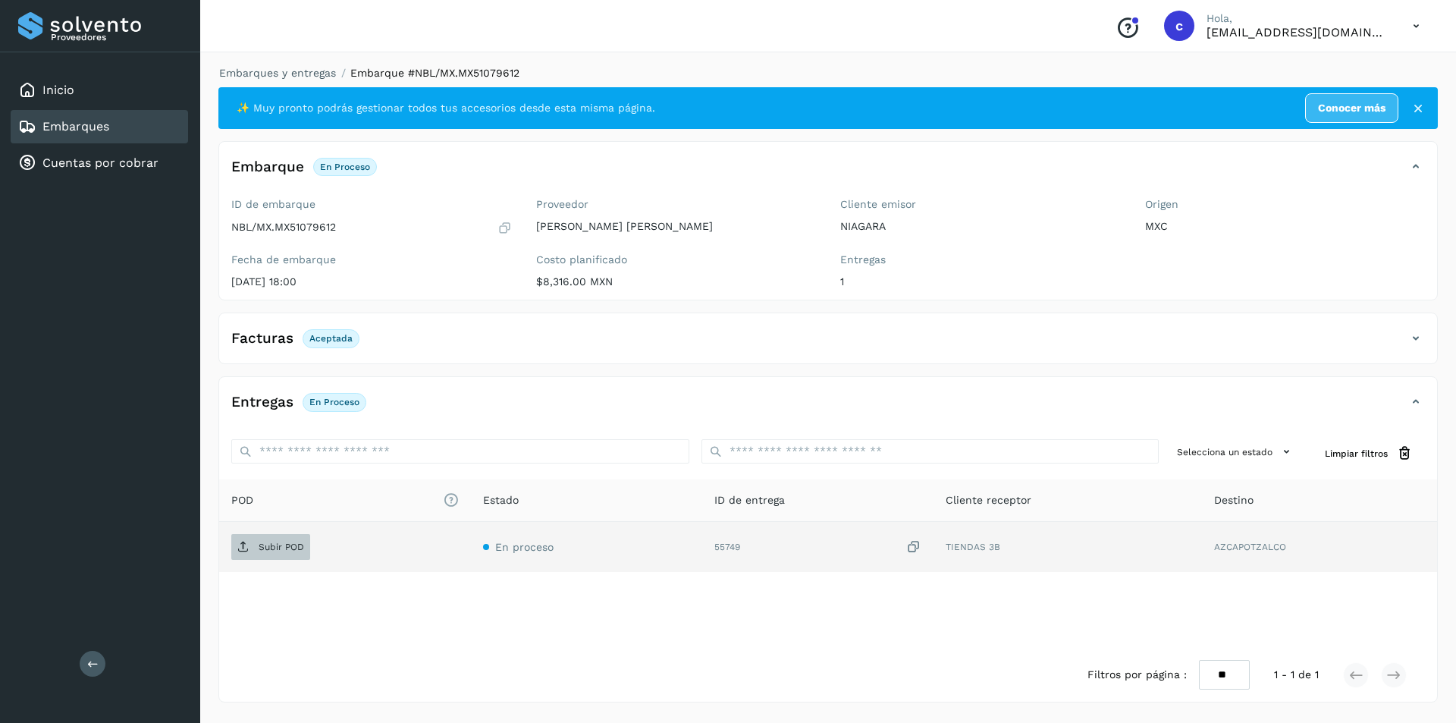
click at [249, 543] on icon at bounding box center [243, 547] width 12 height 12
click at [278, 542] on span "PDF" at bounding box center [256, 547] width 51 height 24
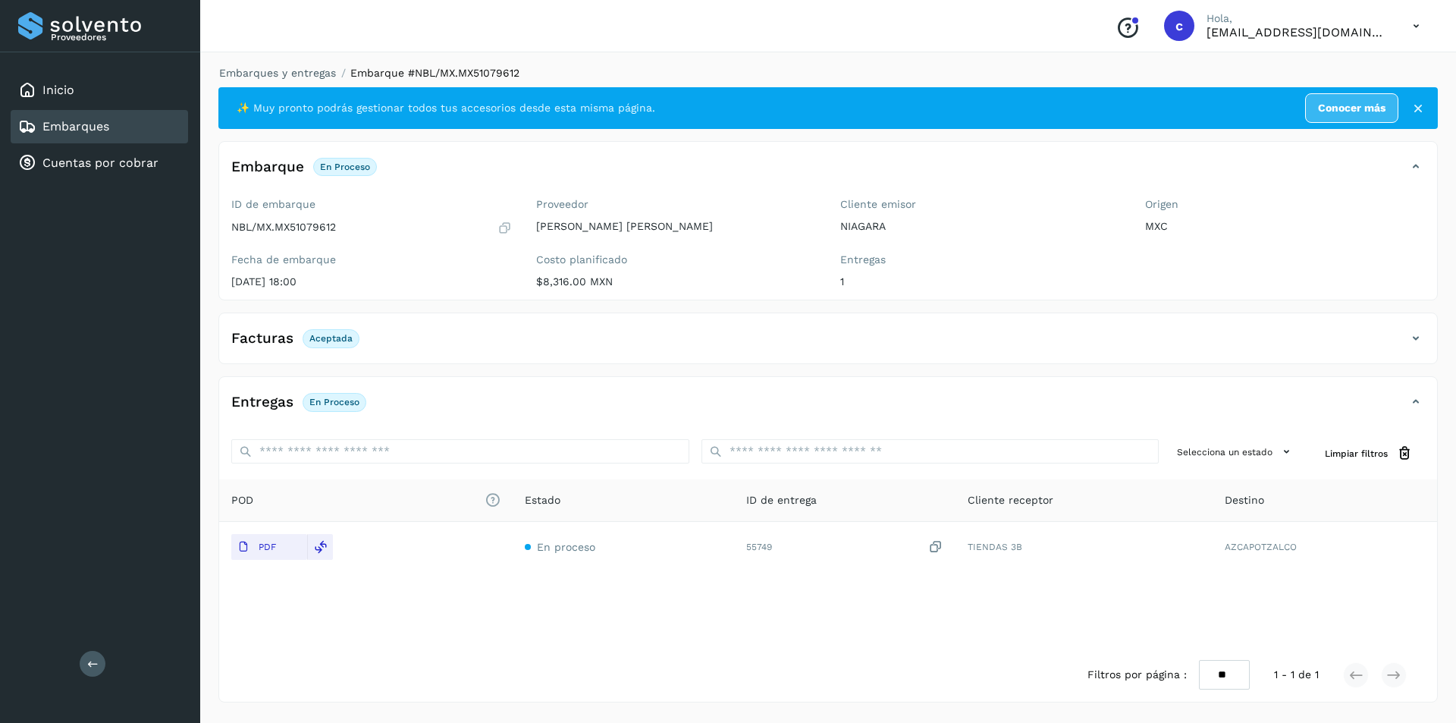
click at [121, 134] on div "Embarques" at bounding box center [99, 126] width 177 height 33
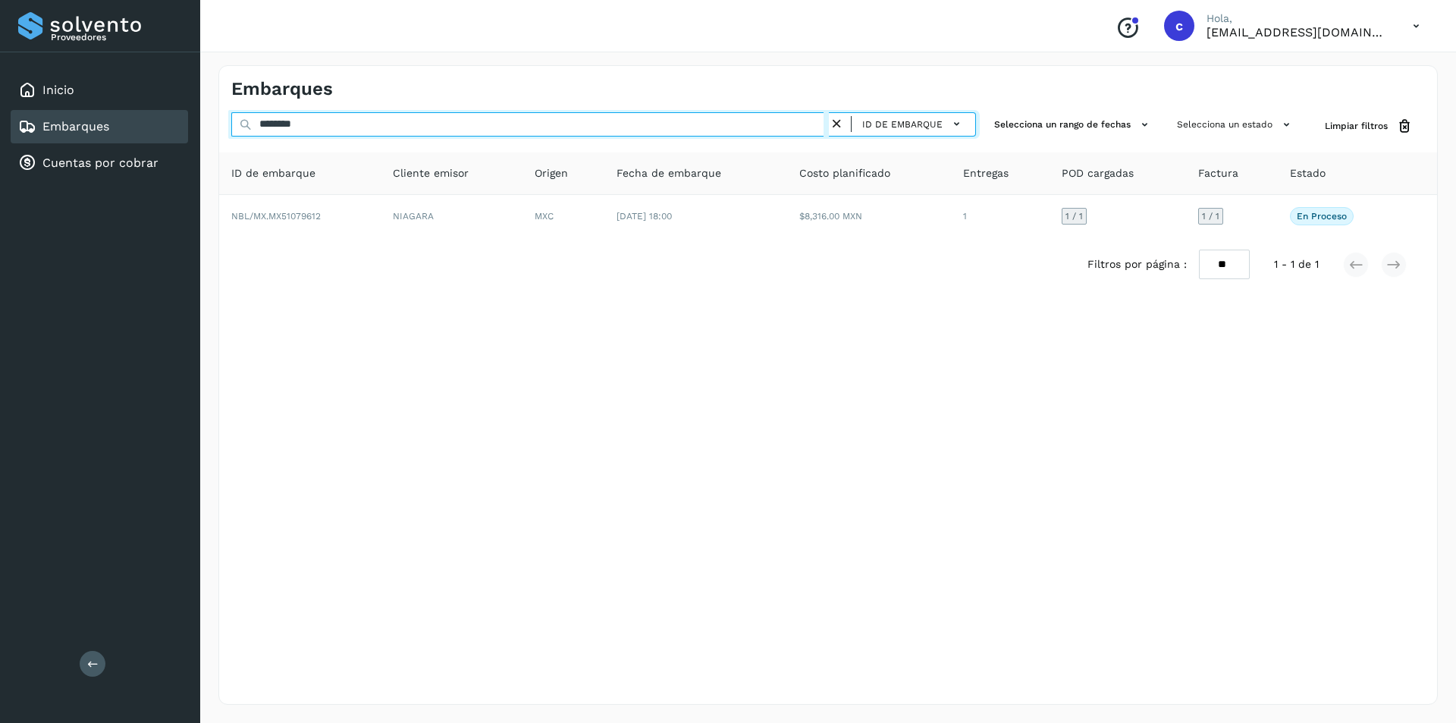
click at [416, 127] on input "********" at bounding box center [530, 124] width 598 height 24
type input "*"
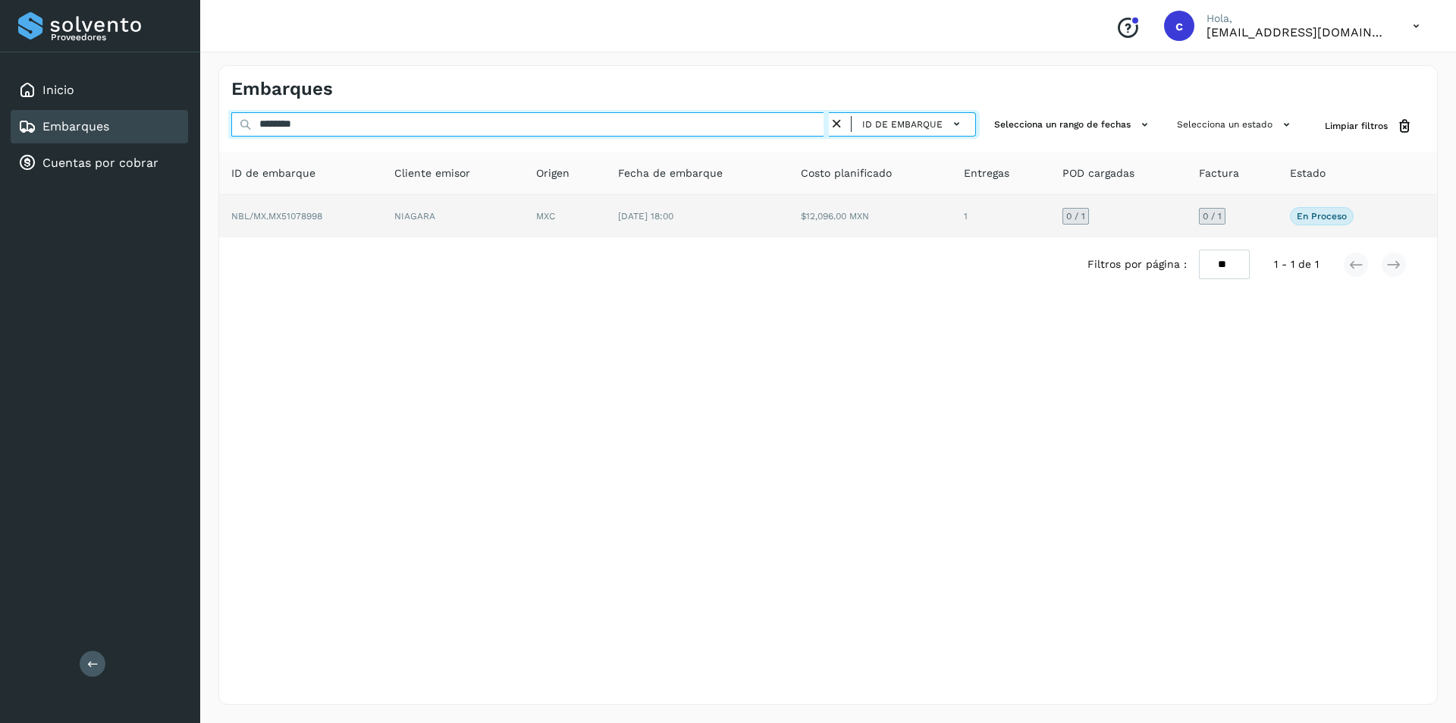
type input "********"
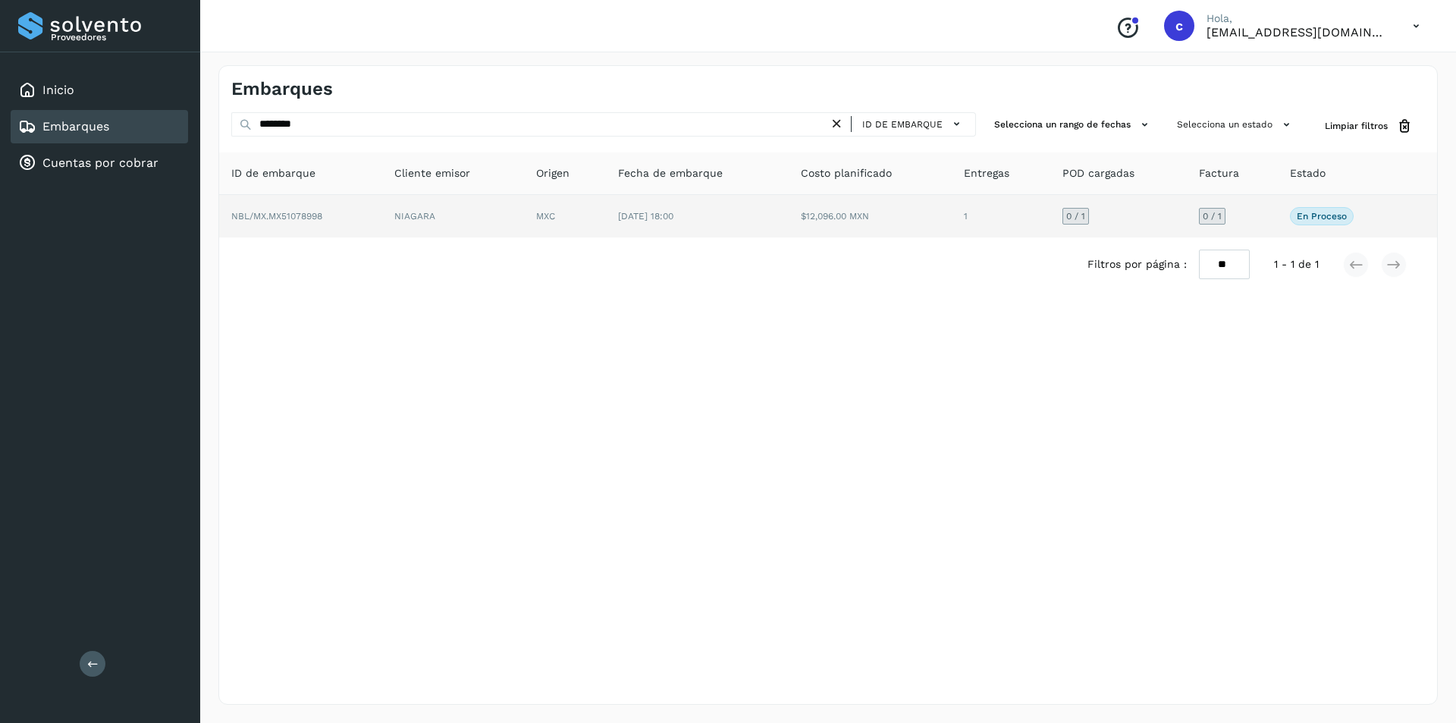
click at [388, 229] on td "NIAGARA" at bounding box center [453, 216] width 142 height 42
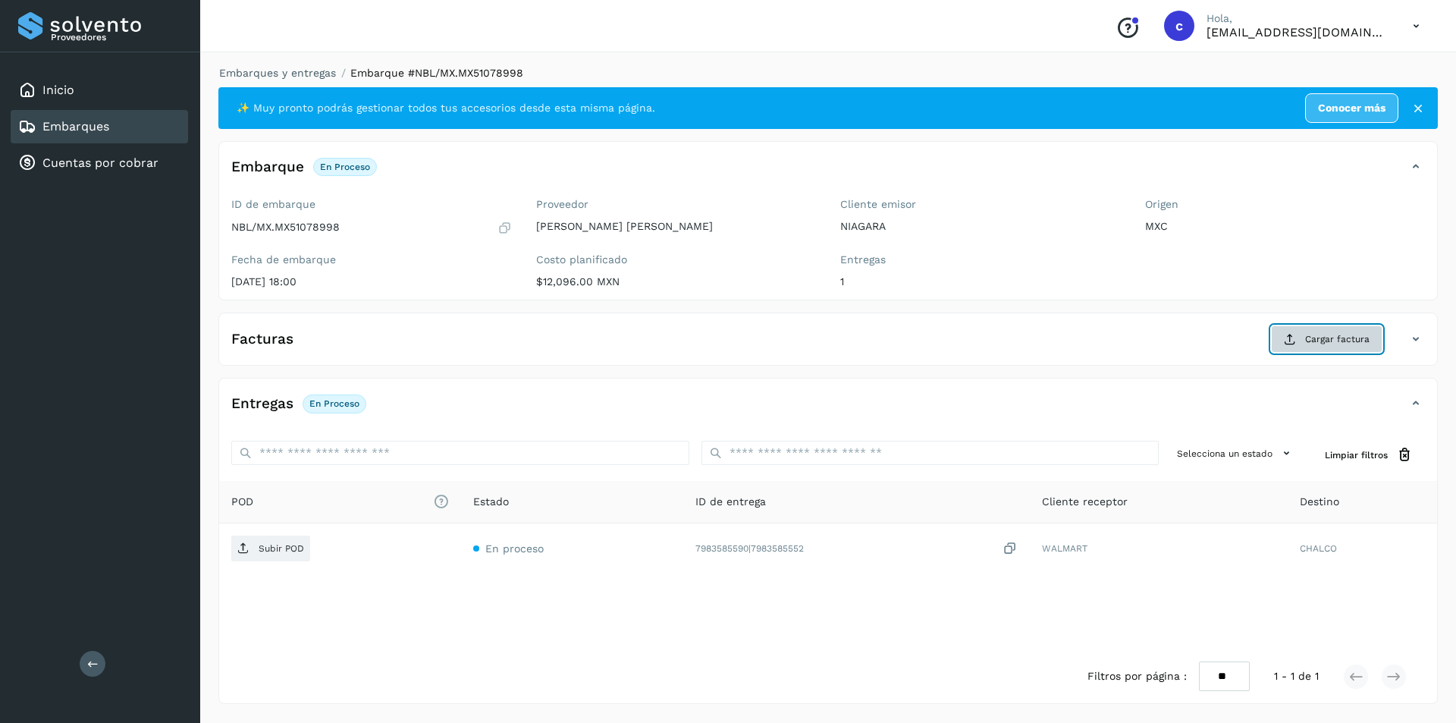
click at [1280, 339] on button "Cargar factura" at bounding box center [1326, 338] width 111 height 27
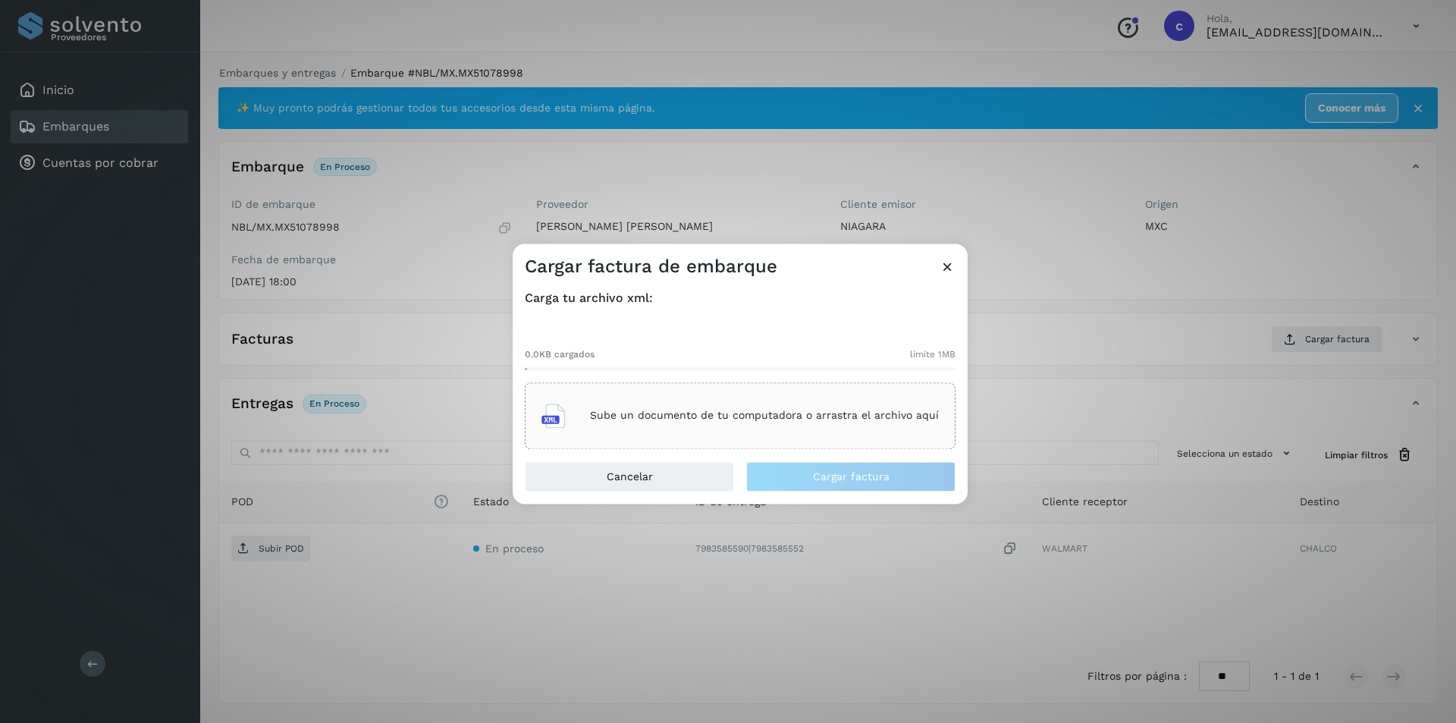
click at [867, 425] on div "Sube un documento de tu computadora o arrastra el archivo aquí" at bounding box center [740, 415] width 397 height 41
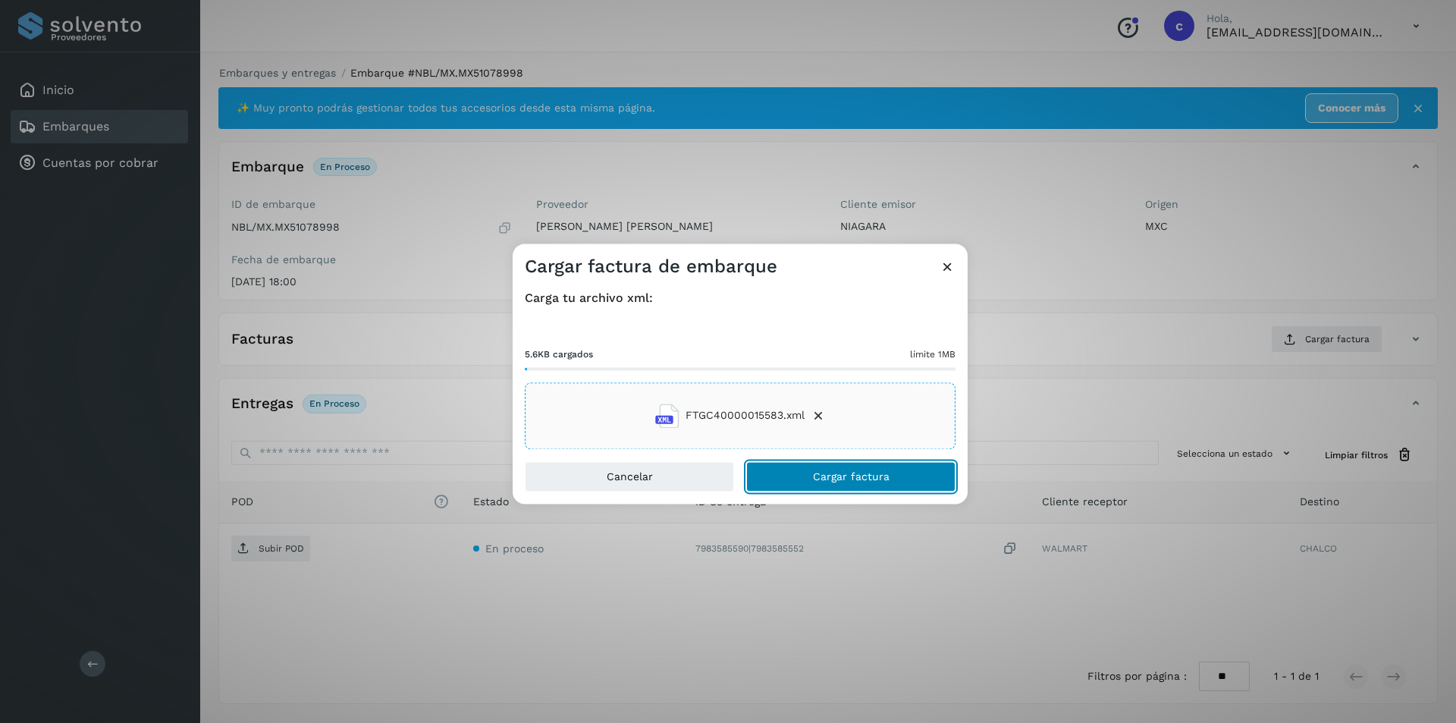
click at [799, 465] on button "Cargar factura" at bounding box center [850, 476] width 209 height 30
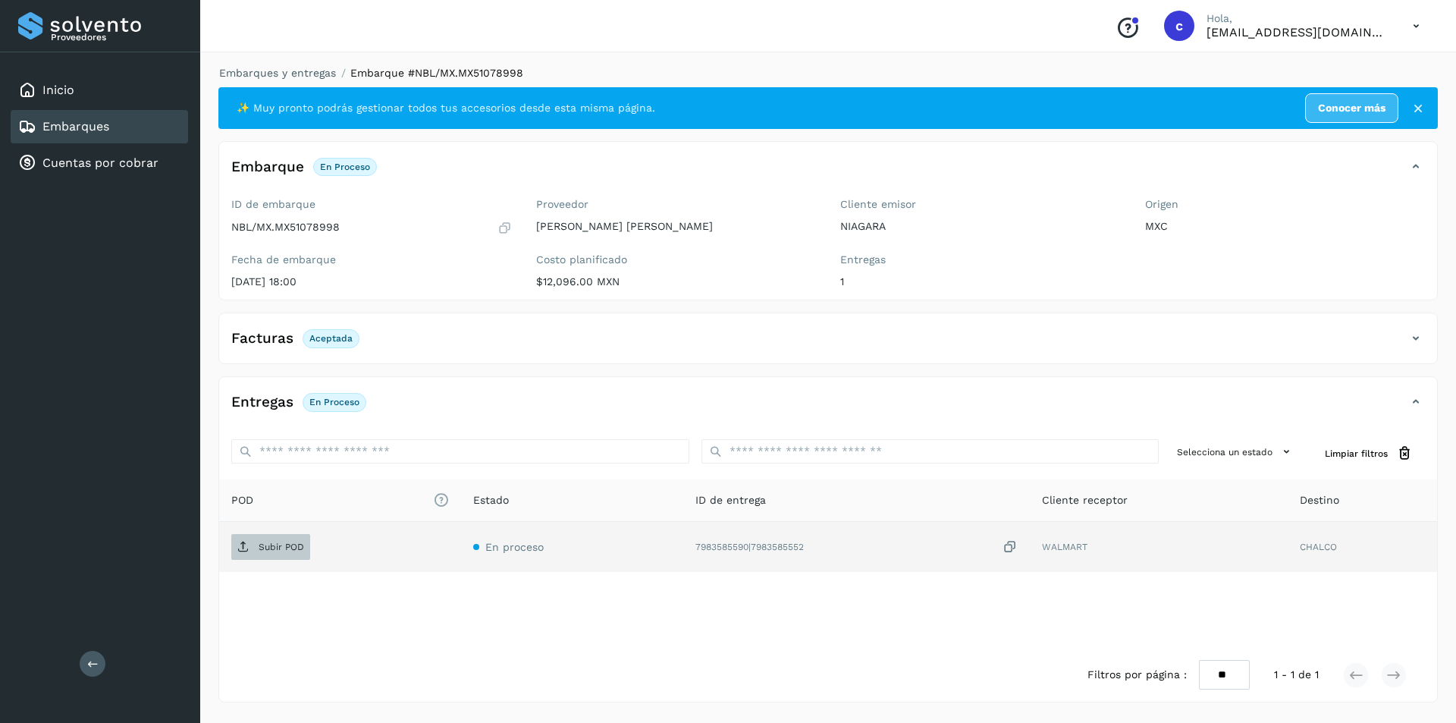
click at [298, 542] on p "Subir POD" at bounding box center [282, 547] width 46 height 11
click at [268, 547] on p "Subir POD" at bounding box center [282, 547] width 46 height 11
click at [265, 549] on p "Subir POD" at bounding box center [282, 547] width 46 height 11
click at [275, 542] on p "PDF" at bounding box center [267, 547] width 17 height 11
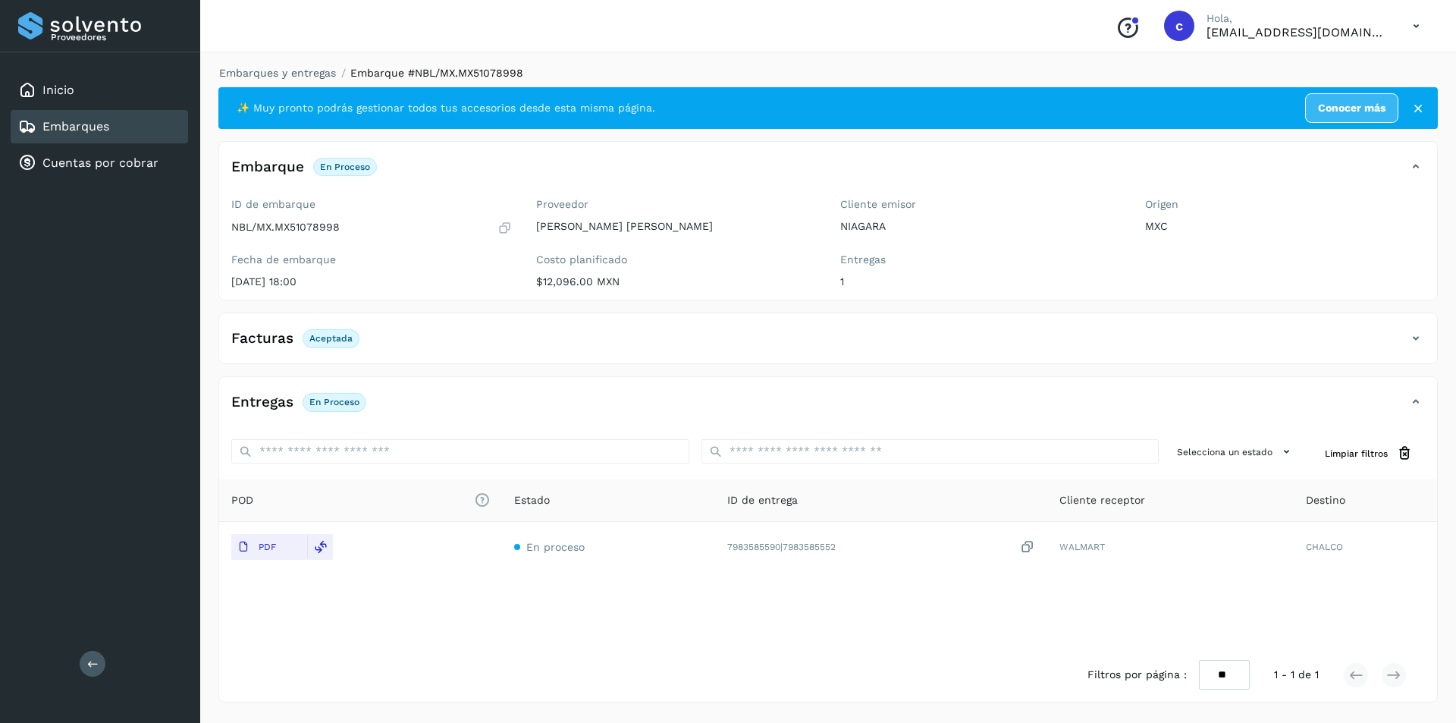
click at [131, 124] on div "Embarques" at bounding box center [99, 126] width 177 height 33
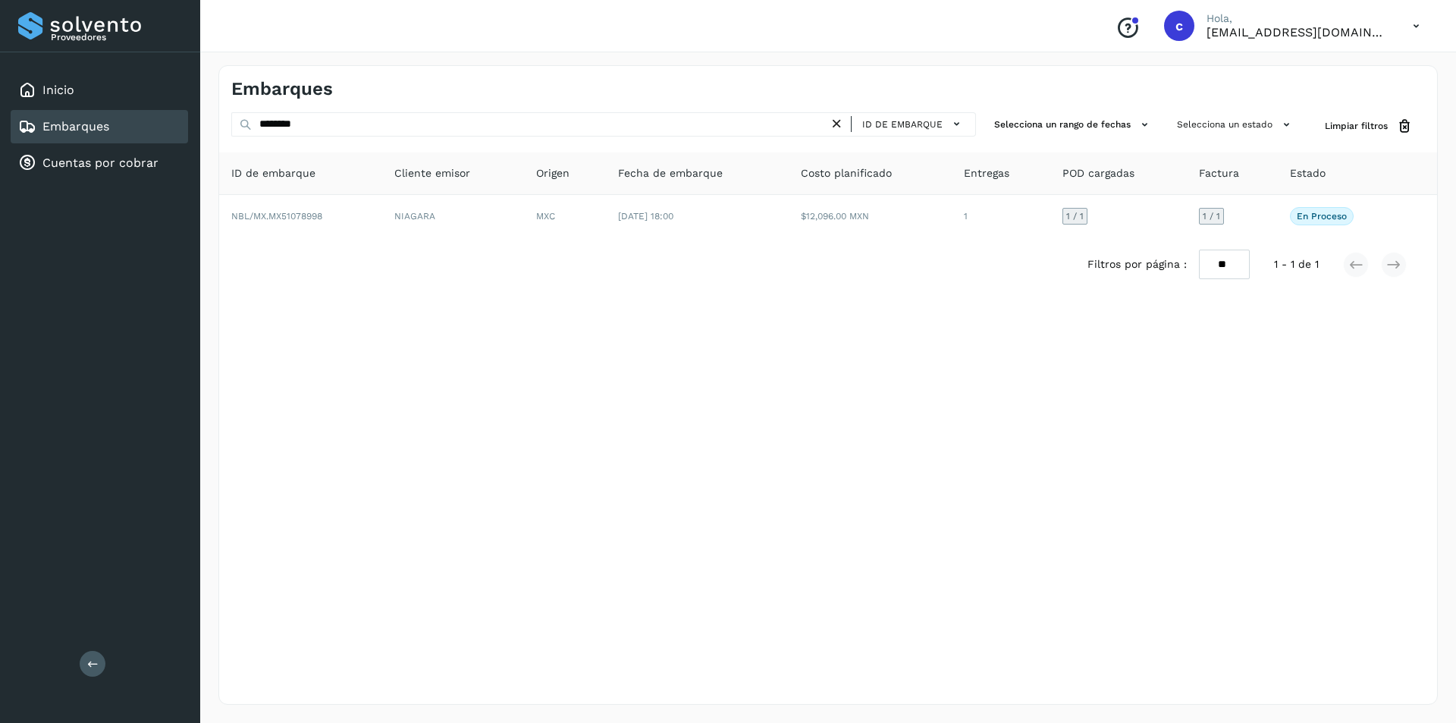
click at [164, 129] on div "Embarques" at bounding box center [99, 126] width 177 height 33
click at [845, 123] on icon at bounding box center [837, 124] width 16 height 16
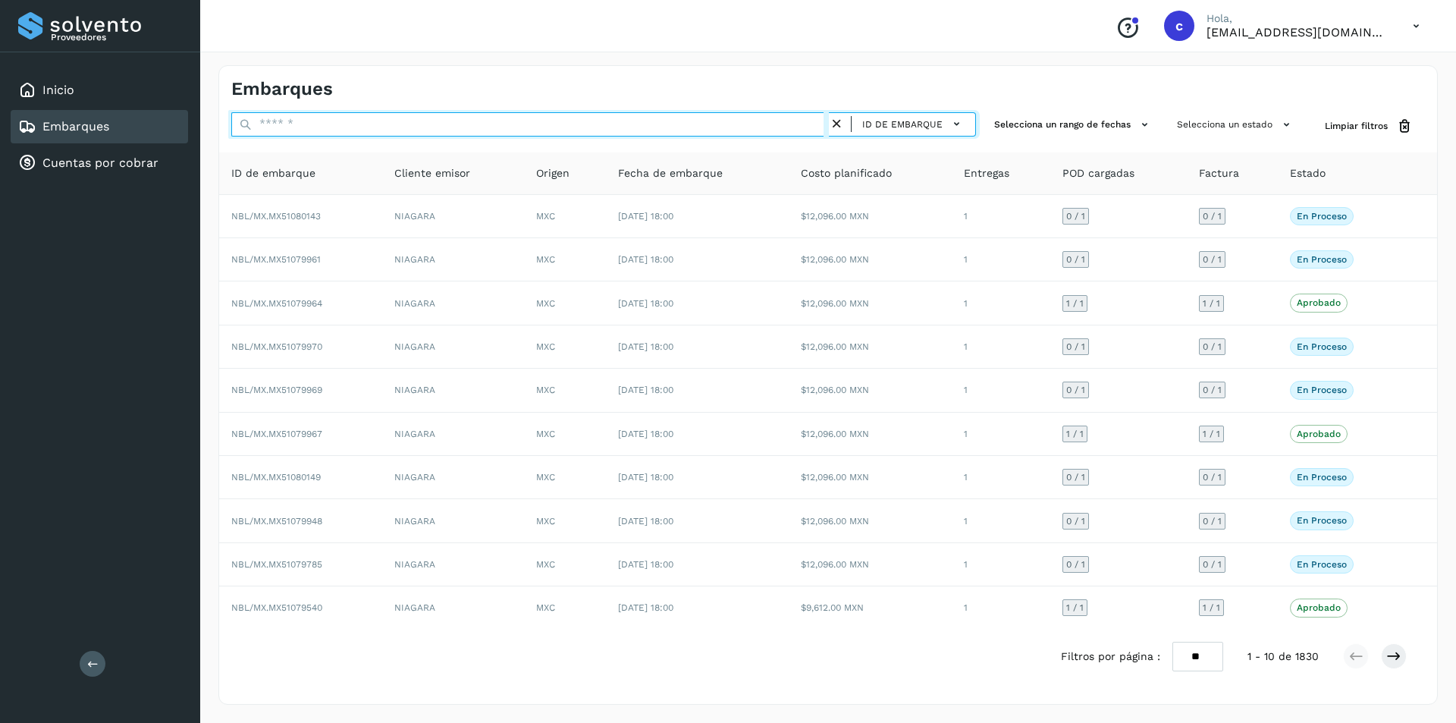
click at [545, 127] on input "text" at bounding box center [530, 124] width 598 height 24
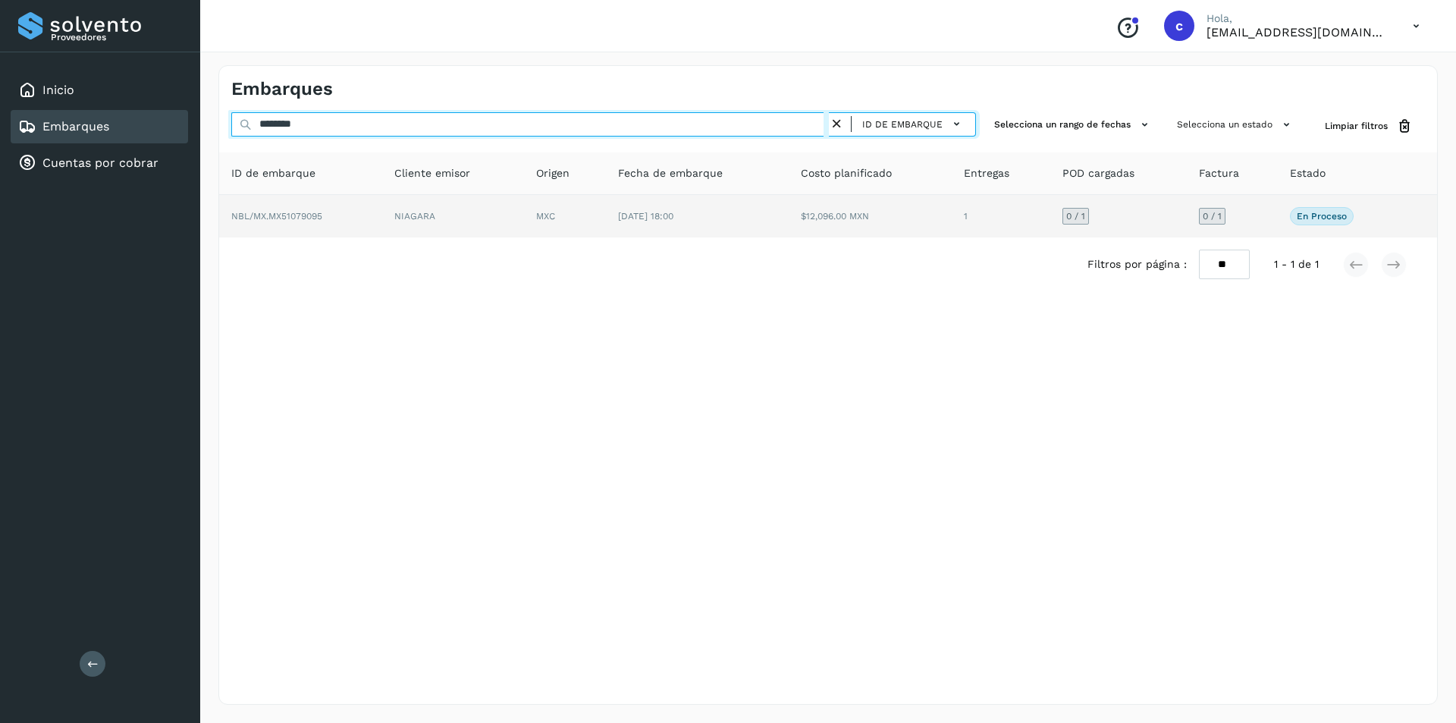
type input "********"
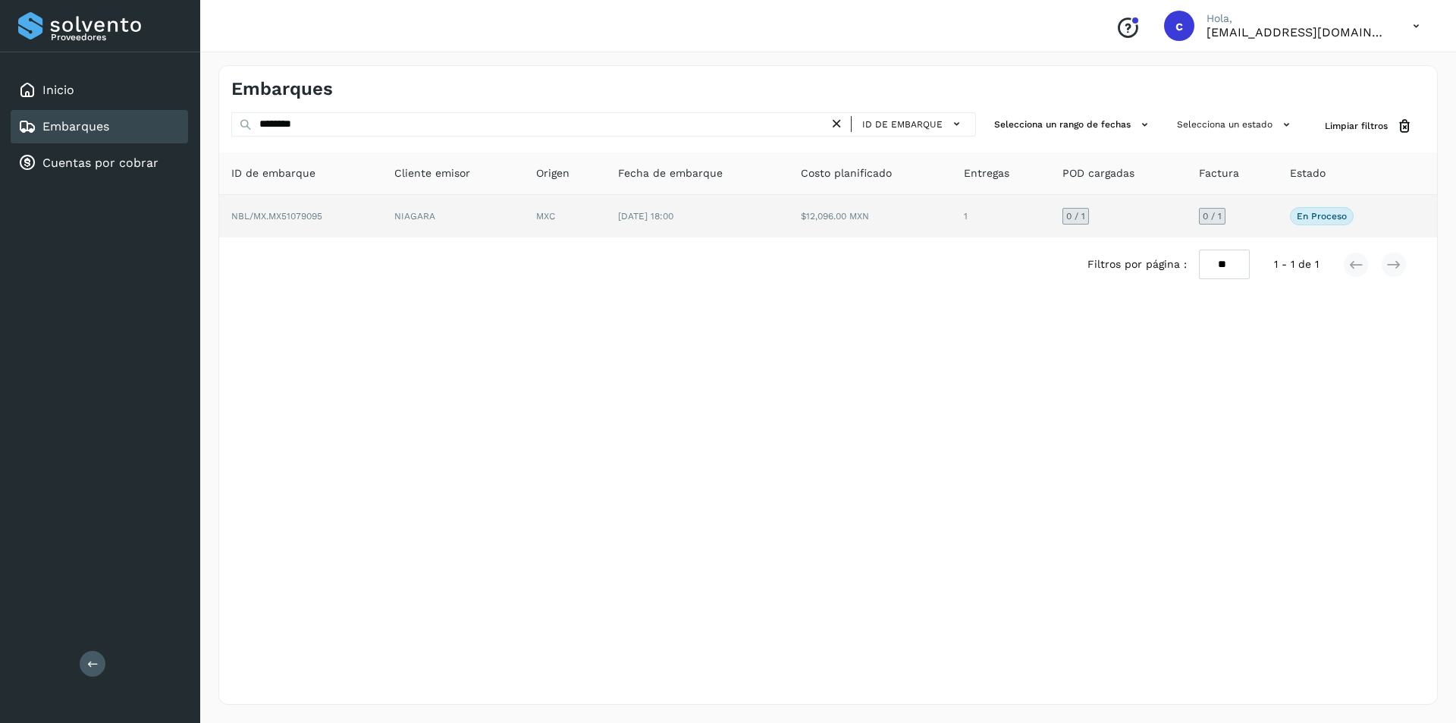
click at [471, 203] on td "NIAGARA" at bounding box center [453, 216] width 142 height 42
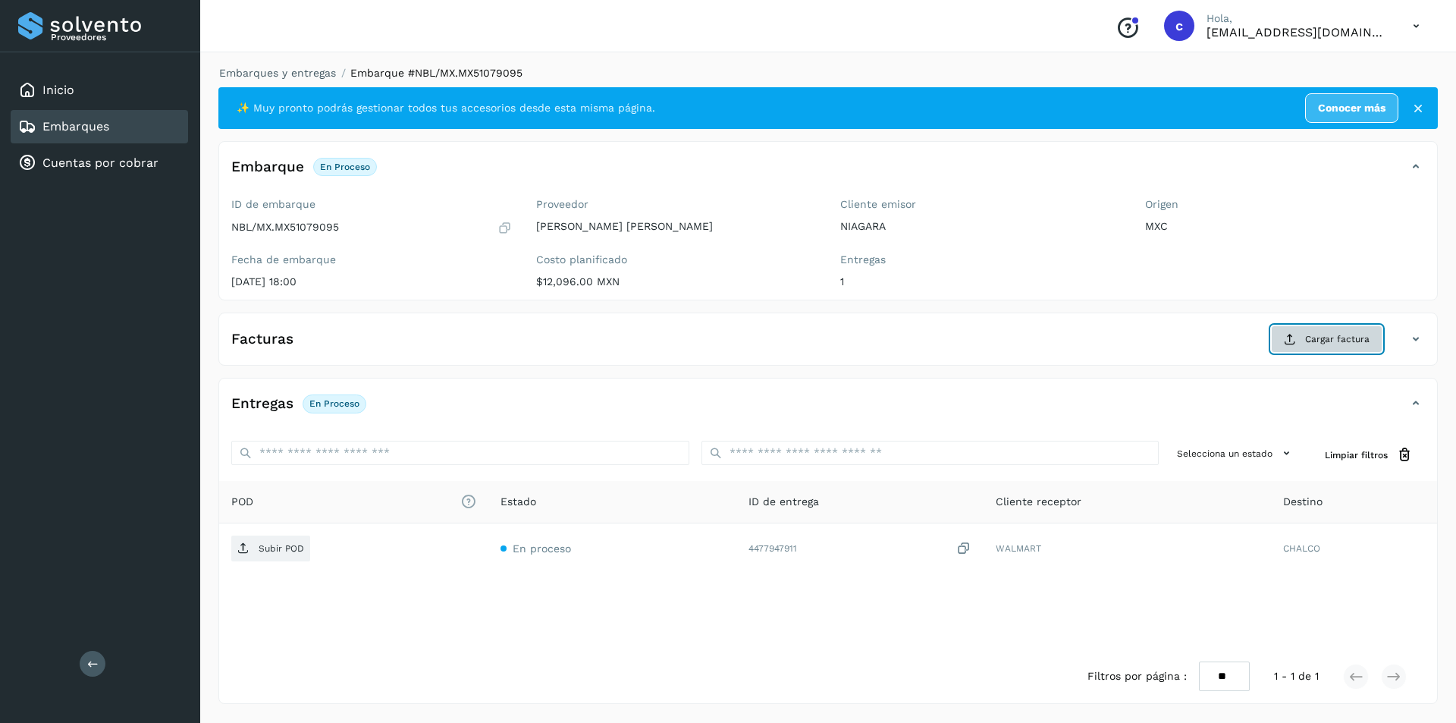
click at [1353, 332] on span "Cargar factura" at bounding box center [1337, 339] width 64 height 14
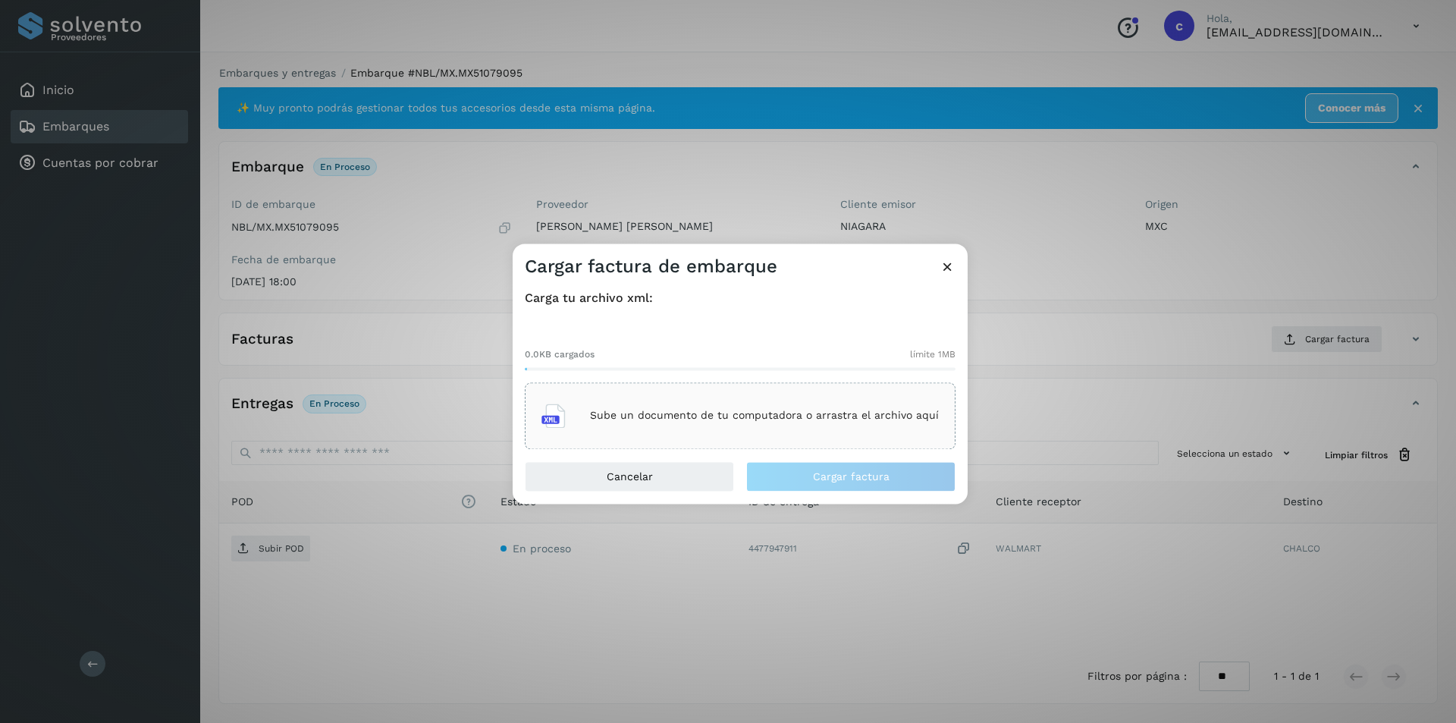
click at [729, 400] on div "Sube un documento de tu computadora o arrastra el archivo aquí" at bounding box center [740, 415] width 397 height 41
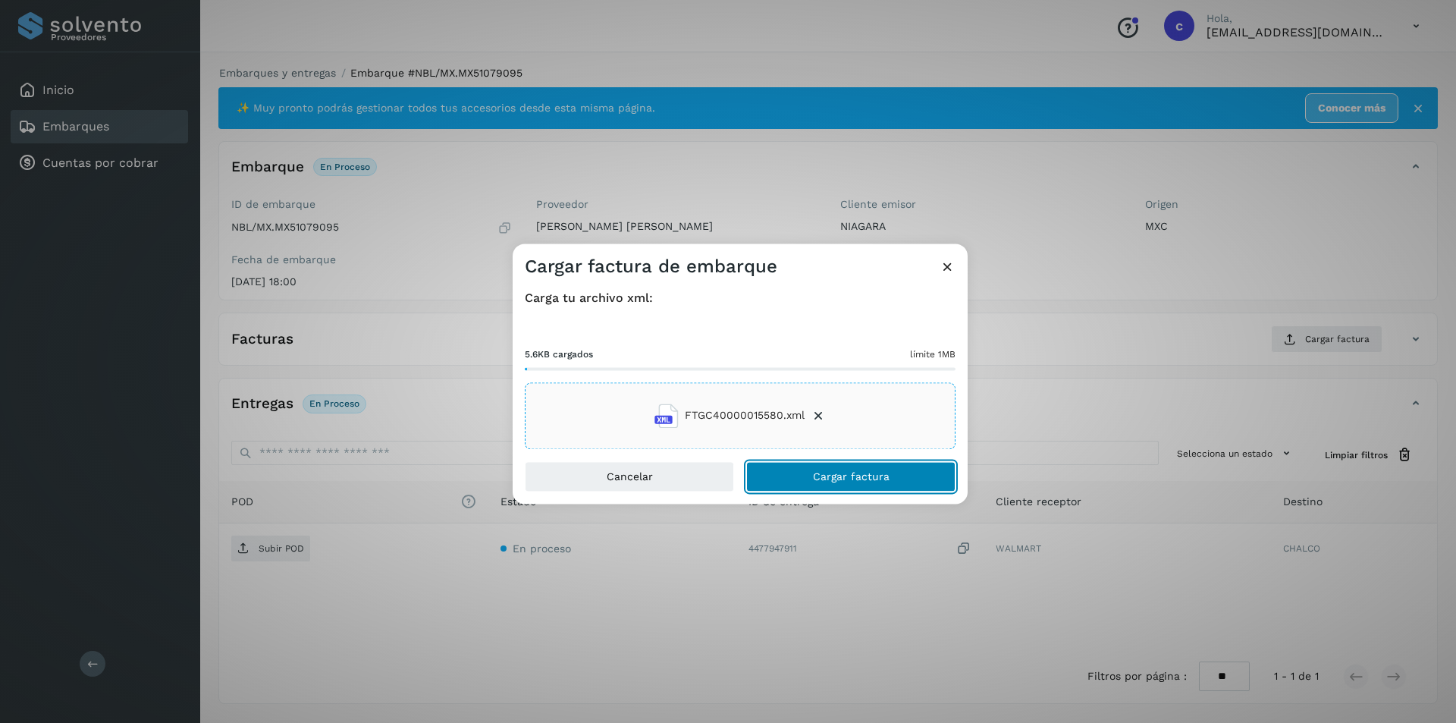
click at [836, 478] on span "Cargar factura" at bounding box center [851, 476] width 77 height 11
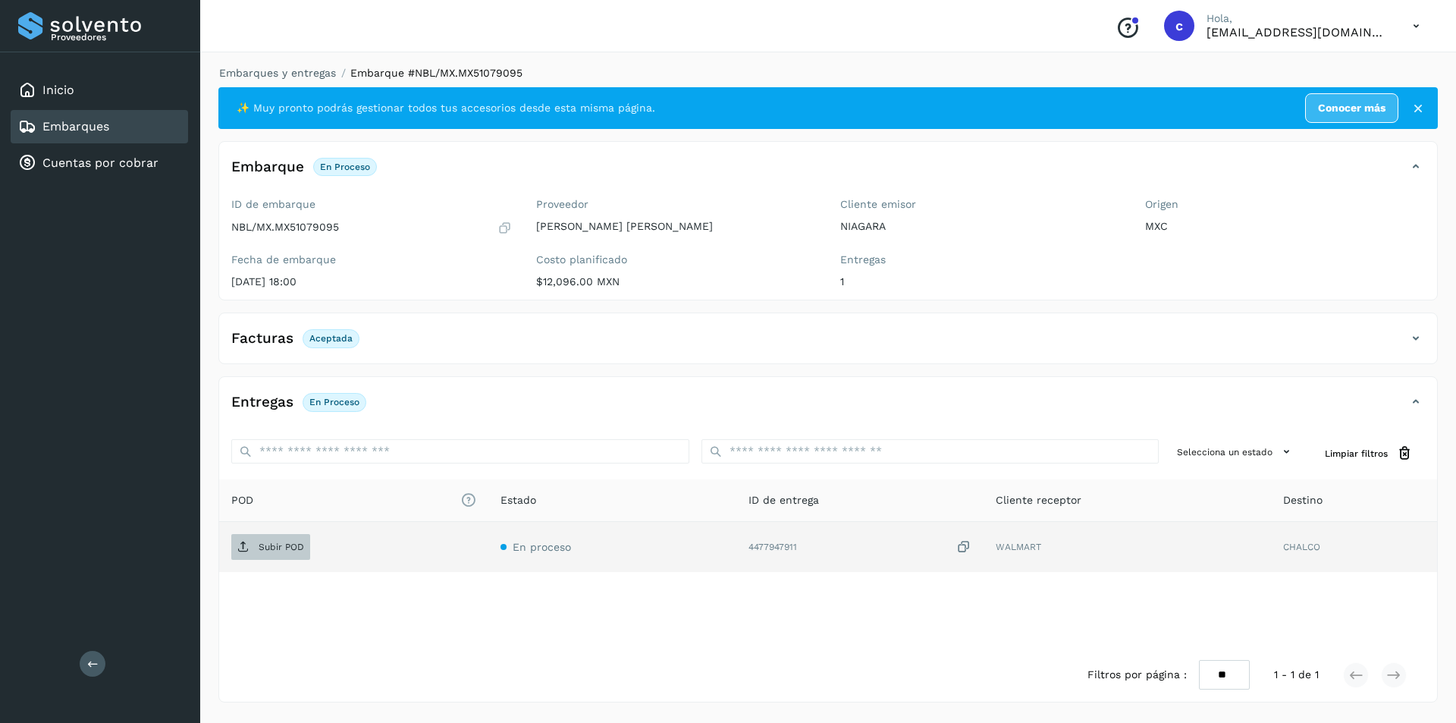
click at [255, 552] on span "Subir POD" at bounding box center [270, 547] width 79 height 24
click at [268, 548] on p "PDF" at bounding box center [267, 547] width 17 height 11
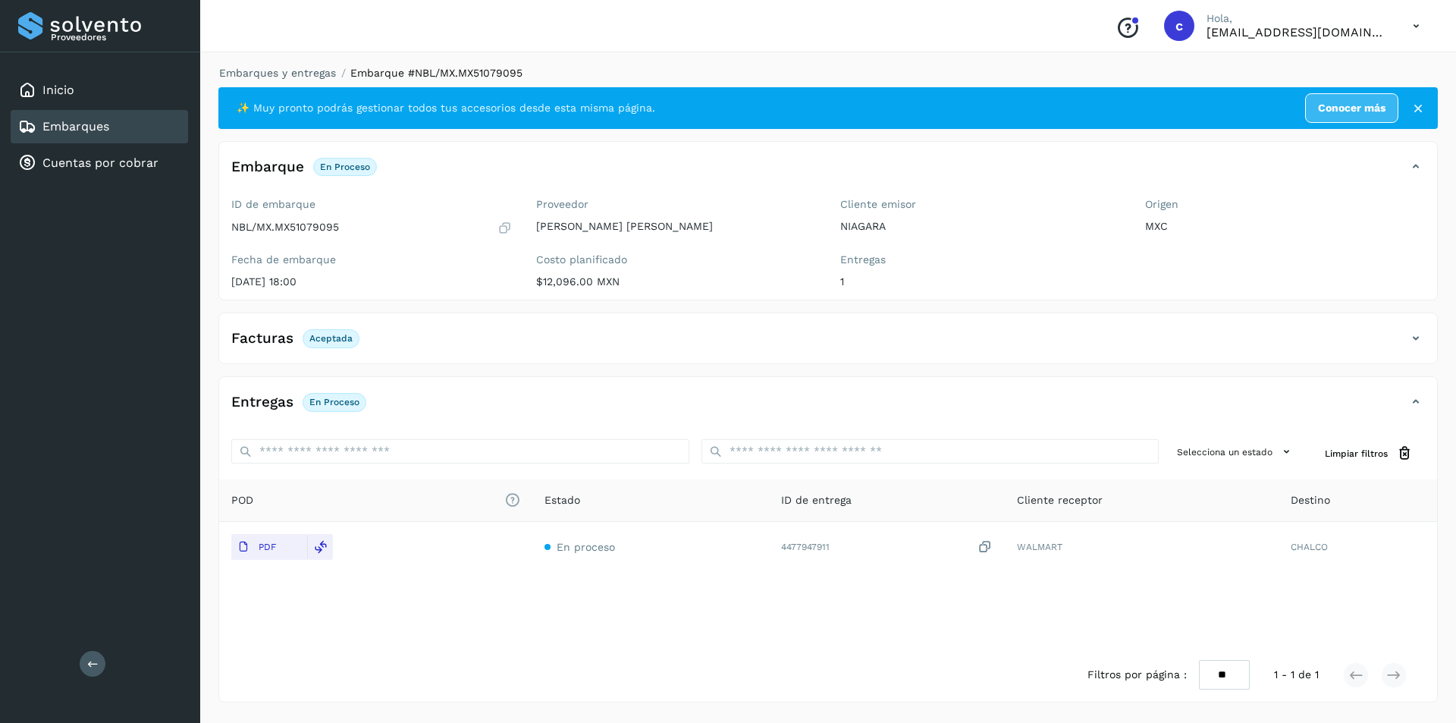
click at [119, 130] on div "Embarques" at bounding box center [99, 126] width 177 height 33
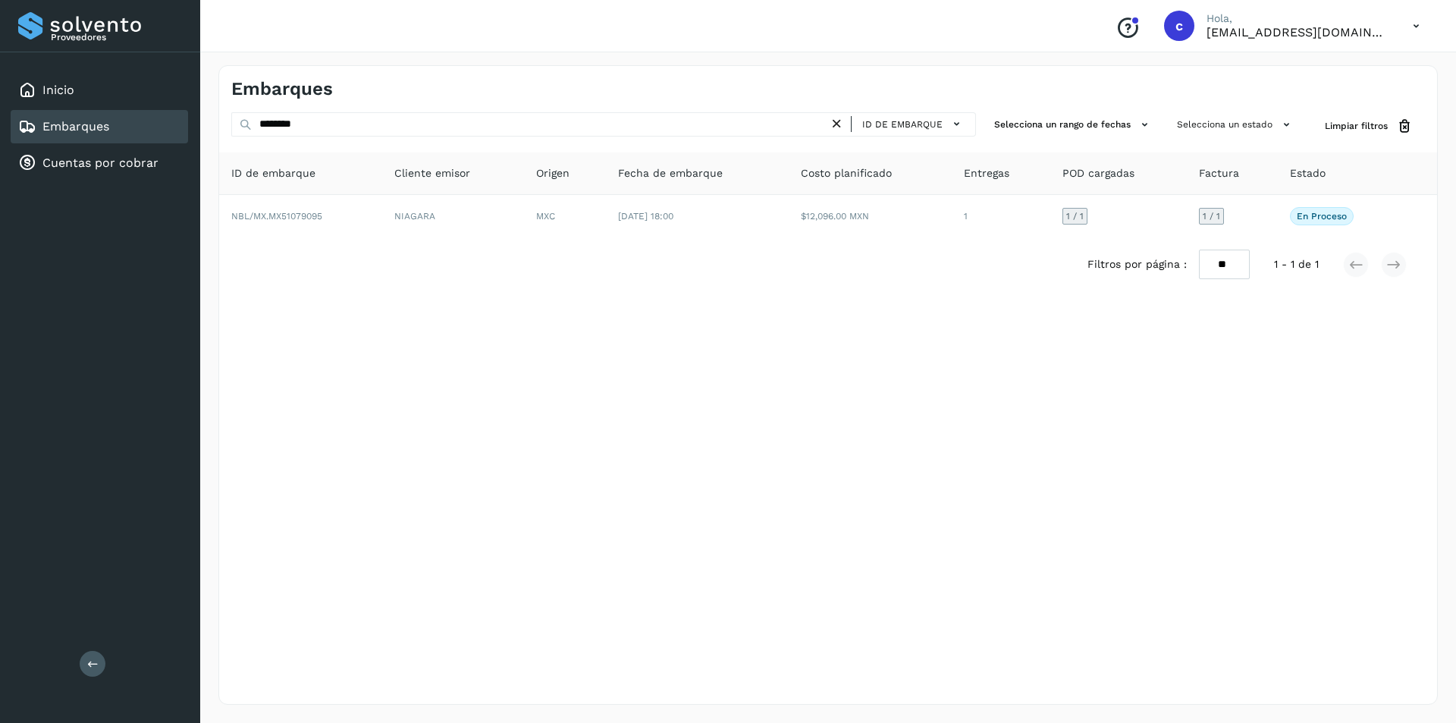
click at [840, 127] on icon at bounding box center [837, 124] width 16 height 16
